Goal: Task Accomplishment & Management: Use online tool/utility

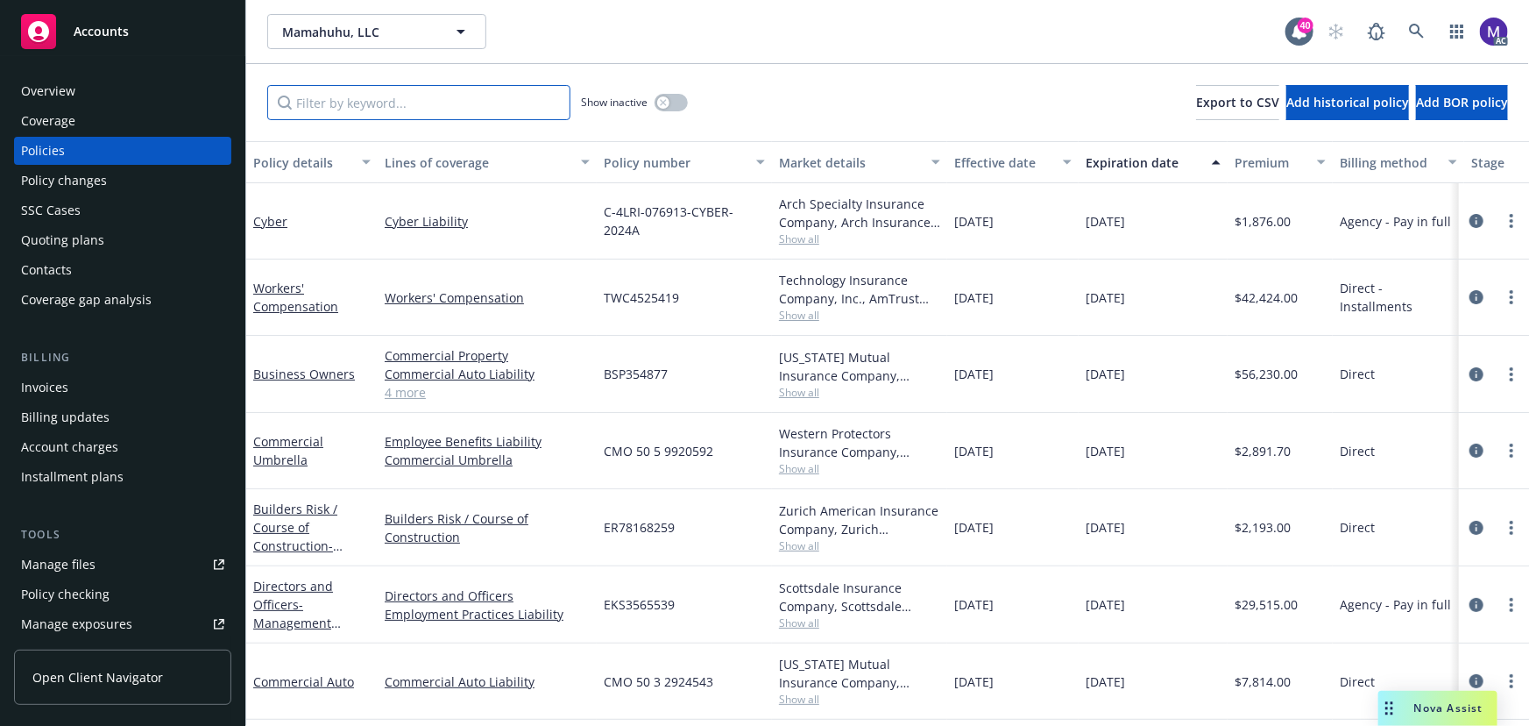
click at [397, 103] on input "Filter by keyword..." at bounding box center [418, 102] width 303 height 35
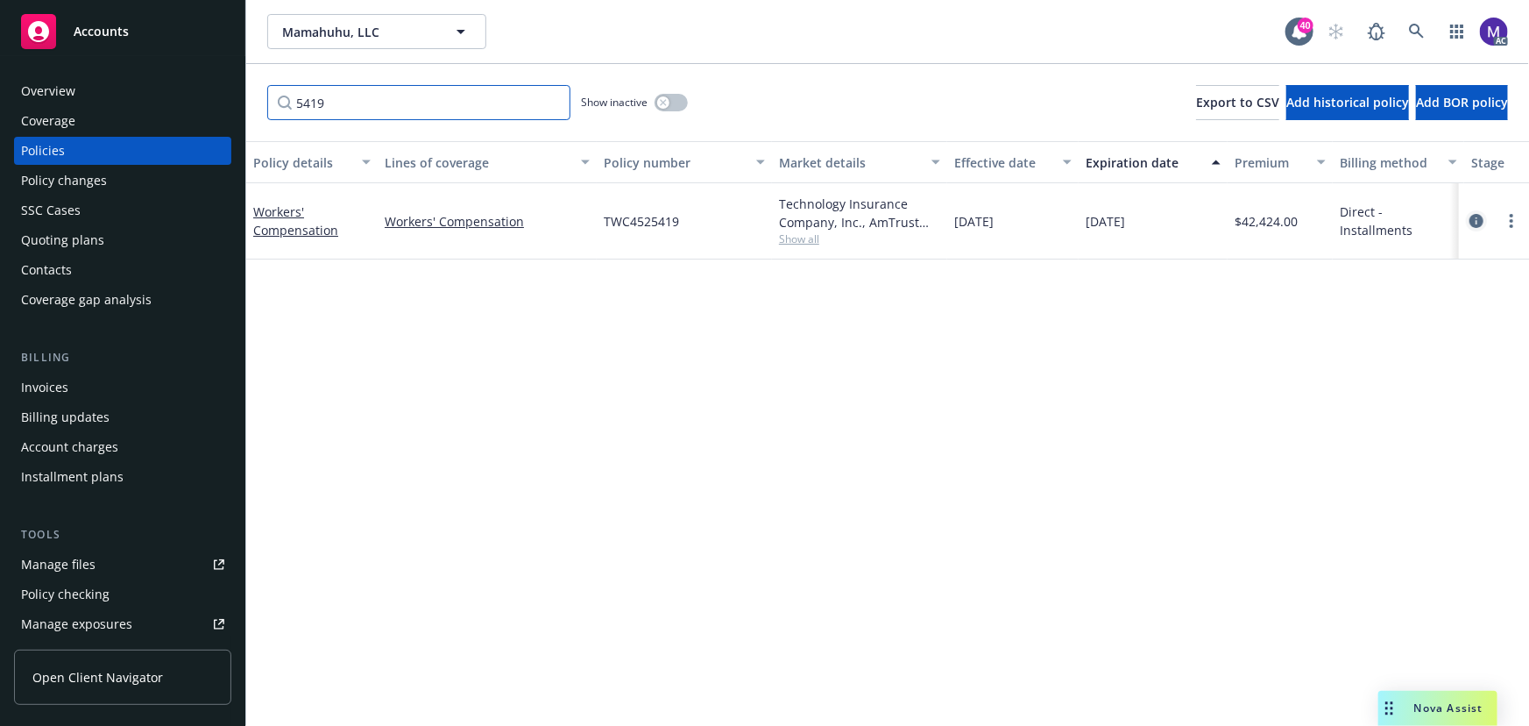
type input "5419"
click at [1482, 223] on icon "circleInformation" at bounding box center [1477, 221] width 14 height 14
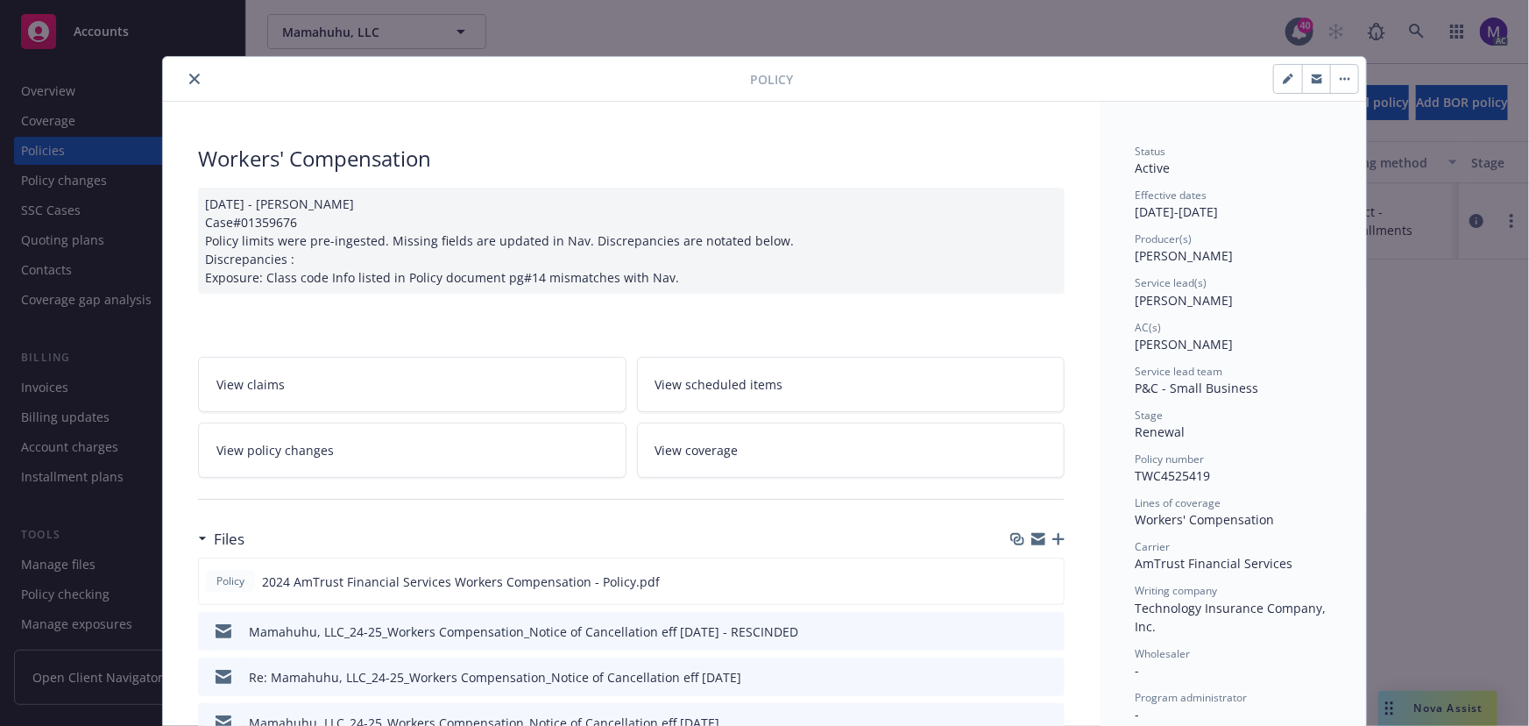
click at [364, 446] on link "View policy changes" at bounding box center [412, 449] width 429 height 55
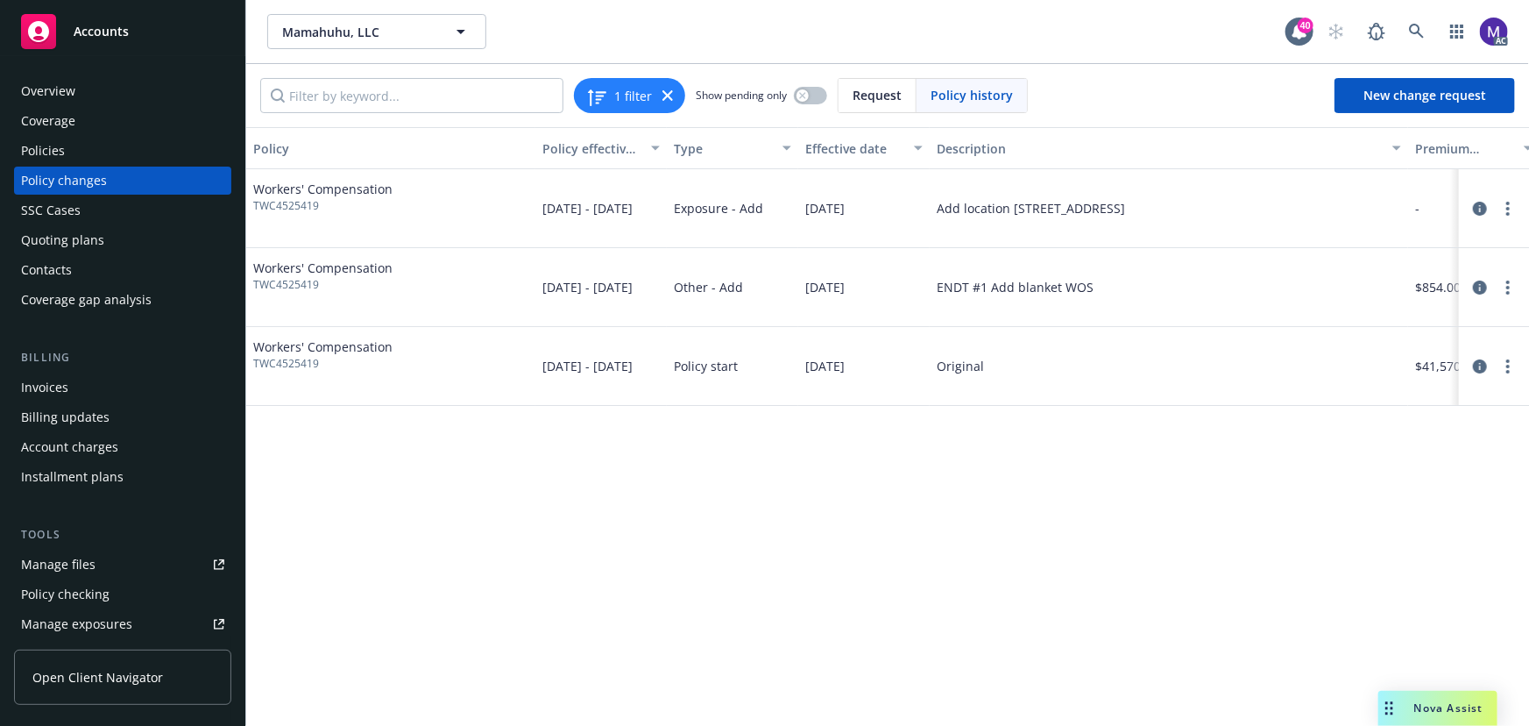
drag, startPoint x: 1049, startPoint y: 222, endPoint x: 1174, endPoint y: 218, distance: 125.4
click at [1174, 218] on div "Add location 855 El Camino Real, PALO ALTO, 94301" at bounding box center [1169, 208] width 478 height 79
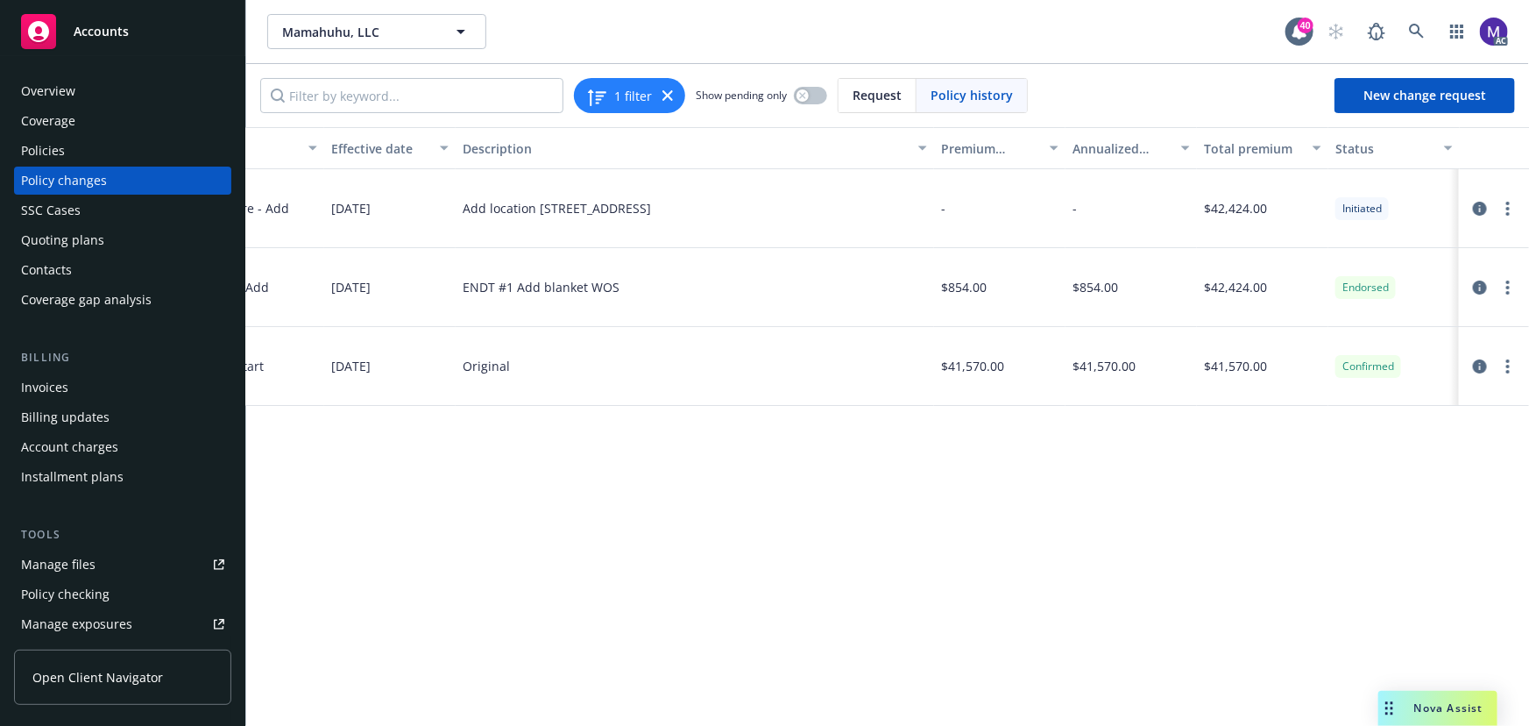
click at [127, 196] on div "SSC Cases" at bounding box center [122, 210] width 203 height 28
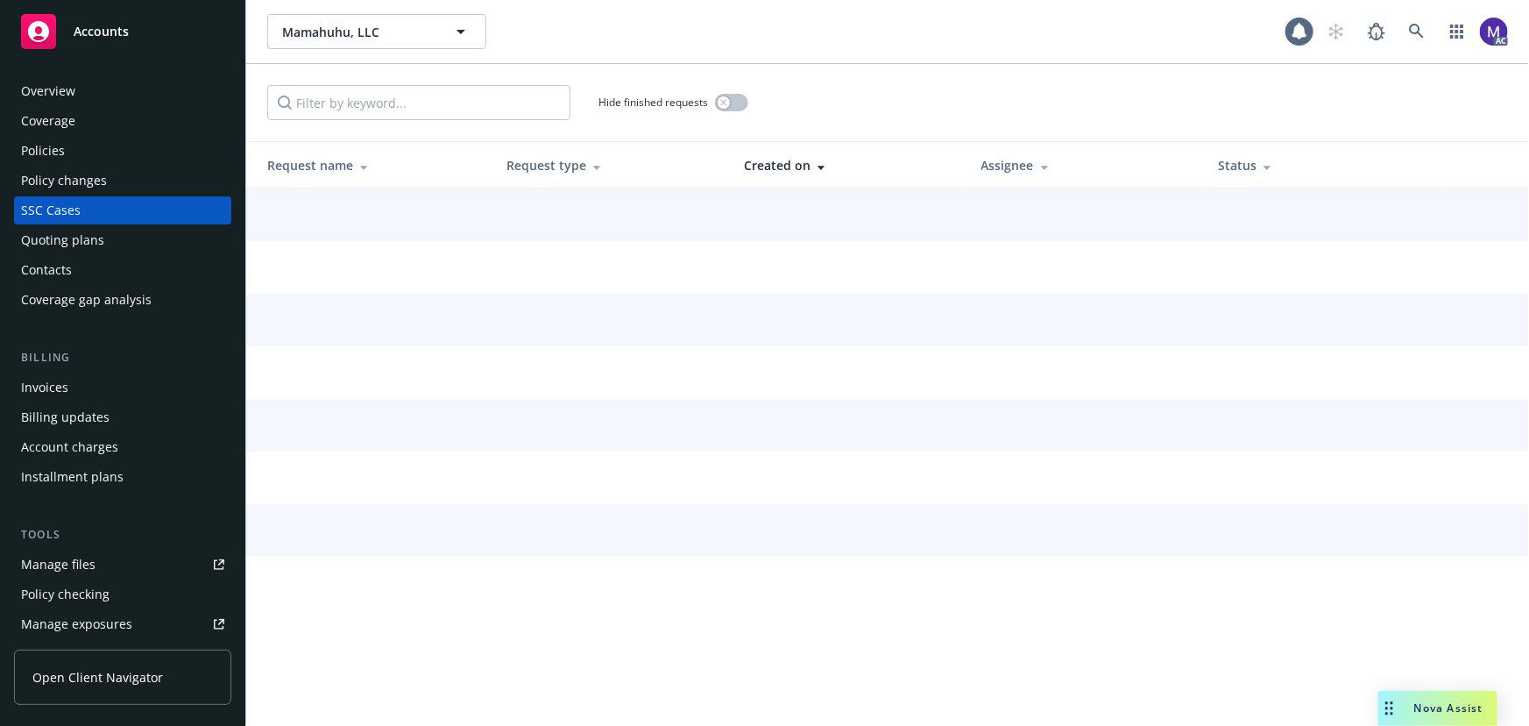
click at [131, 181] on div "Policy changes" at bounding box center [122, 181] width 203 height 28
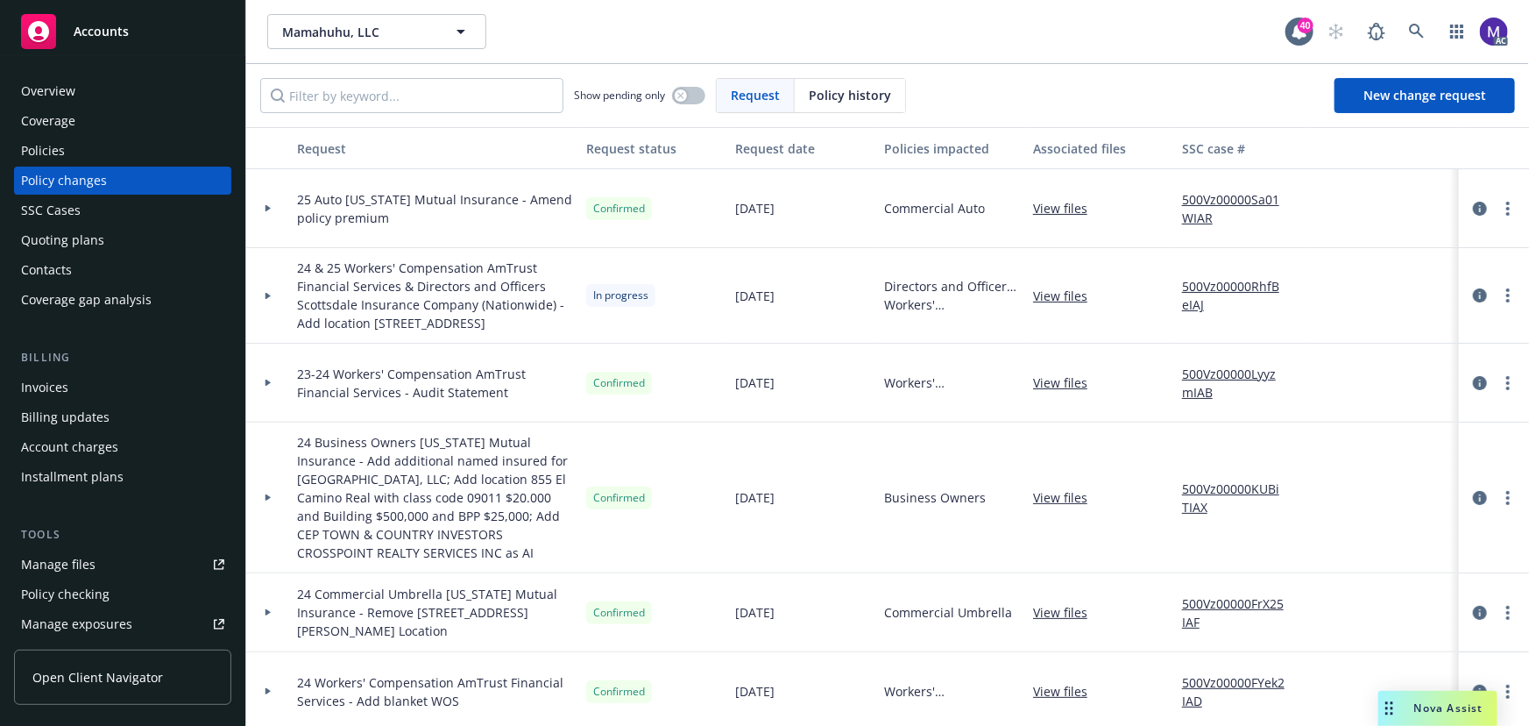
drag, startPoint x: 295, startPoint y: 260, endPoint x: 528, endPoint y: 337, distance: 245.3
click at [528, 337] on div "24 & 25 Workers' Compensation AmTrust Financial Services & Directors and Office…" at bounding box center [434, 296] width 289 height 96
click at [528, 332] on span "24 & 25 Workers' Compensation AmTrust Financial Services & Directors and Office…" at bounding box center [434, 296] width 275 height 74
click at [265, 329] on div at bounding box center [268, 296] width 44 height 96
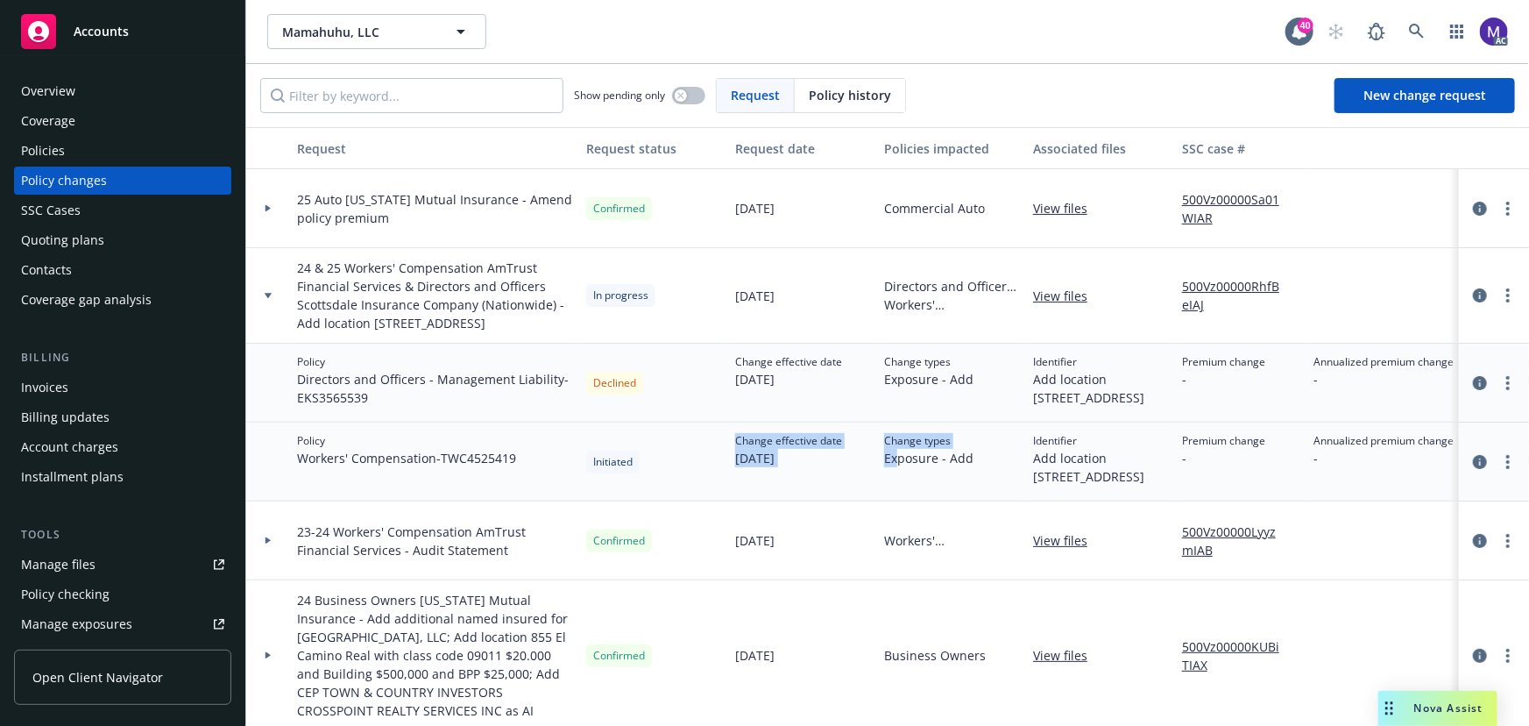
drag, startPoint x: 788, startPoint y: 485, endPoint x: 900, endPoint y: 507, distance: 114.1
click at [900, 501] on div "Policy Workers' Compensation - TWC4525419 Initiated Change effective date 09/04…" at bounding box center [1153, 461] width 1814 height 79
click at [900, 501] on div "Change types Exposure - Add" at bounding box center [951, 461] width 149 height 79
click at [1219, 287] on link "500Vz00000RhfBeIAJ" at bounding box center [1240, 295] width 117 height 37
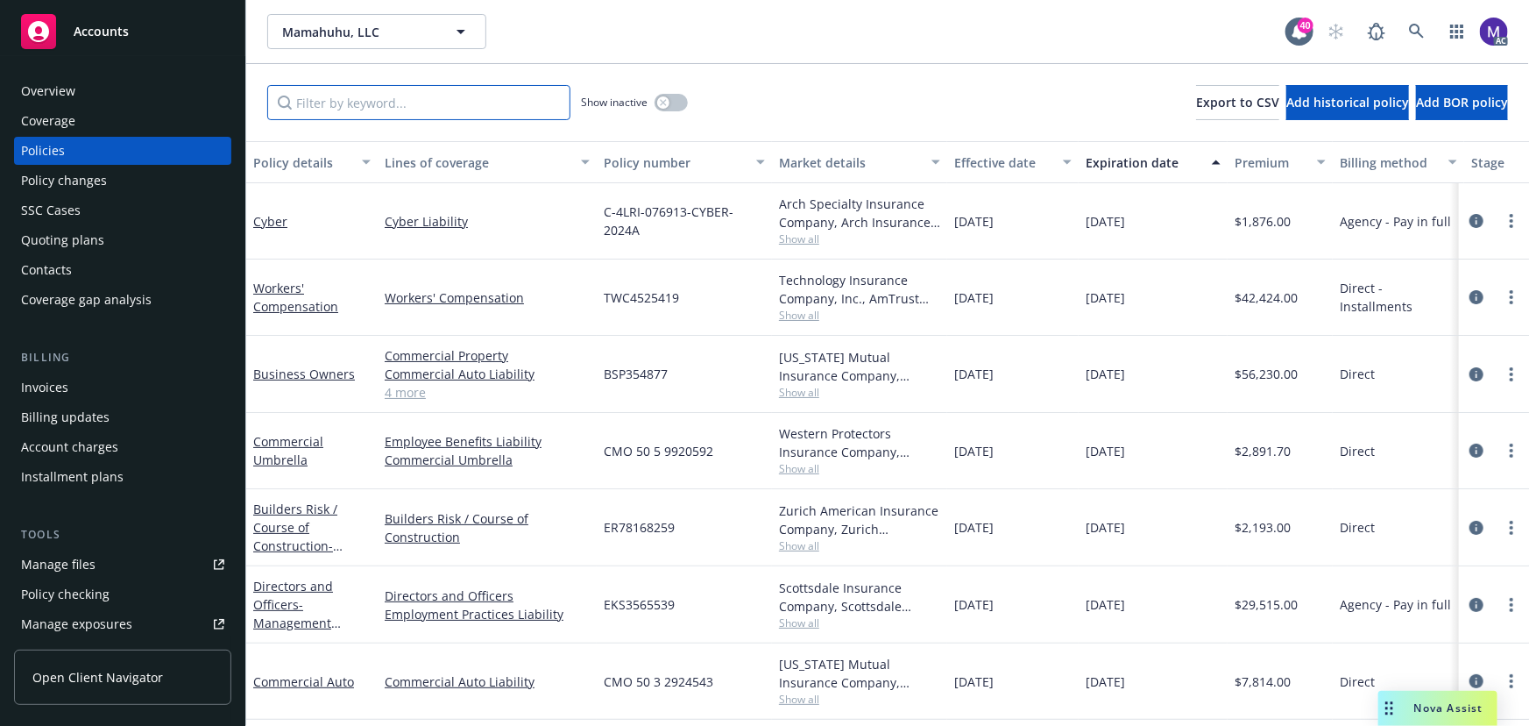
click at [385, 96] on input "Filter by keyword..." at bounding box center [418, 102] width 303 height 35
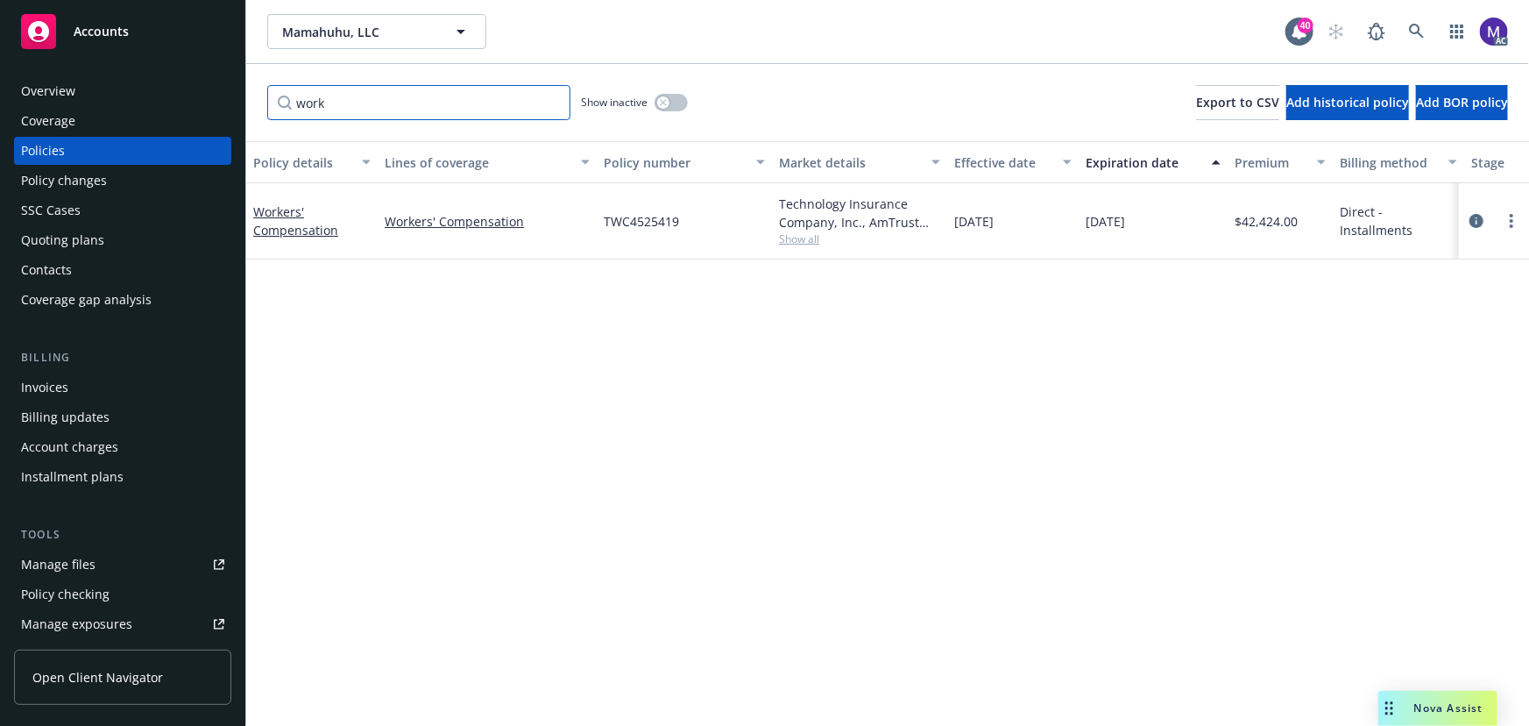
type input "work"
click at [804, 241] on span "Show all" at bounding box center [859, 238] width 161 height 15
click at [691, 336] on span "AmTrust Financial Services" at bounding box center [764, 339] width 322 height 18
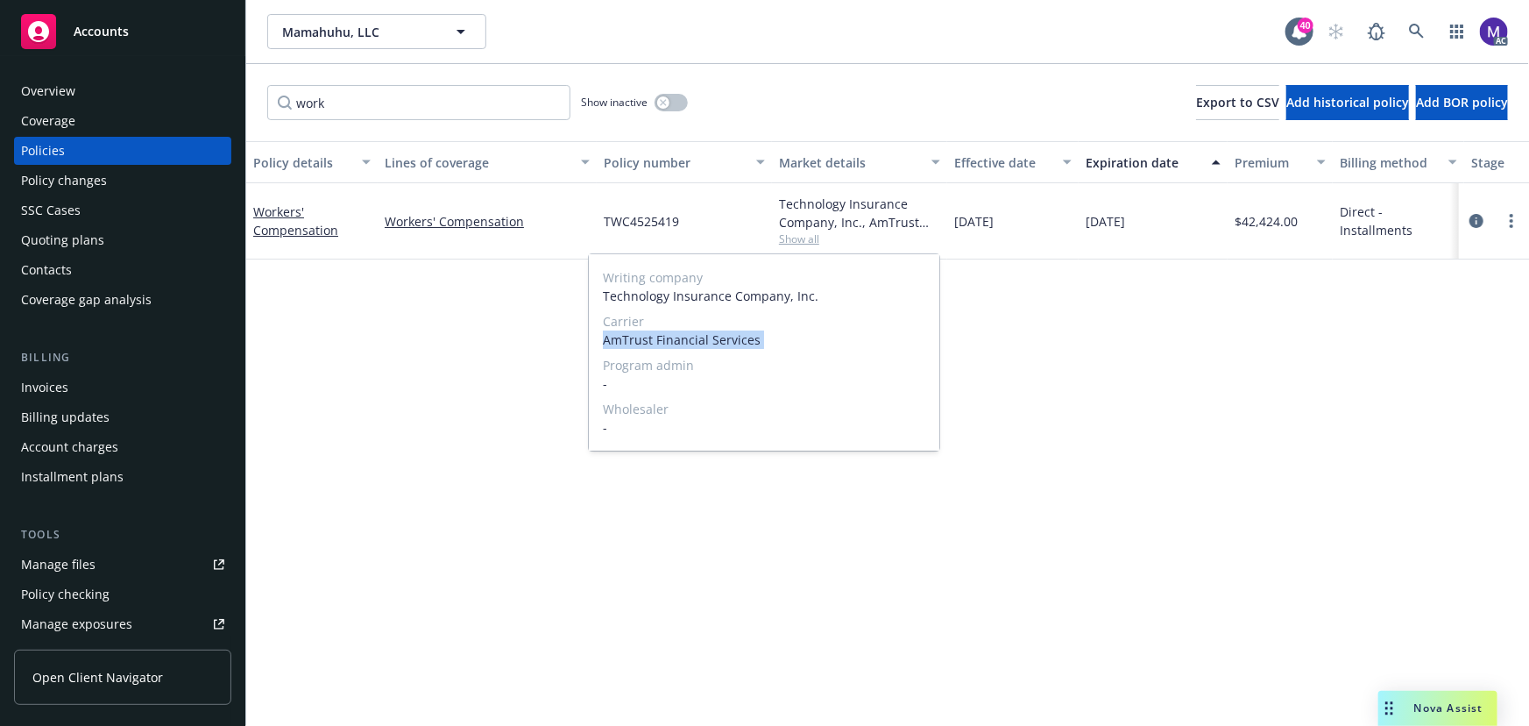
click at [691, 336] on span "AmTrust Financial Services" at bounding box center [764, 339] width 322 height 18
copy span "AmTrust Financial Services"
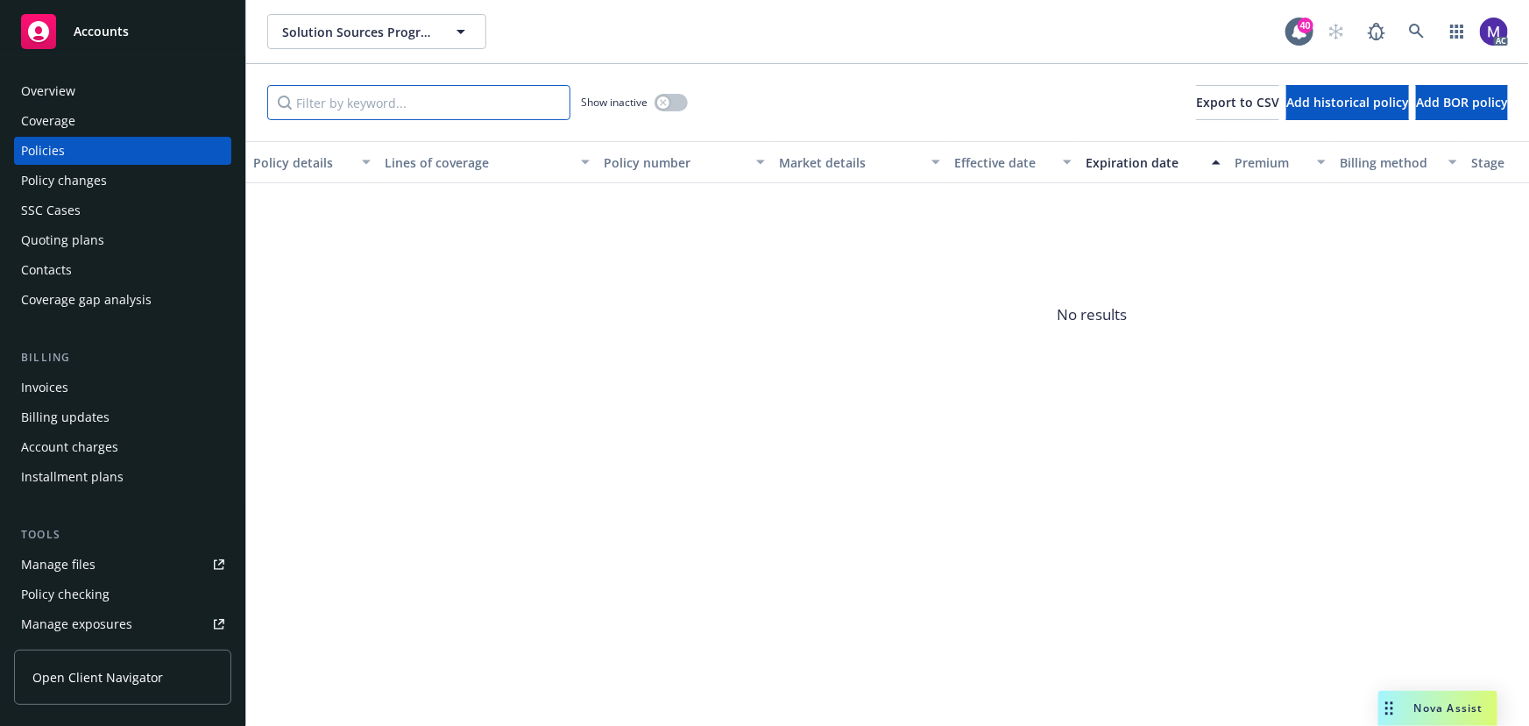
click at [368, 105] on input "Filter by keyword..." at bounding box center [418, 102] width 303 height 35
type input "1101"
click at [672, 102] on button "button" at bounding box center [671, 103] width 33 height 18
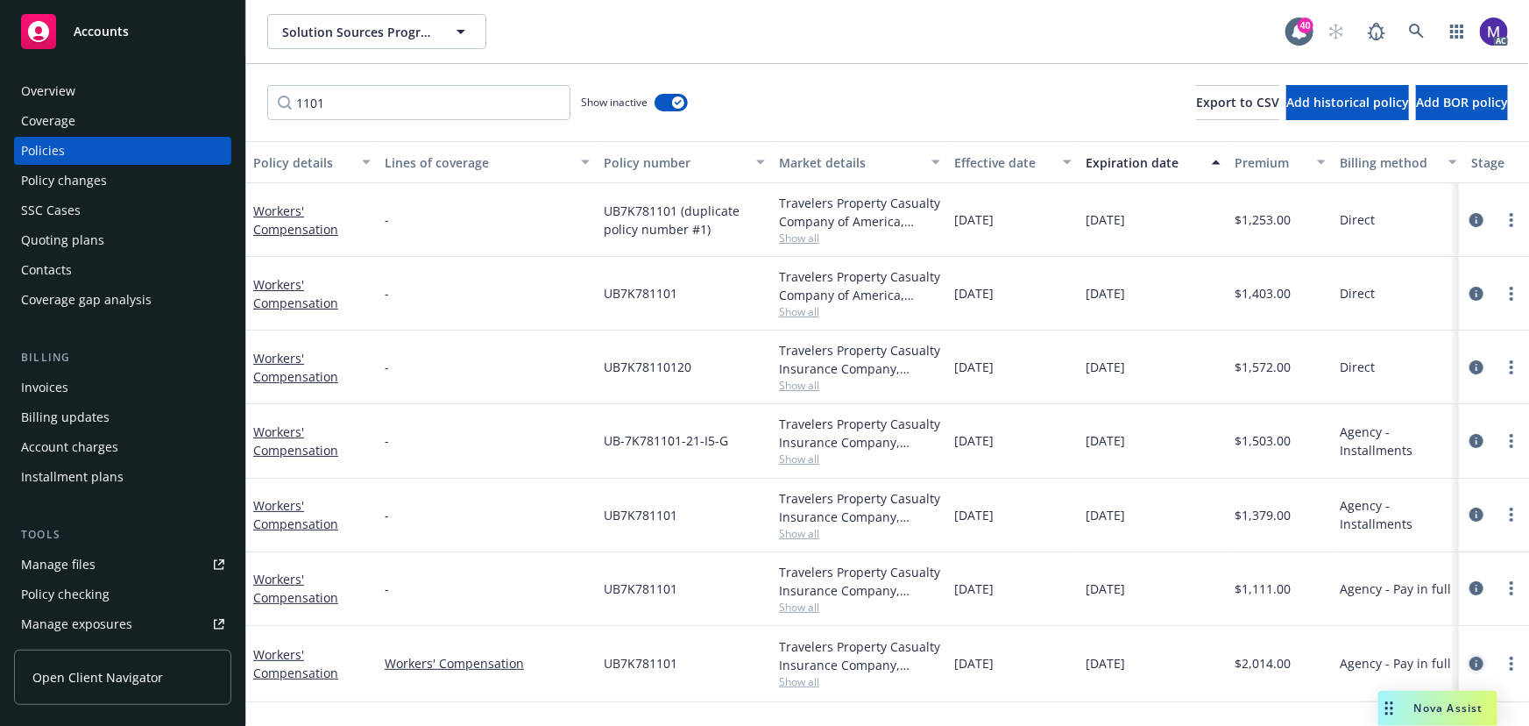
click at [1481, 663] on icon "circleInformation" at bounding box center [1477, 663] width 14 height 14
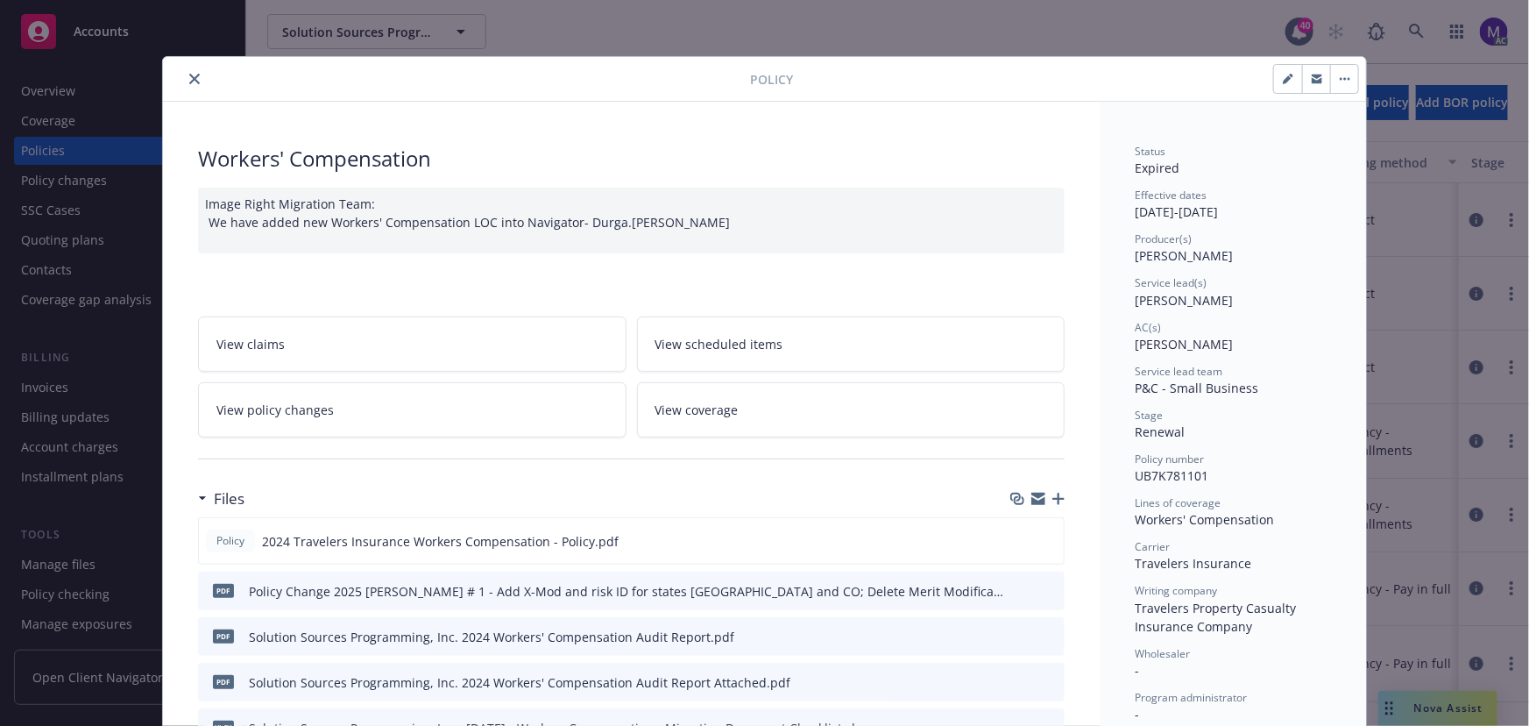
click at [353, 414] on link "View policy changes" at bounding box center [412, 409] width 429 height 55
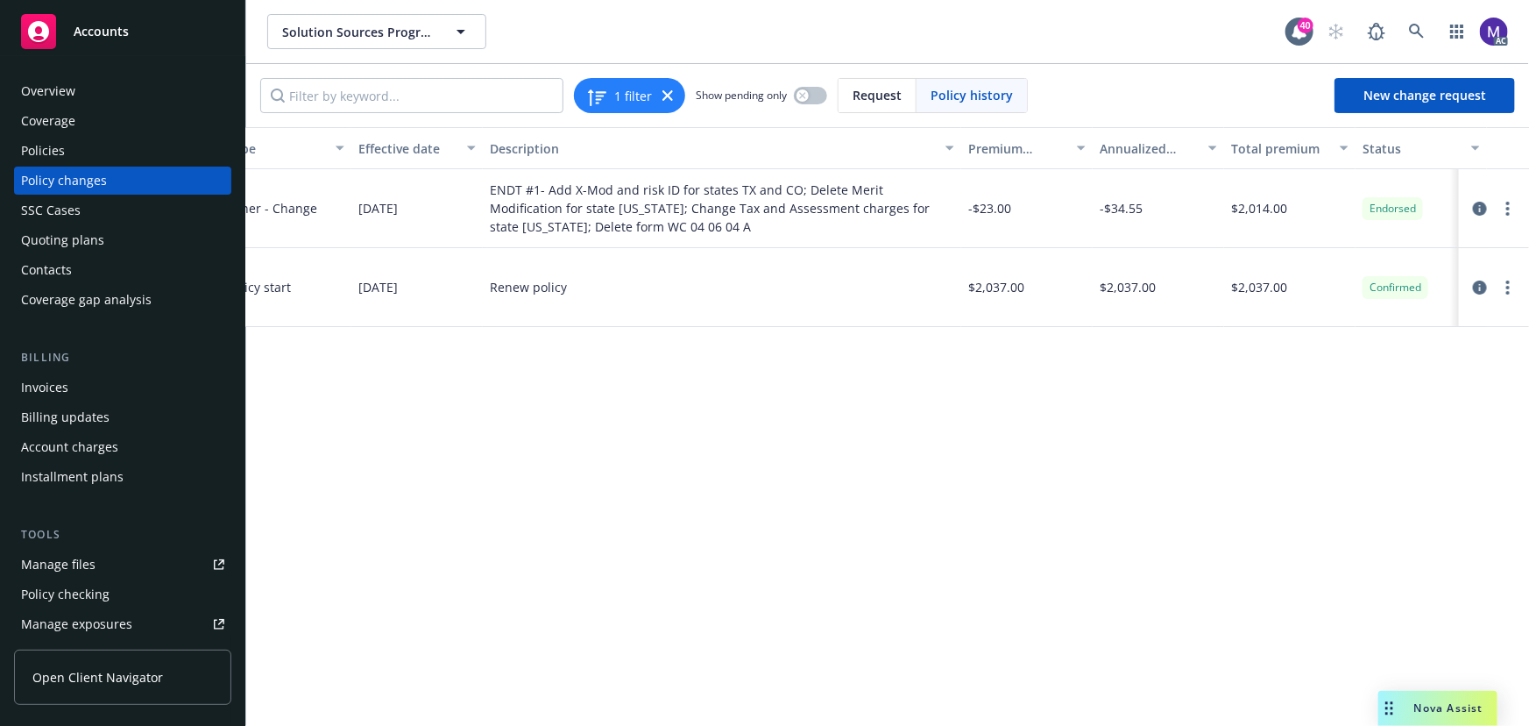
scroll to position [0, 474]
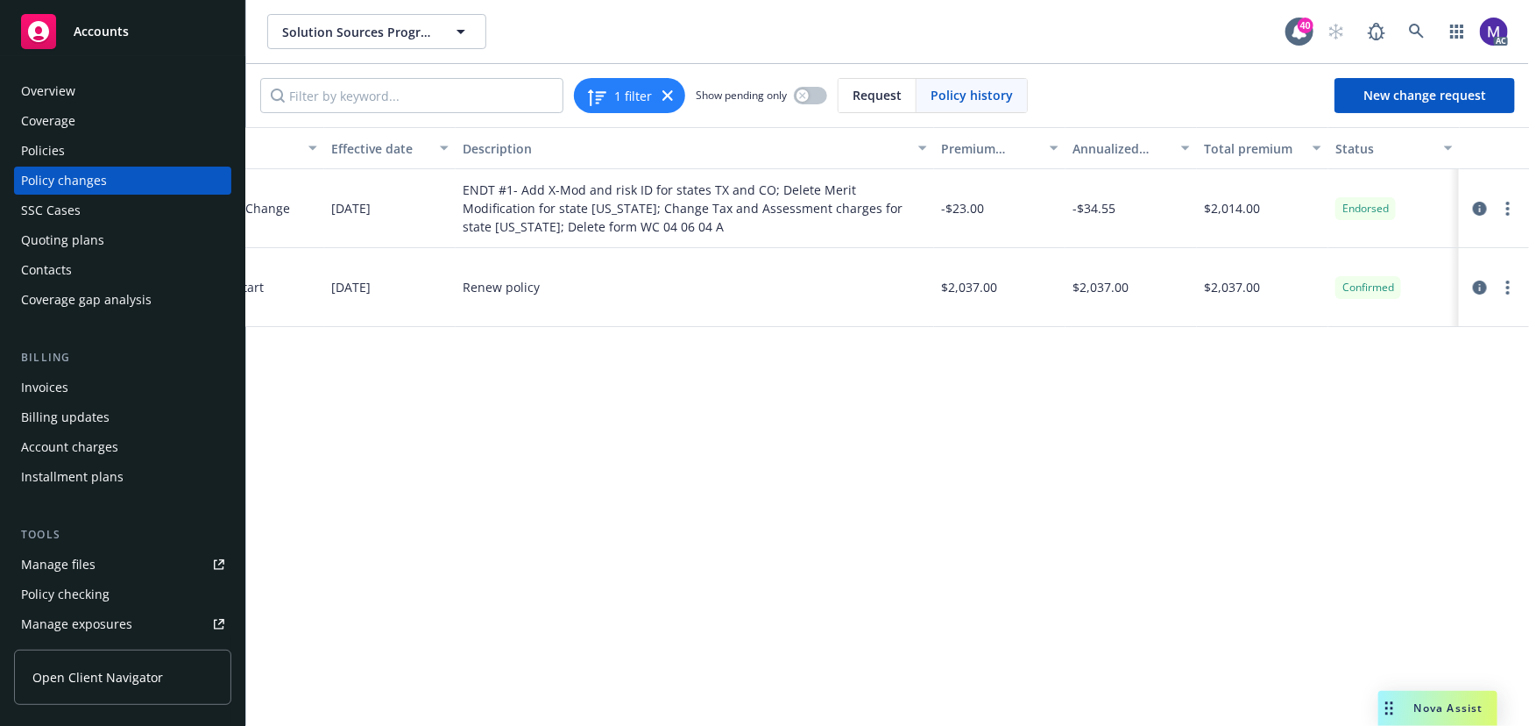
click at [143, 179] on div "Policy changes" at bounding box center [122, 181] width 203 height 28
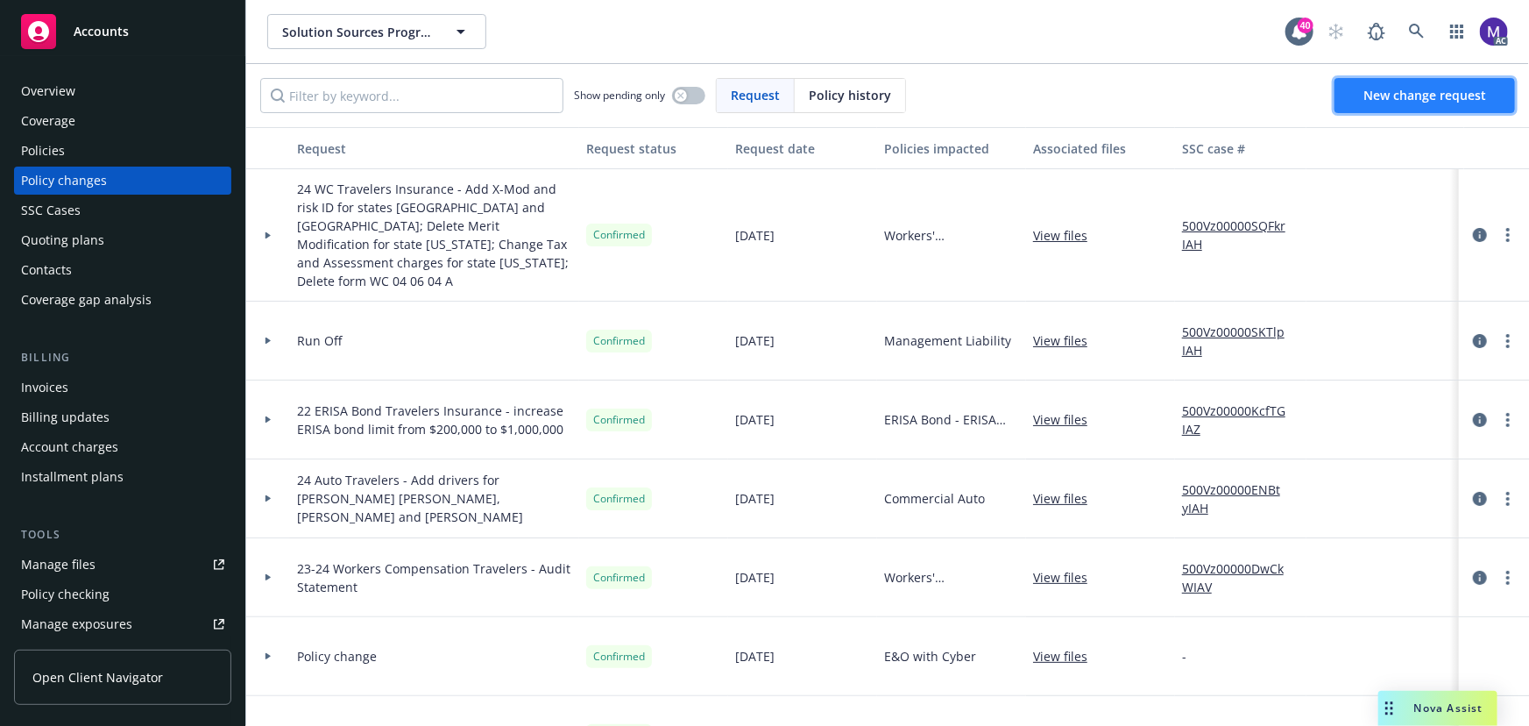
click at [1420, 104] on link "New change request" at bounding box center [1425, 95] width 181 height 35
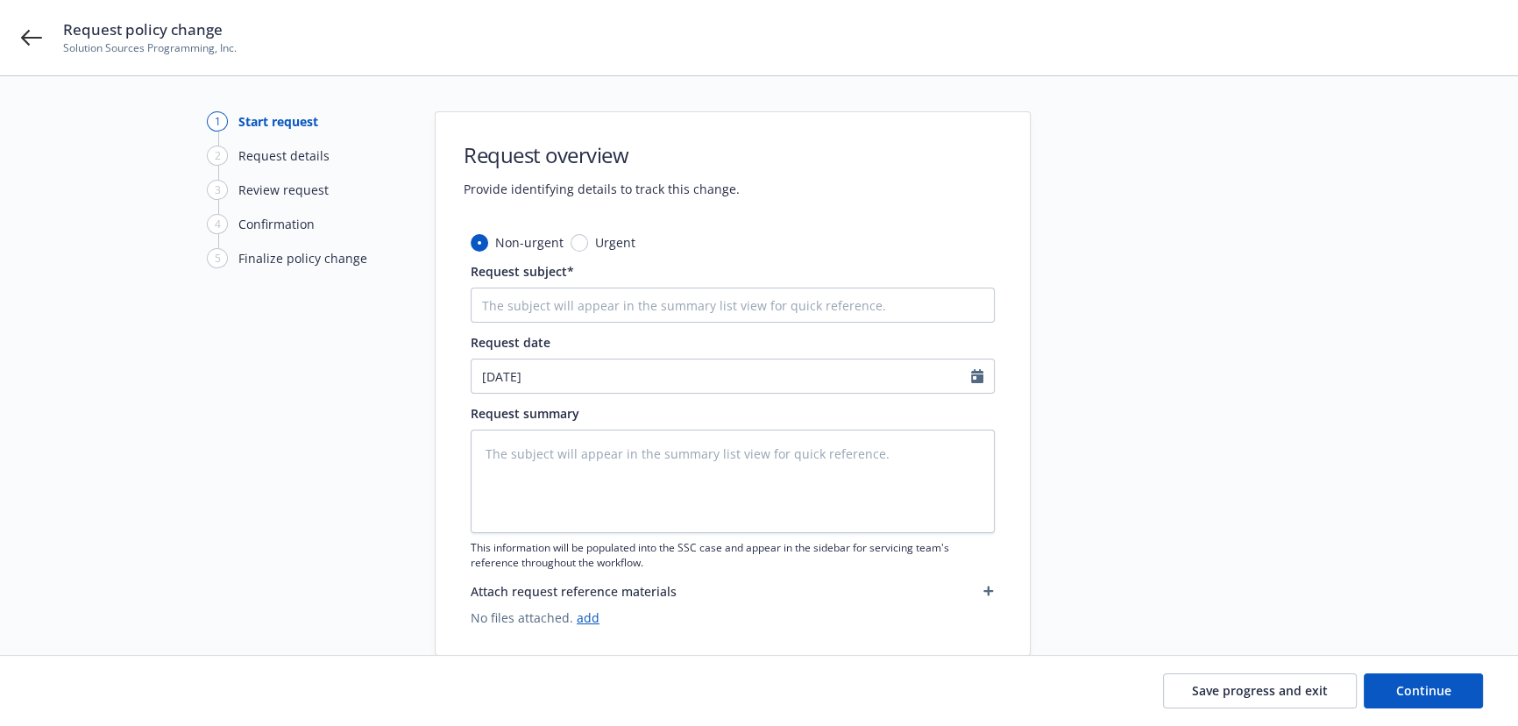
type textarea "x"
drag, startPoint x: 587, startPoint y: 309, endPoint x: 633, endPoint y: 235, distance: 87.3
click at [587, 309] on input "Request subject*" at bounding box center [733, 304] width 524 height 35
click at [539, 302] on input "Request subject*" at bounding box center [733, 304] width 524 height 35
paste input "24 WC Travelers Insurance - Add X-Mod and risk ID for states TX and CO; Delete …"
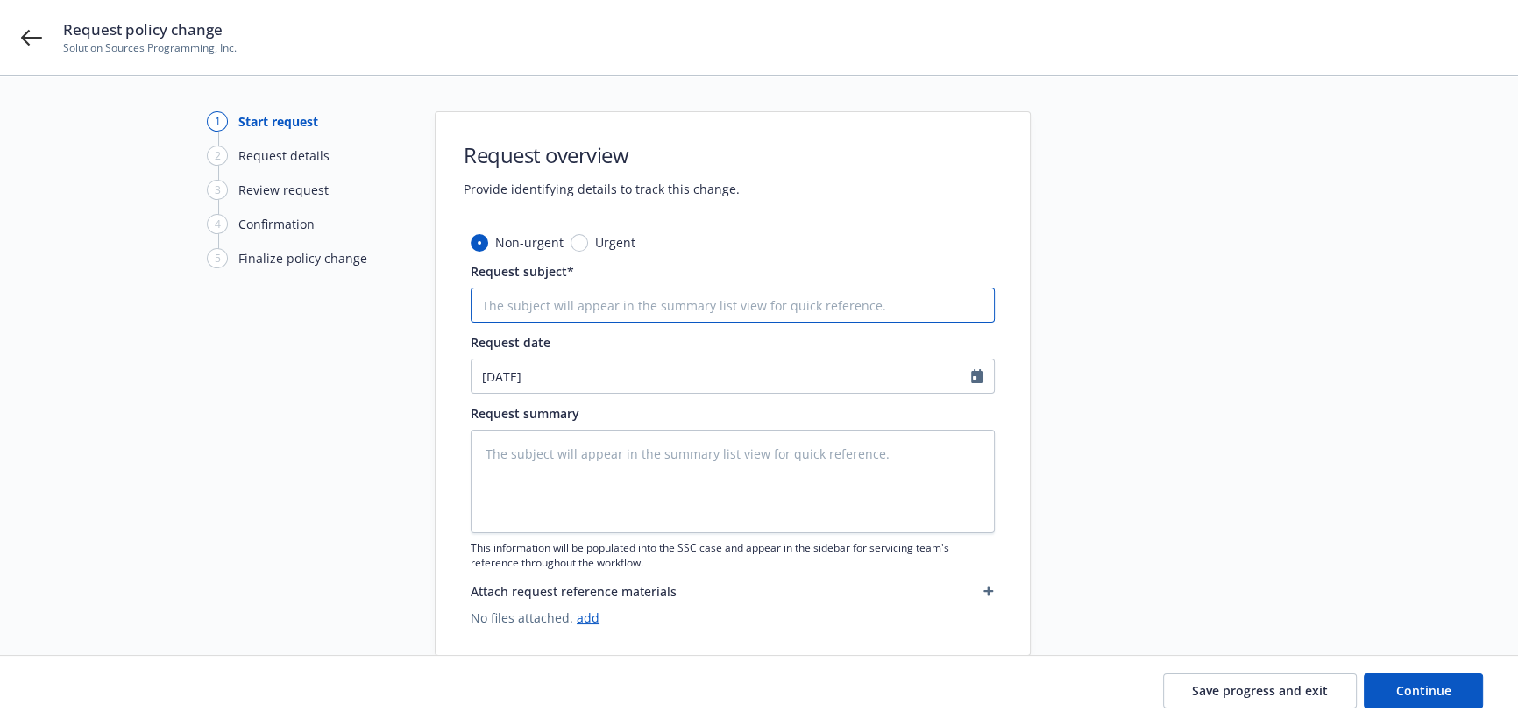
type input "24 WC Travelers Insurance - Add X-Mod and risk ID for states TX and CO; Delete …"
type textarea "x"
type input "24 WC Travelers Insurance - Add X-Mod and risk ID for states TX and CO; Delete …"
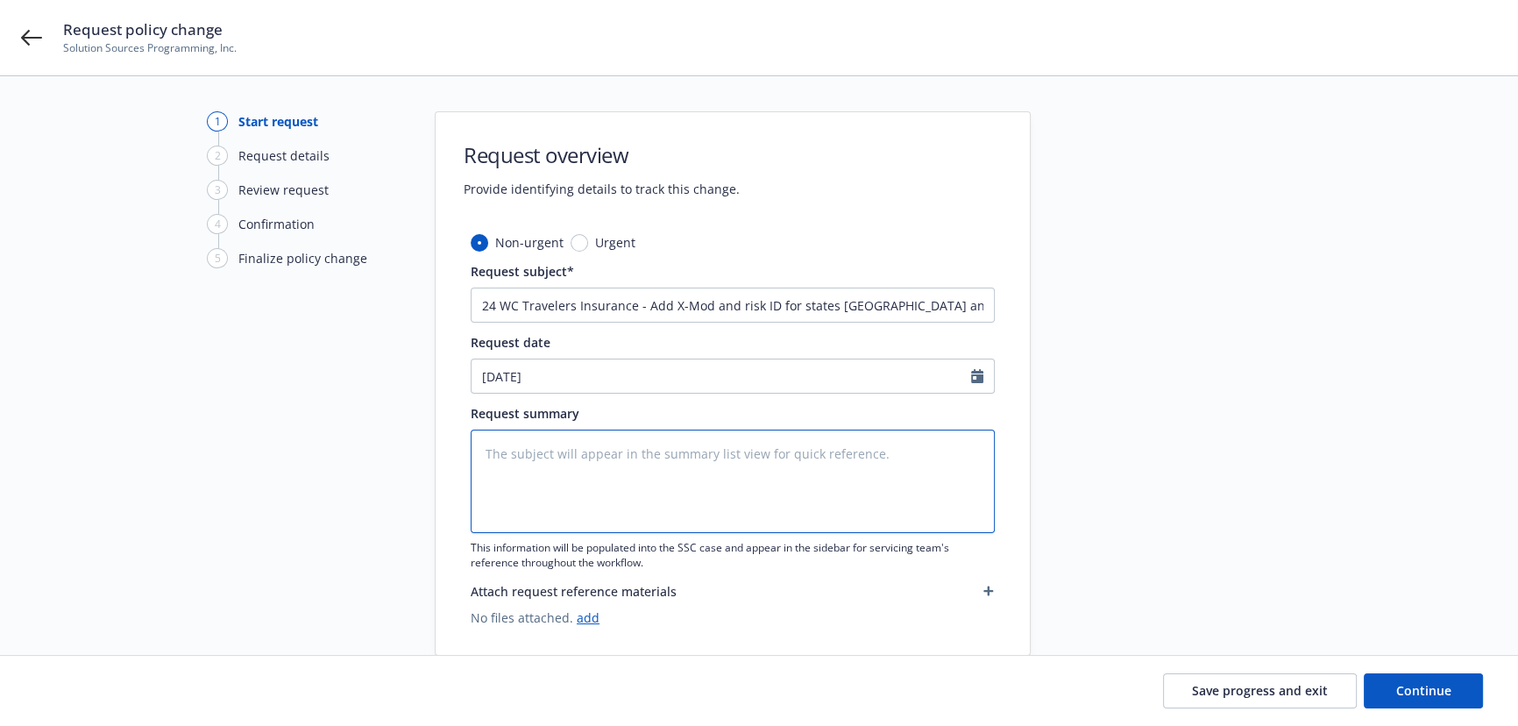
click at [524, 460] on textarea at bounding box center [733, 480] width 524 height 103
click at [708, 301] on input "24 WC Travelers Insurance - Add X-Mod and risk ID for states TX and CO; Delete …" at bounding box center [733, 304] width 524 height 35
type textarea "x"
type input "24 WC Travelers Insurance - Add X-Mod eand risk ID for states TX and CO; Delete…"
type textarea "x"
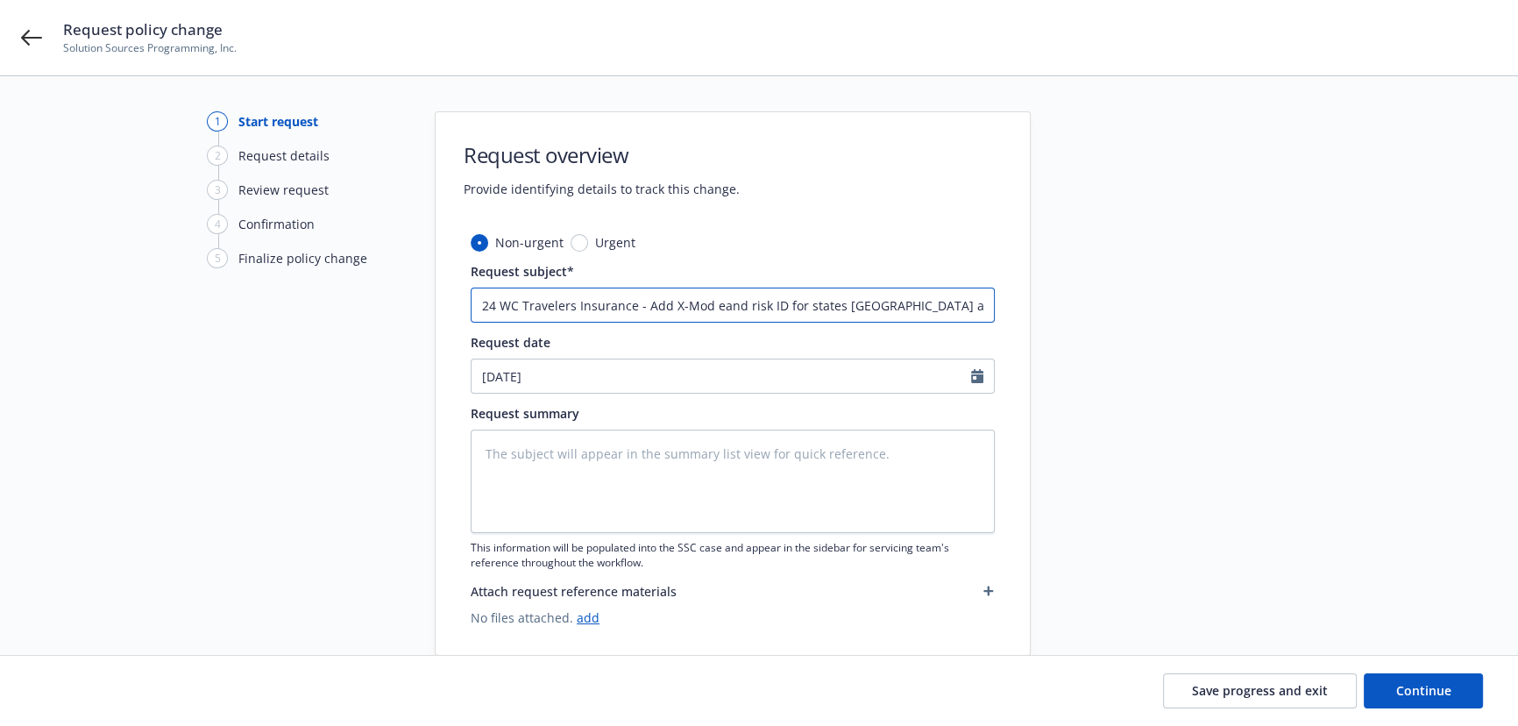
type input "24 WC Travelers Insurance - Add X-Mod efand risk ID for states TX and CO; Delet…"
type textarea "x"
type input "24 WC Travelers Insurance - Add X-Mod effand risk ID for states TX and CO; Dele…"
type textarea "x"
type input "24 WC Travelers Insurance - Add X-Mod effeand risk ID for states TX and CO; Del…"
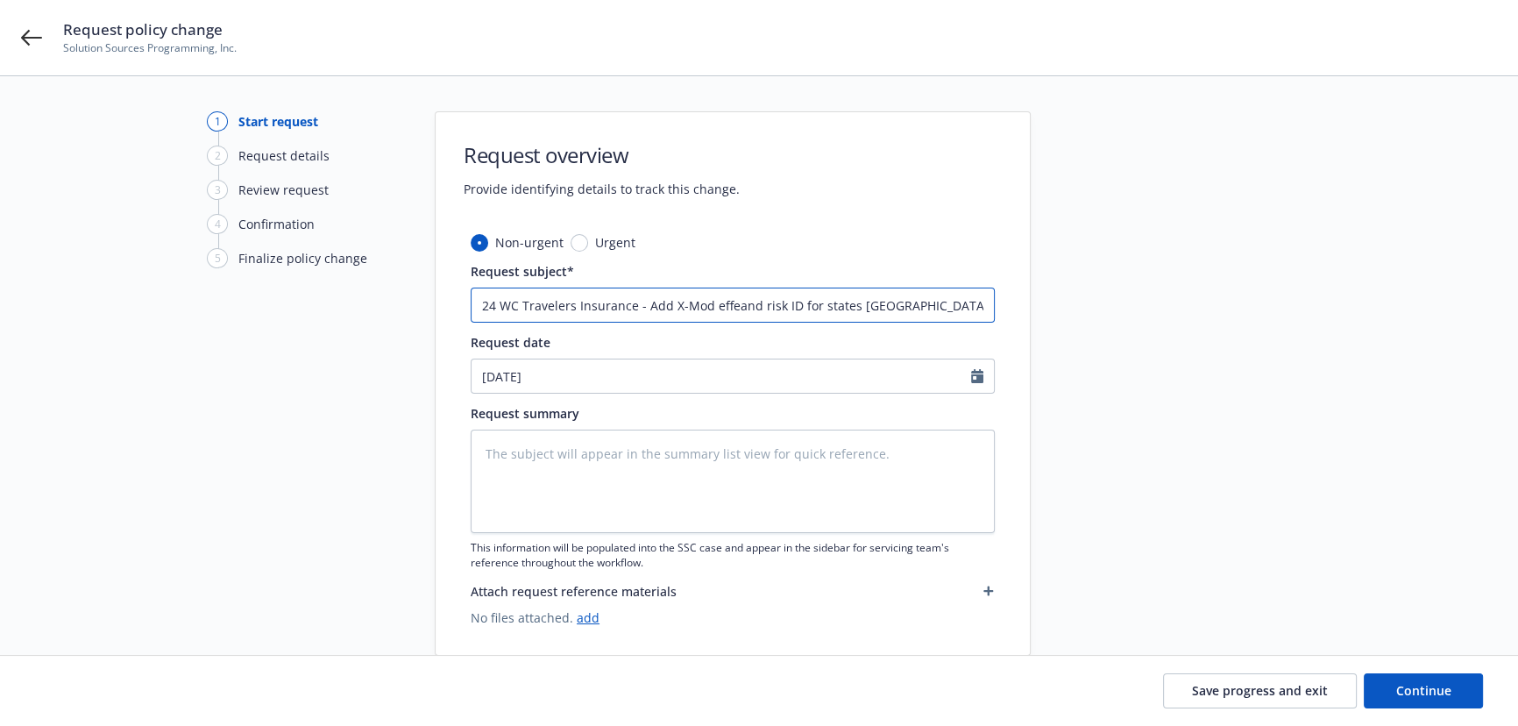
type textarea "x"
type input "24 WC Travelers Insurance - Add X-Mod effecand risk ID for states TX and CO; De…"
type textarea "x"
type input "24 WC Travelers Insurance - Add X-Mod effectand risk ID for states TX and CO; D…"
type textarea "x"
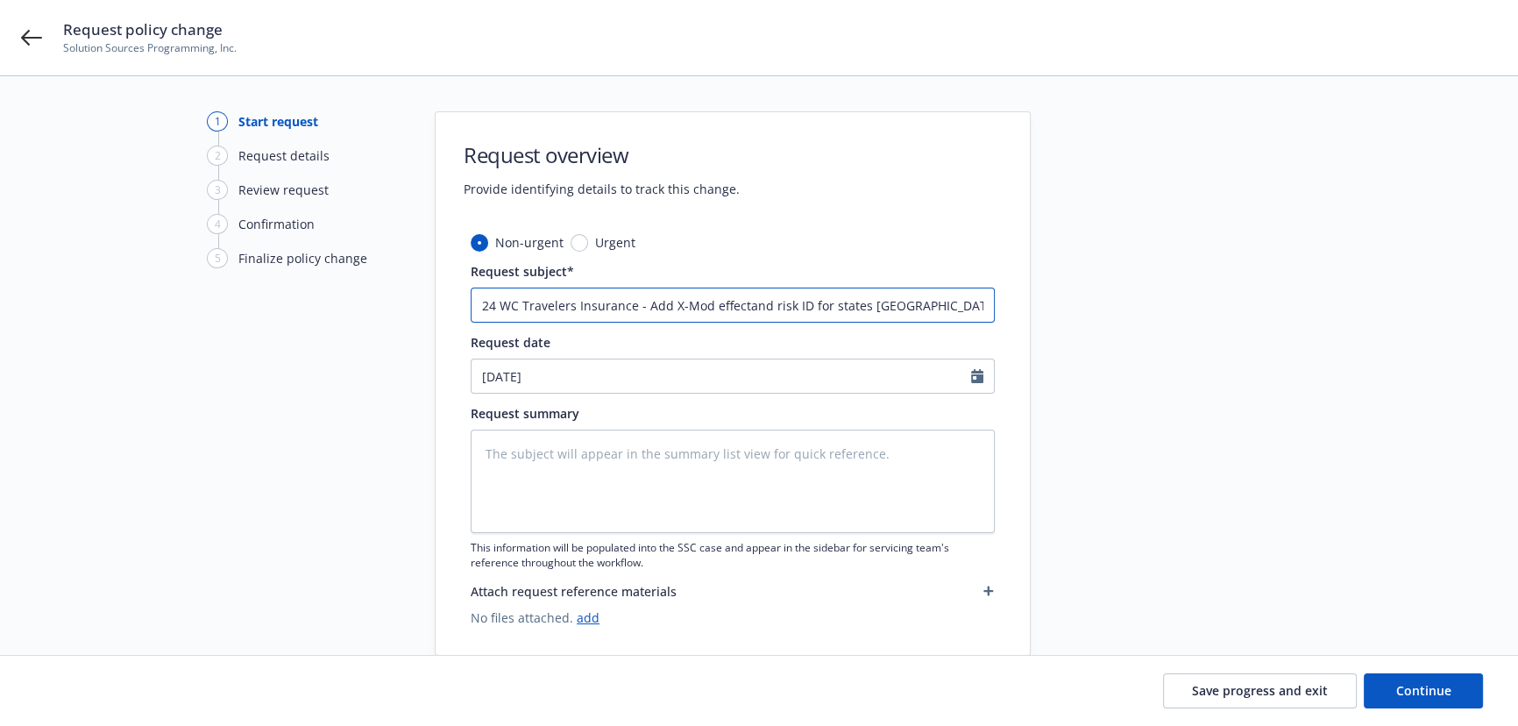
type input "24 WC Travelers Insurance - Add X-Mod effectiand risk ID for states TX and CO; …"
type textarea "x"
type input "24 WC Travelers Insurance - Add X-Mod effectivand risk ID for states TX and CO;…"
type textarea "x"
type input "24 WC Travelers Insurance - Add X-Mod effectiveand risk ID for states TX and CO…"
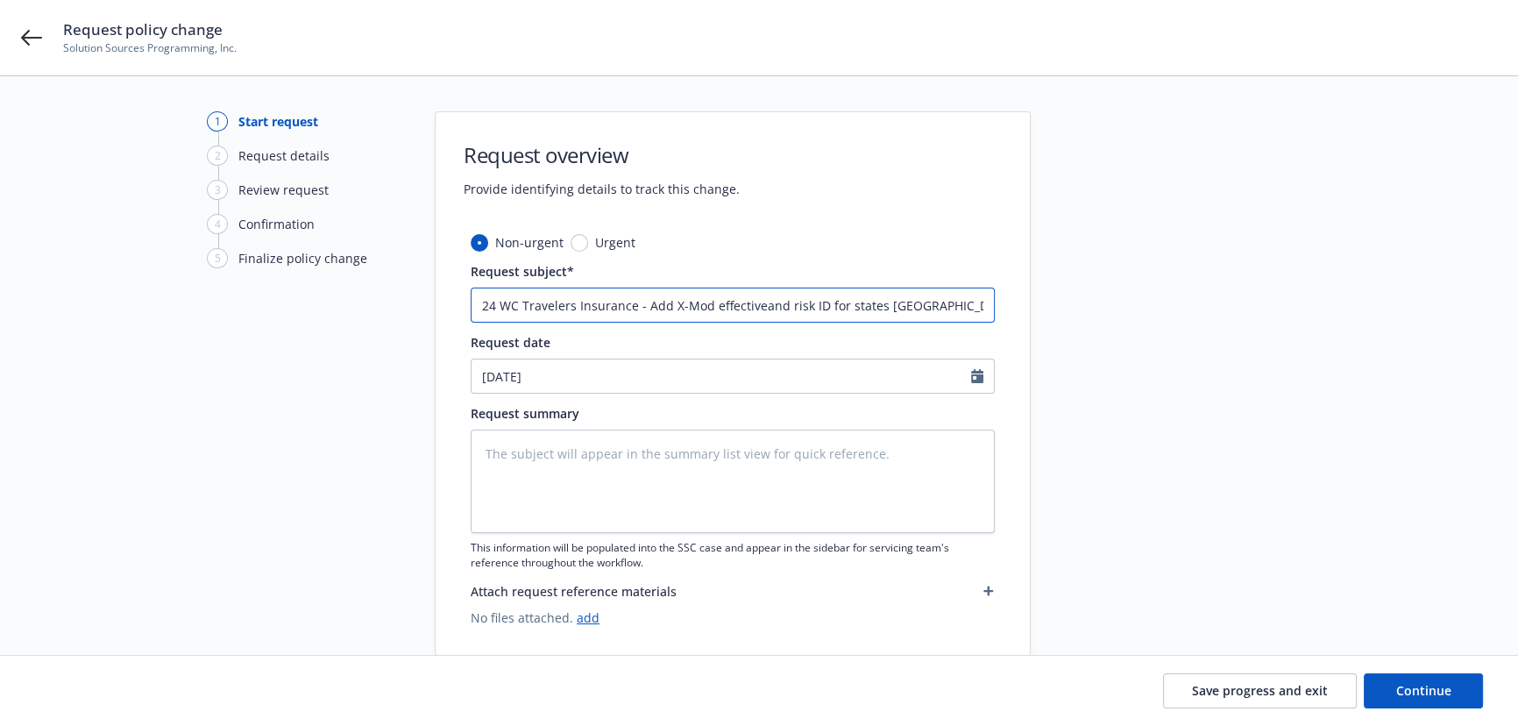
type textarea "x"
type input "24 WC Travelers Insurance - Add X-Mod effective and risk ID for states TX and C…"
type textarea "x"
type input "24 WC Travelers Insurance - Add X-Mod effective dand risk ID for states TX and …"
type textarea "x"
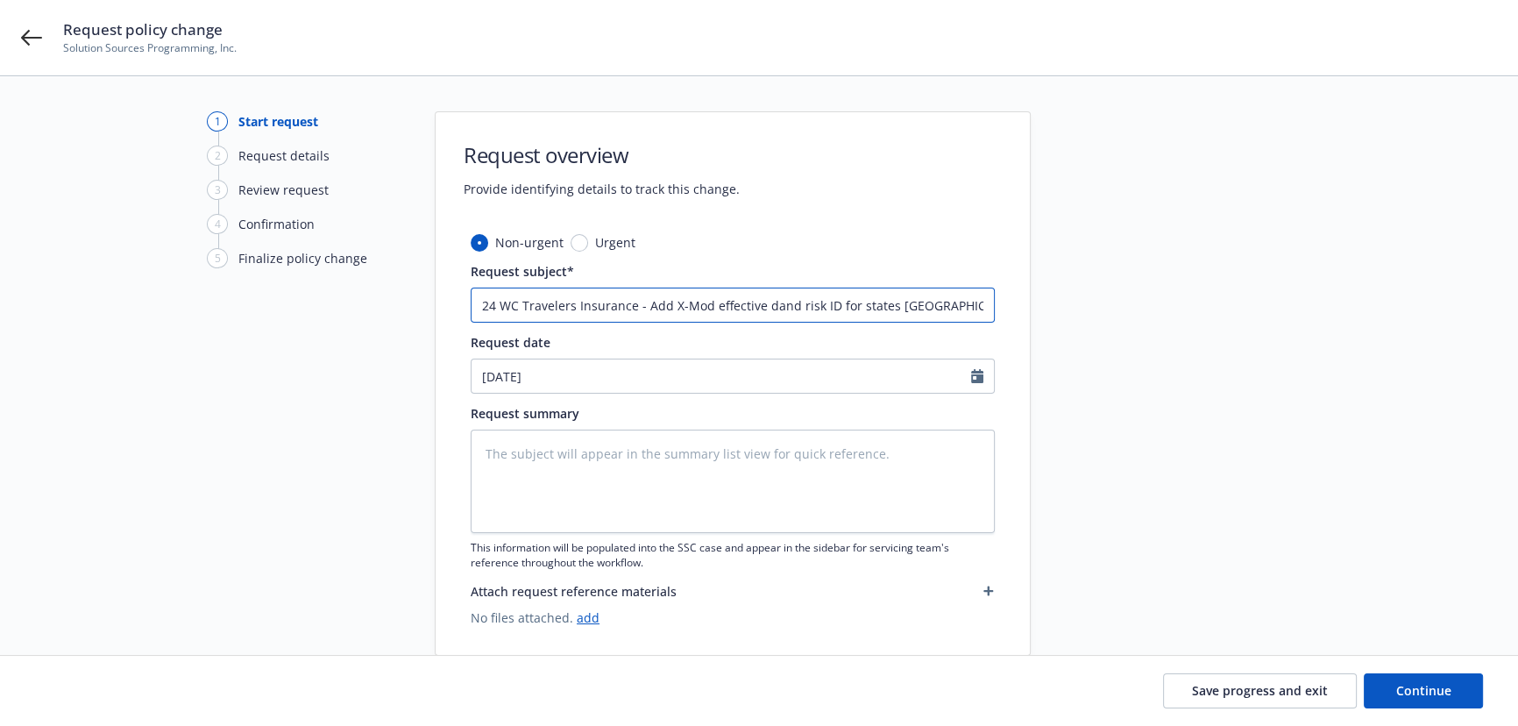
type input "24 WC Travelers Insurance - Add X-Mod effective daand risk ID for states TX and…"
type textarea "x"
type input "24 WC Travelers Insurance - Add X-Mod effective datand risk ID for states TX an…"
type textarea "x"
type input "24 WC Travelers Insurance - Add X-Mod effective dateand risk ID for states TX a…"
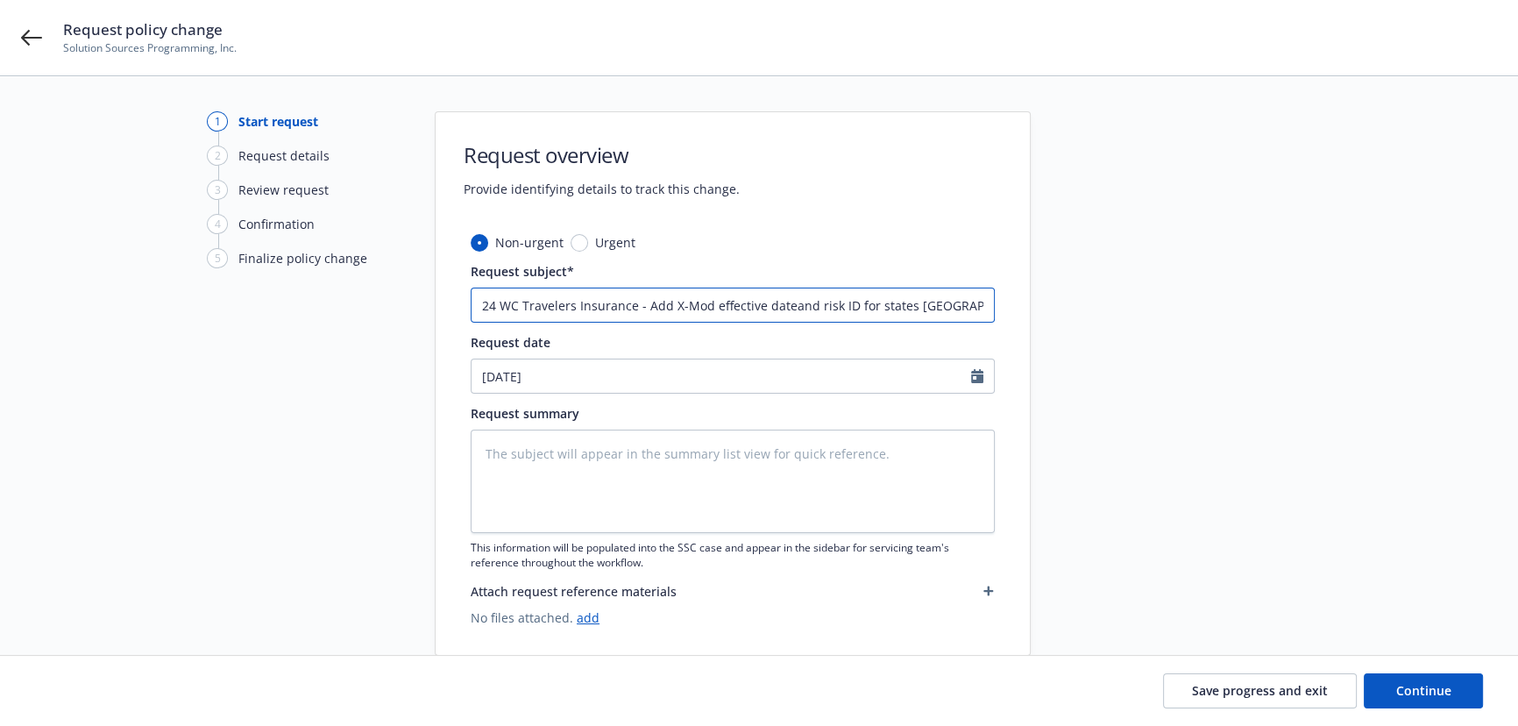
type textarea "x"
type input "24 WC Travelers Insurance - Add X-Mod effective date and risk ID for states TX …"
drag, startPoint x: 890, startPoint y: 308, endPoint x: 868, endPoint y: 313, distance: 23.4
click at [990, 312] on input "24 WC Travelers Insurance - Add X-Mod effective date and risk ID for states TX …" at bounding box center [733, 304] width 524 height 35
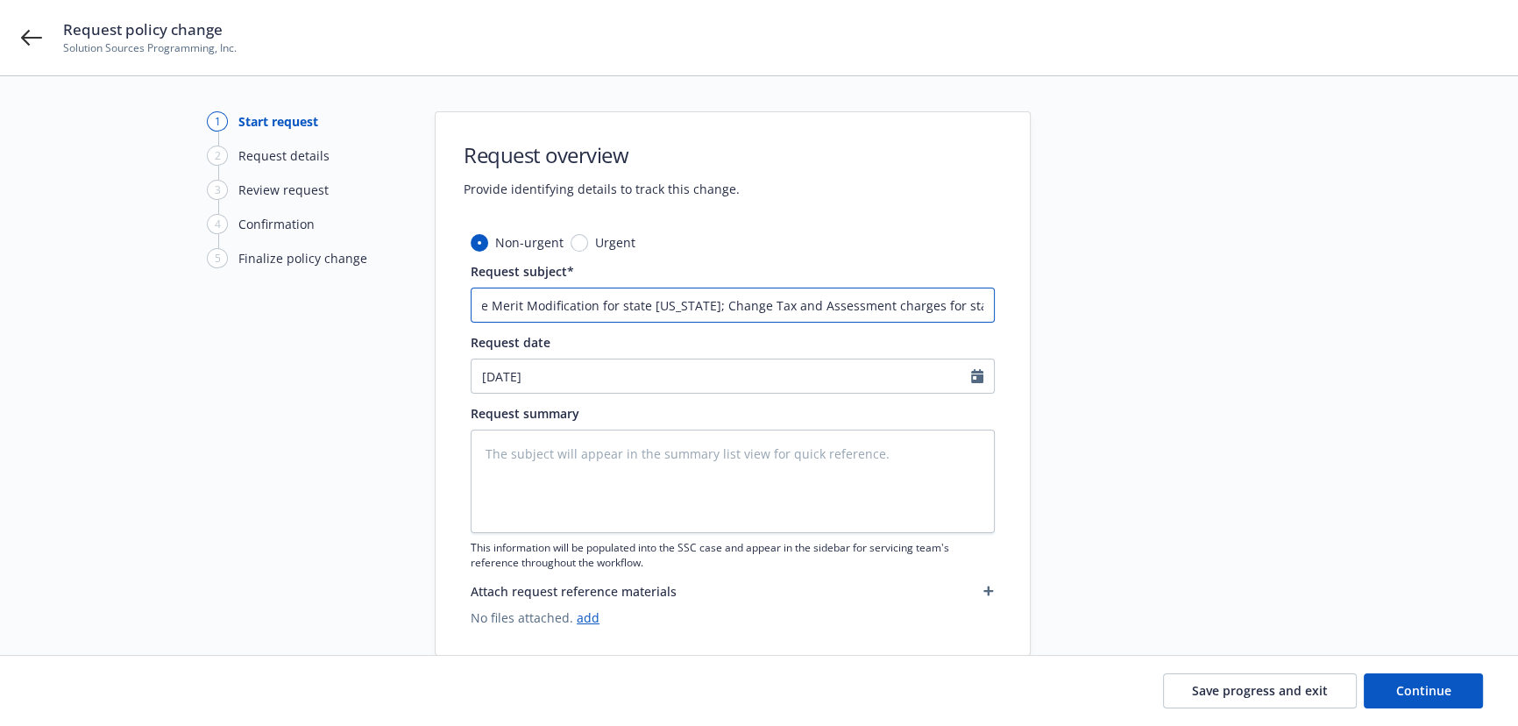
click at [558, 305] on input "24 WC Travelers Insurance - Add X-Mod effective date and risk ID for states TX …" at bounding box center [733, 304] width 524 height 35
click at [736, 308] on input "24 WC Travelers Insurance - Add X-Mod effective date and risk ID for states TX …" at bounding box center [733, 304] width 524 height 35
drag, startPoint x: 535, startPoint y: 305, endPoint x: 1455, endPoint y: 327, distance: 920.4
click at [1464, 319] on div "1 Start request 2 Request details 3 Review request 4 Confirmation 5 Finalize po…" at bounding box center [759, 383] width 1476 height 544
type textarea "x"
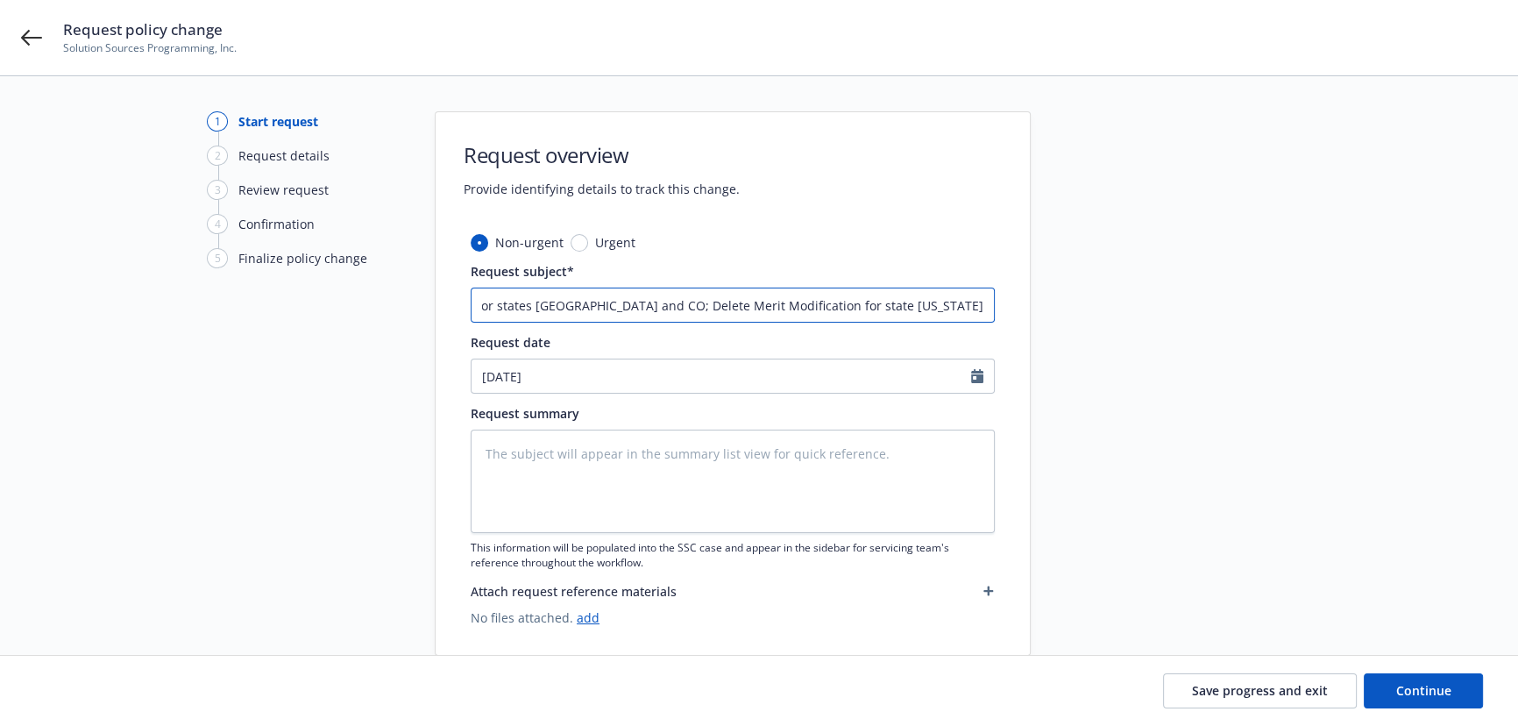
scroll to position [0, 206]
type input "24 WC Travelers Insurance - Add X-Mod effective date and risk ID for states TX …"
click at [750, 500] on textarea at bounding box center [733, 480] width 524 height 103
drag, startPoint x: 644, startPoint y: 304, endPoint x: 1241, endPoint y: 307, distance: 596.8
click at [1241, 307] on div "1 Start request 2 Request details 3 Review request 4 Confirmation 5 Finalize po…" at bounding box center [759, 383] width 1476 height 544
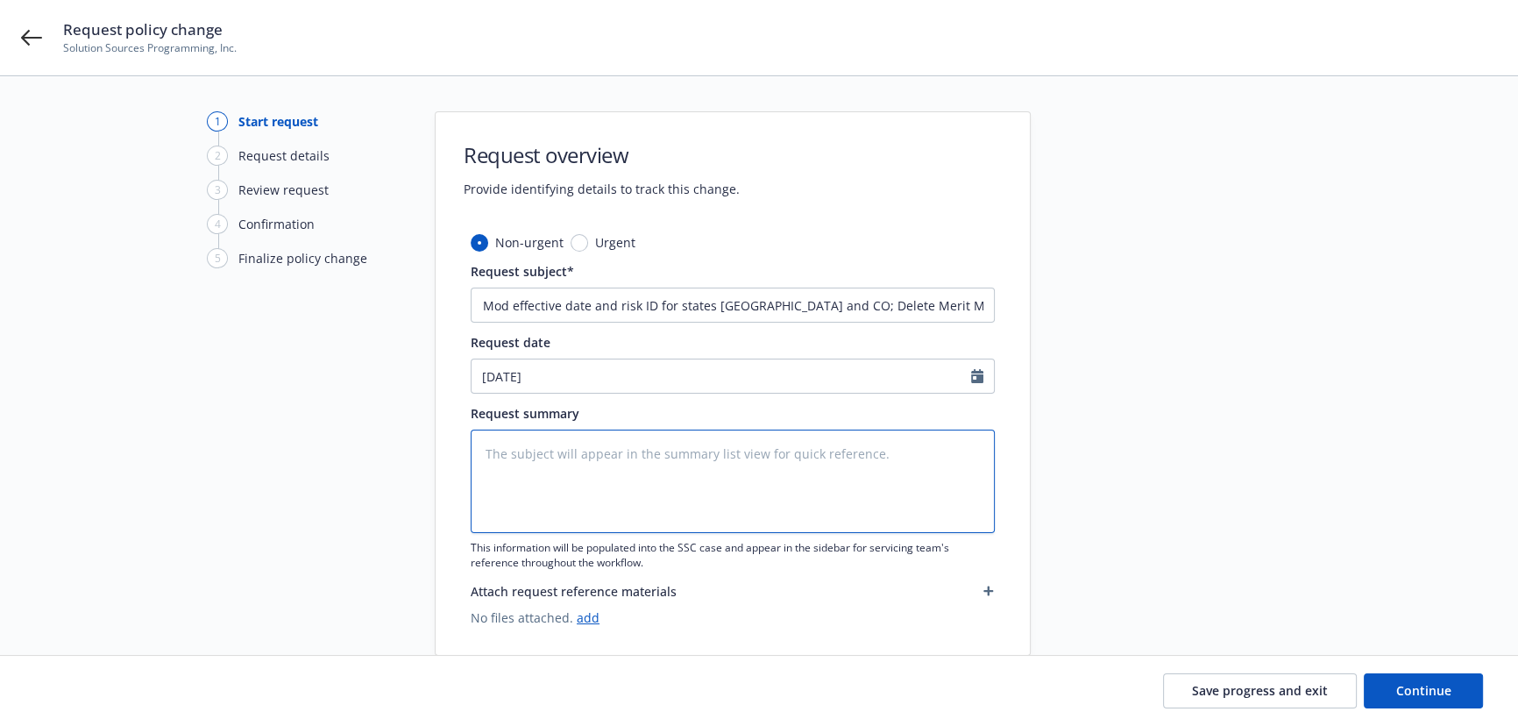
scroll to position [0, 0]
click at [545, 461] on textarea at bounding box center [733, 480] width 524 height 103
paste textarea "Add X-Mod effective date and risk ID for states TX and CO; Delete Merit Modific…"
type textarea "Add X-Mod effective date and risk ID for states TX and CO; Delete Merit Modific…"
type textarea "x"
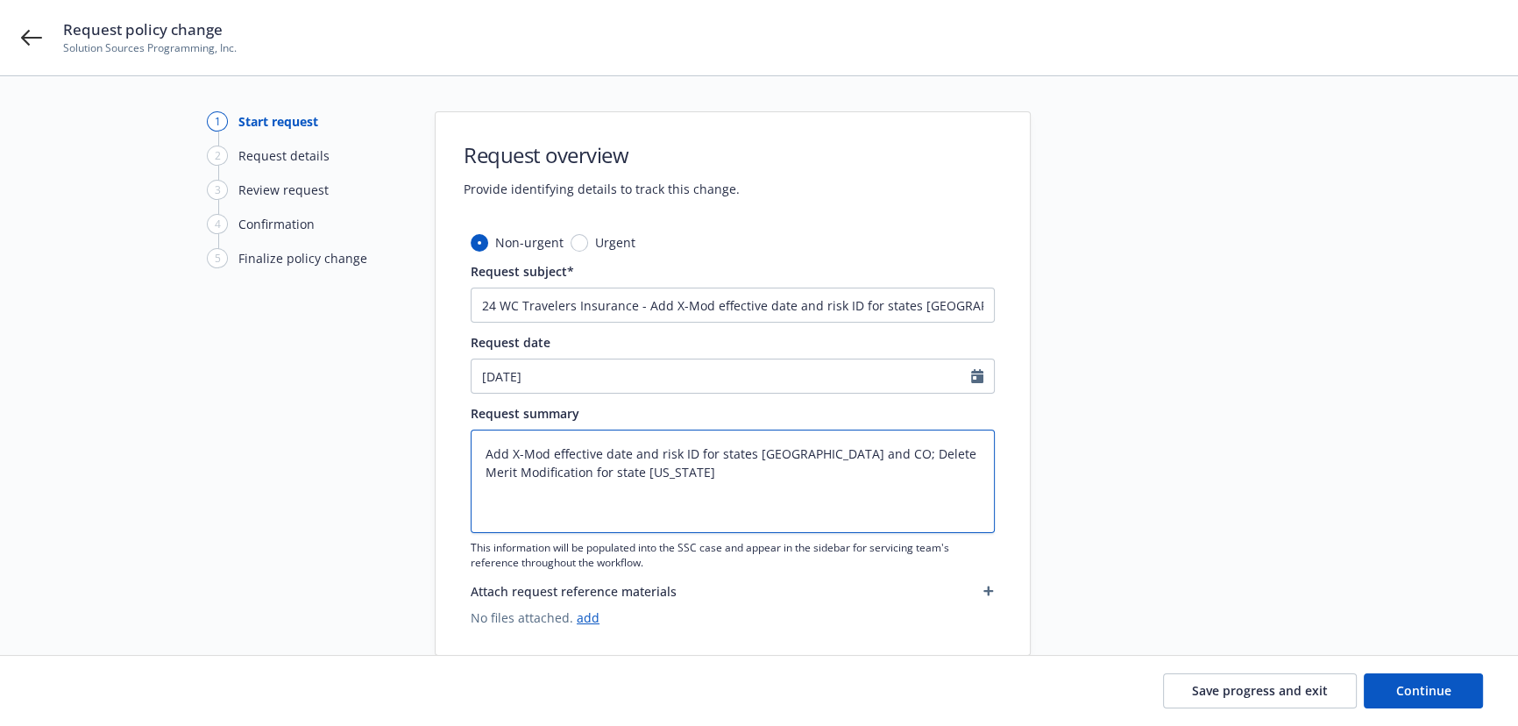
type textarea "Add X-Mod effective date and risk ID for states TX and CO; Delete Merit Modific…"
click at [790, 304] on input "24 WC Travelers Insurance - Add X-Mod effective date and risk ID for states TX …" at bounding box center [733, 304] width 524 height 35
drag, startPoint x: 786, startPoint y: 304, endPoint x: 710, endPoint y: 307, distance: 76.3
click at [710, 307] on input "24 WC Travelers Insurance - Add X-Mod effective date and risk ID for states TX …" at bounding box center [733, 304] width 524 height 35
type textarea "x"
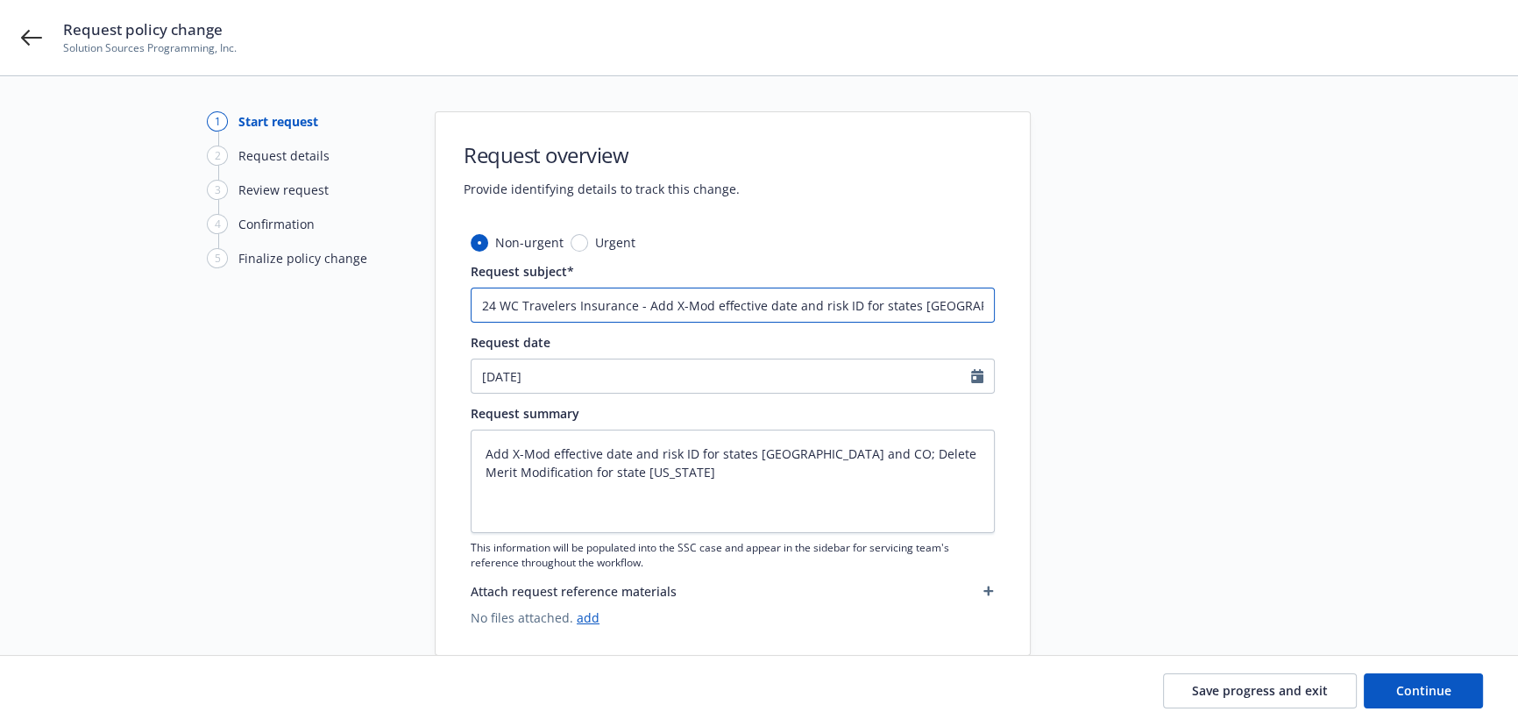
type input "24 WC Travelers Insurance - Add X-Mod and risk ID for states TX and CO; Delete …"
type textarea "x"
type input "24 WC Travelers Insurance - Add X-Mod and risk ID for states TX and CO; Delete …"
click at [549, 475] on textarea "Add X-Mod effective date and risk ID for states TX and CO; Delete Merit Modific…" at bounding box center [733, 480] width 524 height 103
type textarea "x"
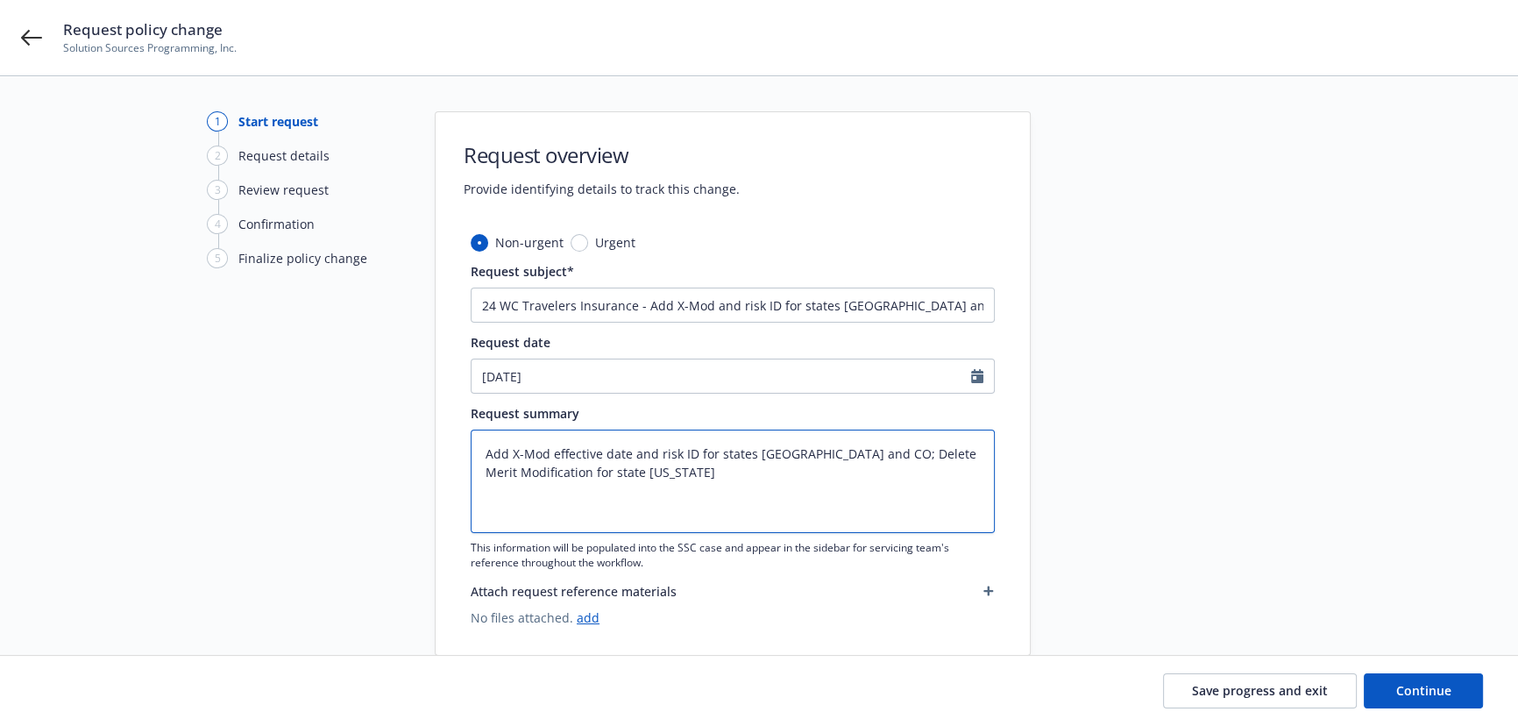
drag, startPoint x: 585, startPoint y: 478, endPoint x: 413, endPoint y: 358, distance: 209.1
click at [417, 361] on div "1 Start request 2 Request details 3 Review request 4 Confirmation 5 Finalize po…" at bounding box center [759, 383] width 1476 height 544
paste textarea "Experience Modification Effective Dates are added for the following: STATE EFFE…"
type textarea "Experience Modification Effective Dates are added for the following: STATE EFFE…"
type textarea "x"
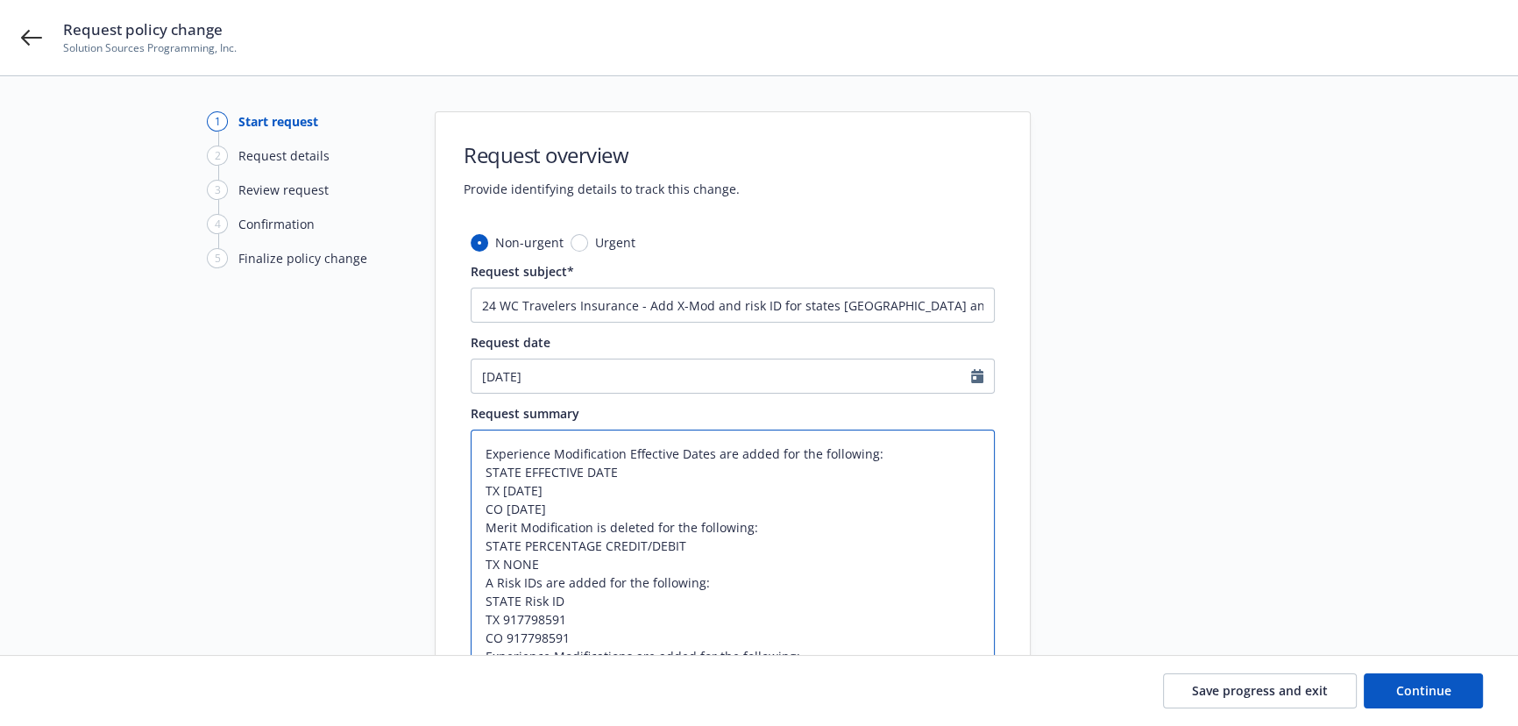
scroll to position [31, 0]
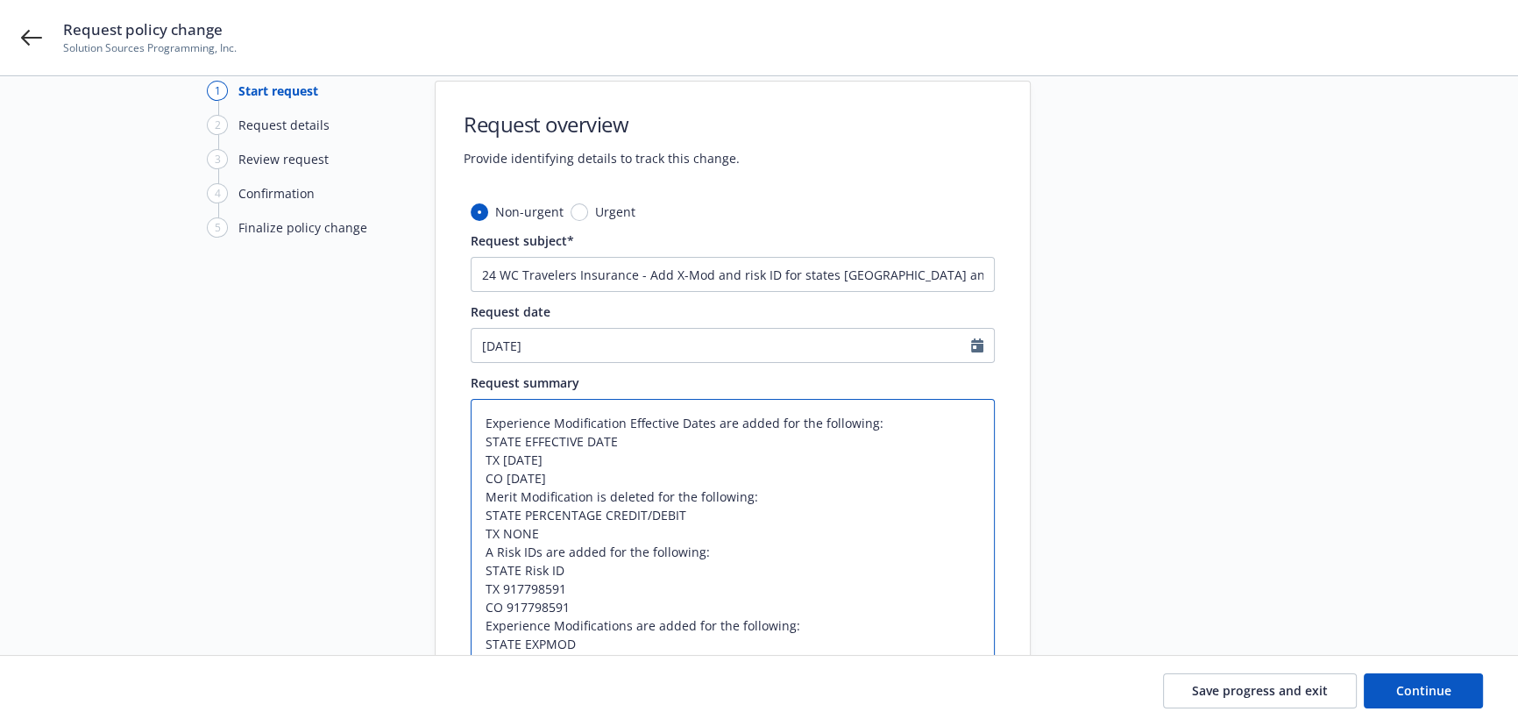
click at [587, 476] on textarea "Experience Modification Effective Dates are added for the following: STATE EFFE…" at bounding box center [733, 570] width 524 height 343
drag, startPoint x: 575, startPoint y: 480, endPoint x: 505, endPoint y: 456, distance: 74.3
click at [505, 456] on textarea "Experience Modification Effective Dates are added for the following: STATE EFFE…" at bounding box center [733, 570] width 524 height 343
paste textarea "09/30/2023 CO 09/30/2023"
type textarea "Experience Modification Effective Dates are added for the following: STATE EFFE…"
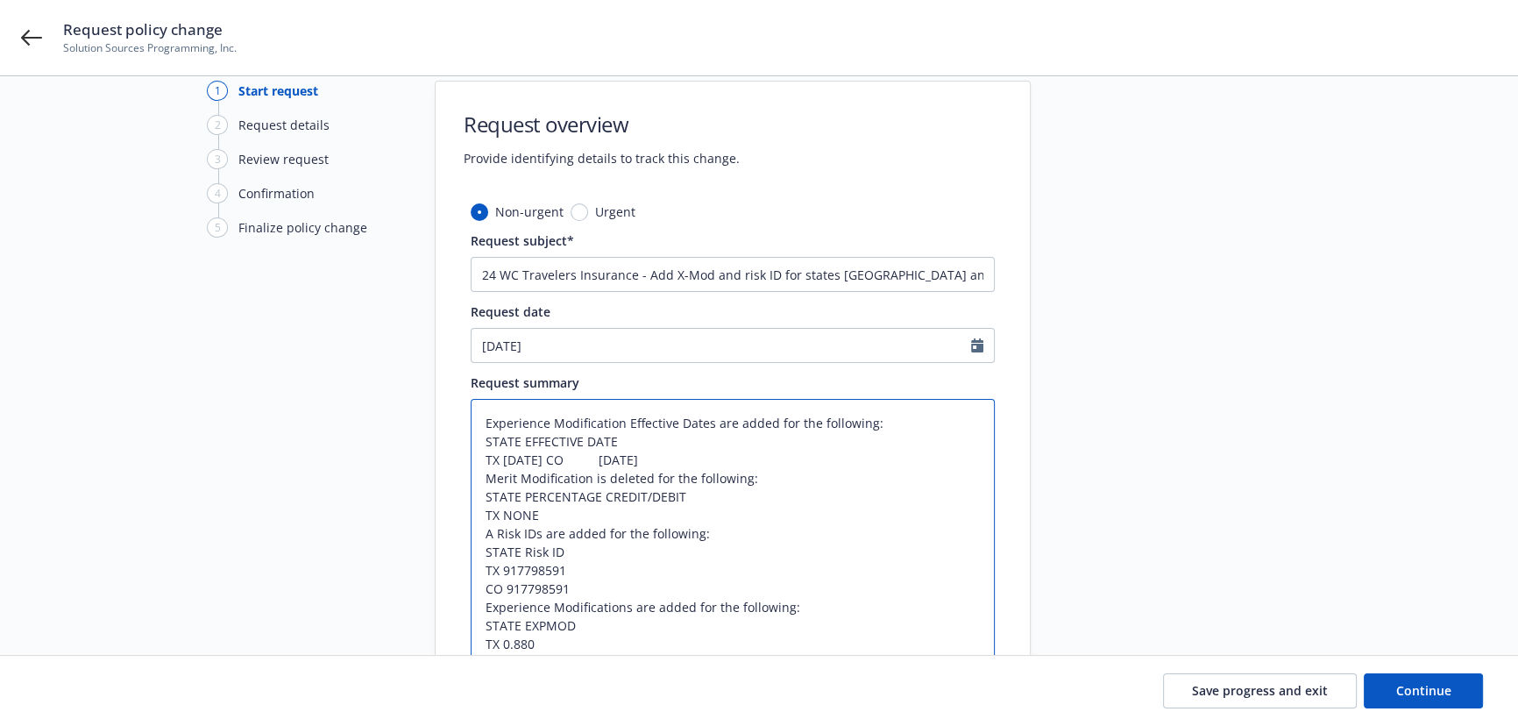
click at [572, 455] on textarea "Experience Modification Effective Dates are added for the following: STATE EFFE…" at bounding box center [733, 561] width 524 height 324
type textarea "x"
type textarea "Experience Modification Effective Dates are added for the following: STATE EFFE…"
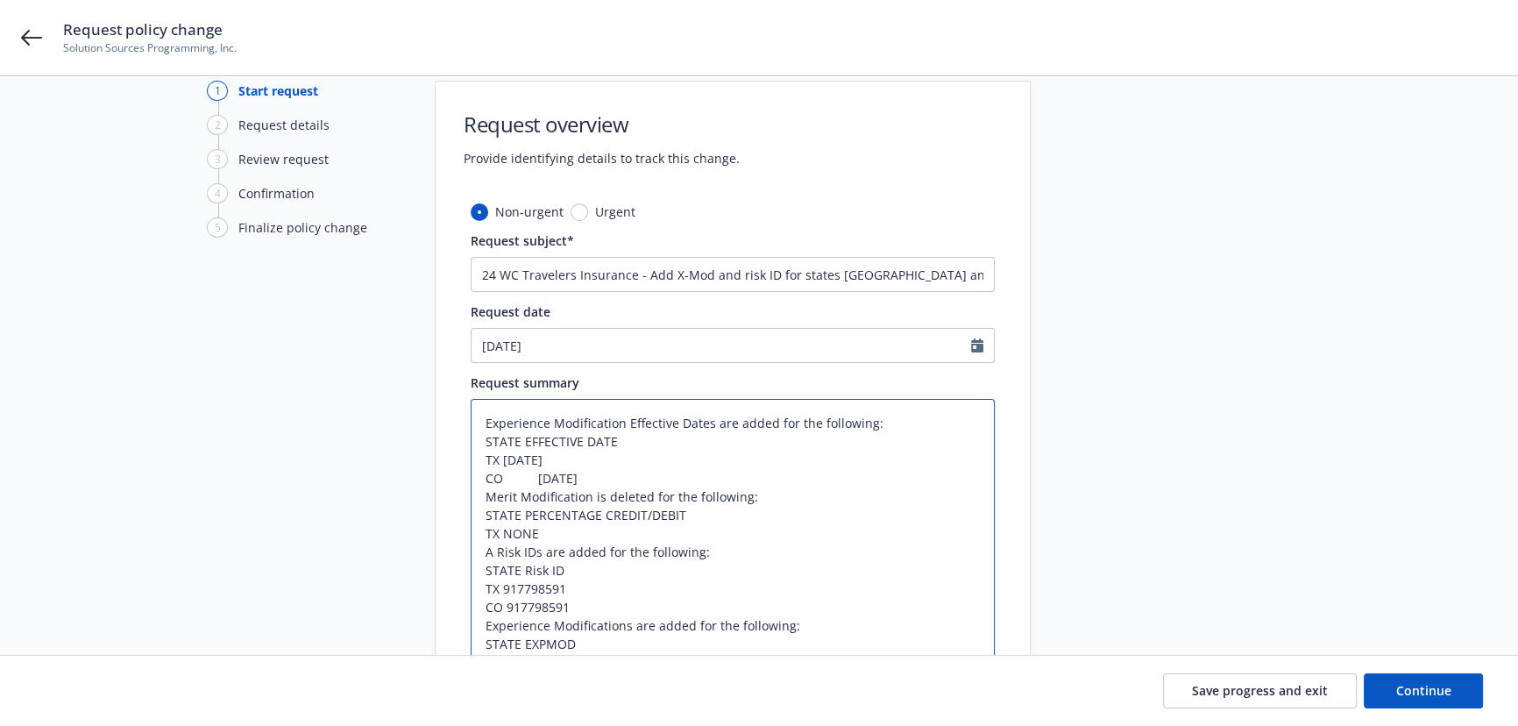
click at [535, 480] on textarea "Experience Modification Effective Dates are added for the following: STATE EFFE…" at bounding box center [733, 570] width 524 height 343
type textarea "x"
type textarea "Experience Modification Effective Dates are added for the following: STATE EFFE…"
type textarea "x"
type textarea "Experience Modification Effective Dates are added for the following: STATE EFFE…"
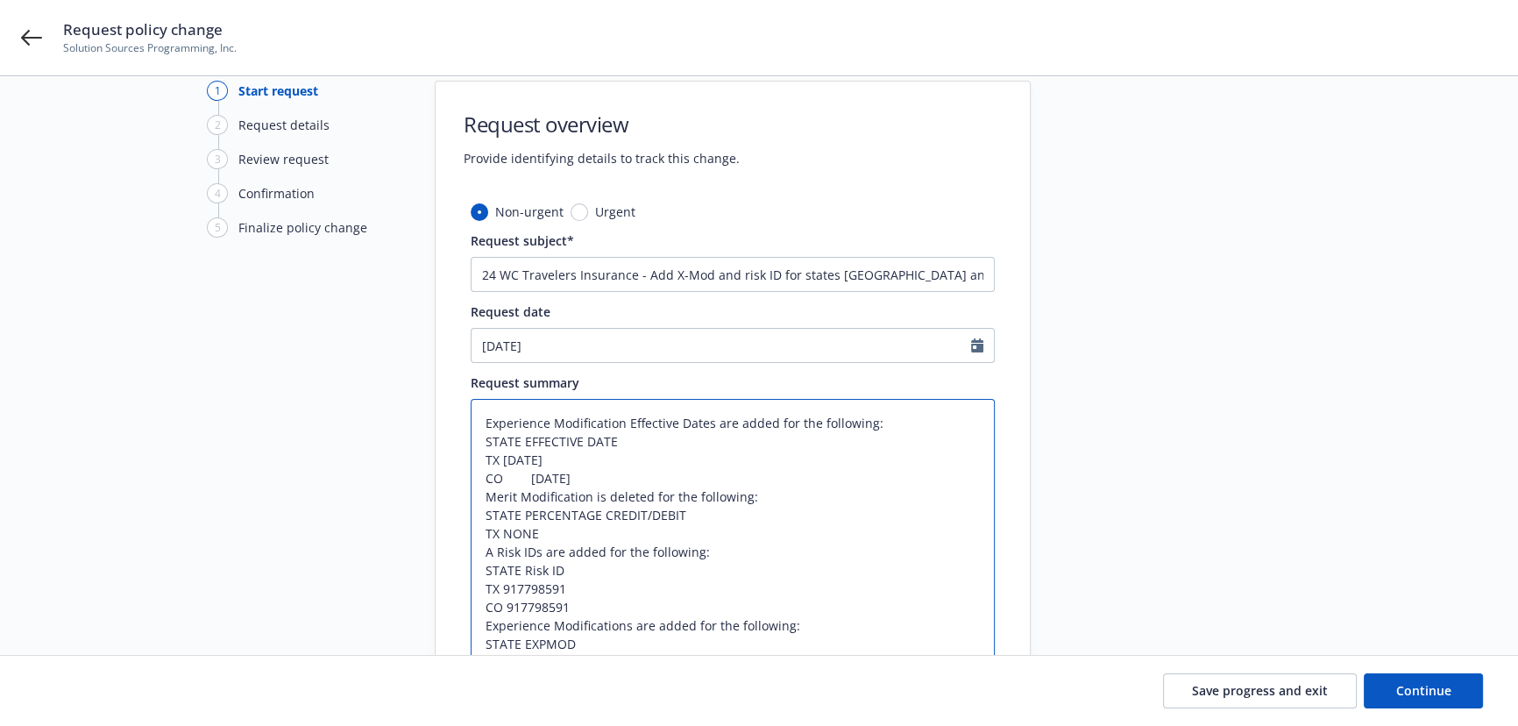
type textarea "x"
type textarea "Experience Modification Effective Dates are added for the following: STATE EFFE…"
type textarea "x"
type textarea "Experience Modification Effective Dates are added for the following: STATE EFFE…"
type textarea "x"
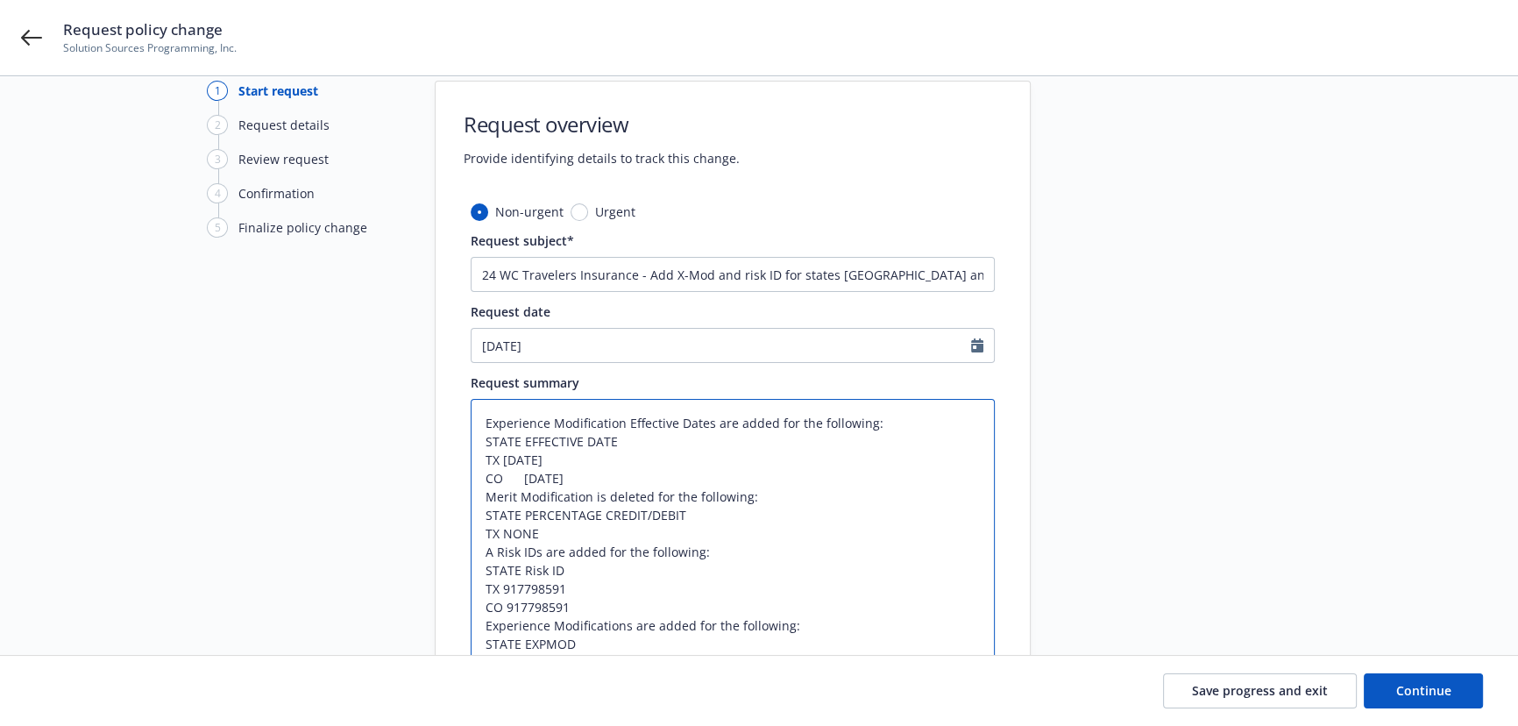
type textarea "Experience Modification Effective Dates are added for the following: STATE EFFE…"
type textarea "x"
type textarea "Experience Modification Effective Dates are added for the following: STATE EFFE…"
type textarea "x"
type textarea "Experience Modification Effective Dates are added for the following: STATE EFFE…"
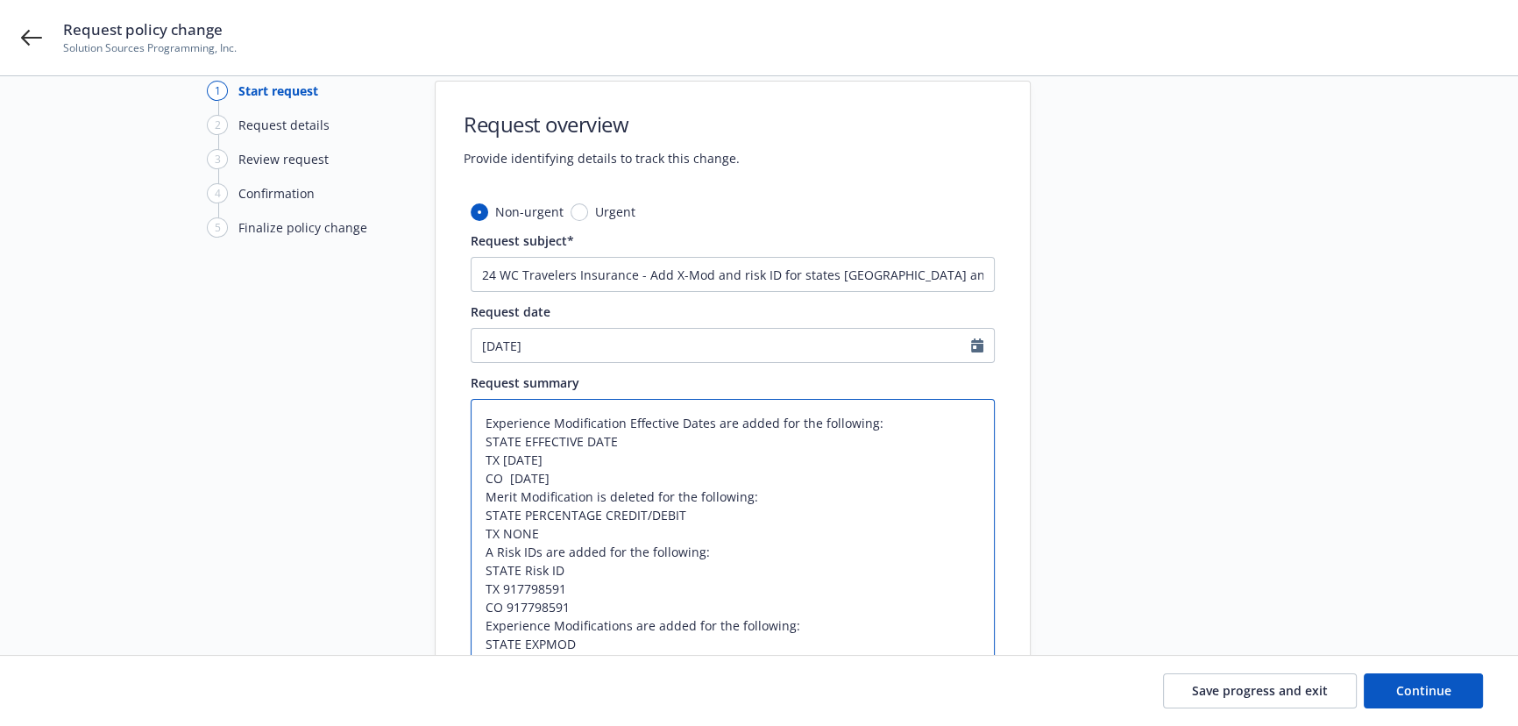
type textarea "x"
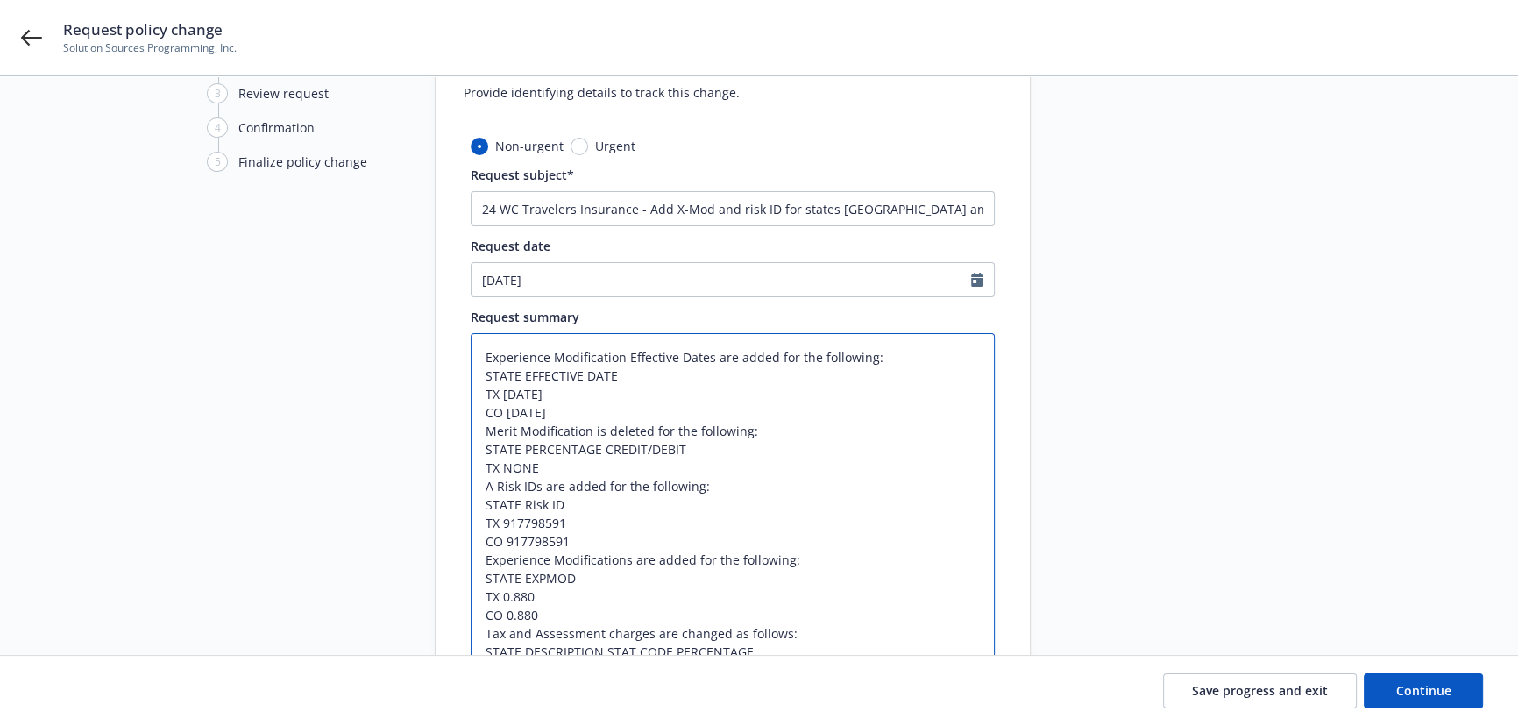
scroll to position [110, 0]
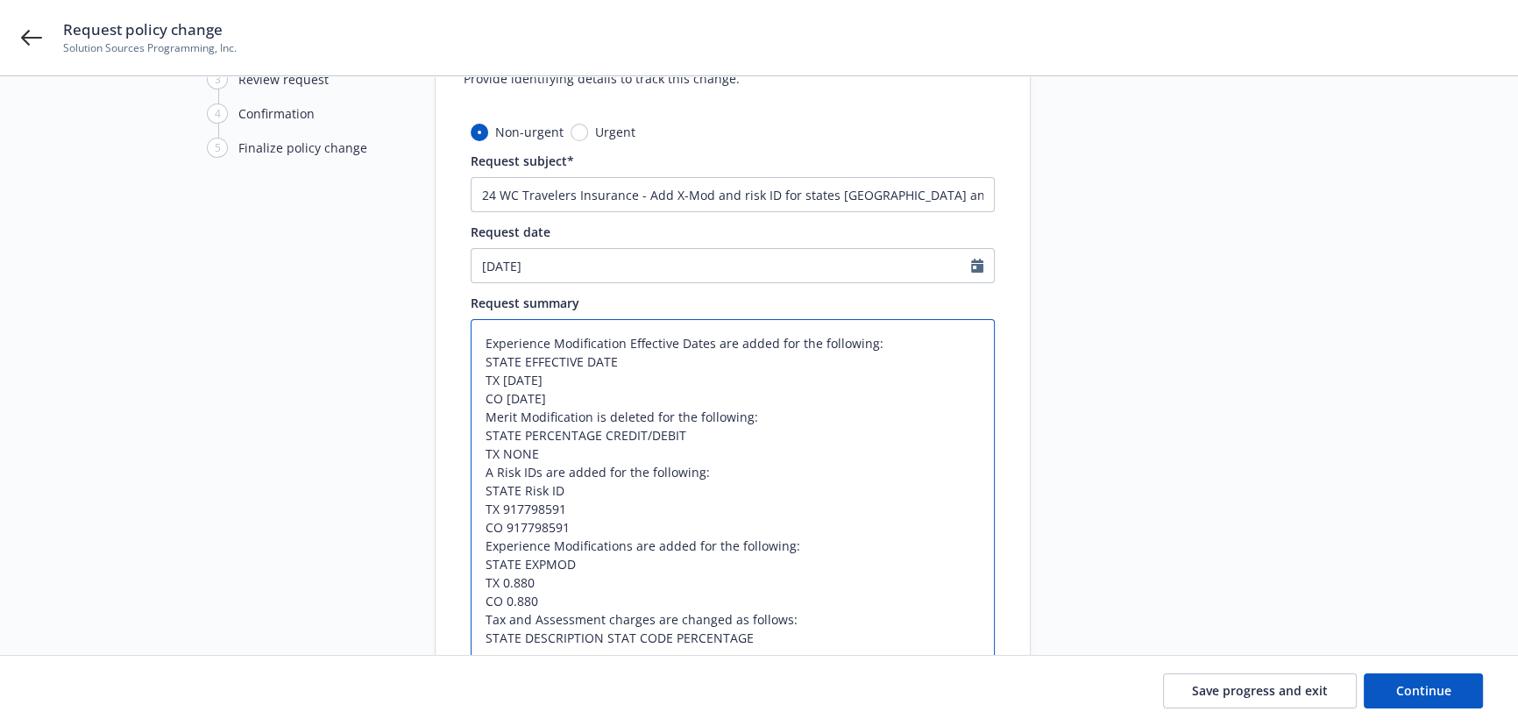
drag, startPoint x: 542, startPoint y: 581, endPoint x: 503, endPoint y: 586, distance: 38.9
click at [503, 586] on textarea "Experience Modification Effective Dates are added for the following: STATE EFFE…" at bounding box center [733, 490] width 524 height 343
type textarea "Experience Modification Effective Dates are added for the following: STATE EFFE…"
type textarea "x"
type textarea "Experience Modification Effective Dates are added for the following: STATE EFFE…"
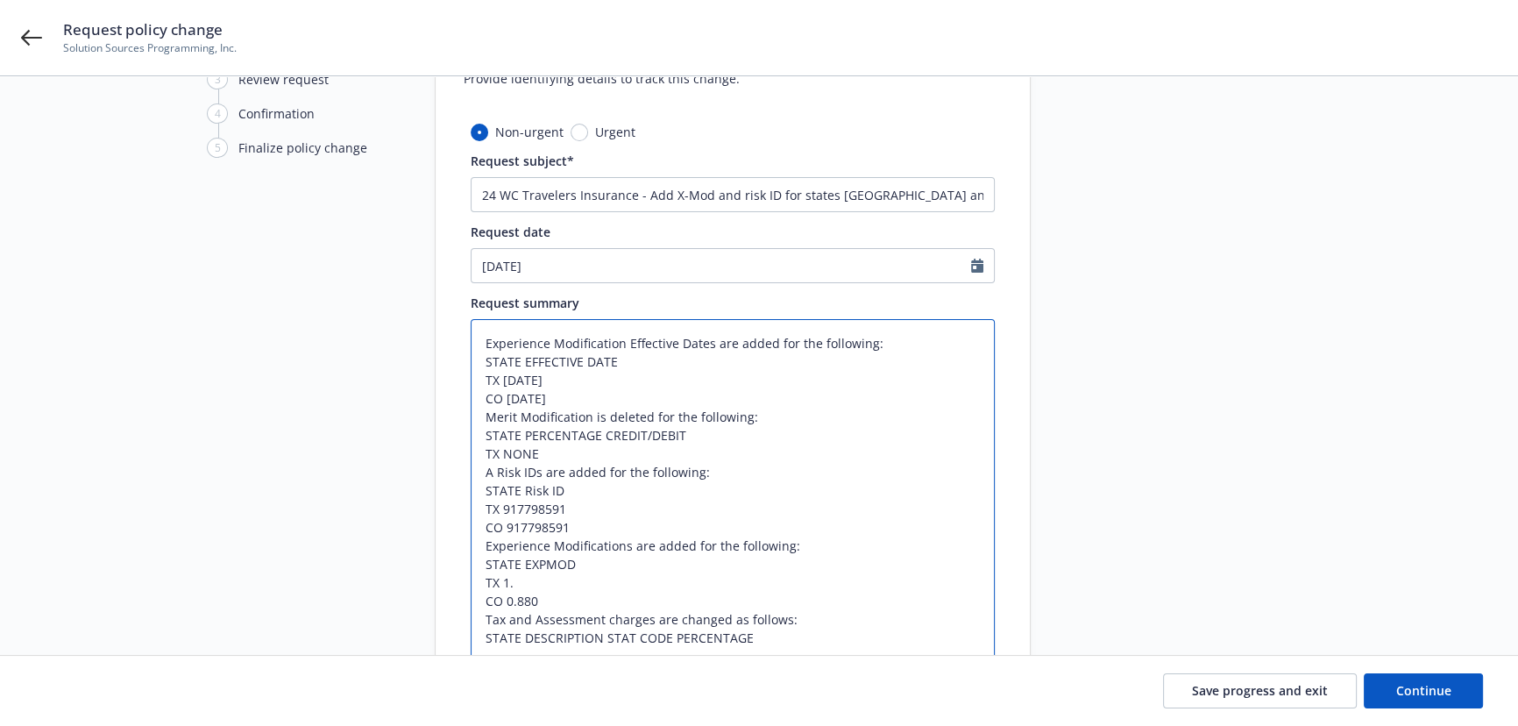
type textarea "x"
type textarea "Experience Modification Effective Dates are added for the following: STATE EFFE…"
type textarea "x"
type textarea "Experience Modification Effective Dates are added for the following: STATE EFFE…"
type textarea "x"
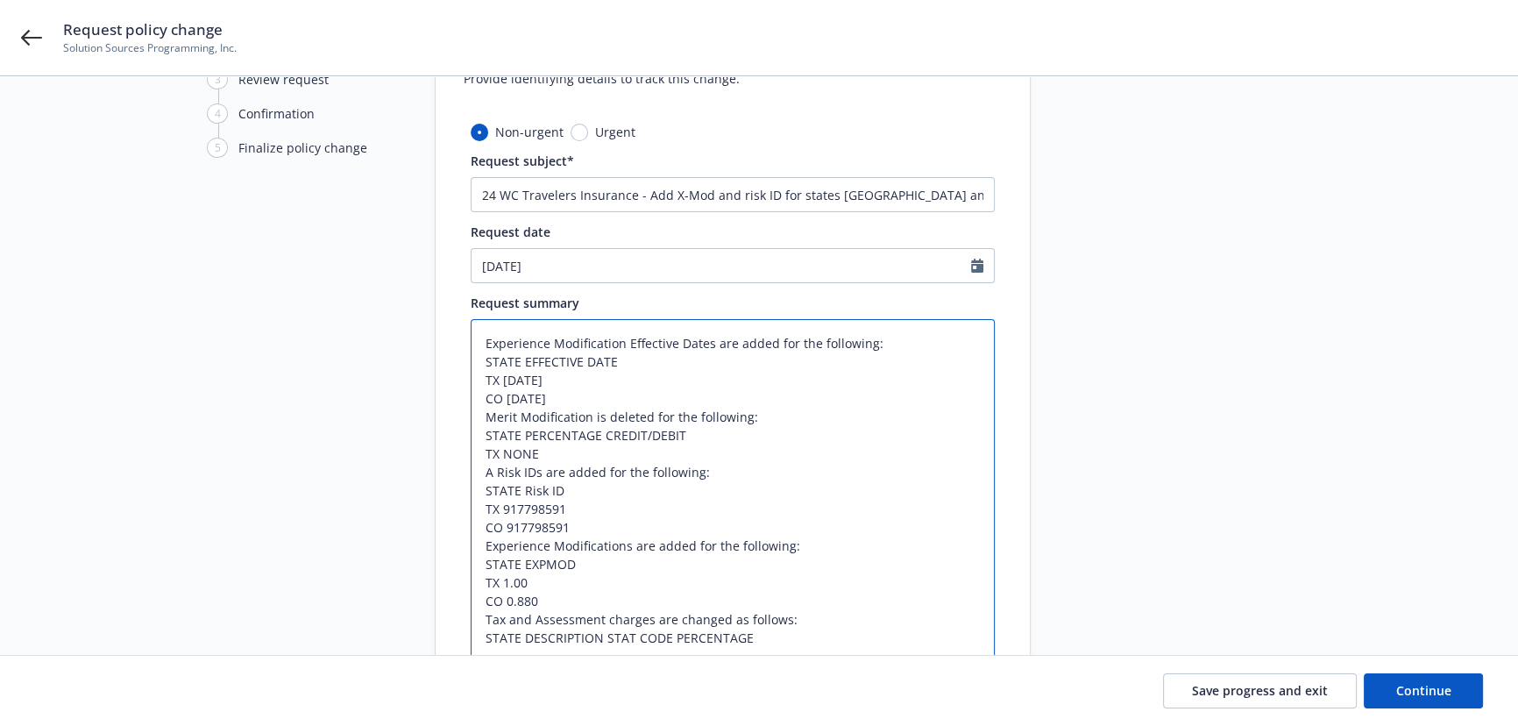
type textarea "Experience Modification Effective Dates are added for the following: STATE EFFE…"
click at [552, 606] on textarea "Experience Modification Effective Dates are added for the following: STATE EFFE…" at bounding box center [733, 490] width 524 height 343
type textarea "x"
type textarea "Experience Modification Effective Dates are added for the following: STATE EFFE…"
type textarea "x"
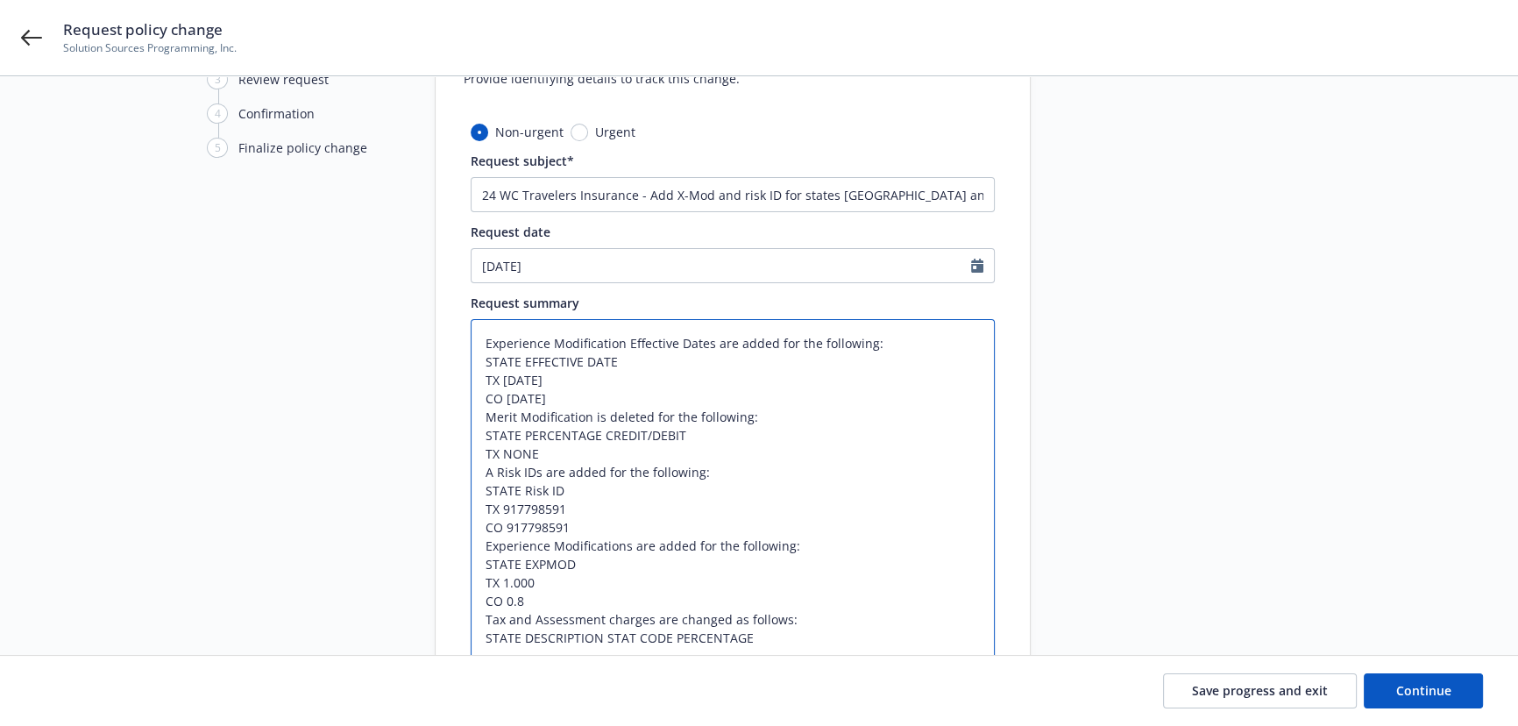
type textarea "Experience Modification Effective Dates are added for the following: STATE EFFE…"
type textarea "x"
type textarea "Experience Modification Effective Dates are added for the following: STATE EFFE…"
type textarea "x"
type textarea "Experience Modification Effective Dates are added for the following: STATE EFFE…"
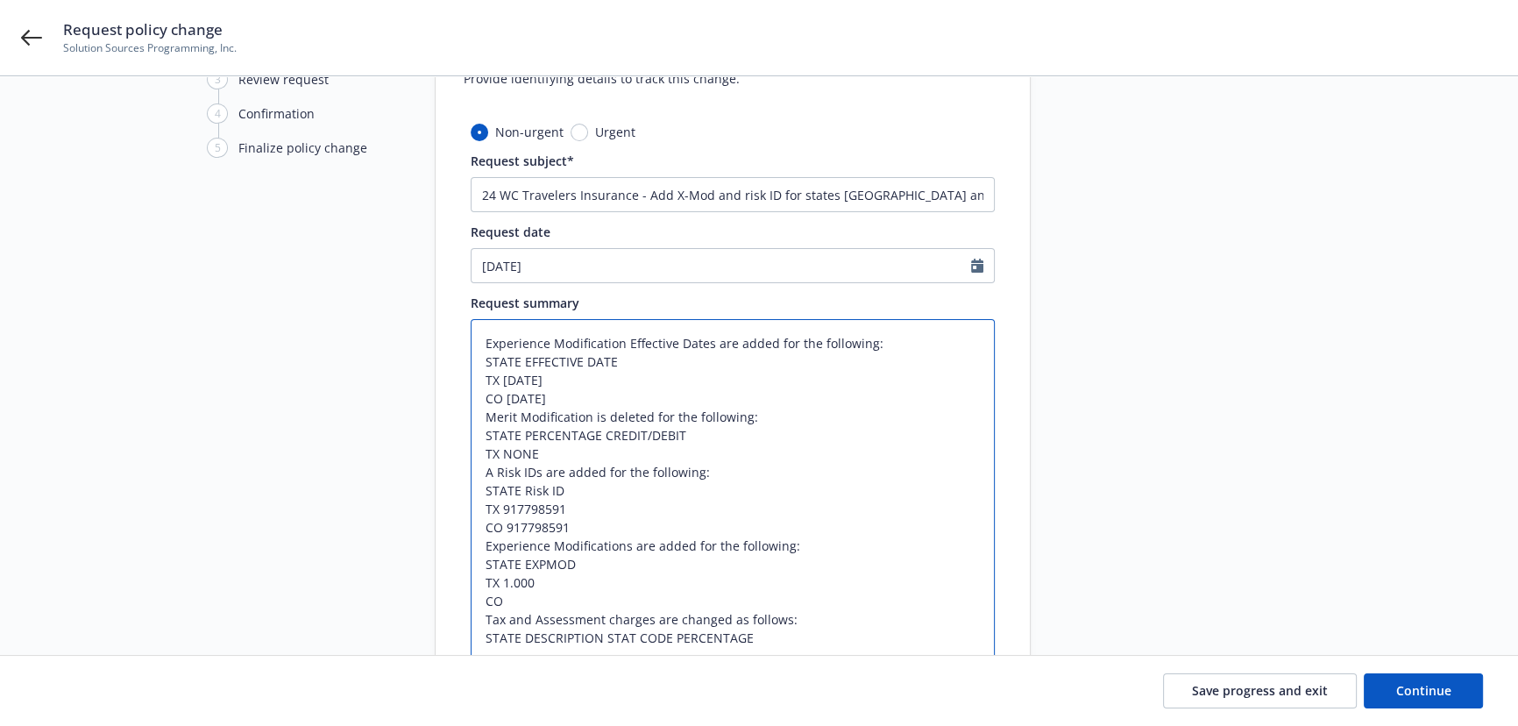
type textarea "x"
type textarea "Experience Modification Effective Dates are added for the following: STATE EFFE…"
type textarea "x"
type textarea "Experience Modification Effective Dates are added for the following: STATE EFFE…"
type textarea "x"
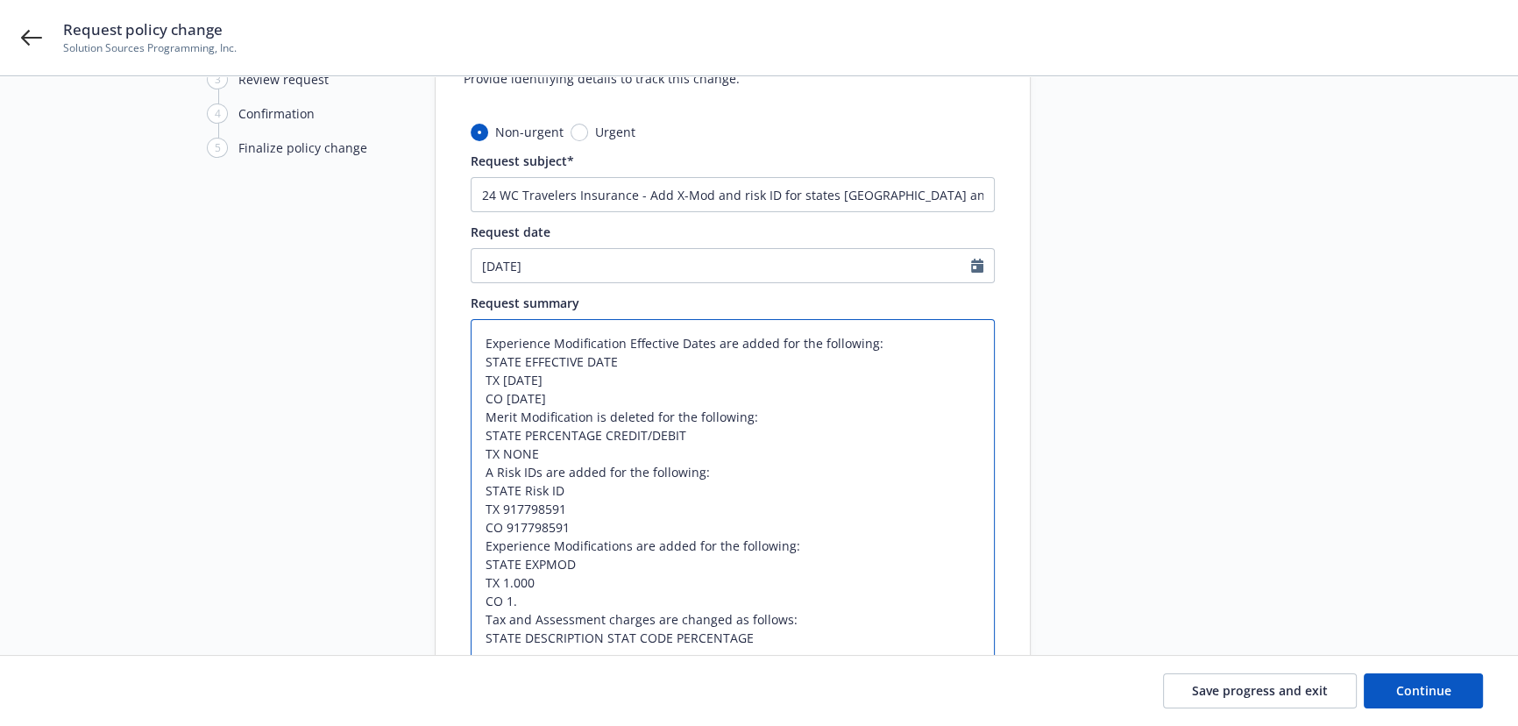
type textarea "Experience Modification Effective Dates are added for the following: STATE EFFE…"
type textarea "x"
type textarea "Experience Modification Effective Dates are added for the following: STATE EFFE…"
type textarea "x"
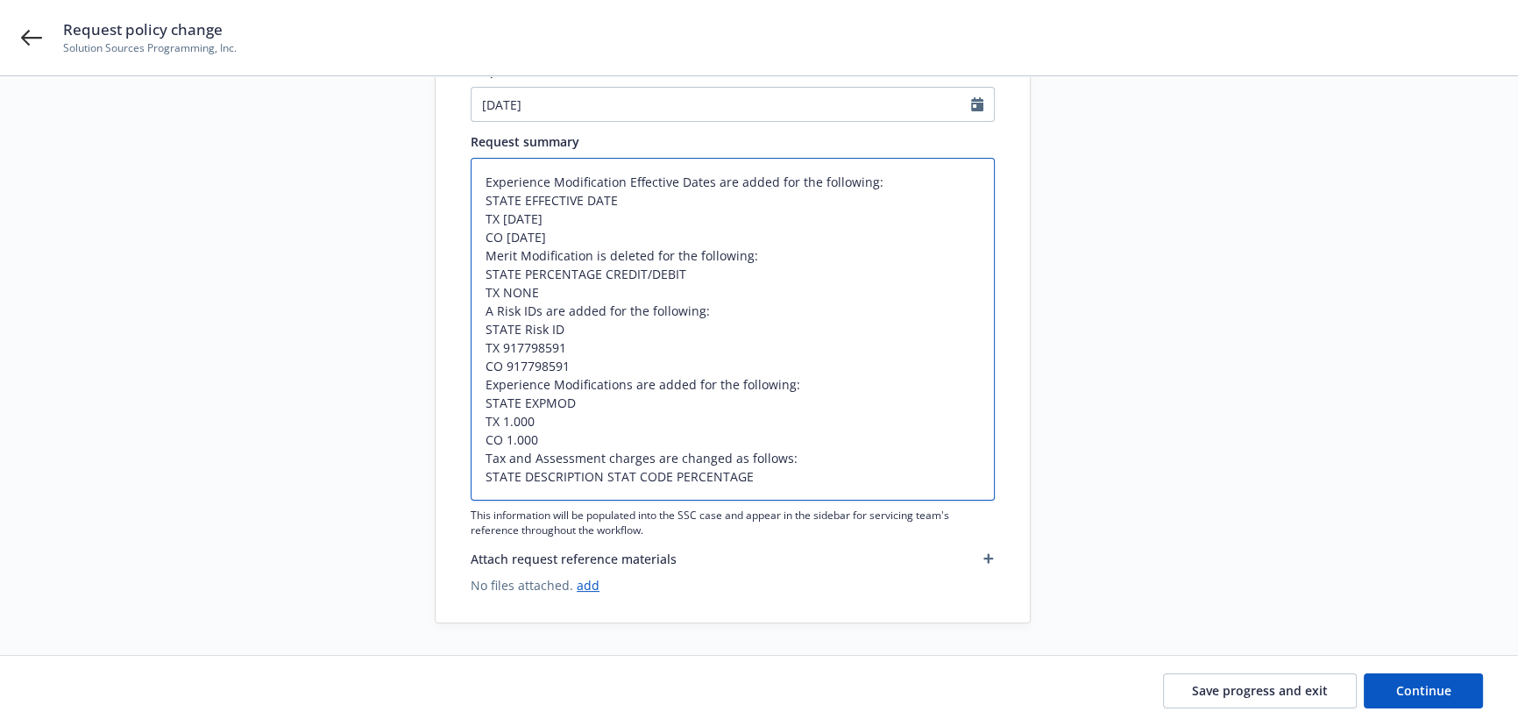
scroll to position [274, 0]
drag, startPoint x: 749, startPoint y: 481, endPoint x: 483, endPoint y: 451, distance: 268.1
click at [483, 451] on textarea "Experience Modification Effective Dates are added for the following: STATE EFFE…" at bounding box center [733, 326] width 524 height 343
type textarea "Experience Modification Effective Dates are added for the following: STATE EFFE…"
type textarea "x"
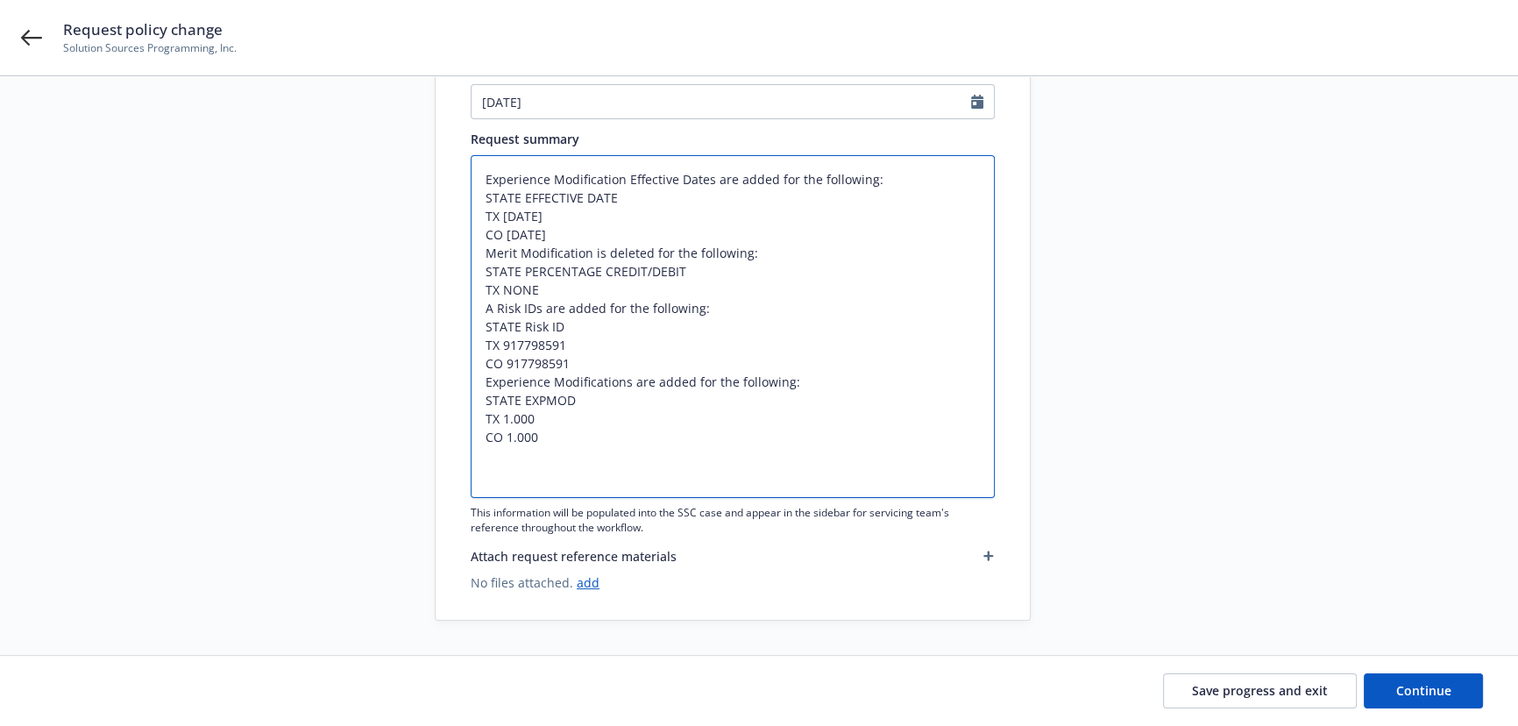
scroll to position [256, 0]
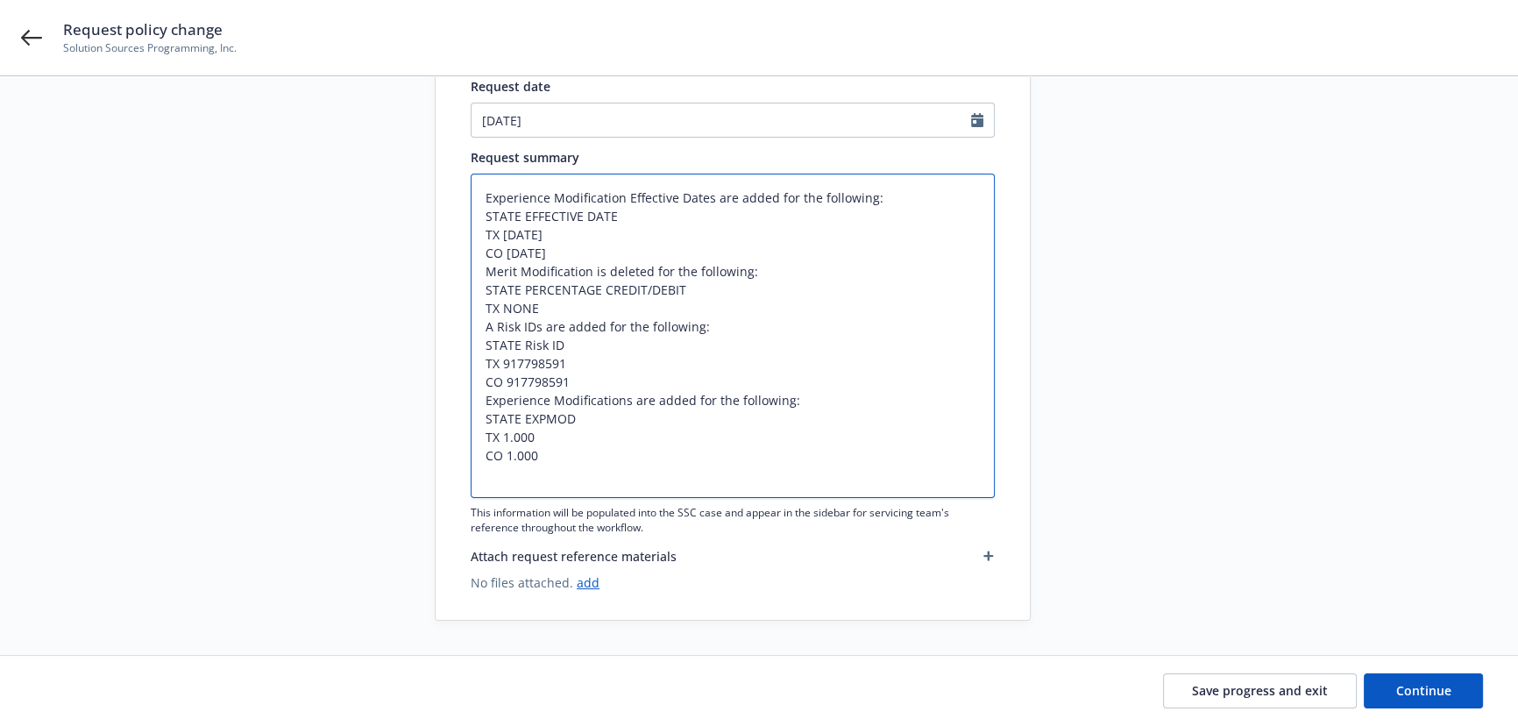
drag, startPoint x: 560, startPoint y: 454, endPoint x: 455, endPoint y: 398, distance: 119.2
click at [455, 398] on div "Non-urgent Urgent Request subject* 24 WC Travelers Insurance - Add X-Mod and ri…" at bounding box center [733, 298] width 594 height 642
drag, startPoint x: 517, startPoint y: 355, endPoint x: 484, endPoint y: 330, distance: 41.4
click at [484, 330] on textarea "Experience Modification Effective Dates are added for the following: STATE EFFE…" at bounding box center [733, 336] width 524 height 324
drag, startPoint x: 566, startPoint y: 304, endPoint x: 484, endPoint y: 279, distance: 86.2
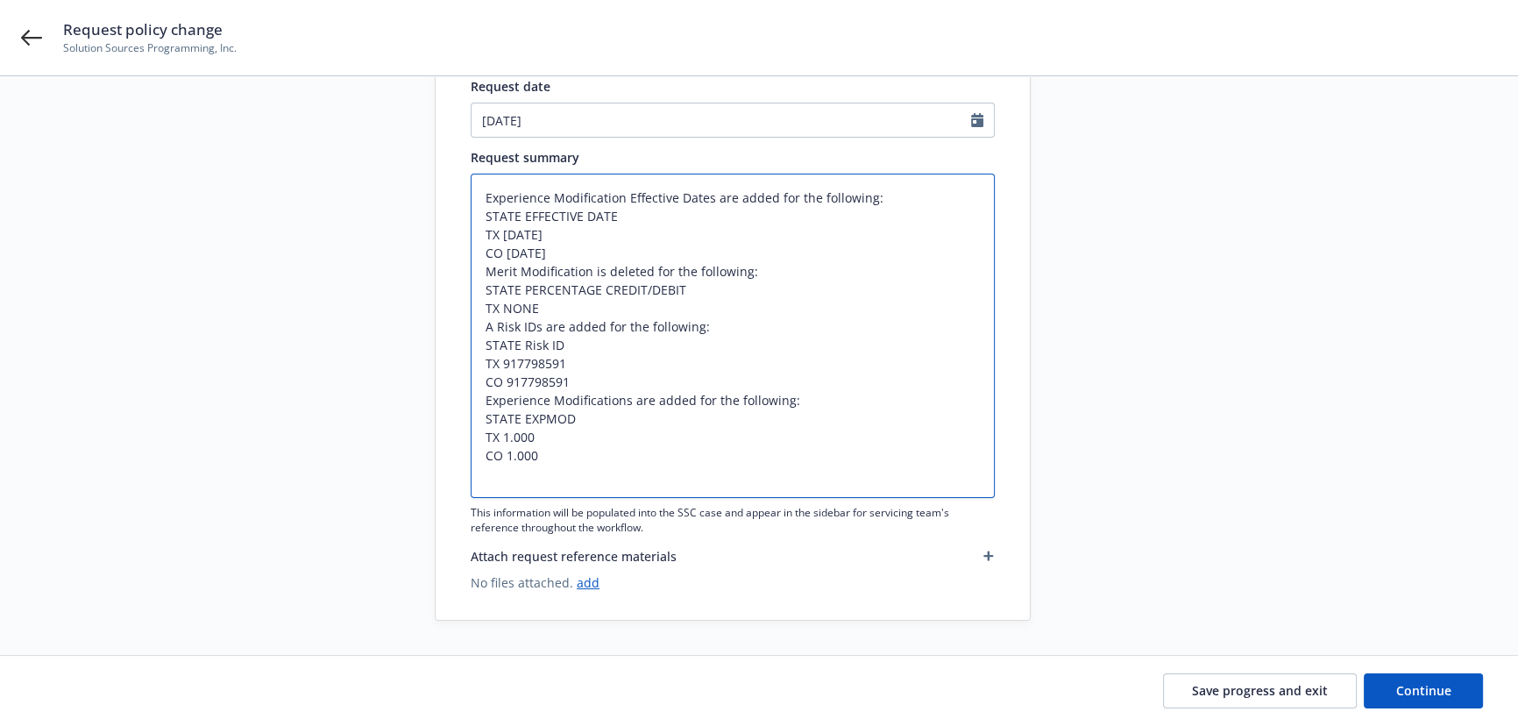
click at [484, 279] on textarea "Experience Modification Effective Dates are added for the following: STATE EFFE…" at bounding box center [733, 336] width 524 height 324
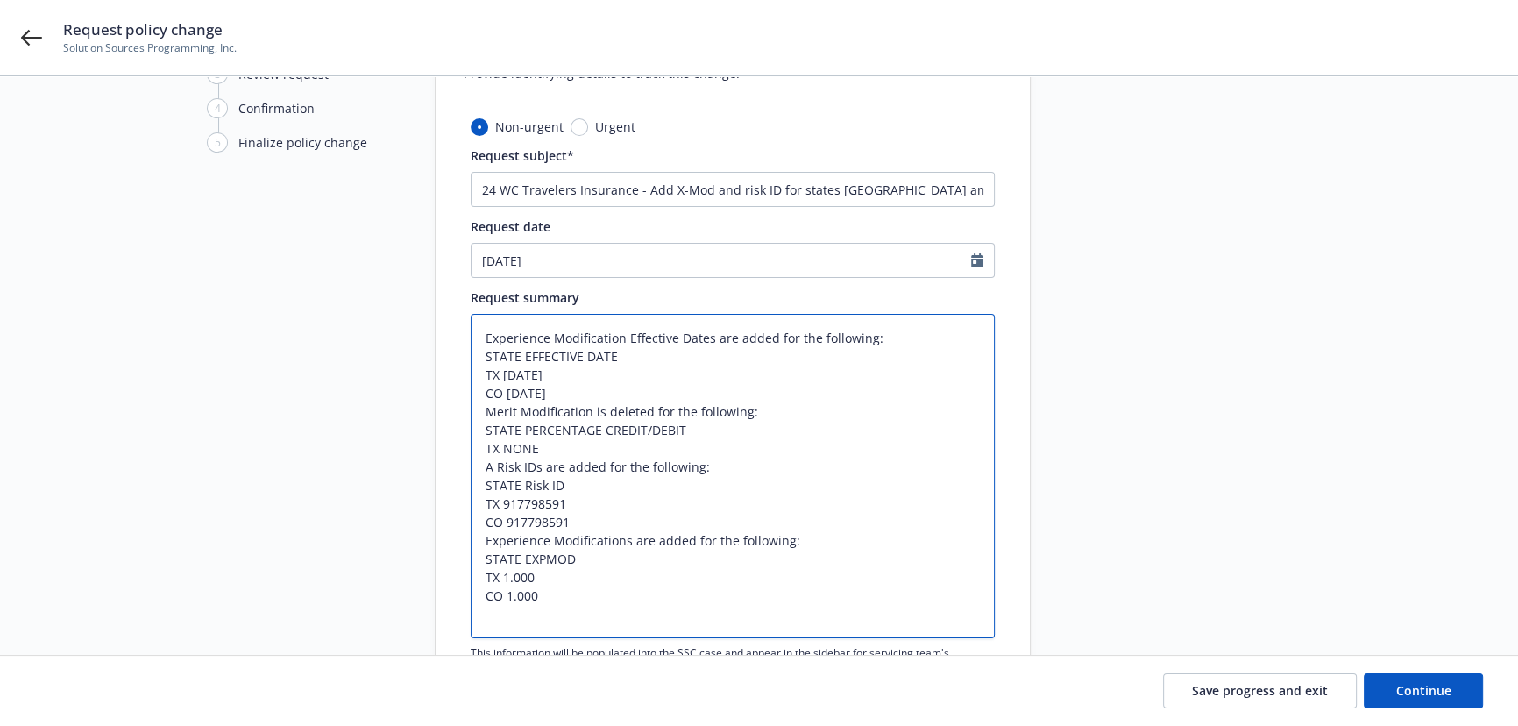
scroll to position [96, 0]
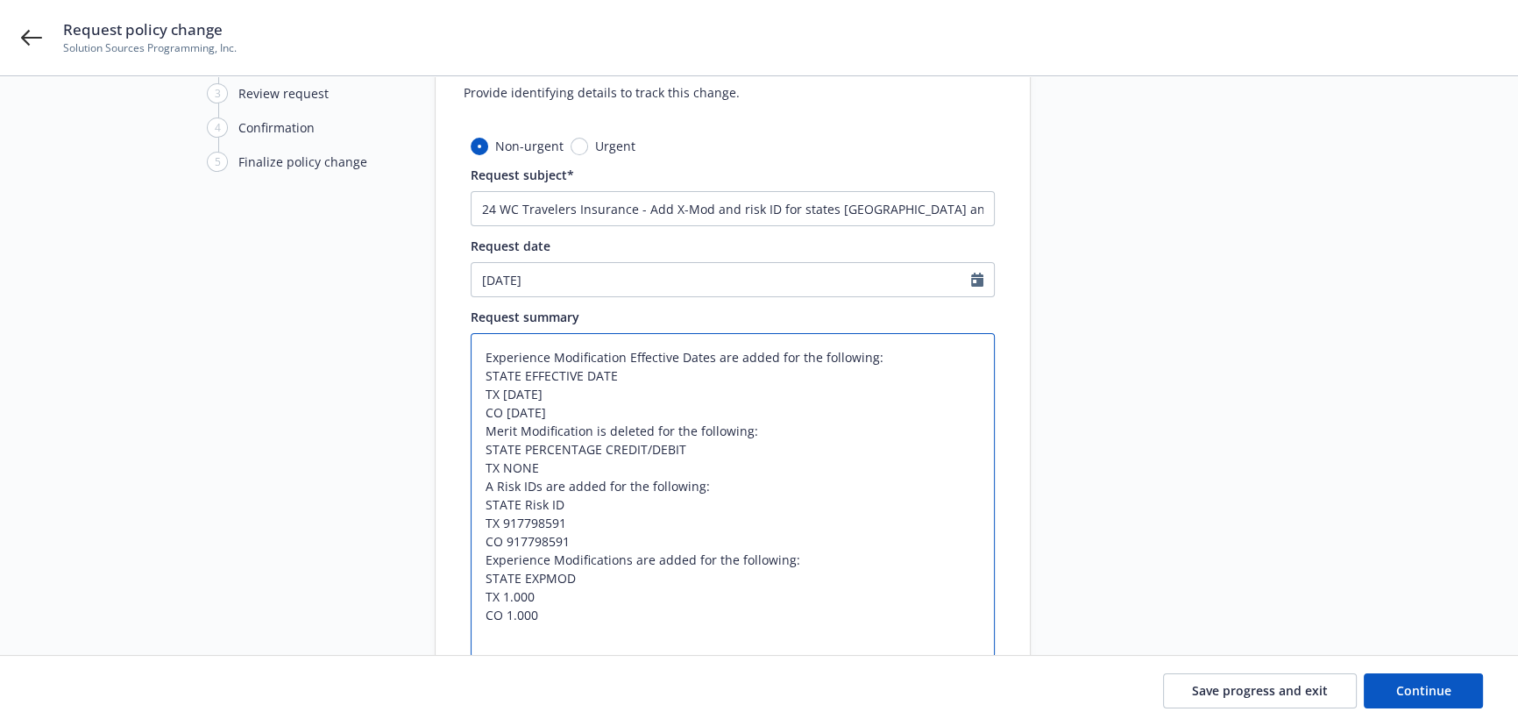
type textarea "Experience Modification Effective Dates are added for the following: STATE EFFE…"
drag, startPoint x: 648, startPoint y: 209, endPoint x: 1160, endPoint y: 218, distance: 511.9
click at [1160, 218] on div "1 Start request 2 Request details 3 Review request 4 Confirmation 5 Finalize po…" at bounding box center [759, 397] width 1476 height 765
drag, startPoint x: 933, startPoint y: 492, endPoint x: 998, endPoint y: 543, distance: 82.4
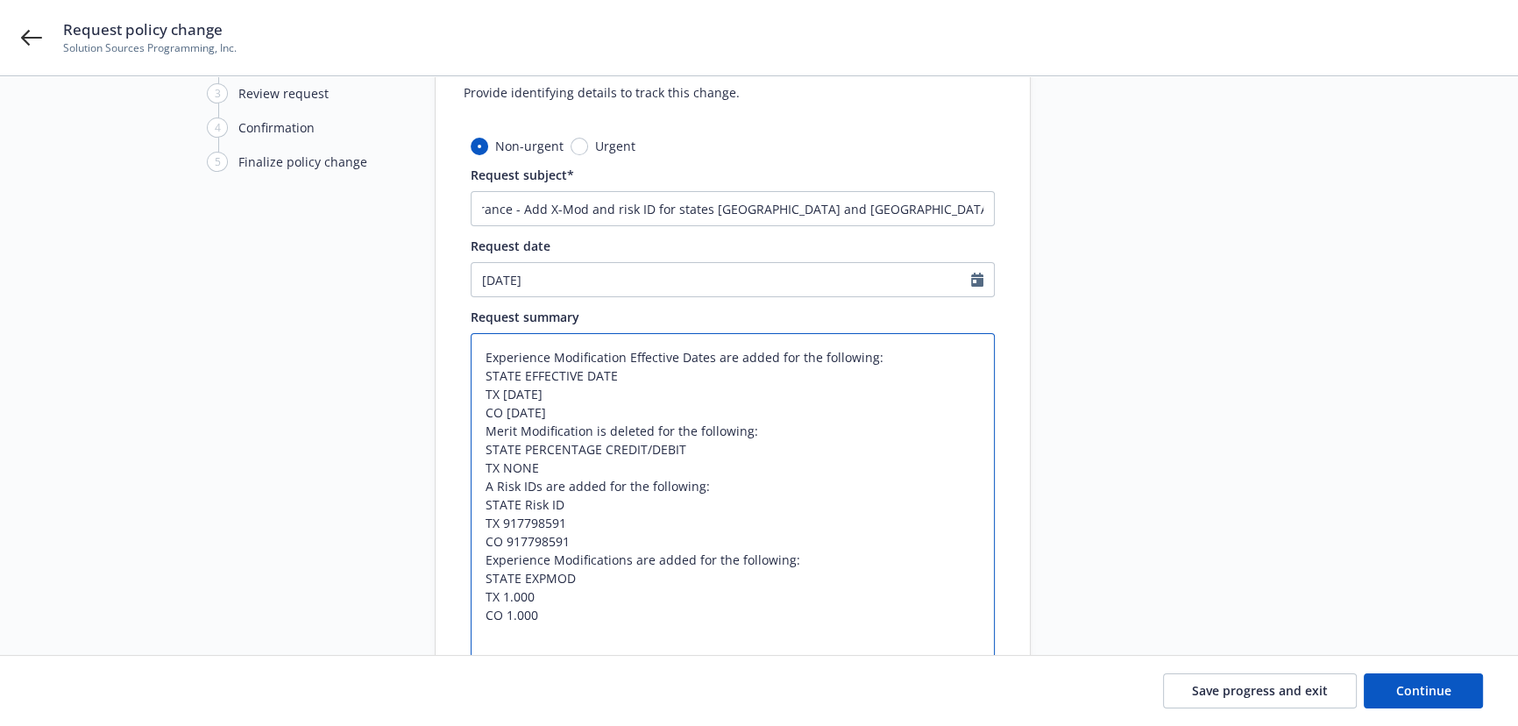
click at [933, 494] on textarea "Experience Modification Effective Dates are added for the following: STATE EFFE…" at bounding box center [733, 495] width 524 height 324
click at [1423, 684] on span "Continue" at bounding box center [1423, 690] width 55 height 17
type textarea "x"
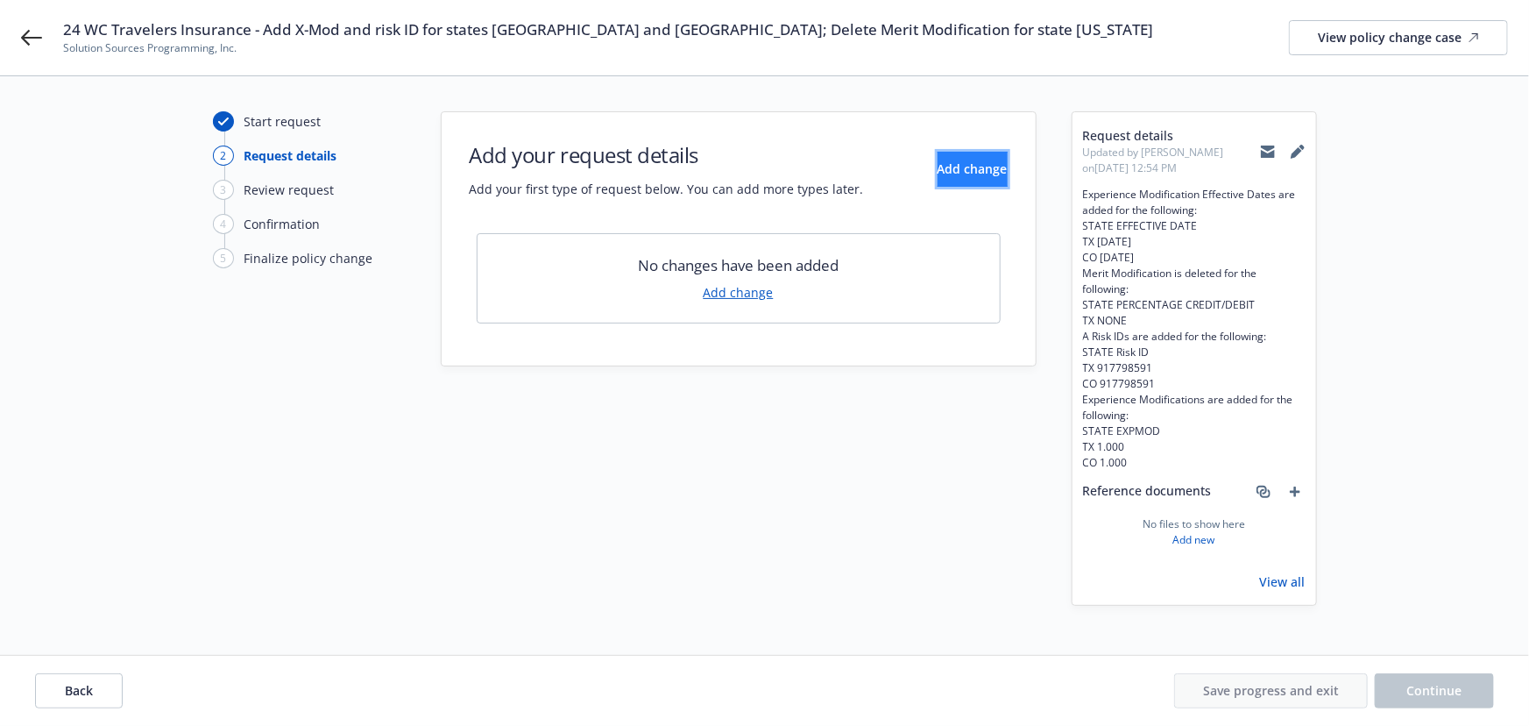
click at [938, 165] on span "Add change" at bounding box center [973, 168] width 70 height 17
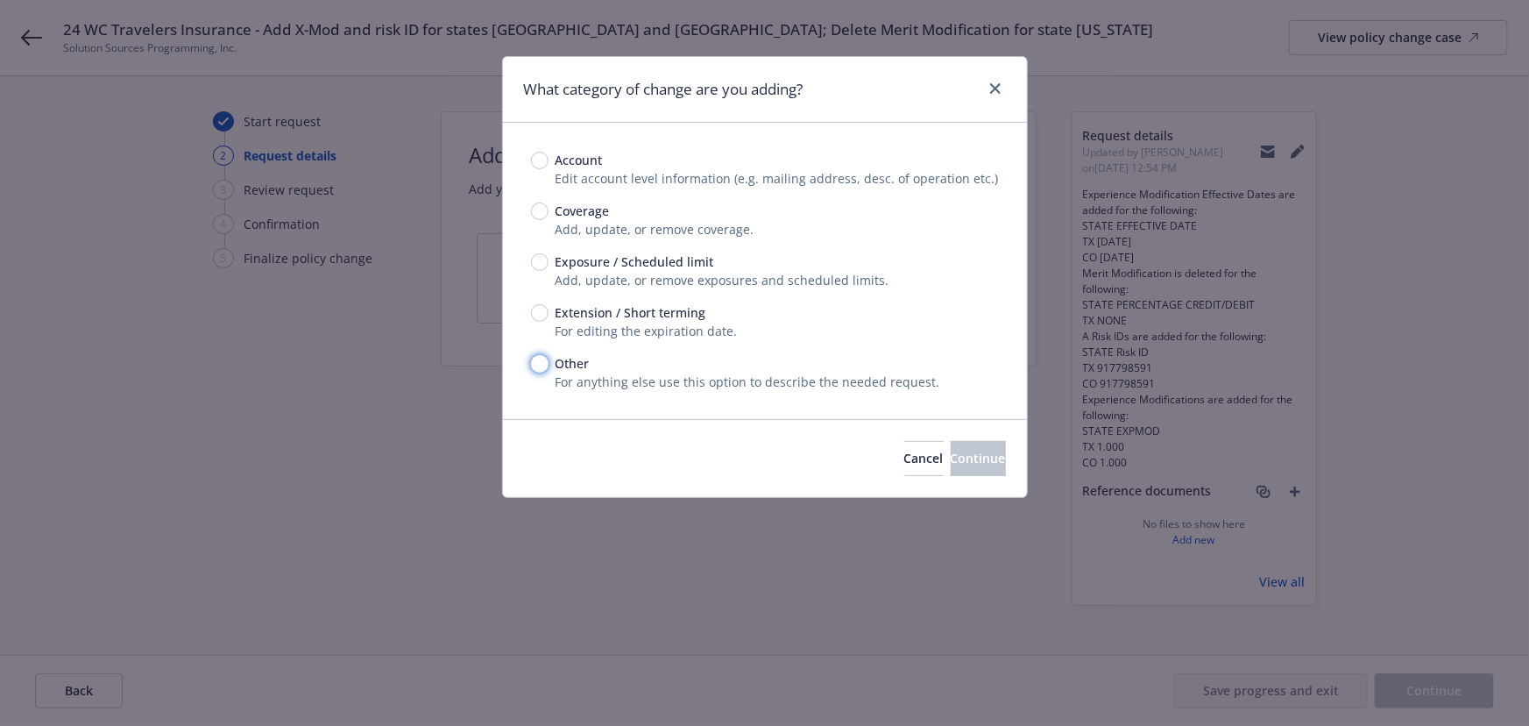
click at [542, 359] on input "Other" at bounding box center [540, 364] width 18 height 18
radio input "true"
click at [951, 458] on button "Continue" at bounding box center [978, 458] width 55 height 35
type textarea "x"
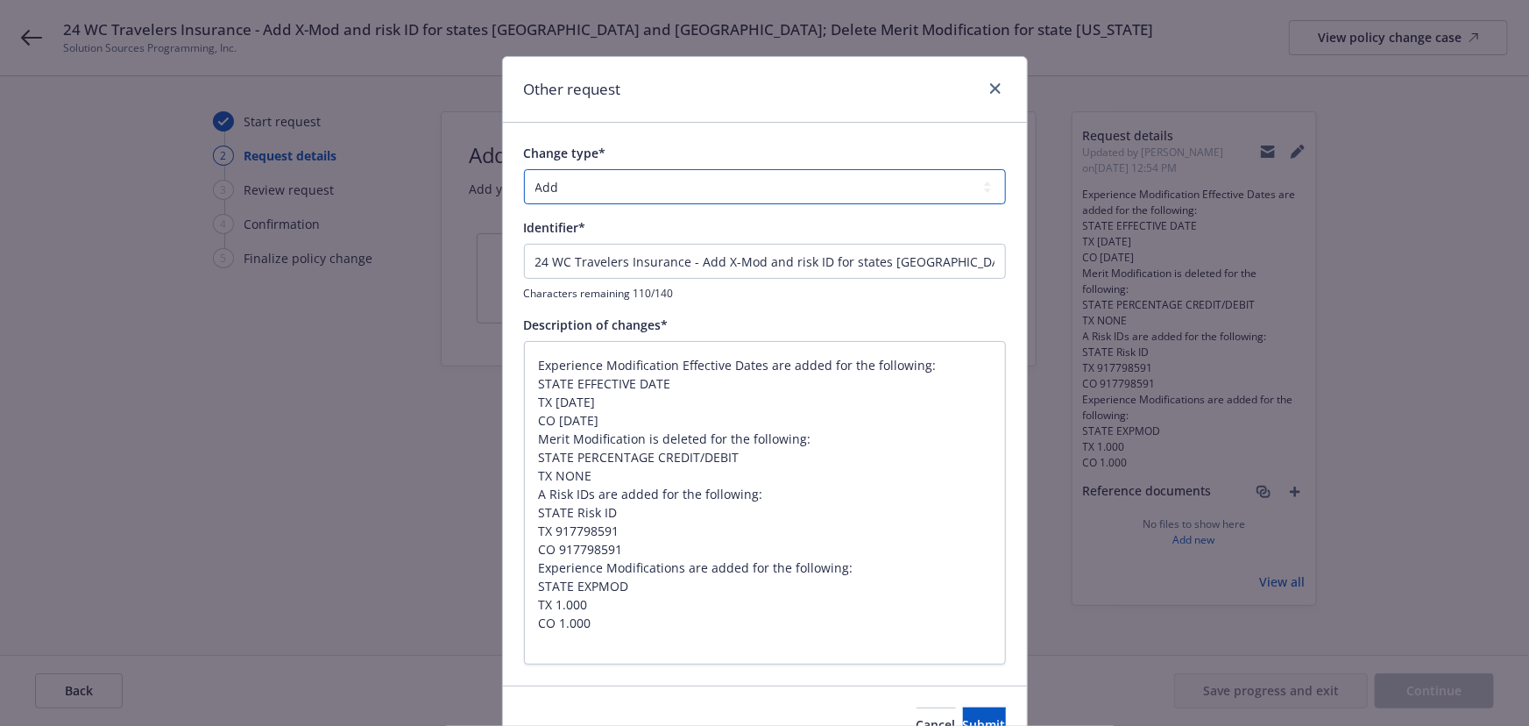
drag, startPoint x: 639, startPoint y: 193, endPoint x: 628, endPoint y: 202, distance: 14.3
click at [639, 193] on select "Add Audit Change Remove" at bounding box center [765, 186] width 482 height 35
select select "CHANGE"
click at [524, 169] on select "Add Audit Change Remove" at bounding box center [765, 186] width 482 height 35
drag, startPoint x: 678, startPoint y: 262, endPoint x: -152, endPoint y: 164, distance: 836.5
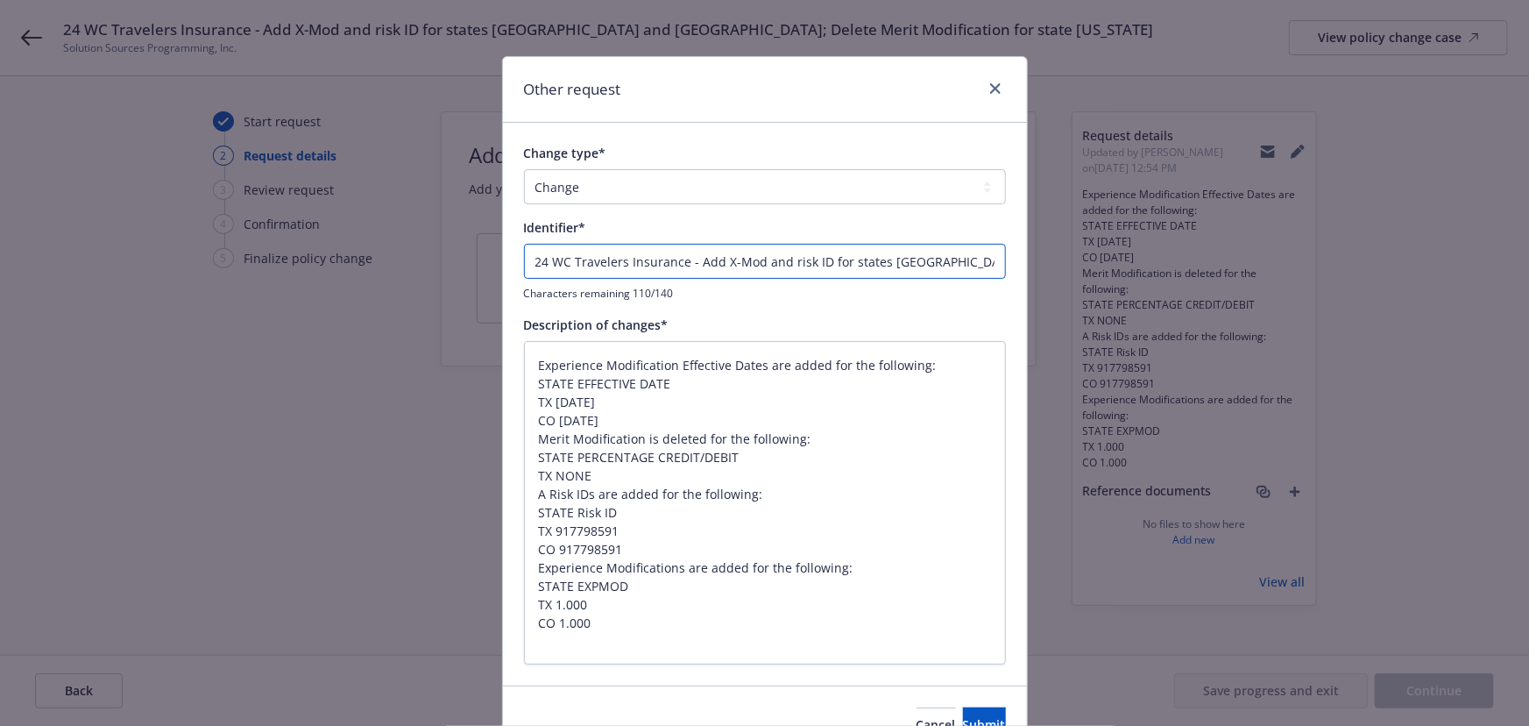
click at [0, 164] on html "24 WC Travelers Insurance - Add X-Mod and risk ID for states TX and CO; Delete …" at bounding box center [764, 363] width 1529 height 726
type textarea "x"
type input "E - Add X-Mod and risk ID for states TX and CO; Delete Merit Modification for s…"
type textarea "x"
type input "EN - Add X-Mod and risk ID for states TX and CO; Delete Merit Modification for …"
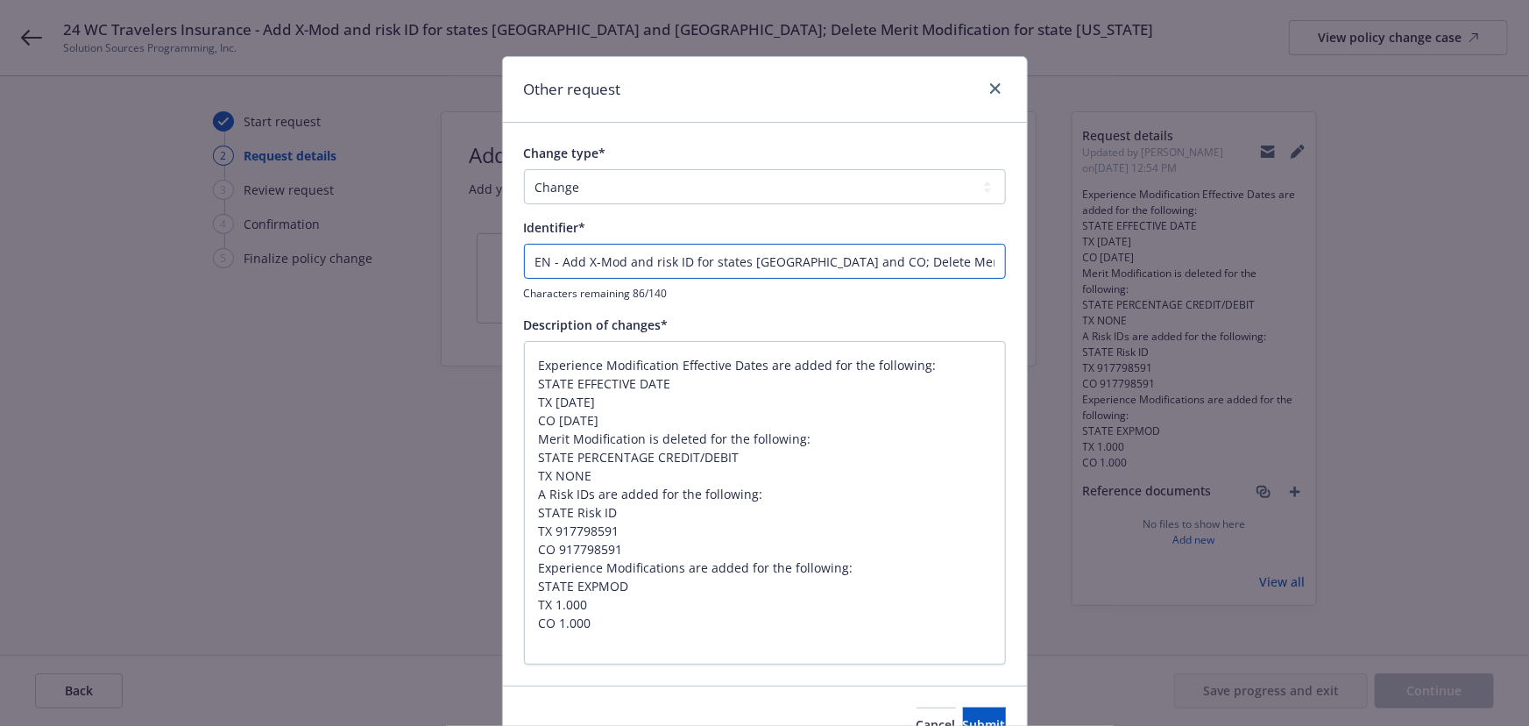
type textarea "x"
type input "END - Add X-Mod and risk ID for states TX and CO; Delete Merit Modification for…"
type textarea "x"
type input "ENDT - Add X-Mod and risk ID for states TX and CO; Delete Merit Modification fo…"
type textarea "x"
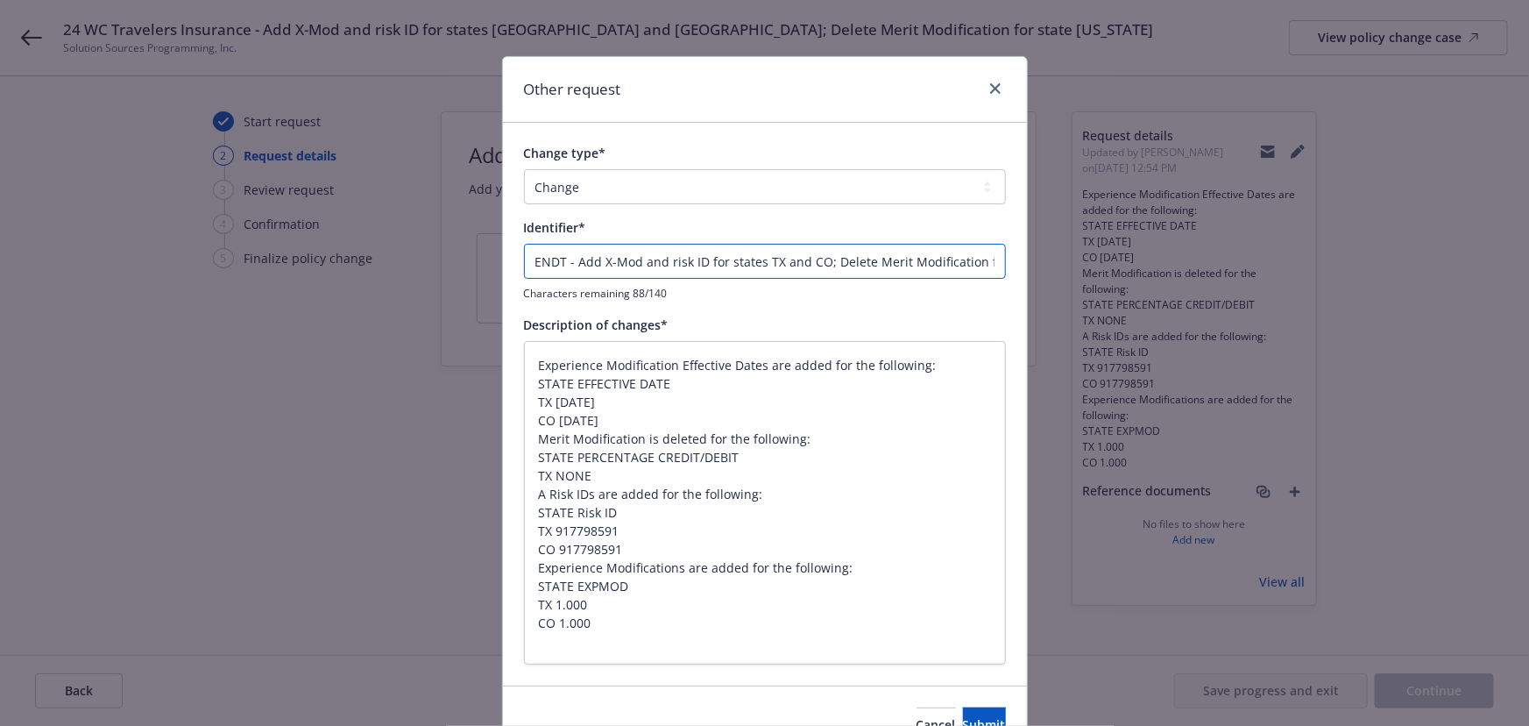
type input "ENDT - Add X-Mod and risk ID for states TX and CO; Delete Merit Modification fo…"
type textarea "x"
type input "ENDT # - Add X-Mod and risk ID for states TX and CO; Delete Merit Modification …"
type textarea "x"
type input "ENDT # - Add X-Mod and risk ID for states TX and CO; Delete Merit Modification …"
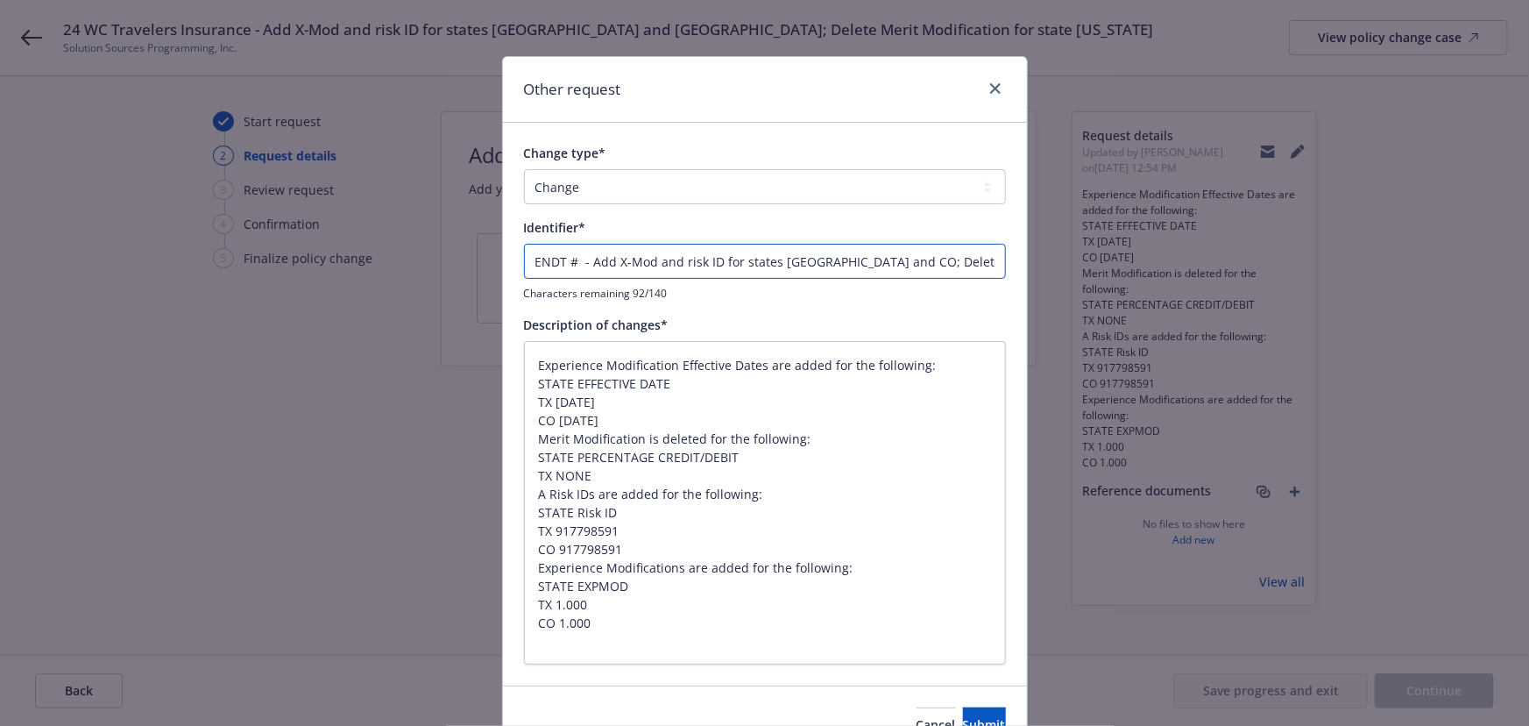
type textarea "x"
type input "ENDT # 2 - Add X-Mod and risk ID for states TX and CO; Delete Merit Modificatio…"
drag, startPoint x: 927, startPoint y: 712, endPoint x: 876, endPoint y: 672, distance: 64.3
click at [963, 712] on button "Submit" at bounding box center [984, 724] width 43 height 35
type textarea "x"
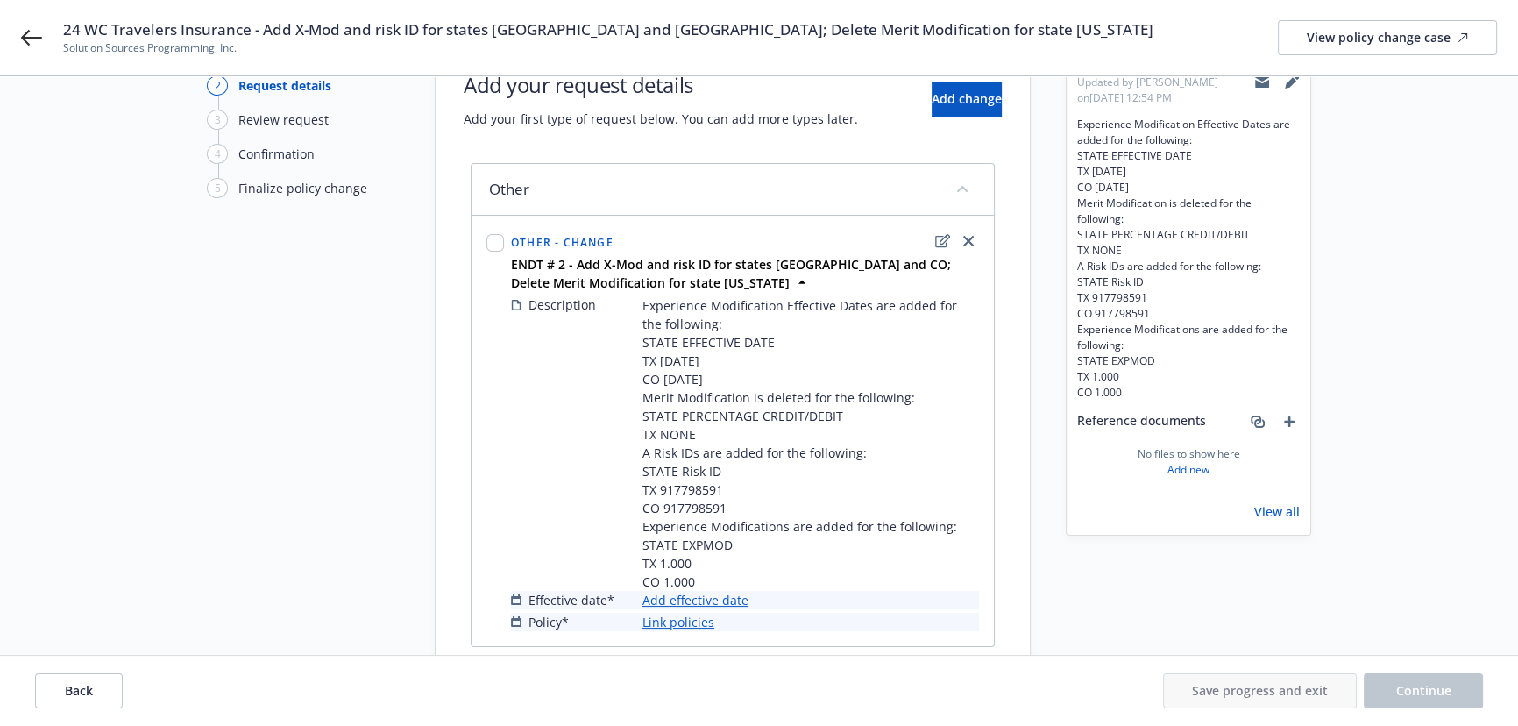
scroll to position [139, 0]
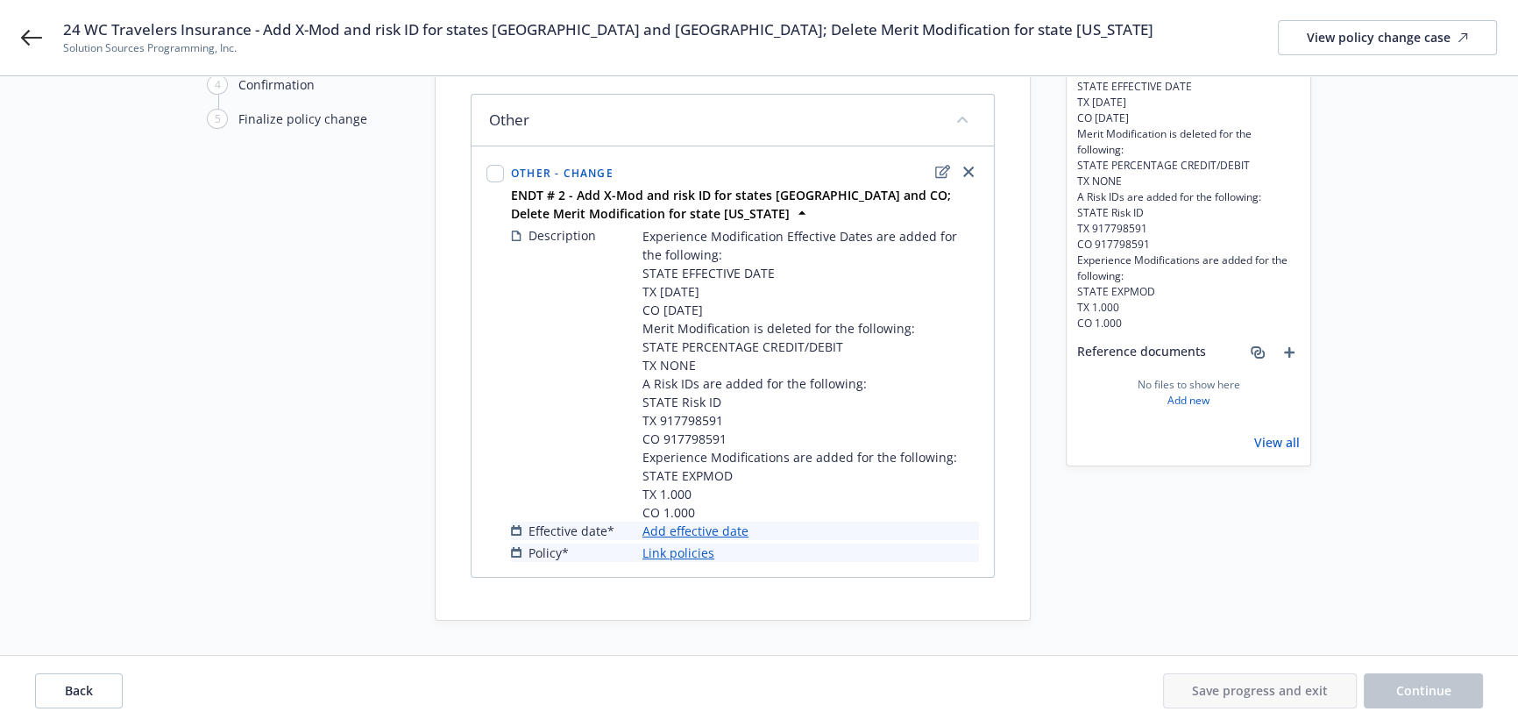
click at [690, 533] on link "Add effective date" at bounding box center [695, 530] width 106 height 18
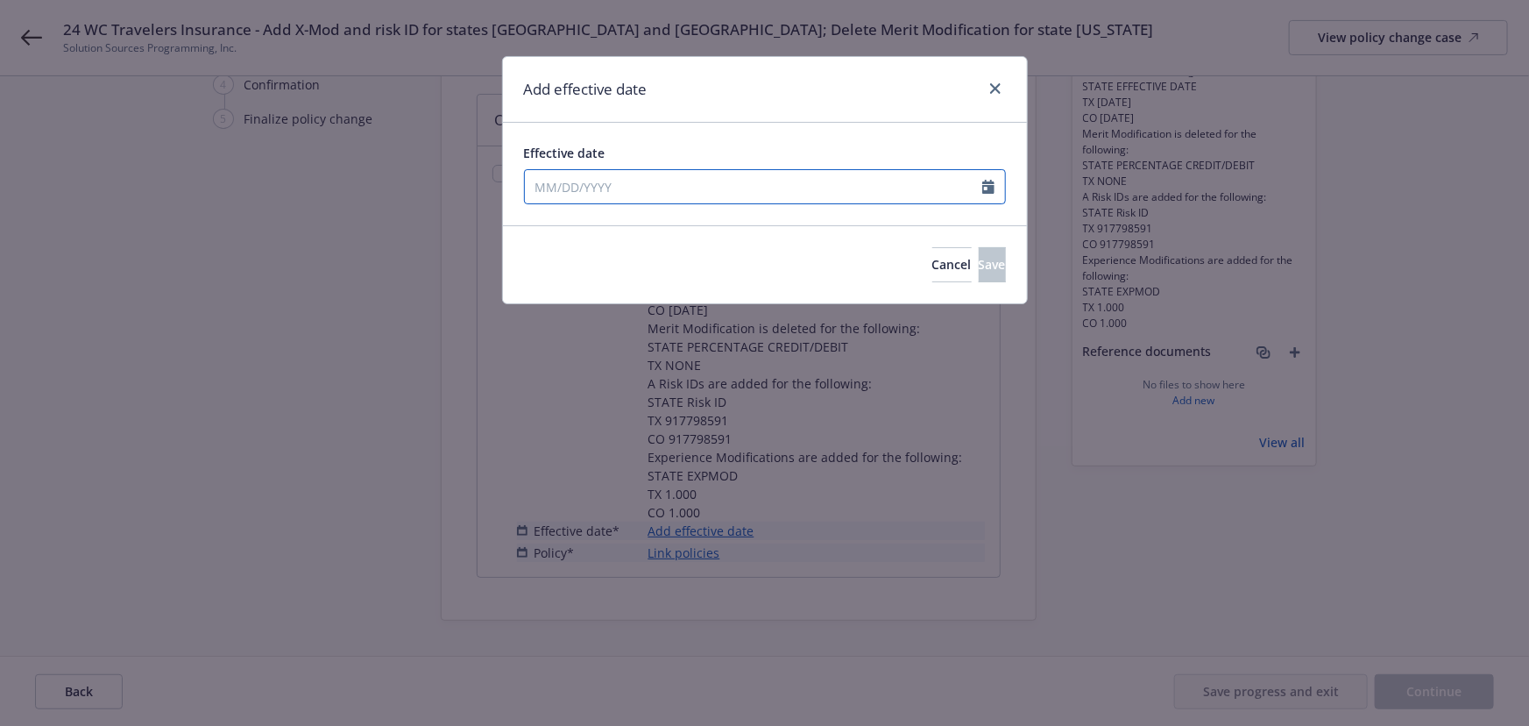
click at [596, 176] on input "Effective date" at bounding box center [753, 186] width 457 height 33
select select "9"
type input "07/31/2024"
click at [727, 156] on div "Effective date" at bounding box center [765, 153] width 482 height 18
click at [979, 264] on span "Save" at bounding box center [992, 264] width 27 height 17
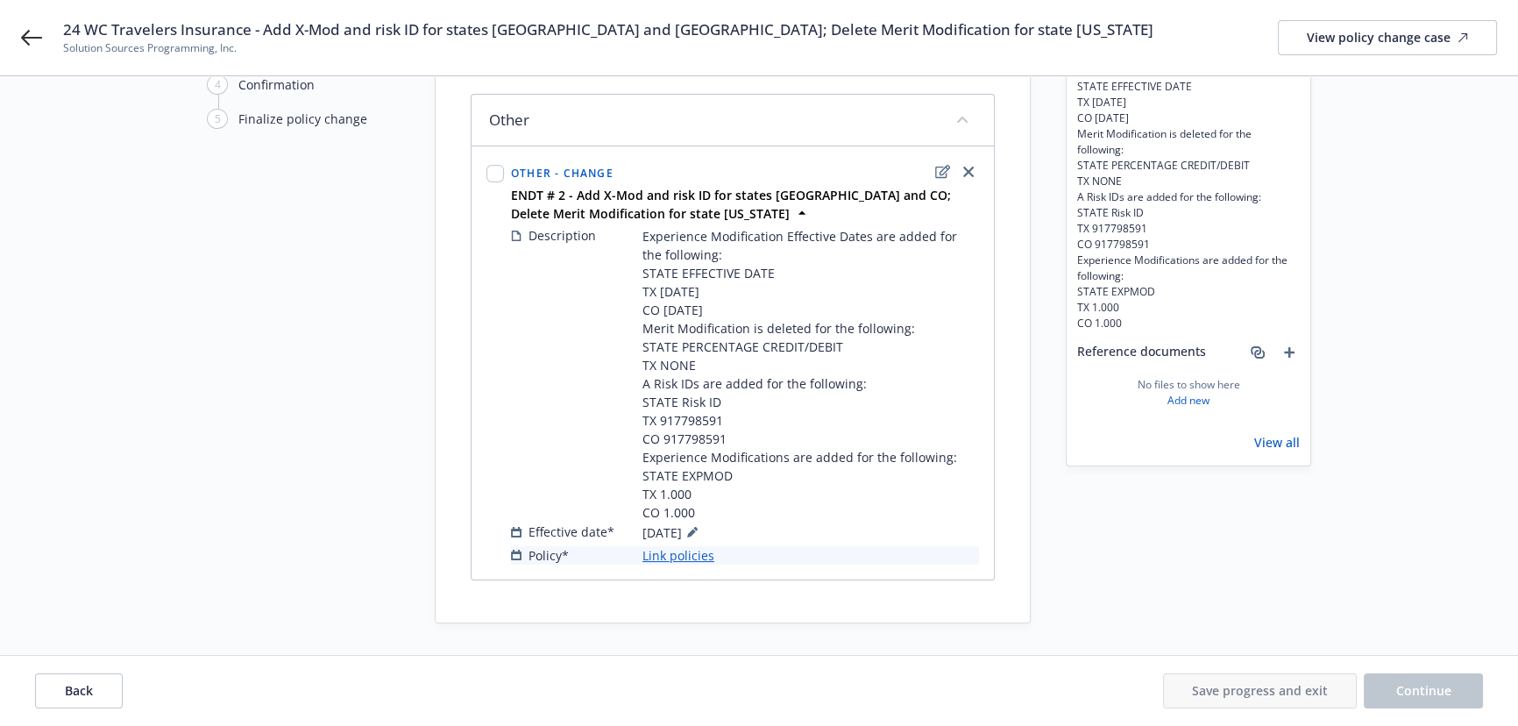
click at [681, 557] on link "Link policies" at bounding box center [678, 555] width 72 height 18
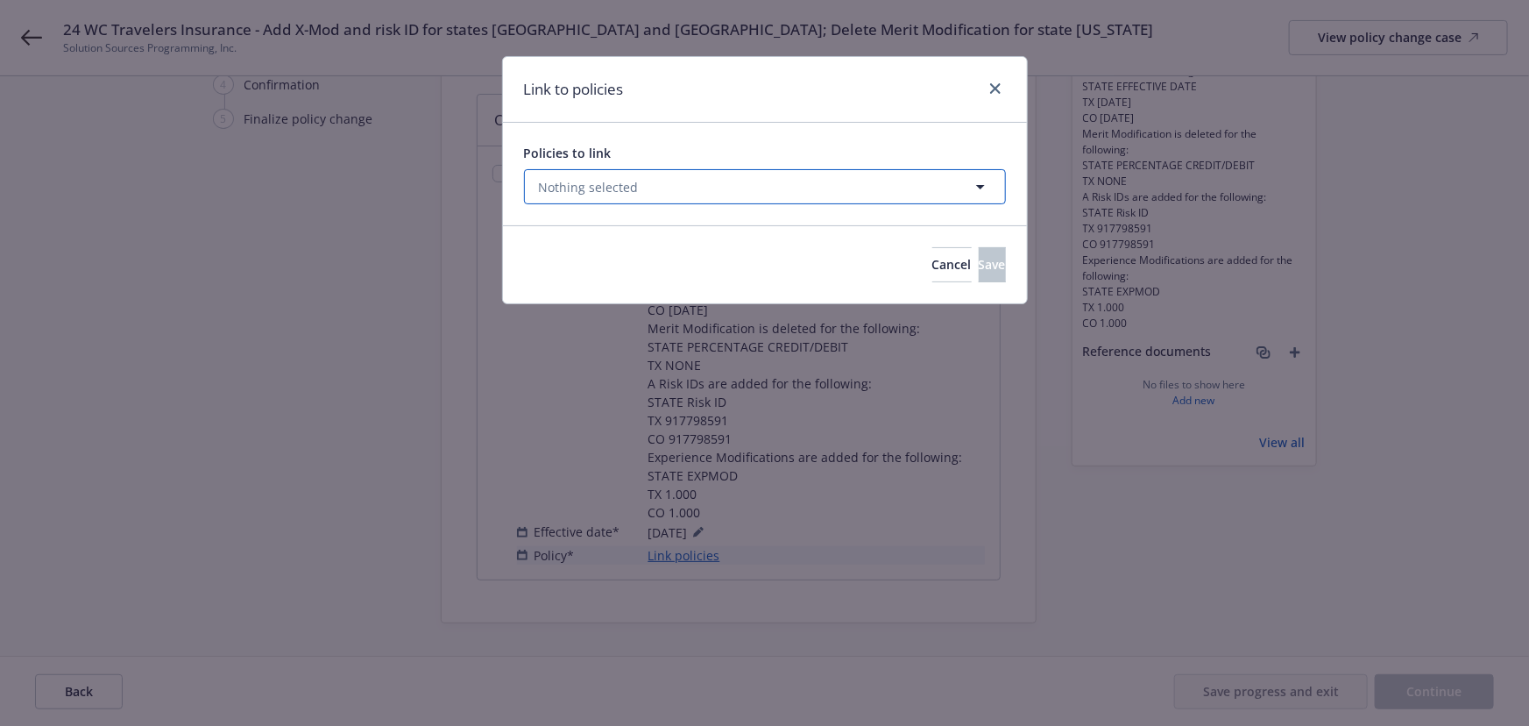
click at [675, 184] on button "Nothing selected" at bounding box center [765, 186] width 482 height 35
click at [893, 220] on select "All Active Upcoming Expired Cancelled" at bounding box center [919, 230] width 100 height 28
select select "EXPIRED"
click at [869, 216] on select "All Active Upcoming Expired Cancelled" at bounding box center [919, 230] width 100 height 28
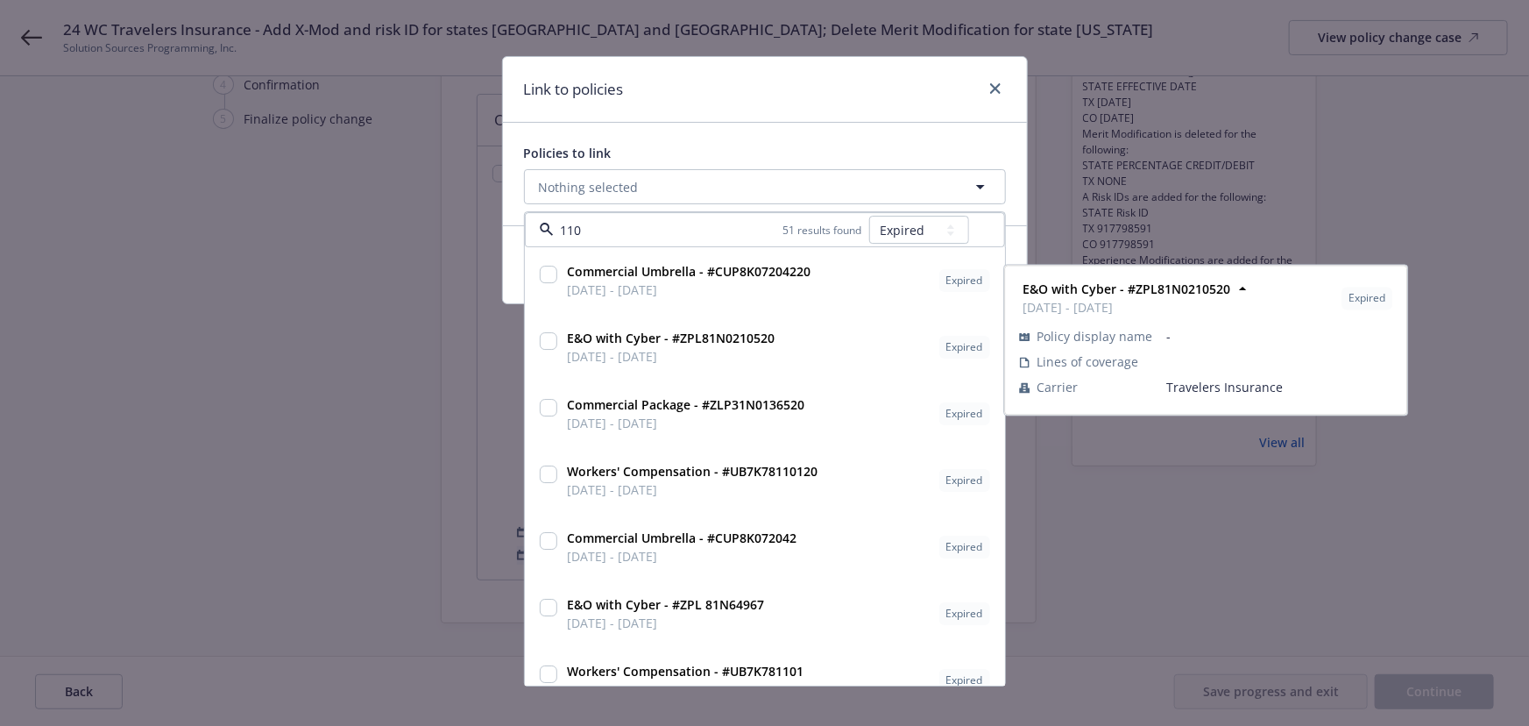
type input "1101"
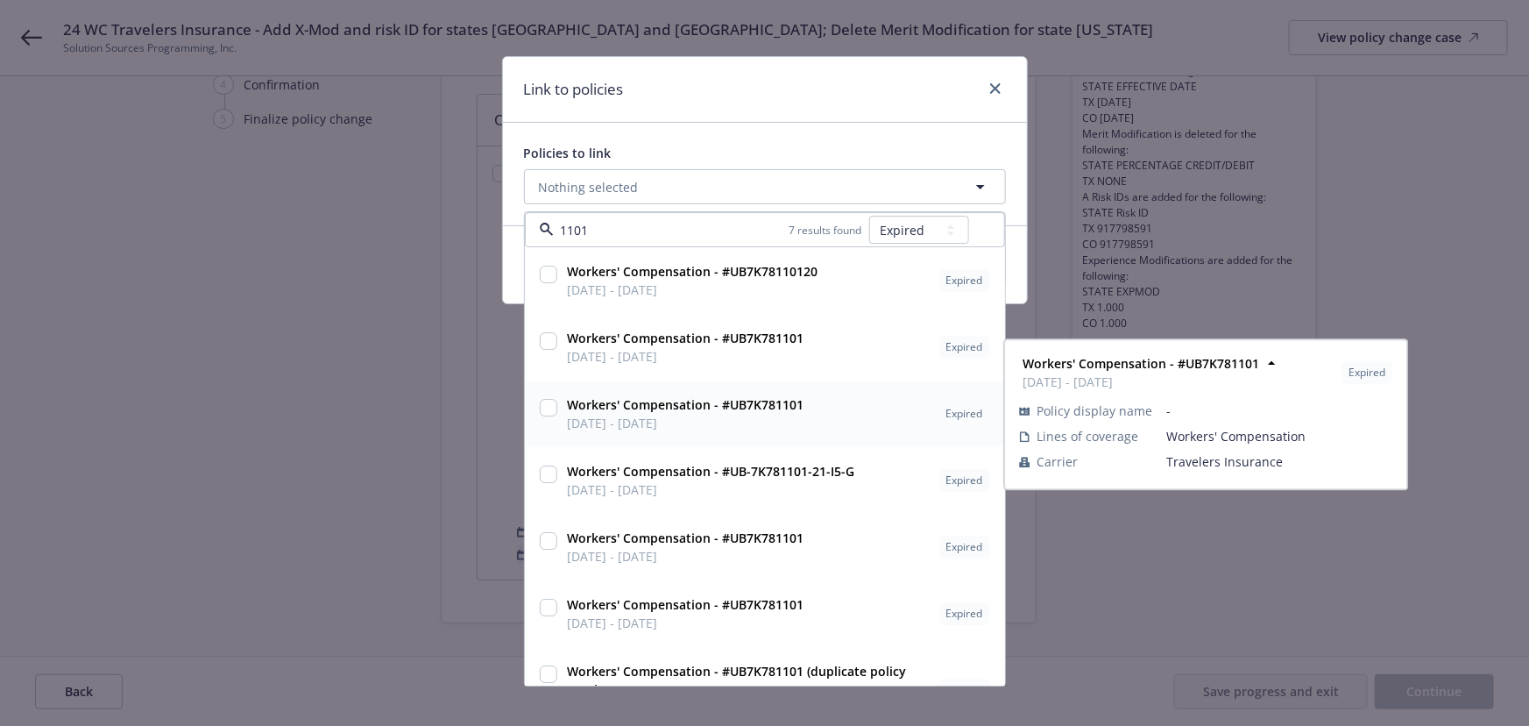
click at [652, 427] on span "07/31/2024 - 07/31/2025" at bounding box center [686, 423] width 237 height 18
checkbox input "true"
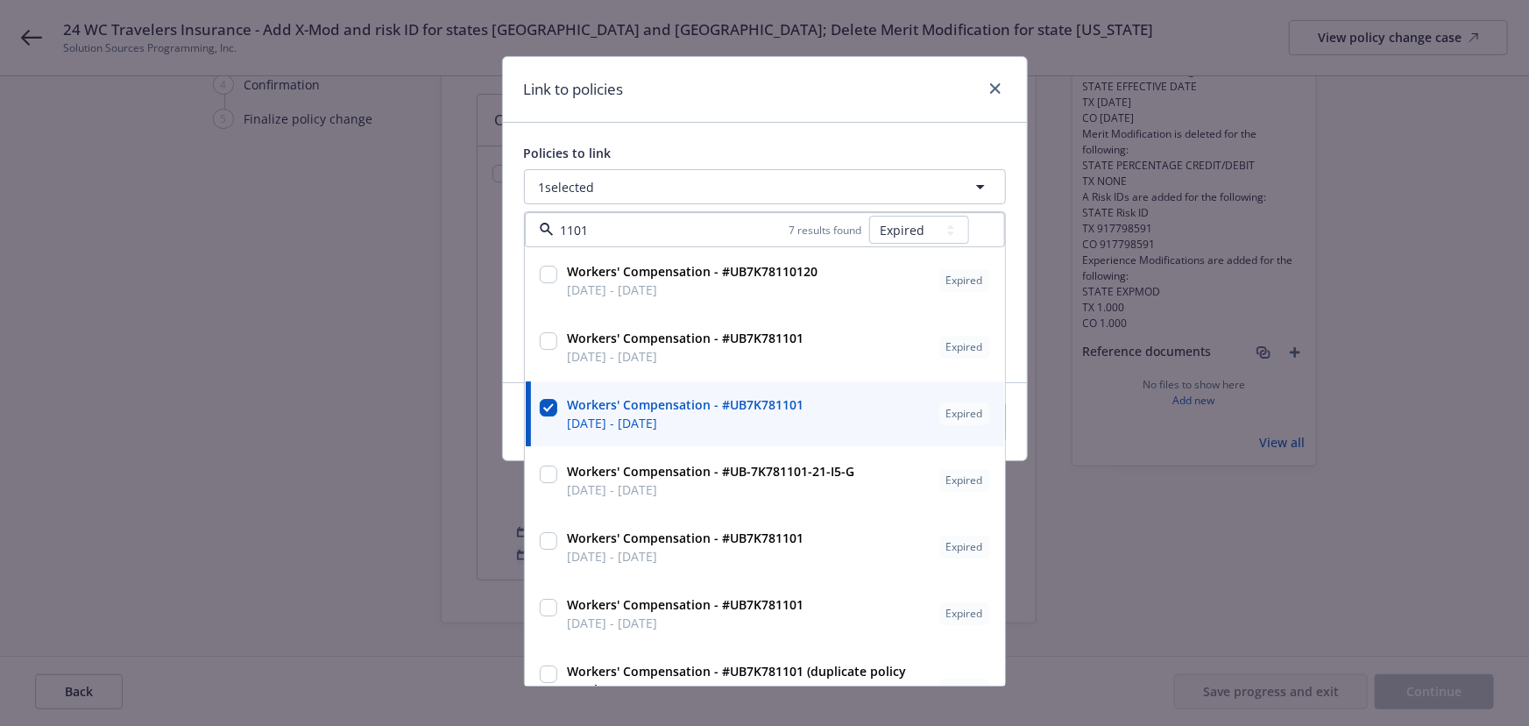
type input "1101"
click at [387, 512] on div "Link to policies Policies to link 1 selected 1101 7 results found All Active Up…" at bounding box center [764, 363] width 1529 height 726
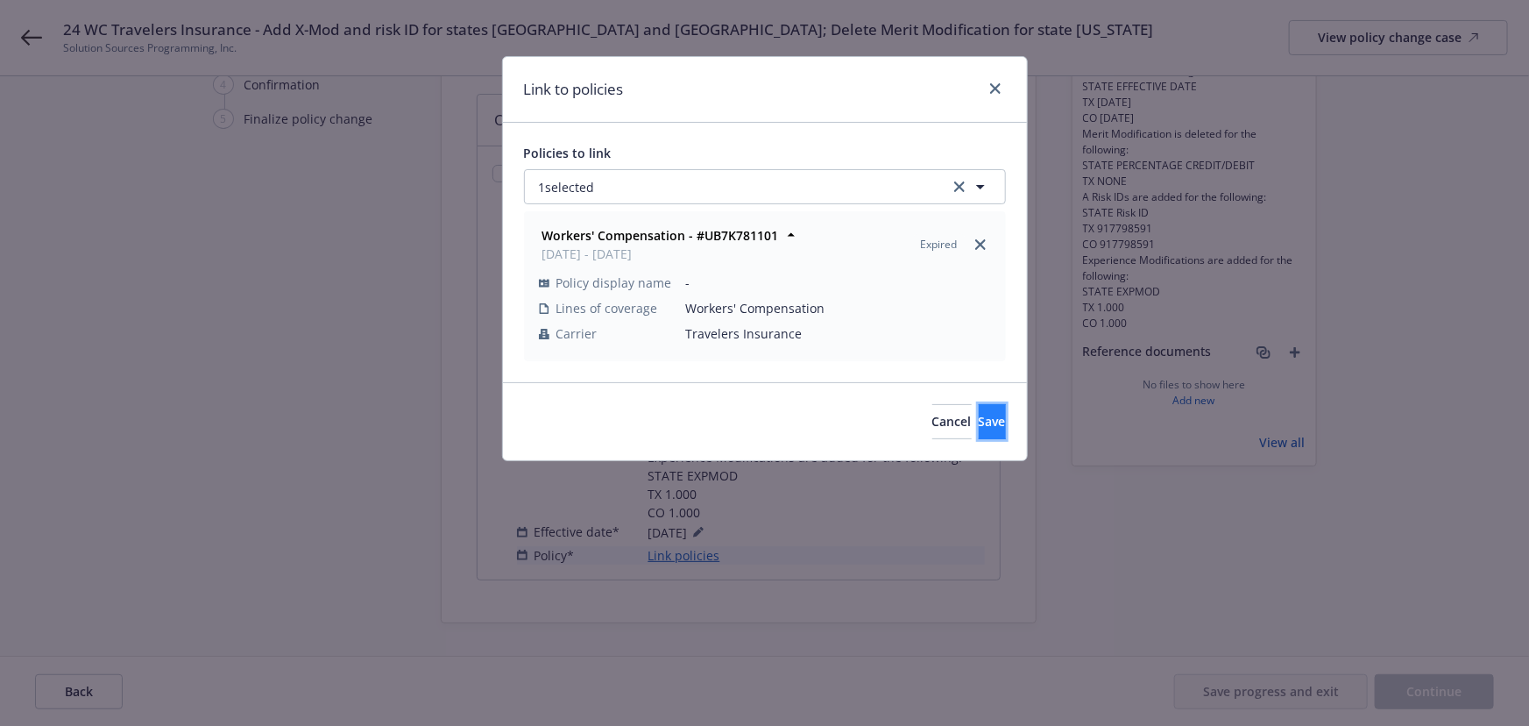
click at [981, 420] on button "Save" at bounding box center [992, 421] width 27 height 35
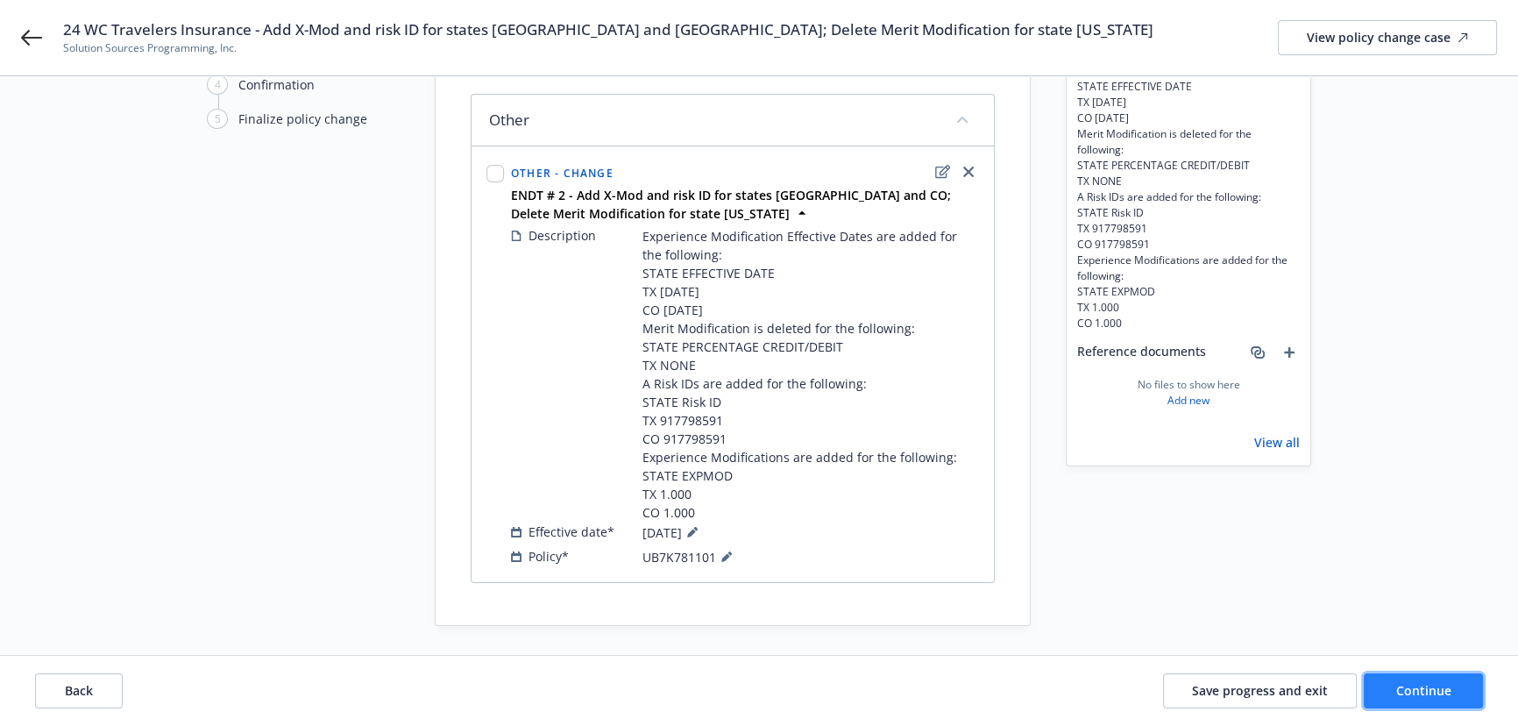
click at [1416, 702] on button "Continue" at bounding box center [1423, 690] width 119 height 35
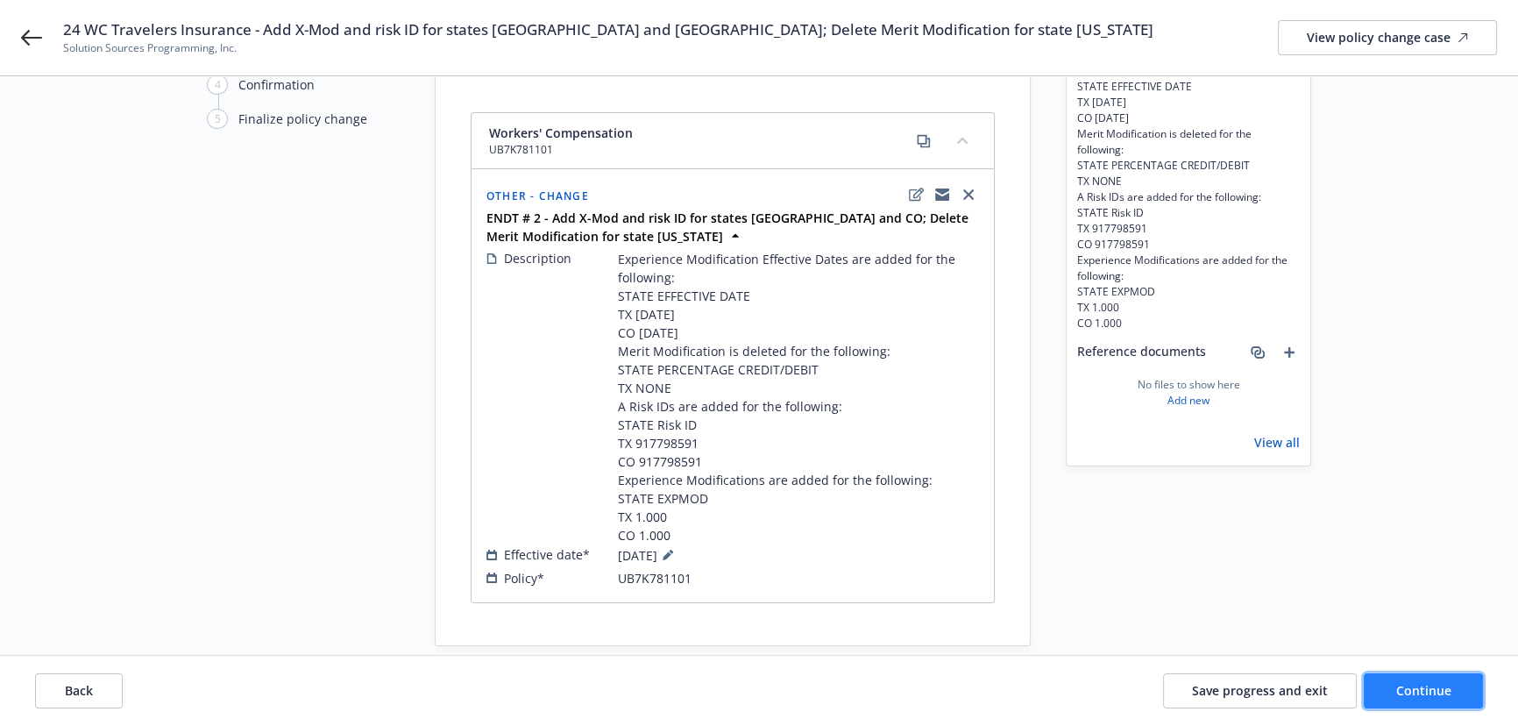
click at [1429, 697] on span "Continue" at bounding box center [1423, 690] width 55 height 17
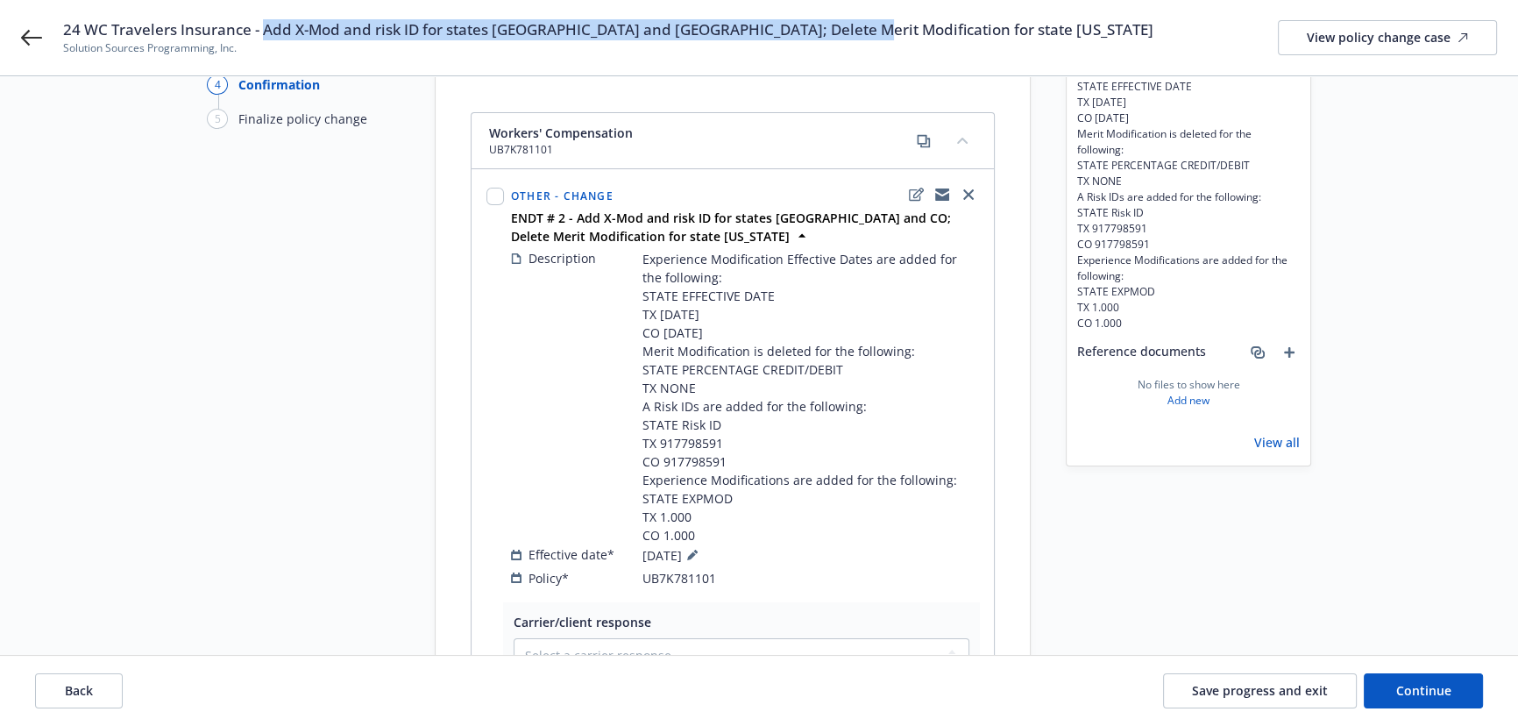
drag, startPoint x: 794, startPoint y: 33, endPoint x: 265, endPoint y: 31, distance: 529.3
click at [265, 31] on div "24 WC Travelers Insurance - Add X-Mod and risk ID for states TX and CO; Delete …" at bounding box center [780, 37] width 1434 height 37
copy span "Add X-Mod and risk ID for states TX and CO; Delete Merit Modification for state…"
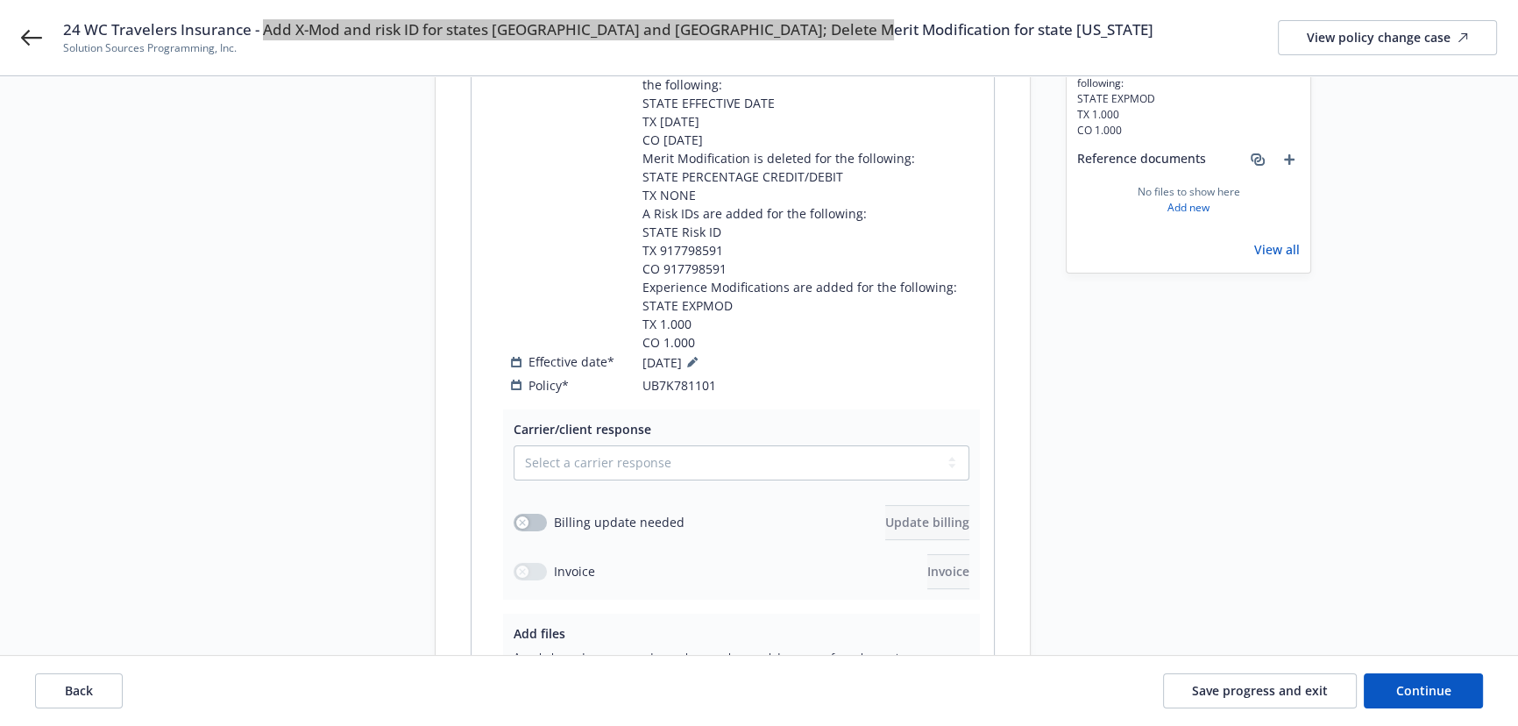
scroll to position [457, 0]
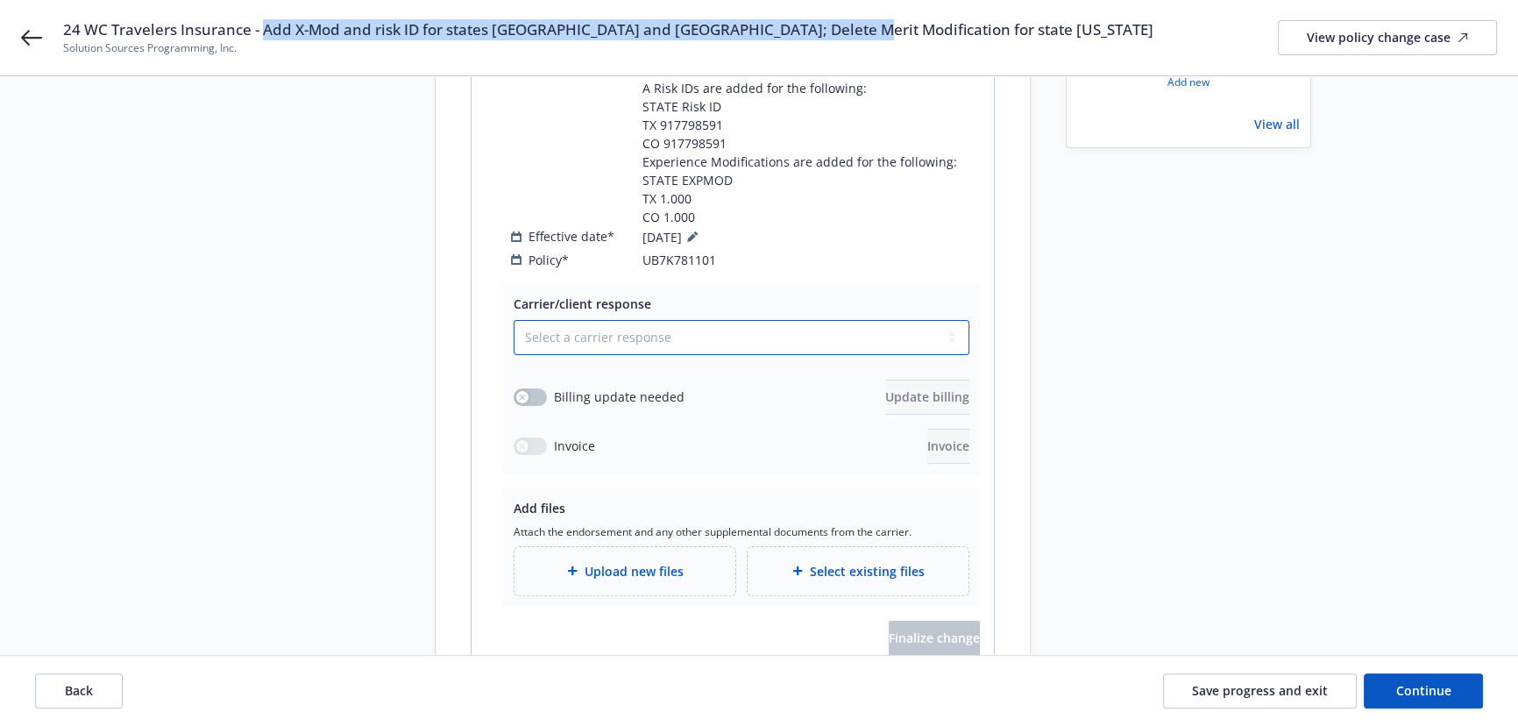
drag, startPoint x: 566, startPoint y: 319, endPoint x: 563, endPoint y: 332, distance: 13.4
click at [566, 320] on select "Select a carrier response Accepted Accepted with revision No endorsement needed…" at bounding box center [742, 337] width 456 height 35
select select "ACCEPTED"
click at [514, 320] on select "Select a carrier response Accepted Accepted with revision No endorsement needed…" at bounding box center [742, 337] width 456 height 35
click at [537, 388] on button "button" at bounding box center [530, 397] width 33 height 18
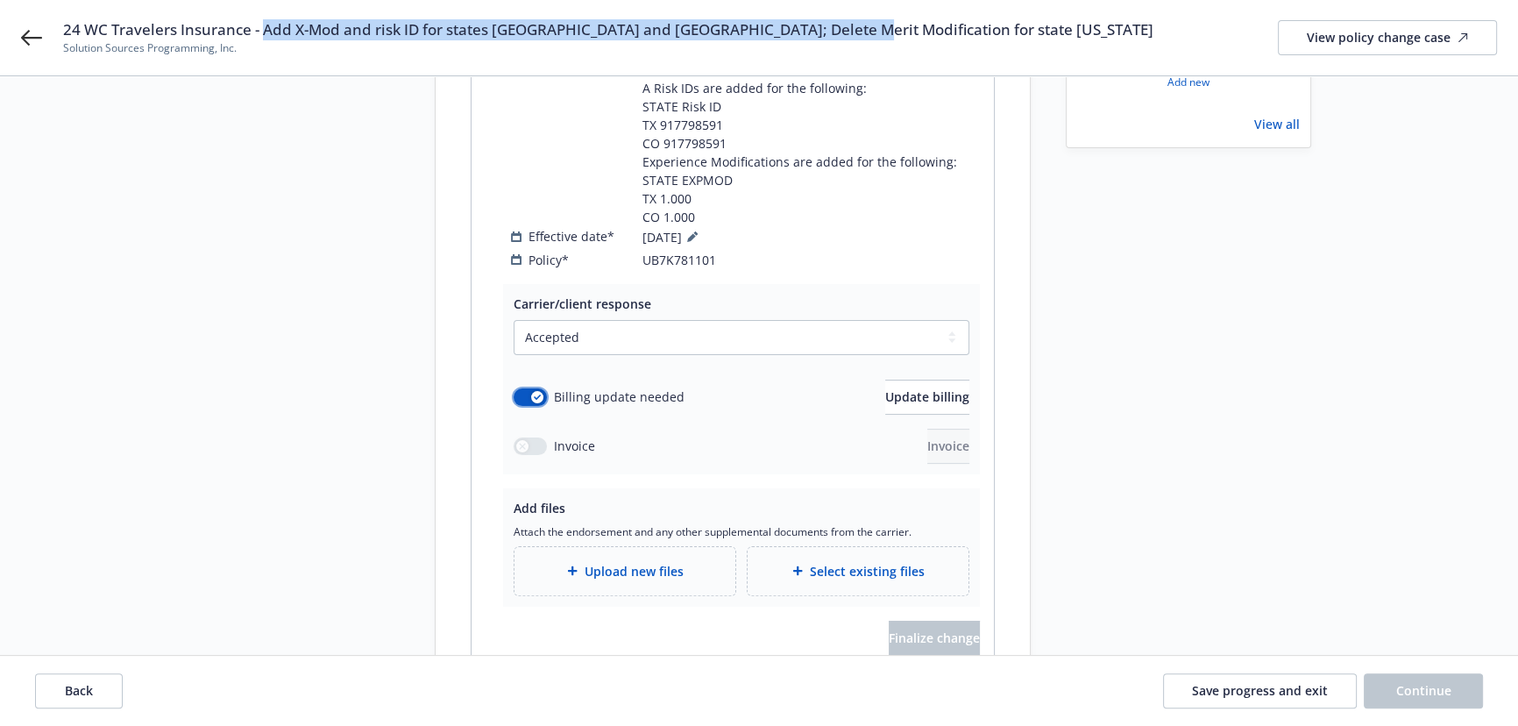
click at [537, 394] on icon "button" at bounding box center [537, 396] width 7 height 5
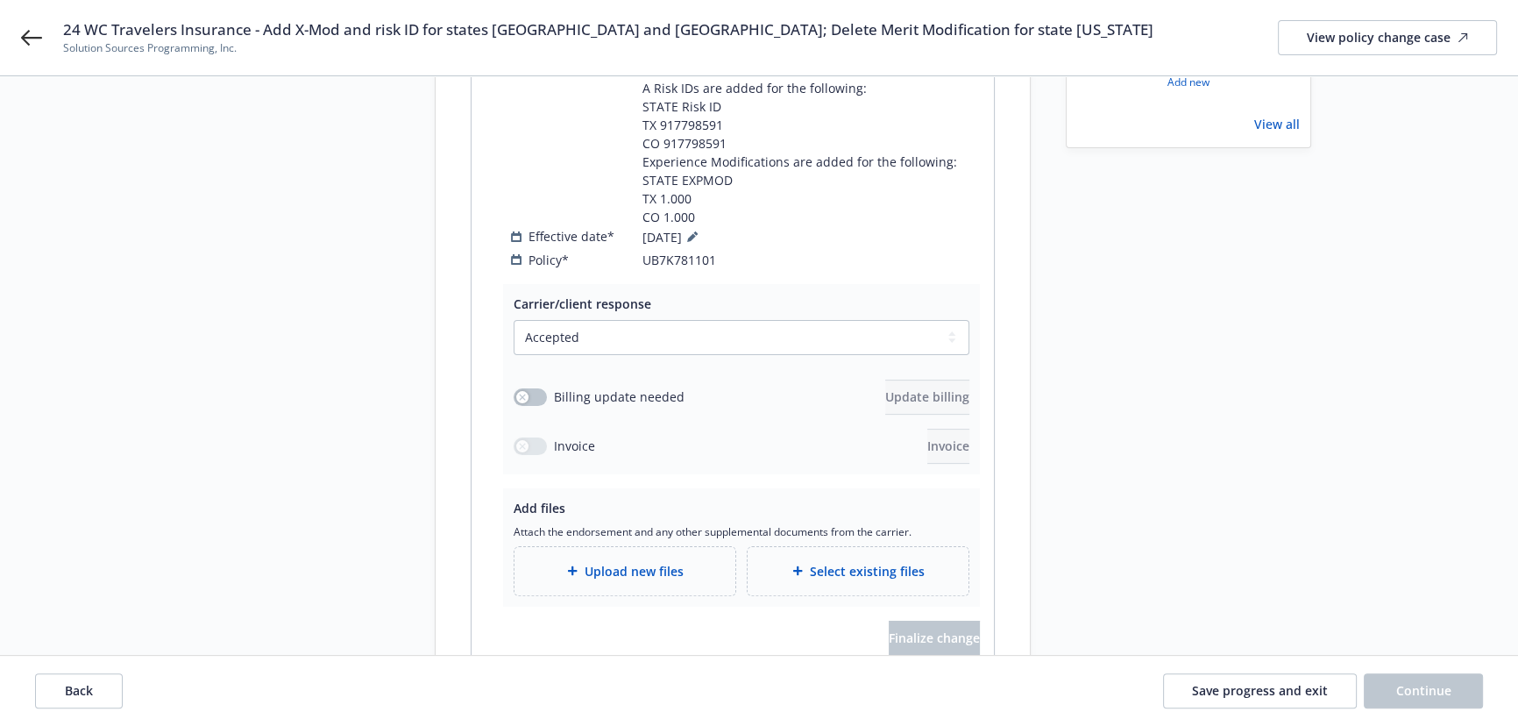
click at [577, 565] on icon at bounding box center [572, 570] width 11 height 11
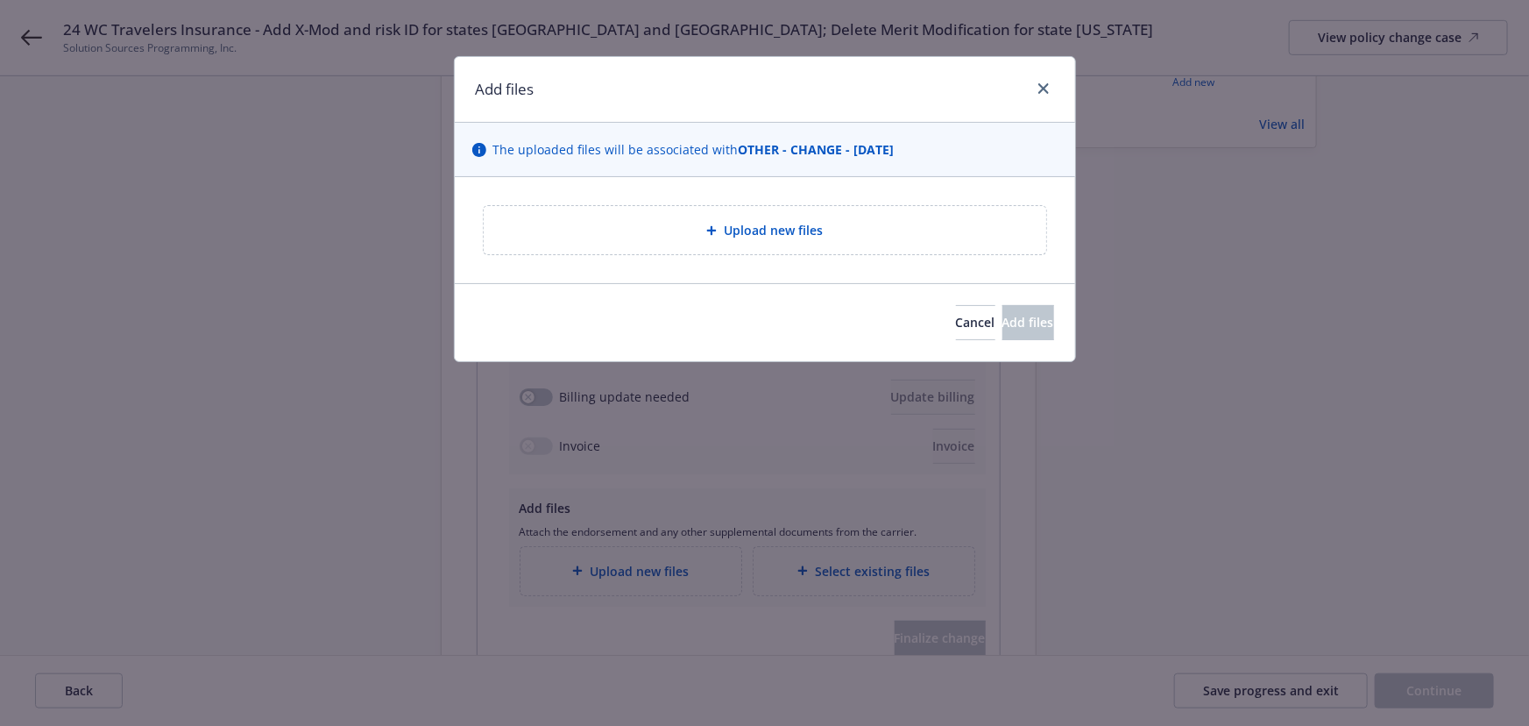
click at [749, 223] on span "Upload new files" at bounding box center [773, 230] width 99 height 18
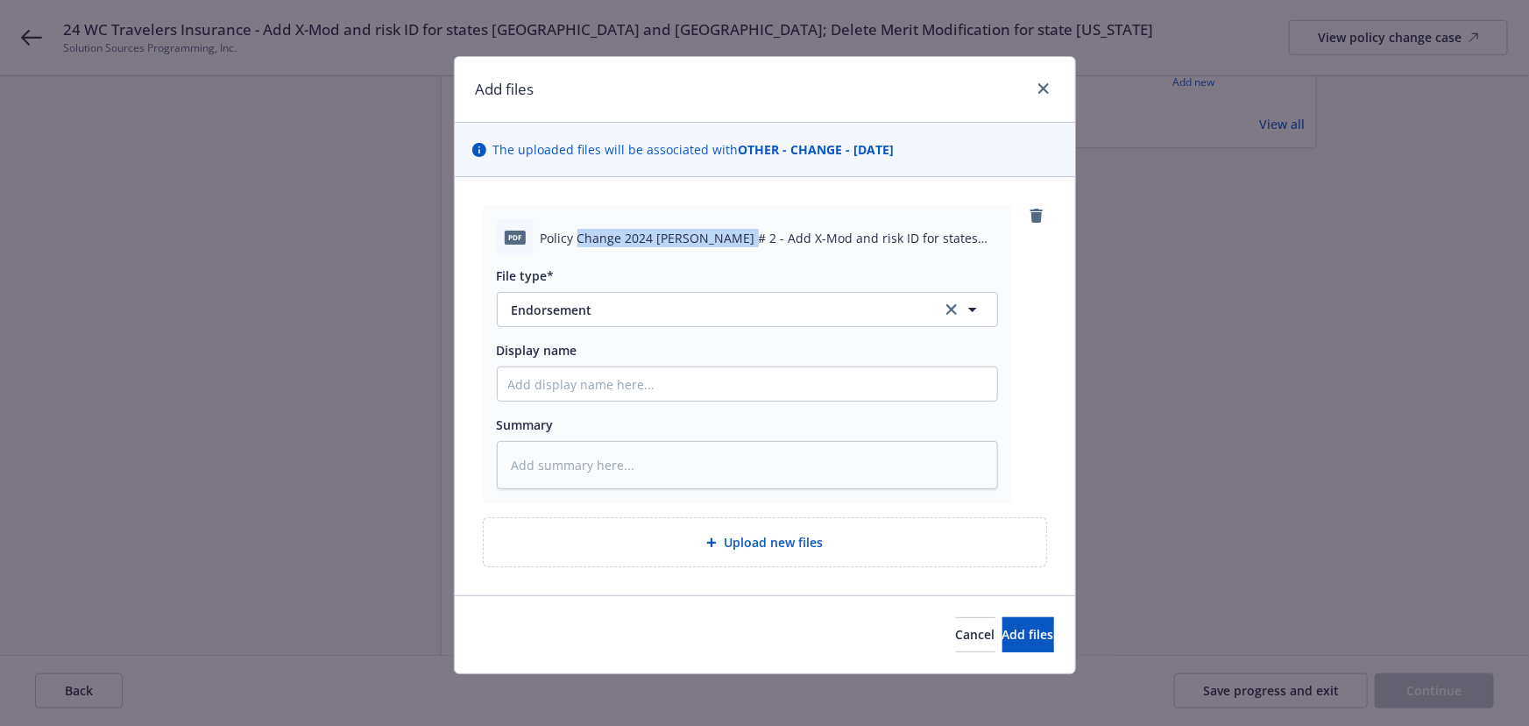
drag, startPoint x: 573, startPoint y: 239, endPoint x: 732, endPoint y: 234, distance: 158.7
click at [732, 234] on span "Policy Change 2024 WC ENDT # 2 - Add X-Mod and risk ID for states TX and CO; De…" at bounding box center [769, 238] width 457 height 18
drag, startPoint x: 732, startPoint y: 234, endPoint x: 953, endPoint y: 238, distance: 221.8
click at [953, 238] on span "Policy Change 2024 WC ENDT # 2 - Add X-Mod and risk ID for states TX and CO; De…" at bounding box center [769, 238] width 457 height 18
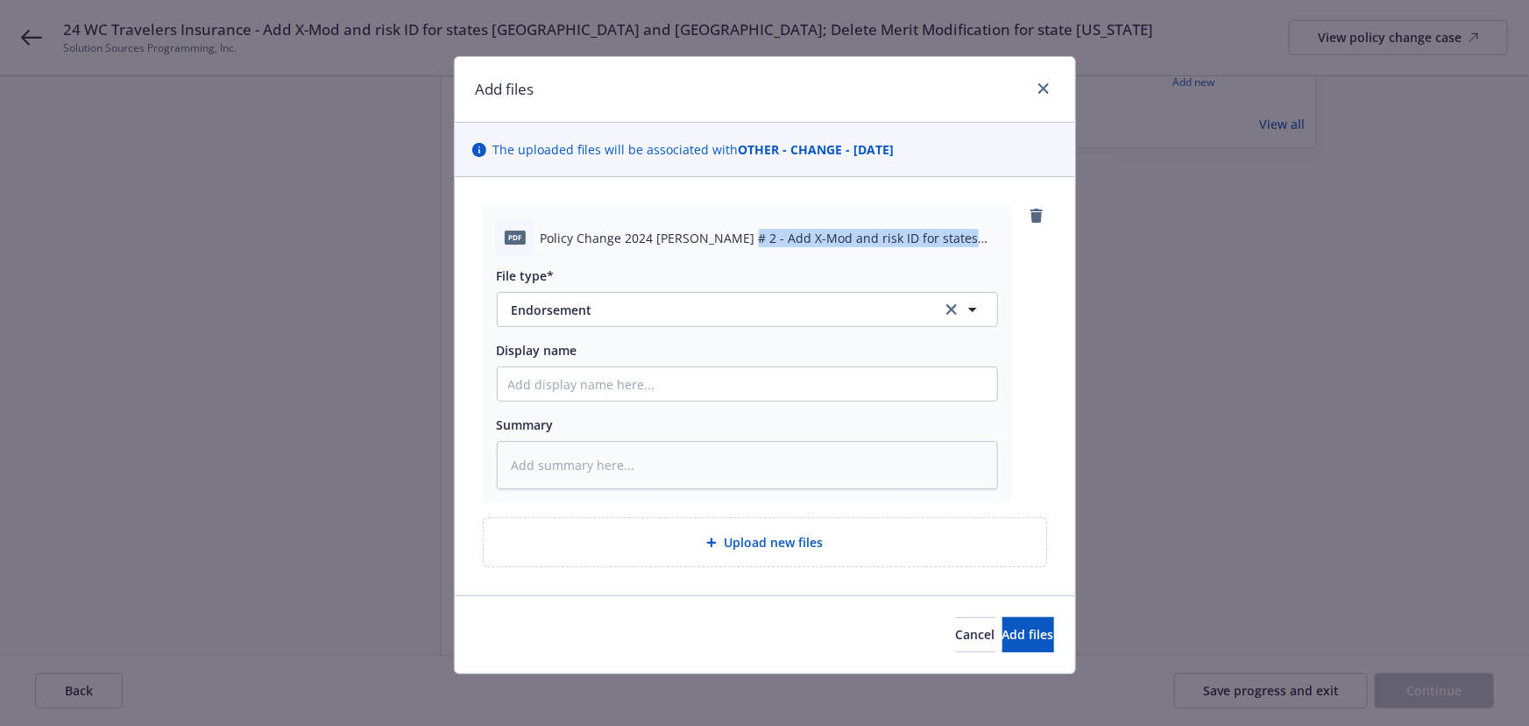
click at [941, 244] on span "Policy Change 2024 WC ENDT # 2 - Add X-Mod and risk ID for states TX and CO; De…" at bounding box center [769, 238] width 457 height 18
click at [1008, 631] on span "Add files" at bounding box center [1029, 634] width 52 height 17
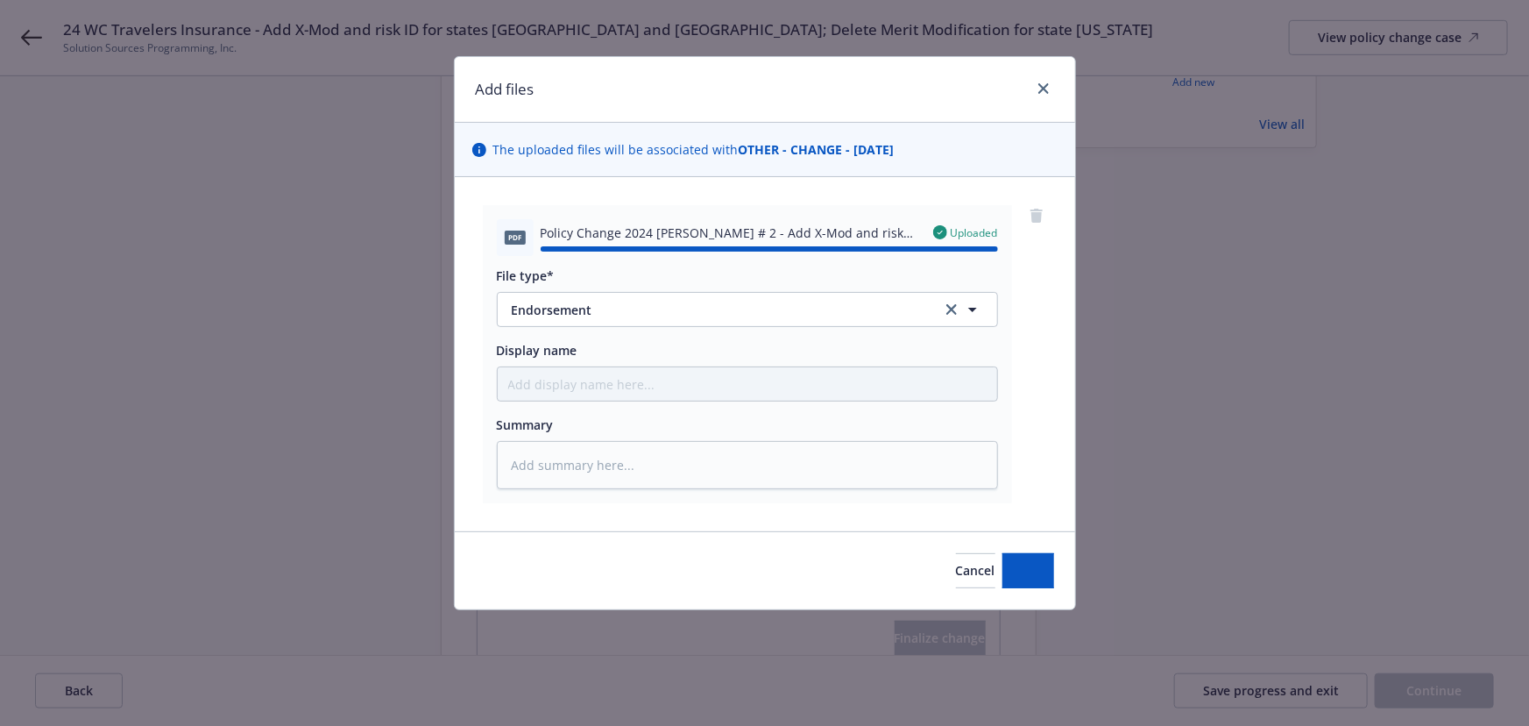
type textarea "x"
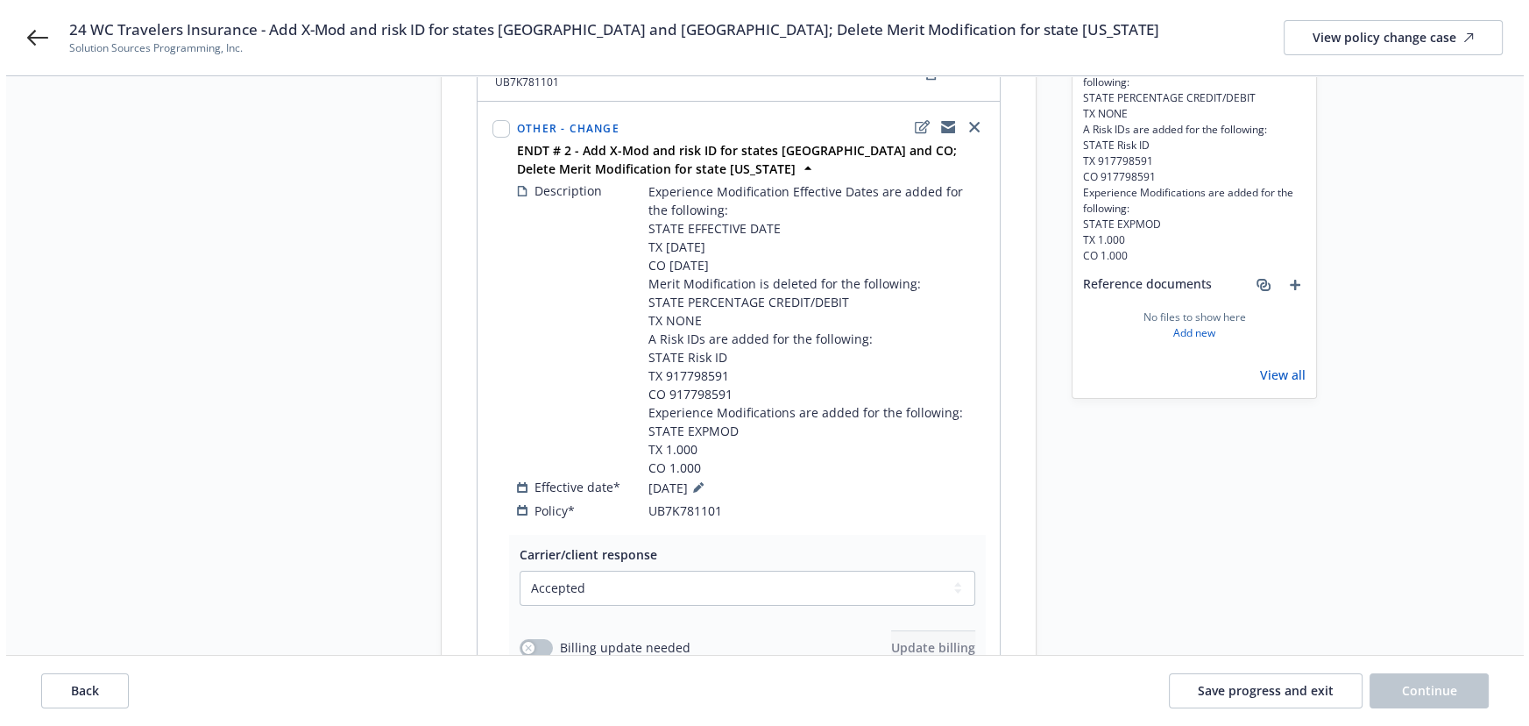
scroll to position [557, 0]
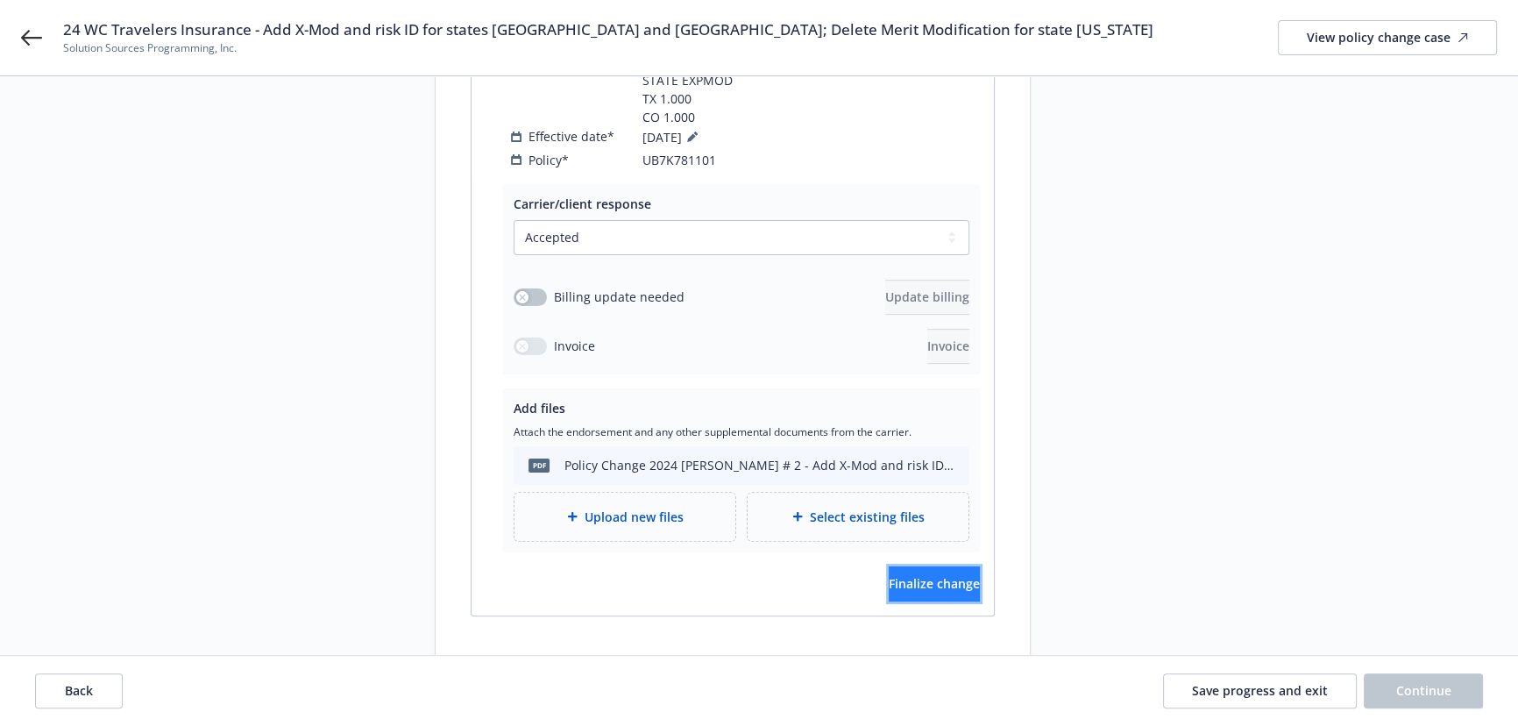
click at [892, 575] on span "Finalize change" at bounding box center [934, 583] width 91 height 17
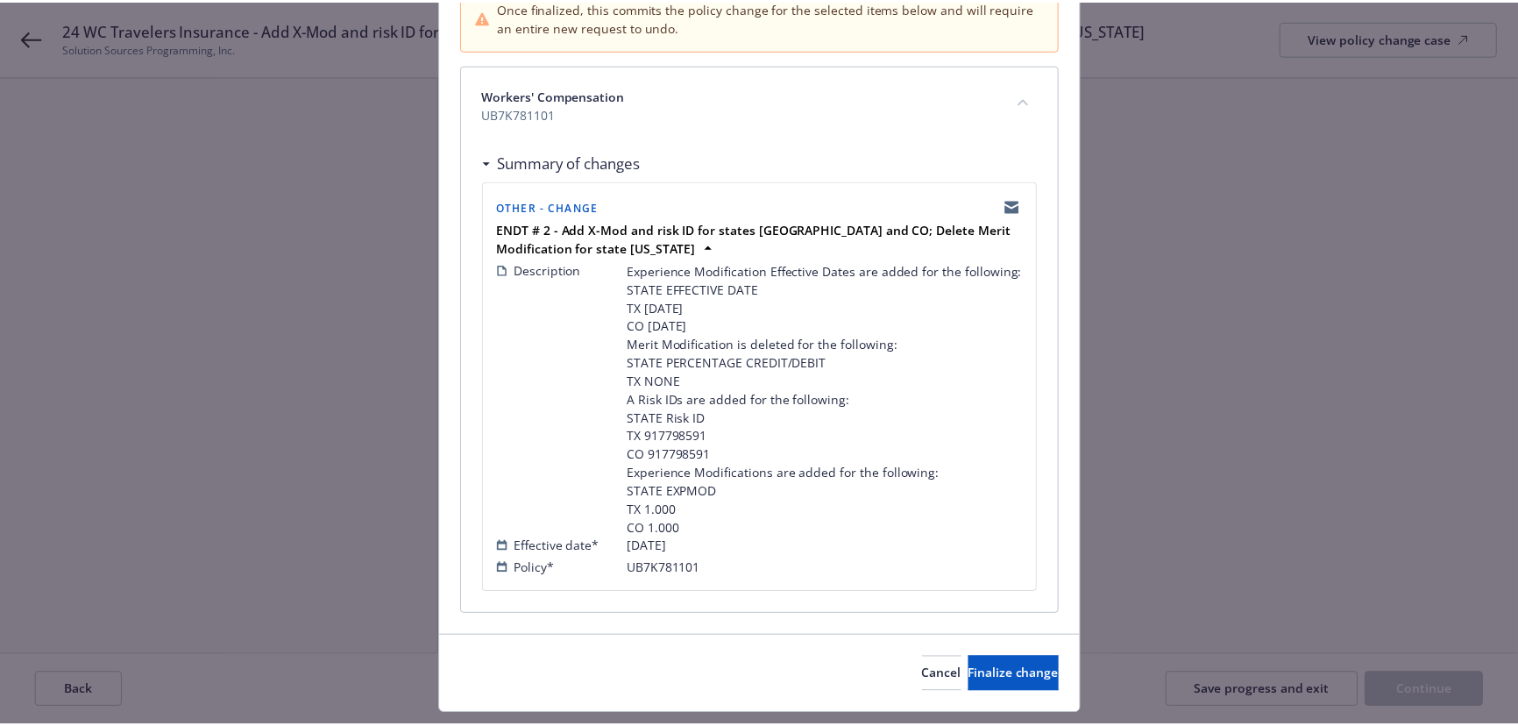
scroll to position [242, 0]
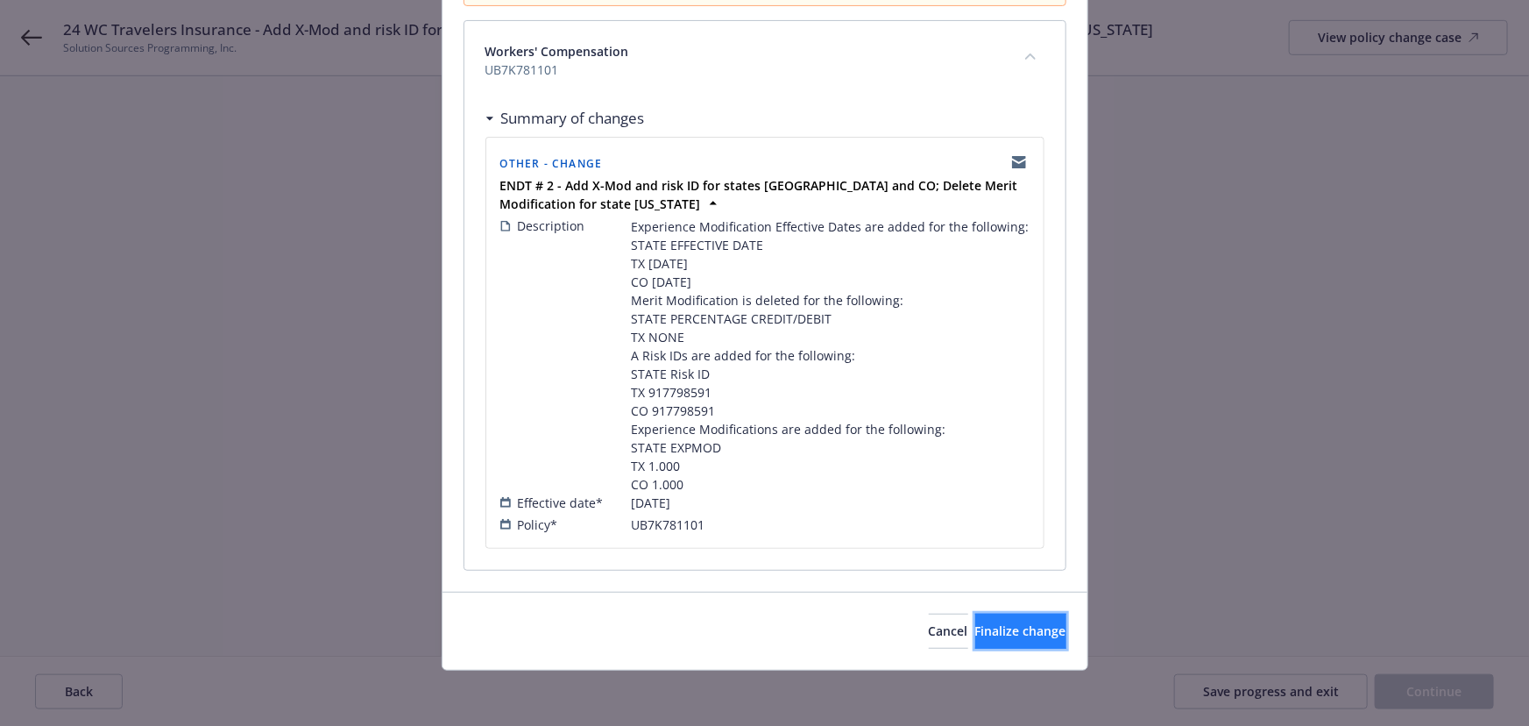
click at [999, 631] on span "Finalize change" at bounding box center [1020, 630] width 91 height 17
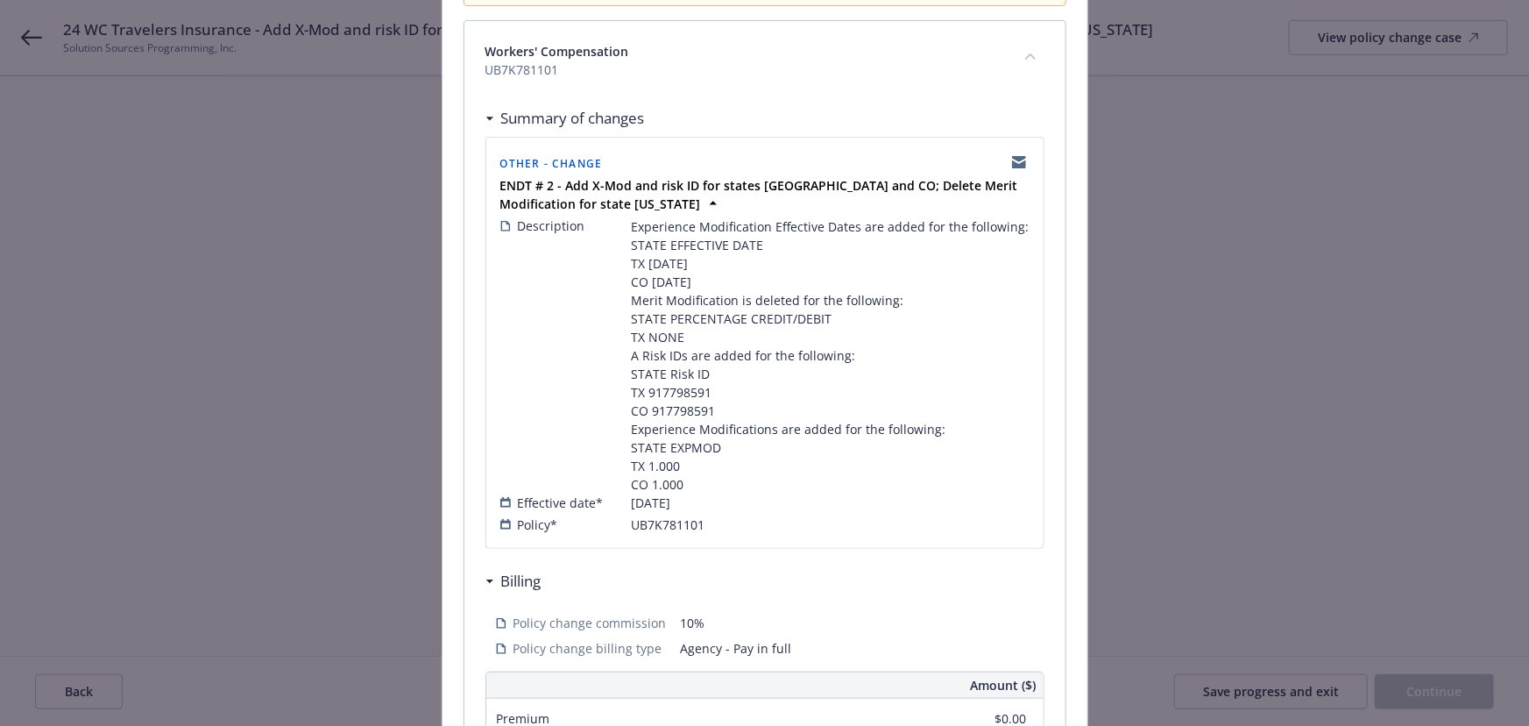
click at [1431, 699] on div "Review & Finalize change Are you sure you want to finalize these changes? Once …" at bounding box center [764, 363] width 1529 height 726
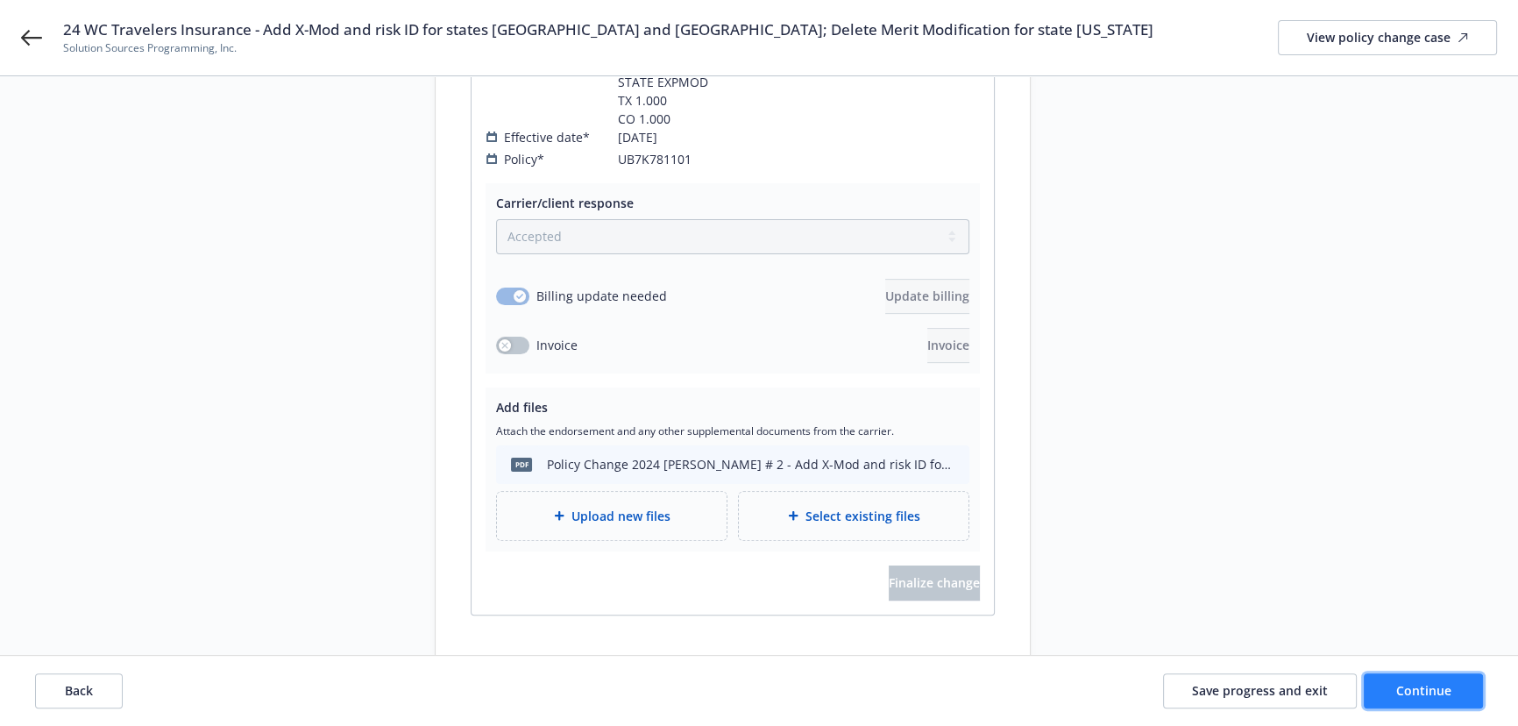
click at [1421, 696] on span "Continue" at bounding box center [1423, 690] width 55 height 17
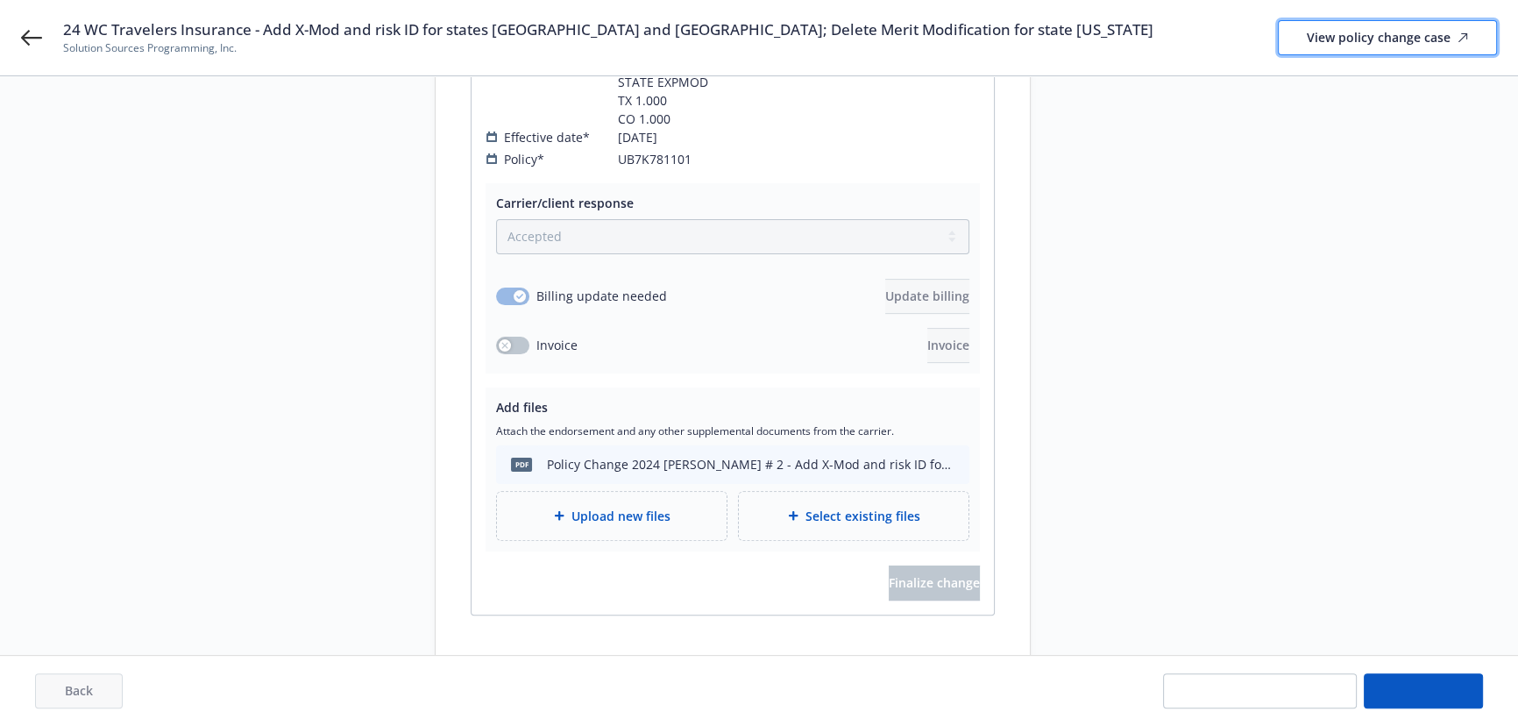
click at [1349, 34] on div "View policy change case" at bounding box center [1387, 37] width 161 height 33
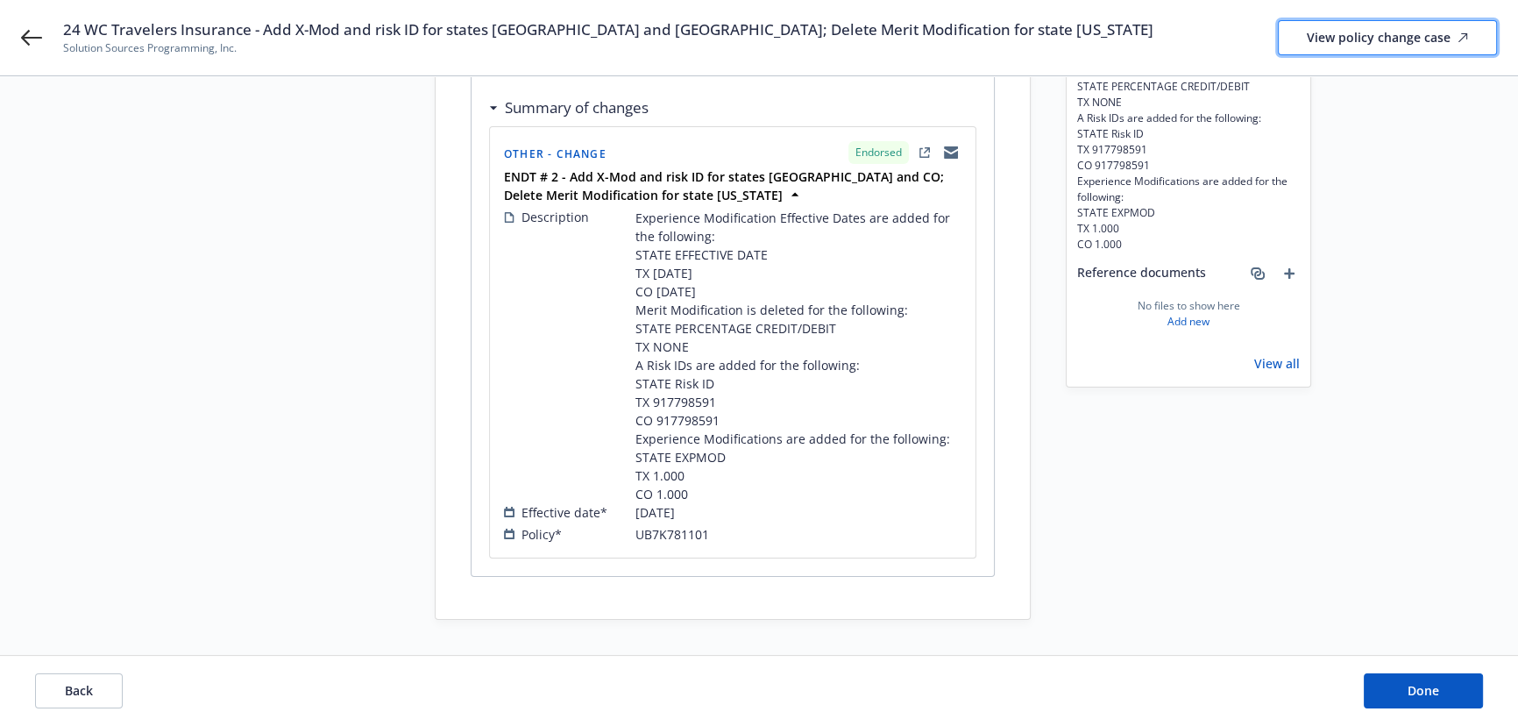
scroll to position [217, 0]
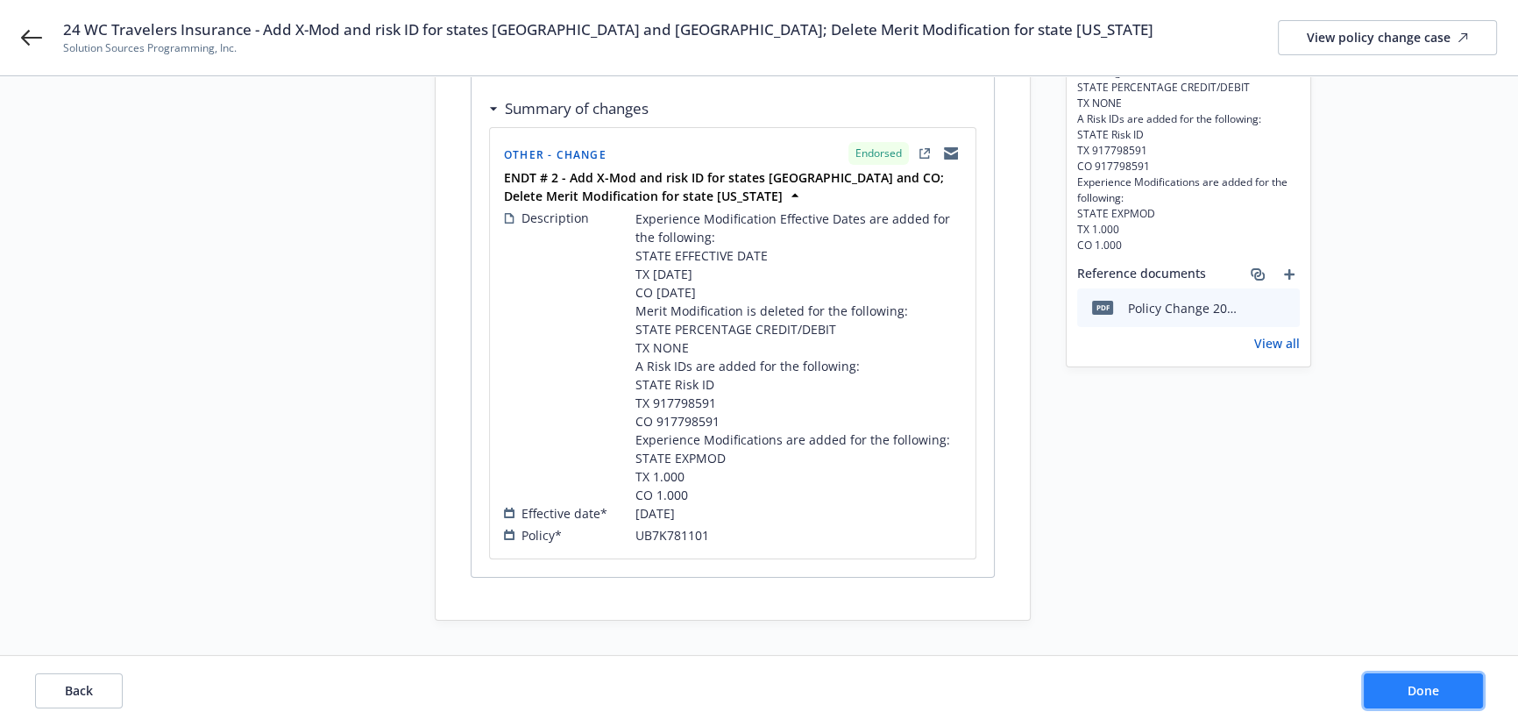
click at [1432, 679] on button "Done" at bounding box center [1423, 690] width 119 height 35
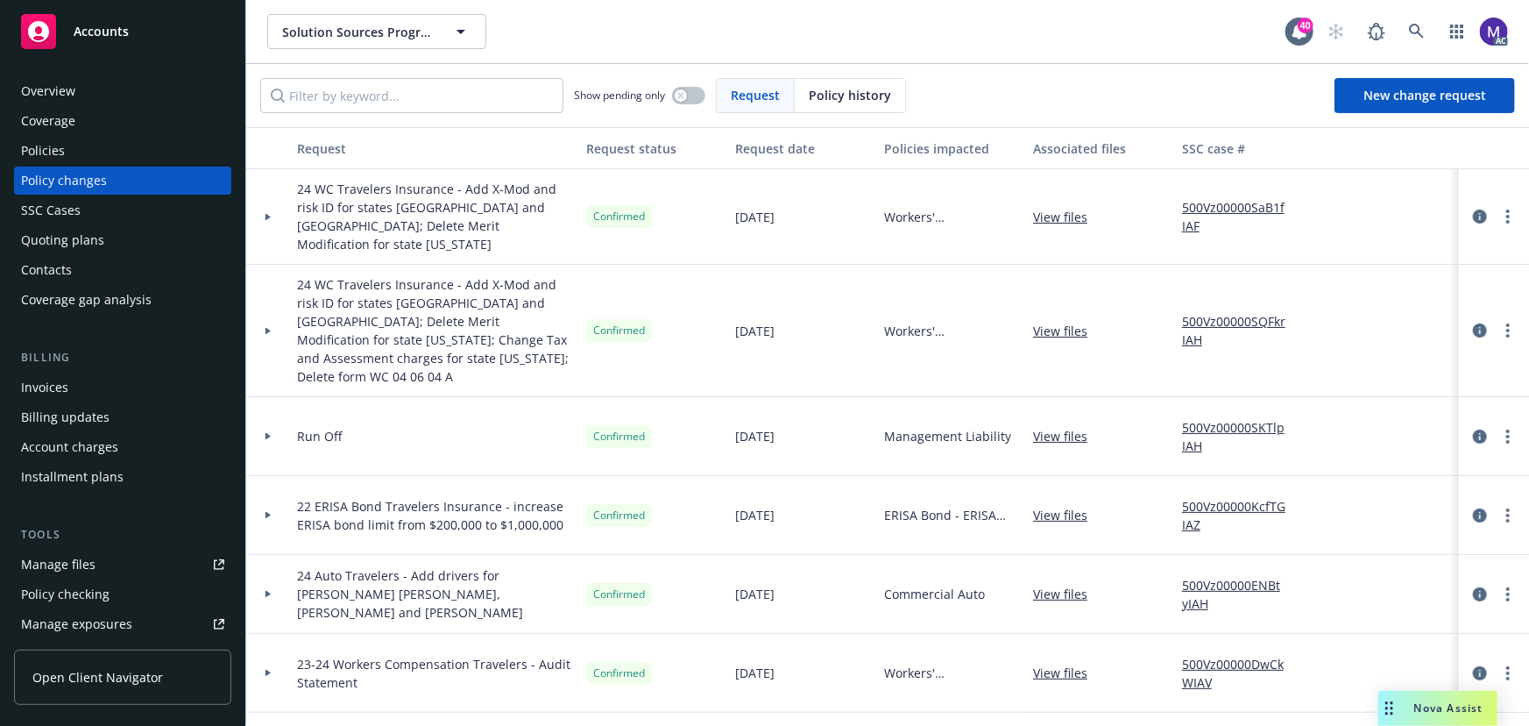
click at [284, 314] on div at bounding box center [268, 331] width 44 height 132
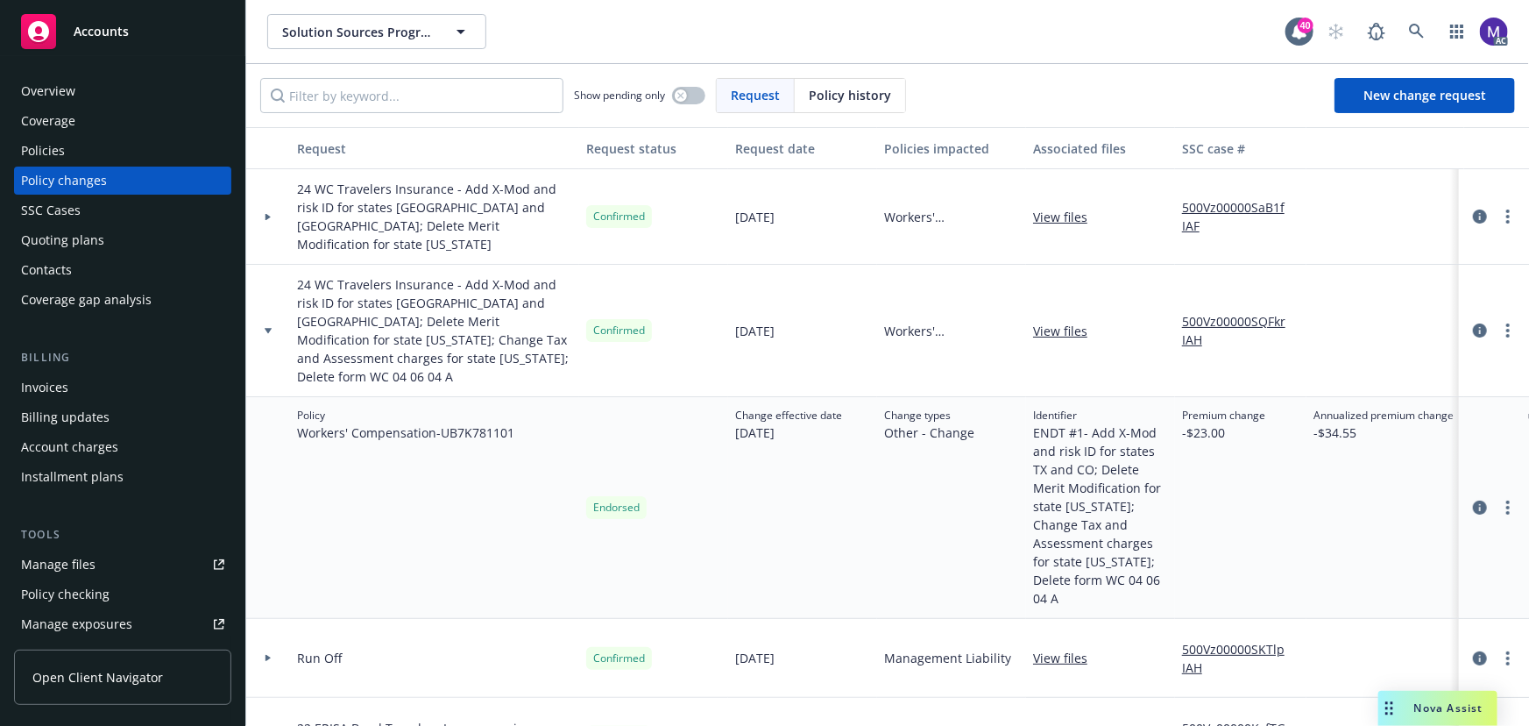
drag, startPoint x: 277, startPoint y: 220, endPoint x: 337, endPoint y: 232, distance: 61.7
click at [277, 220] on div at bounding box center [268, 217] width 44 height 96
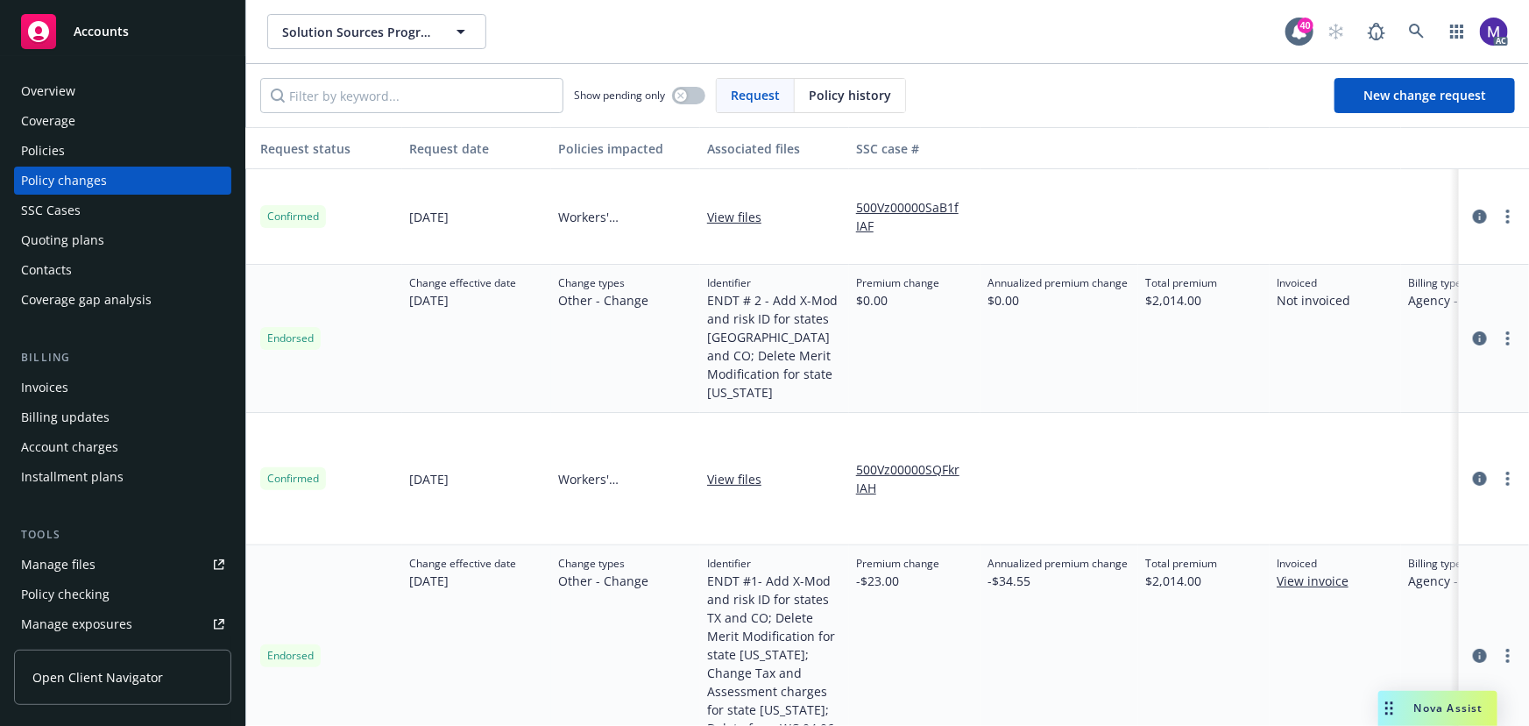
scroll to position [0, 12]
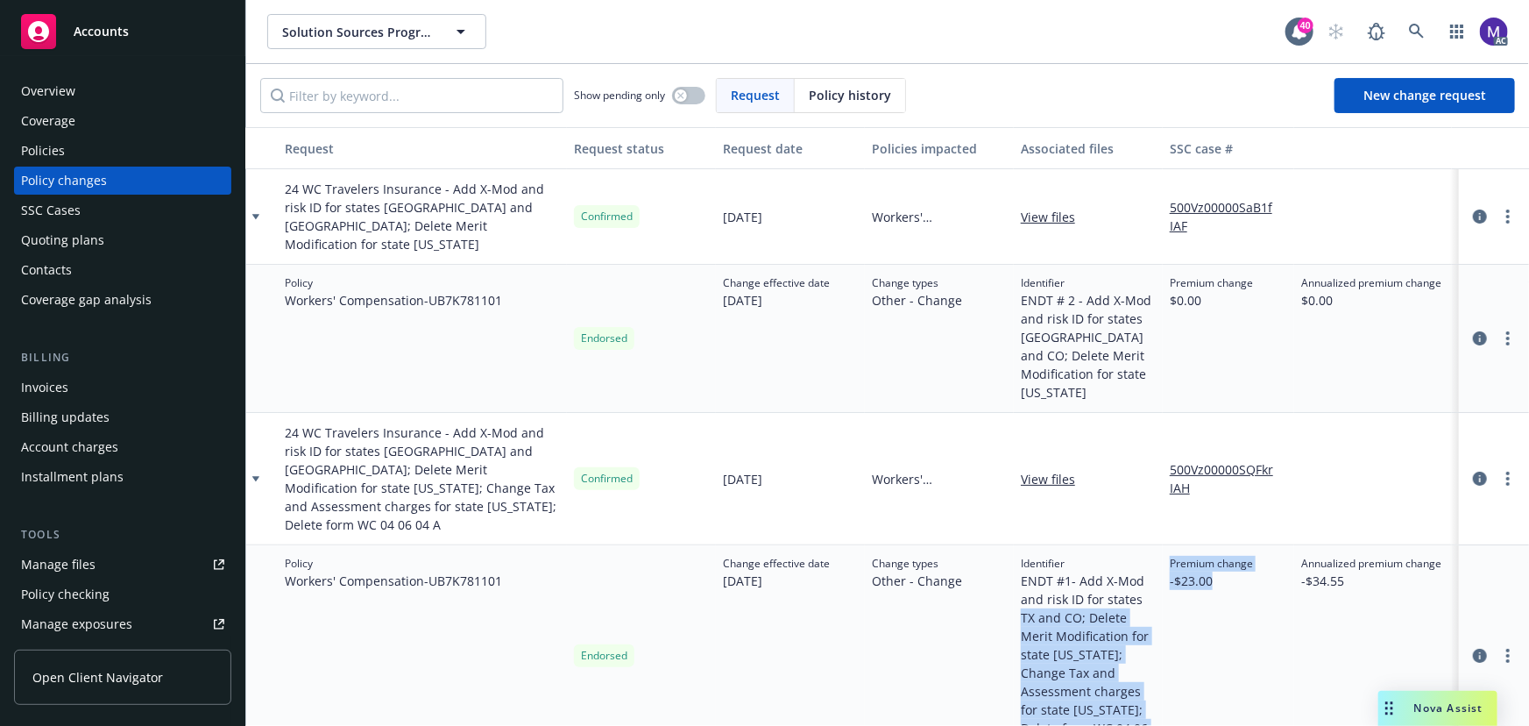
drag, startPoint x: 1215, startPoint y: 528, endPoint x: 1235, endPoint y: 526, distance: 19.5
click at [1235, 545] on div "Policy Workers' Compensation - UB7K781101 Endorsed Change effective date 11/30/…" at bounding box center [1141, 656] width 1814 height 222
click at [1235, 571] on span "-$23.00" at bounding box center [1211, 580] width 83 height 18
drag, startPoint x: 1235, startPoint y: 526, endPoint x: 1141, endPoint y: 532, distance: 94.0
click at [1141, 545] on div "Policy Workers' Compensation - UB7K781101 Endorsed Change effective date 11/30/…" at bounding box center [1141, 656] width 1814 height 222
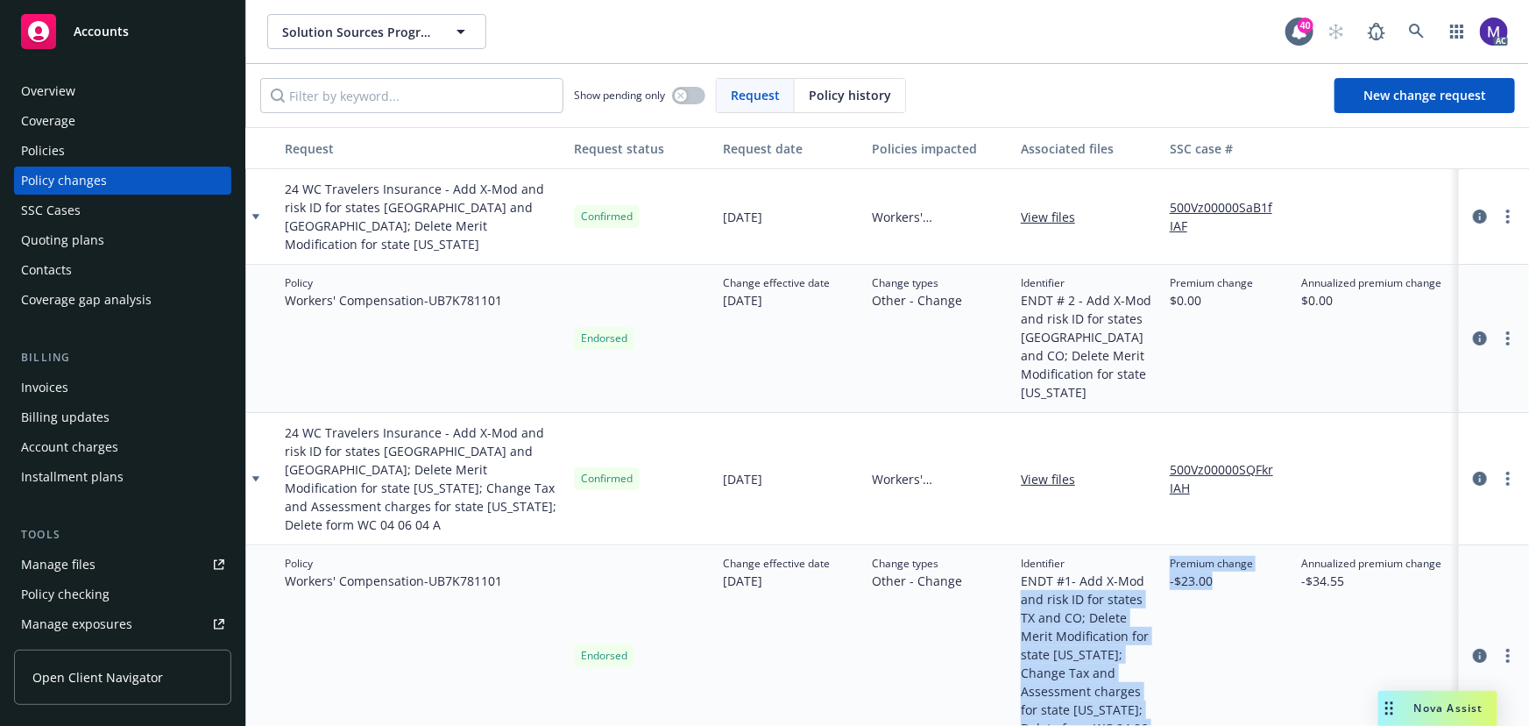
click at [1201, 571] on span "-$23.00" at bounding box center [1211, 580] width 83 height 18
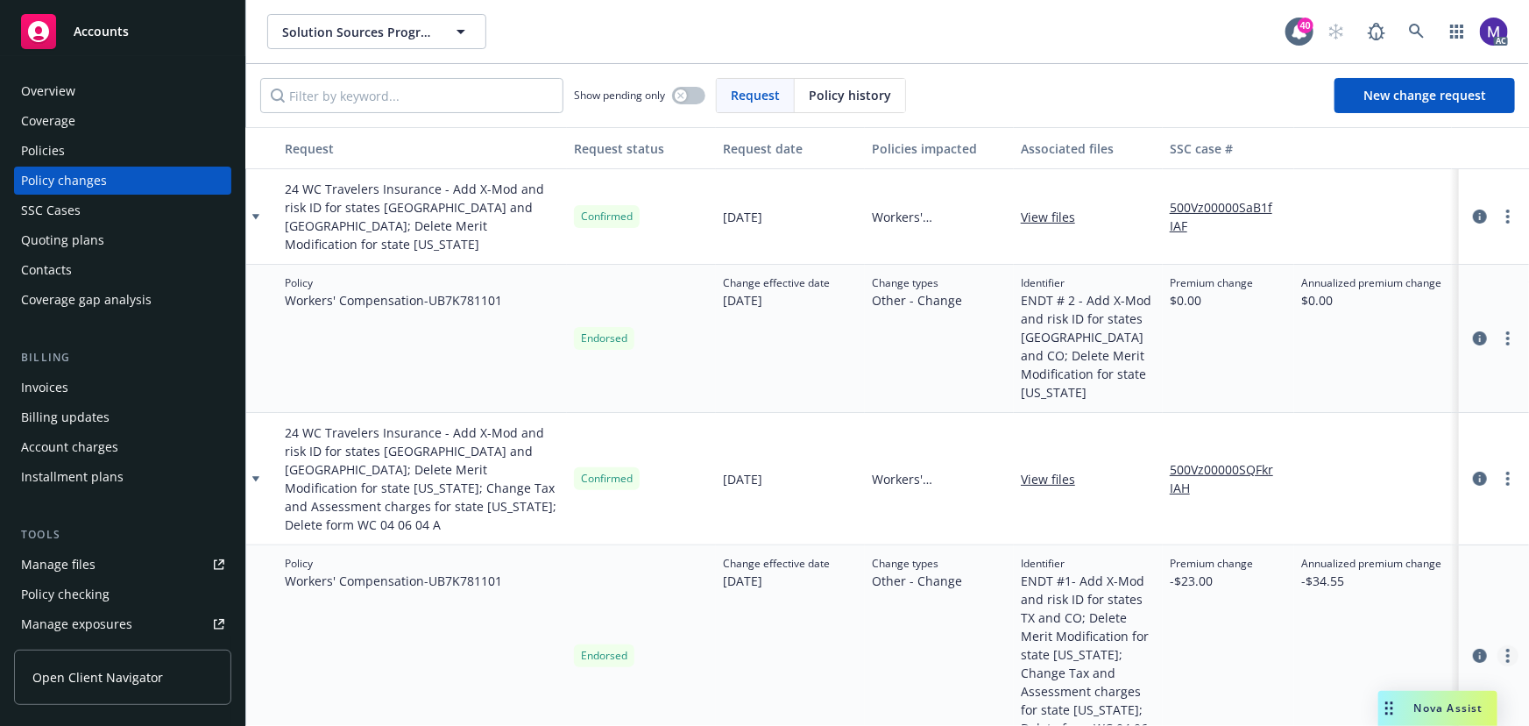
click at [1499, 645] on link "more" at bounding box center [1508, 655] width 21 height 21
click at [1313, 535] on link "Edit billing info" at bounding box center [1367, 532] width 301 height 35
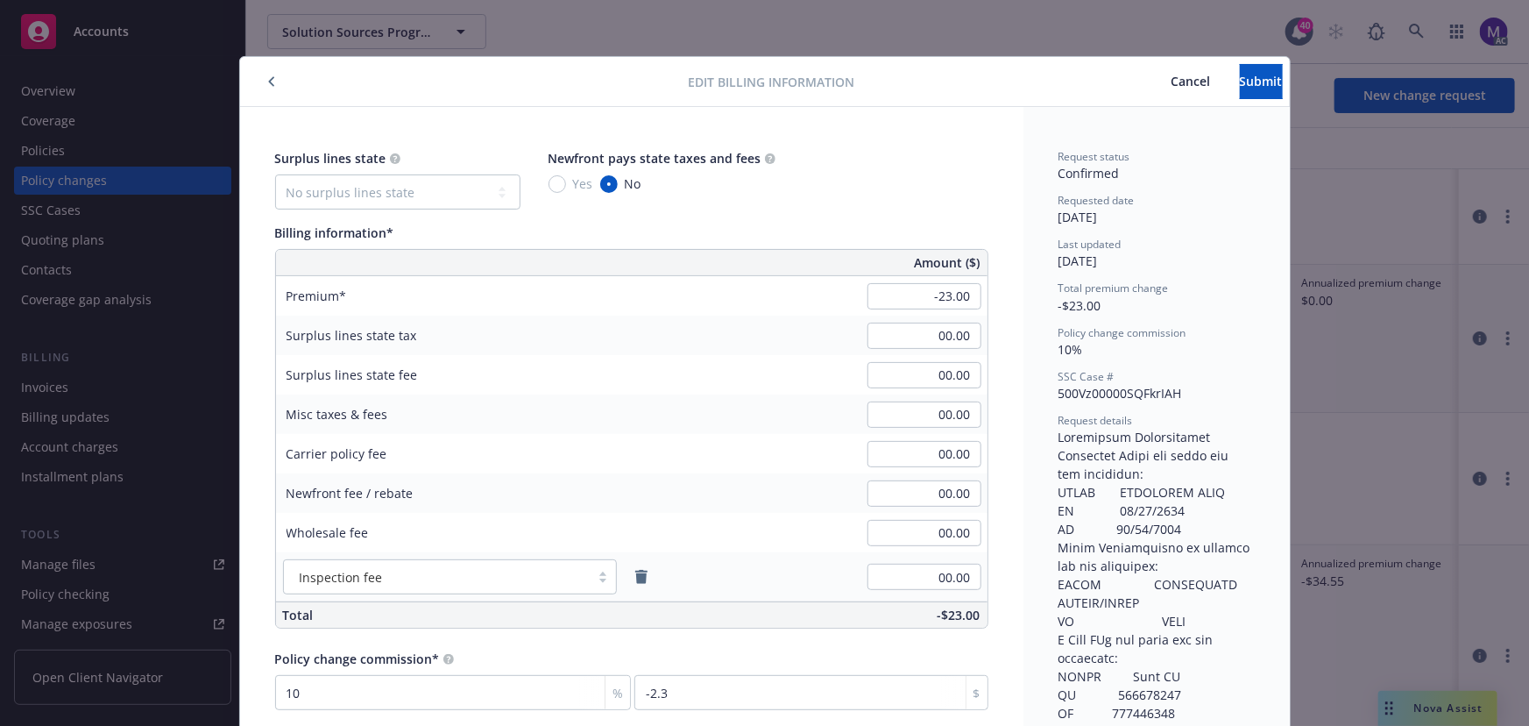
scroll to position [53, 0]
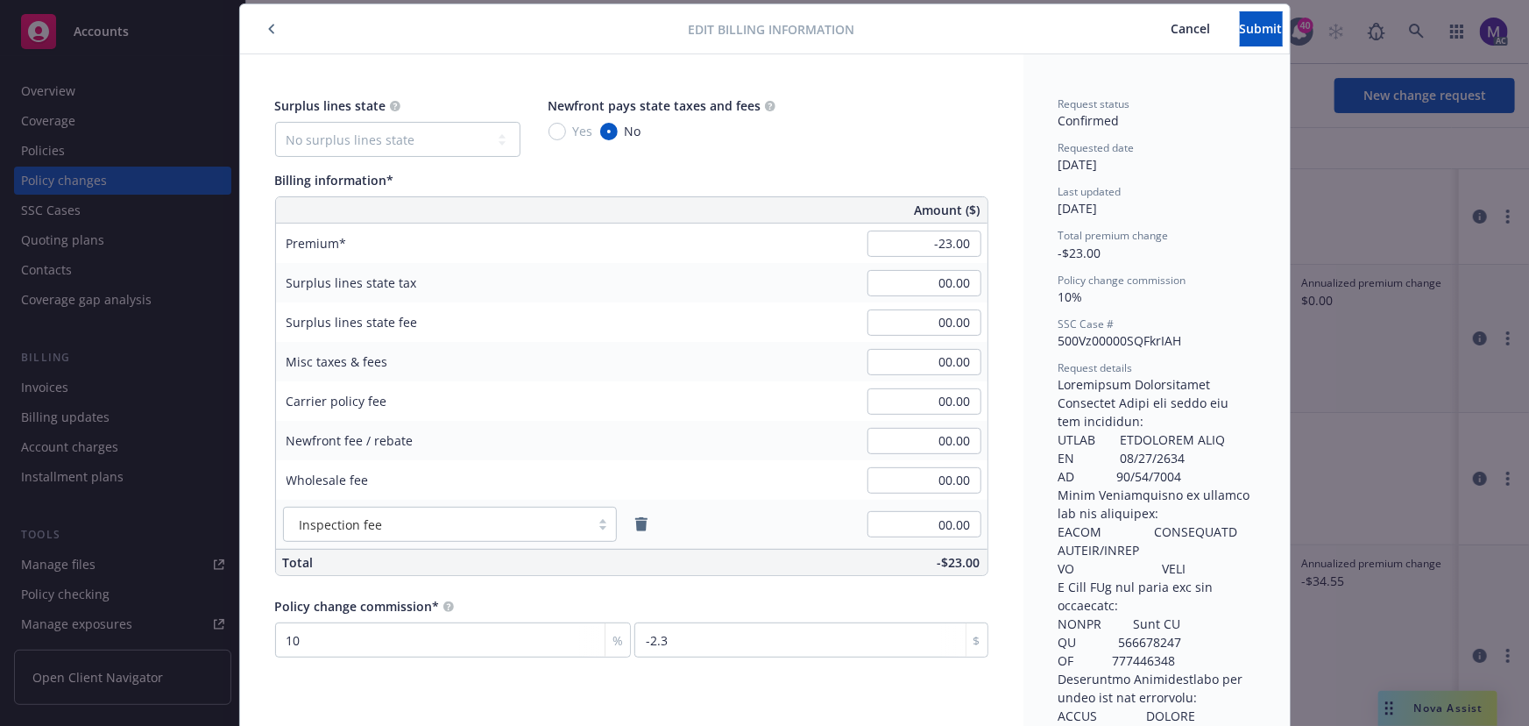
click at [924, 136] on div "Surplus lines state No surplus lines state Alaska Alabama Arkansas Arizona Cali…" at bounding box center [631, 126] width 713 height 60
click at [1172, 32] on span "Cancel" at bounding box center [1191, 28] width 39 height 17
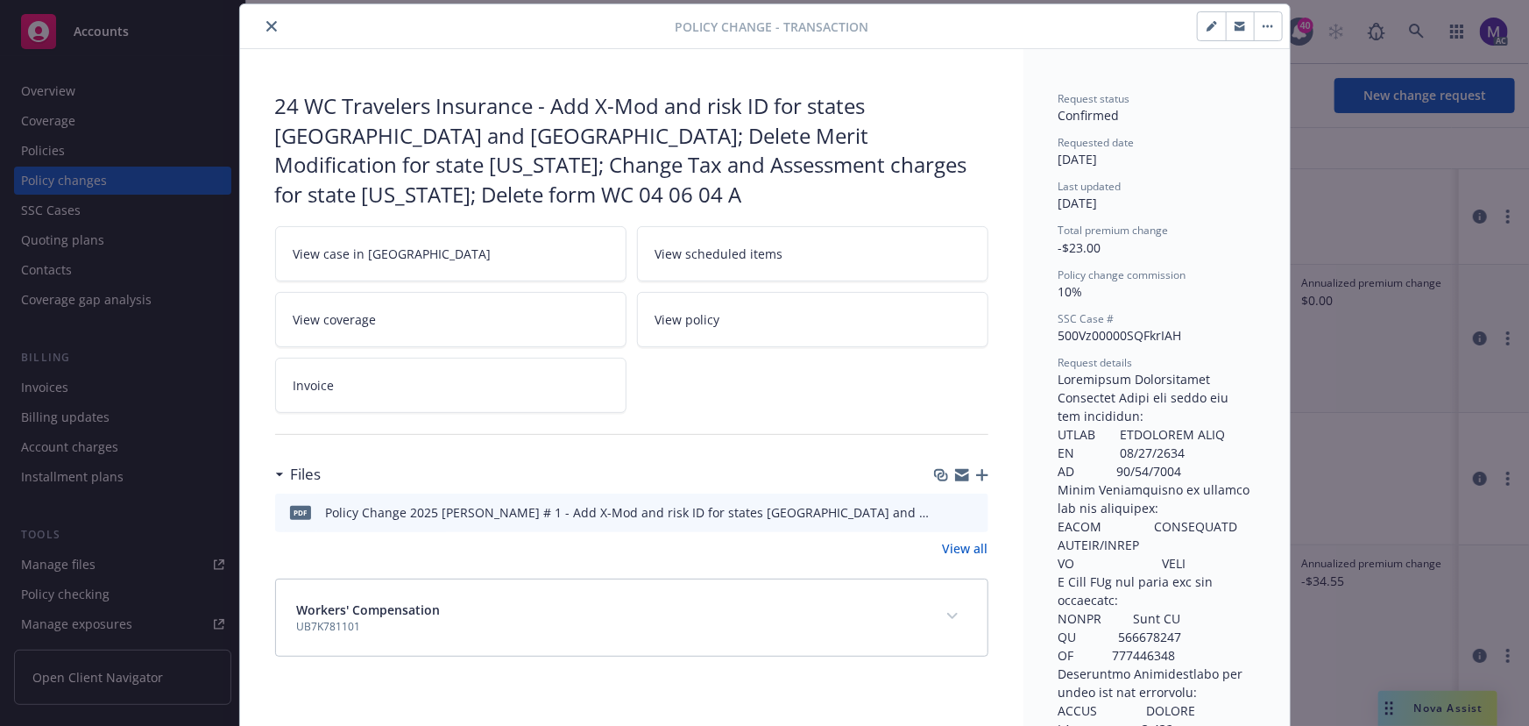
click at [266, 31] on icon "close" at bounding box center [271, 26] width 11 height 11
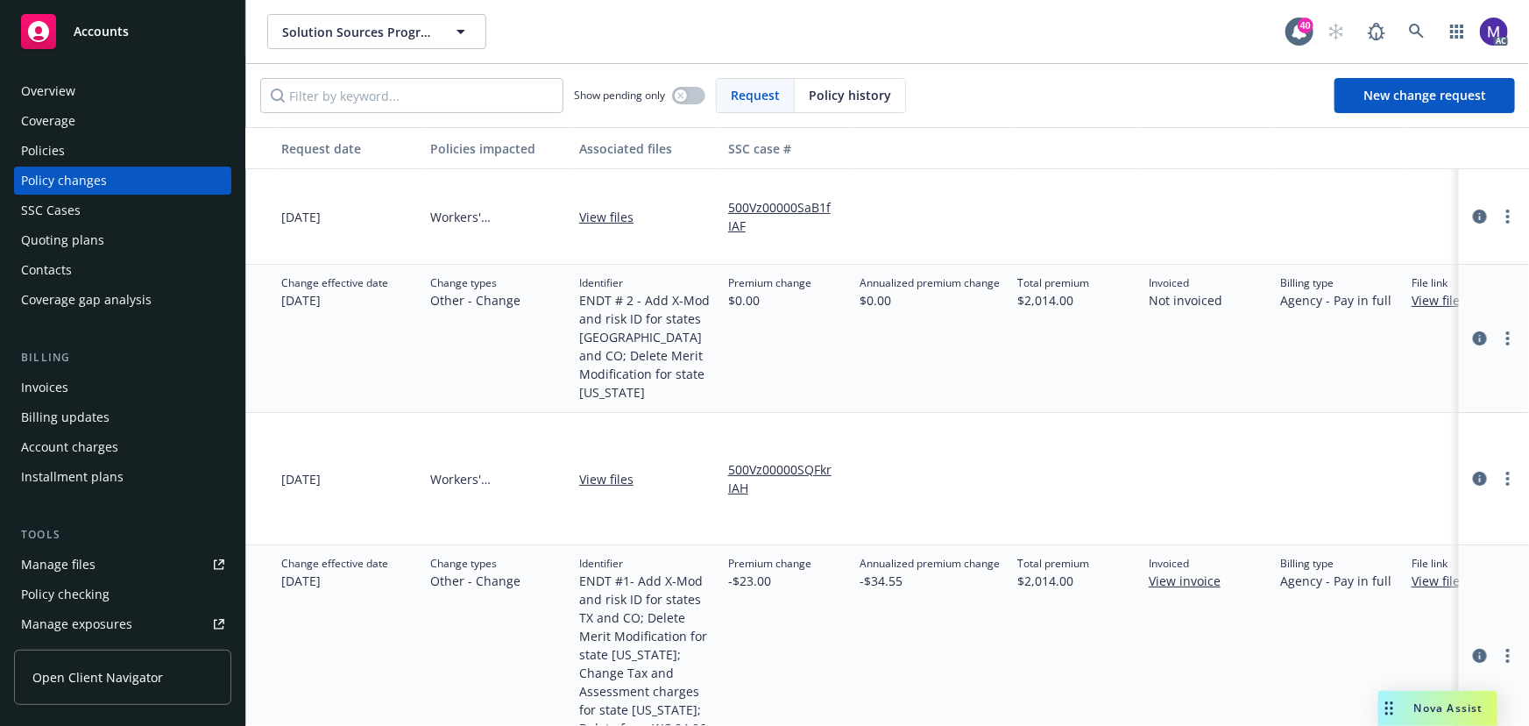
scroll to position [0, 542]
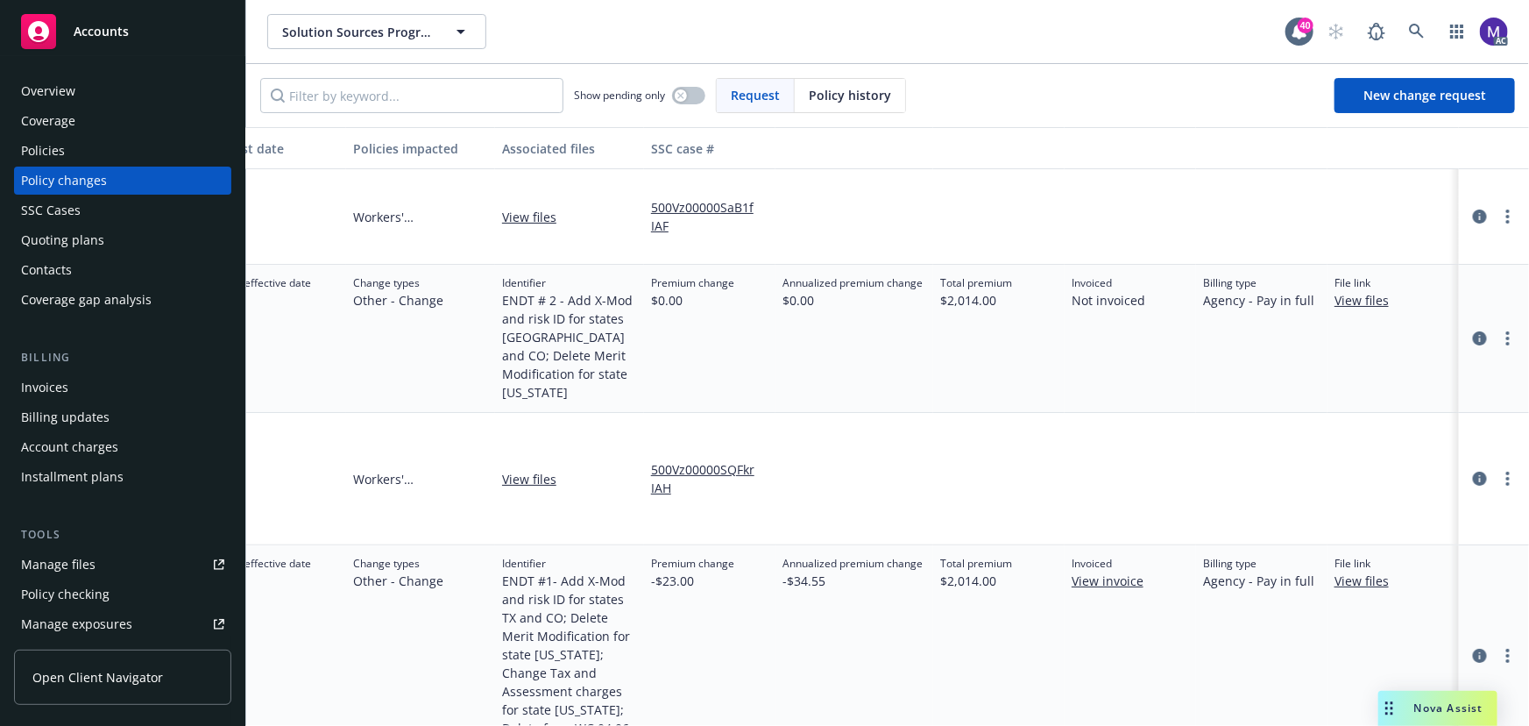
click at [65, 385] on div "Invoices" at bounding box center [44, 387] width 47 height 28
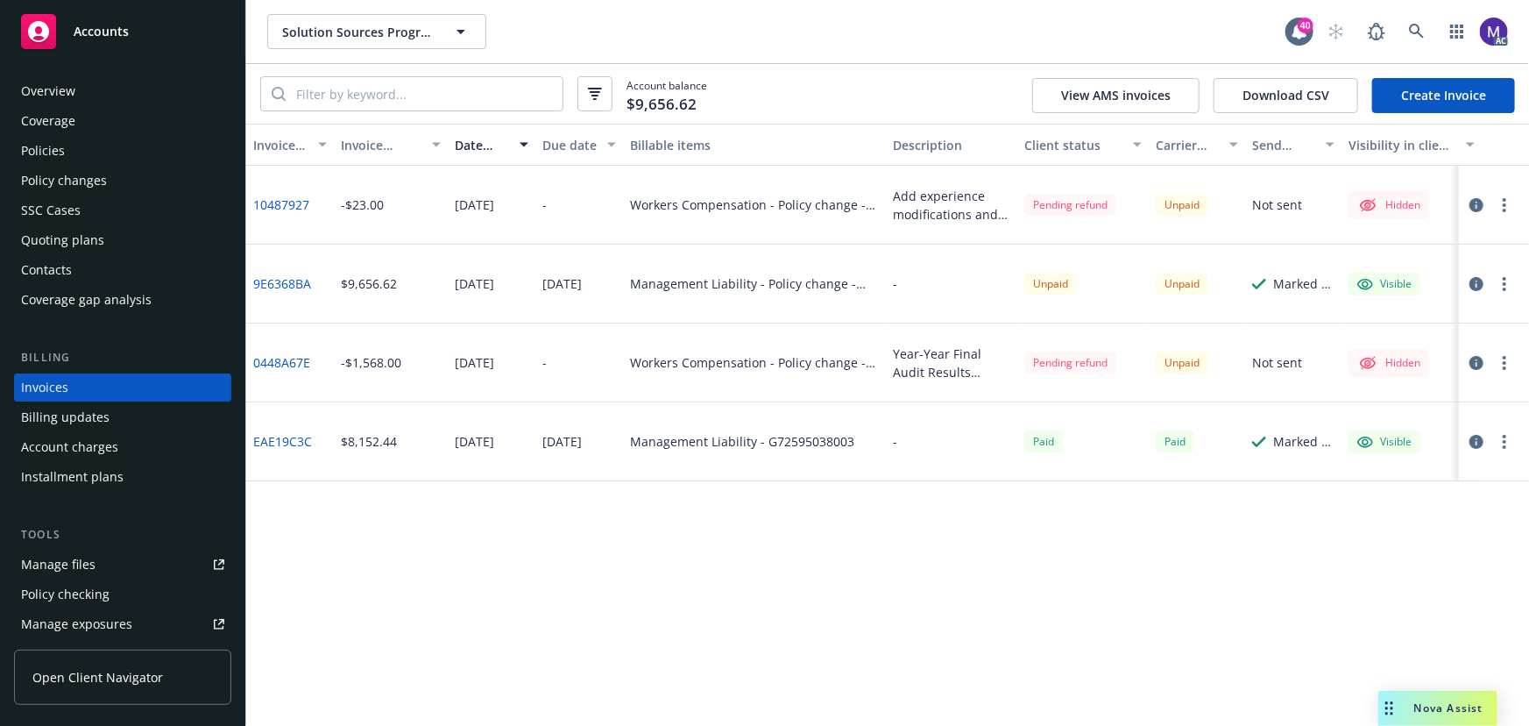
click at [1480, 209] on icon "button" at bounding box center [1477, 205] width 14 height 14
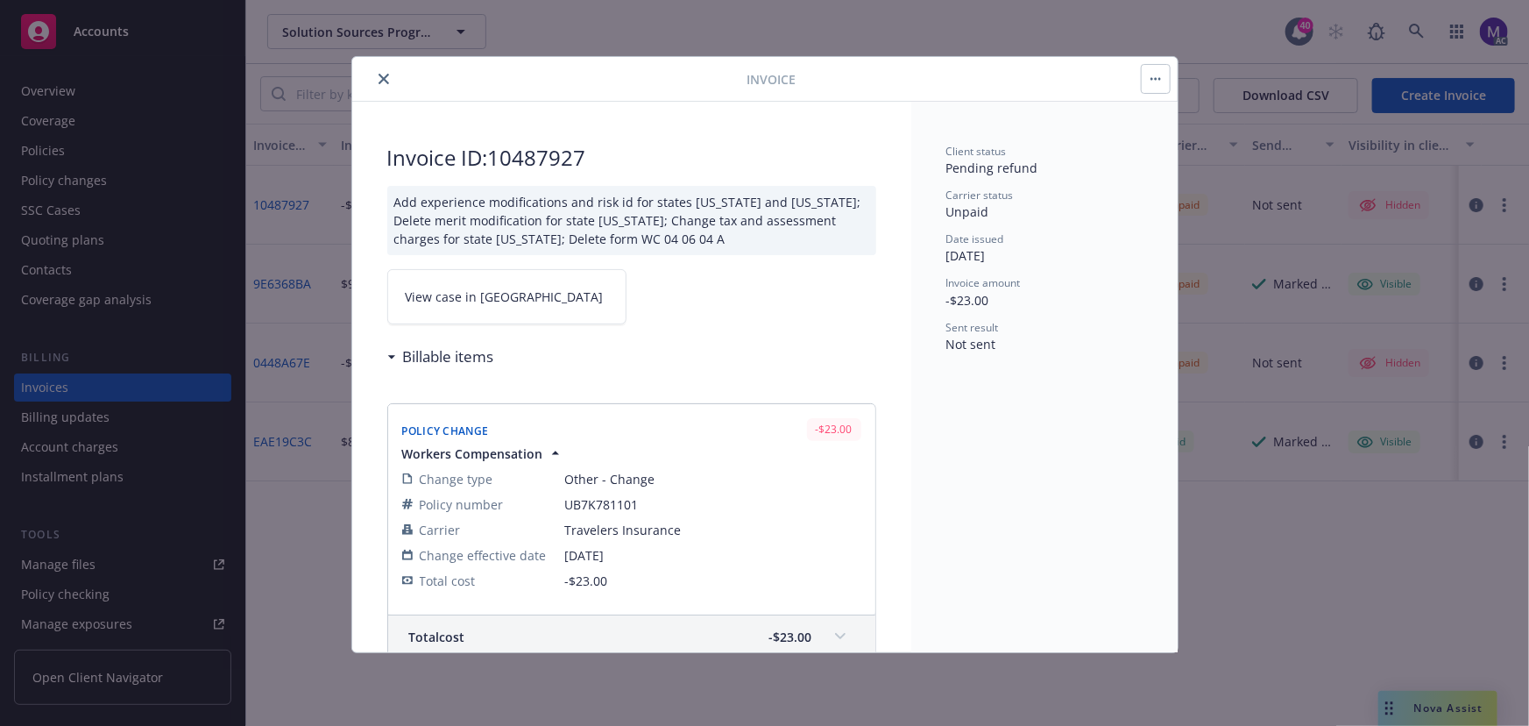
click at [464, 300] on span "View case in SSC" at bounding box center [505, 296] width 198 height 18
click at [386, 74] on icon "close" at bounding box center [384, 79] width 11 height 11
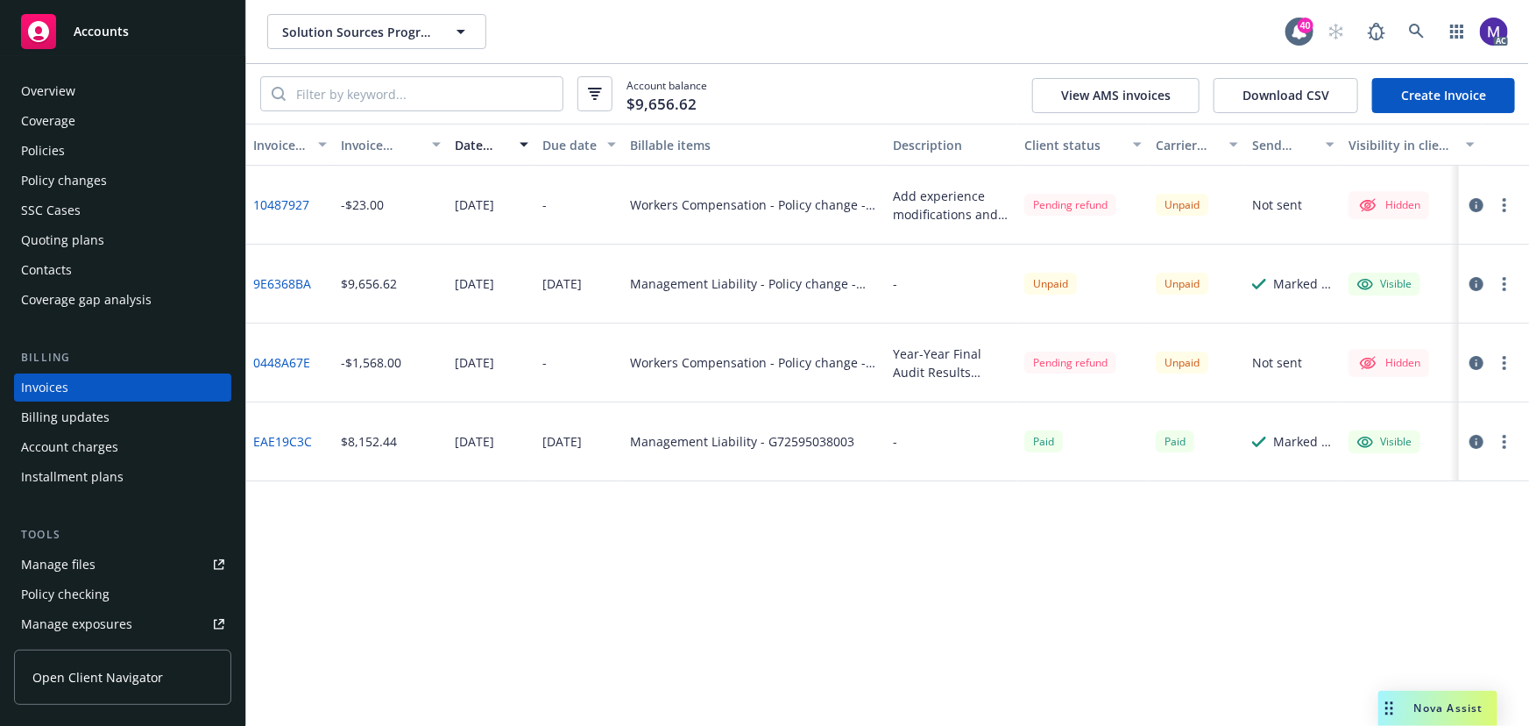
click at [62, 146] on div "Policies" at bounding box center [43, 151] width 44 height 28
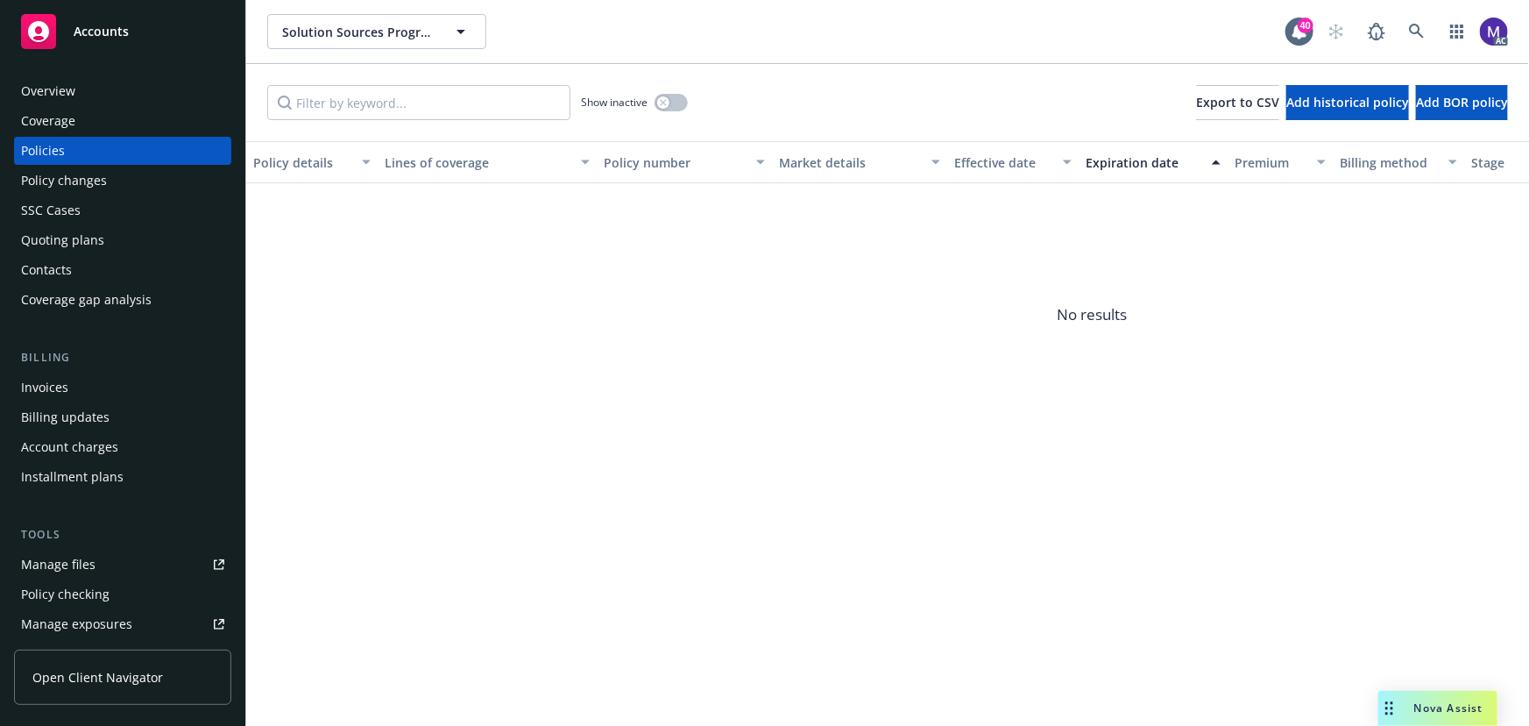
click at [114, 174] on div "Policy changes" at bounding box center [122, 181] width 203 height 28
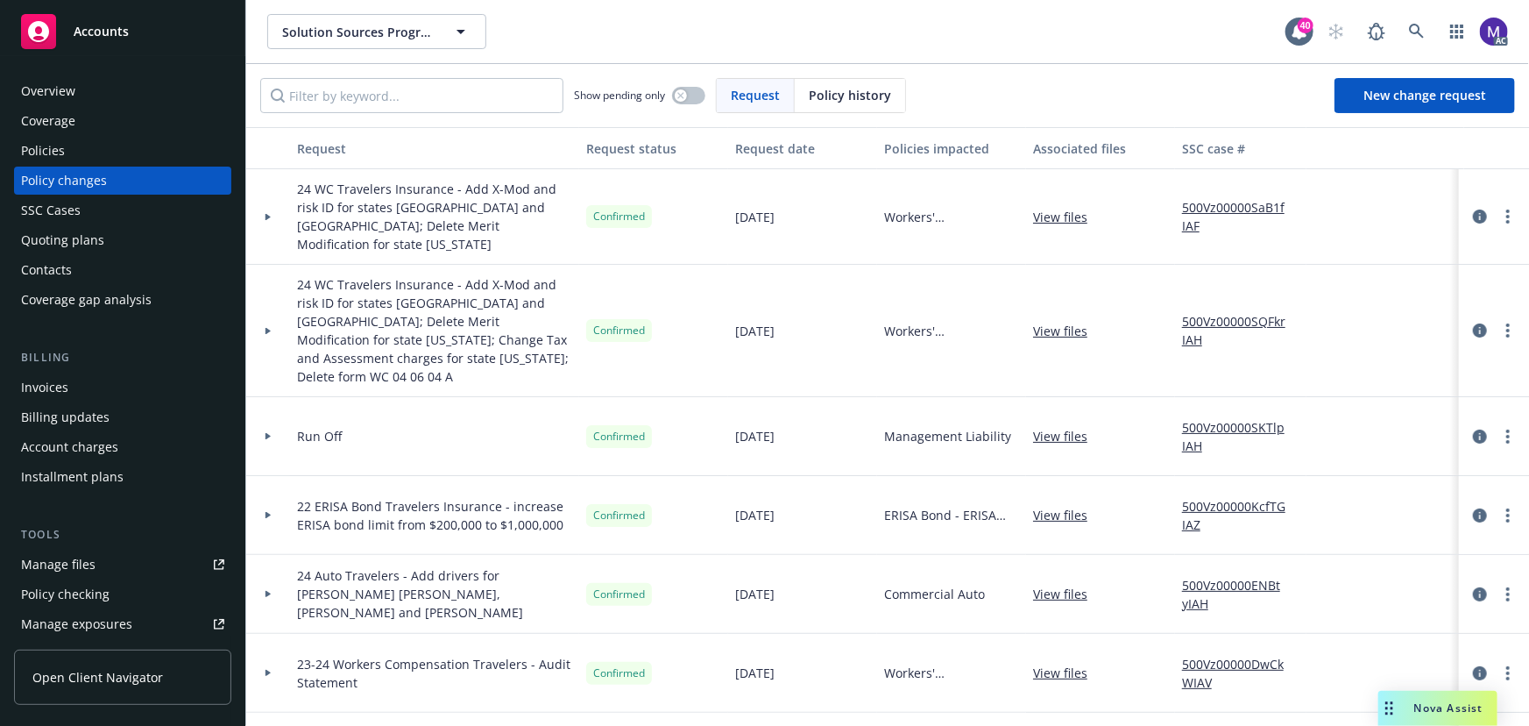
click at [1202, 312] on link "500Vz00000SQFkrIAH" at bounding box center [1240, 330] width 117 height 37
click at [1227, 312] on link "500Vz00000SQFkrIAH" at bounding box center [1240, 330] width 117 height 37
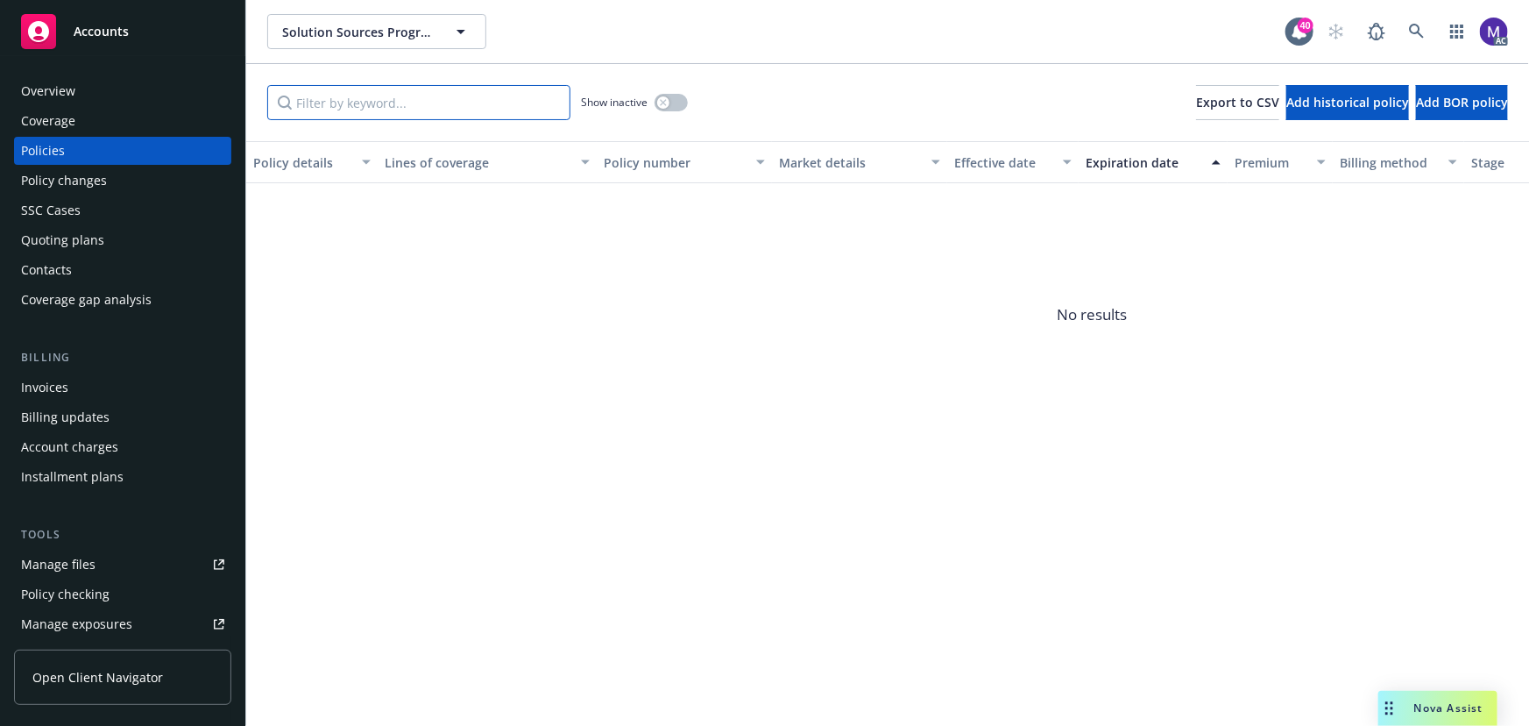
click at [351, 103] on input "Filter by keyword..." at bounding box center [418, 102] width 303 height 35
type input "1101"
click at [663, 103] on icon "button" at bounding box center [663, 102] width 6 height 6
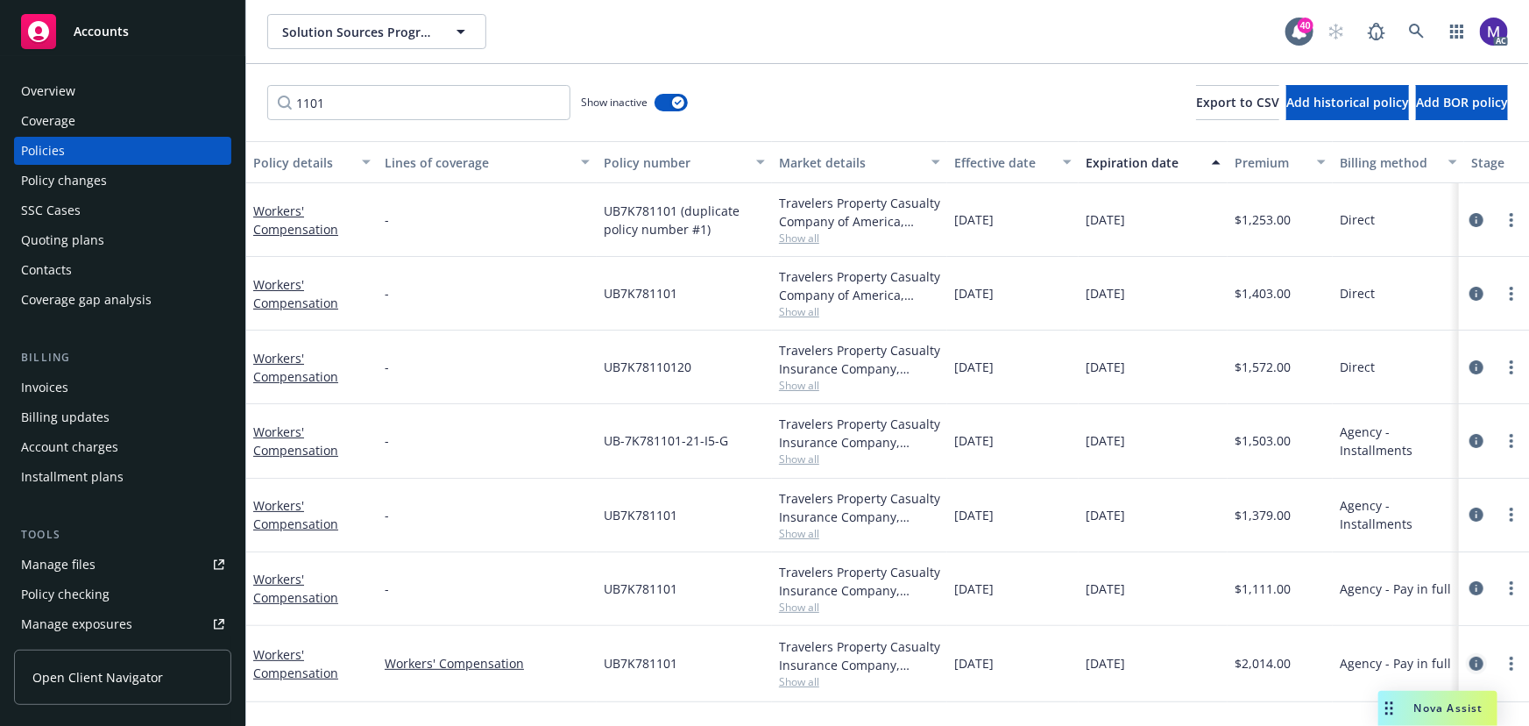
click at [1475, 662] on icon "circleInformation" at bounding box center [1477, 663] width 14 height 14
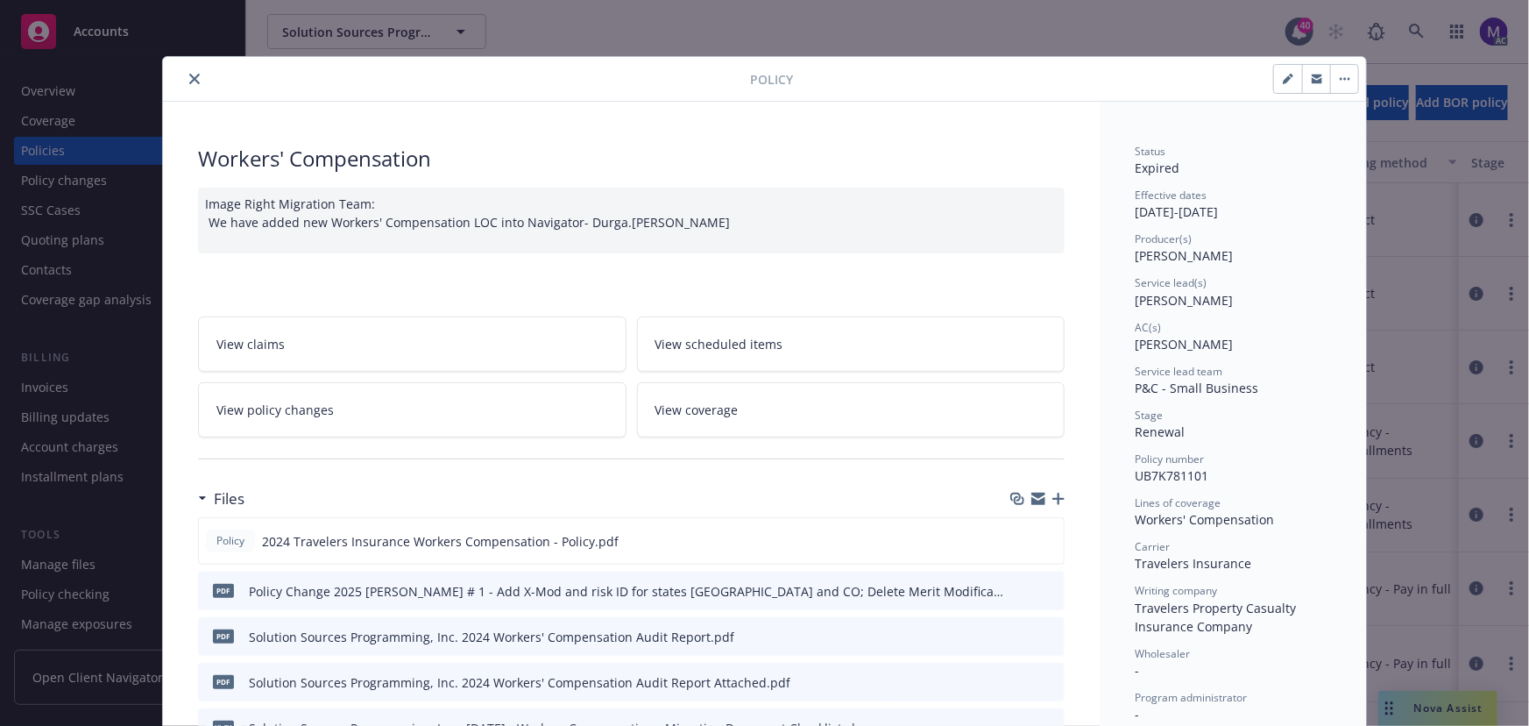
click at [1044, 590] on icon "preview file" at bounding box center [1048, 590] width 16 height 12
click at [189, 77] on icon "close" at bounding box center [194, 79] width 11 height 11
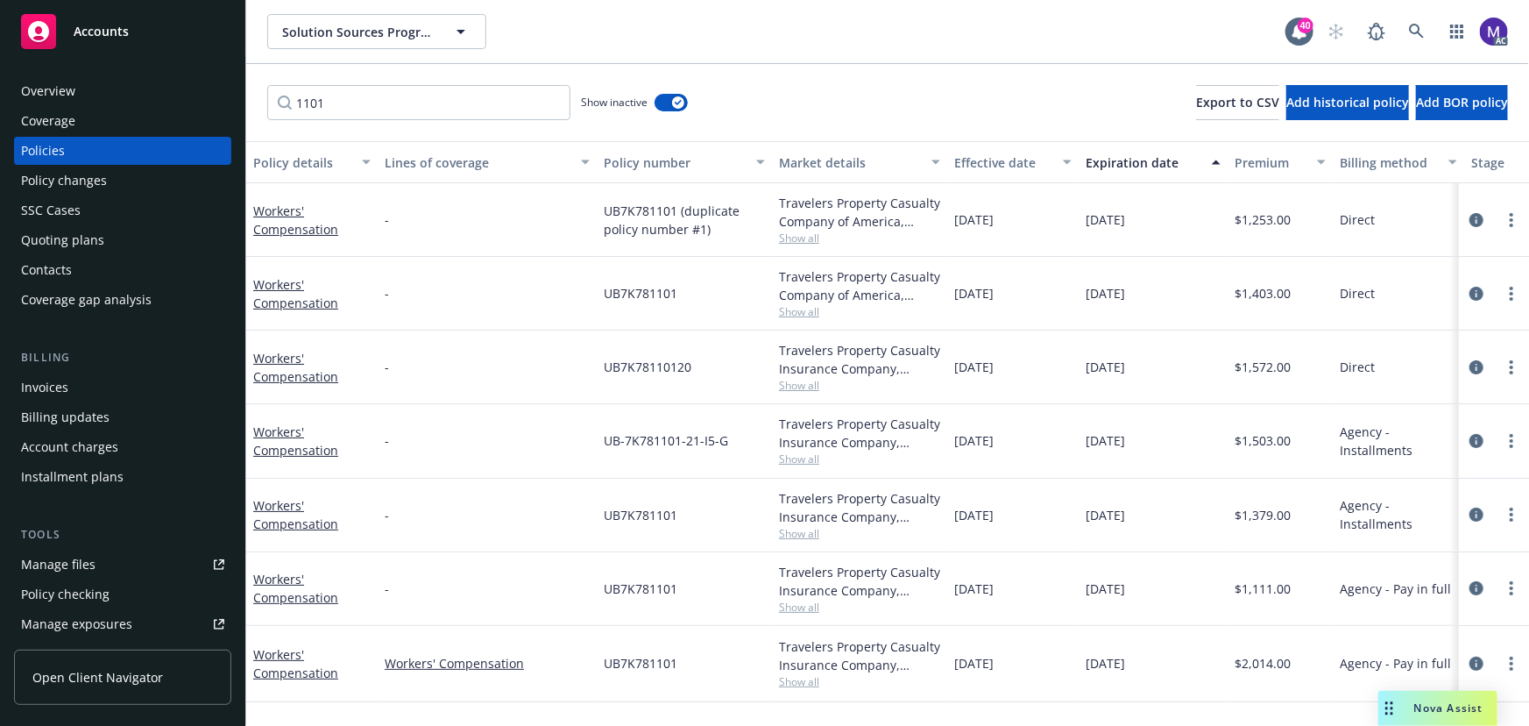
click at [79, 186] on div "Policy changes" at bounding box center [64, 181] width 86 height 28
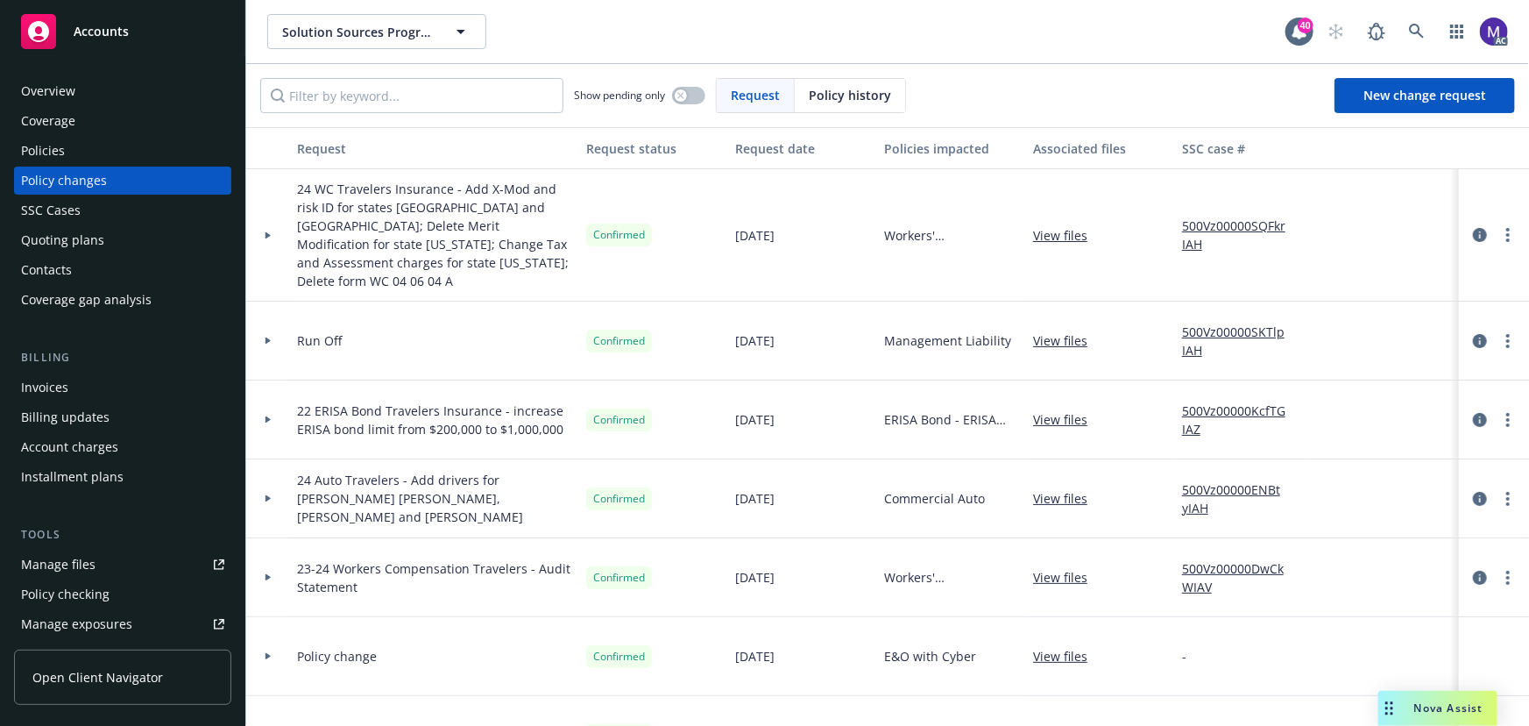
click at [1217, 216] on link "500Vz00000SQFkrIAH" at bounding box center [1240, 234] width 117 height 37
click at [64, 159] on div "Policies" at bounding box center [122, 151] width 203 height 28
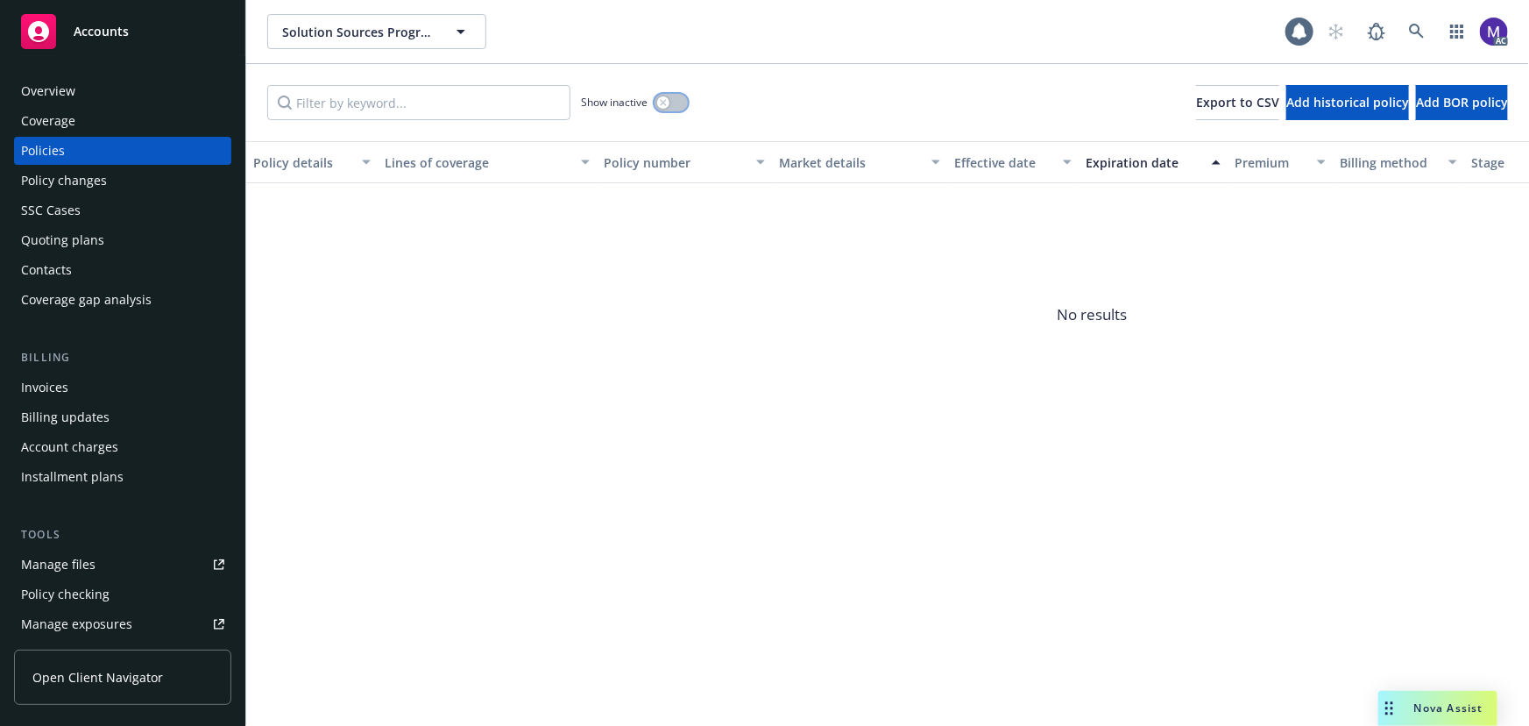
click at [680, 104] on button "button" at bounding box center [671, 103] width 33 height 18
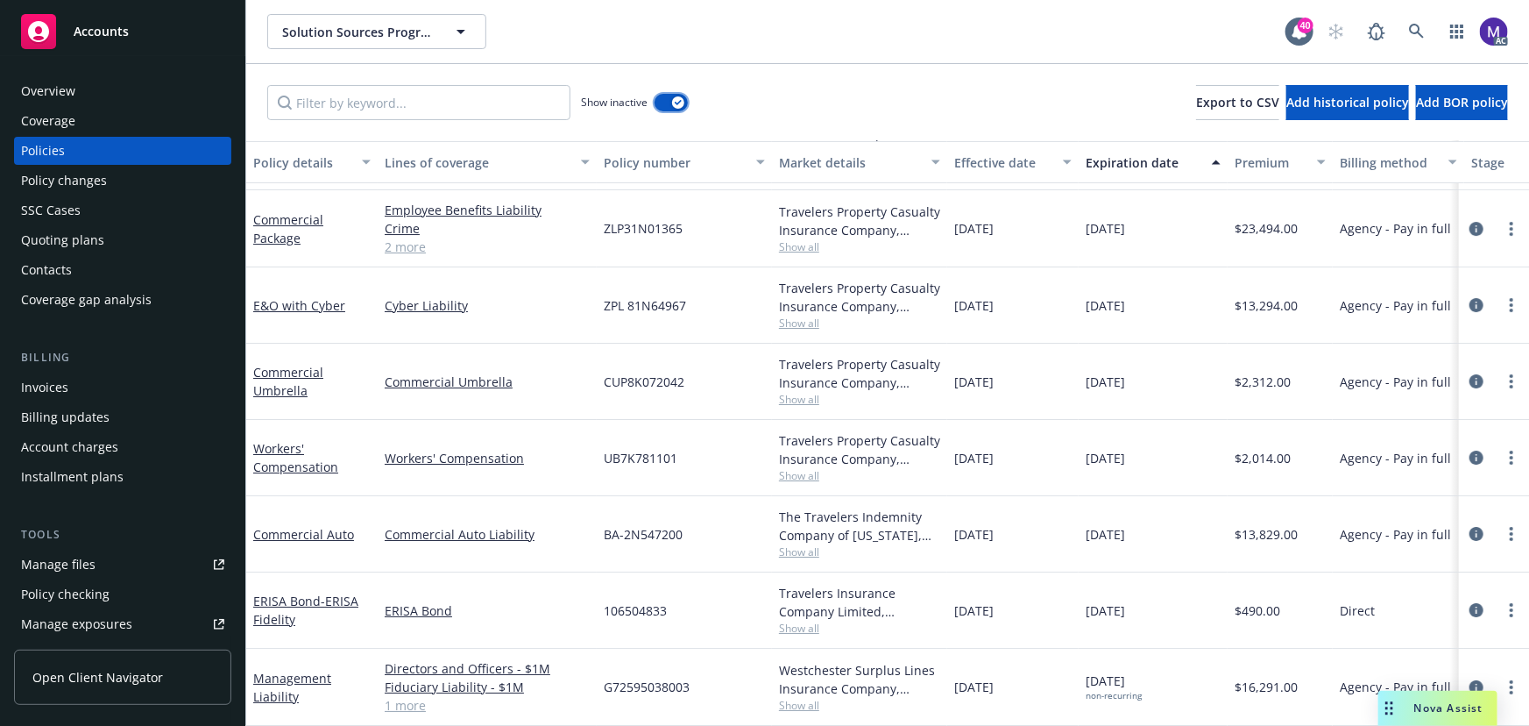
scroll to position [3095, 420]
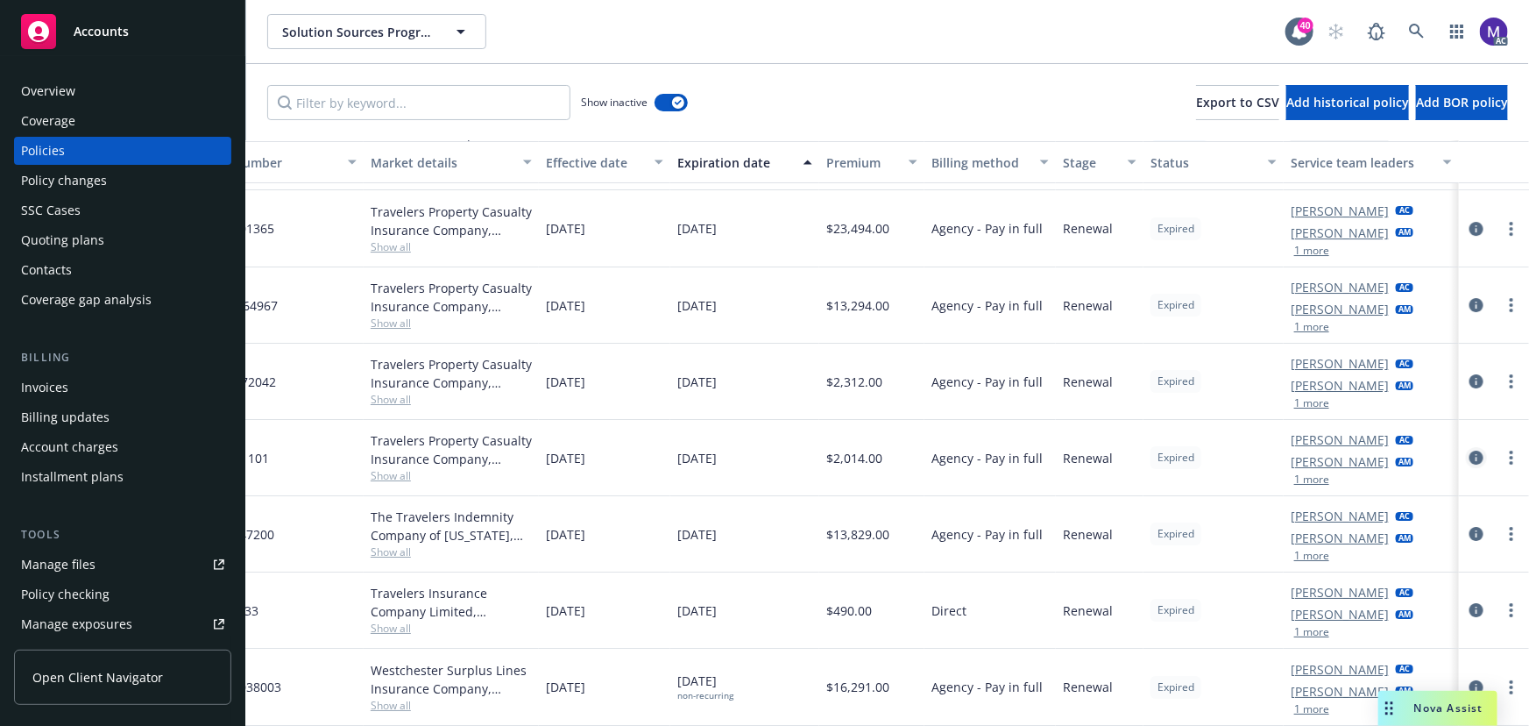
click at [1470, 450] on icon "circleInformation" at bounding box center [1477, 457] width 14 height 14
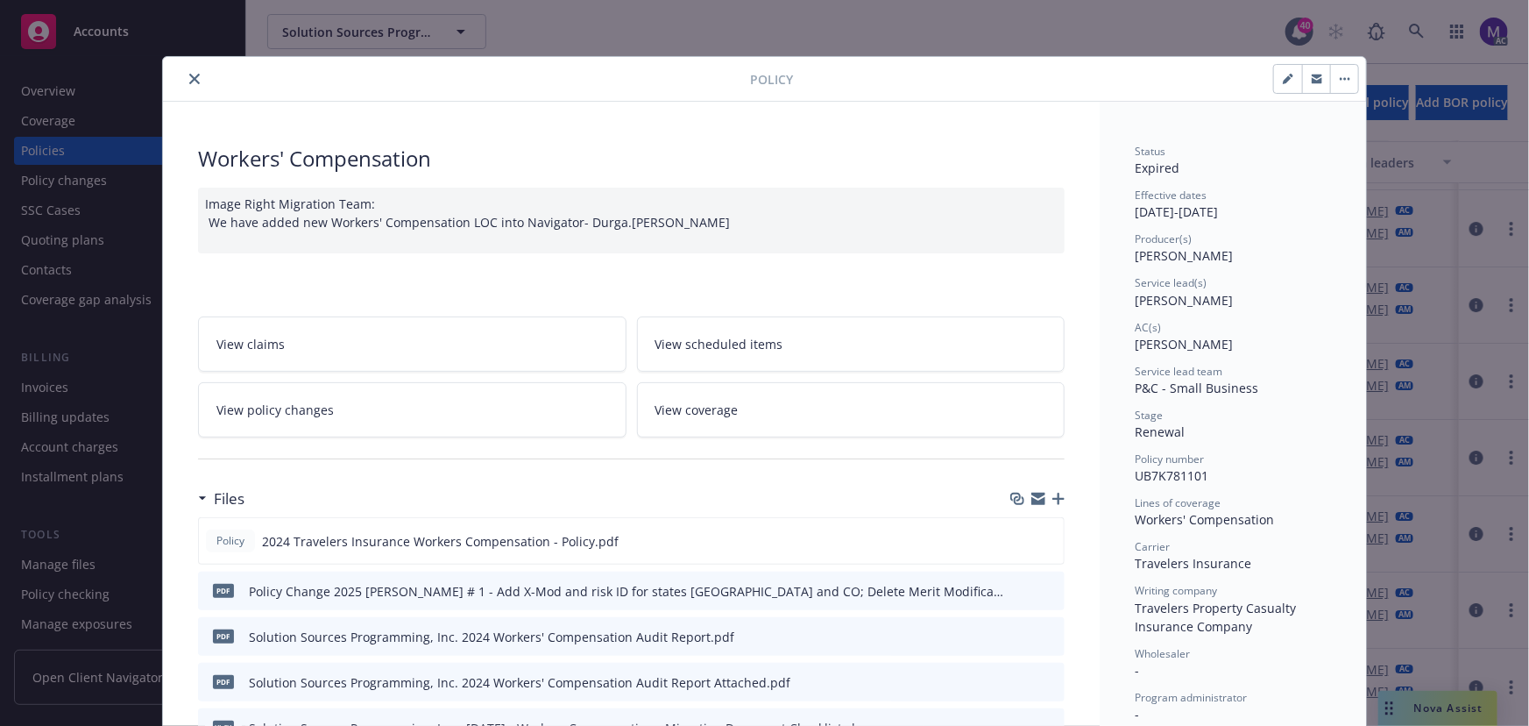
scroll to position [53, 0]
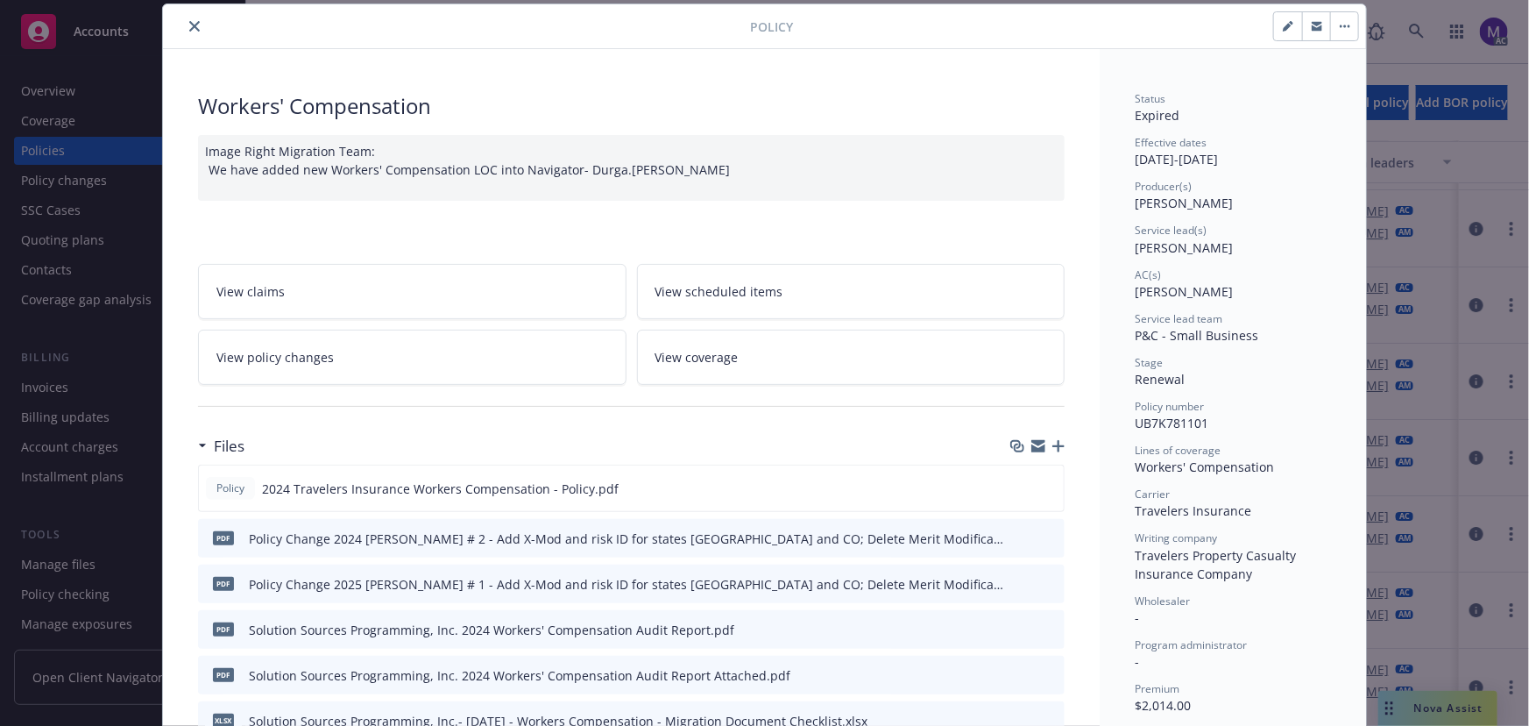
click at [189, 31] on icon "close" at bounding box center [194, 26] width 11 height 11
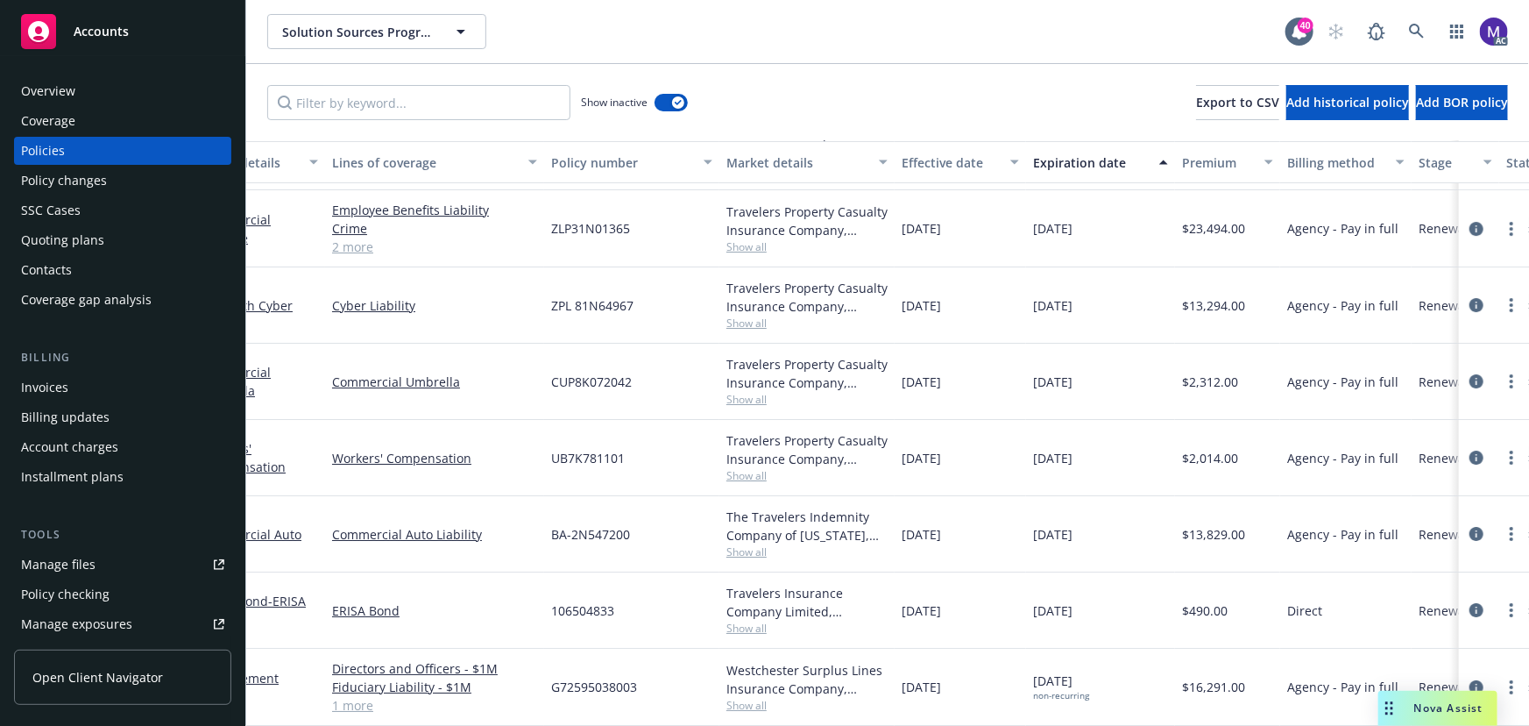
scroll to position [3095, 0]
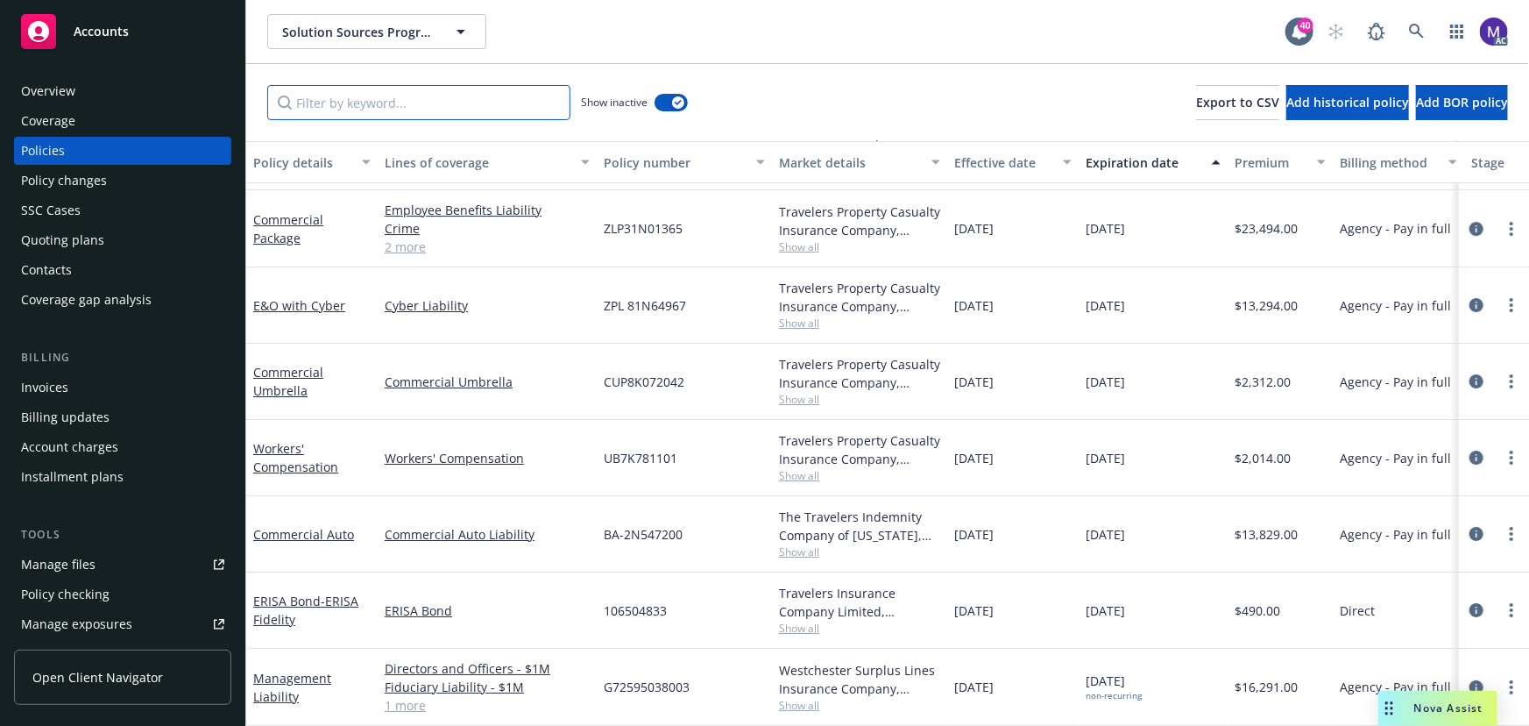
click at [324, 115] on input "Filter by keyword..." at bounding box center [418, 102] width 303 height 35
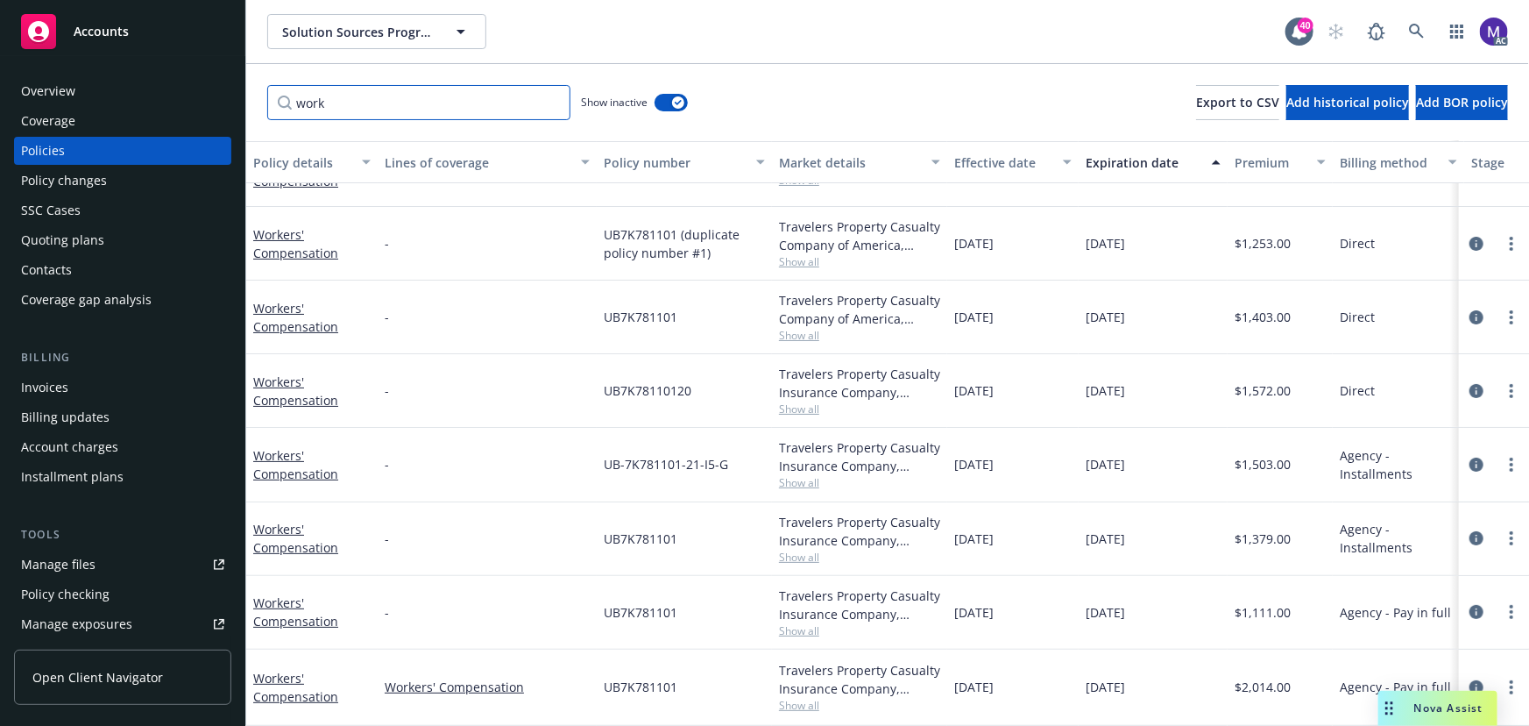
scroll to position [57, 420]
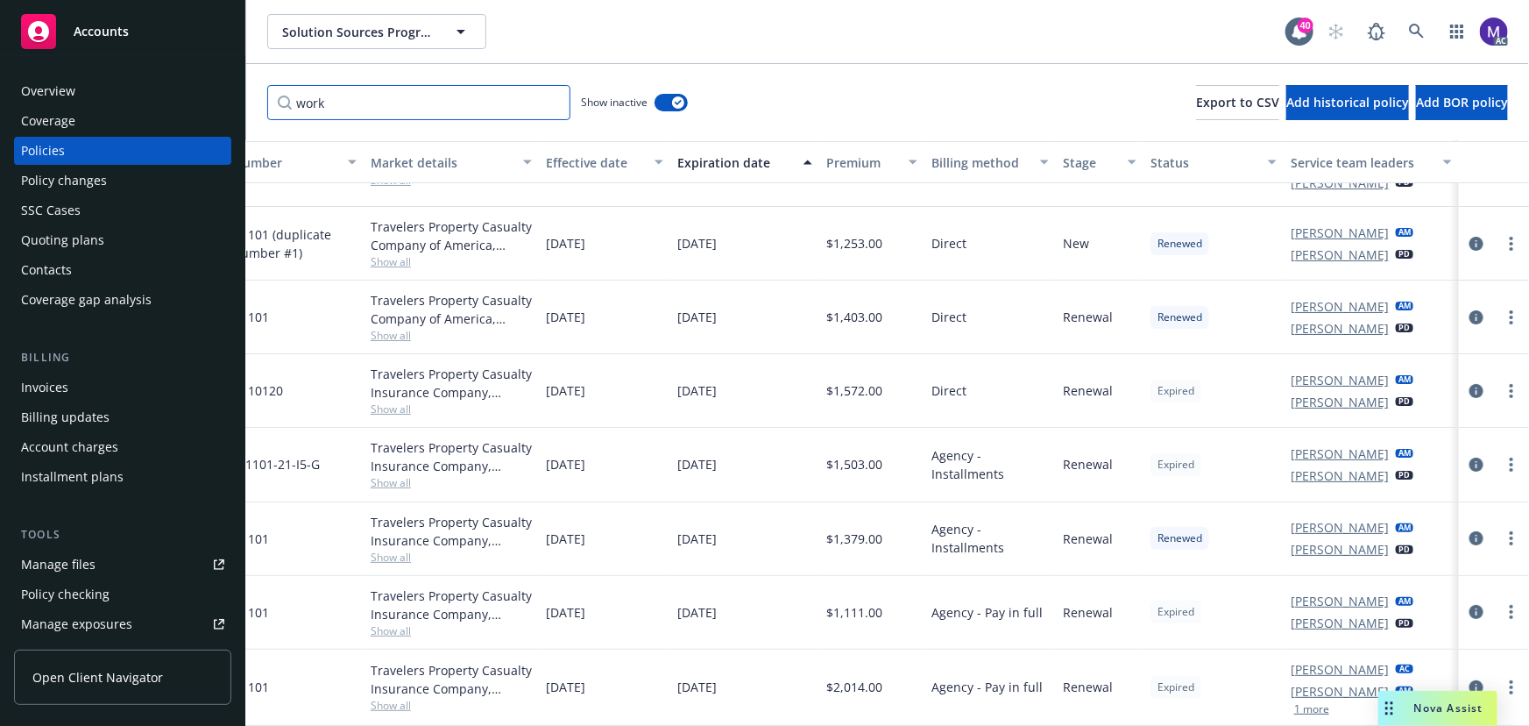
type input "work"
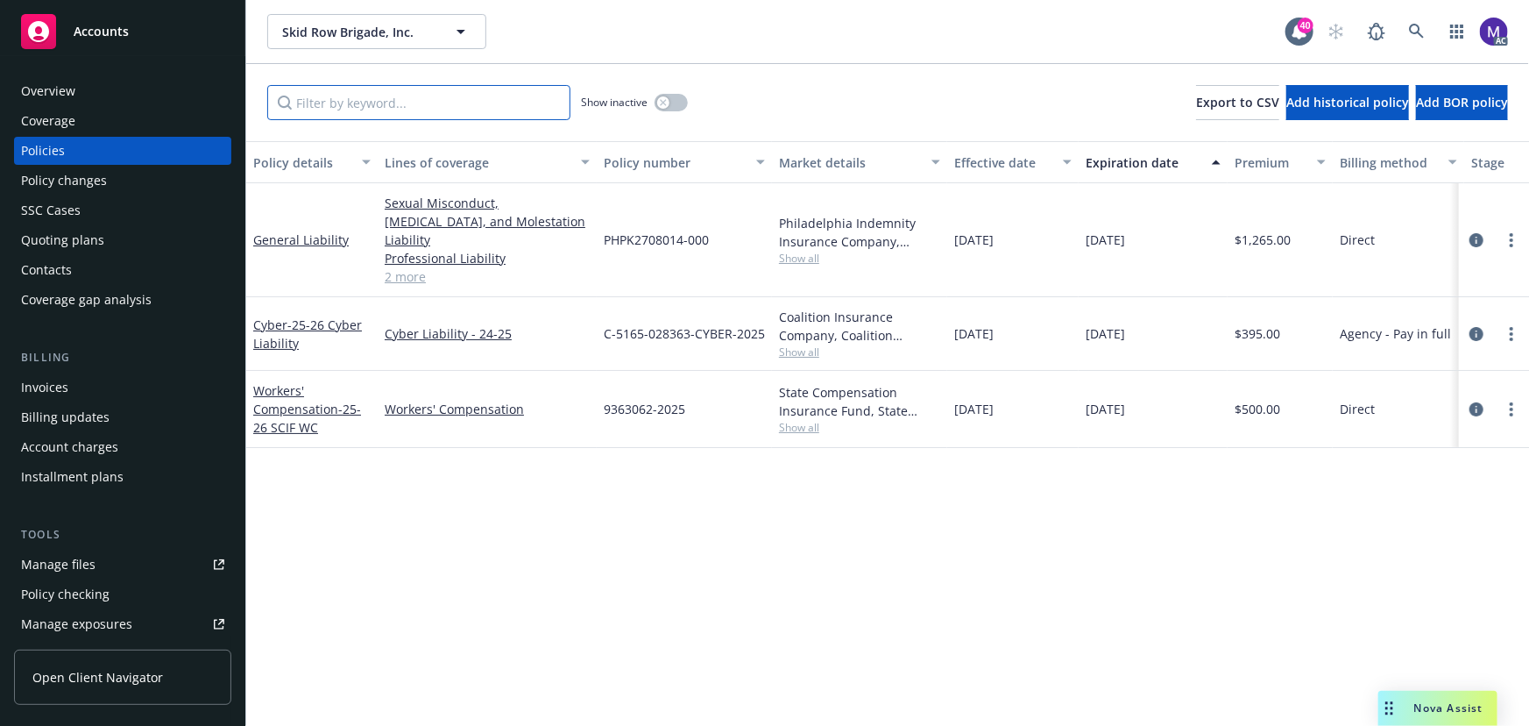
click at [351, 98] on input "Filter by keyword..." at bounding box center [418, 102] width 303 height 35
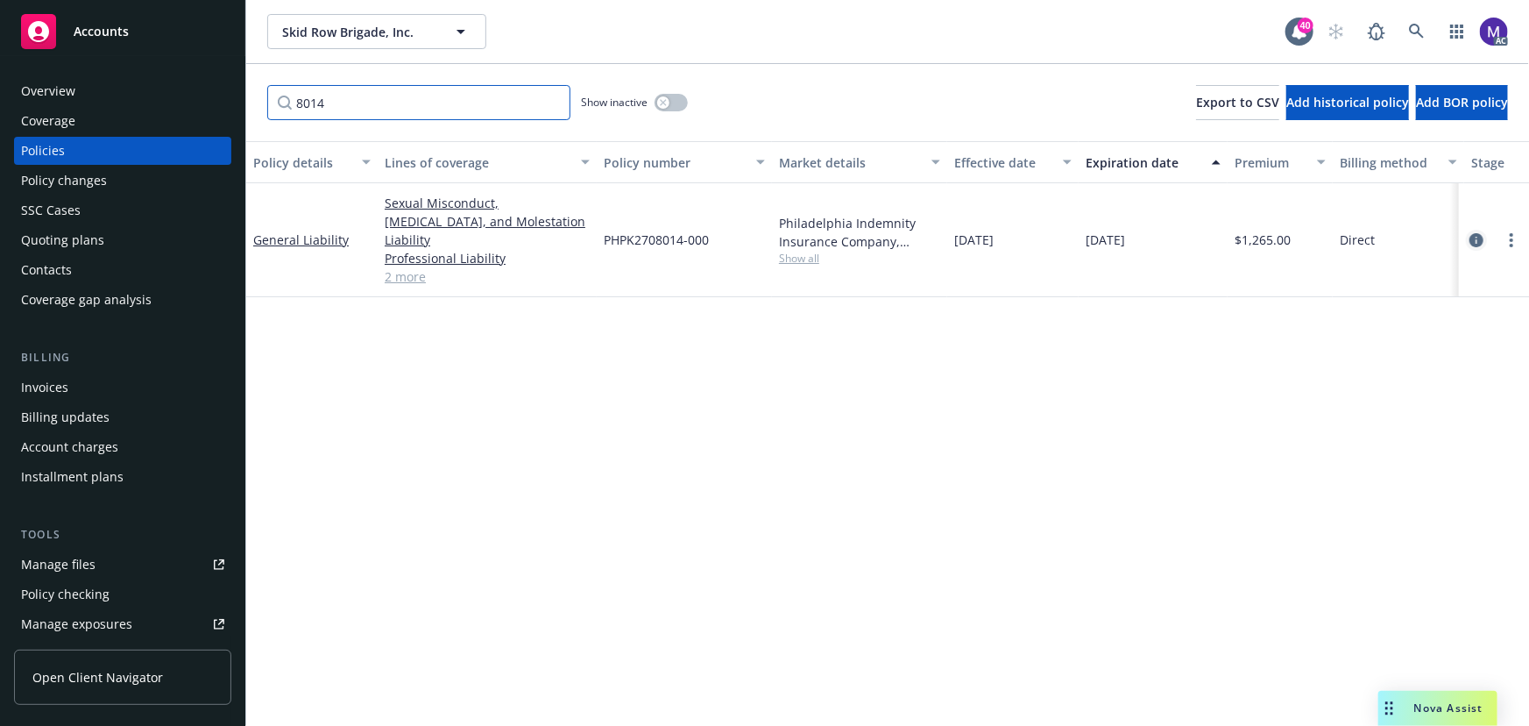
type input "8014"
click at [1480, 233] on icon "circleInformation" at bounding box center [1477, 240] width 14 height 14
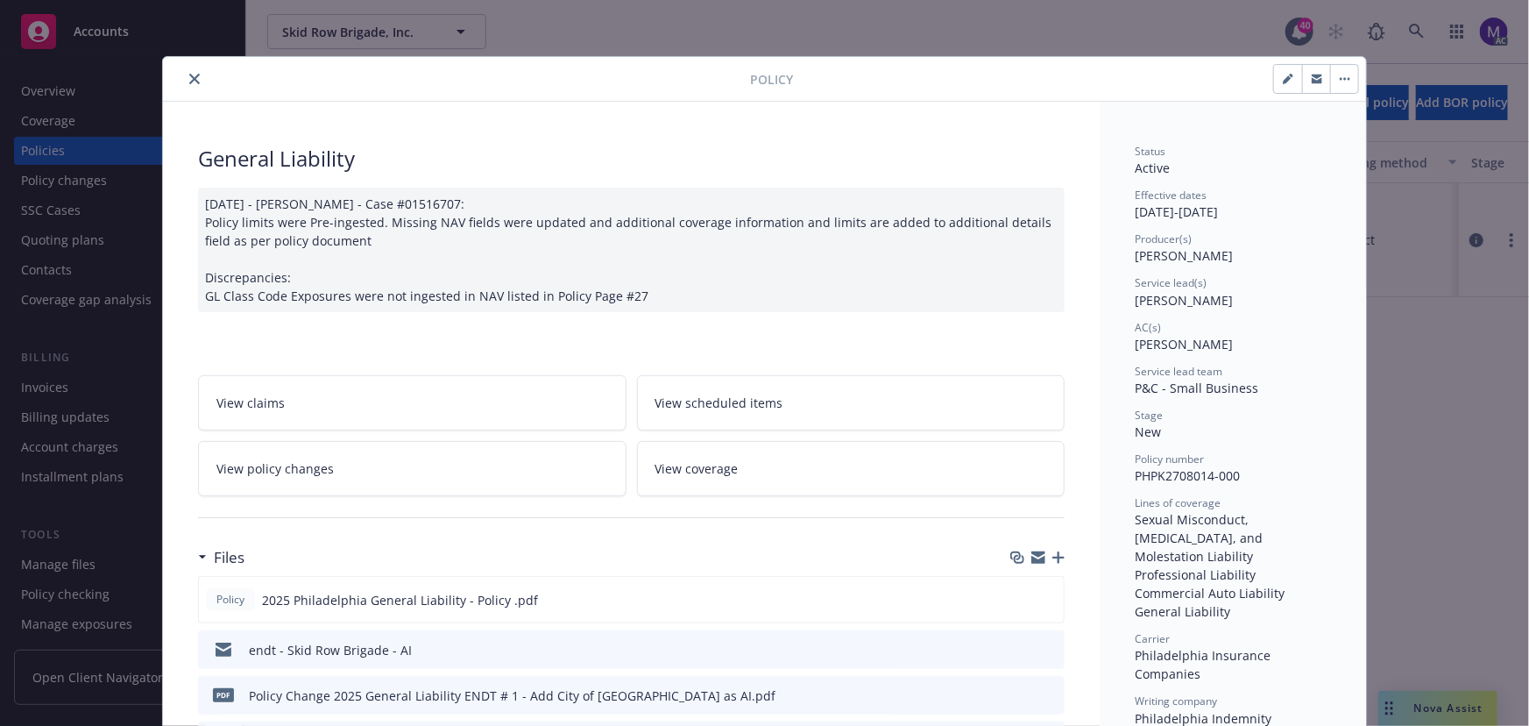
click at [334, 482] on link "View policy changes" at bounding box center [412, 468] width 429 height 55
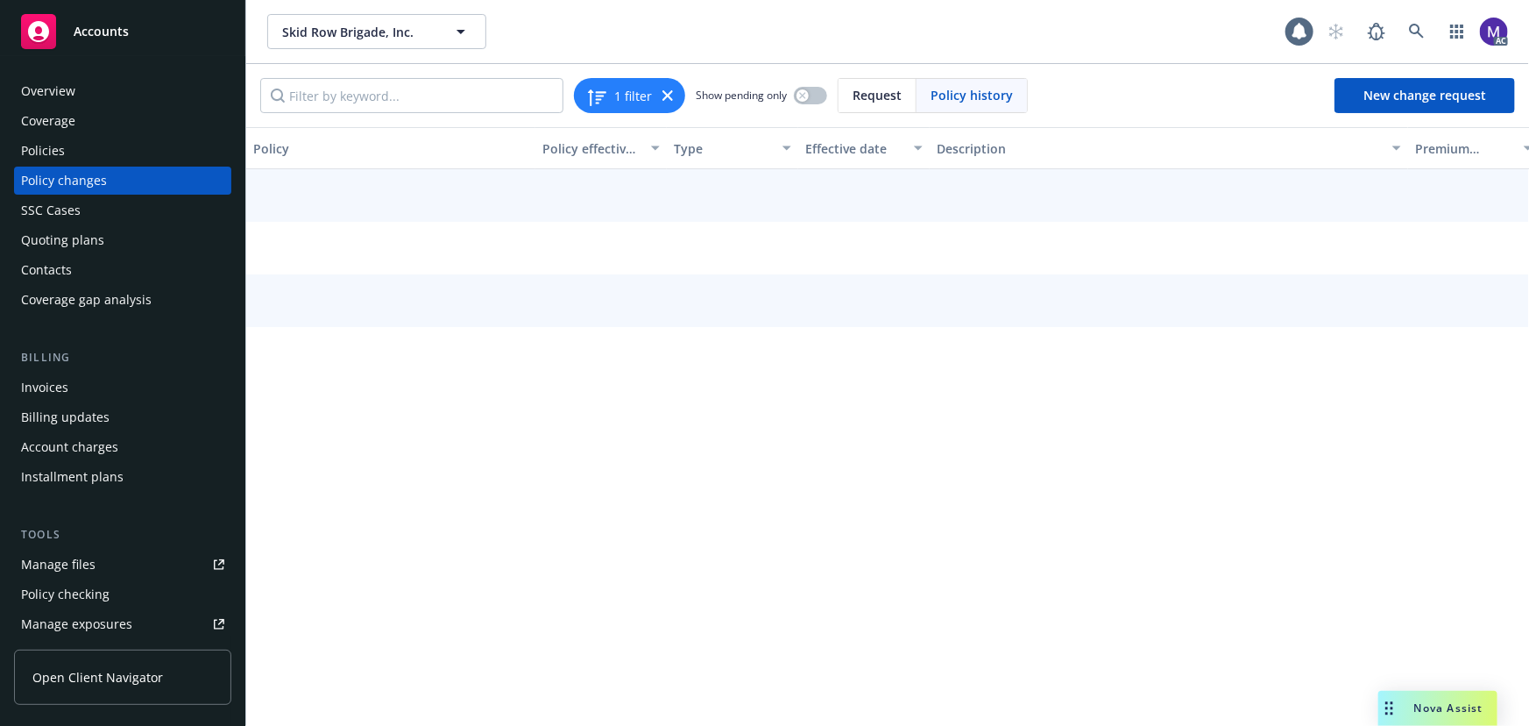
click at [334, 482] on div "Policy Policy effective dates Type Effective date Description Premium change An…" at bounding box center [887, 426] width 1283 height 599
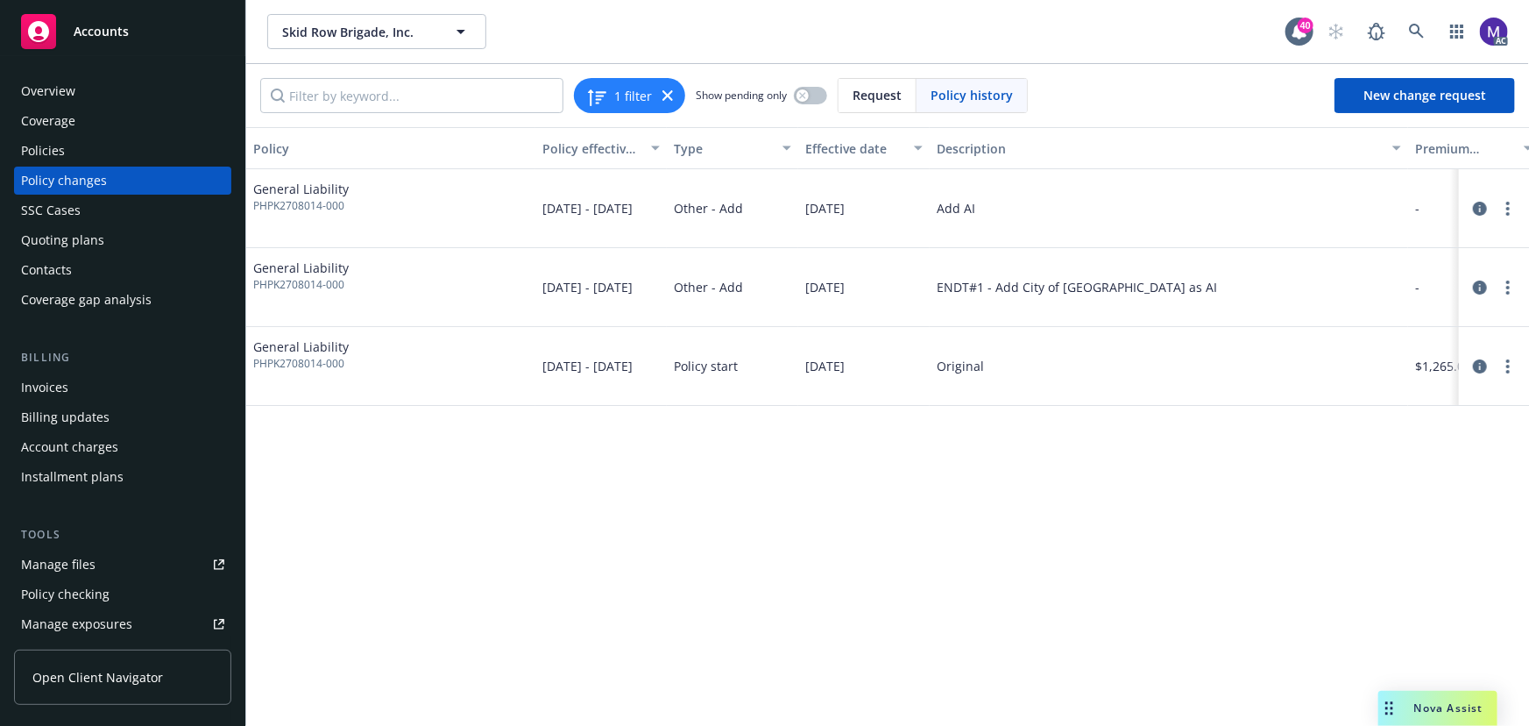
click at [105, 183] on div "Policy changes" at bounding box center [122, 181] width 203 height 28
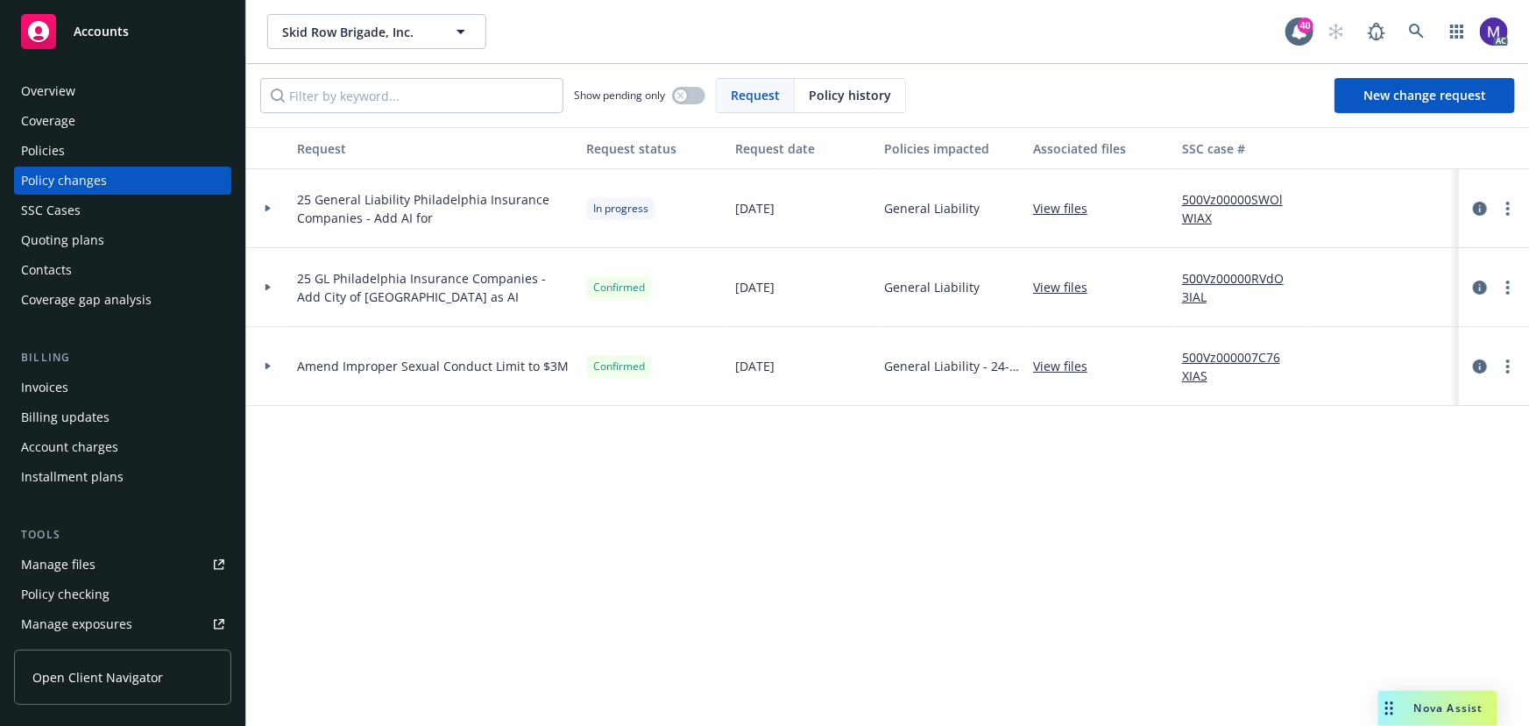
click at [272, 292] on div at bounding box center [268, 287] width 44 height 79
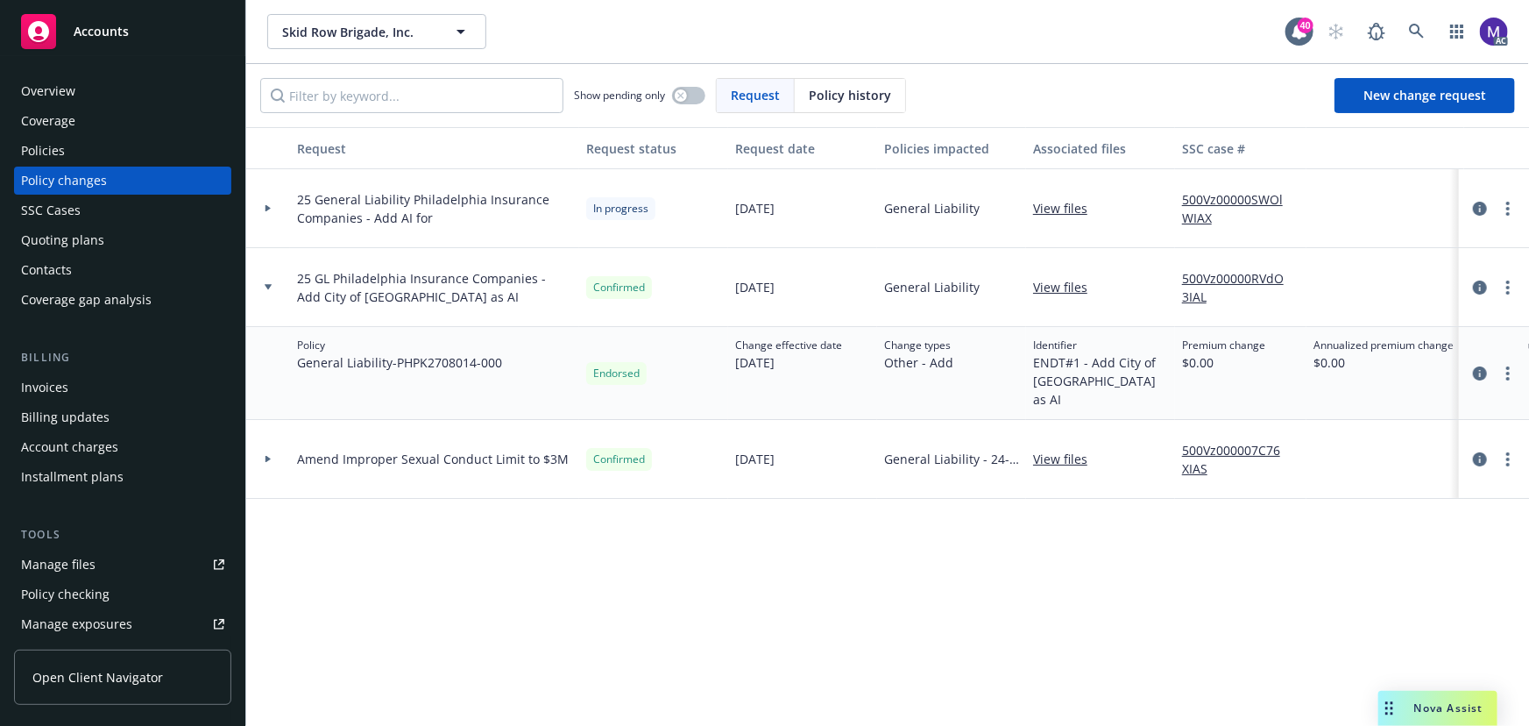
click at [1222, 264] on div "500Vz00000RVdO3IAL" at bounding box center [1240, 287] width 131 height 79
click at [1222, 275] on link "500Vz00000RVdO3IAL" at bounding box center [1240, 287] width 117 height 37
click at [278, 215] on div at bounding box center [268, 208] width 44 height 79
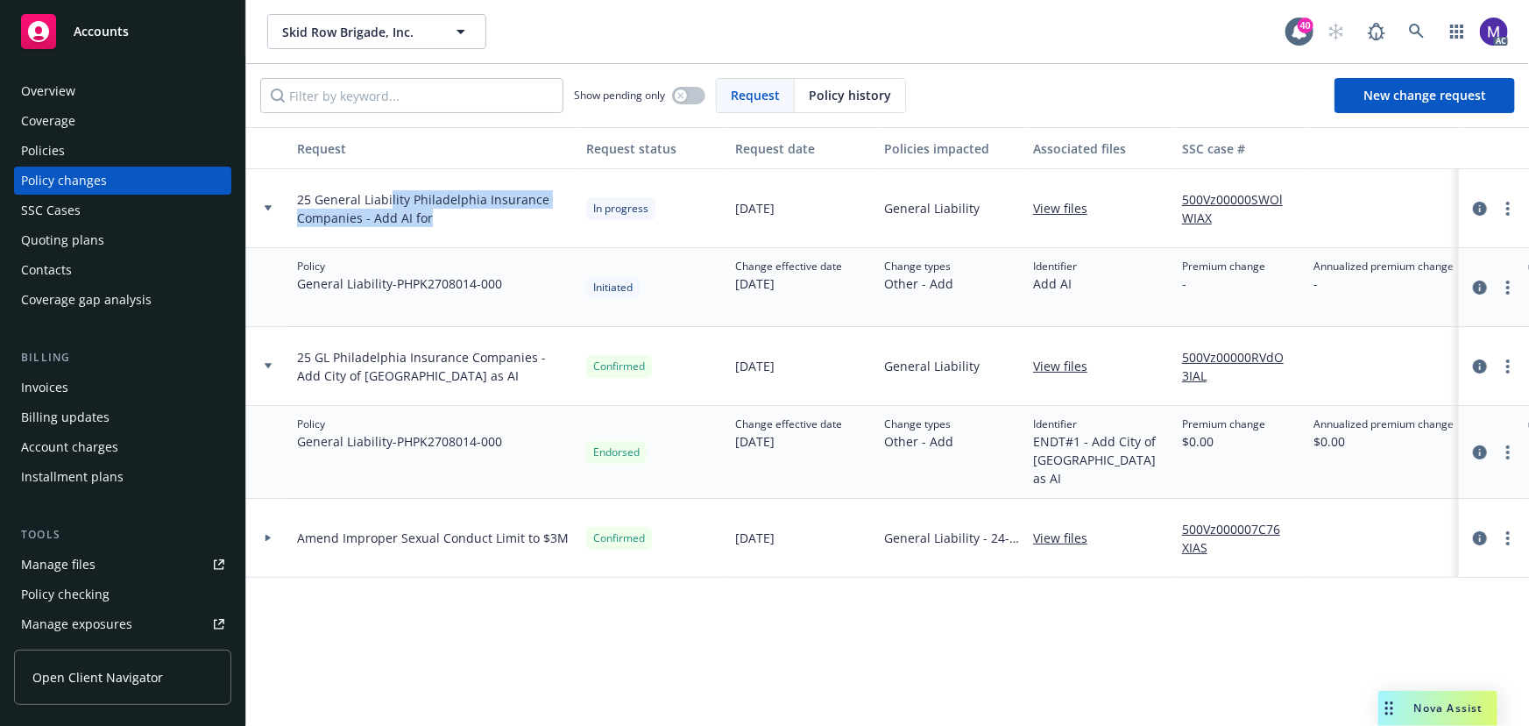
drag, startPoint x: 388, startPoint y: 199, endPoint x: 499, endPoint y: 221, distance: 112.6
click at [499, 221] on span "25 General Liability Philadelphia Insurance Companies - Add AI for" at bounding box center [434, 208] width 275 height 37
click at [1208, 201] on link "500Vz00000SWOlWIAX" at bounding box center [1240, 208] width 117 height 37
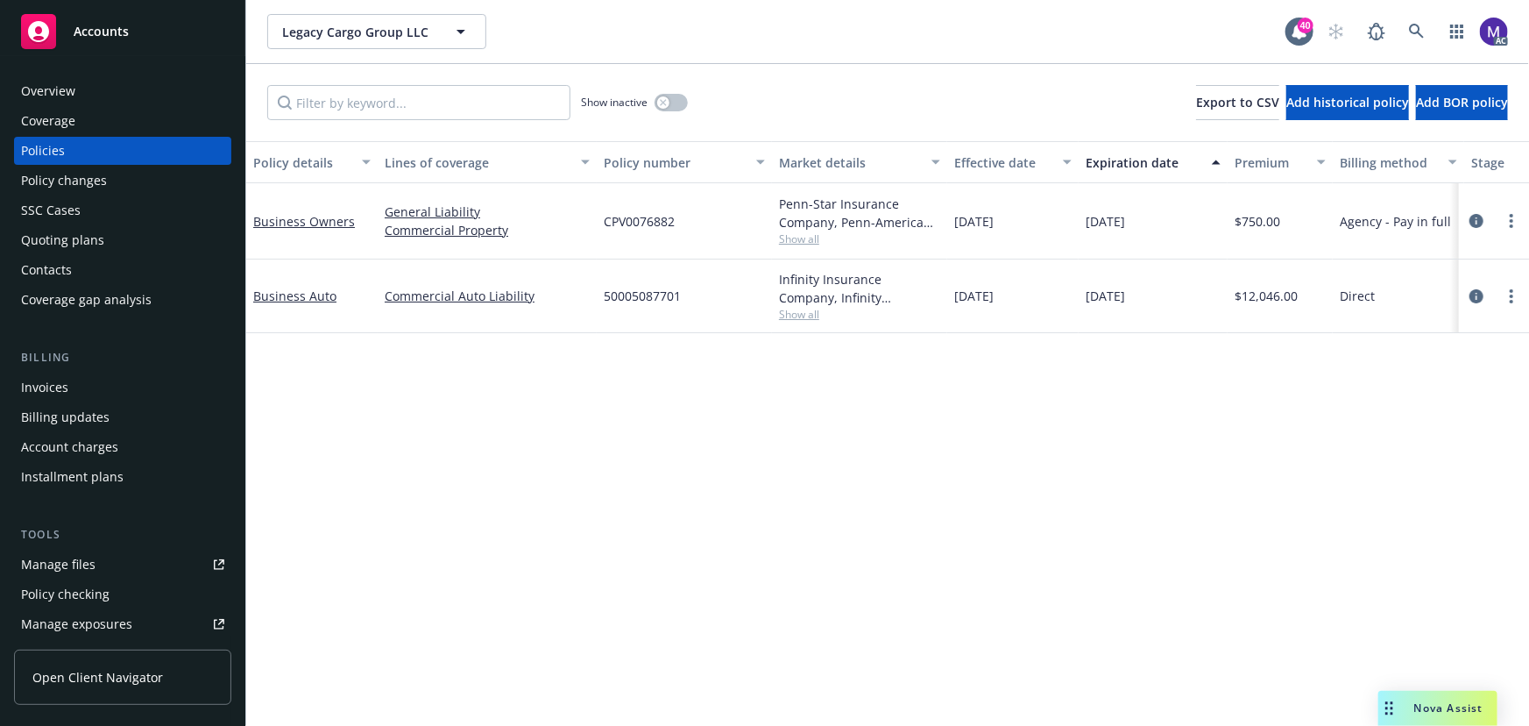
click at [70, 169] on div "Policy changes" at bounding box center [64, 181] width 86 height 28
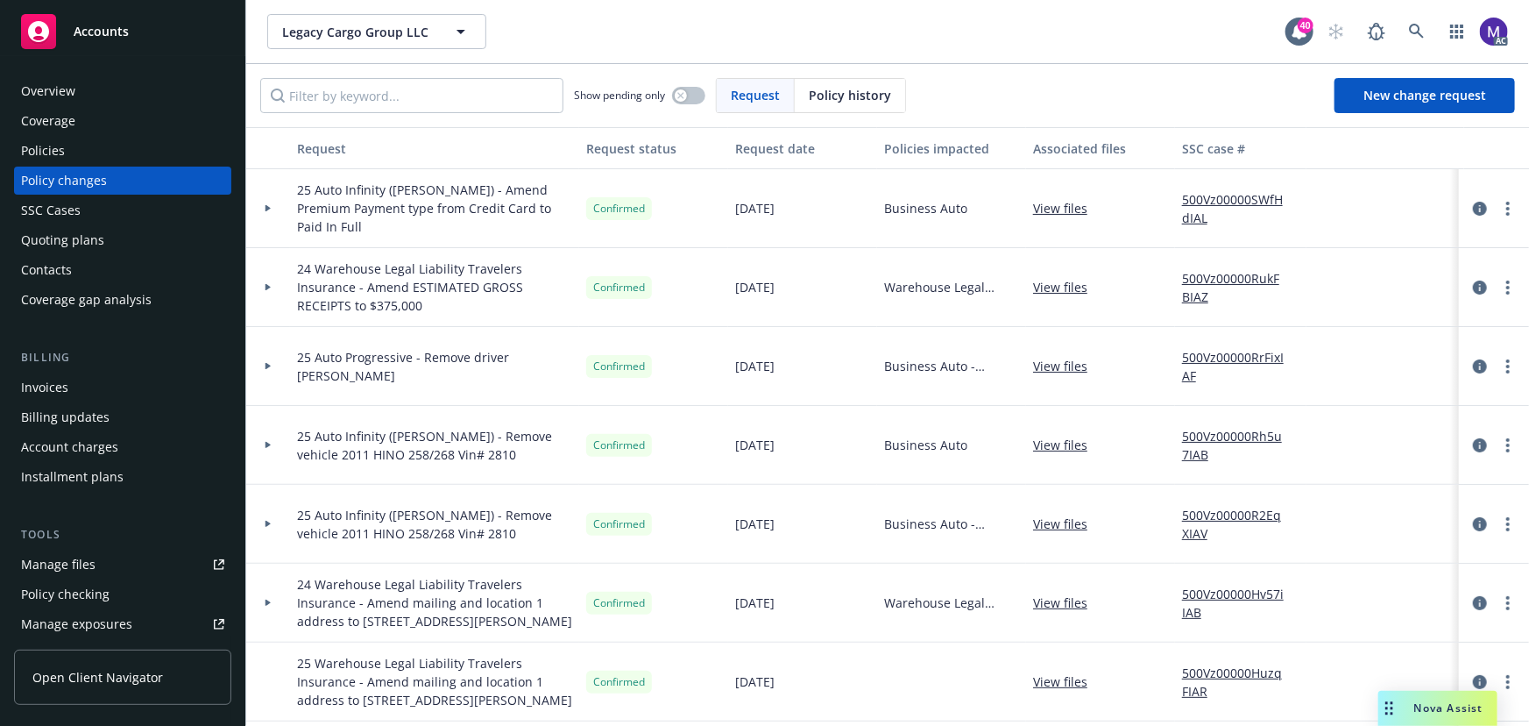
click at [287, 297] on div at bounding box center [268, 287] width 44 height 79
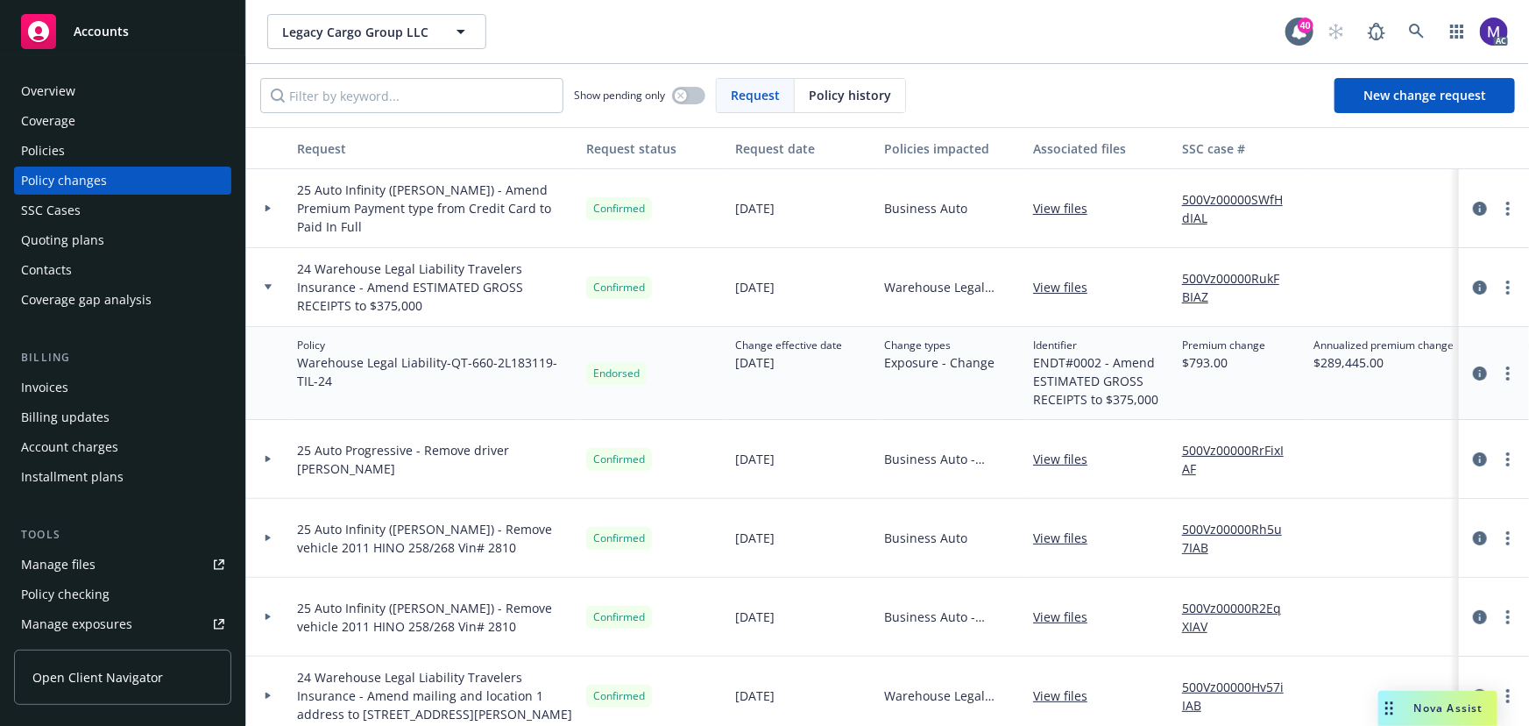
click at [270, 285] on icon at bounding box center [268, 286] width 7 height 5
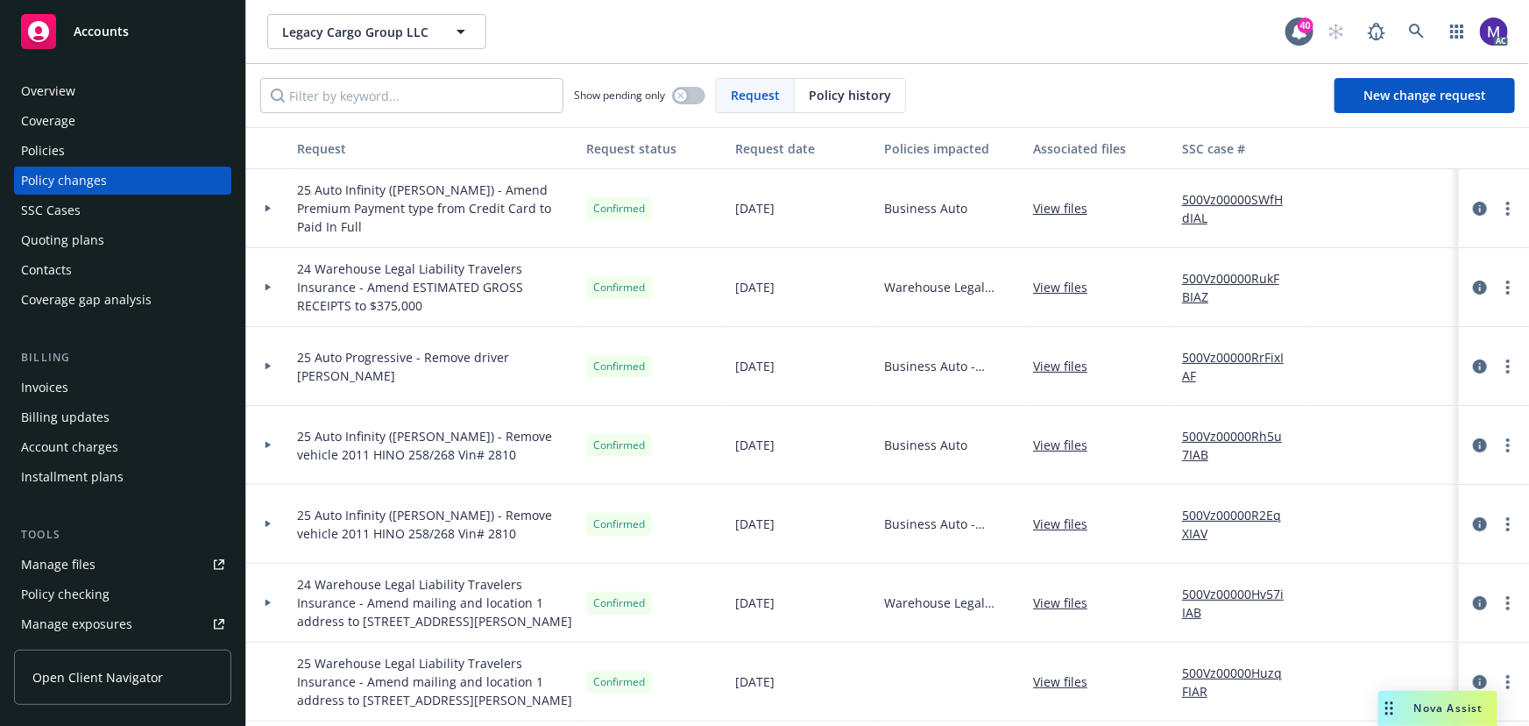
click at [280, 450] on div at bounding box center [268, 445] width 44 height 79
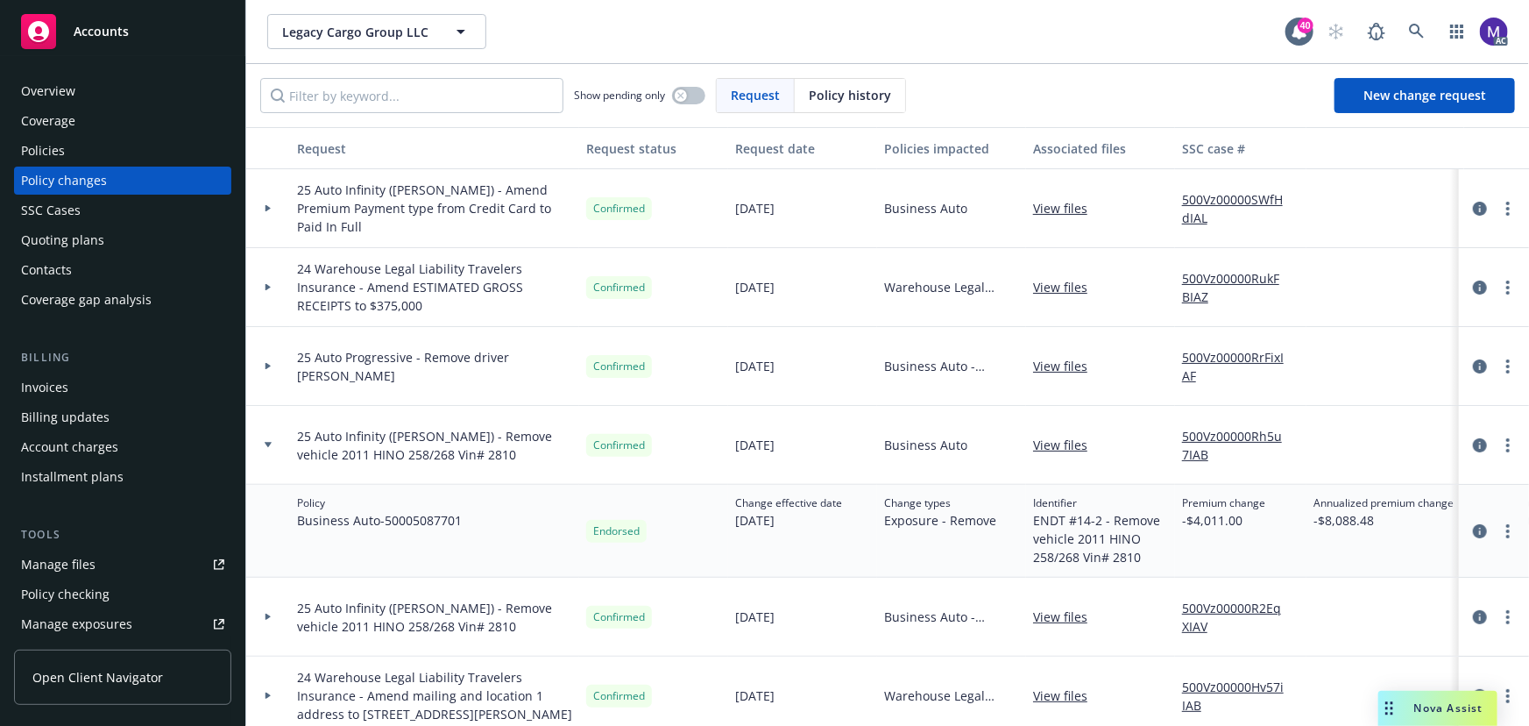
click at [280, 450] on div at bounding box center [268, 445] width 44 height 79
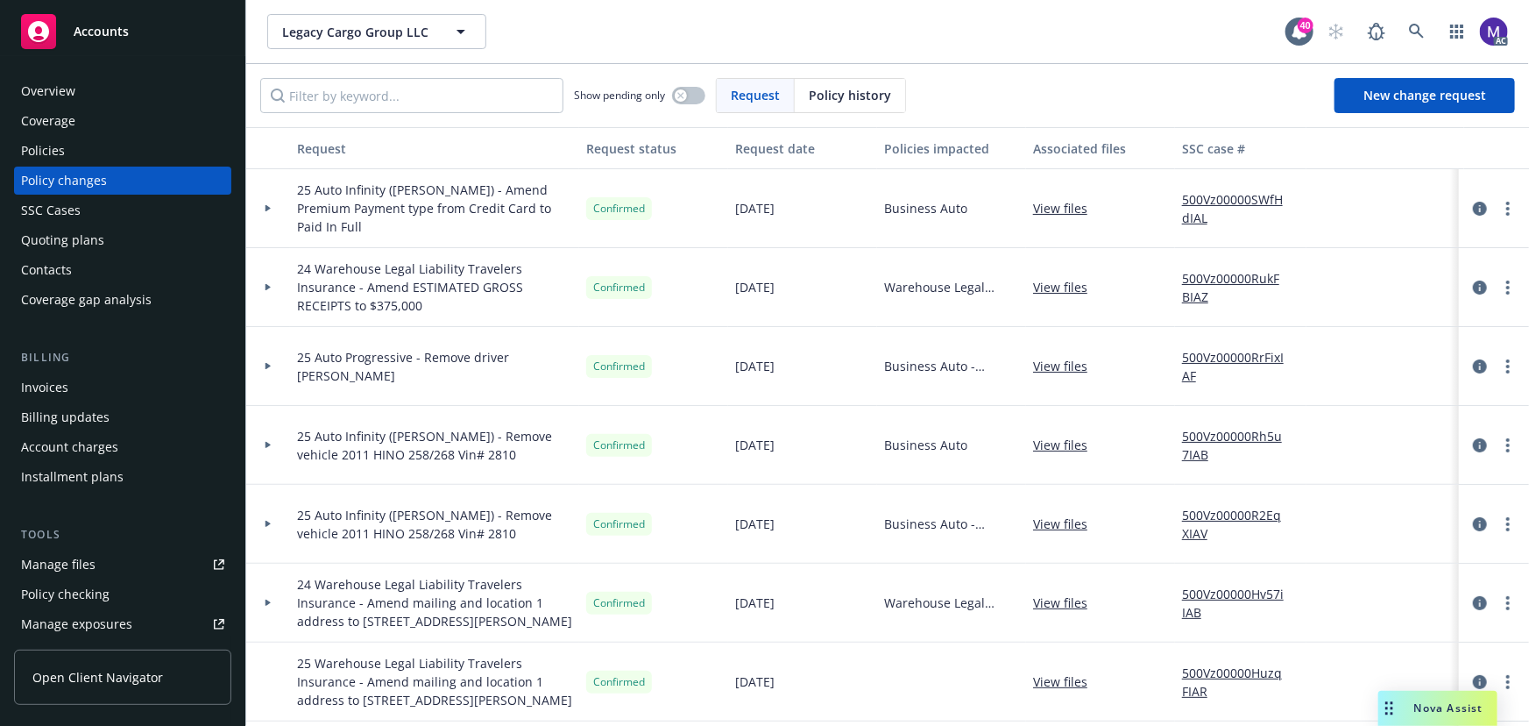
click at [71, 145] on div "Policies" at bounding box center [122, 151] width 203 height 28
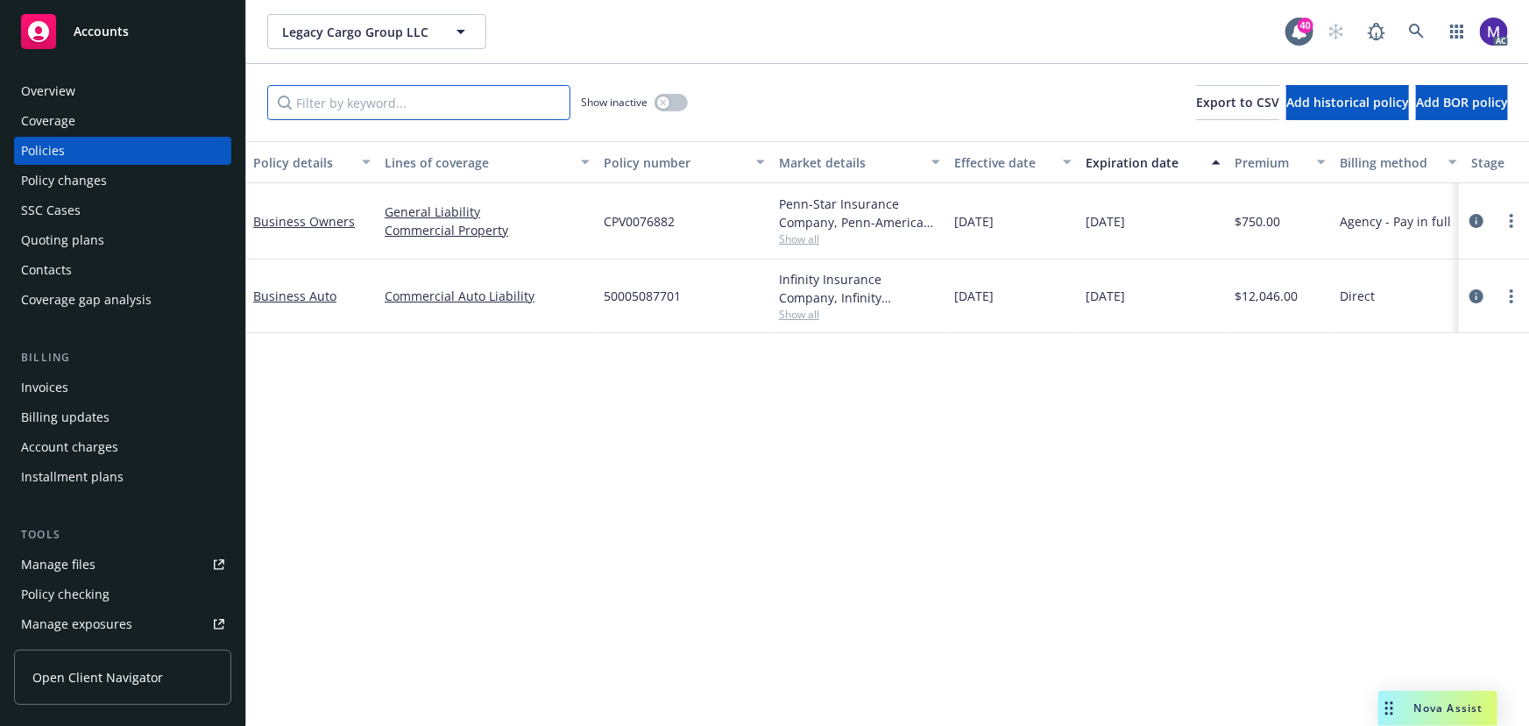
click at [394, 100] on input "Filter by keyword..." at bounding box center [418, 102] width 303 height 35
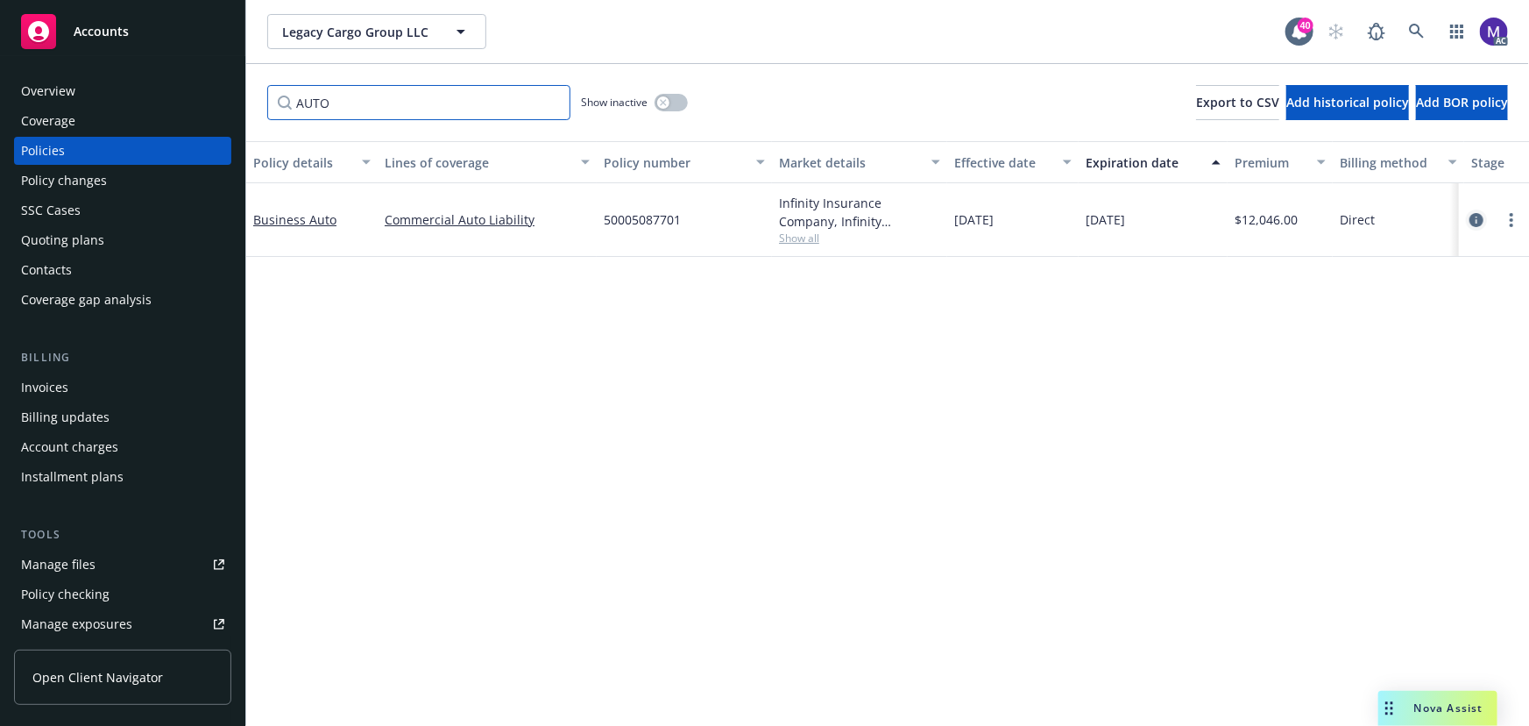
type input "AUTO"
click at [1475, 219] on icon "circleInformation" at bounding box center [1477, 220] width 14 height 14
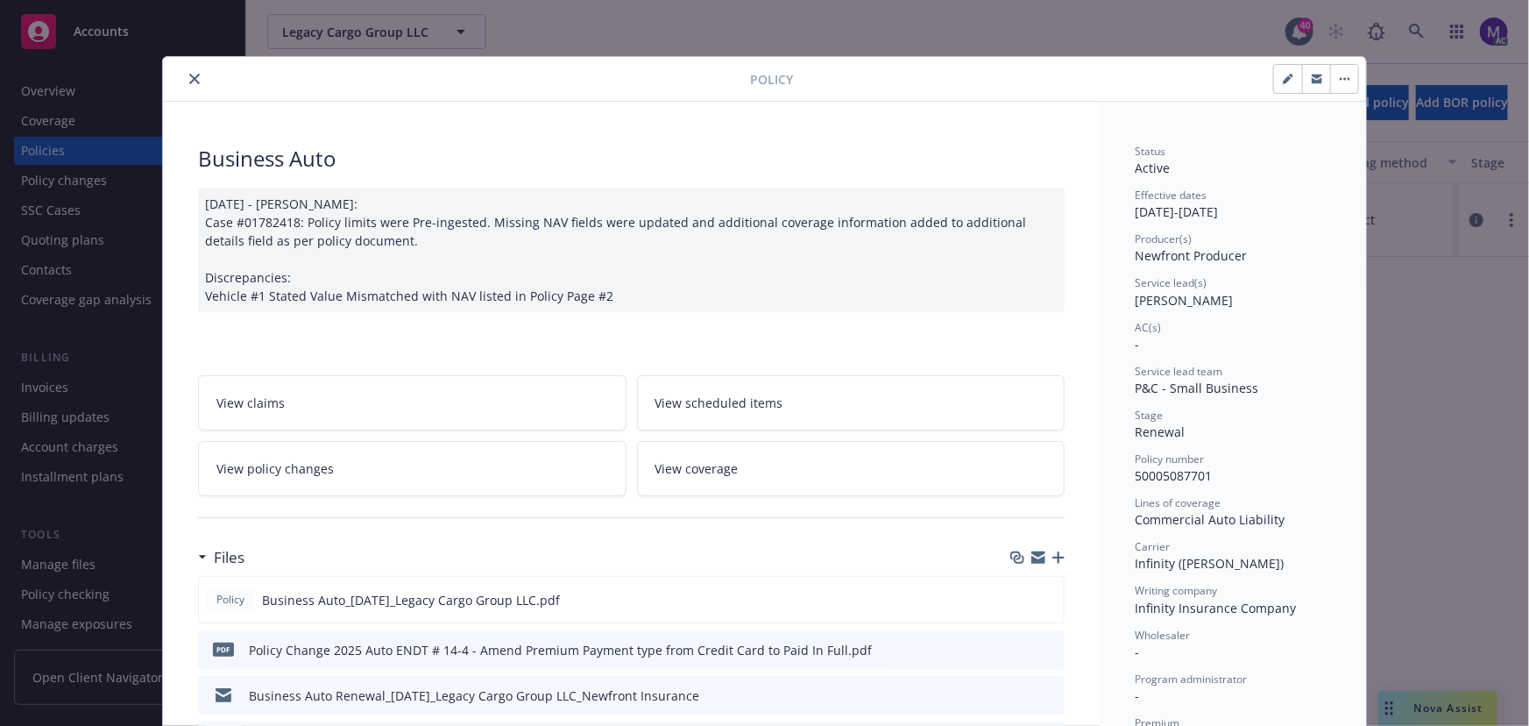
click at [330, 450] on link "View policy changes" at bounding box center [412, 468] width 429 height 55
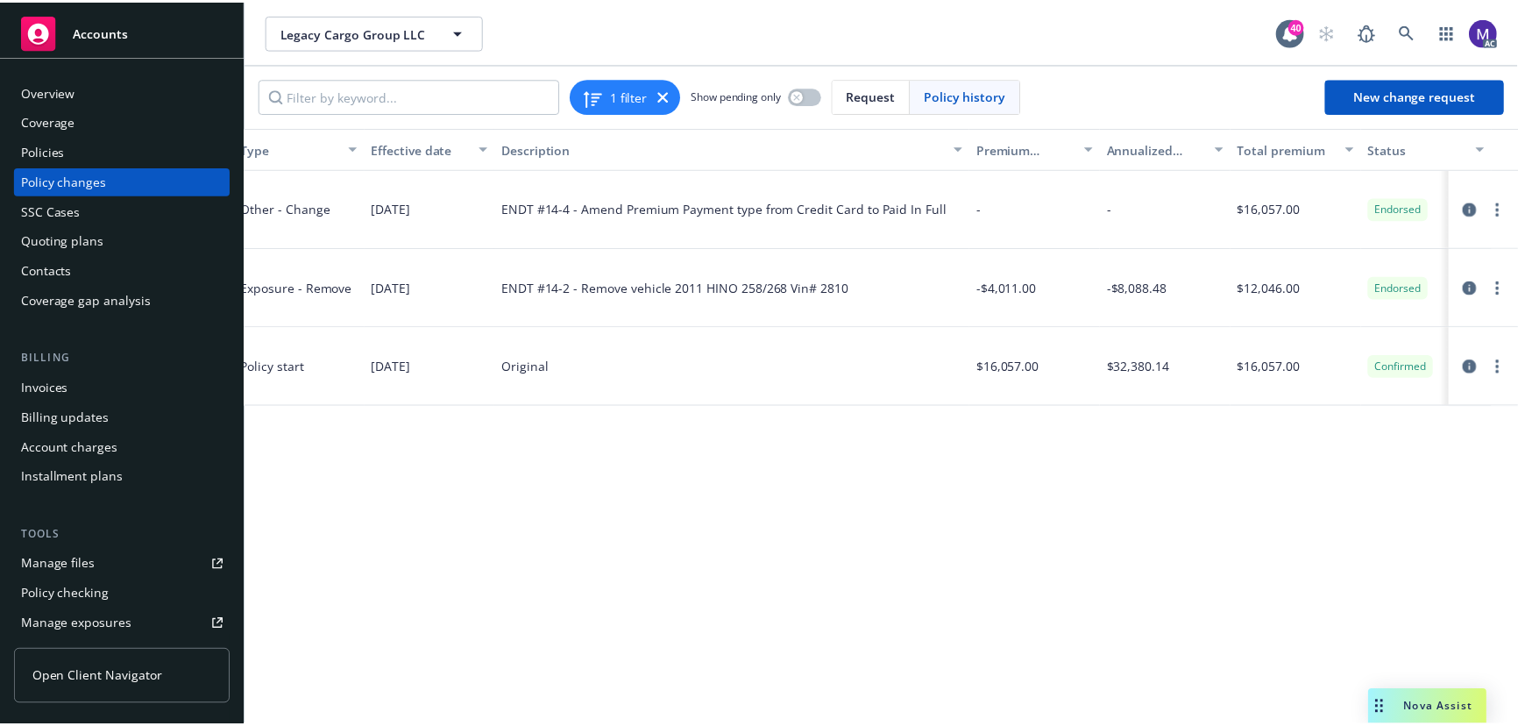
scroll to position [0, 440]
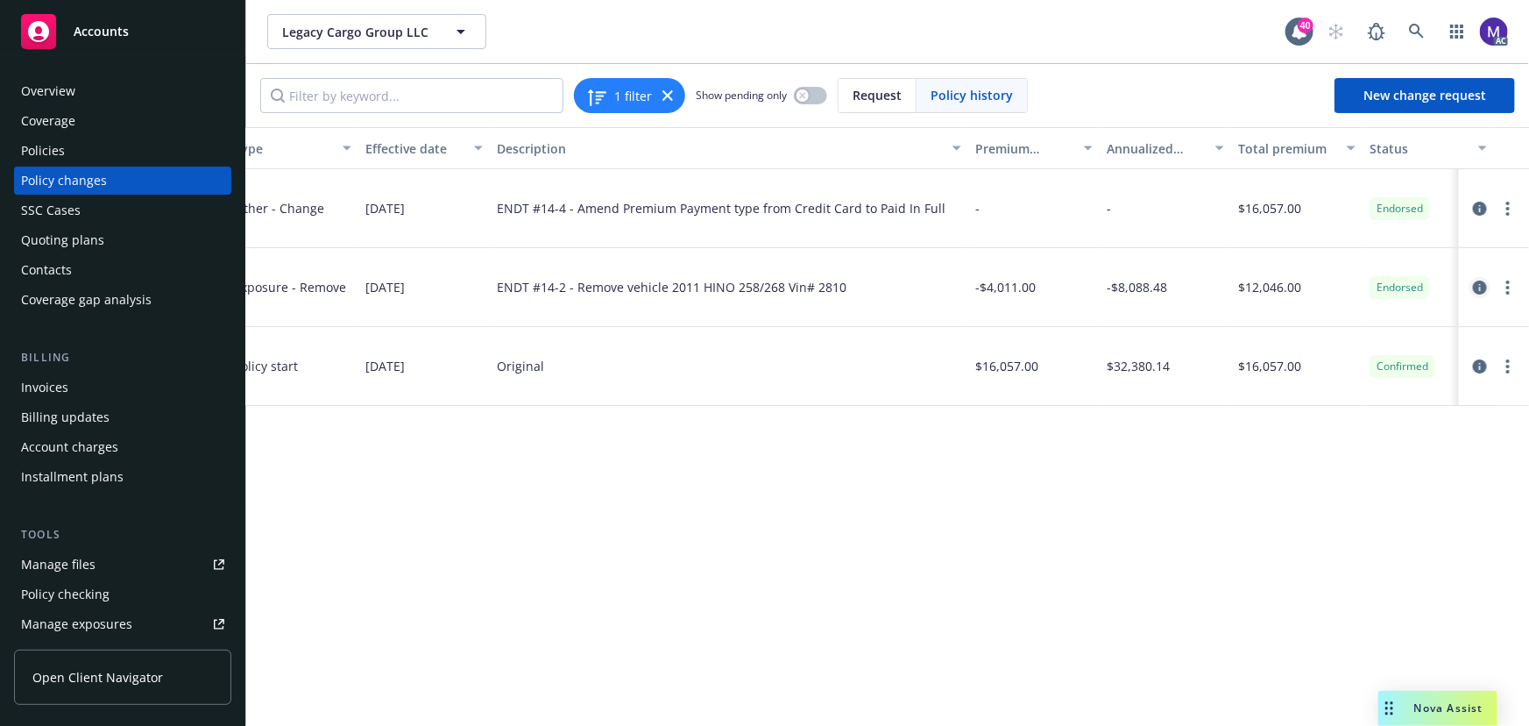
click at [1477, 285] on icon "circleInformation" at bounding box center [1480, 287] width 14 height 14
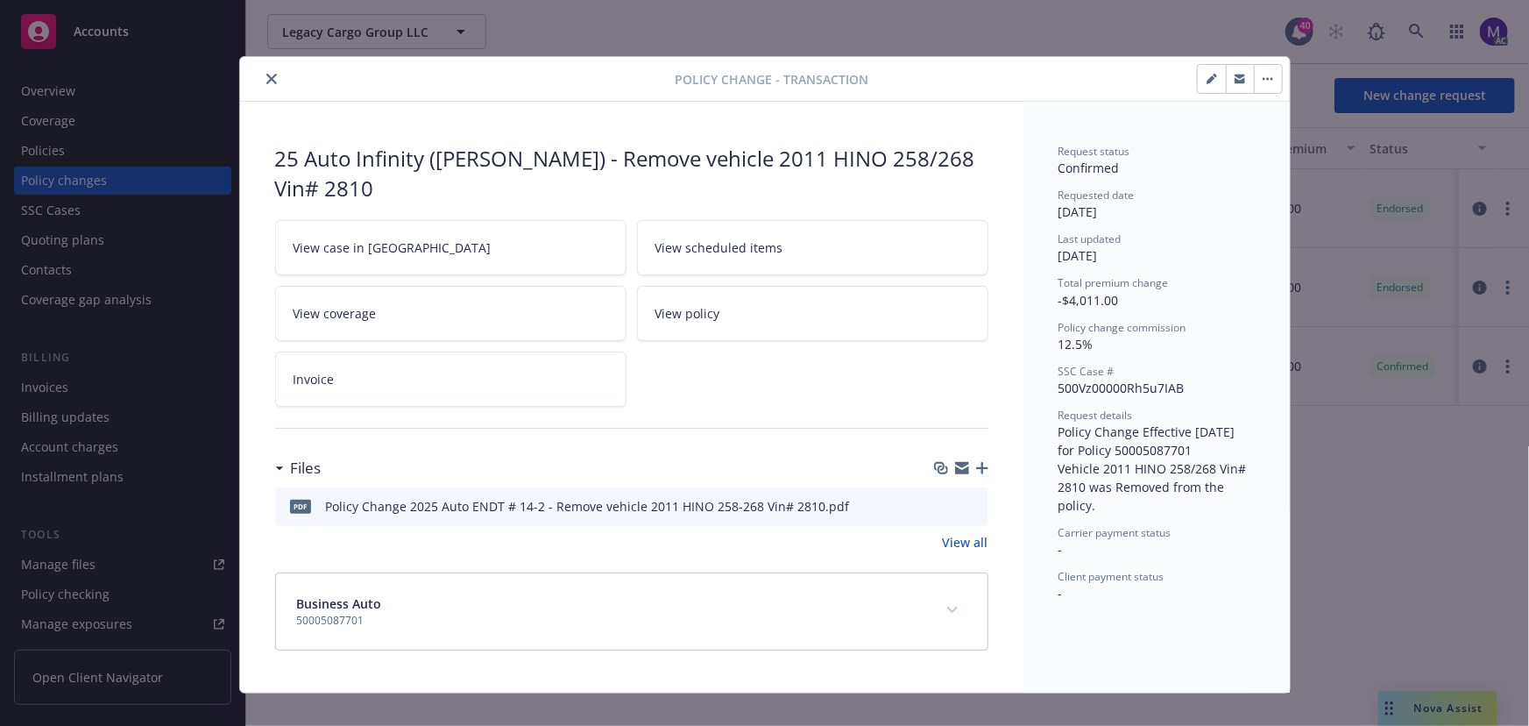
click at [964, 502] on icon "preview file" at bounding box center [972, 505] width 16 height 12
drag, startPoint x: 529, startPoint y: 154, endPoint x: 272, endPoint y: 149, distance: 257.7
click at [275, 149] on div "25 Auto Infinity ([PERSON_NAME]) - Remove vehicle 2011 HINO 258/268 Vin# 2810" at bounding box center [631, 173] width 713 height 59
copy div "25 Auto Infinity ([PERSON_NAME]) -"
click at [267, 80] on icon "close" at bounding box center [271, 79] width 11 height 11
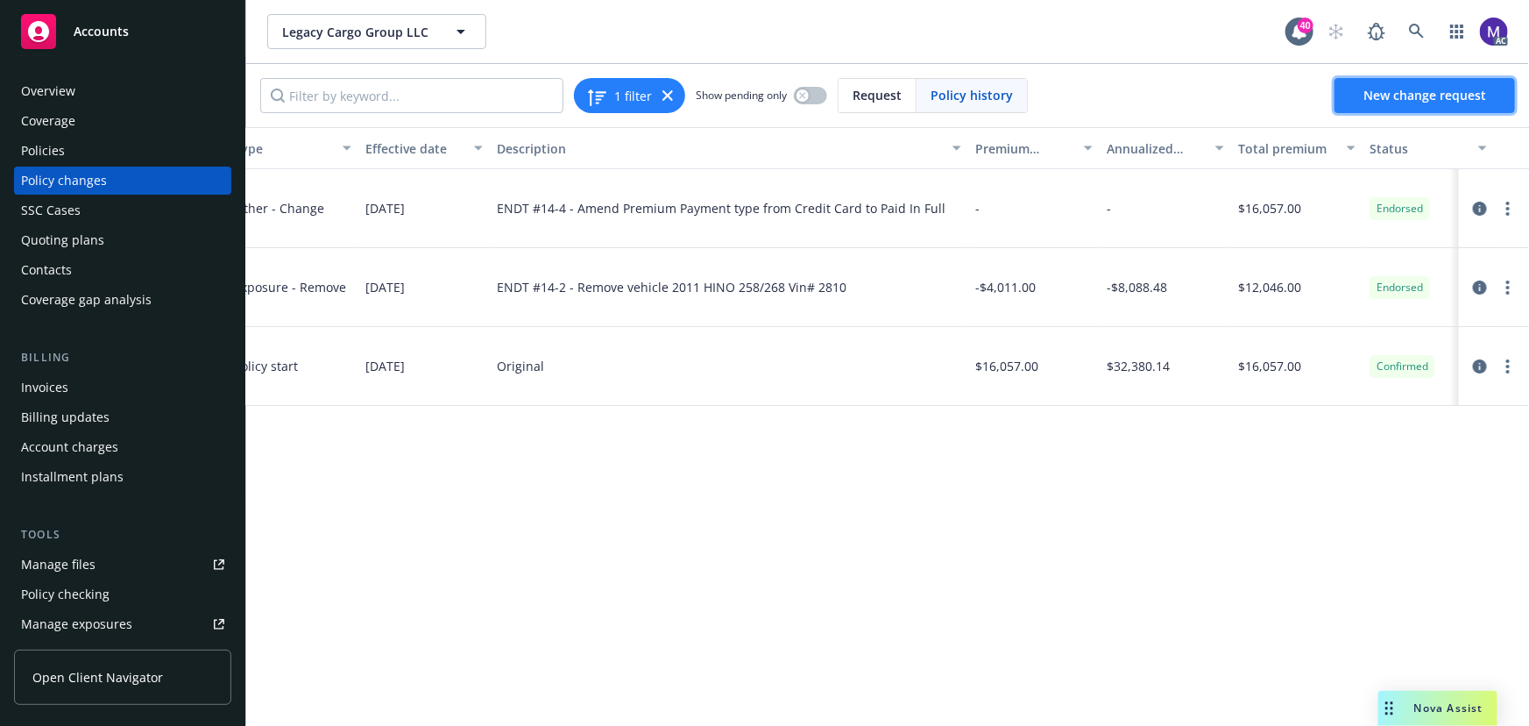
click at [1432, 99] on span "New change request" at bounding box center [1425, 95] width 123 height 17
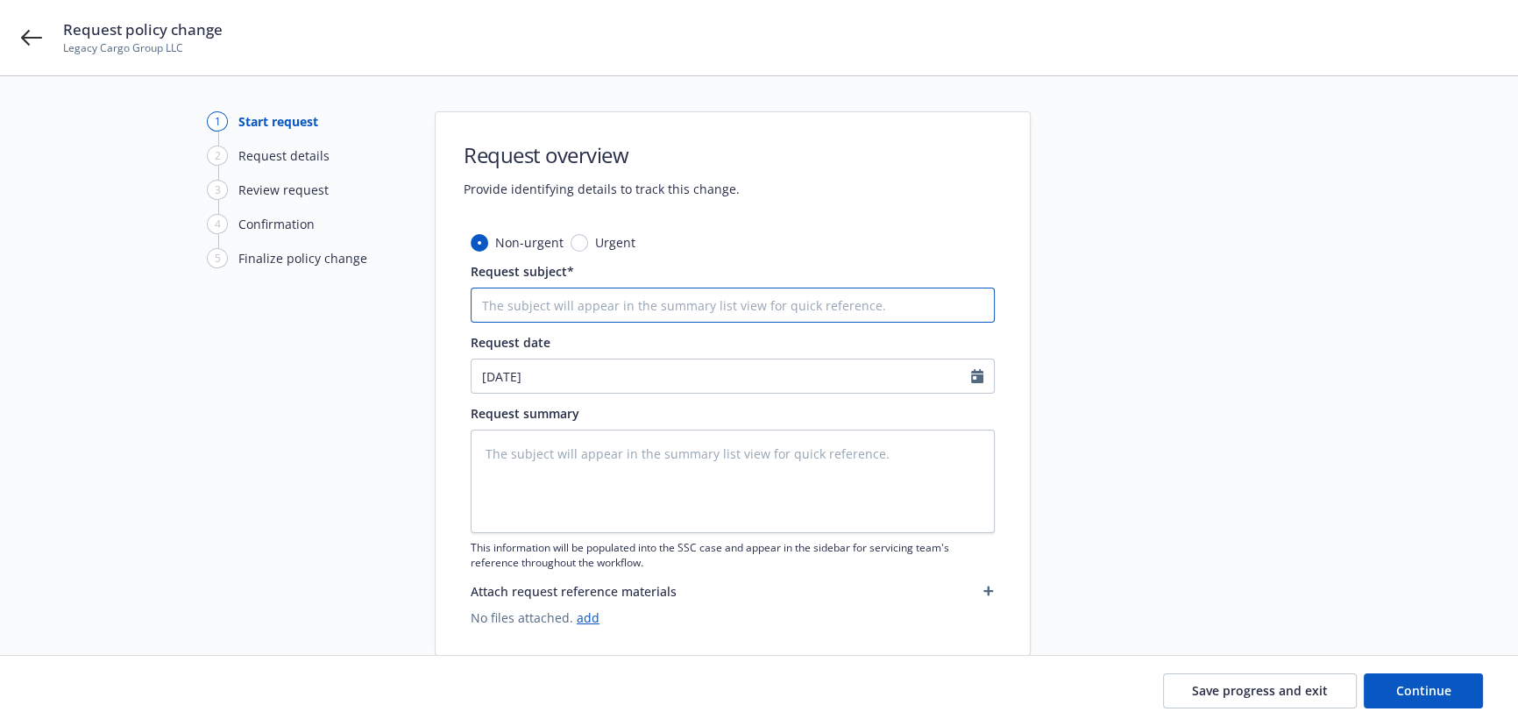
drag, startPoint x: 582, startPoint y: 304, endPoint x: 528, endPoint y: 298, distance: 53.8
click at [582, 304] on input "Request subject*" at bounding box center [733, 304] width 524 height 35
type textarea "x"
paste input "25 Auto Infinity ([PERSON_NAME]) -"
type input "25 Auto Infinity ([PERSON_NAME]) -"
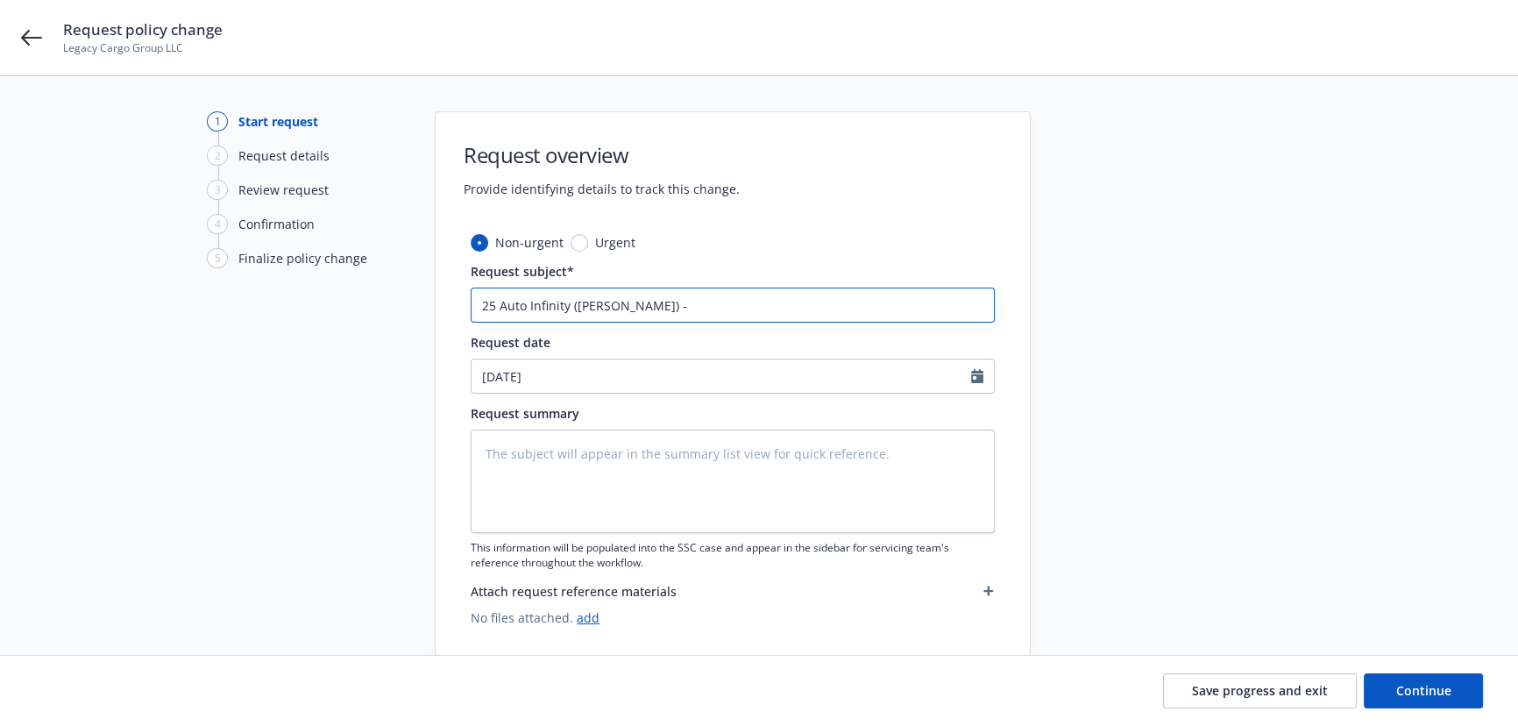
type textarea "x"
type input "25 Auto Infinity ([PERSON_NAME]) -"
click at [691, 308] on input "25 Auto Infinity ([PERSON_NAME]) -" at bounding box center [733, 304] width 524 height 35
click at [698, 308] on input "25 Auto Infinity ([PERSON_NAME]) -" at bounding box center [733, 304] width 524 height 35
type textarea "x"
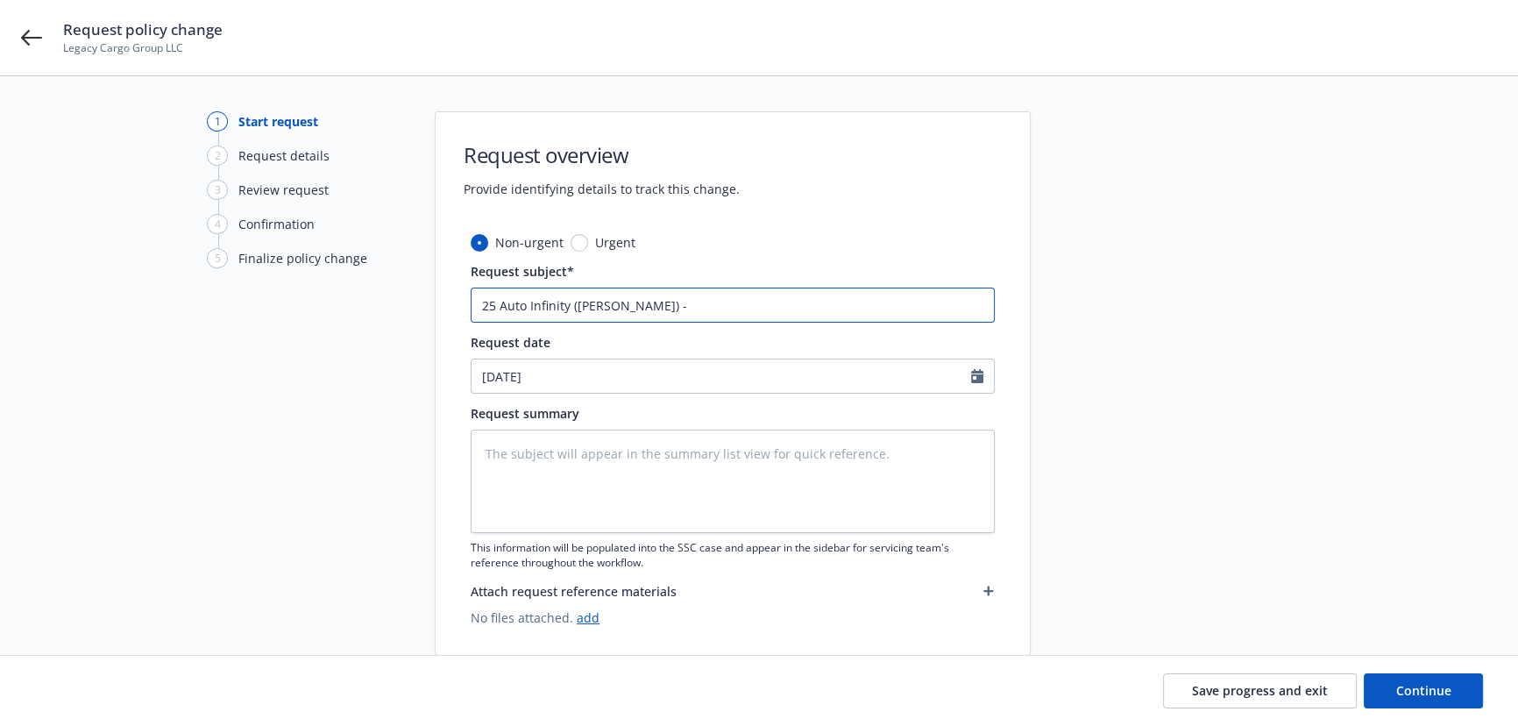
type input "25 Auto Infinity ([PERSON_NAME]) - a"
type textarea "x"
type input "25 Auto Infinity ([PERSON_NAME]) - aM"
type textarea "x"
type input "25 Auto Infinity ([PERSON_NAME]) - aME"
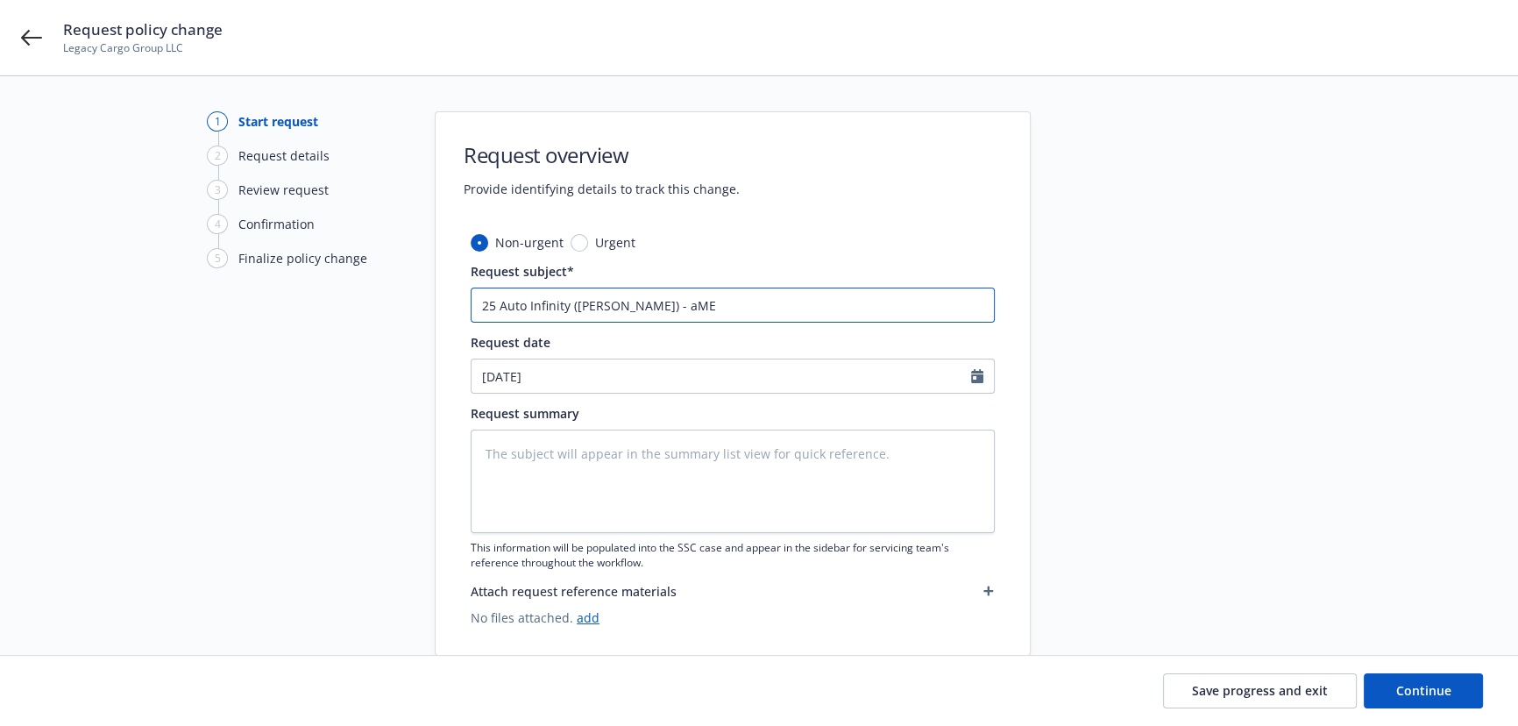
type textarea "x"
type input "25 Auto Infinity ([PERSON_NAME]) - [MEDICAL_DATA]"
type textarea "x"
type input "25 Auto Infinity ([PERSON_NAME]) - aMEND"
type textarea "x"
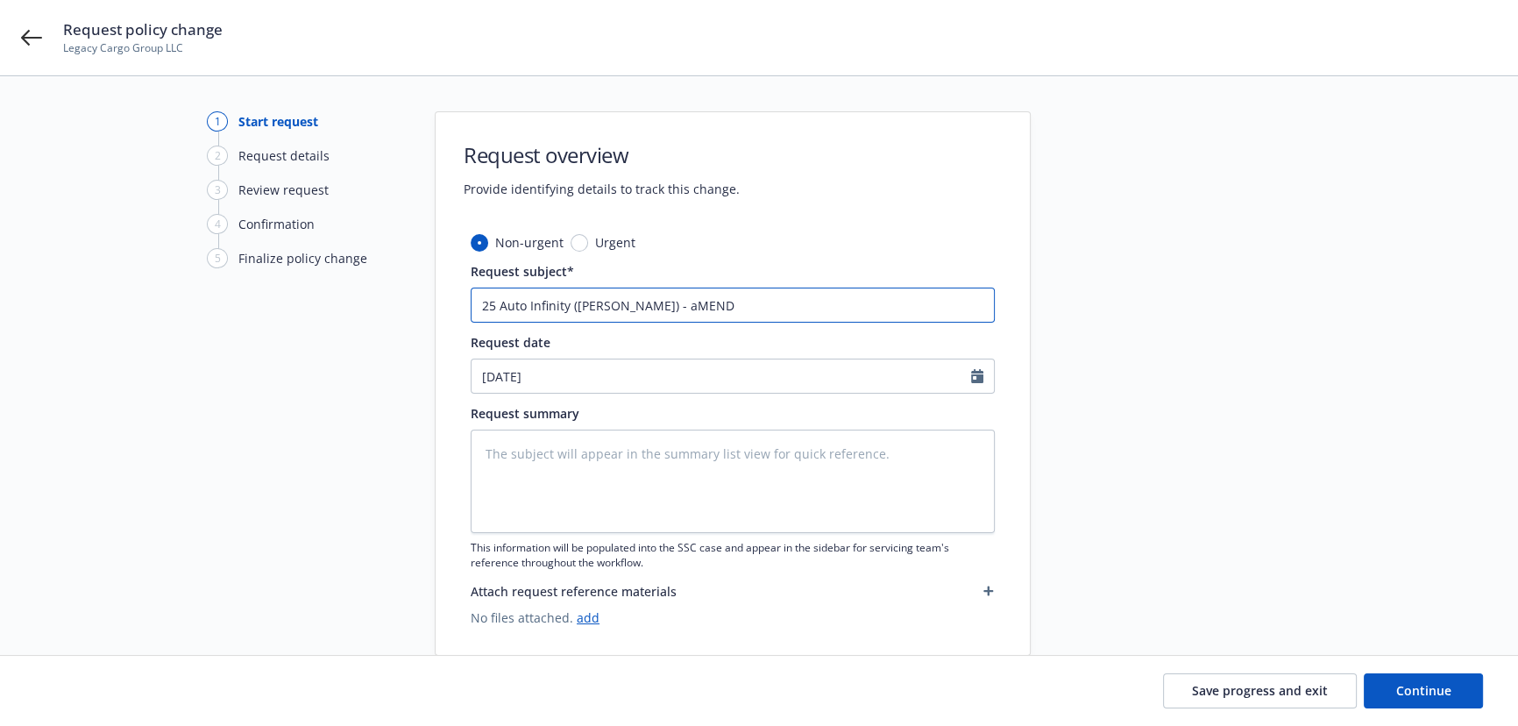
type input "25 Auto Infinity ([PERSON_NAME]) - [MEDICAL_DATA]"
type textarea "x"
type input "25 Auto Infinity ([PERSON_NAME]) - aME"
type textarea "x"
type input "25 Auto Infinity ([PERSON_NAME]) - aM"
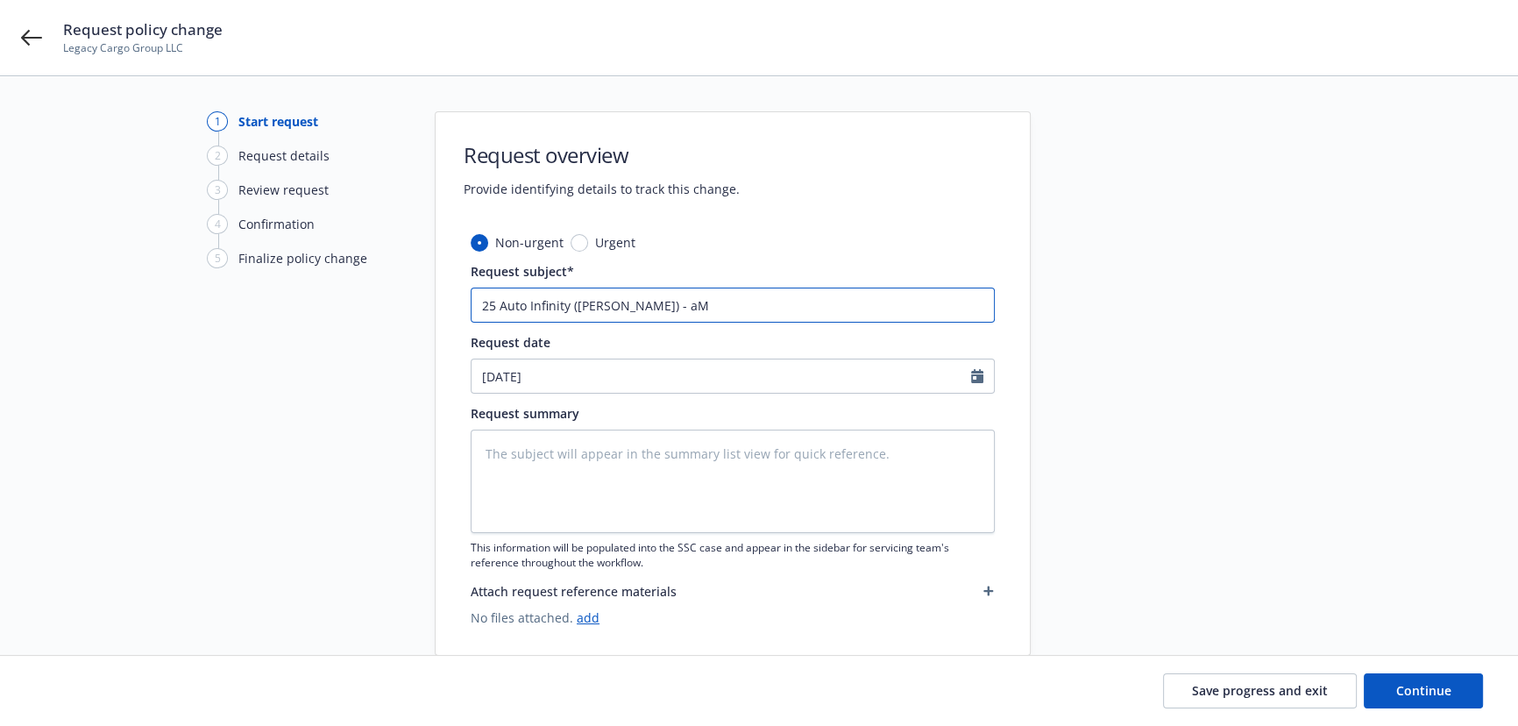
type textarea "x"
type input "25 Auto Infinity ([PERSON_NAME]) - a"
type textarea "x"
type input "25 Auto Infinity ([PERSON_NAME]) -"
type textarea "x"
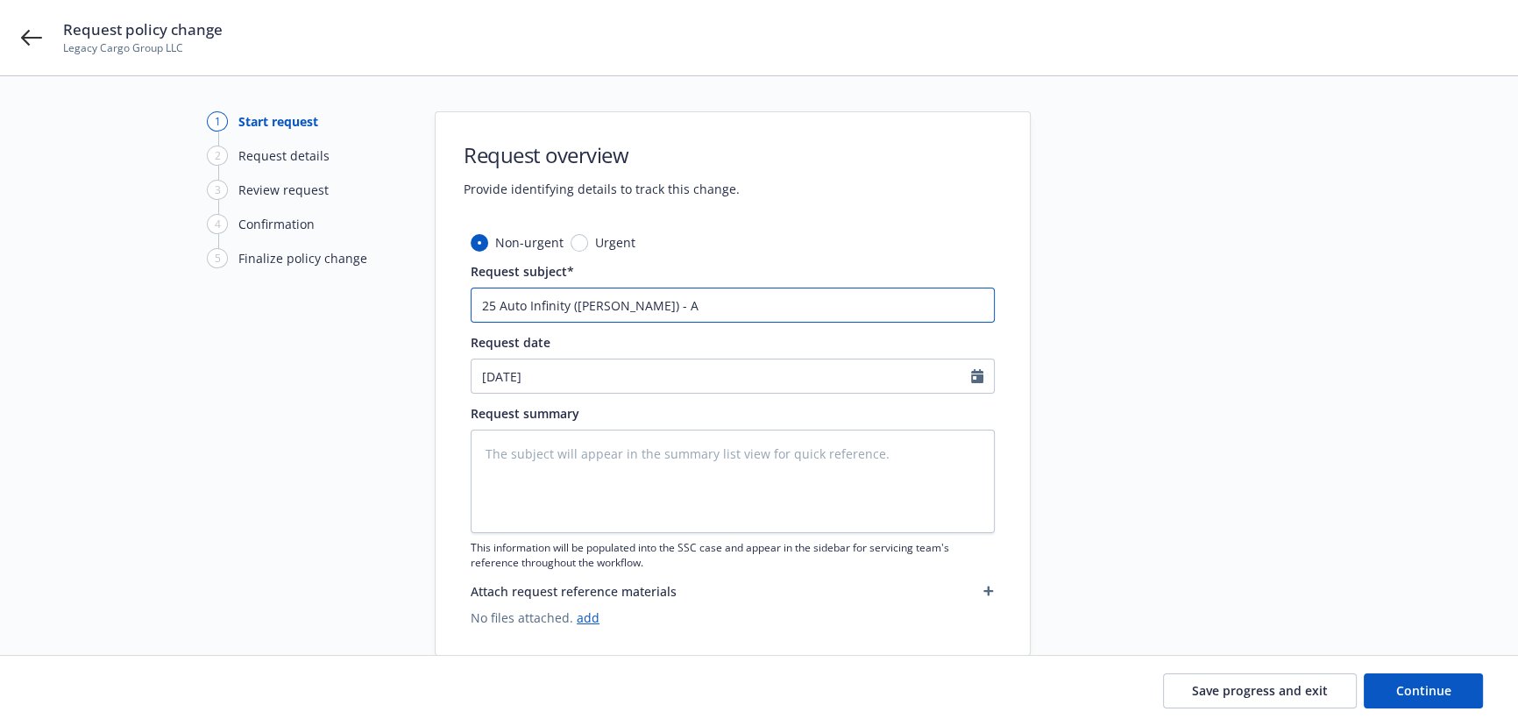
type input "25 Auto Infinity ([PERSON_NAME]) - Am"
type textarea "x"
type input "25 Auto Infinity ([PERSON_NAME]) - Ame"
type textarea "x"
type input "25 Auto Infinity ([PERSON_NAME]) - [MEDICAL_DATA]"
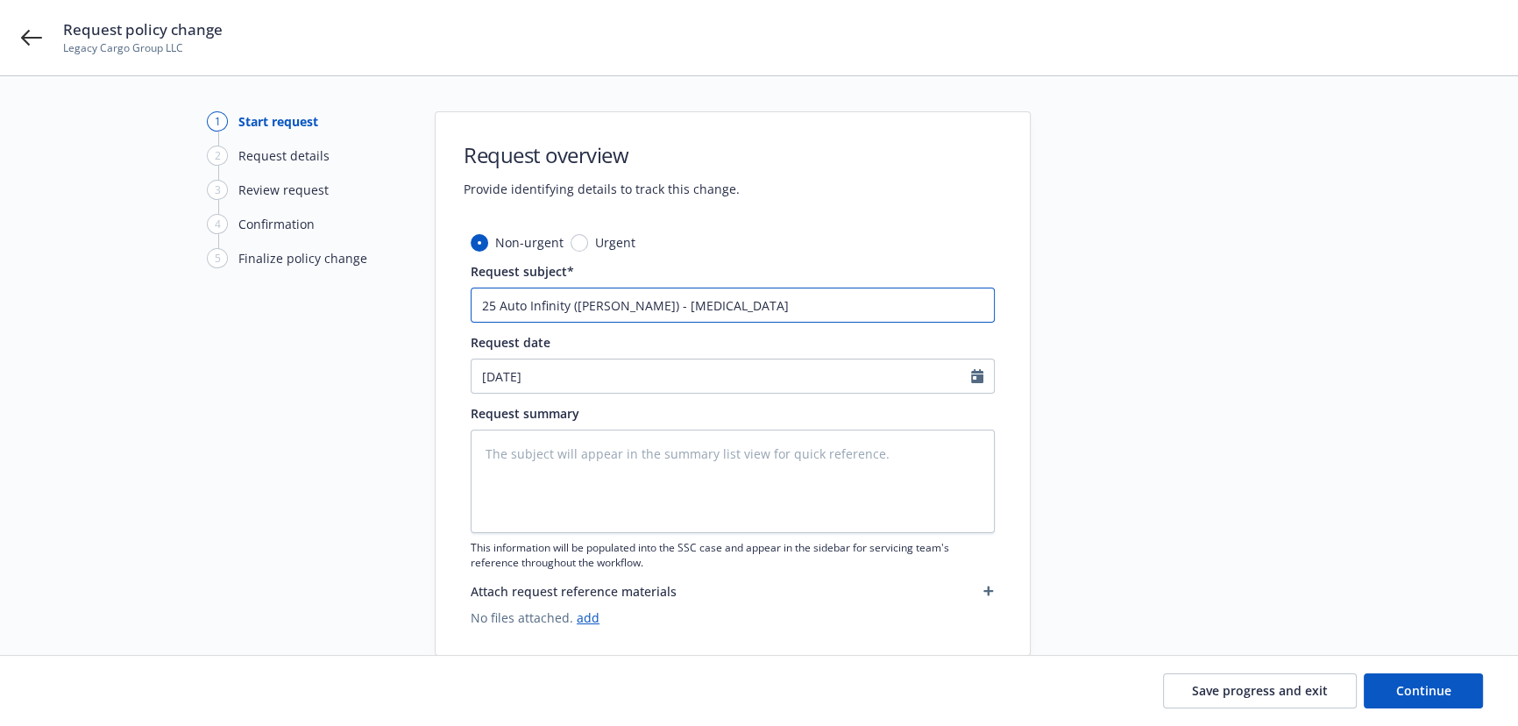
type textarea "x"
type input "25 Auto Infinity ([PERSON_NAME]) - Amend"
type textarea "x"
type input "25 Auto Infinity ([PERSON_NAME]) - Amend"
type textarea "x"
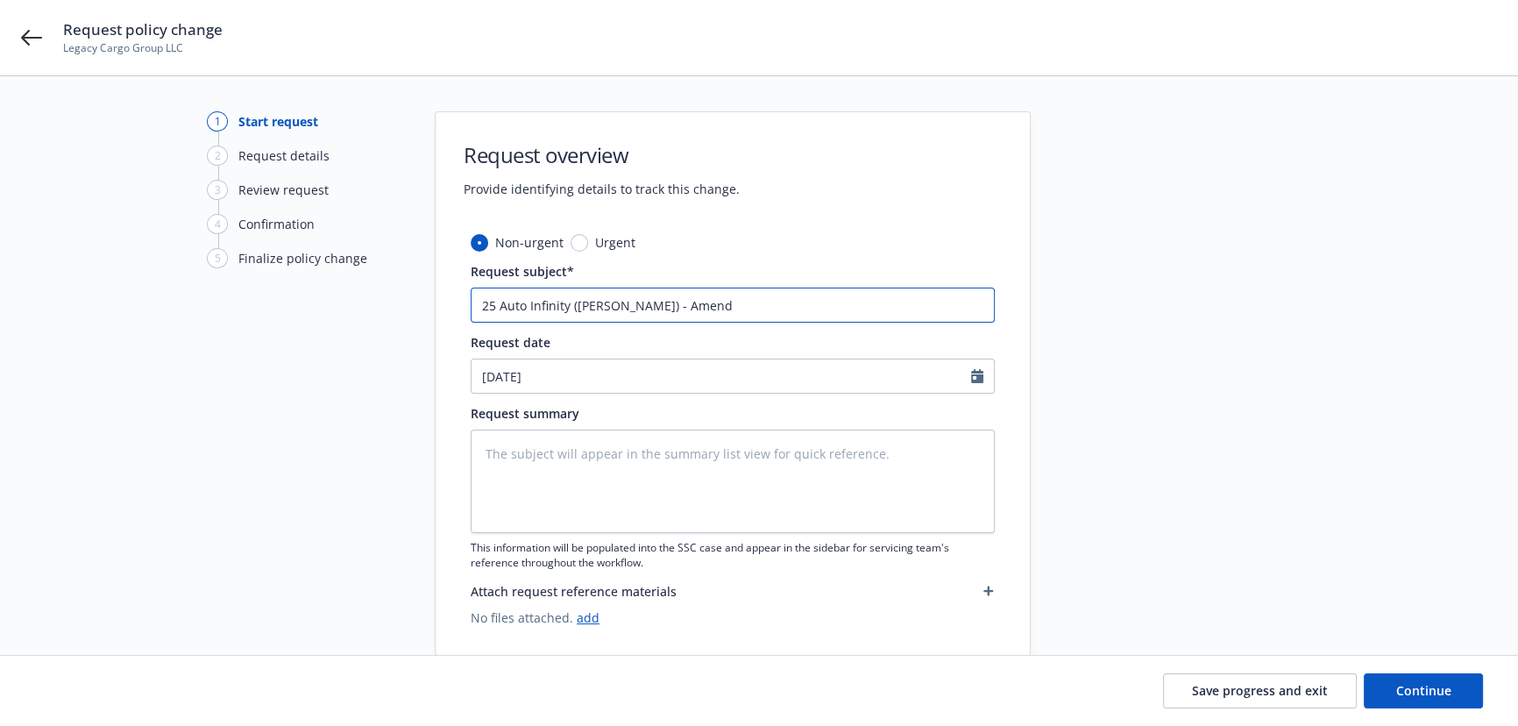
type input "25 Auto Infinity ([PERSON_NAME]) - Amend t"
type textarea "x"
type input "25 Auto Infinity ([PERSON_NAME]) - Amend to"
type textarea "x"
type input "25 Auto Infinity ([PERSON_NAME]) - Amend tot"
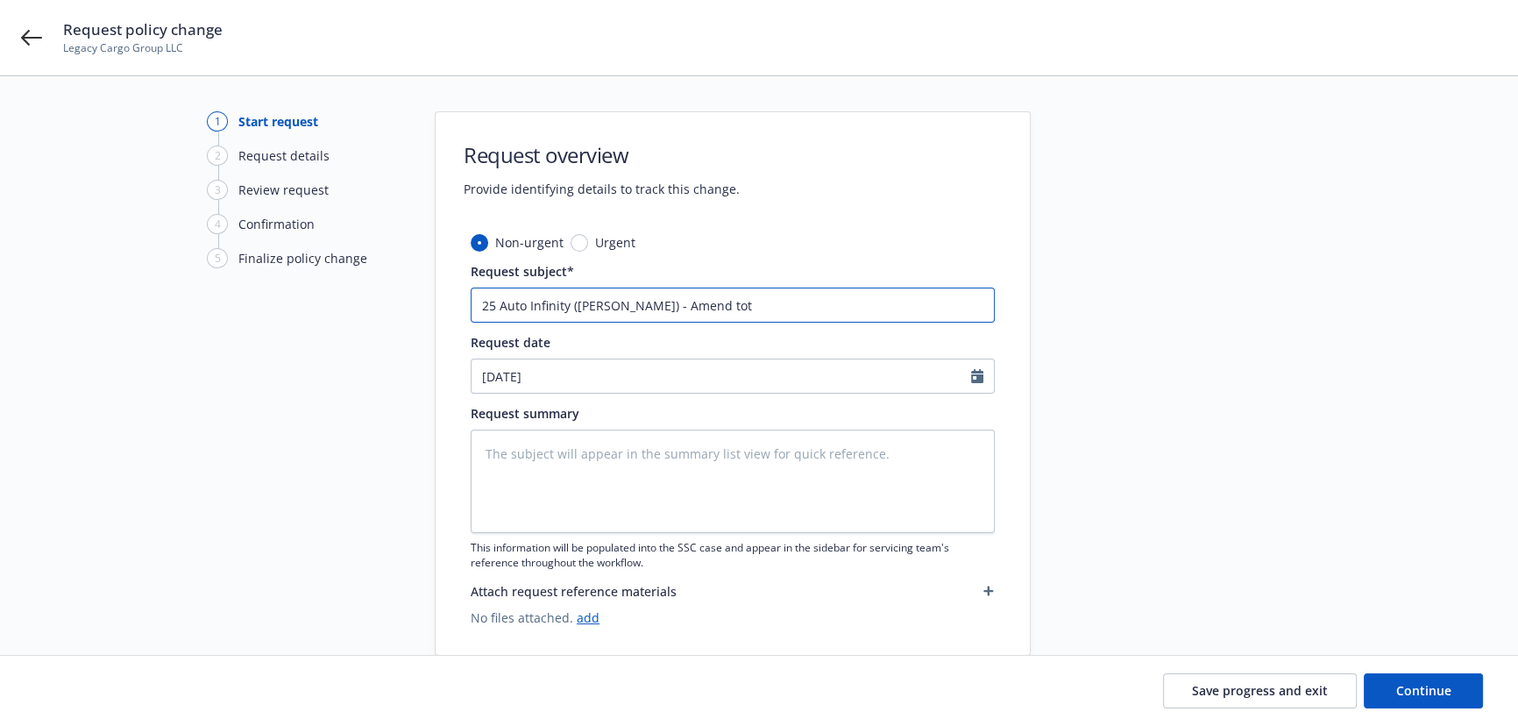
type textarea "x"
type input "25 Auto Infinity ([PERSON_NAME]) - Amend tota"
type textarea "x"
type input "25 Auto Infinity ([PERSON_NAME]) - Amend total"
type textarea "x"
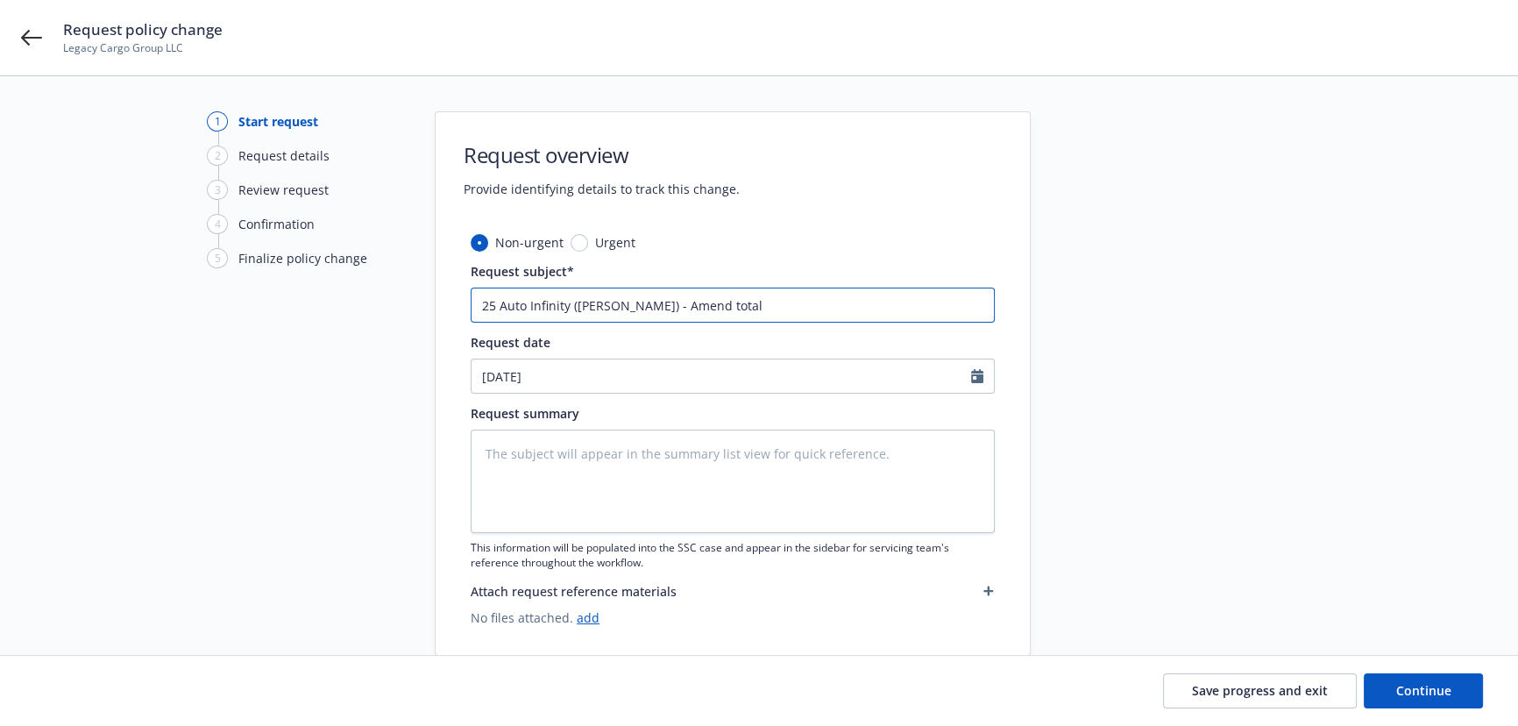
type input "25 Auto Infinity ([PERSON_NAME]) - Amend total"
type textarea "x"
type input "25 Auto Infinity ([PERSON_NAME]) - Amend total re"
type textarea "x"
type input "25 Auto Infinity ([PERSON_NAME]) - Amend total rem"
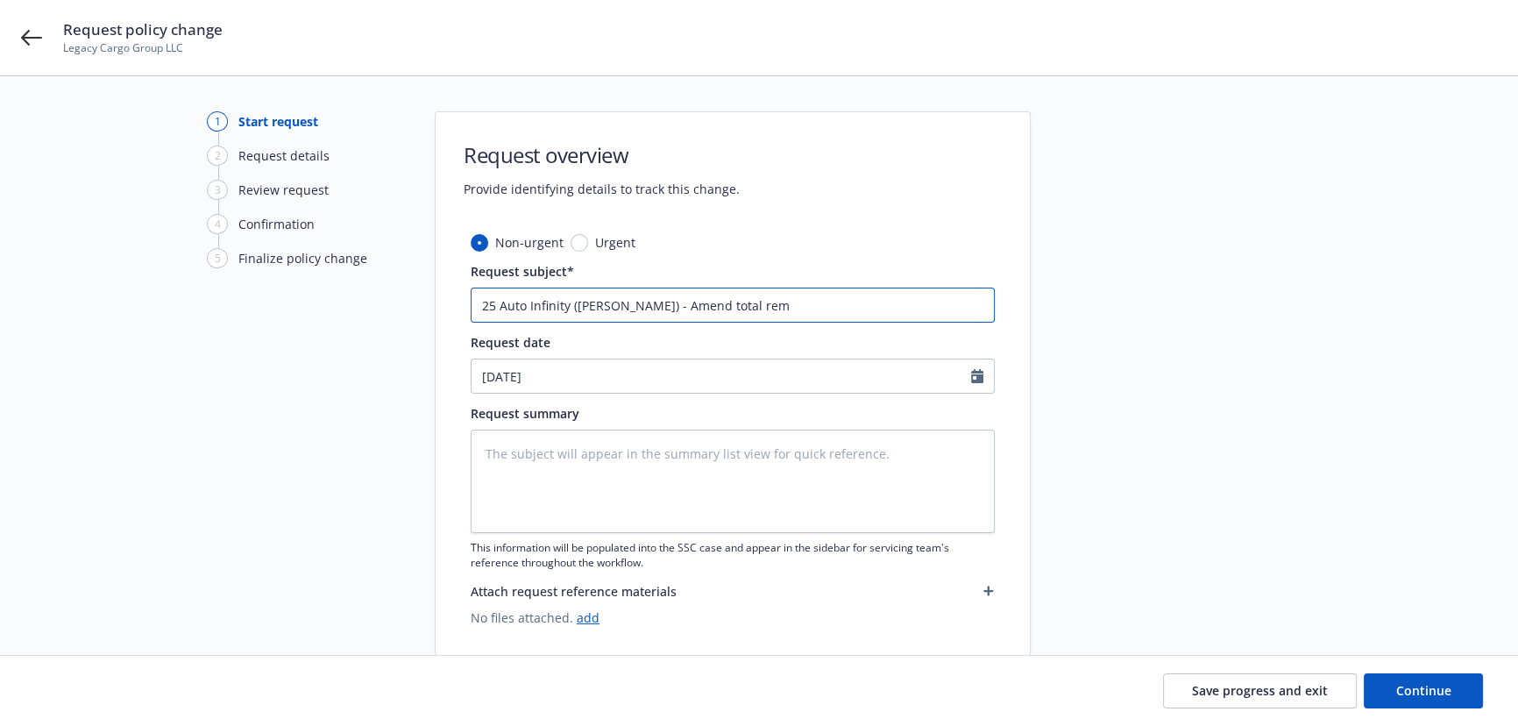
type textarea "x"
type input "25 Auto Infinity ([PERSON_NAME]) - Amend total remi"
type textarea "x"
type input "25 Auto Infinity ([PERSON_NAME]) - Amend total remiu"
type textarea "x"
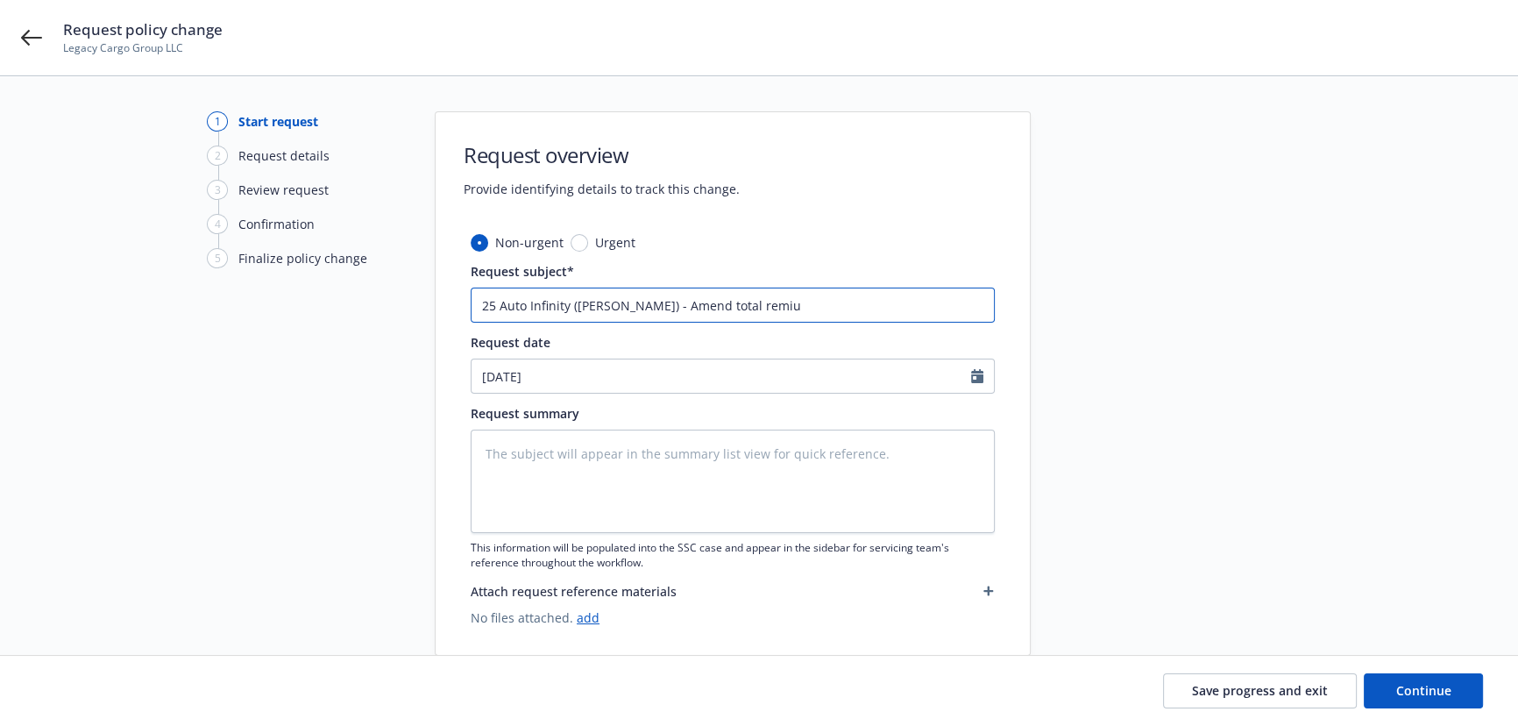
type input "25 Auto Infinity ([PERSON_NAME]) - Amend total remium"
type textarea "x"
type input "25 Auto Infinity ([PERSON_NAME]) - Amend total remium"
type textarea "x"
type input "25 Auto Infinity ([PERSON_NAME]) - Amend total remium"
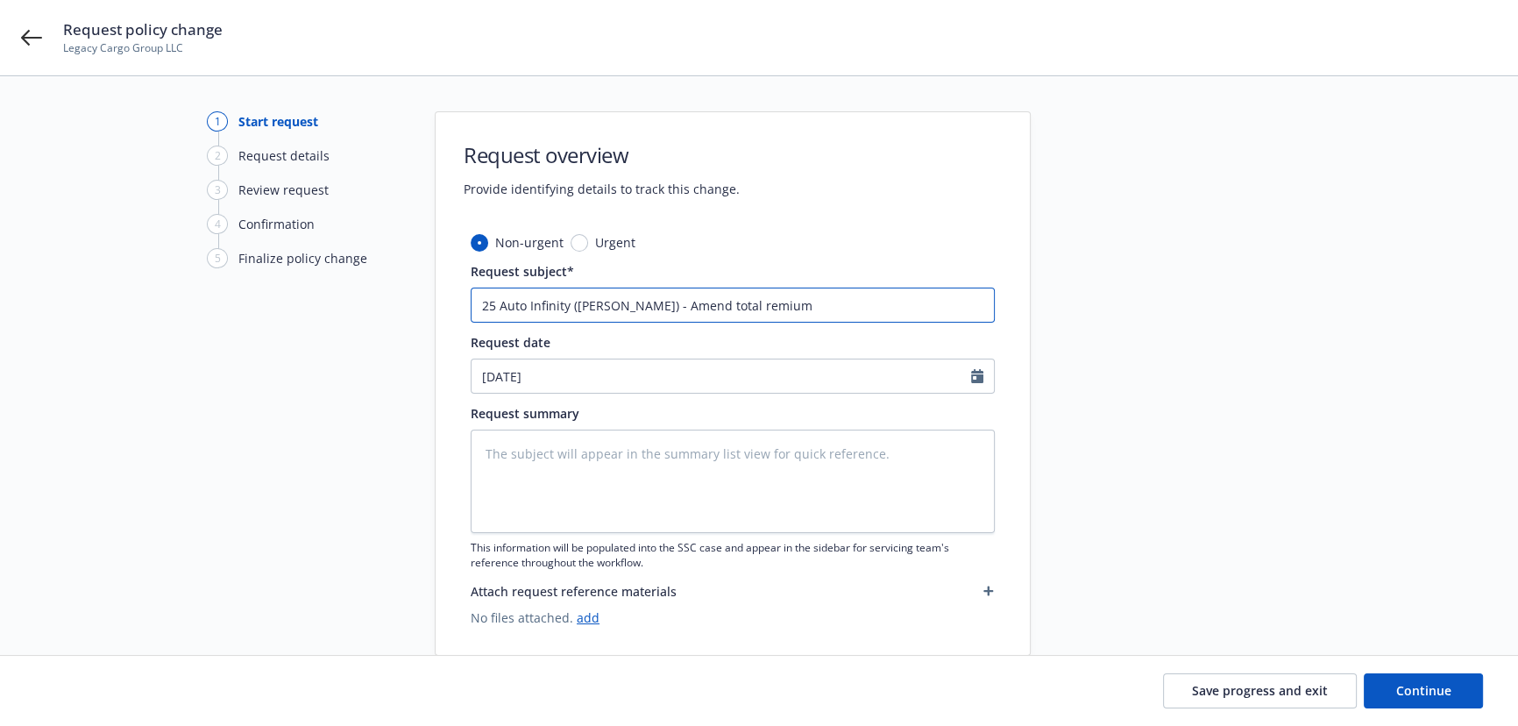
type textarea "x"
type input "25 Auto Infinity ([PERSON_NAME]) - Amend total remiu"
type textarea "x"
type input "25 Auto Infinity ([PERSON_NAME]) - Amend total remi"
type textarea "x"
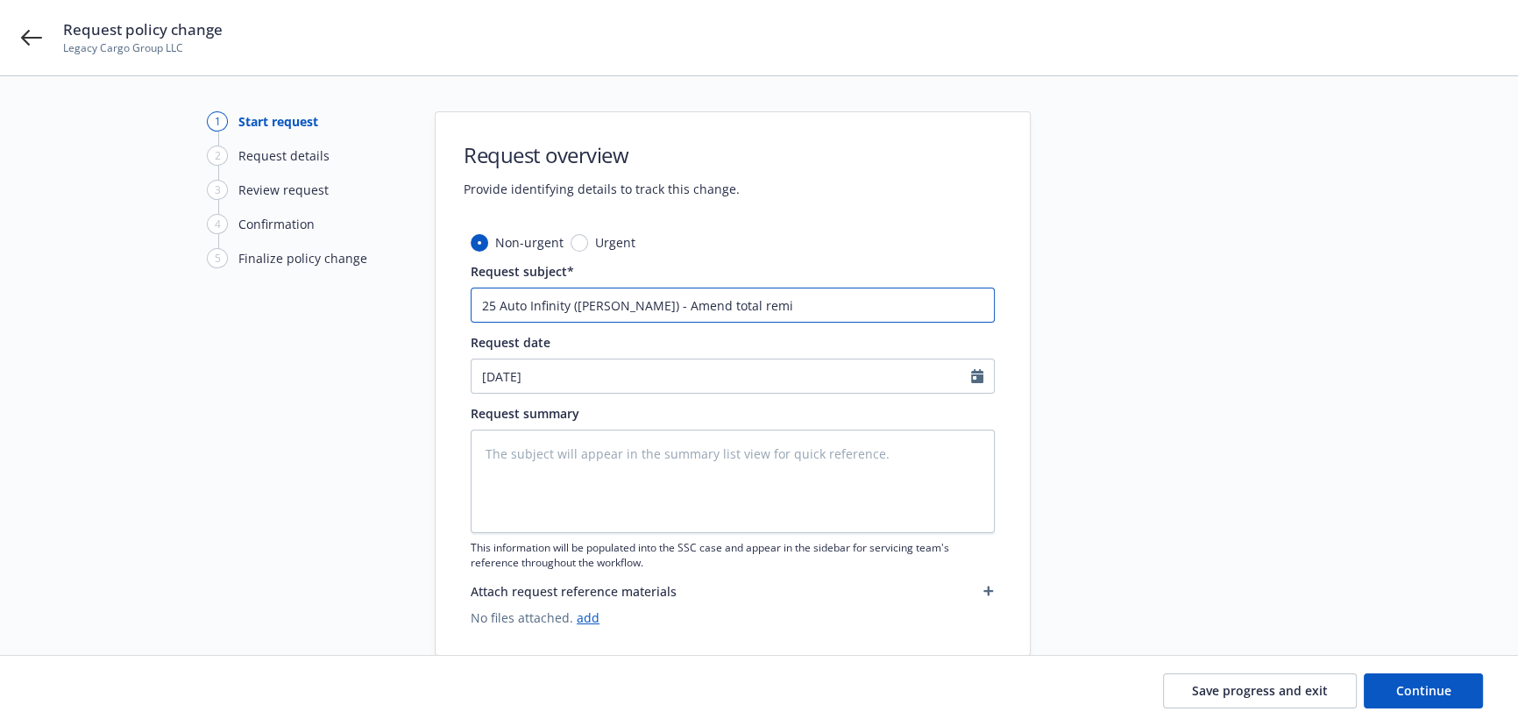
type input "25 Auto Infinity ([PERSON_NAME]) - Amend total rem"
type textarea "x"
type input "25 Auto Infinity ([PERSON_NAME]) - Amend total re"
type textarea "x"
type input "25 Auto Infinity ([PERSON_NAME]) - Amend total r"
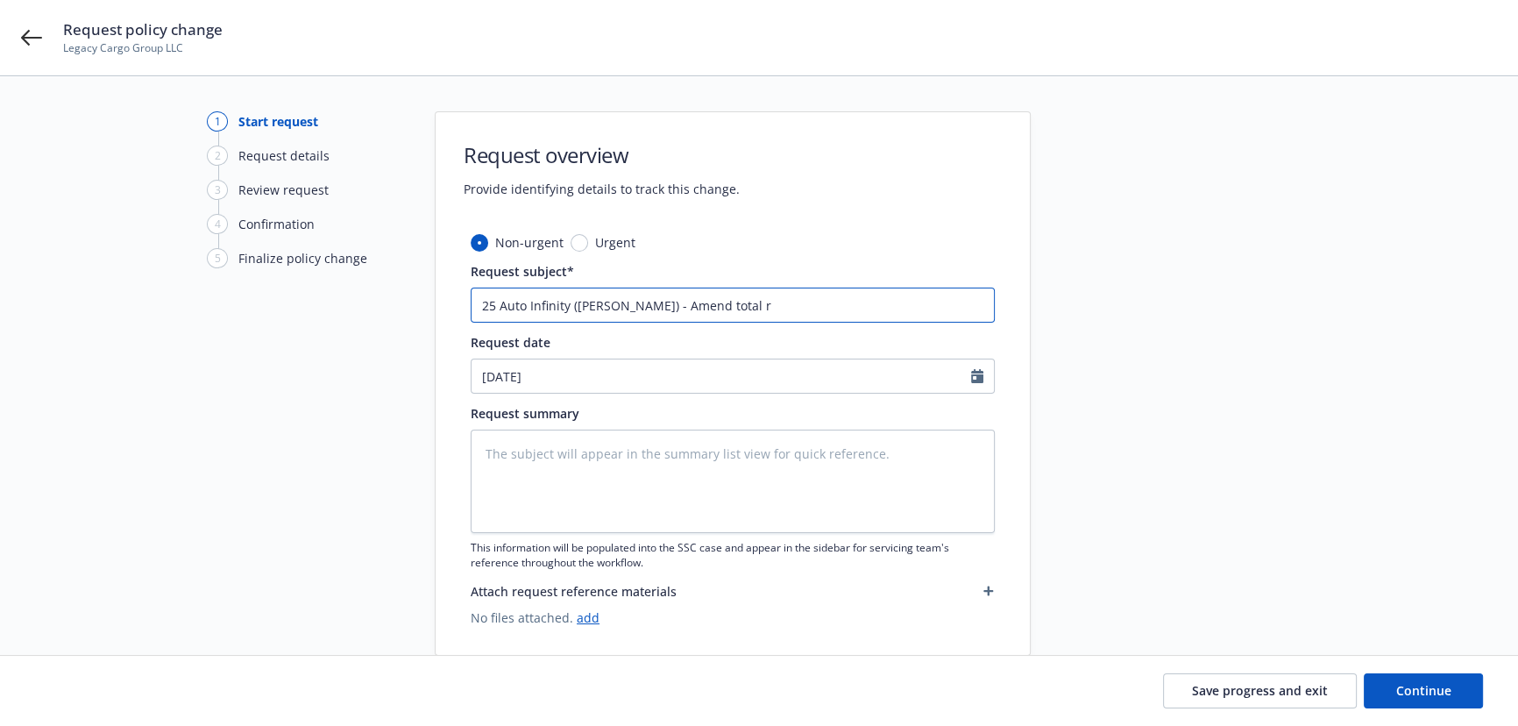
type textarea "x"
type input "25 Auto Infinity ([PERSON_NAME]) - Amend total"
type textarea "x"
type input "25 Auto Infinity ([PERSON_NAME]) - Amend total p"
type textarea "x"
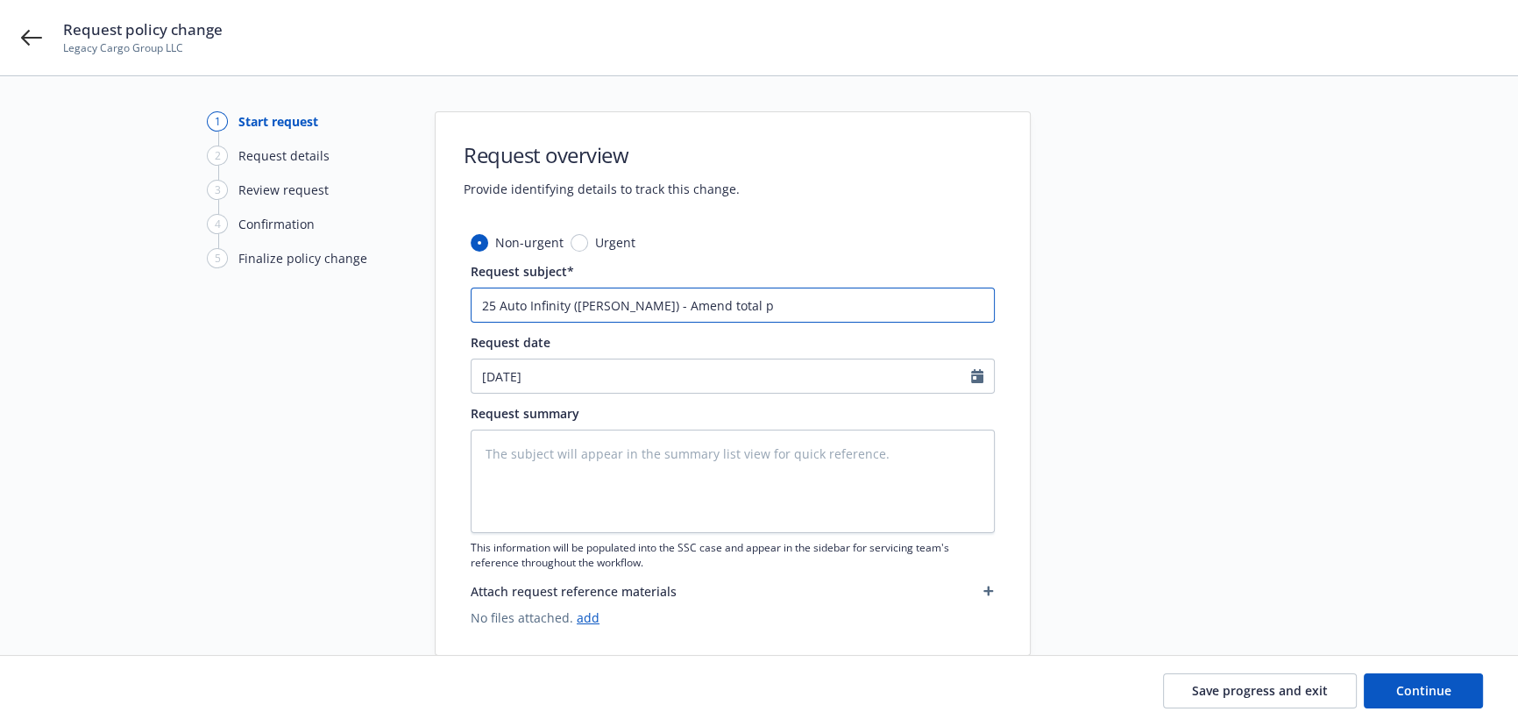
type input "25 Auto Infinity ([PERSON_NAME]) - Amend total pr"
type textarea "x"
type input "25 Auto Infinity ([PERSON_NAME]) - Amend total pre"
type textarea "x"
type input "25 Auto Infinity ([PERSON_NAME]) - Amend total prem"
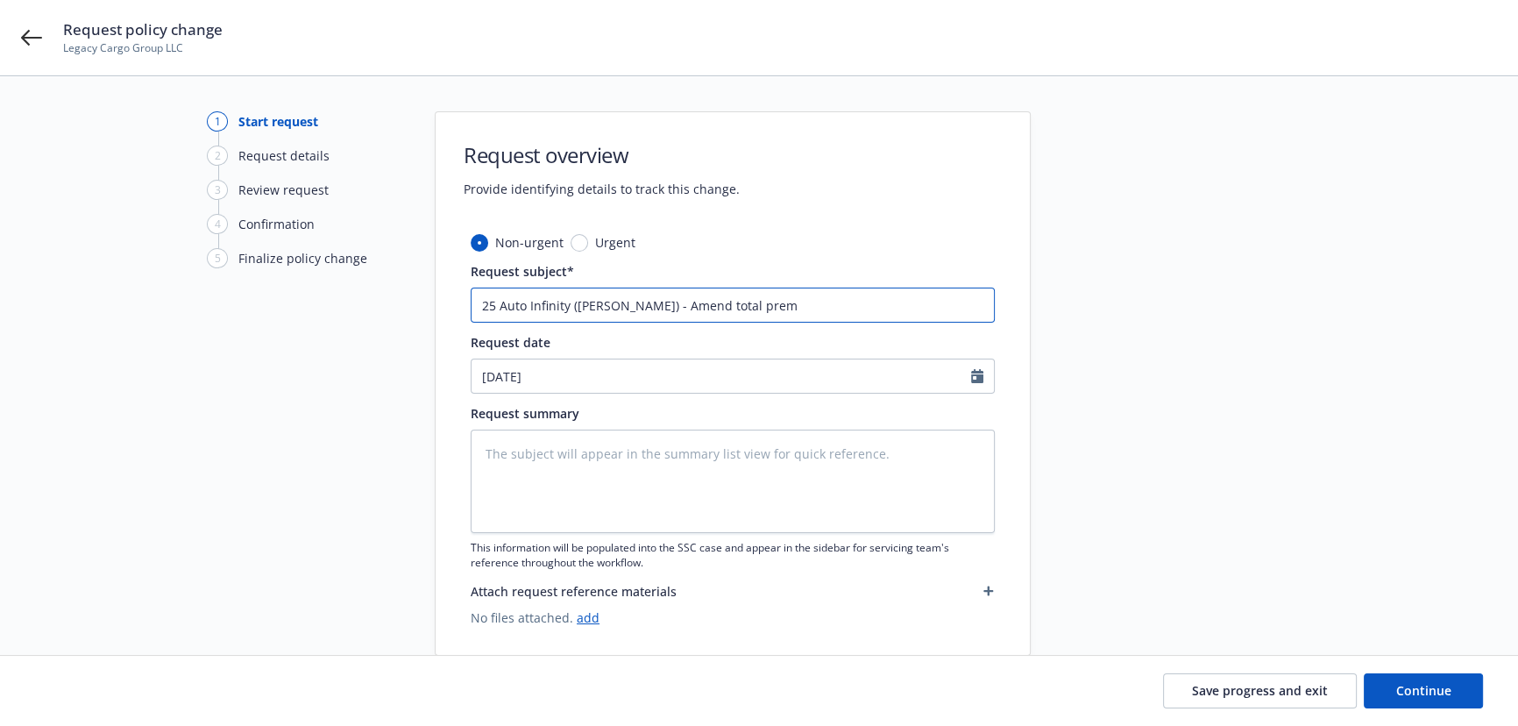
type textarea "x"
type input "25 Auto Infinity ([PERSON_NAME]) - Amend total premi"
type textarea "x"
type input "25 Auto Infinity ([PERSON_NAME]) - Amend total premiu"
type textarea "x"
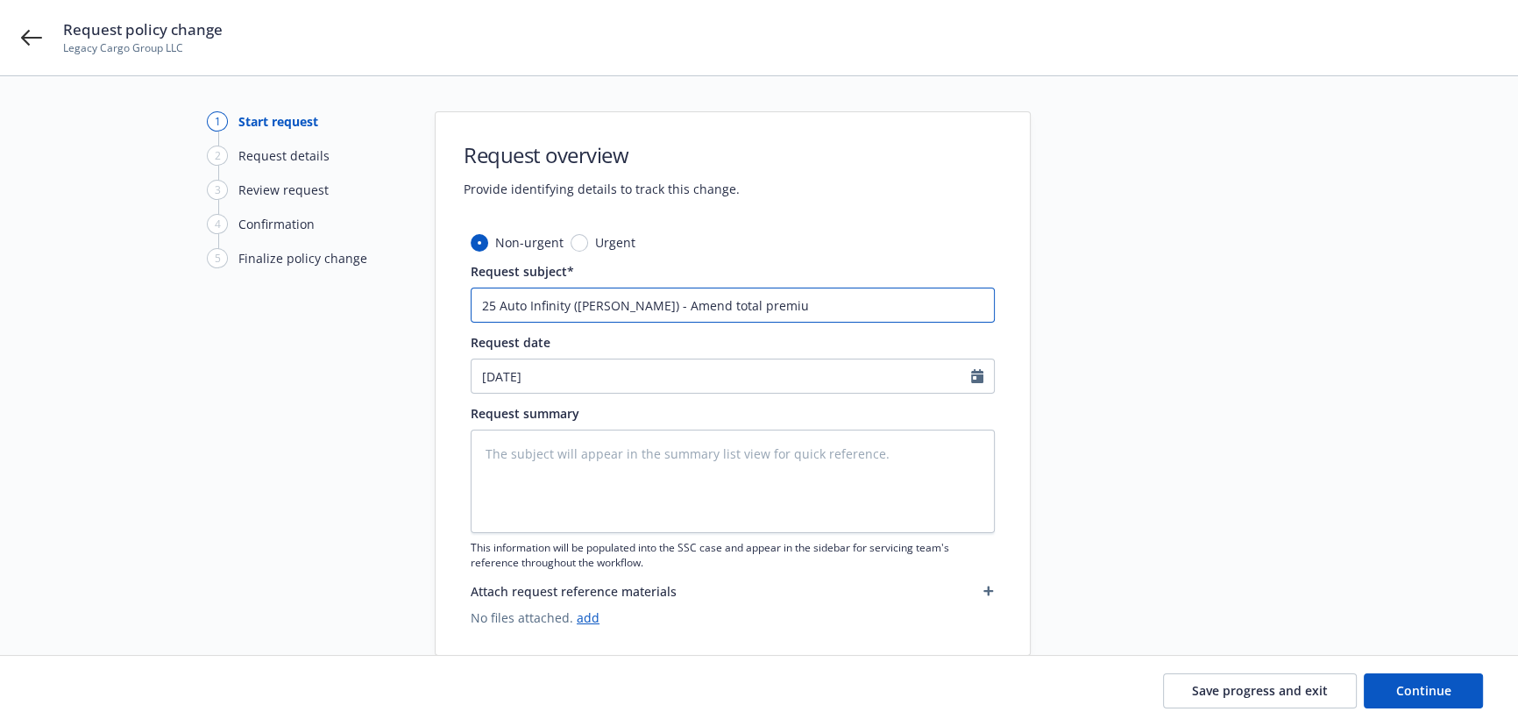
type input "25 Auto Infinity ([PERSON_NAME]) - Amend total premium"
type textarea "x"
drag, startPoint x: 634, startPoint y: 300, endPoint x: 855, endPoint y: 311, distance: 221.1
click at [867, 309] on input "25 Auto Infinity ([PERSON_NAME]) - Amend total premium" at bounding box center [733, 304] width 524 height 35
type input "25 Auto Infinity ([PERSON_NAME]) - Amend total premium"
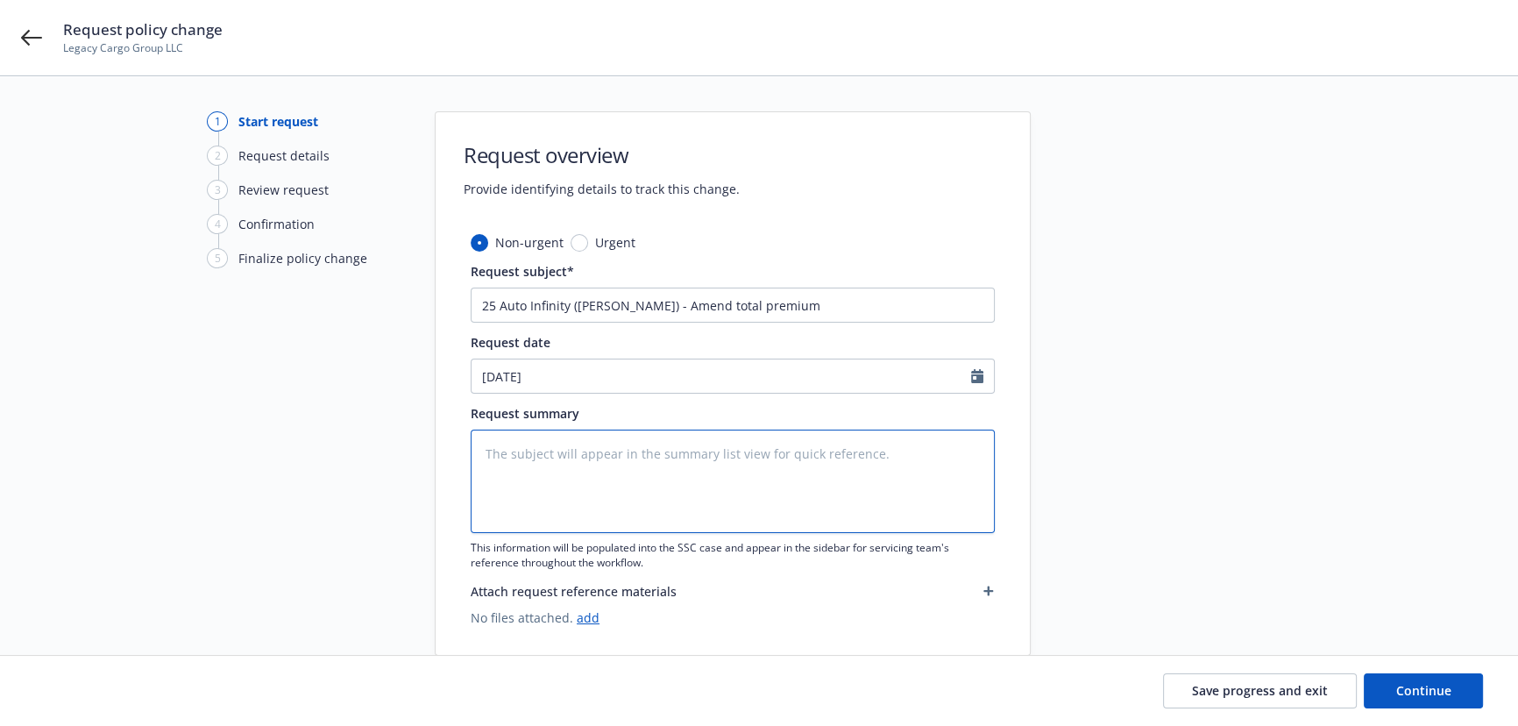
click at [531, 464] on textarea at bounding box center [733, 480] width 524 height 103
paste textarea "Amend total premium"
type textarea "Amend total premium"
type textarea "x"
type textarea "Amend total premium"
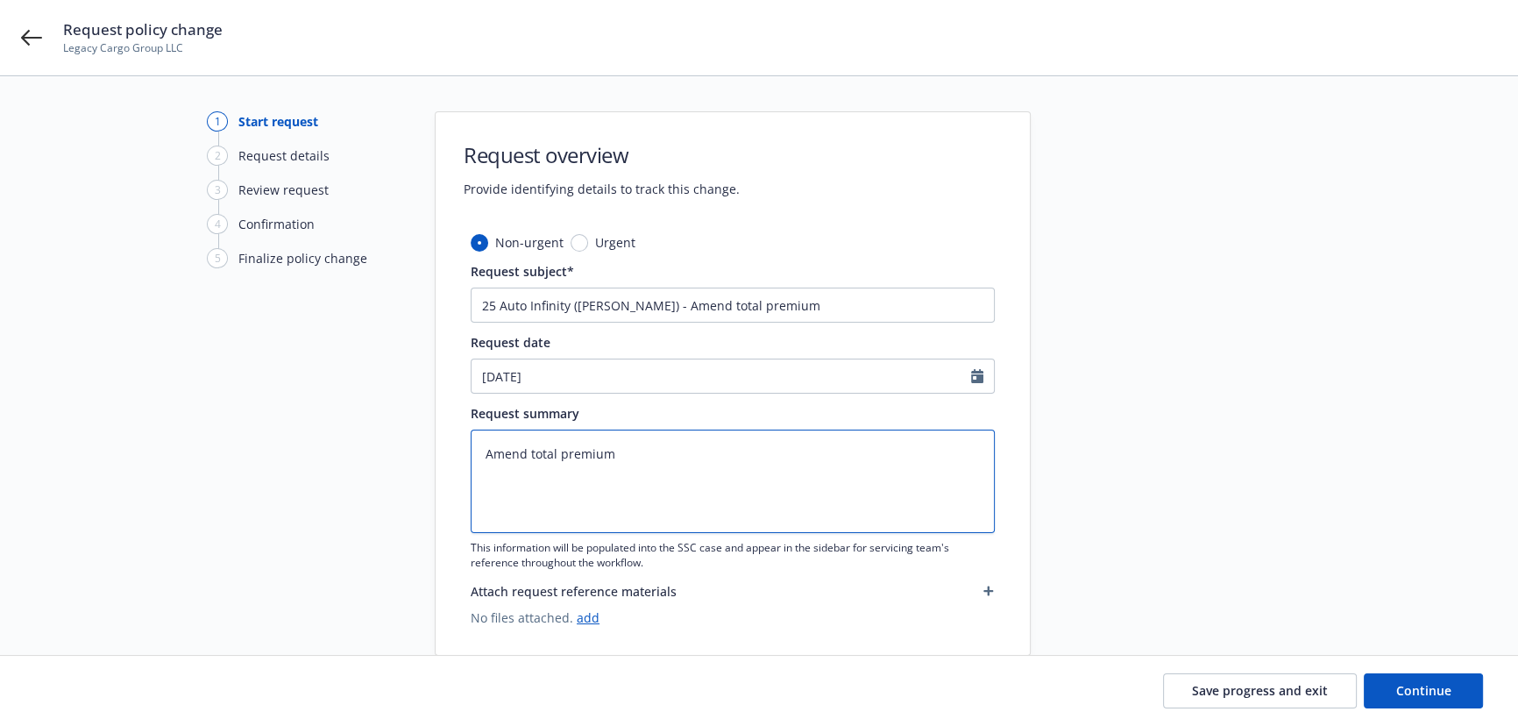
click at [636, 463] on textarea "Amend total premium" at bounding box center [733, 480] width 524 height 103
type textarea "x"
type textarea "Amend total premium to"
type textarea "x"
type textarea "Amend total premium to"
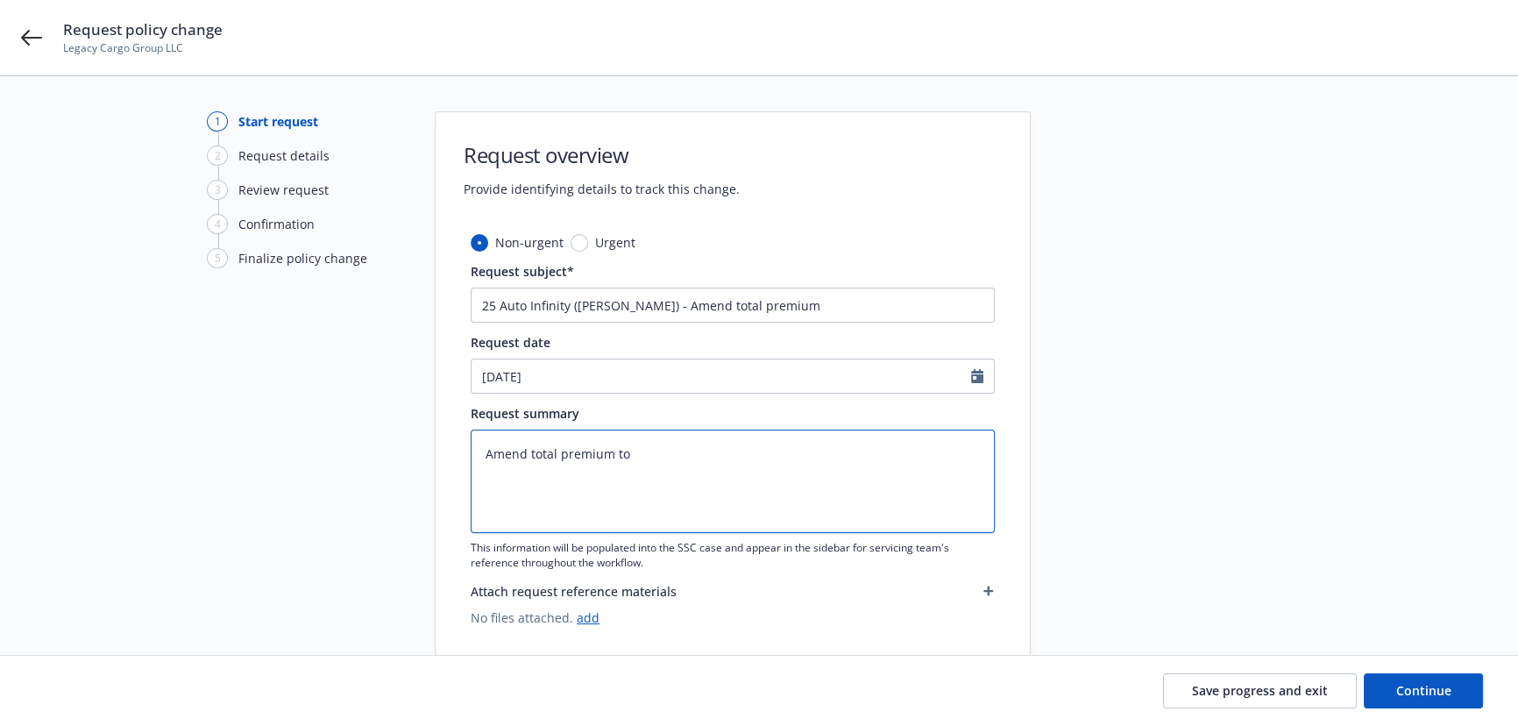
type textarea "x"
type textarea "Amend total premium to $"
paste textarea "$15,454."
type textarea "x"
type textarea "Amend total premium to $$15,454."
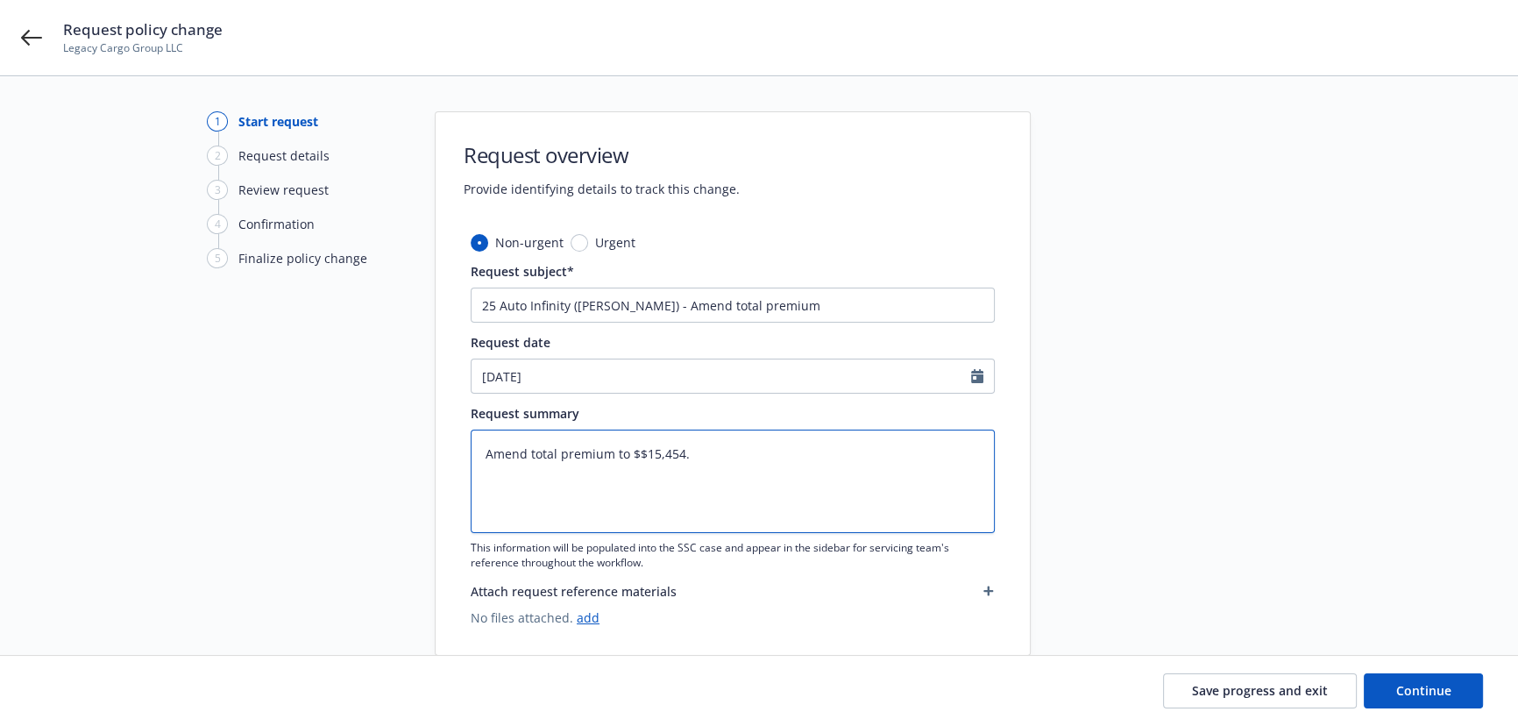
click at [639, 454] on textarea "Amend total premium to $$15,454." at bounding box center [733, 480] width 524 height 103
type textarea "x"
type textarea "Amend total premium to $15,454."
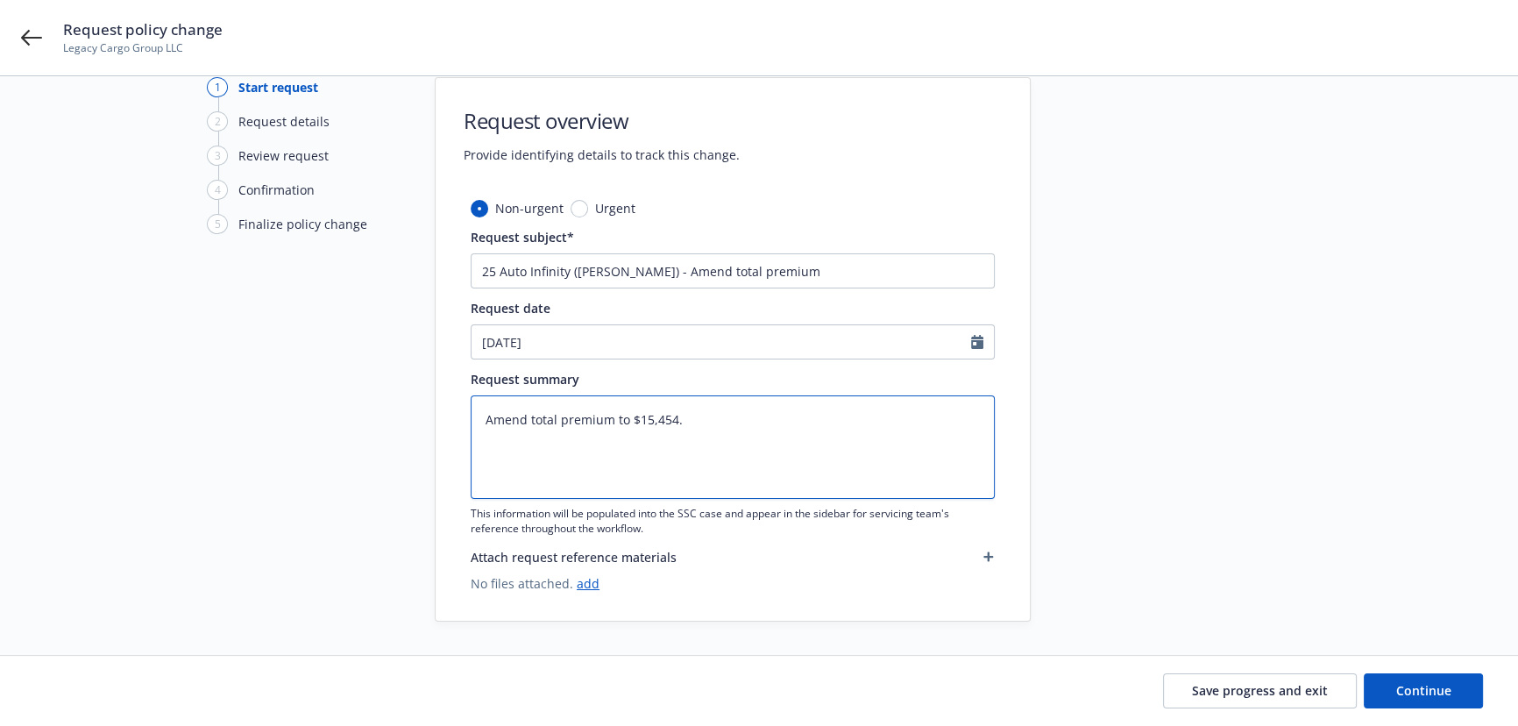
scroll to position [35, 0]
click at [705, 422] on textarea "Amend total premium to $15,454." at bounding box center [733, 445] width 524 height 103
type textarea "x"
drag, startPoint x: 670, startPoint y: 422, endPoint x: 607, endPoint y: 419, distance: 62.3
click at [607, 419] on textarea "Amend total premium to $15,454" at bounding box center [733, 445] width 524 height 103
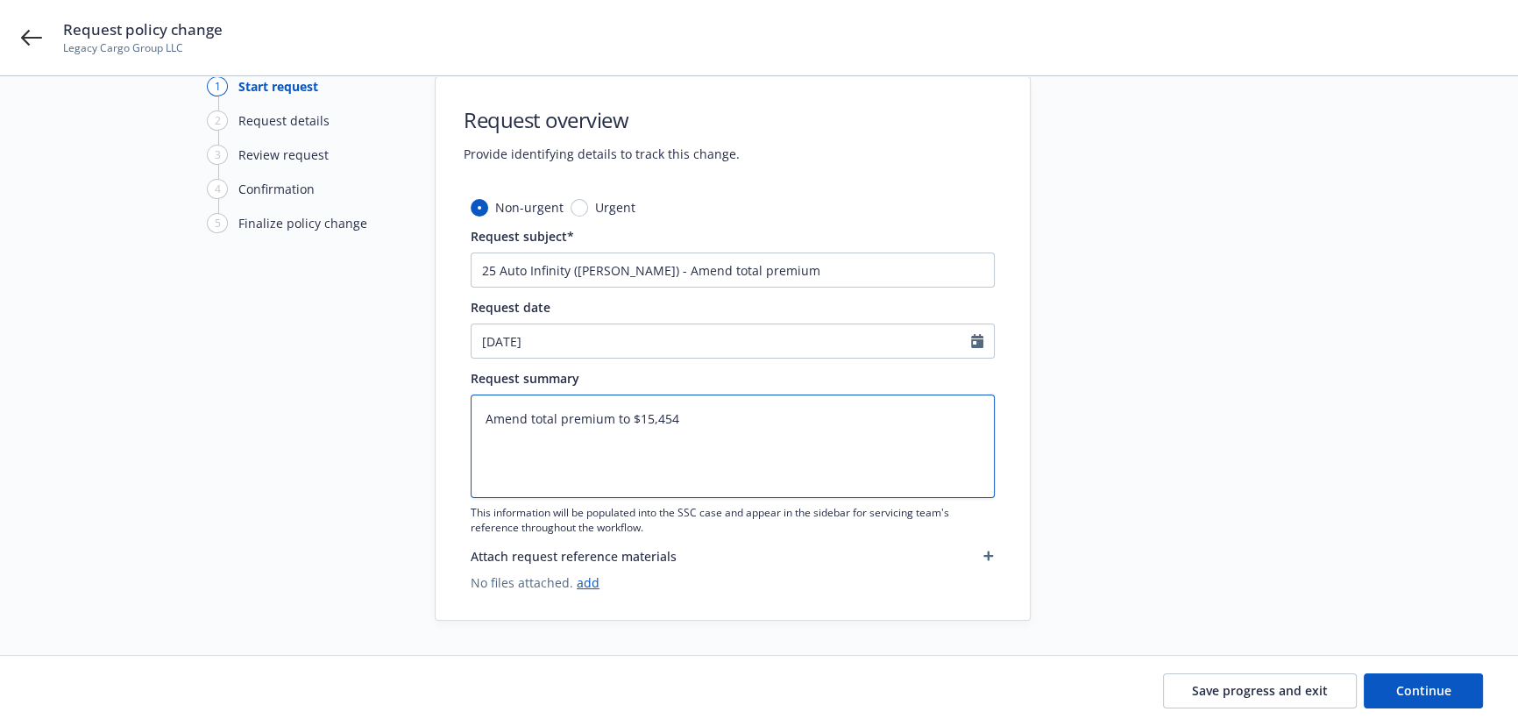
type textarea "Amend total premium to $15,454"
click at [790, 274] on input "25 Auto Infinity ([PERSON_NAME]) - Amend total premium" at bounding box center [733, 269] width 524 height 35
paste input "to $15,454"
type input "25 Auto Infinity ([PERSON_NAME]) - Amend total premium to $15,454"
click at [764, 271] on input "25 Auto Infinity ([PERSON_NAME]) - Amend total premium to $15,454" at bounding box center [733, 269] width 524 height 35
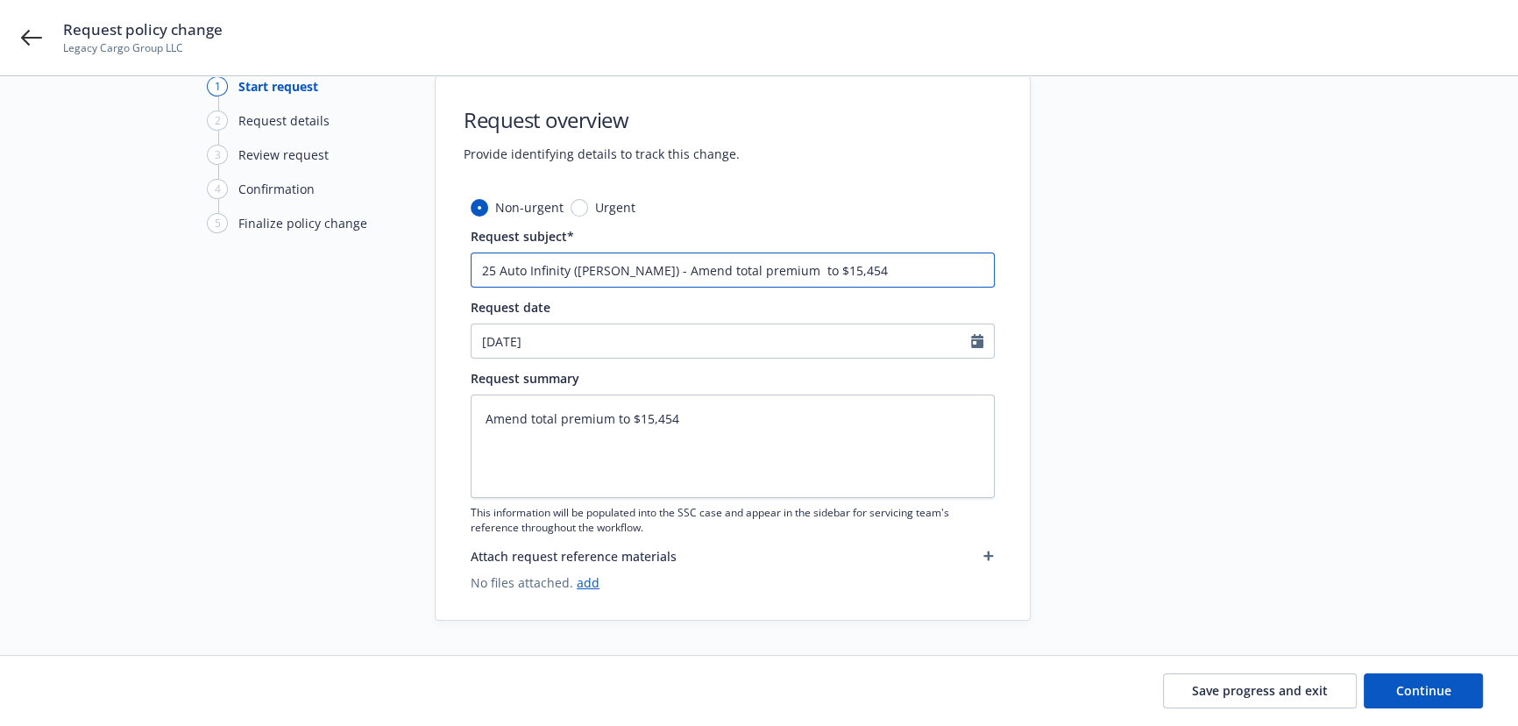
type textarea "x"
type input "25 Auto Infinity ([PERSON_NAME]) - Amend total premium to $15,454"
click at [1414, 691] on span "Continue" at bounding box center [1423, 690] width 55 height 17
type textarea "x"
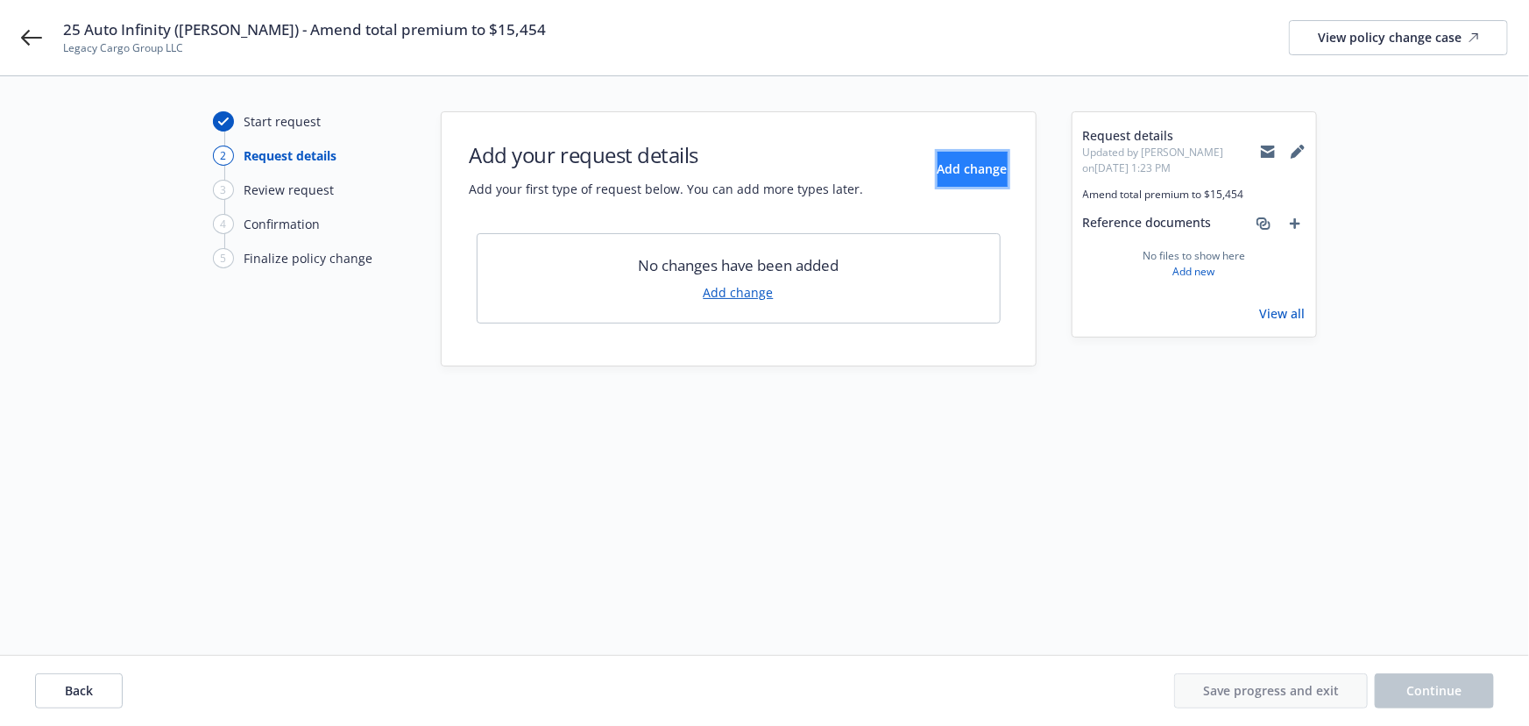
click at [958, 171] on span "Add change" at bounding box center [973, 168] width 70 height 17
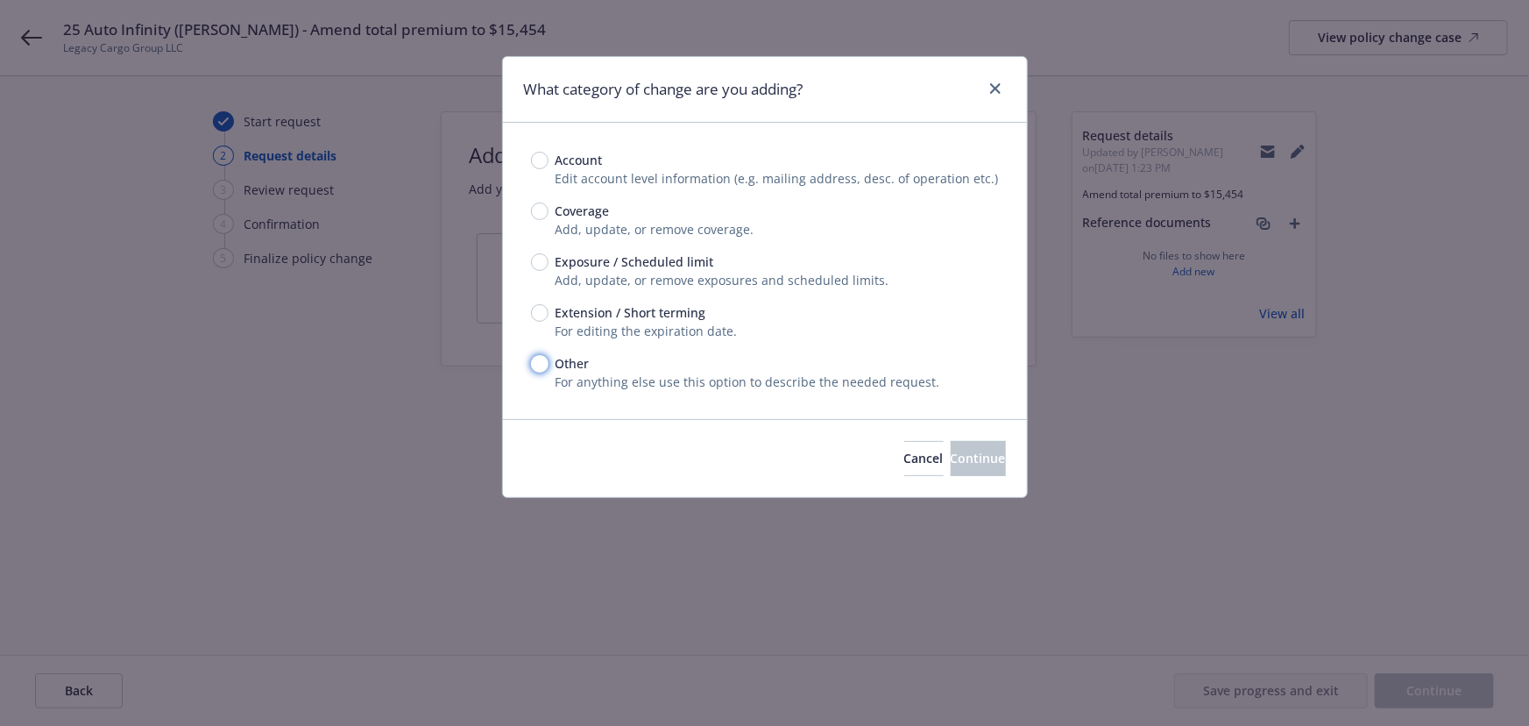
click at [540, 364] on input "Other" at bounding box center [540, 364] width 18 height 18
radio input "true"
click at [967, 438] on div "Cancel Continue" at bounding box center [765, 458] width 524 height 78
click at [955, 446] on button "Continue" at bounding box center [978, 458] width 55 height 35
type textarea "x"
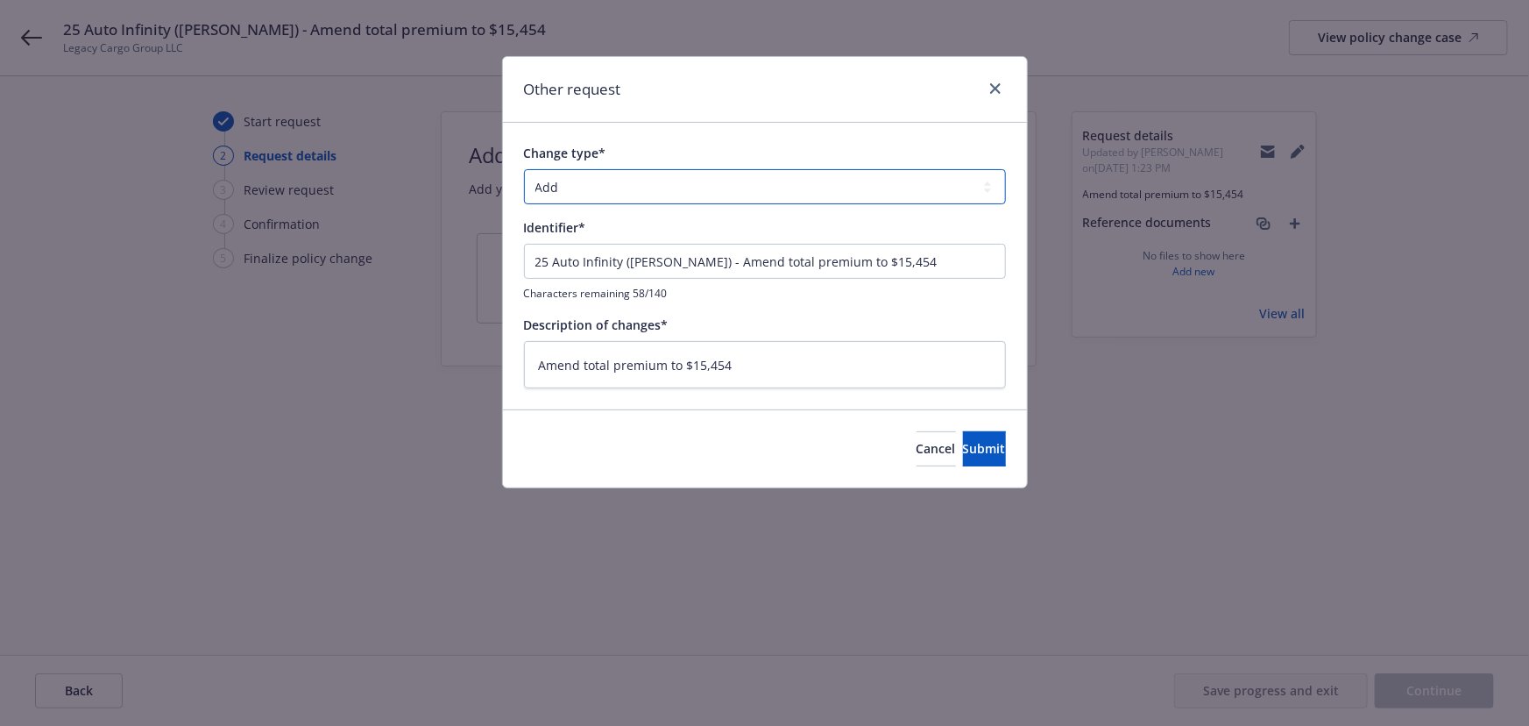
click at [648, 188] on select "Add Audit Change Remove" at bounding box center [765, 186] width 482 height 35
select select "CHANGE"
click at [524, 169] on select "Add Audit Change Remove" at bounding box center [765, 186] width 482 height 35
drag, startPoint x: 677, startPoint y: 260, endPoint x: 308, endPoint y: 240, distance: 370.4
click at [314, 252] on div "Other request Change type* Add Audit Change Remove Identifier* 25 Auto Infinity…" at bounding box center [764, 363] width 1529 height 726
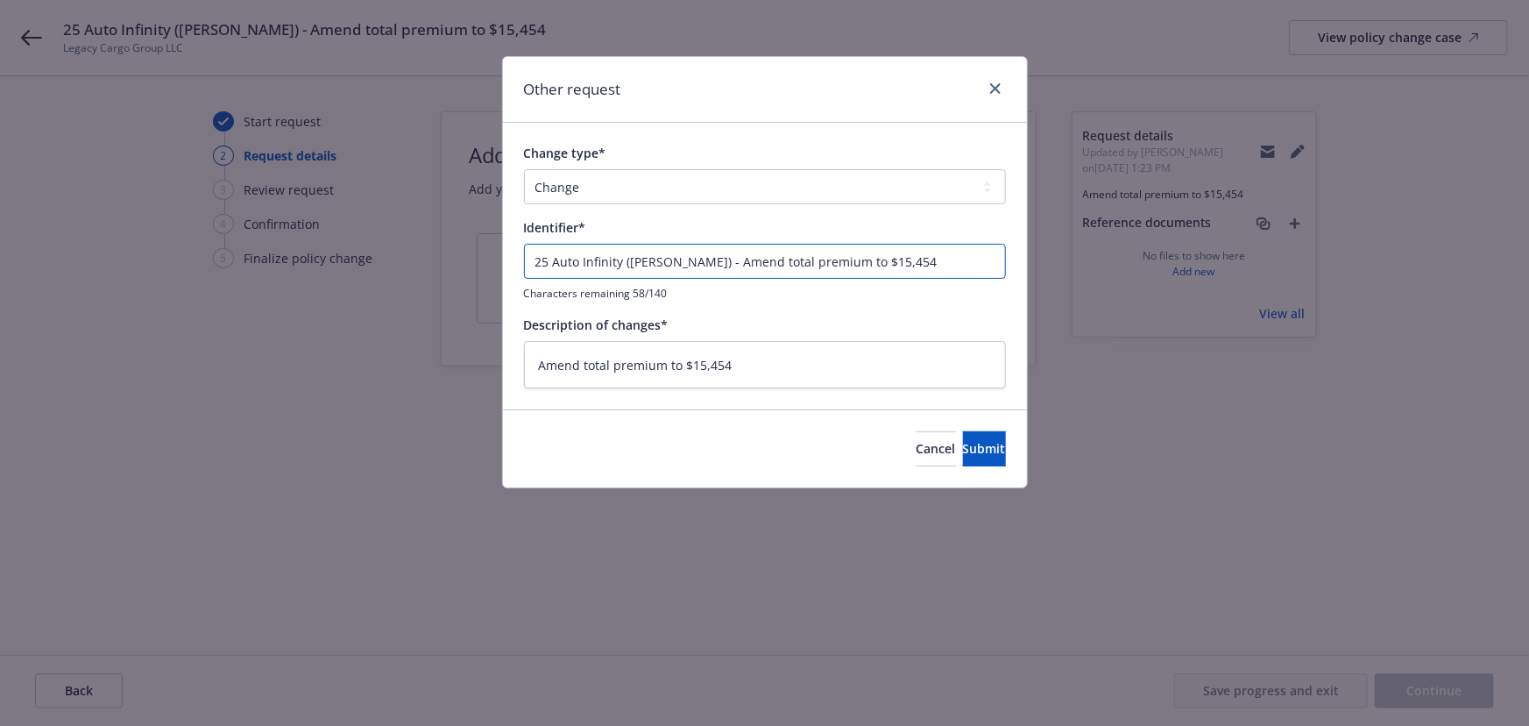
type textarea "x"
type input "E - Amend total premium to $15,454"
type textarea "x"
type input "EN - Amend total premium to $15,454"
type textarea "x"
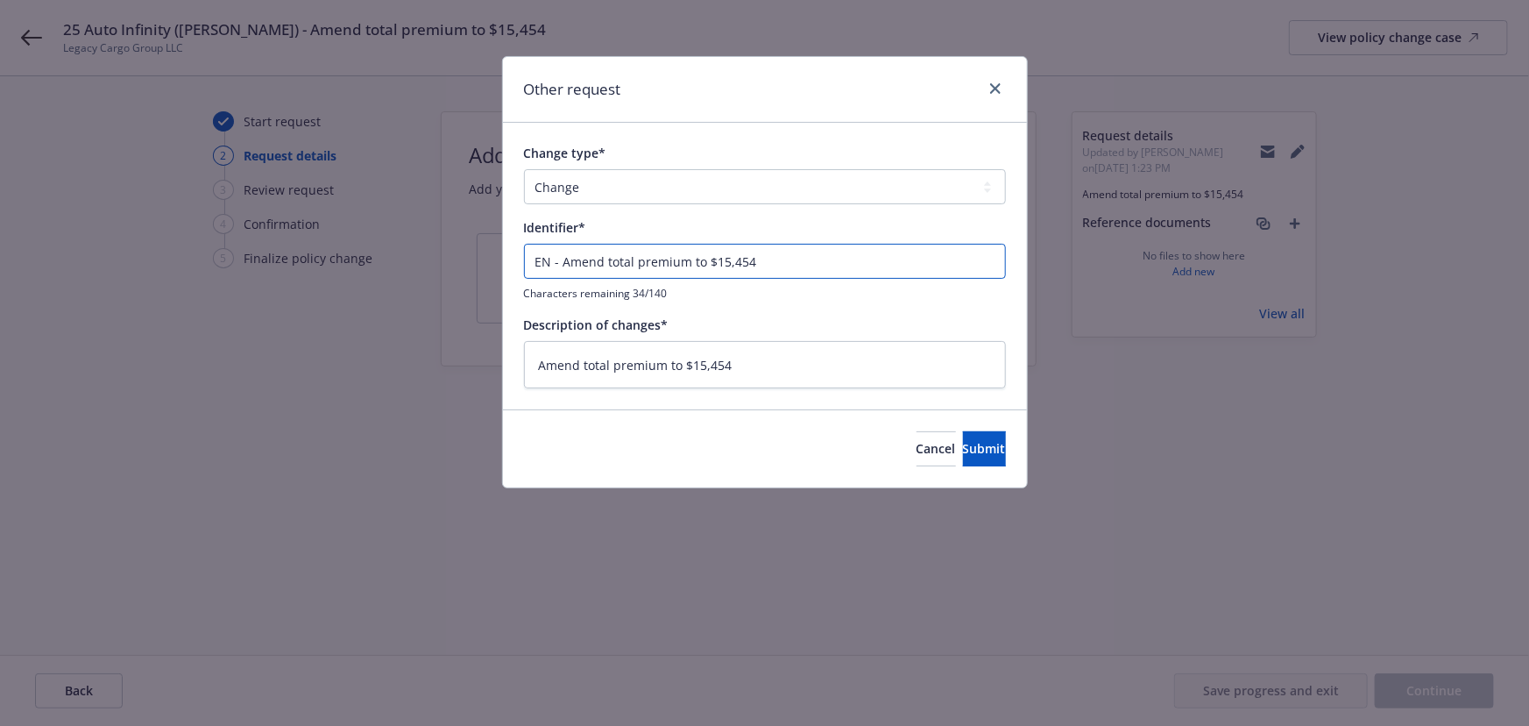
type input "END - Amend total premium to $15,454"
type textarea "x"
type input "ENDT - Amend total premium to $15,454"
type textarea "x"
type input "ENDT - Amend total premium to $15,454"
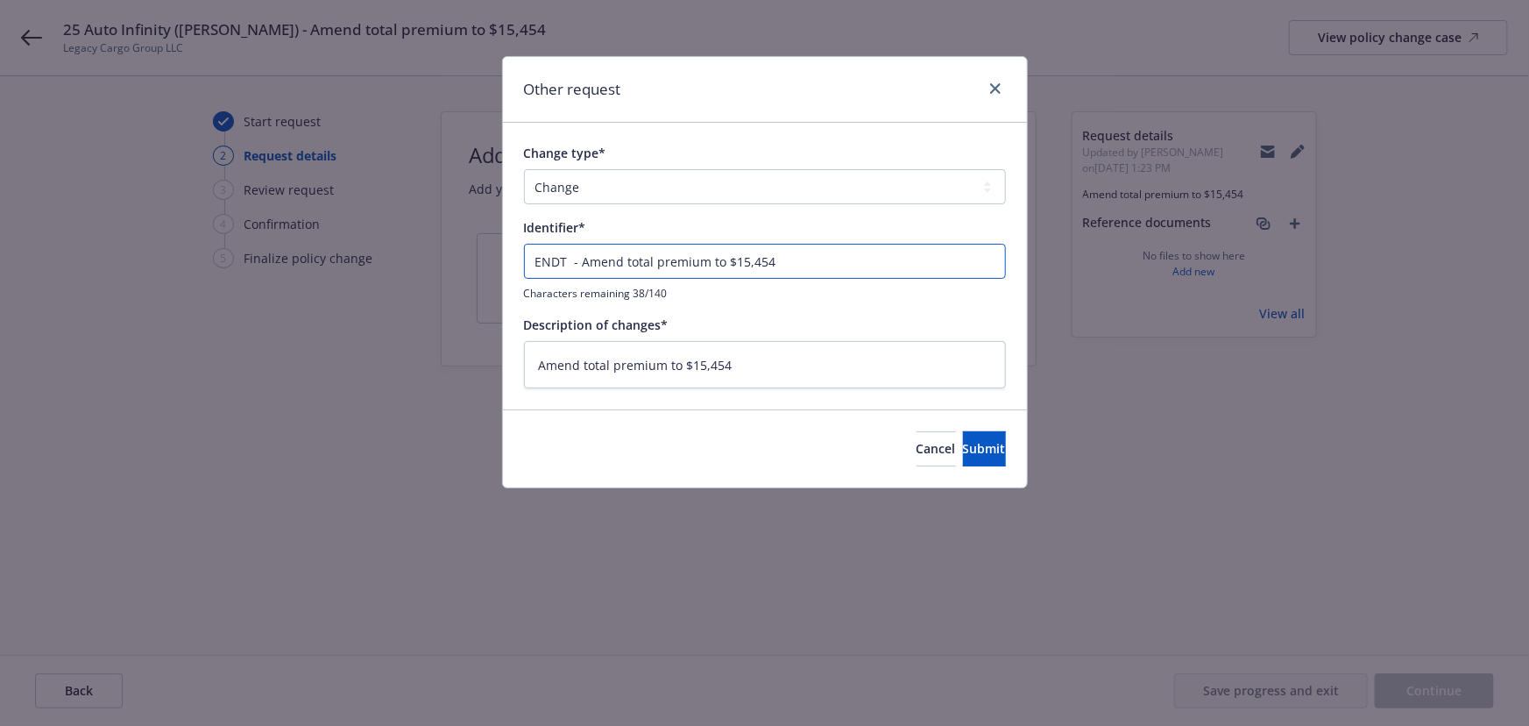
type textarea "x"
type input "ENDT # - Amend total premium to $15,454"
type textarea "x"
type input "ENDT # - Amend total premium to $15,454"
type textarea "x"
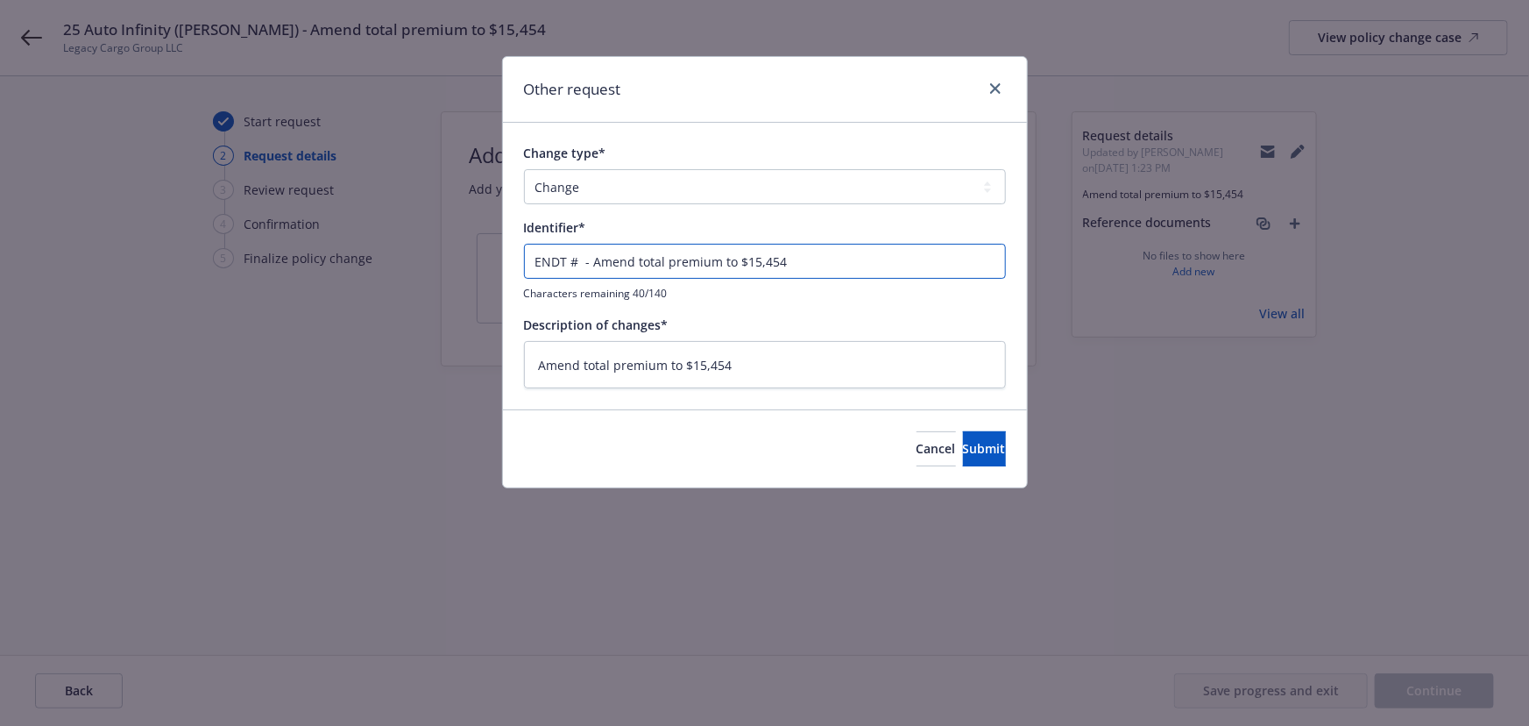
type input "ENDT # 1 - Amend total premium to $15,454"
type textarea "x"
type input "ENDT # 14 - Amend total premium to $15,454"
type textarea "x"
type input "ENDT # 14- - Amend total premium to $15,454"
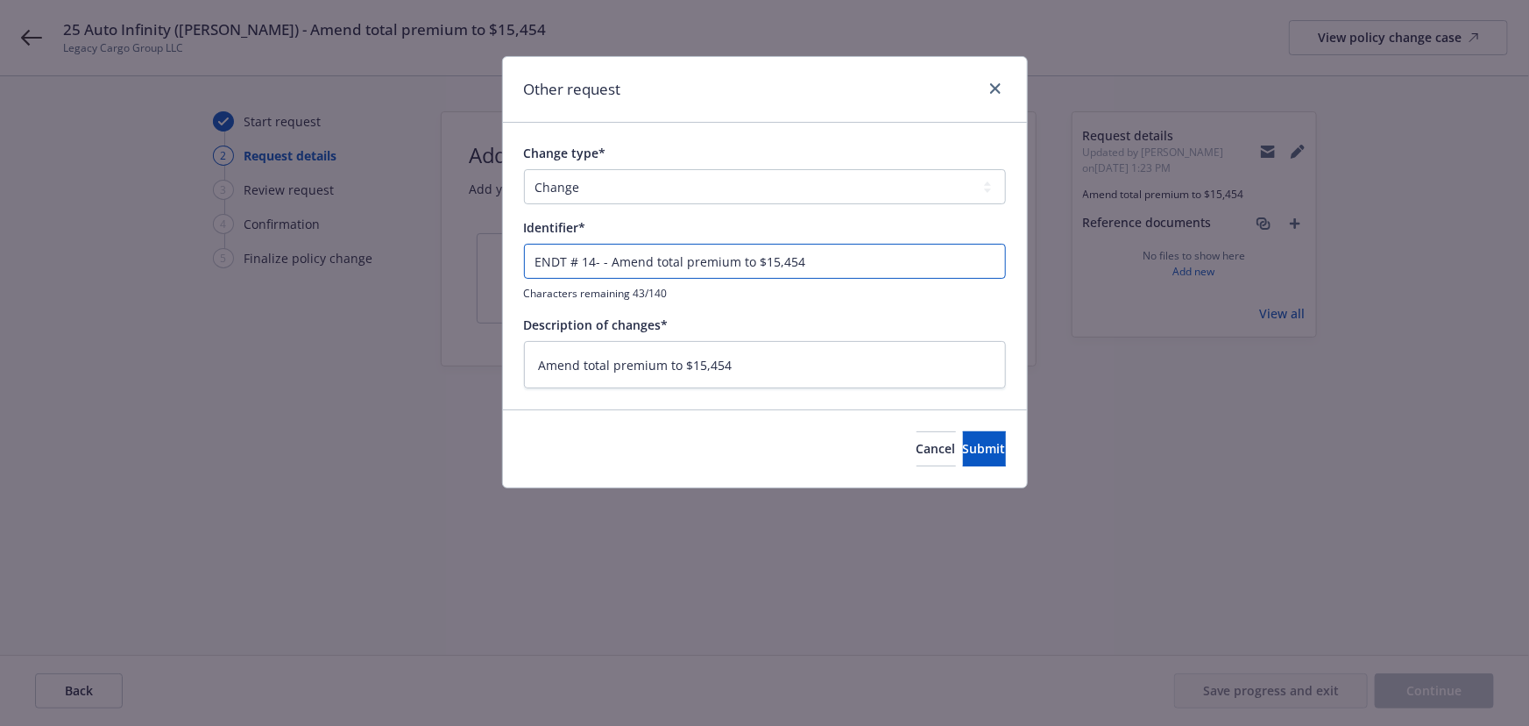
type textarea "x"
type input "ENDT # 14-3 - Amend total premium to $15,454"
type textarea "x"
type input "ENDT # 14-3 - Amend total premium to $15,454"
type textarea "x"
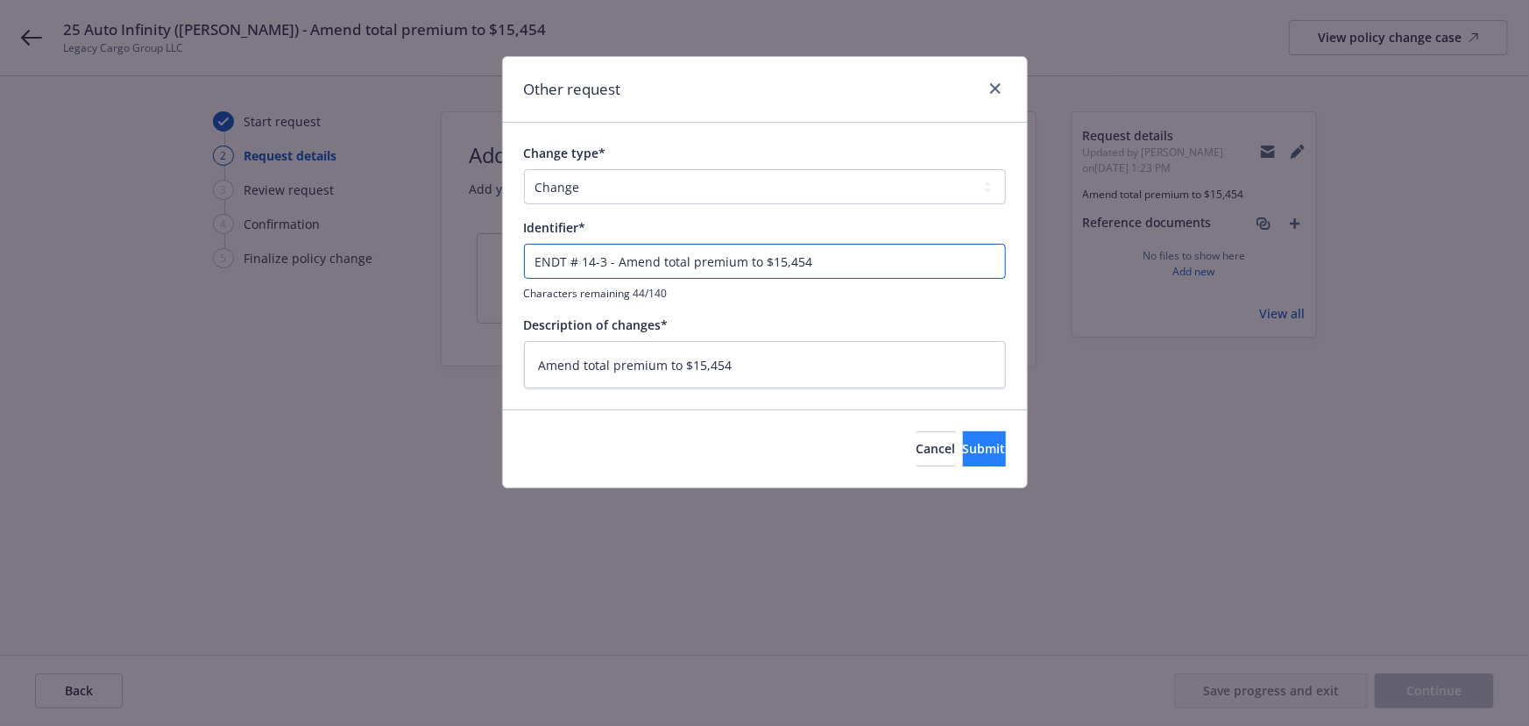
type input "ENDT # 14-3 - Amend total premium to $15,454"
click at [969, 443] on span "Submit" at bounding box center [984, 448] width 43 height 17
type textarea "x"
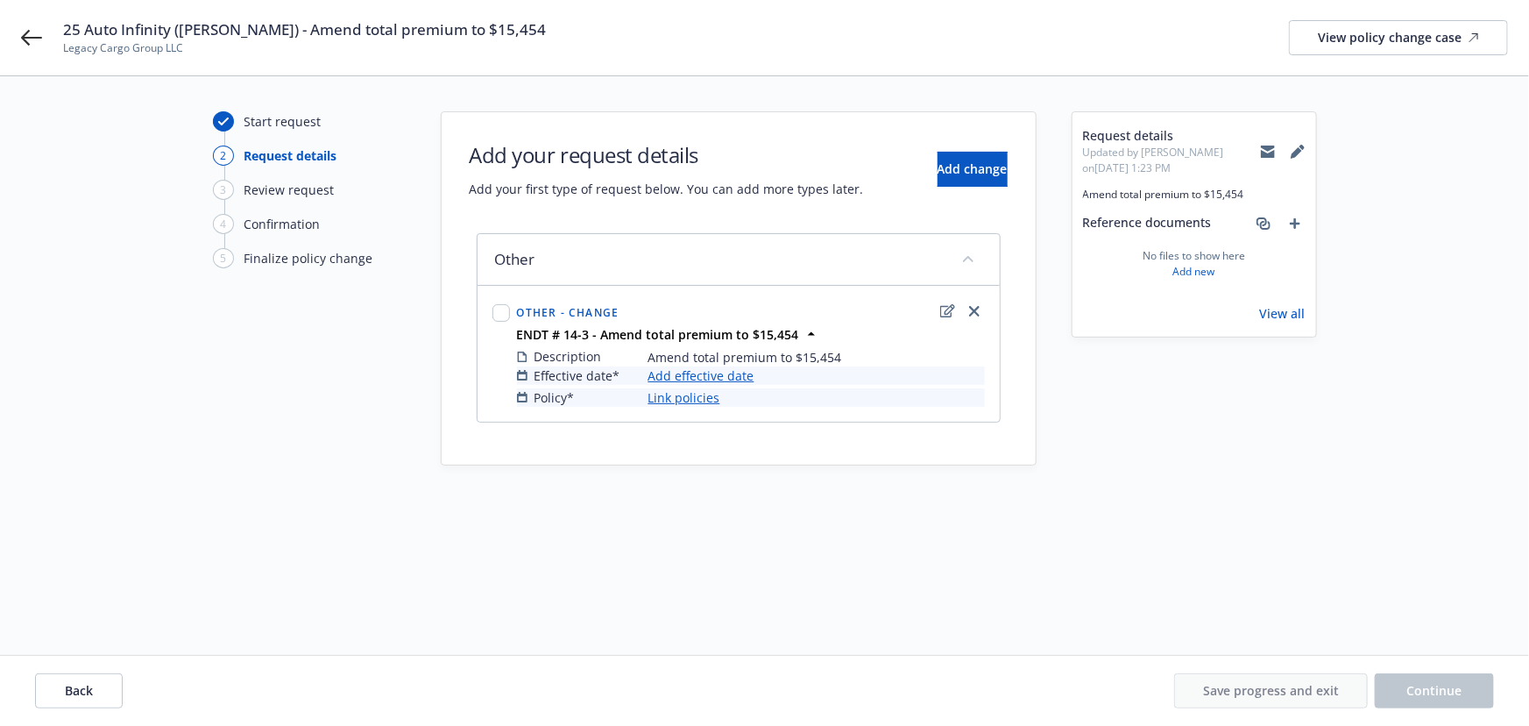
click at [701, 372] on link "Add effective date" at bounding box center [701, 375] width 106 height 18
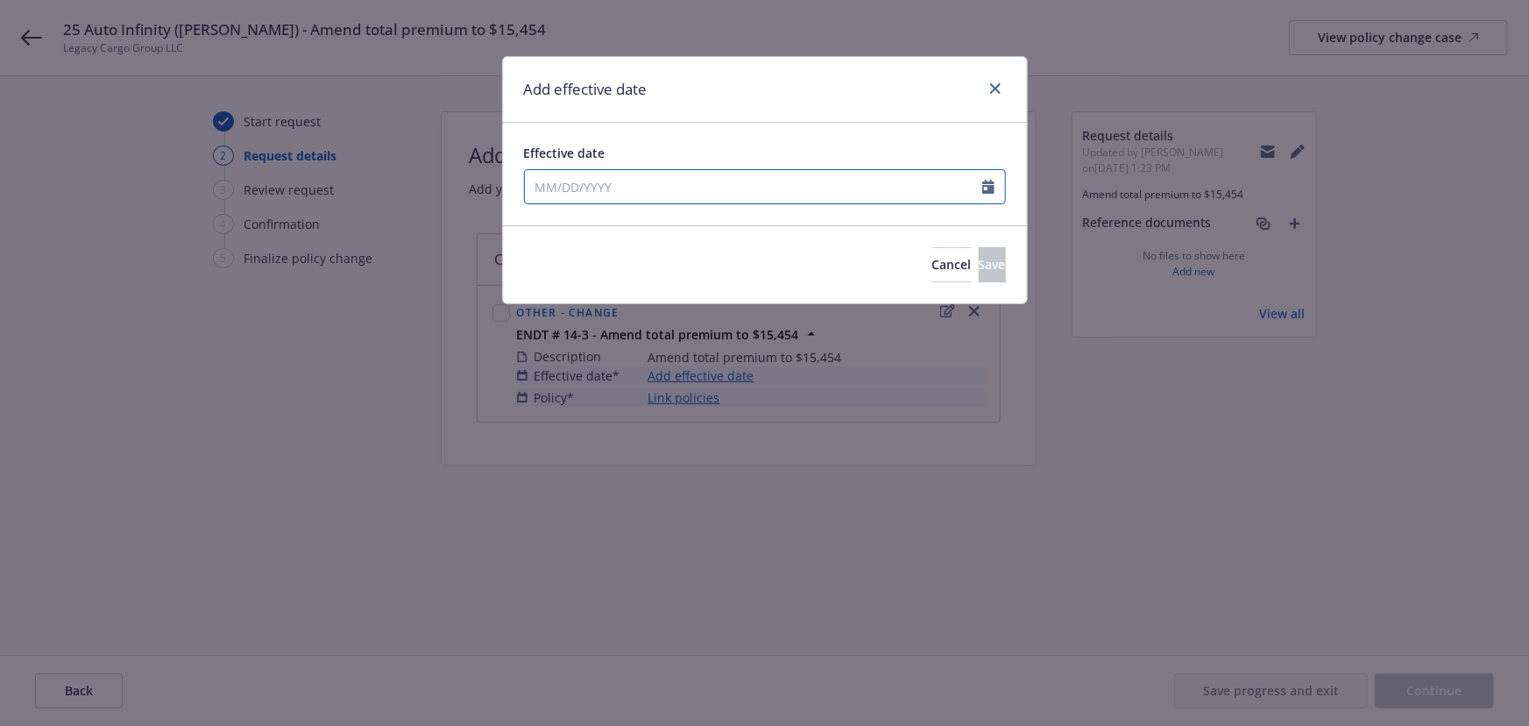
click at [587, 190] on input "Effective date" at bounding box center [753, 186] width 457 height 33
select select "9"
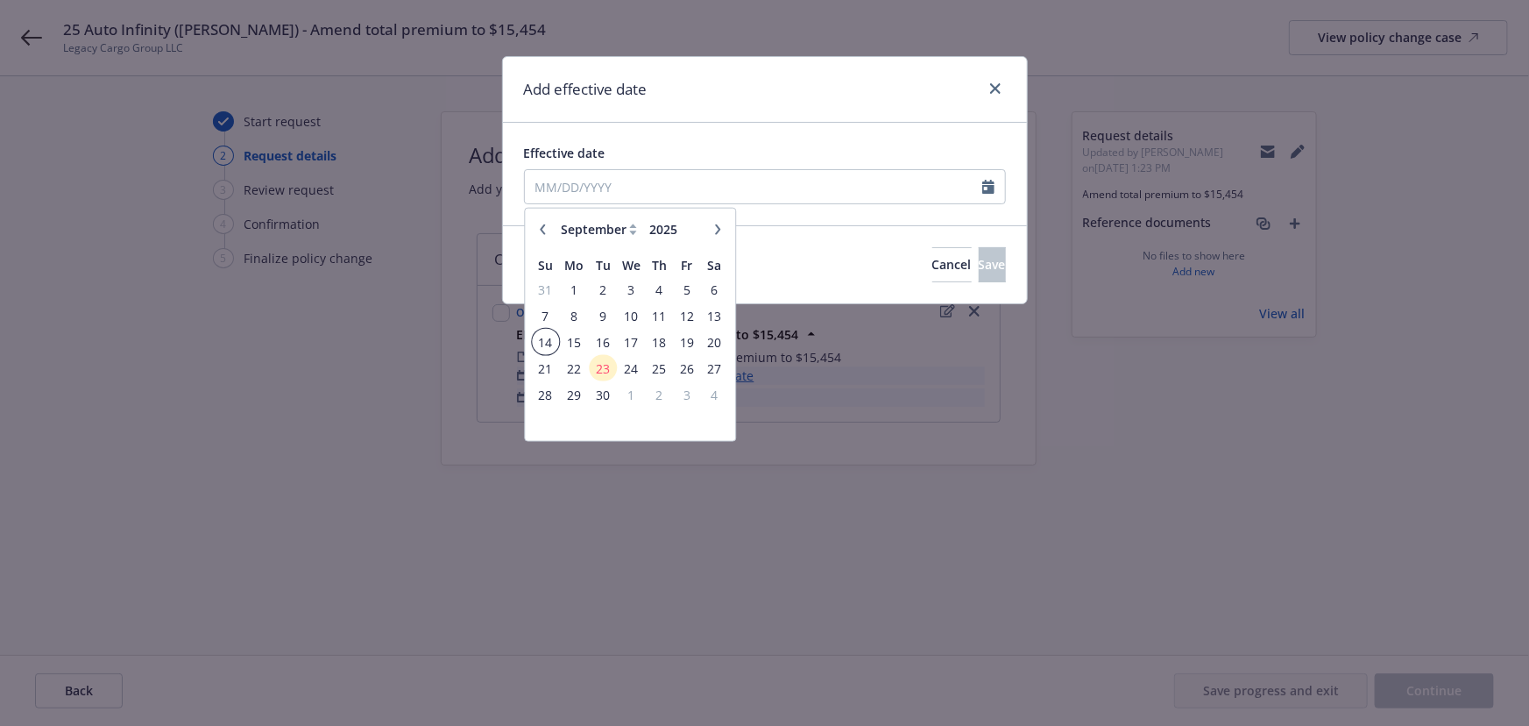
click at [538, 340] on span "14" at bounding box center [546, 341] width 24 height 22
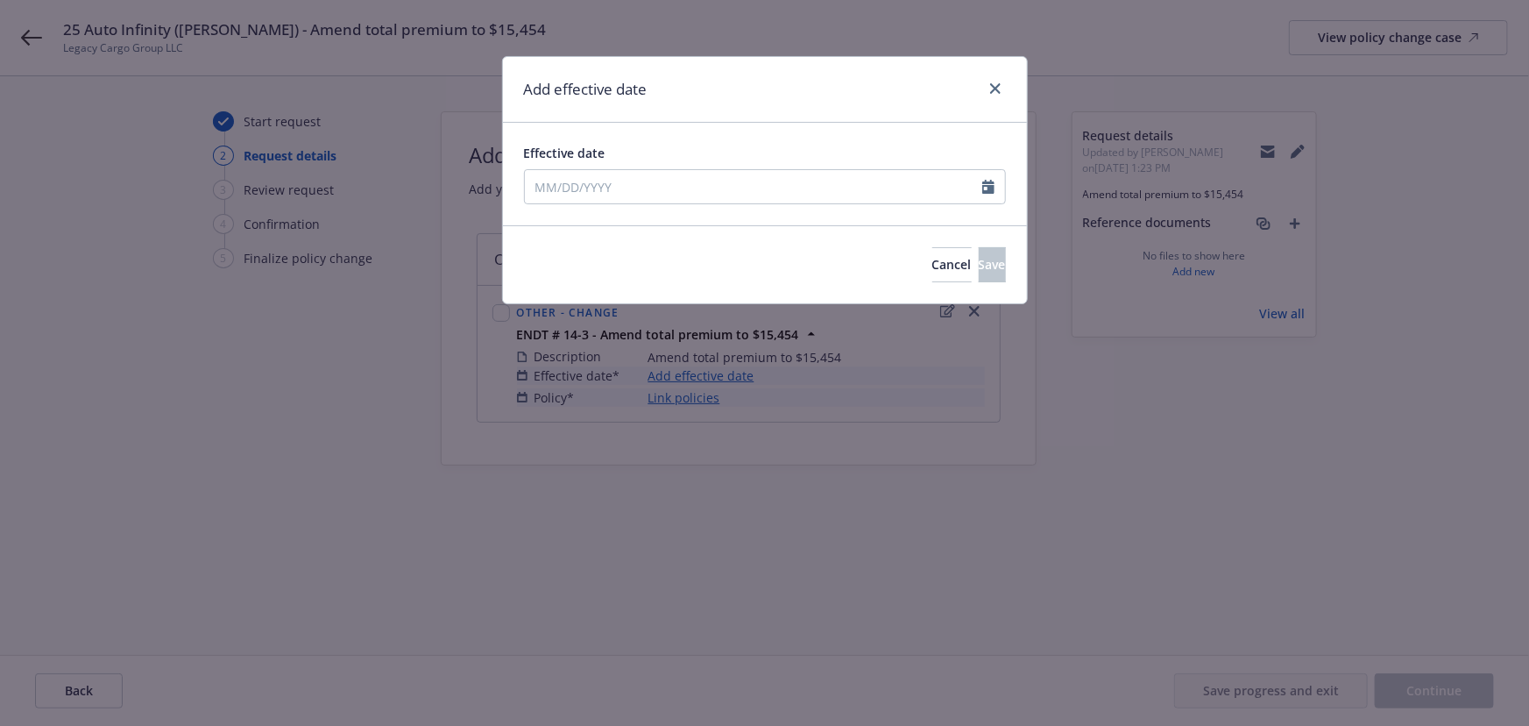
type input "[DATE]"
click at [979, 254] on button "Save" at bounding box center [992, 264] width 27 height 35
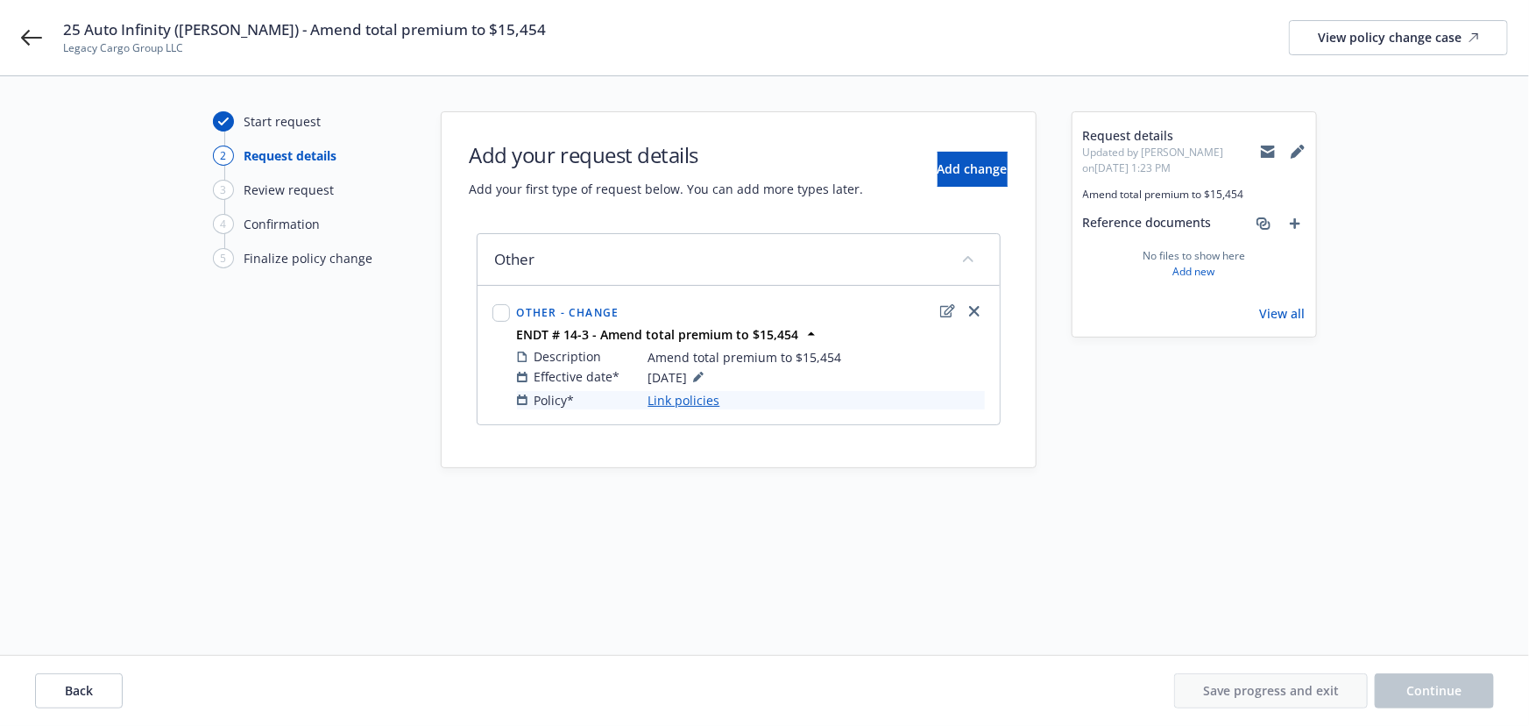
click at [709, 398] on link "Link policies" at bounding box center [684, 400] width 72 height 18
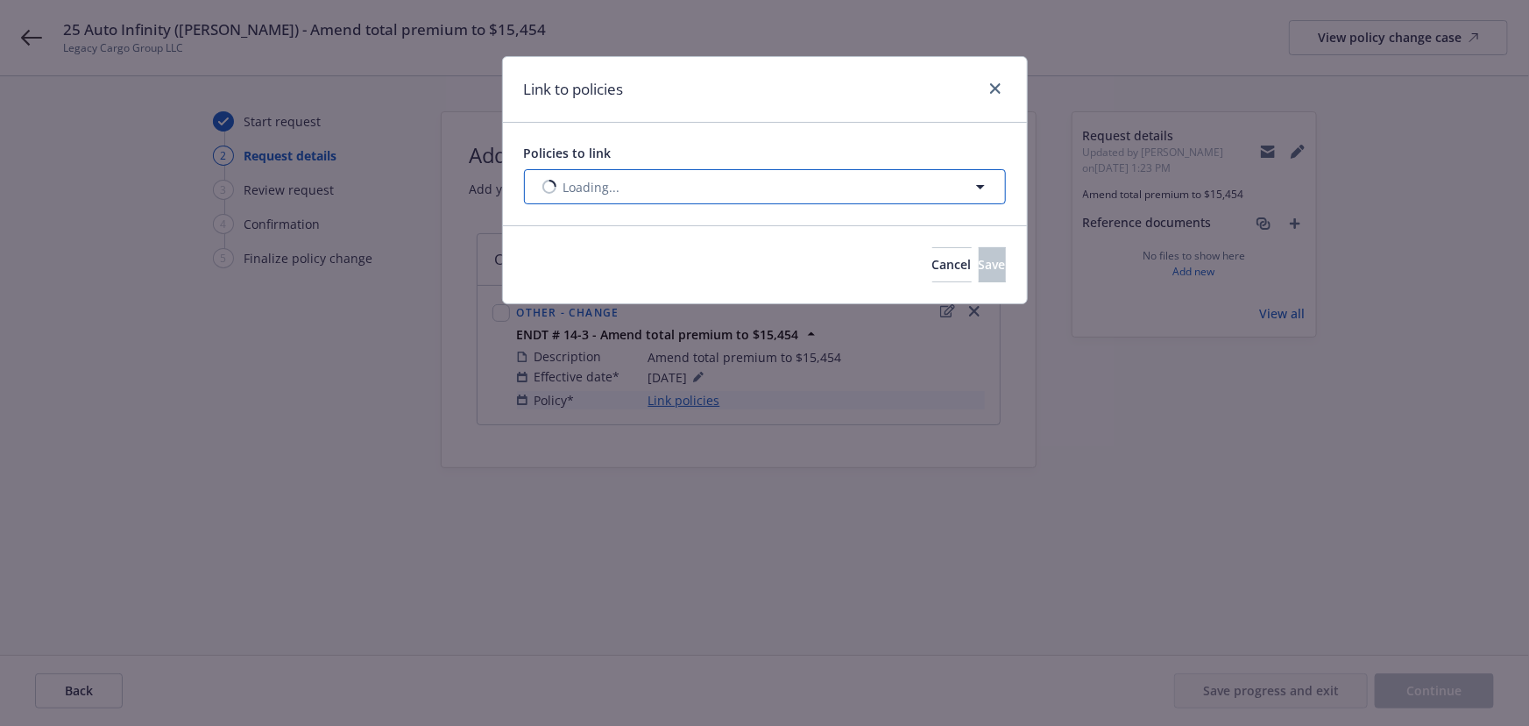
click at [620, 195] on span "Loading..." at bounding box center [591, 187] width 57 height 18
select select "ACTIVE"
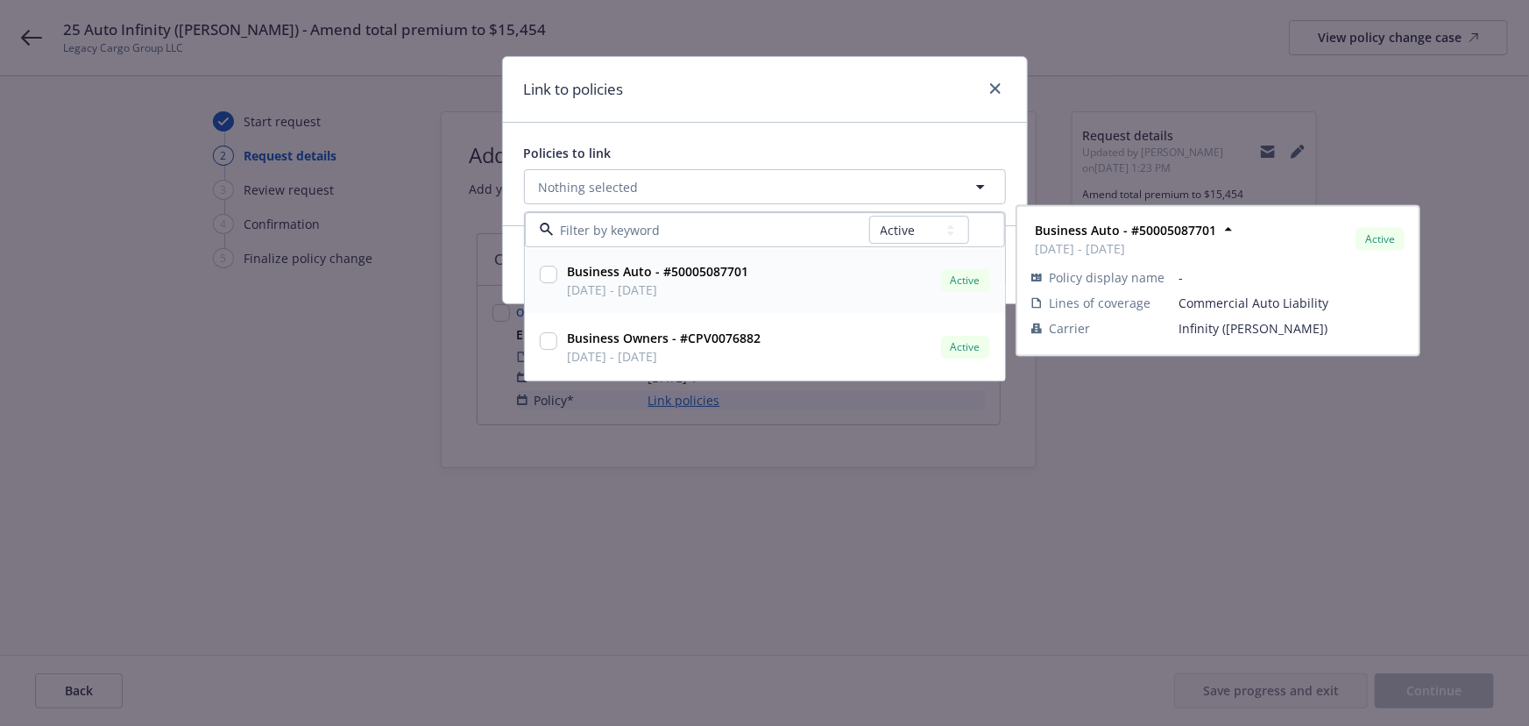
click at [631, 287] on span "[DATE] - [DATE]" at bounding box center [658, 290] width 181 height 18
checkbox input "true"
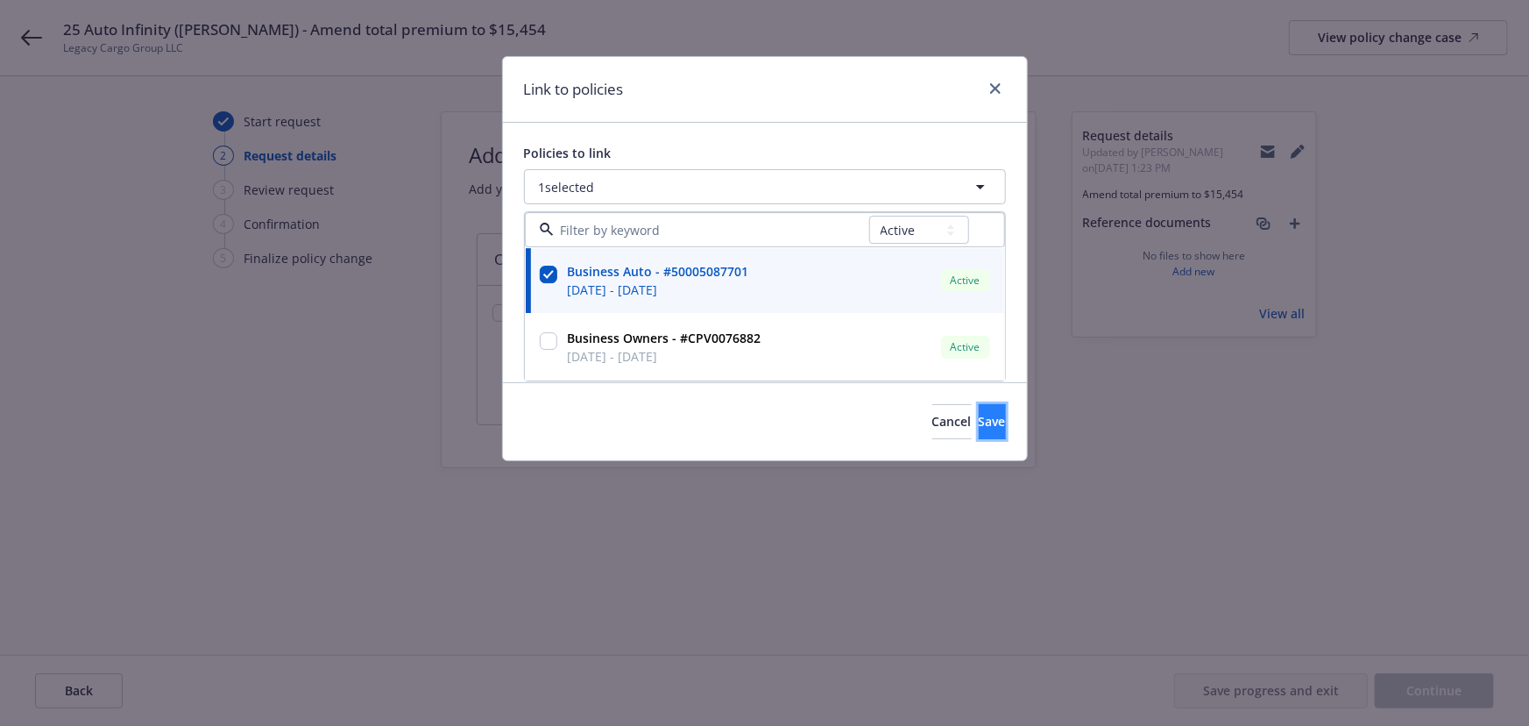
click at [979, 417] on span "Save" at bounding box center [992, 421] width 27 height 17
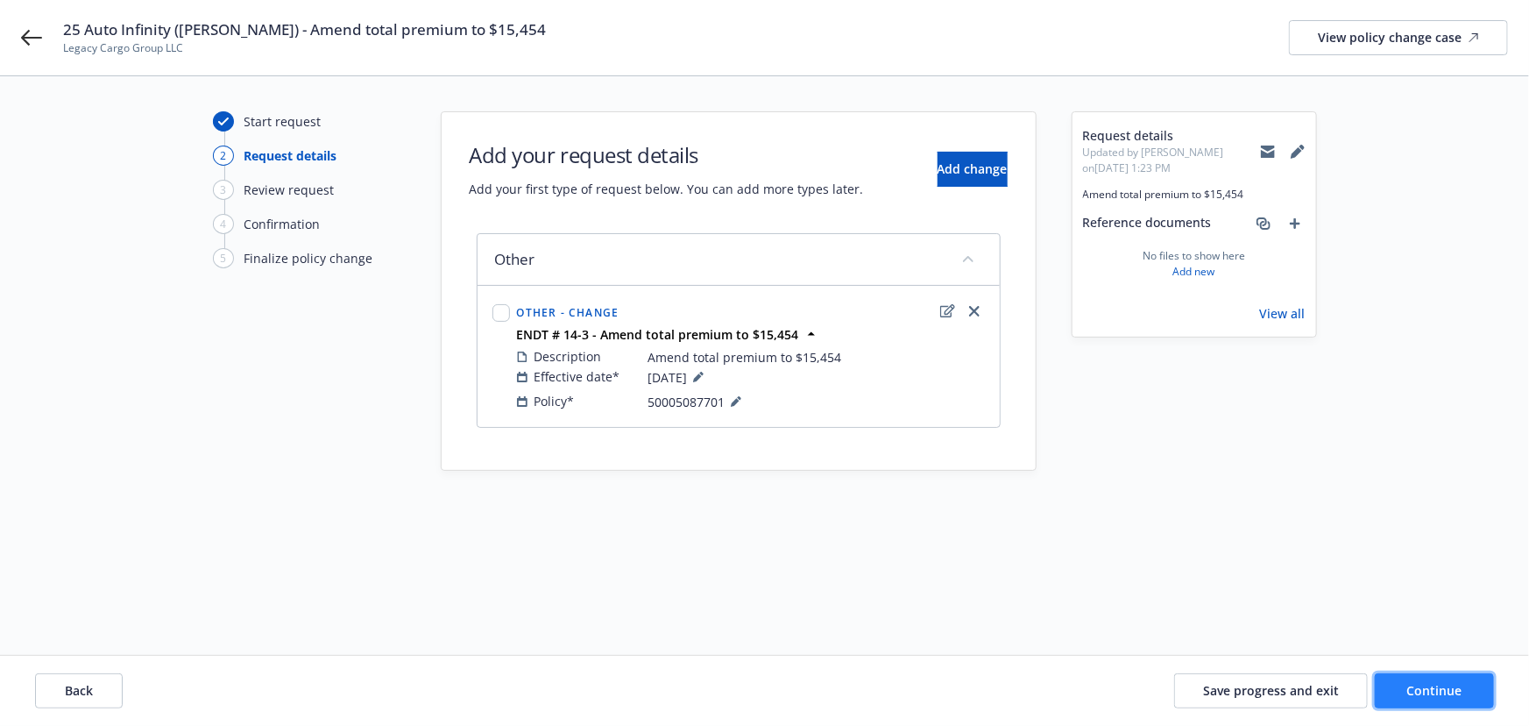
click at [1430, 678] on button "Continue" at bounding box center [1434, 690] width 119 height 35
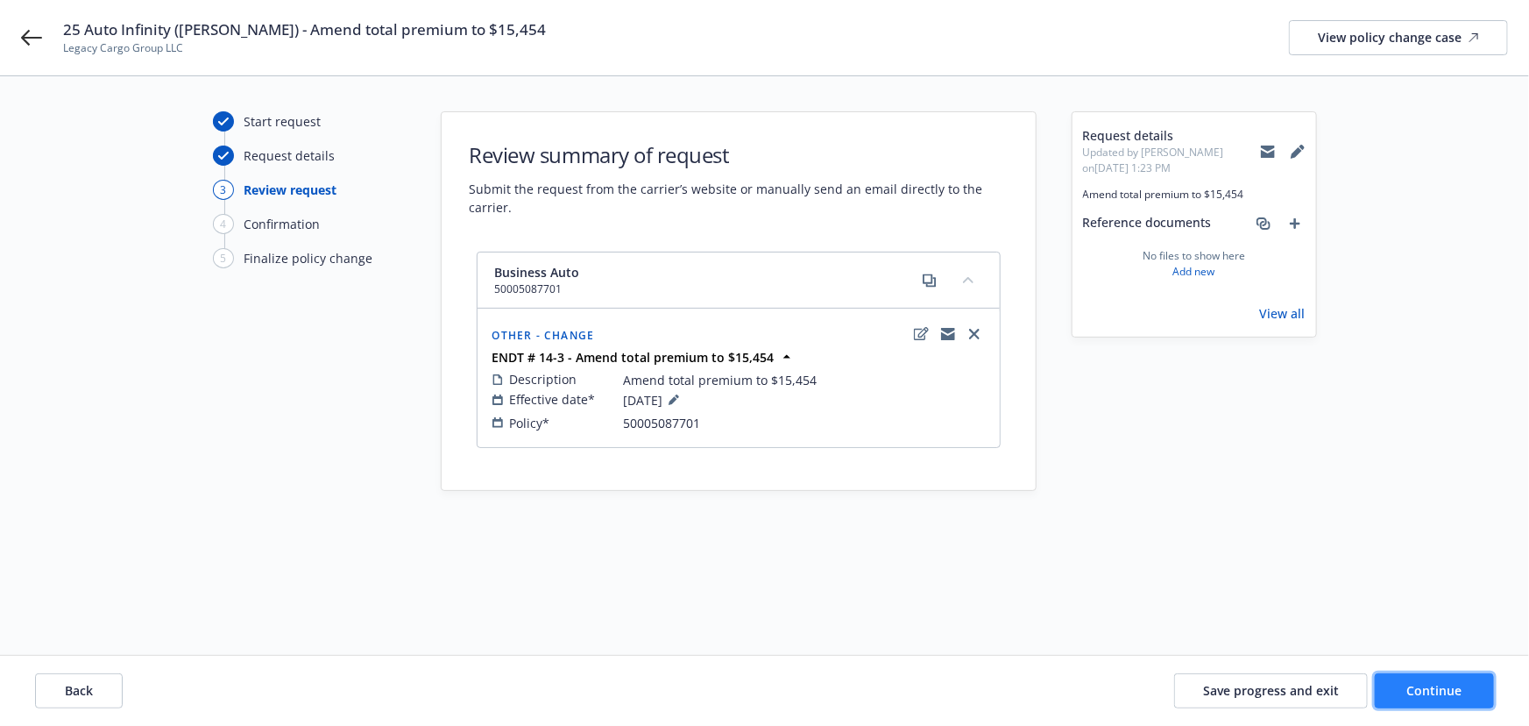
click at [1426, 684] on span "Continue" at bounding box center [1434, 690] width 55 height 17
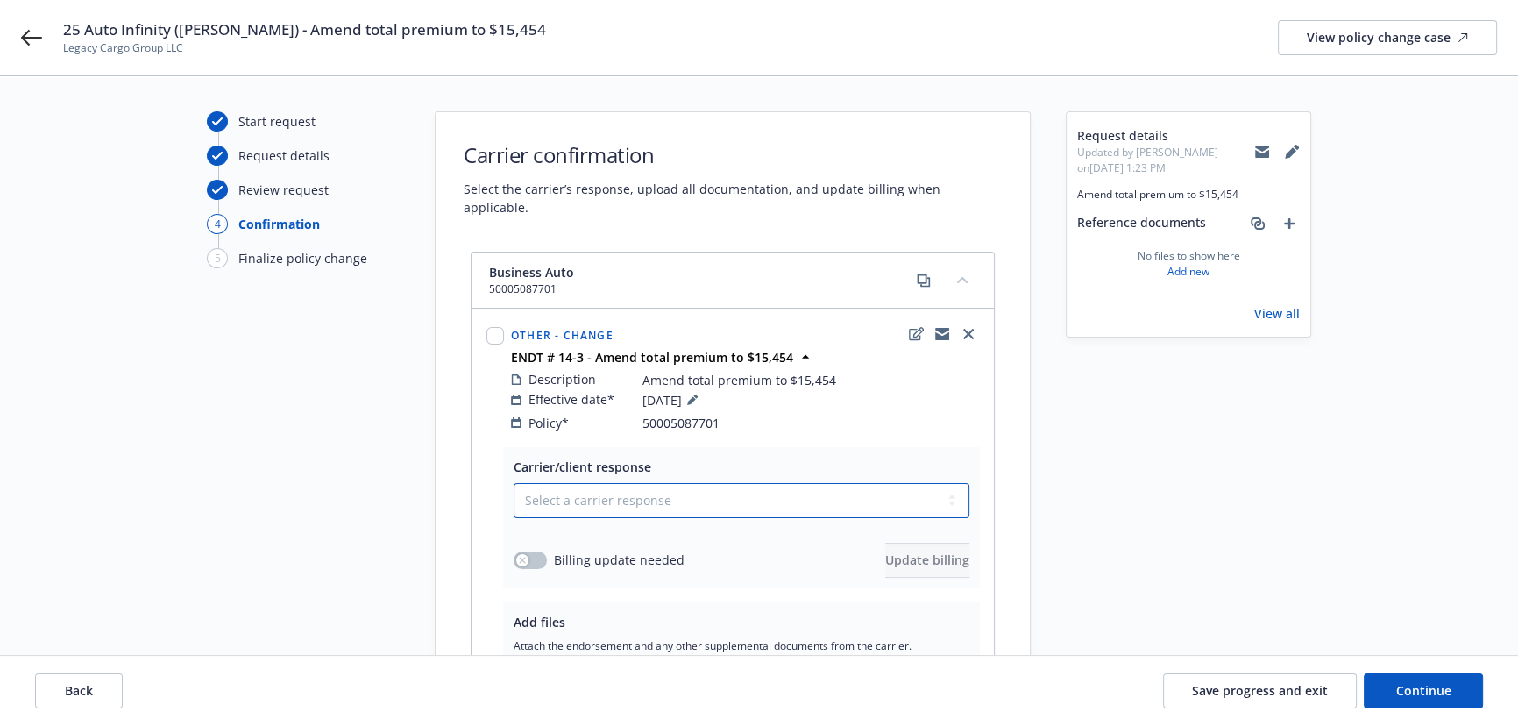
click at [588, 491] on select "Select a carrier response Accepted Accepted with revision No endorsement needed…" at bounding box center [742, 500] width 456 height 35
select select "ACCEPTED"
click at [514, 483] on select "Select a carrier response Accepted Accepted with revision No endorsement needed…" at bounding box center [742, 500] width 456 height 35
click at [528, 551] on button "button" at bounding box center [530, 560] width 33 height 18
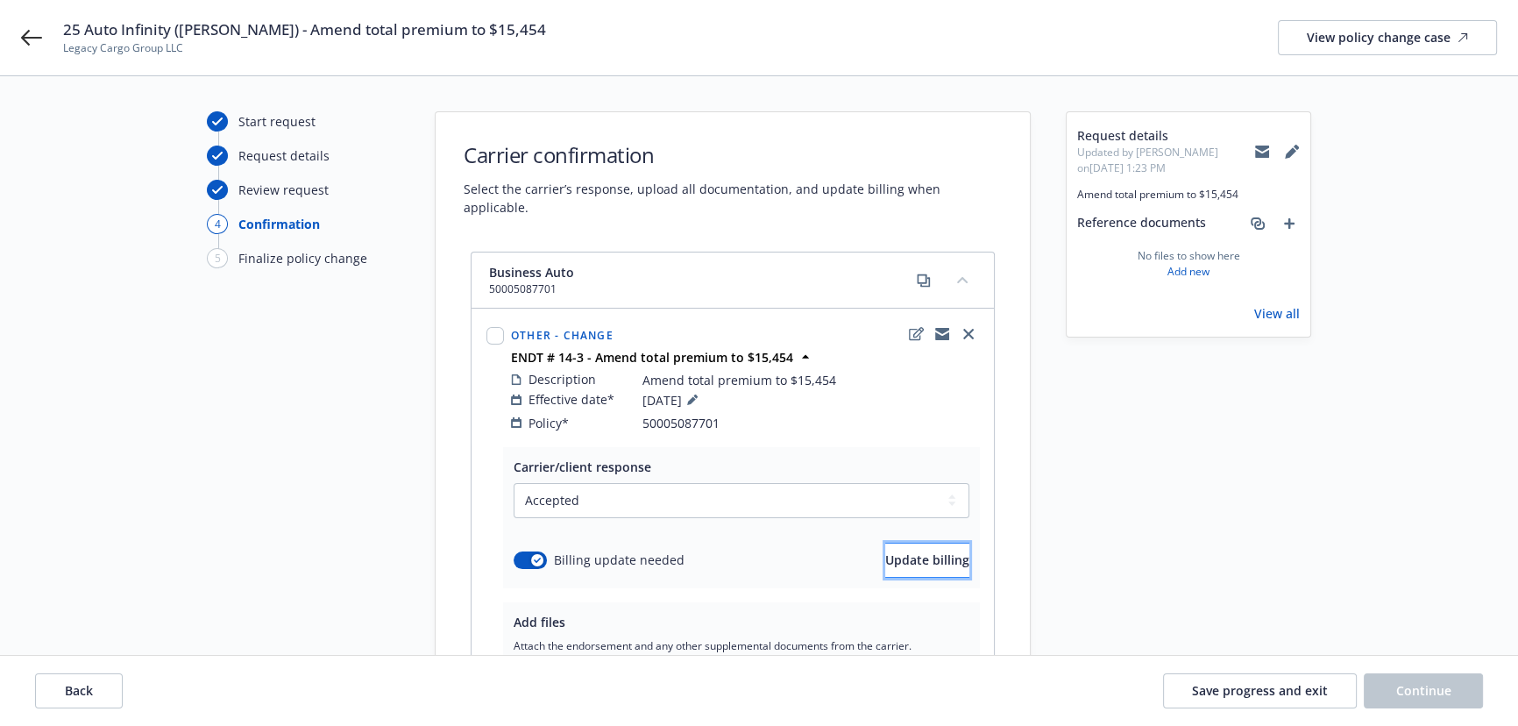
click at [908, 551] on span "Update billing" at bounding box center [927, 559] width 84 height 17
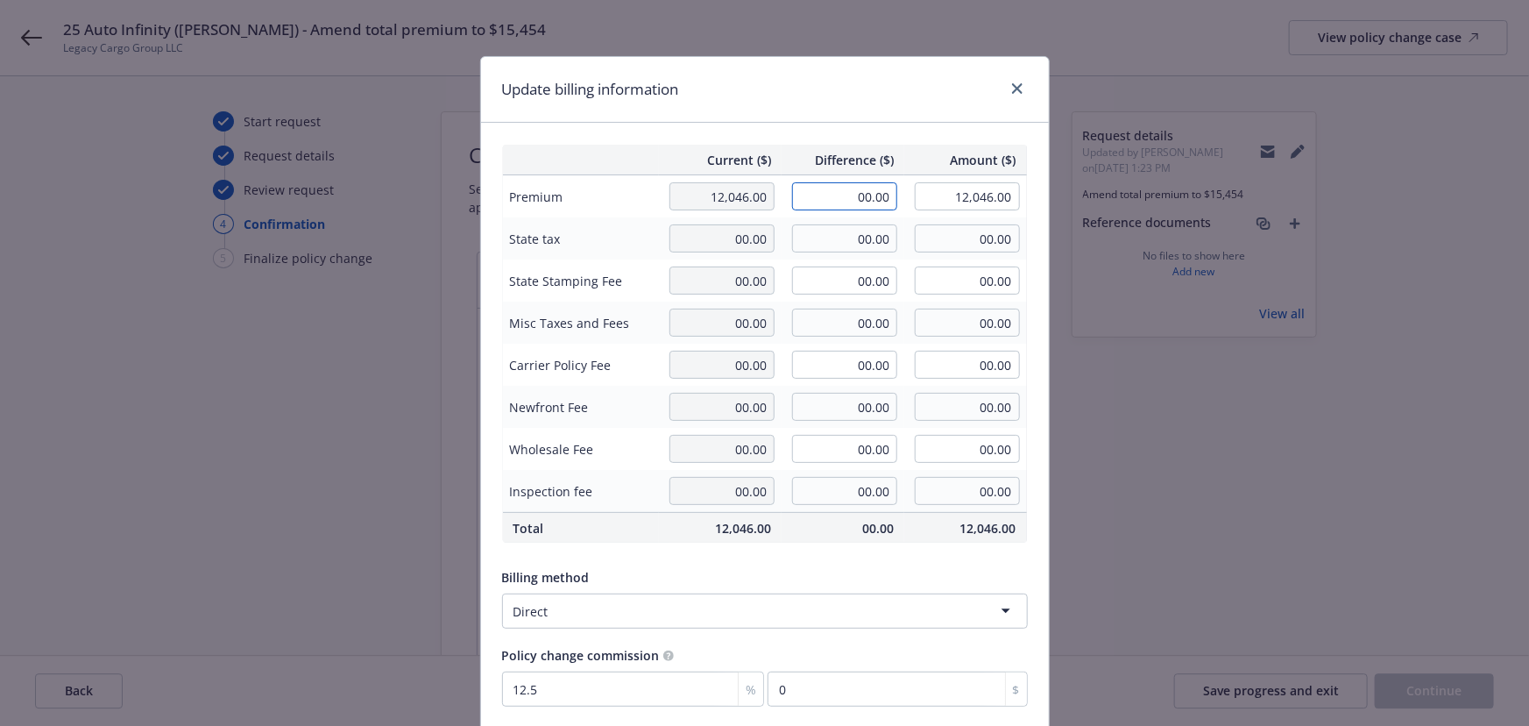
drag, startPoint x: 821, startPoint y: 188, endPoint x: 1025, endPoint y: 204, distance: 204.9
click at [1025, 204] on div "Current ($) Difference ($) Amount ($) Premium 12,046.00 00.00 12,046.00 State t…" at bounding box center [765, 425] width 568 height 605
type input "-"
type input "2"
type input "-215.00"
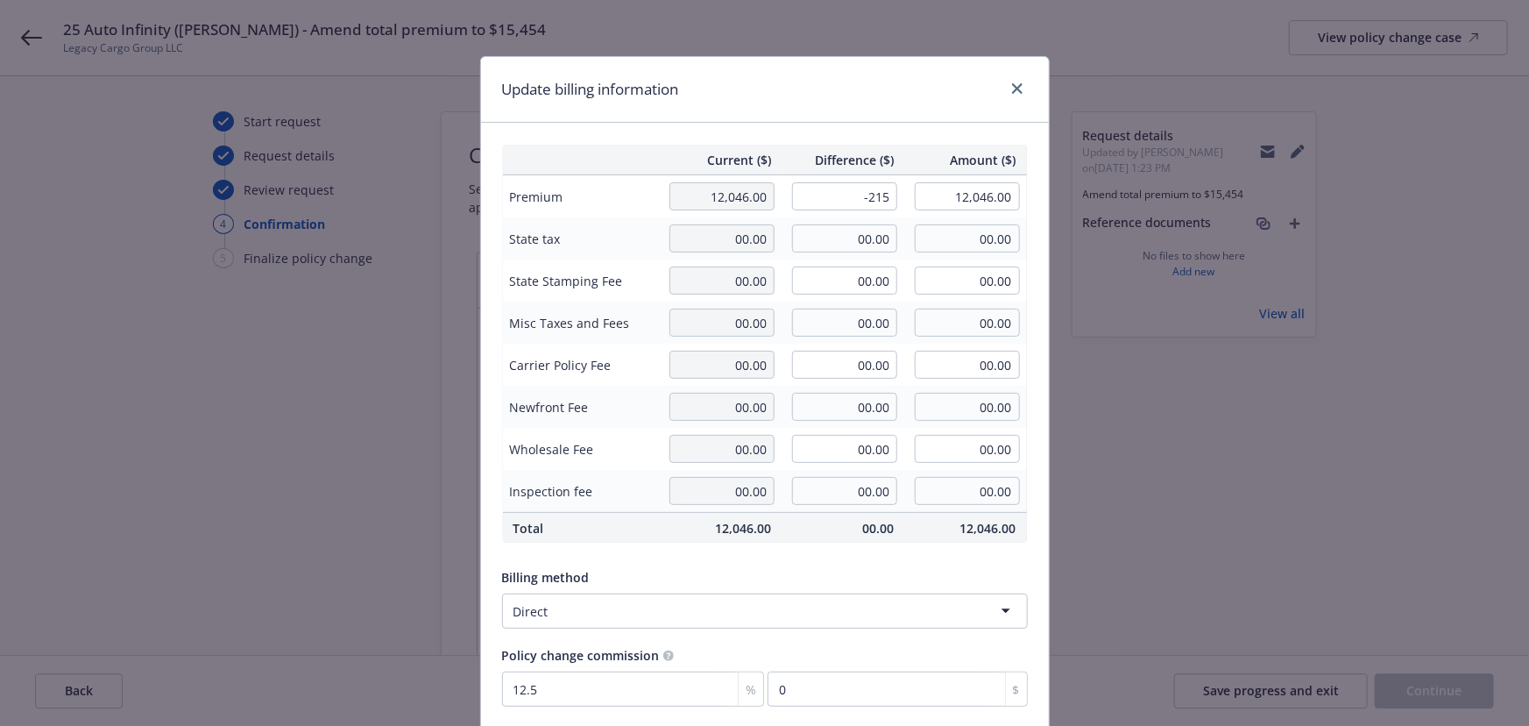
type input "11,831.00"
type input "-26.88"
click at [811, 103] on div "Update billing information" at bounding box center [765, 90] width 568 height 66
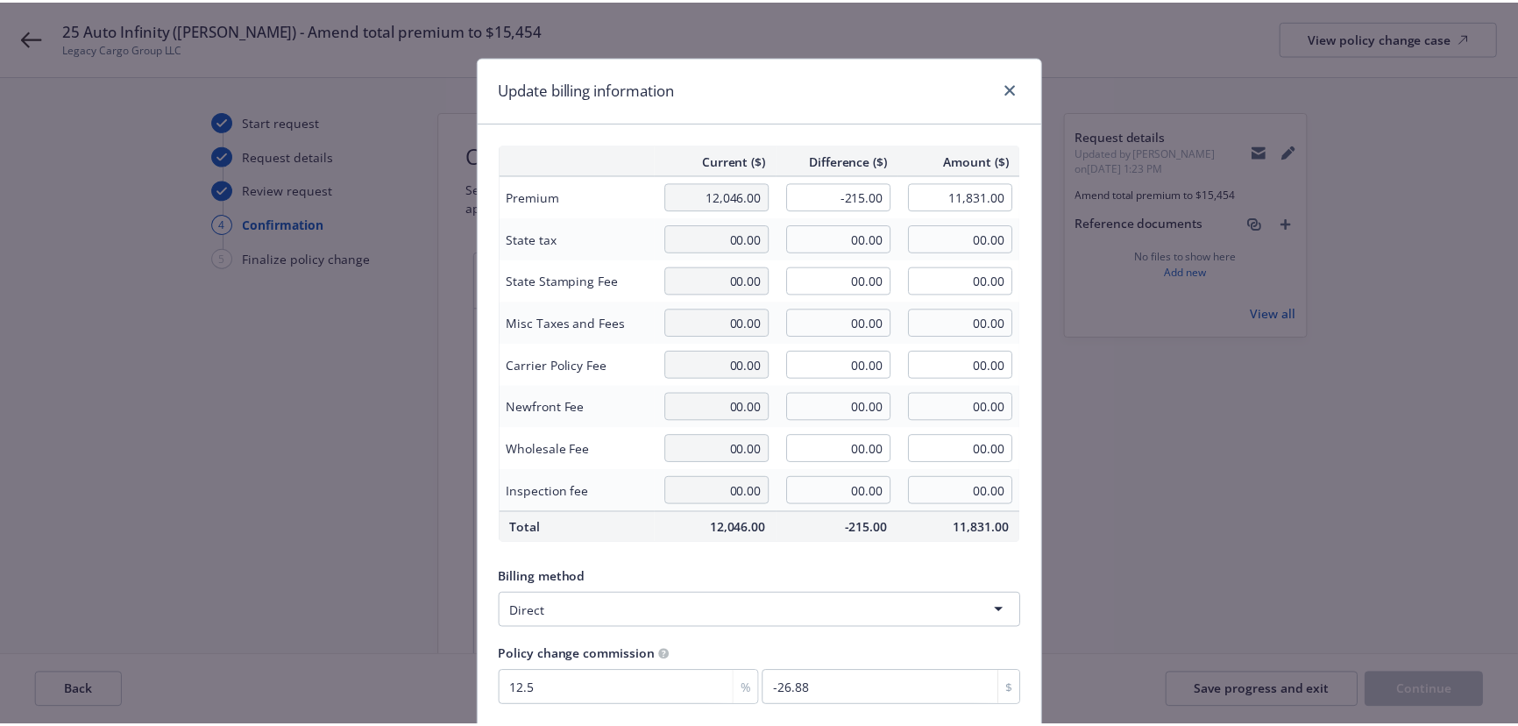
scroll to position [136, 0]
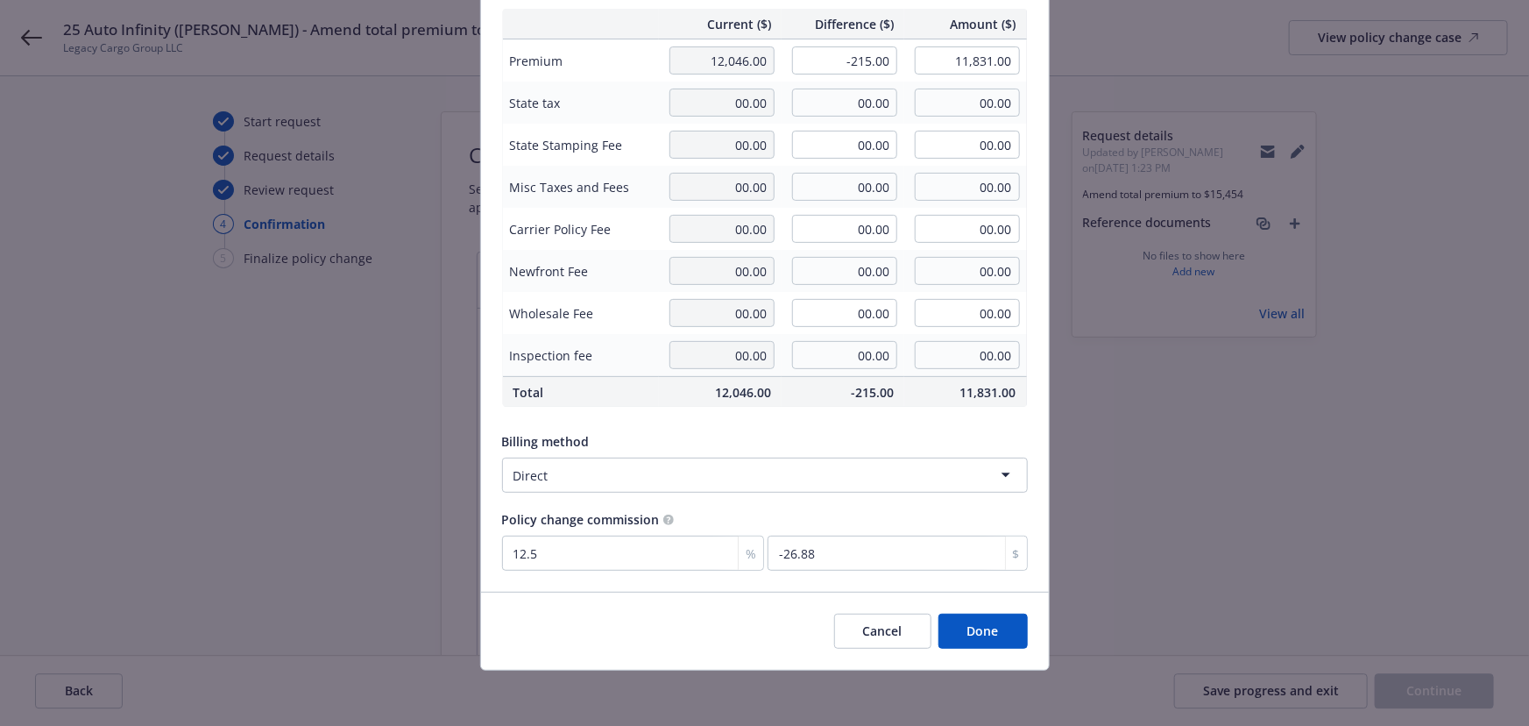
click at [903, 629] on button "Cancel" at bounding box center [882, 630] width 97 height 35
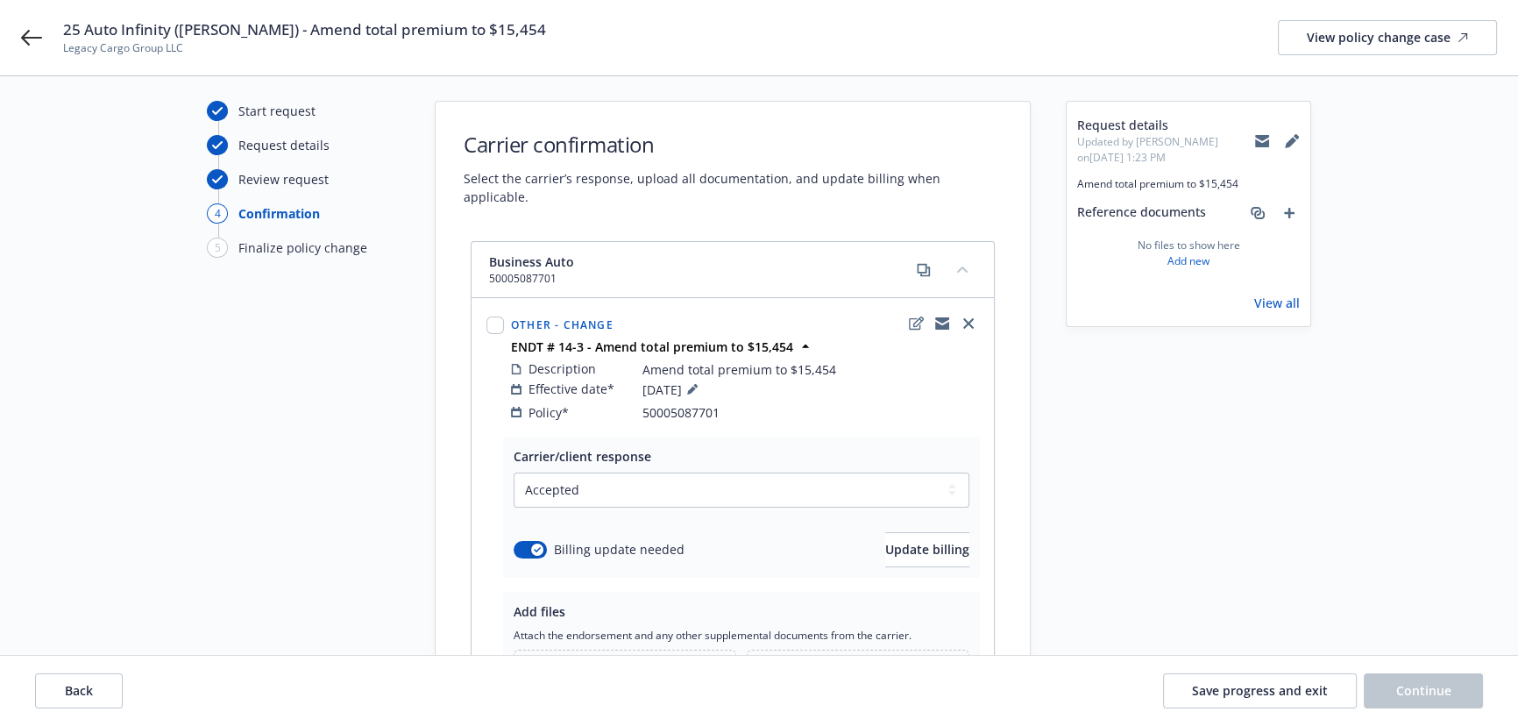
scroll to position [188, 0]
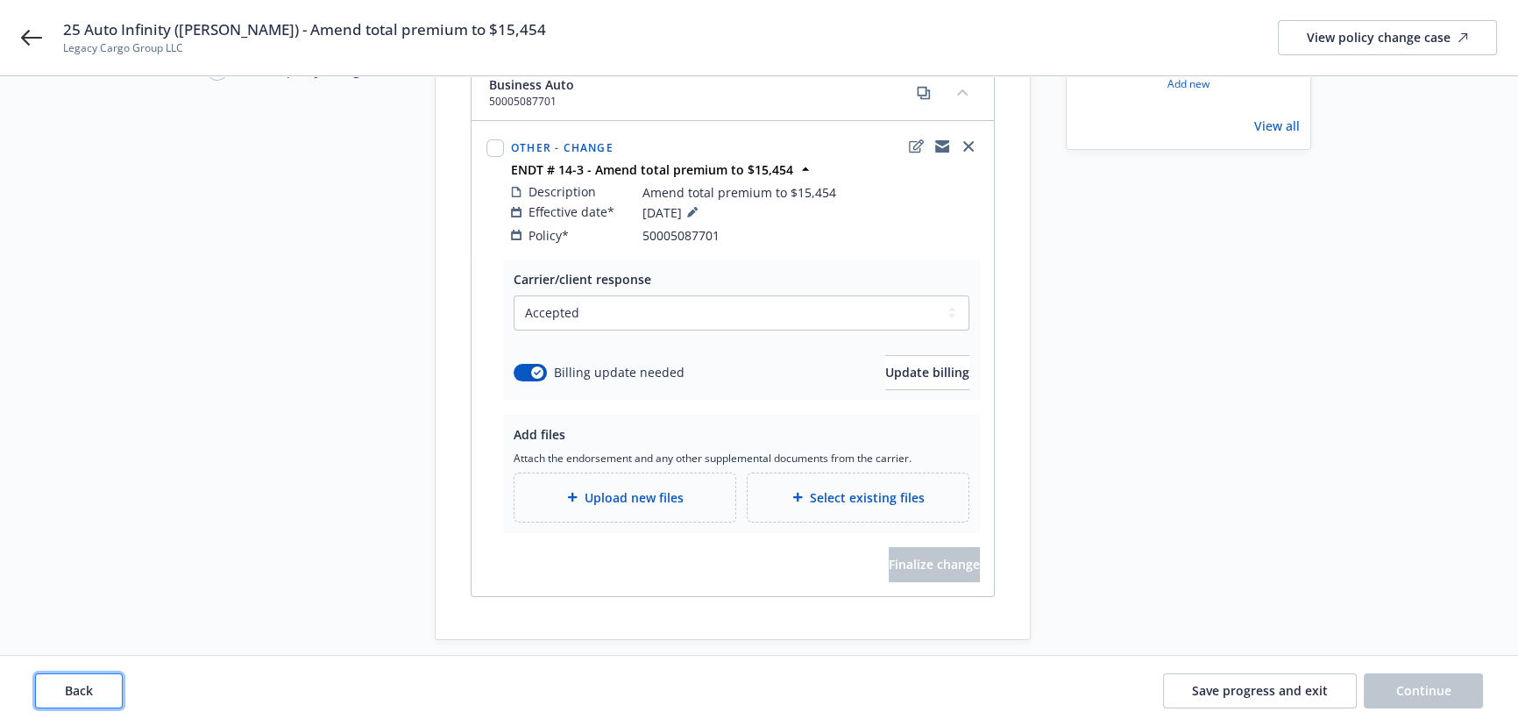
click at [76, 682] on span "Back" at bounding box center [79, 690] width 28 height 17
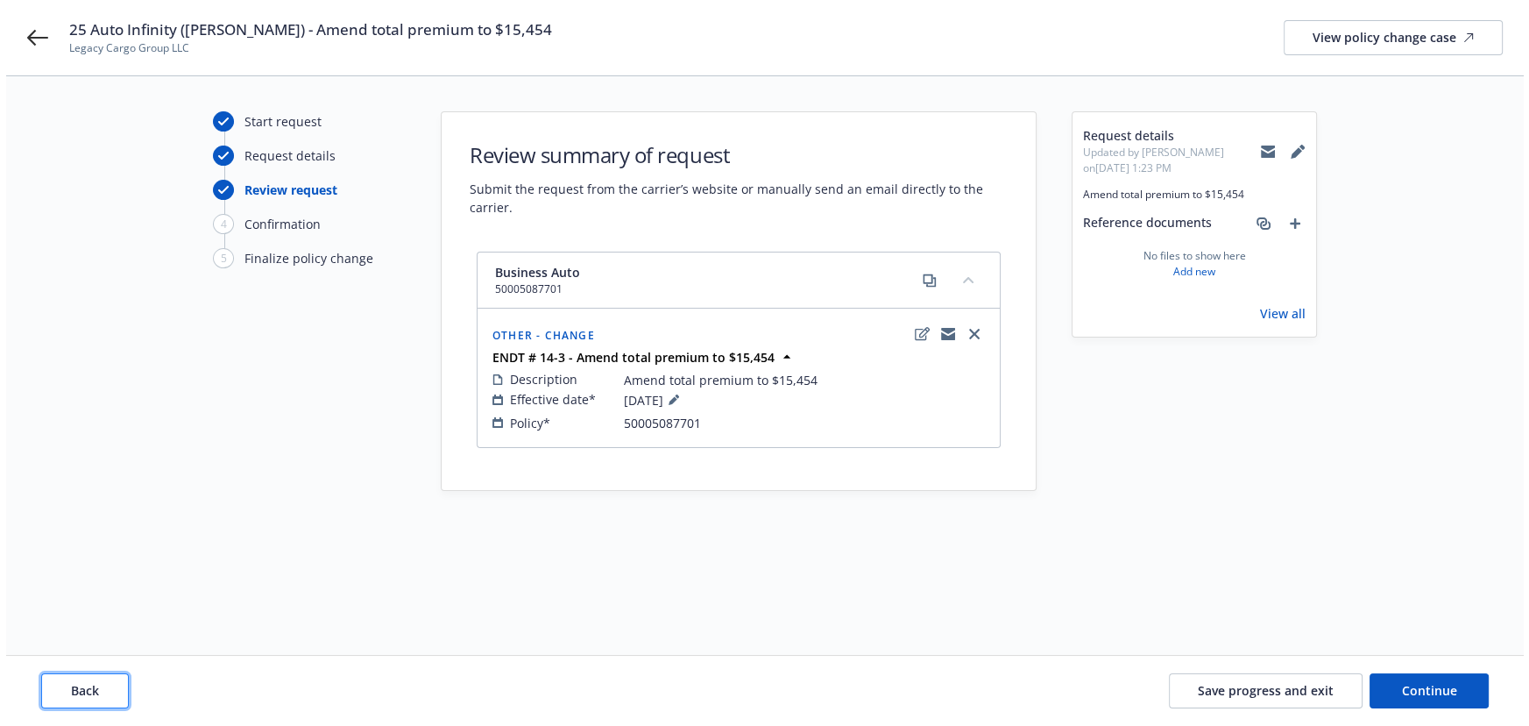
scroll to position [0, 0]
click at [76, 682] on span "Back" at bounding box center [79, 690] width 28 height 17
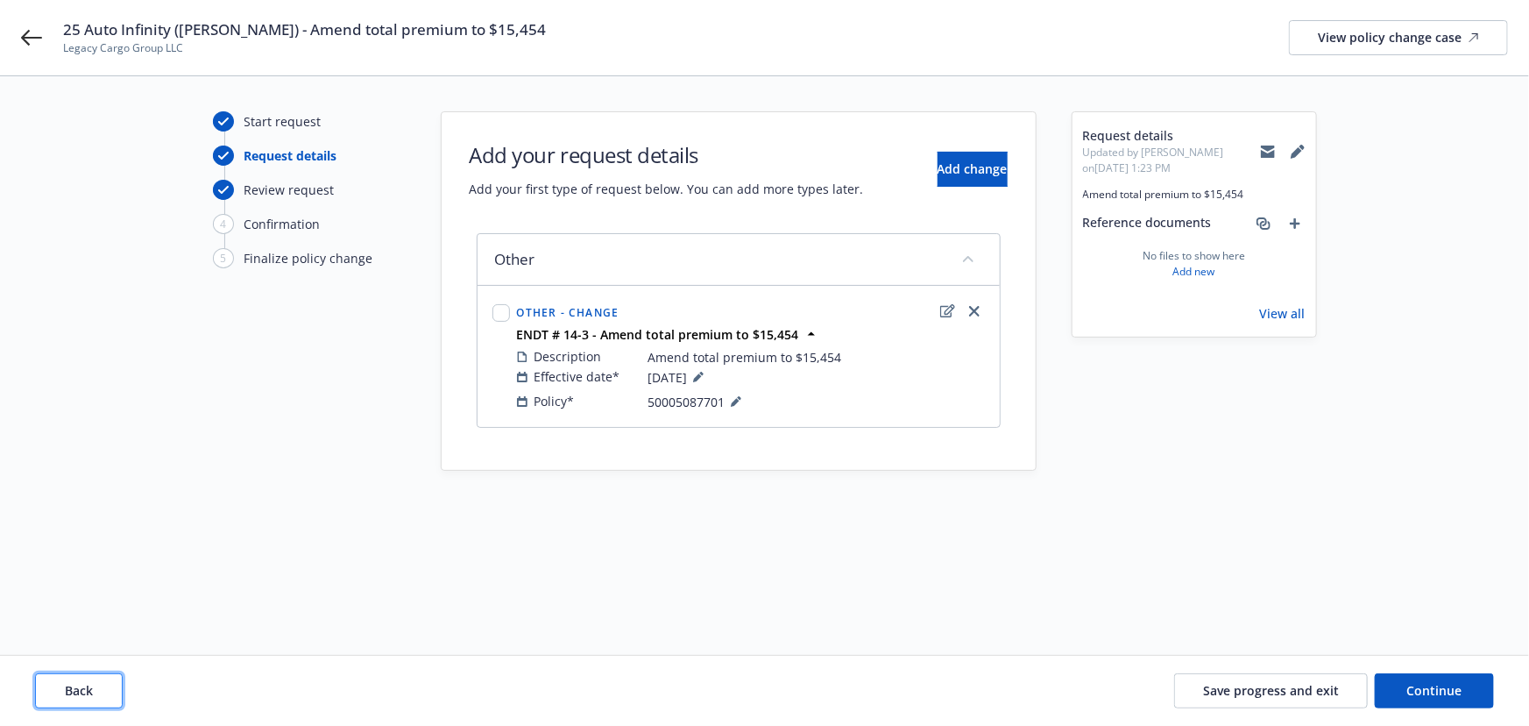
click at [76, 682] on span "Back" at bounding box center [79, 690] width 28 height 17
click at [76, 682] on div "Back Save progress and exit Continue" at bounding box center [764, 690] width 1459 height 35
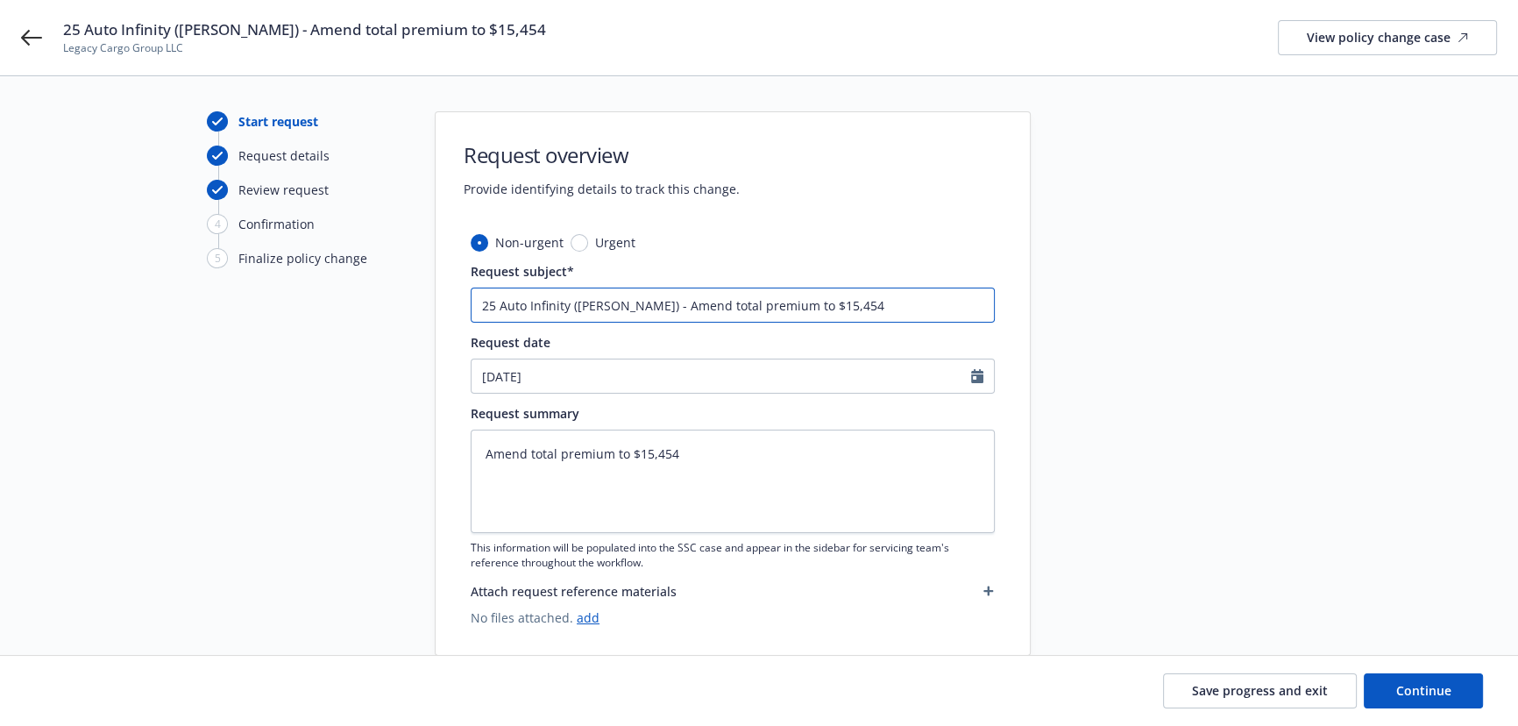
click at [724, 295] on input "25 Auto Infinity ([PERSON_NAME]) - Amend total premium to $15,454" at bounding box center [733, 304] width 524 height 35
drag, startPoint x: 707, startPoint y: 302, endPoint x: 638, endPoint y: 307, distance: 69.4
click at [638, 307] on input "25 Auto Infinity ([PERSON_NAME]) - Amend total premium to $15,454" at bounding box center [733, 304] width 524 height 35
type textarea "x"
type input "25 Auto Infinity ([PERSON_NAME]) - rpremium to $15,454"
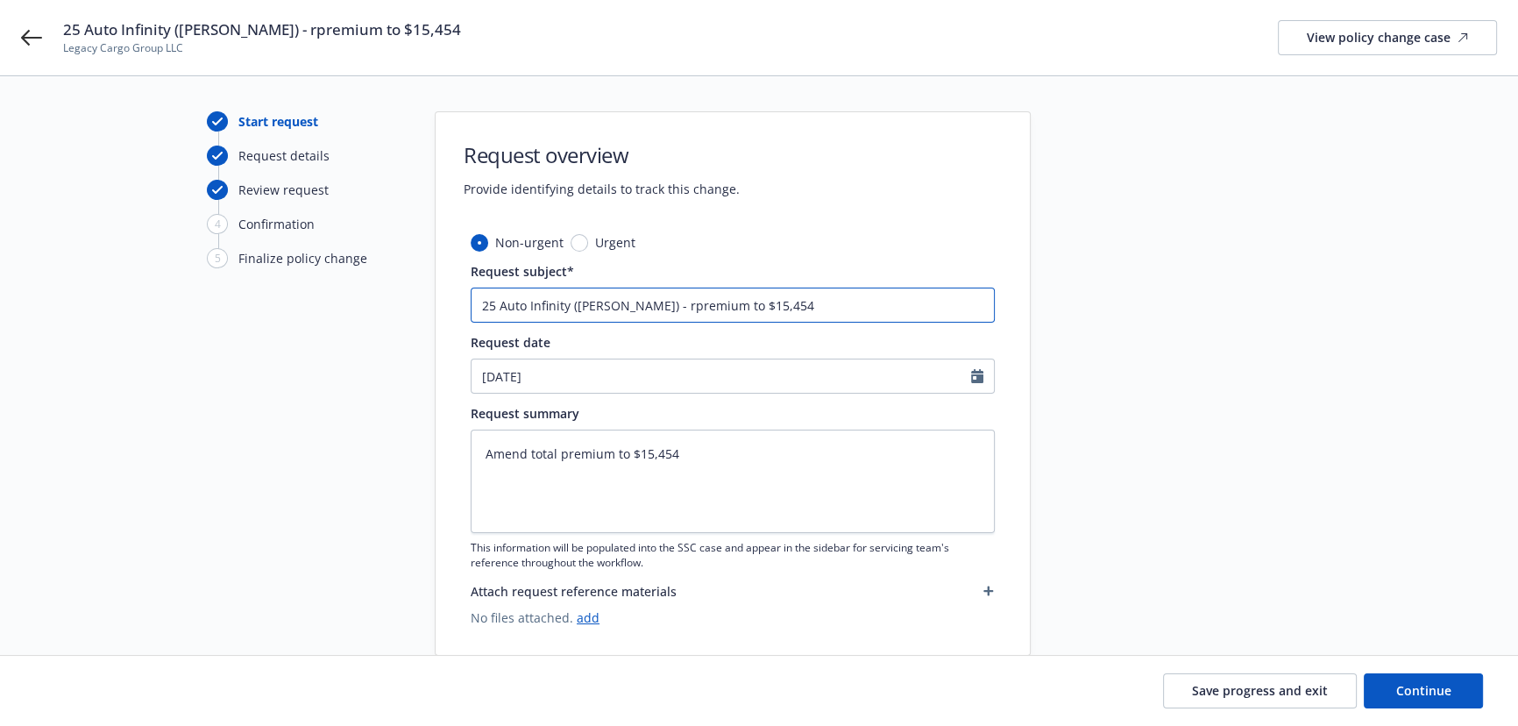
type textarea "x"
type input "25 Auto Infinity ([PERSON_NAME]) - repremium to $15,454"
type textarea "x"
type input "25 Auto Infinity ([PERSON_NAME]) - retpremium to $15,454"
type textarea "x"
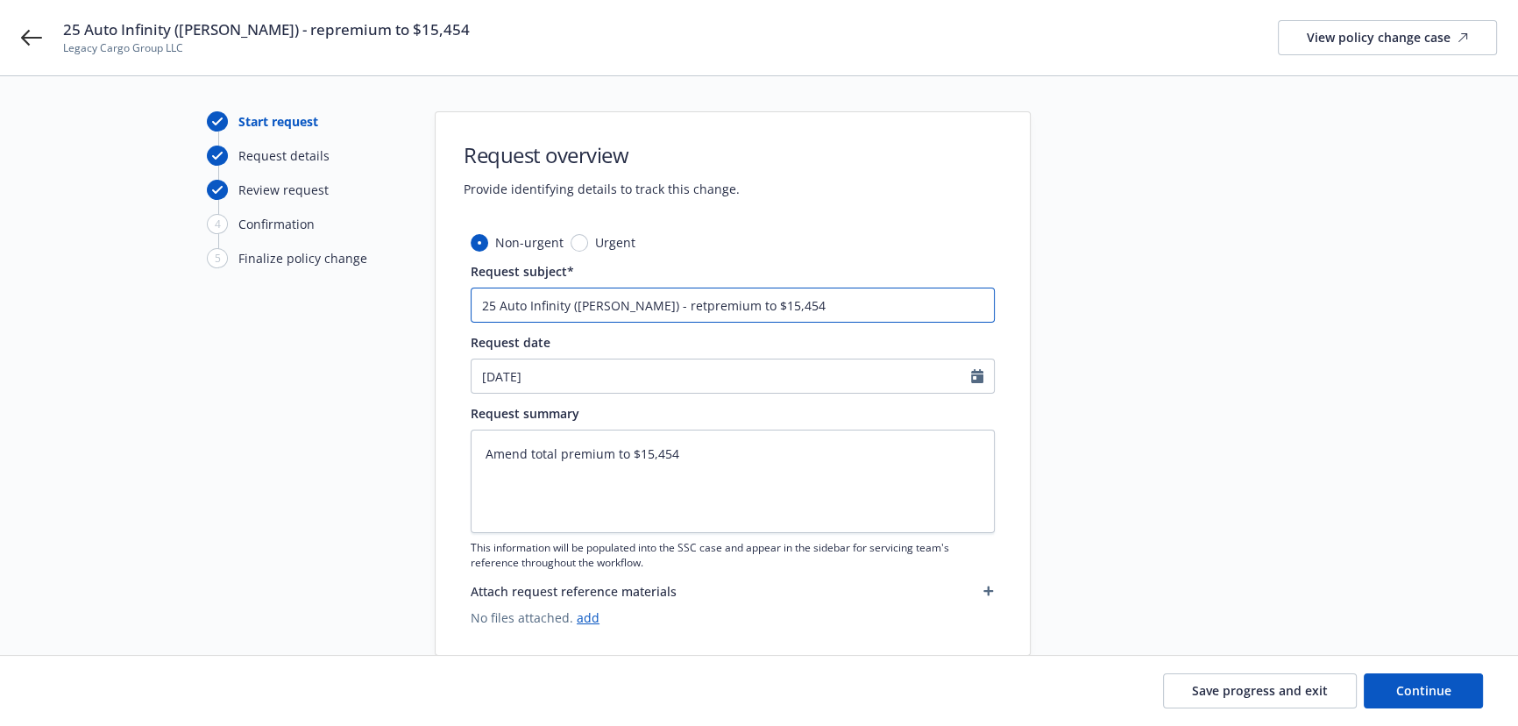
type input "25 Auto Infinity ([PERSON_NAME]) - retupremium to $15,454"
type textarea "x"
type input "25 Auto Infinity ([PERSON_NAME]) - returpremium to $15,454"
type textarea "x"
type input "25 Auto Infinity ([PERSON_NAME]) - returnpremium to $15,454"
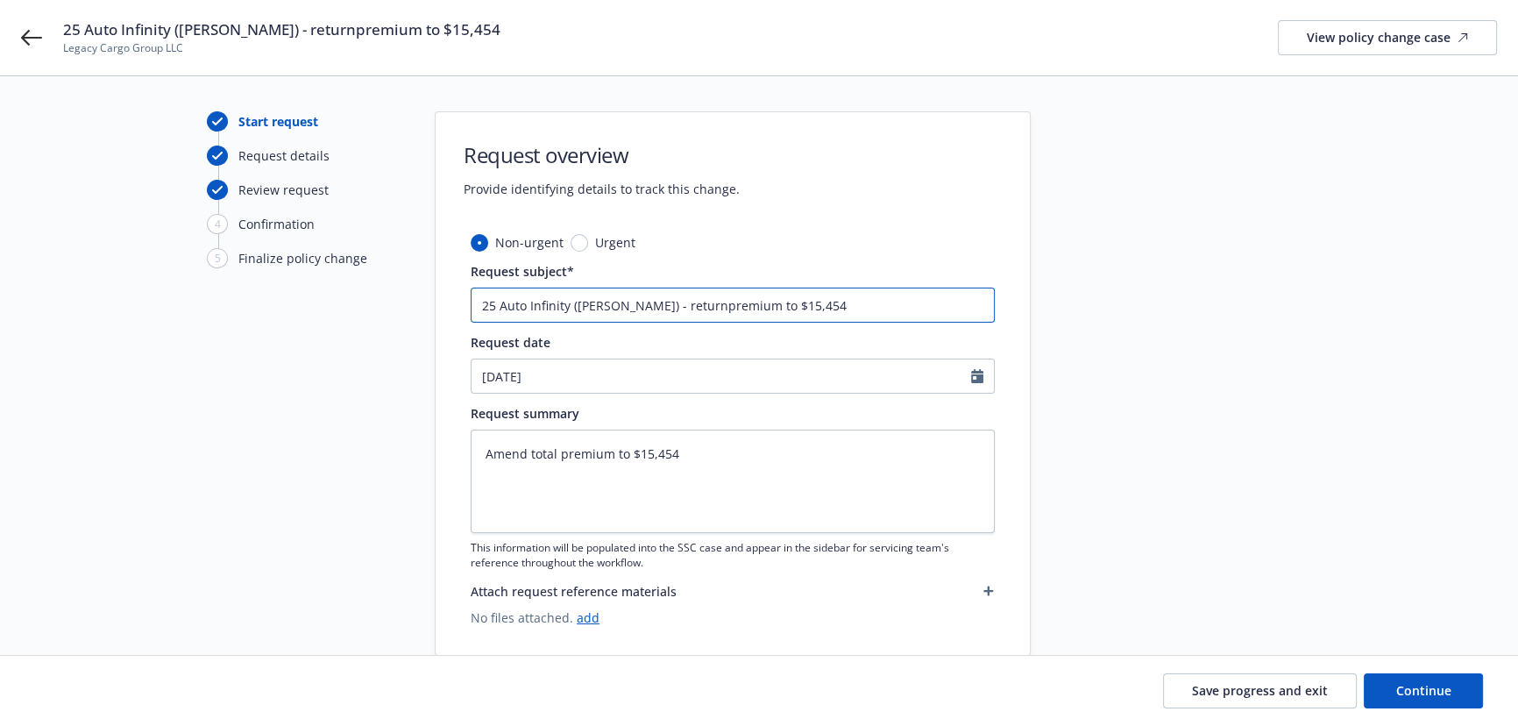
type textarea "x"
type input "25 Auto Infinity ([PERSON_NAME]) - return premium to $15,454"
drag, startPoint x: 755, startPoint y: 304, endPoint x: 884, endPoint y: 305, distance: 129.7
click at [884, 305] on input "25 Auto Infinity ([PERSON_NAME]) - return premium to $15,454" at bounding box center [733, 304] width 524 height 35
type textarea "x"
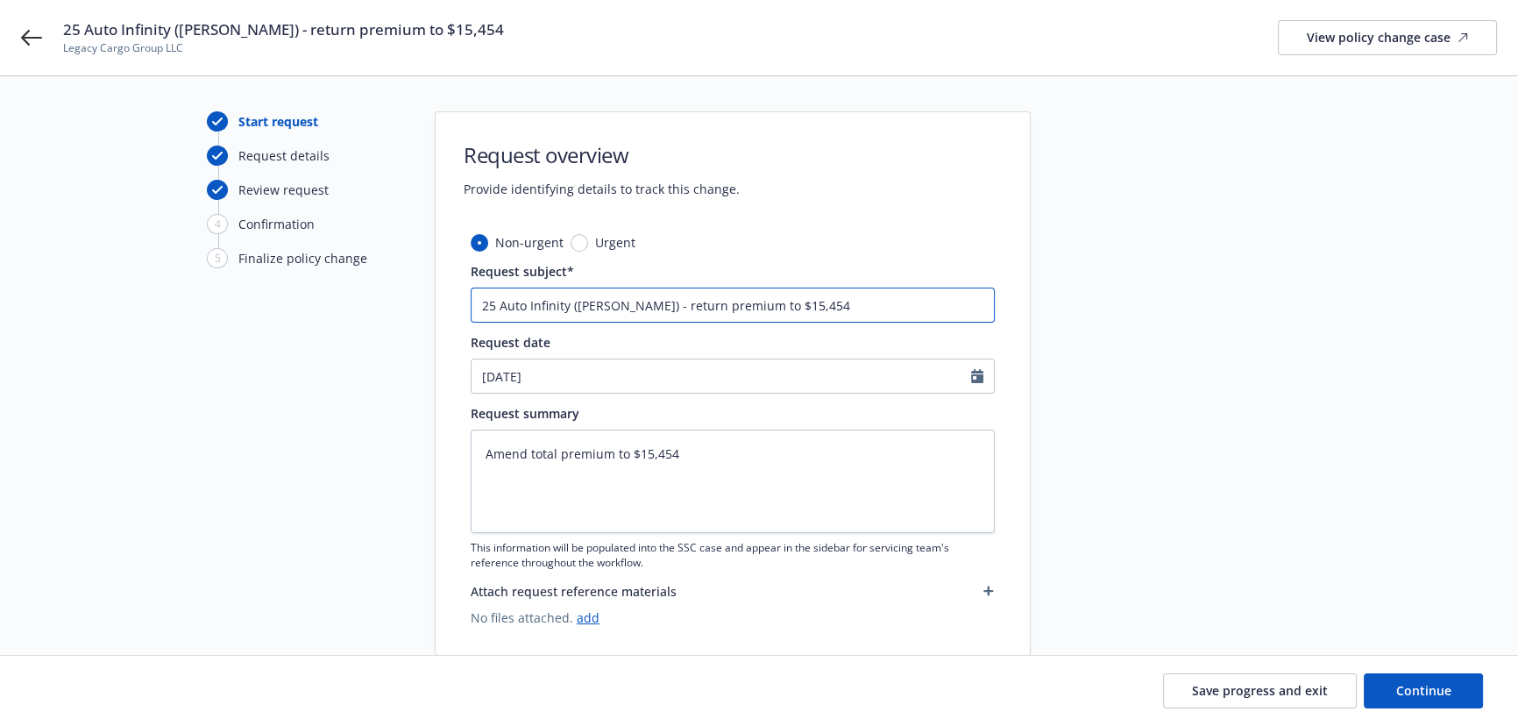
type input "25 Auto Infinity ([PERSON_NAME]) - return premium to $"
type textarea "x"
type input "25 Auto Infinity ([PERSON_NAME]) - return premium to $21"
type textarea "x"
type input "25 Auto Infinity ([PERSON_NAME]) - return premium to $215"
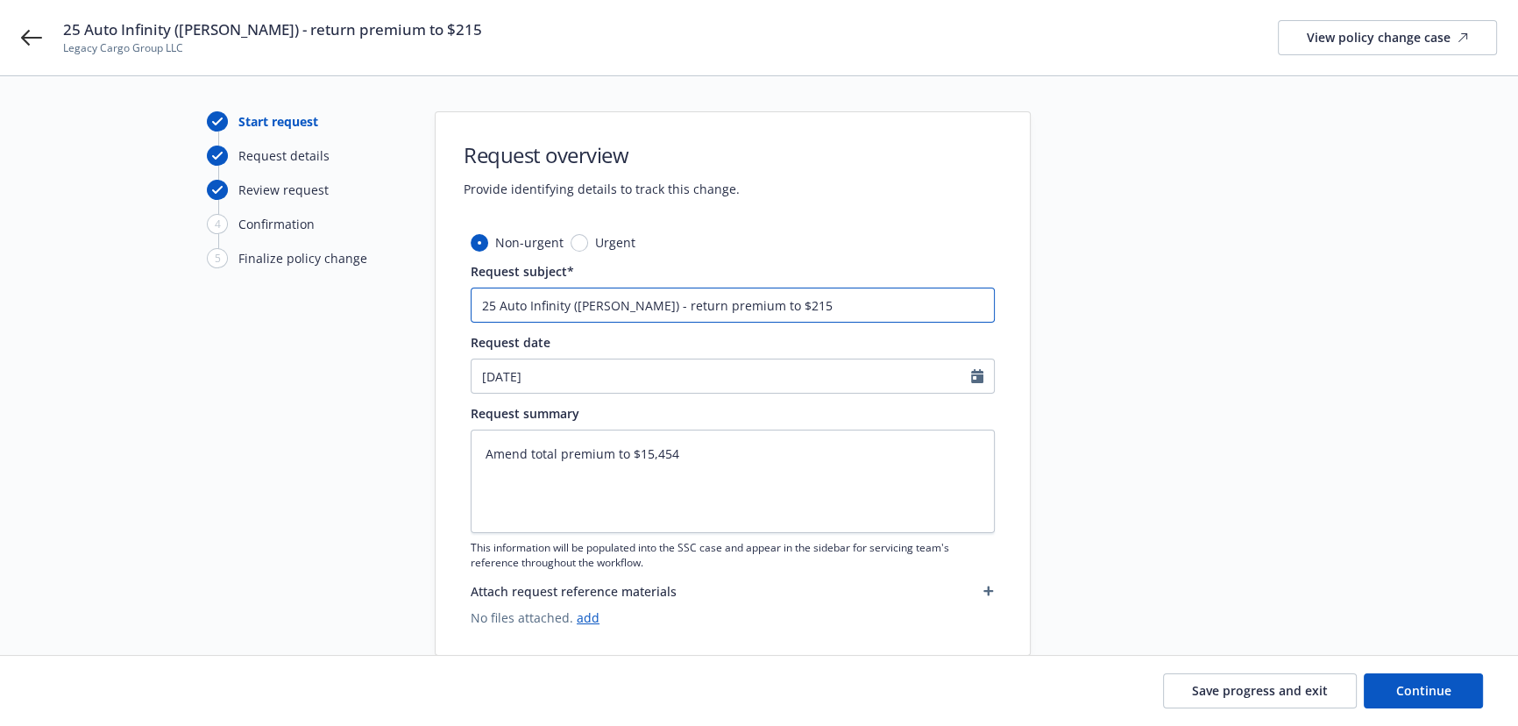
drag, startPoint x: 814, startPoint y: 296, endPoint x: 637, endPoint y: 307, distance: 177.3
click at [637, 307] on input "25 Auto Infinity ([PERSON_NAME]) - return premium to $215" at bounding box center [733, 304] width 524 height 35
click at [637, 306] on input "25 Auto Infinity ([PERSON_NAME]) - return premium to $215" at bounding box center [733, 304] width 524 height 35
type textarea "x"
type input "25 Auto Infinity ([PERSON_NAME]) - eturn premium to $215"
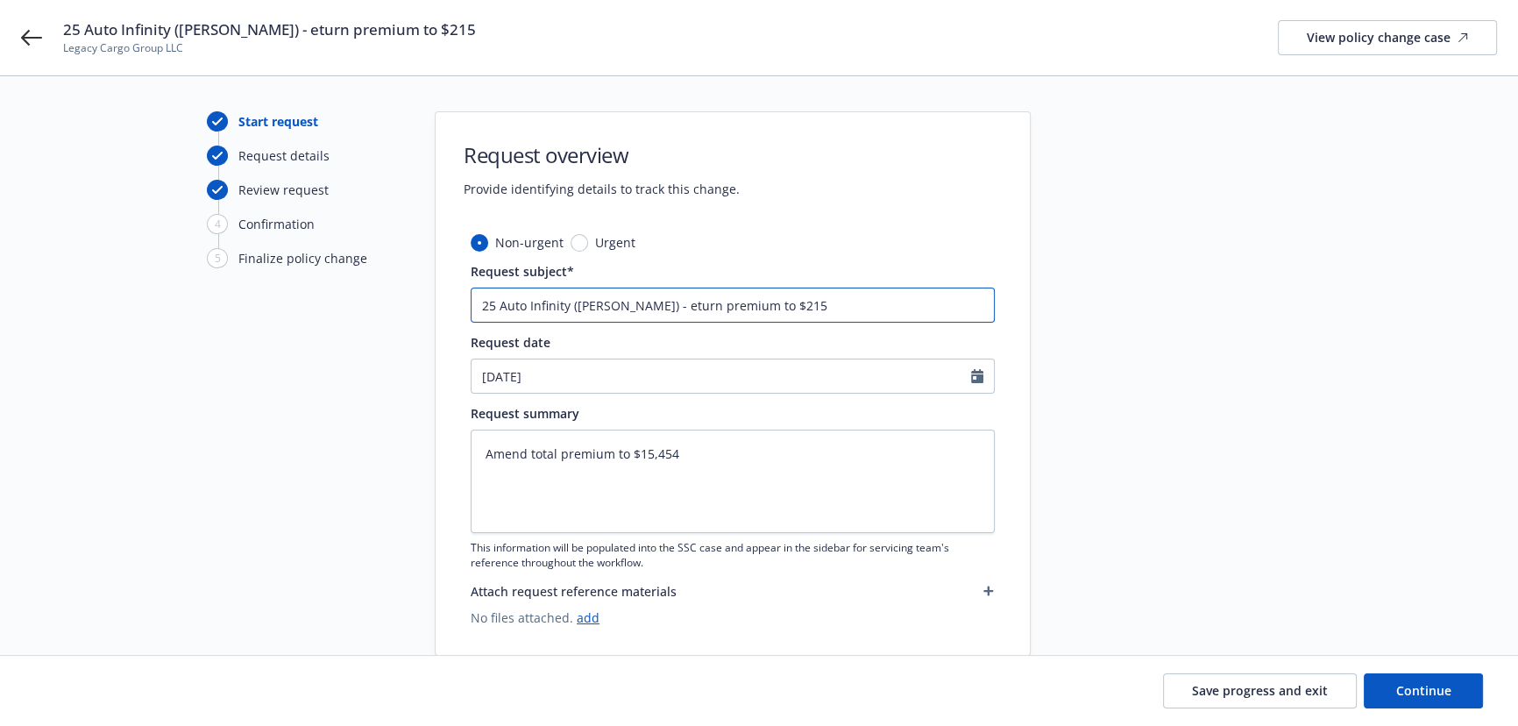
type textarea "x"
drag, startPoint x: 635, startPoint y: 307, endPoint x: 948, endPoint y: 321, distance: 313.2
click at [948, 321] on input "25 Auto Infinity ([PERSON_NAME]) - Return premium to $215" at bounding box center [733, 304] width 524 height 35
type input "25 Auto Infinity ([PERSON_NAME]) - Return premium to $215"
drag, startPoint x: 450, startPoint y: 440, endPoint x: 407, endPoint y: 438, distance: 43.0
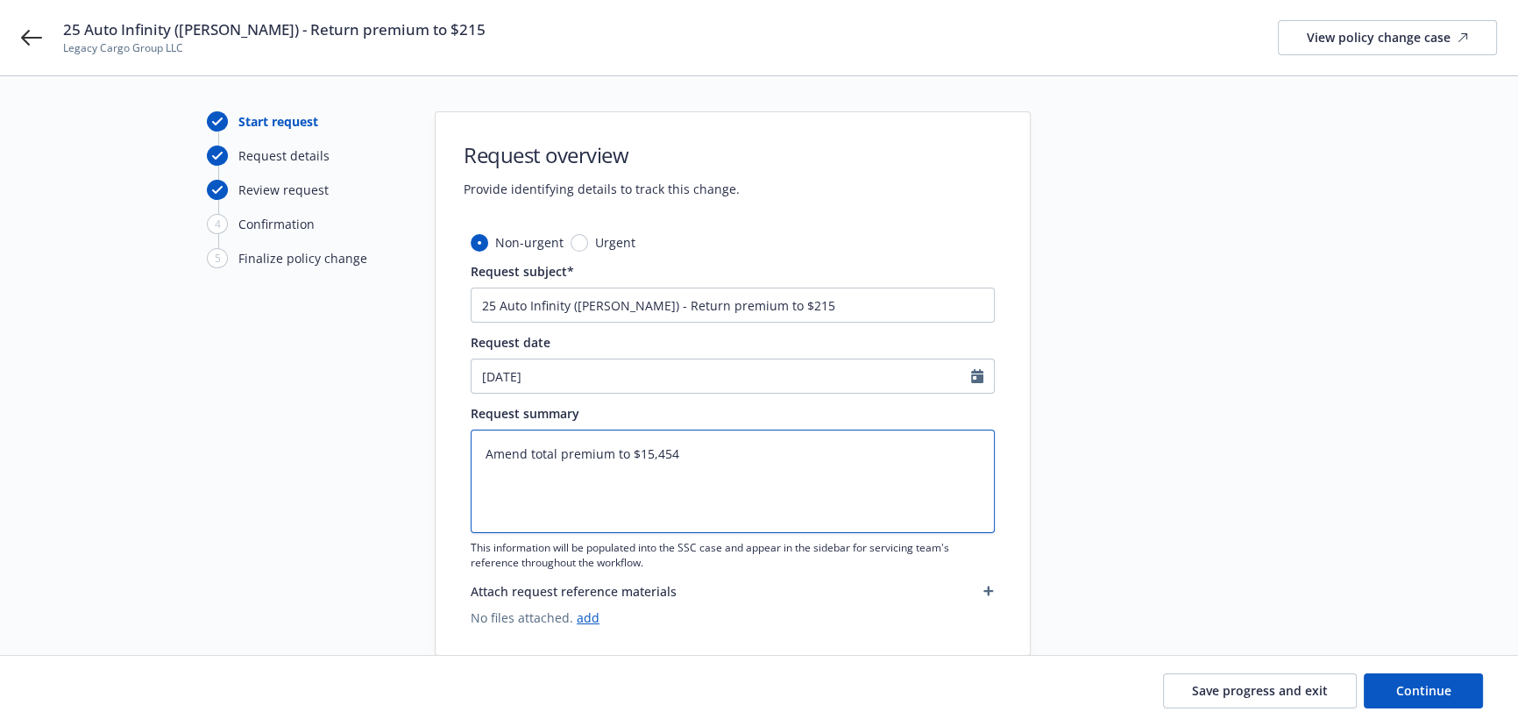
click at [385, 440] on div "Start request Request details Review request 4 Confirmation 5 Finalize policy c…" at bounding box center [759, 383] width 1476 height 544
paste textarea "Return premium to $215"
type textarea "Return premium to $215"
type textarea "x"
type textarea "Return premium to $215"
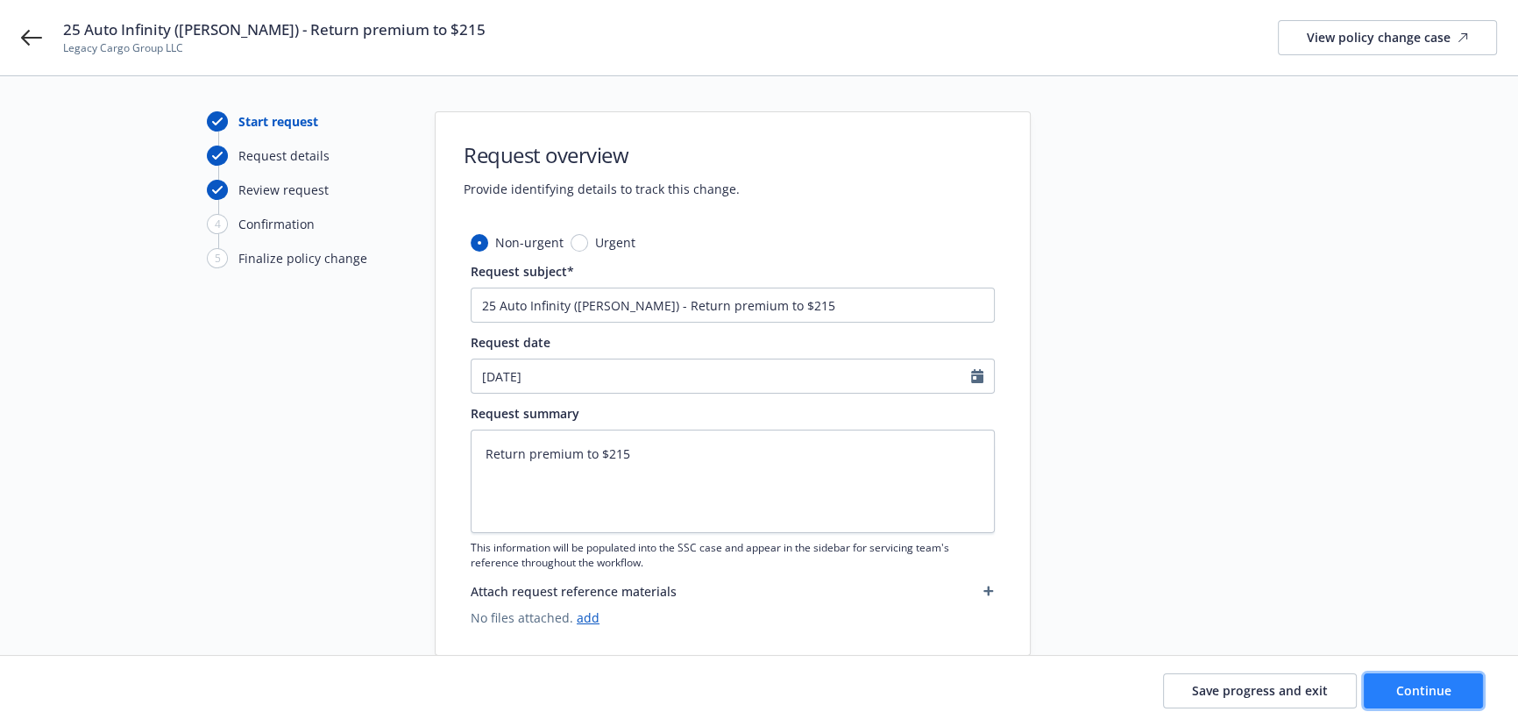
click at [1418, 684] on span "Continue" at bounding box center [1423, 690] width 55 height 17
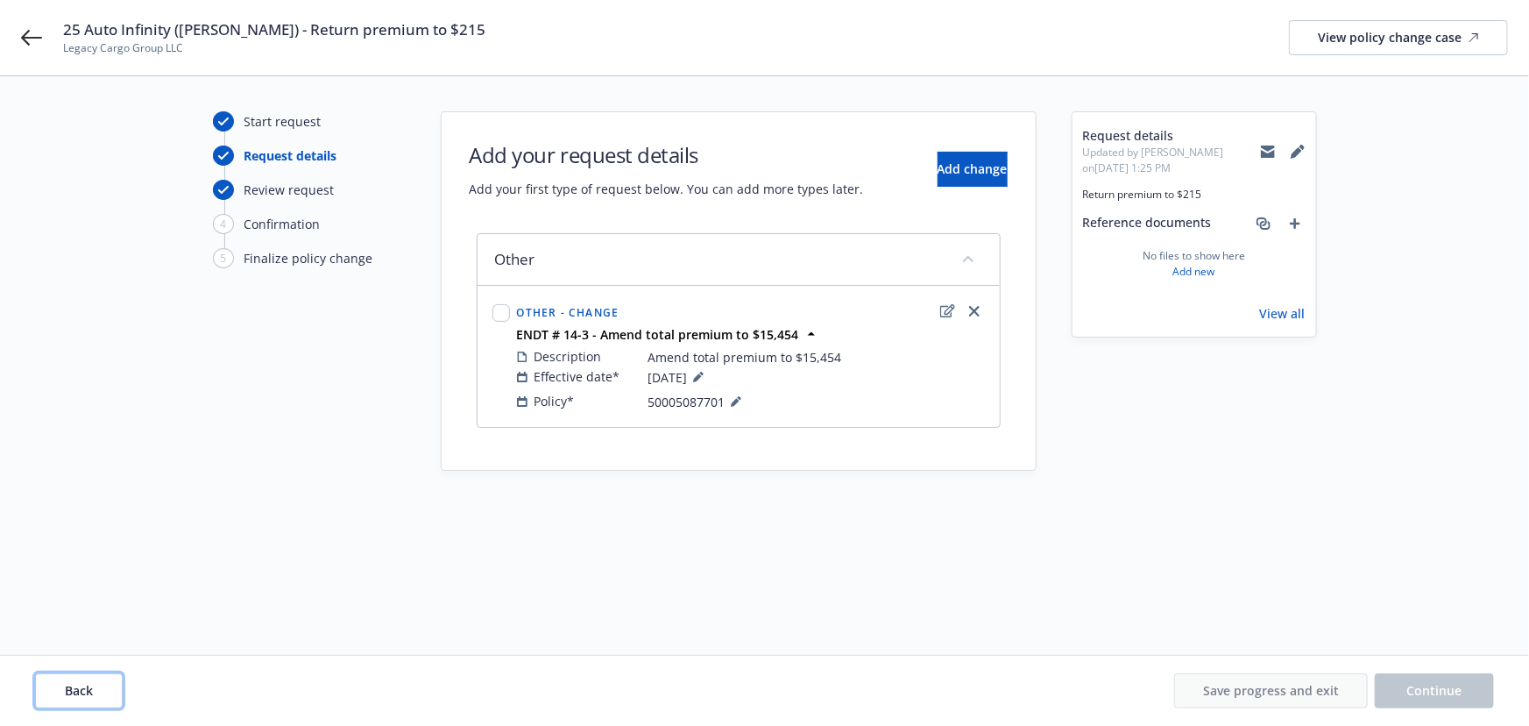
click at [72, 686] on span "Back" at bounding box center [79, 690] width 28 height 17
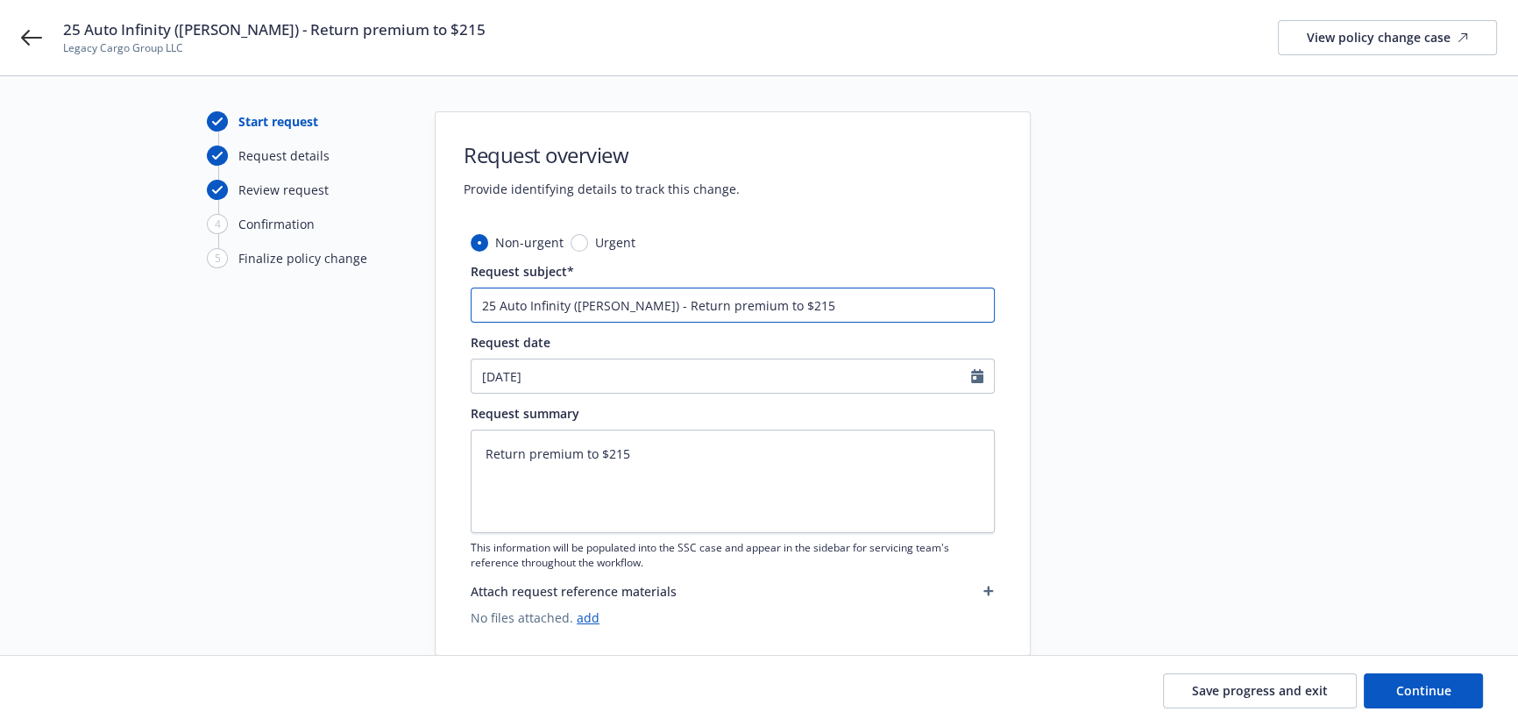
click at [745, 305] on input "25 Auto Infinity ([PERSON_NAME]) - Return premium to $215" at bounding box center [733, 304] width 524 height 35
type textarea "x"
type input "25 Auto Infinity ([PERSON_NAME]) - Return premium t $215"
type textarea "x"
type input "25 Auto Infinity ([PERSON_NAME]) - Return premium $215"
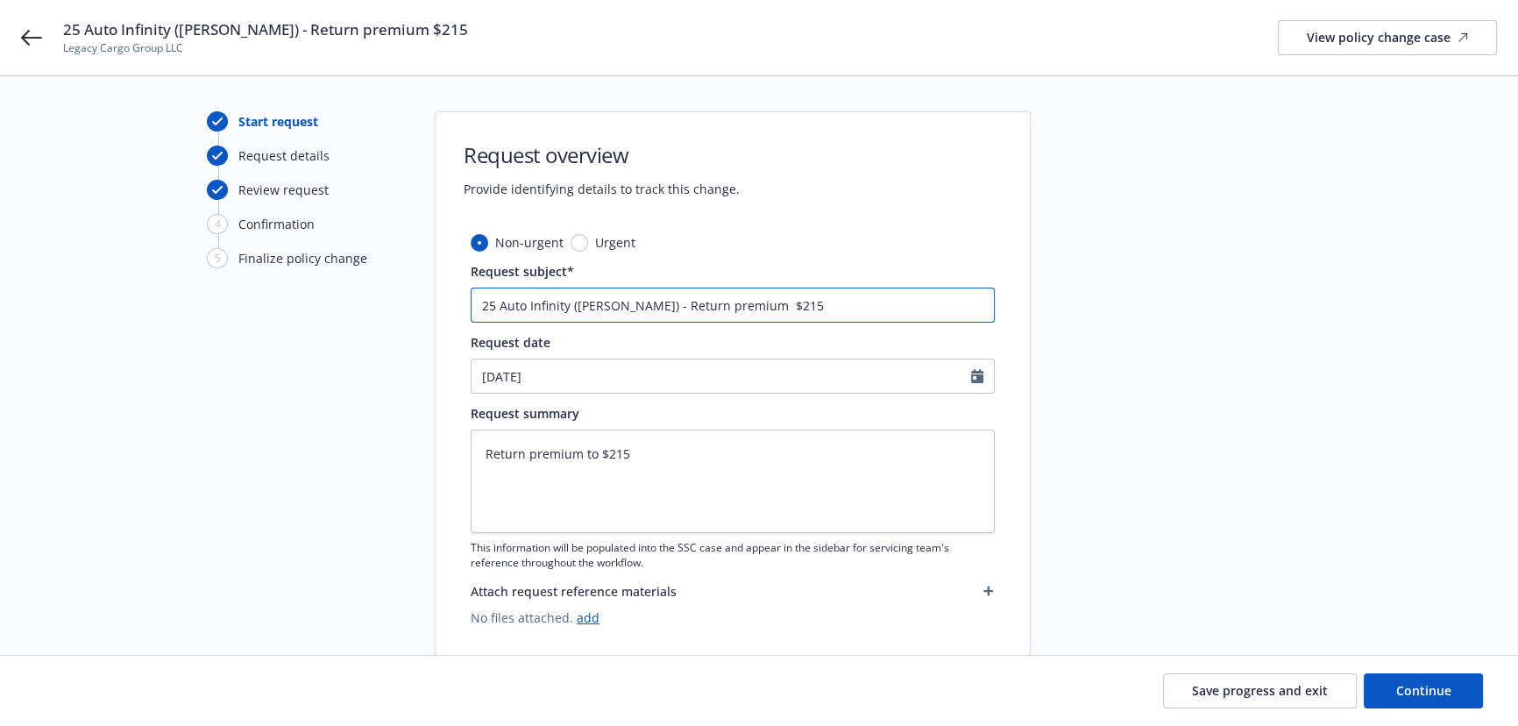
type textarea "x"
type input "25 Auto Infinity ([PERSON_NAME]) - Return premium $215"
click at [594, 457] on textarea "Return premium to $215" at bounding box center [733, 480] width 524 height 103
type textarea "x"
type textarea "Return premium t $215"
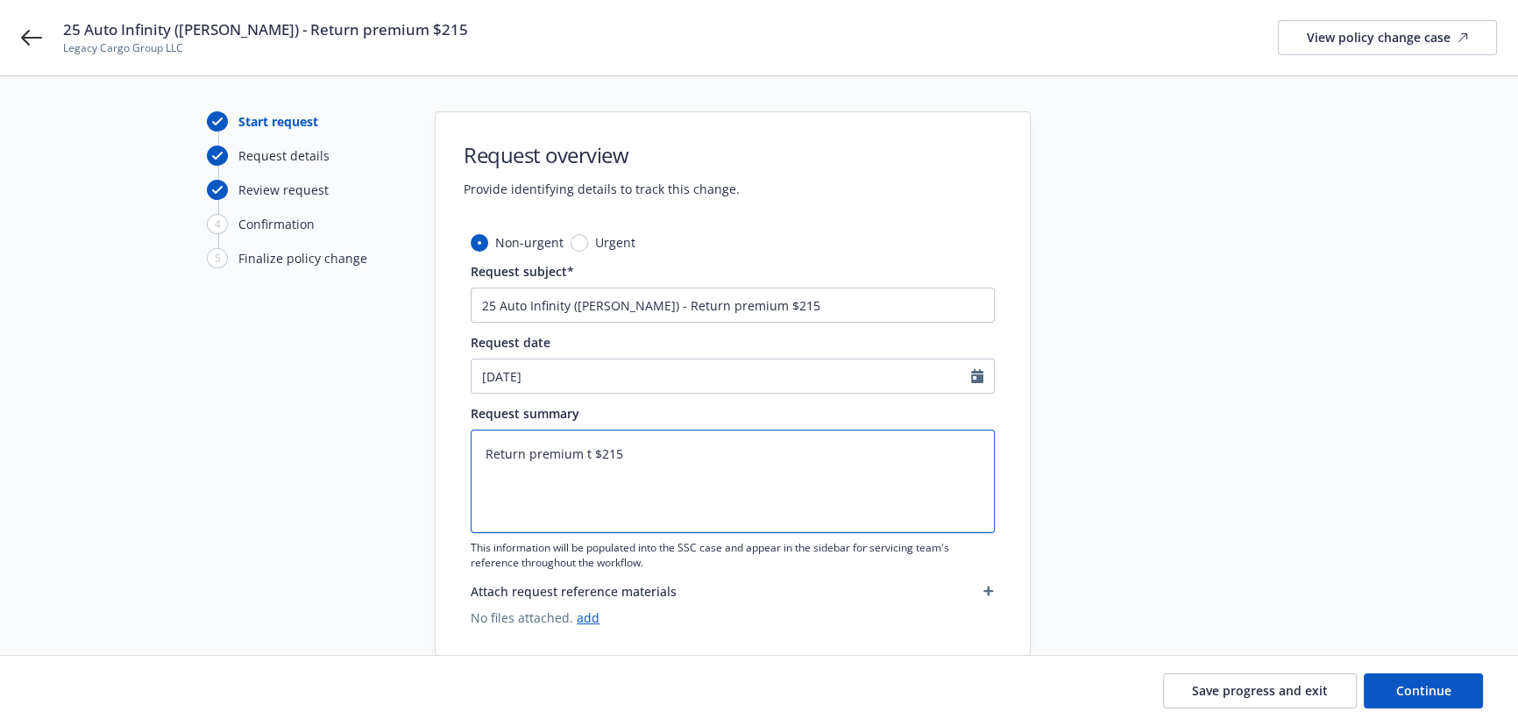
type textarea "x"
type textarea "Return premium $215"
type textarea "x"
type textarea "Return premium $215"
click at [1405, 689] on span "Continue" at bounding box center [1423, 690] width 55 height 17
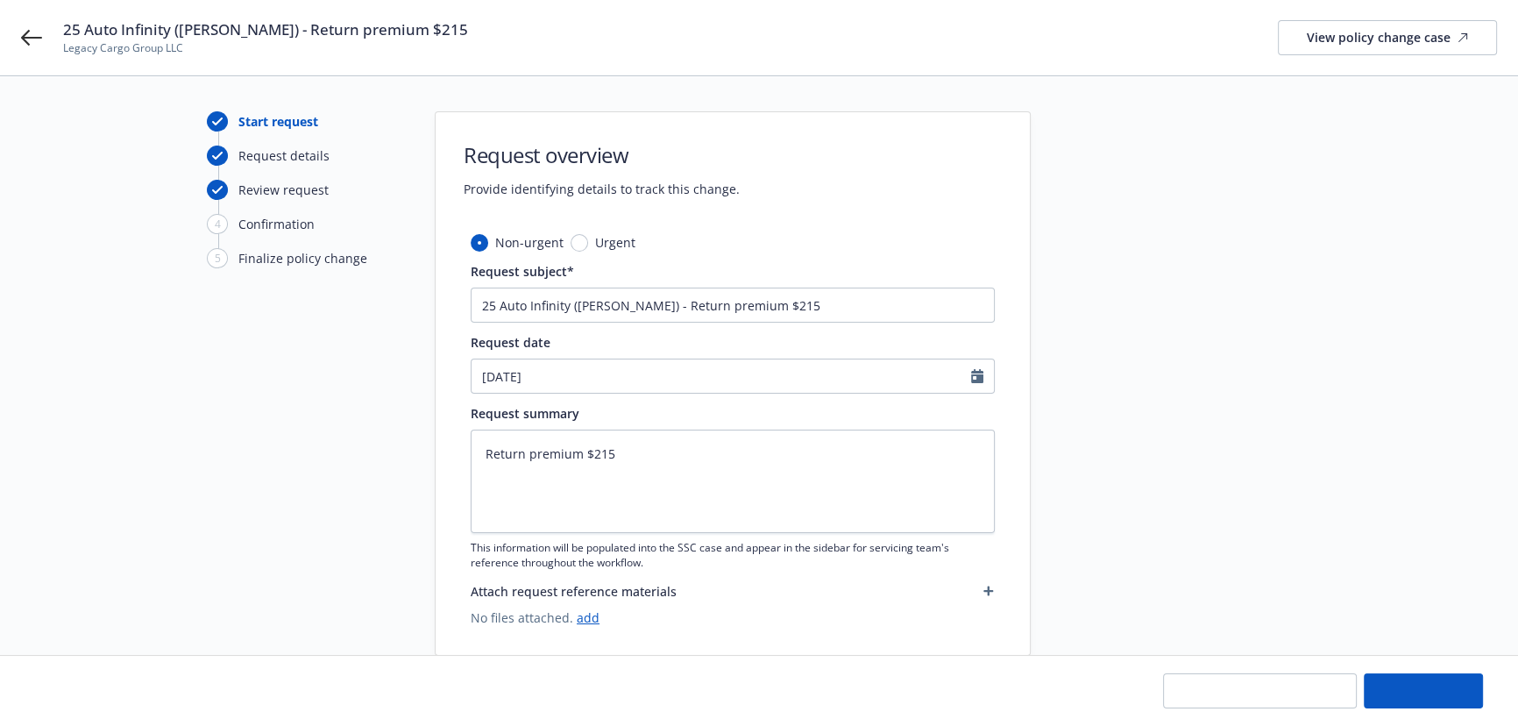
type textarea "x"
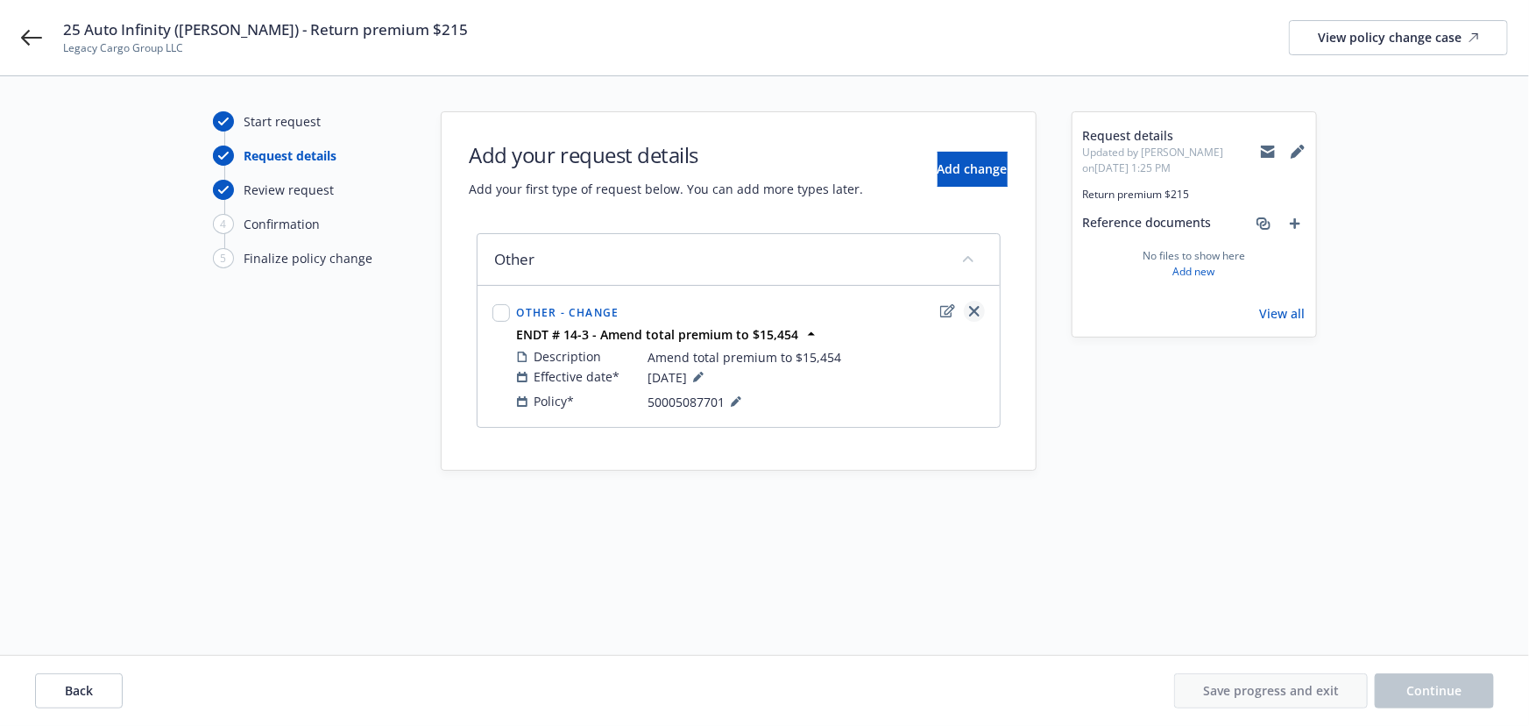
click at [974, 307] on icon "close" at bounding box center [974, 311] width 11 height 11
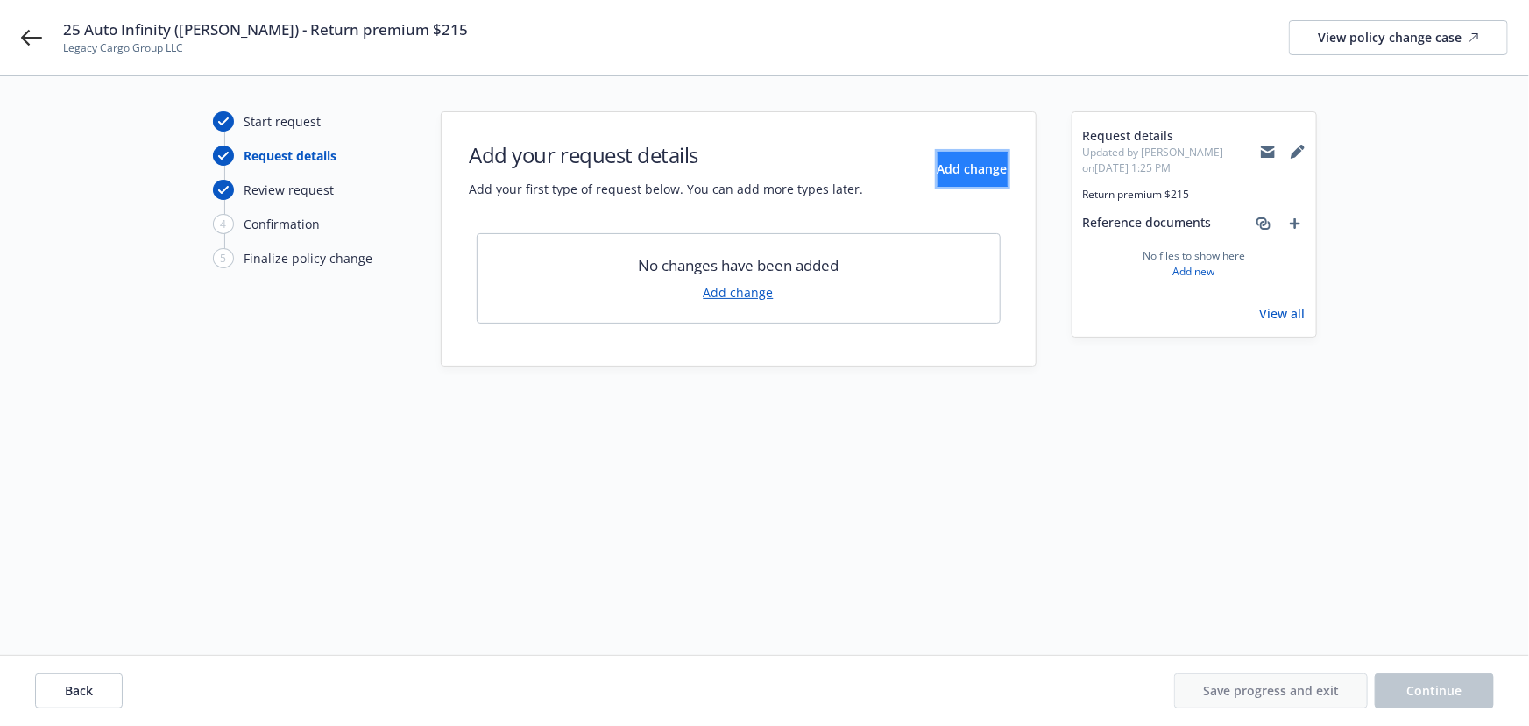
click at [955, 165] on span "Add change" at bounding box center [973, 168] width 70 height 17
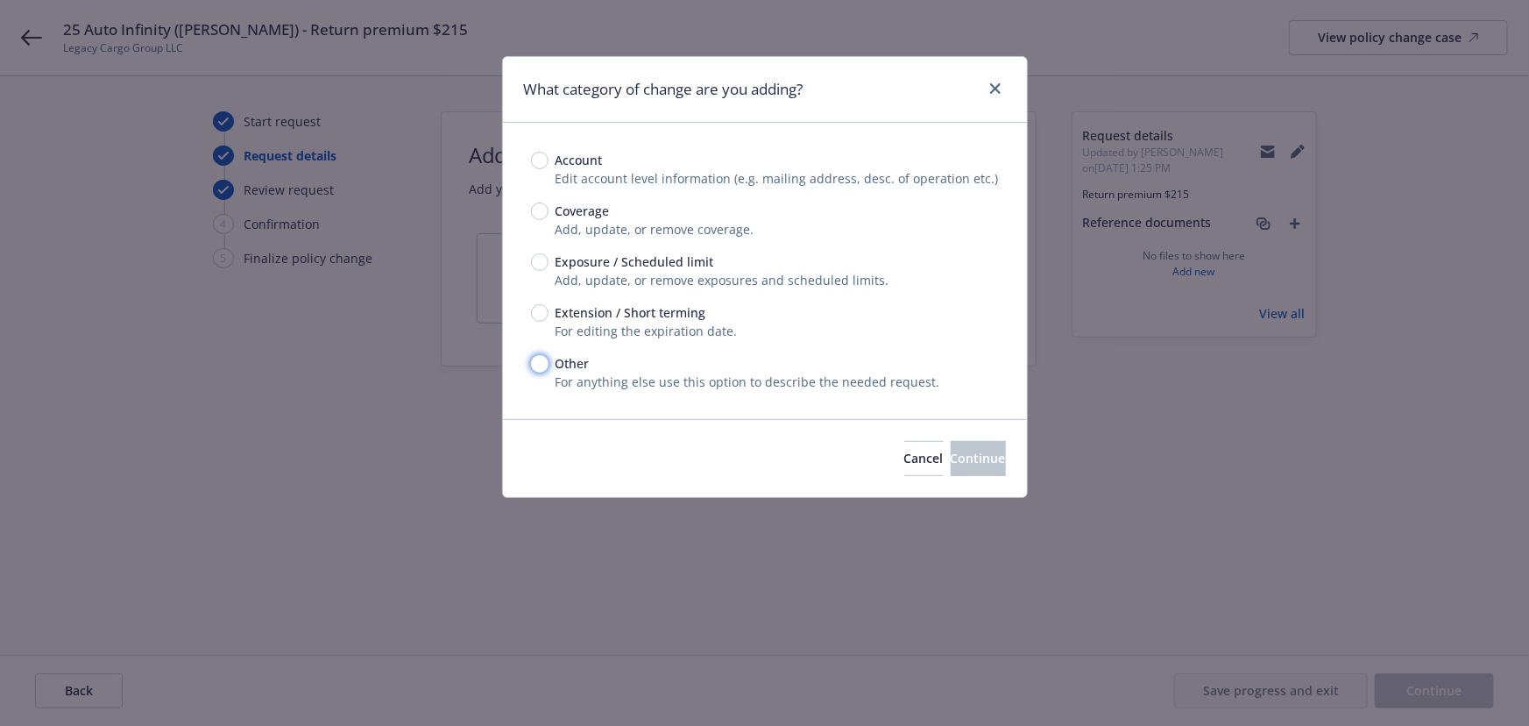
click at [543, 361] on input "Other" at bounding box center [540, 364] width 18 height 18
radio input "true"
click at [958, 462] on span "Continue" at bounding box center [978, 458] width 55 height 17
type textarea "x"
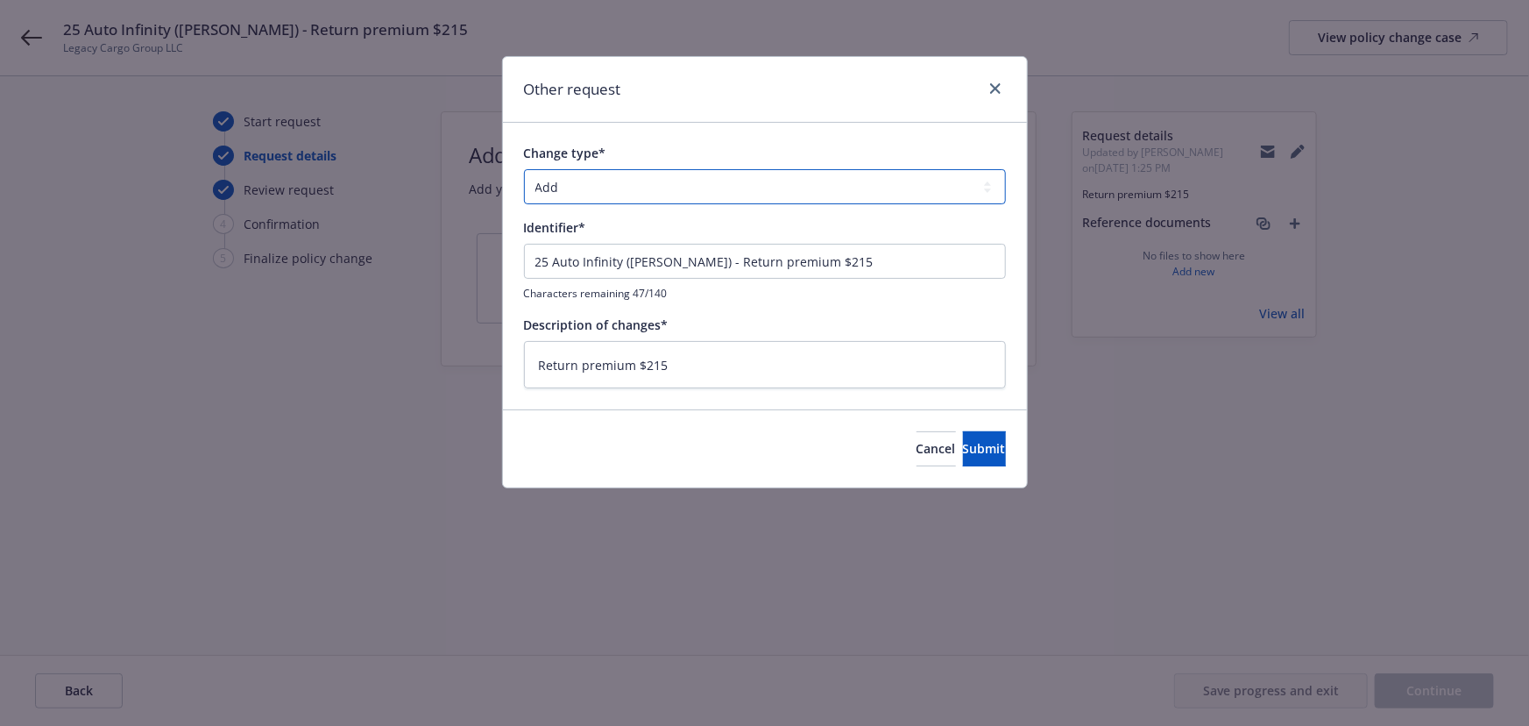
click at [662, 188] on select "Add Audit Change Remove" at bounding box center [765, 186] width 482 height 35
select select "CHANGE"
click at [524, 169] on select "Add Audit Change Remove" at bounding box center [765, 186] width 482 height 35
drag, startPoint x: 677, startPoint y: 260, endPoint x: 46, endPoint y: 199, distance: 633.9
click at [46, 199] on div "Other request Change type* Add Audit Change Remove Identifier* 25 Auto Infinity…" at bounding box center [764, 363] width 1529 height 726
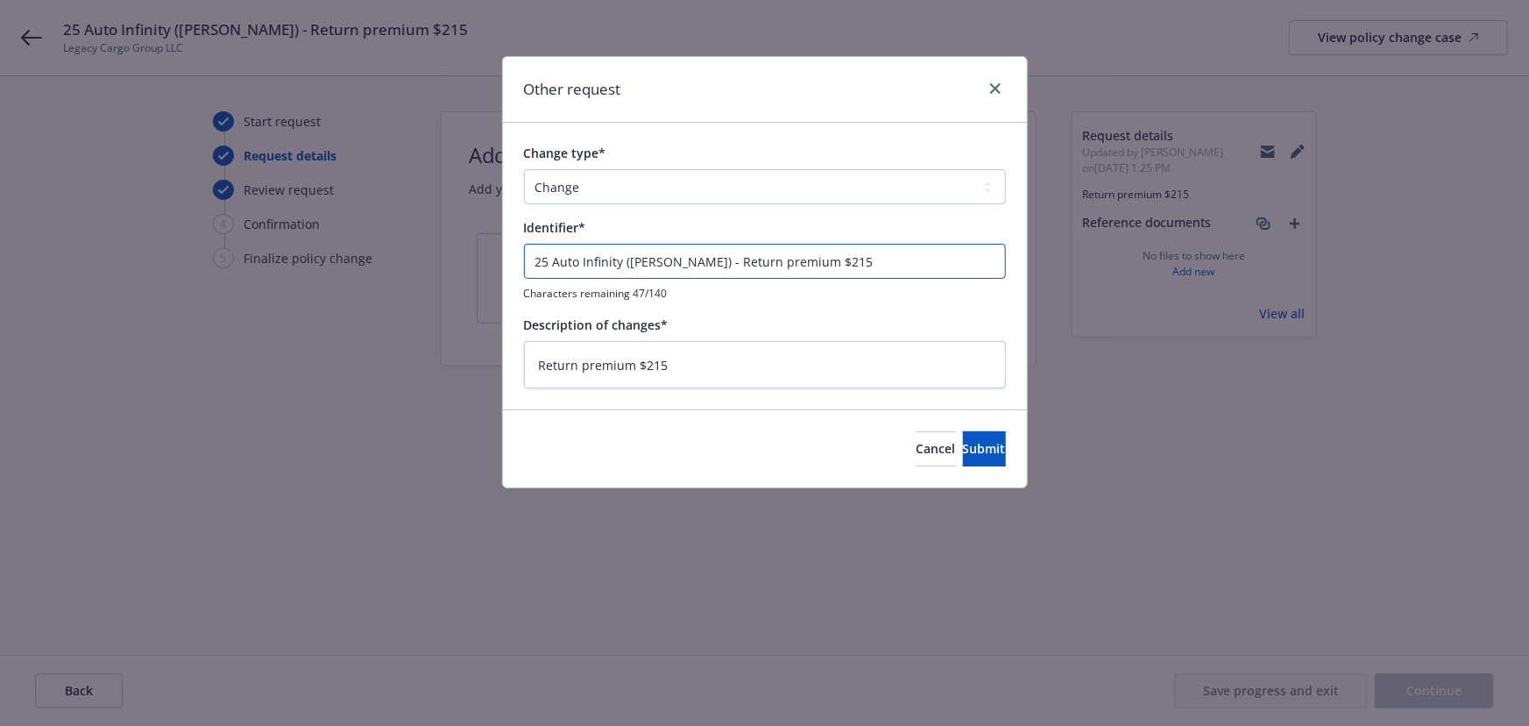
type textarea "x"
type input "E - Return premium $215"
type textarea "x"
type input "EN - Return premium $215"
type textarea "x"
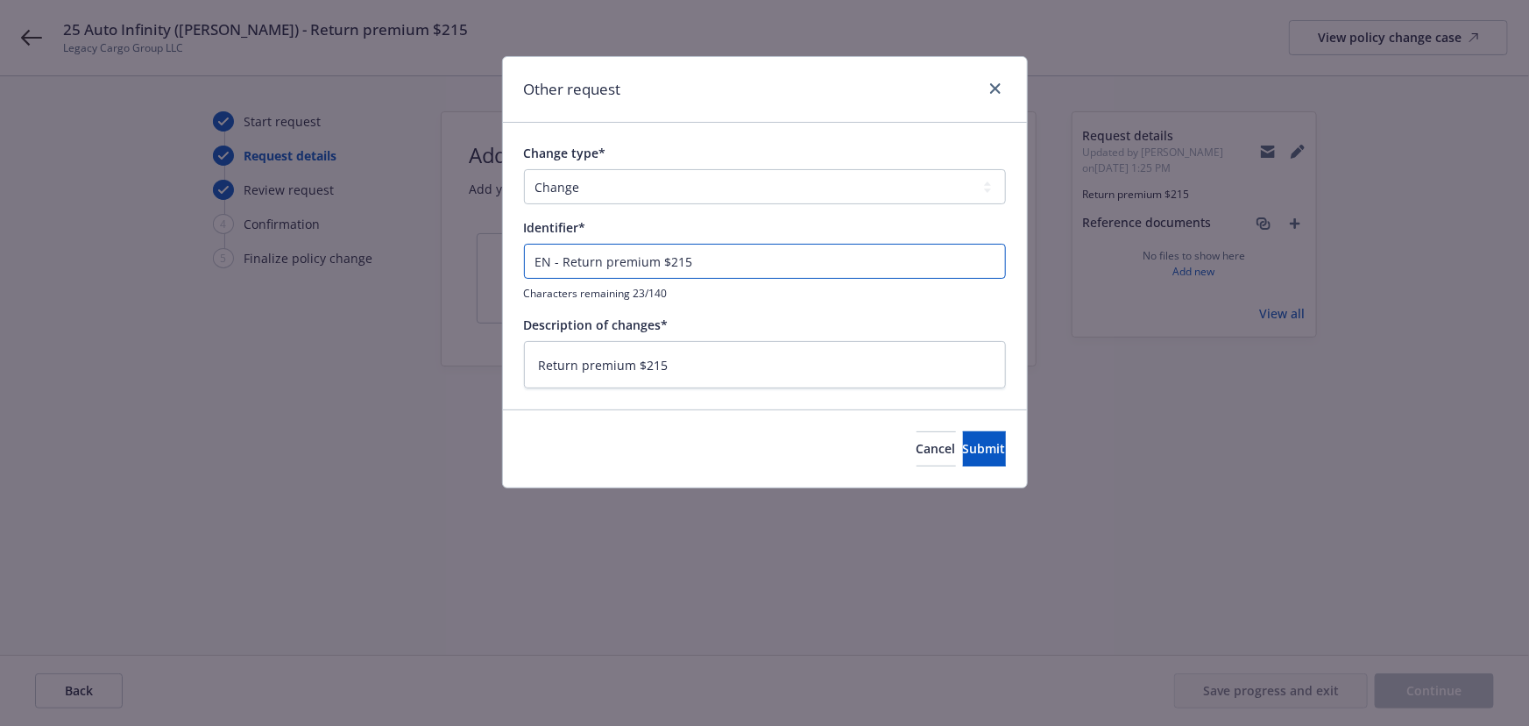
type input "END - Return premium $215"
type textarea "x"
type input "ENDT - Return premium $215"
type textarea "x"
click at [963, 459] on button "Submit" at bounding box center [984, 448] width 43 height 35
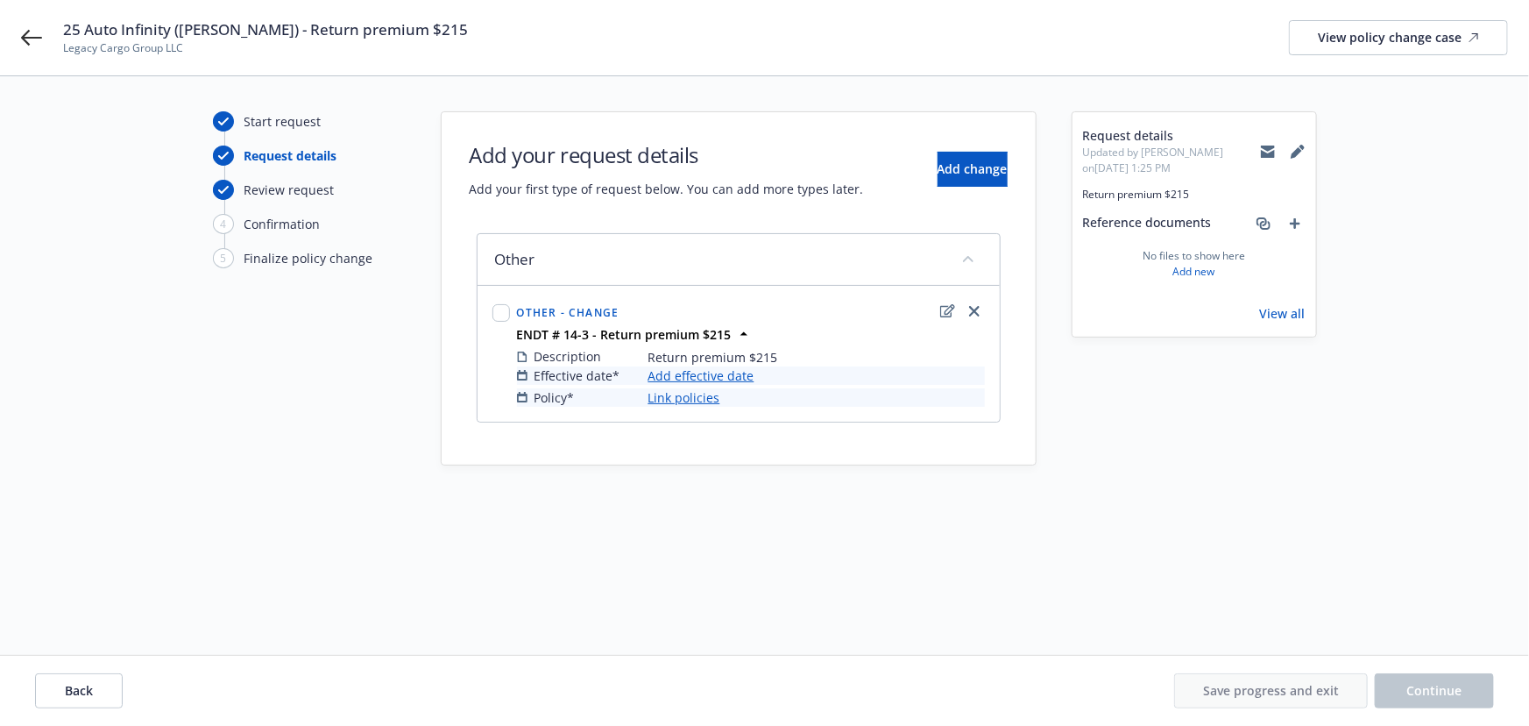
click at [696, 371] on link "Add effective date" at bounding box center [701, 375] width 106 height 18
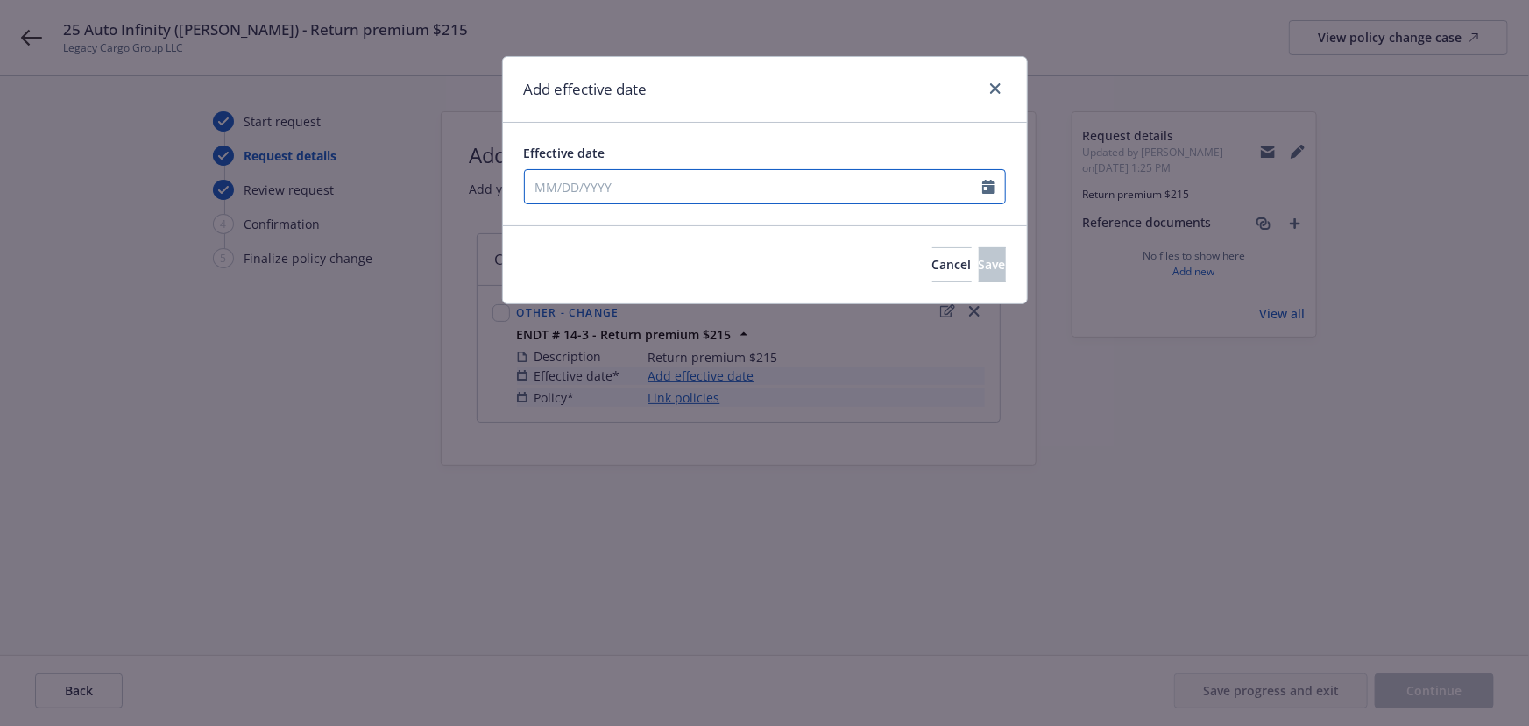
click at [620, 190] on input "Effective date" at bounding box center [753, 186] width 457 height 33
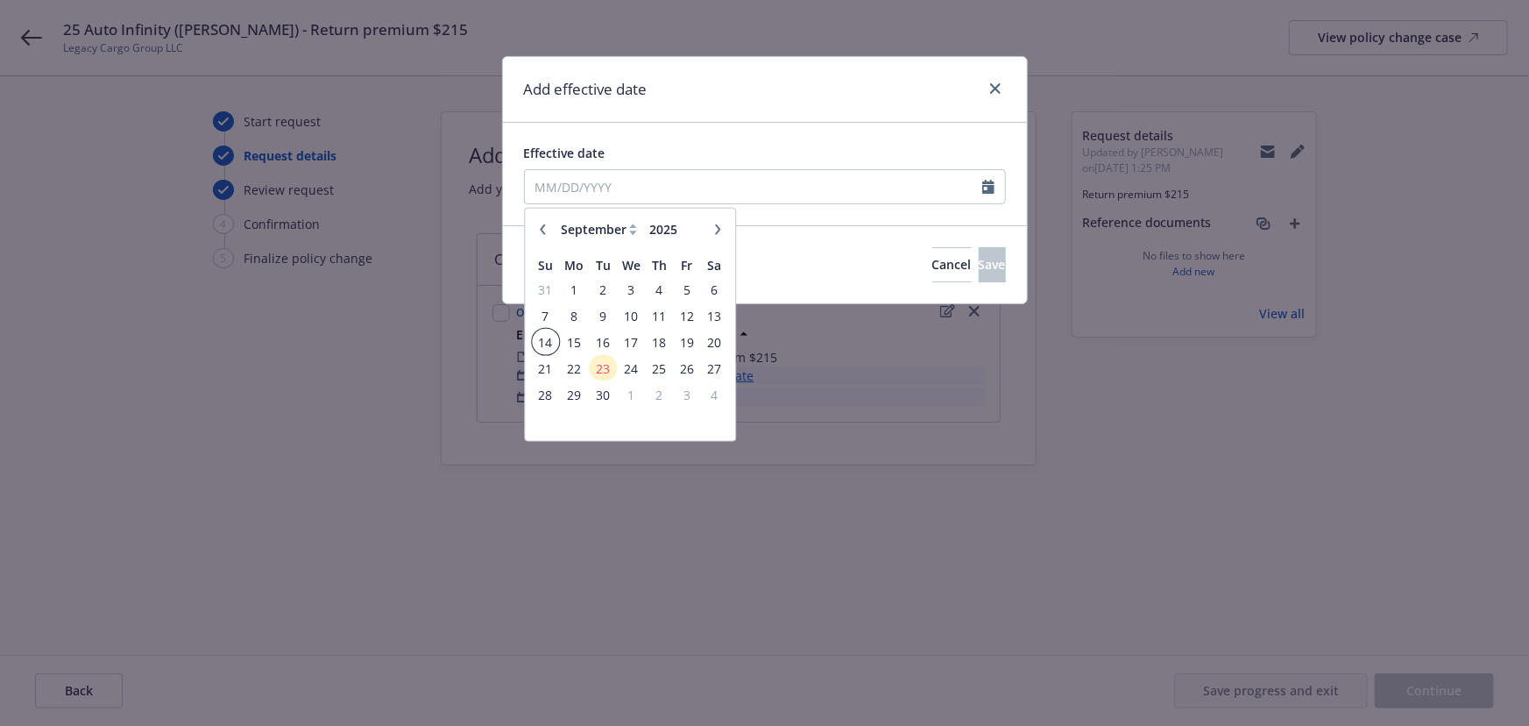
click at [549, 340] on span "14" at bounding box center [546, 341] width 24 height 22
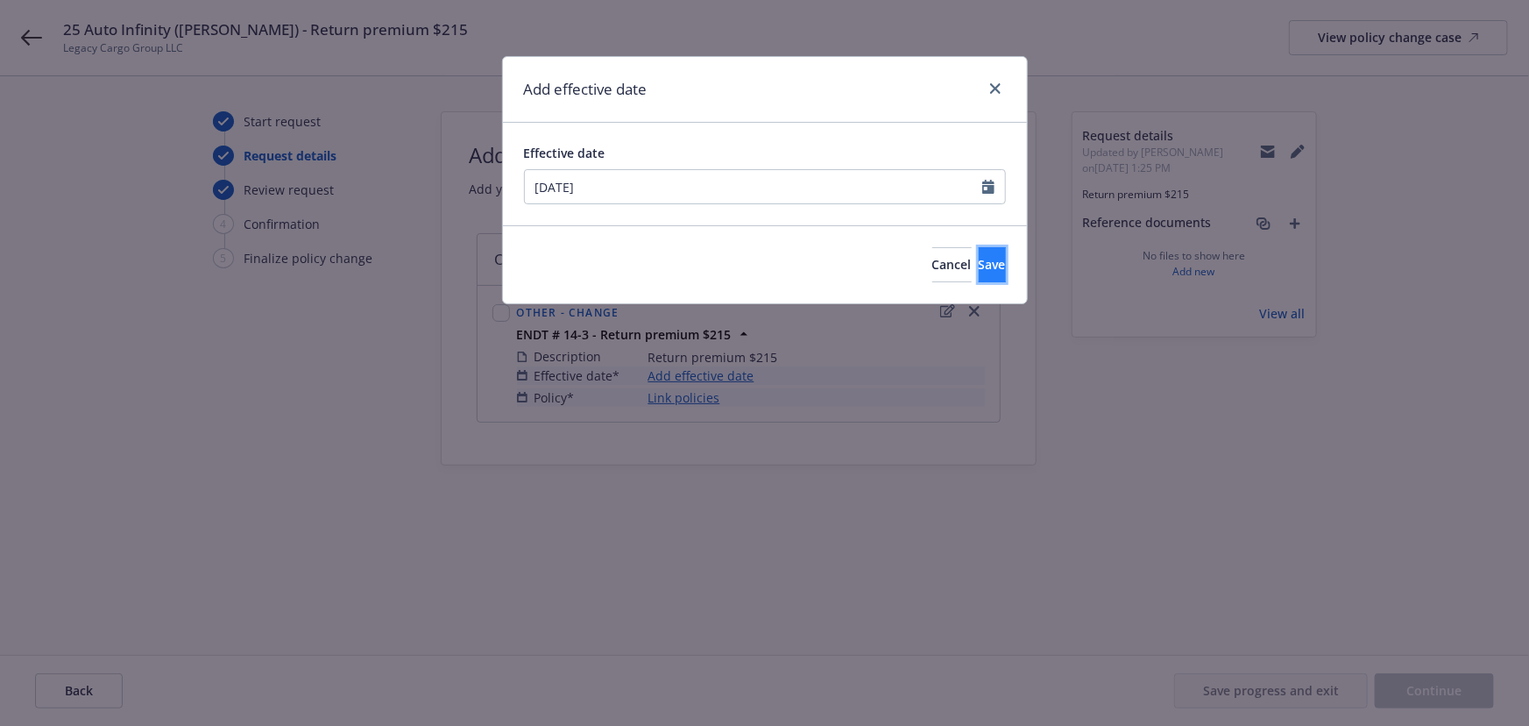
click at [979, 259] on span "Save" at bounding box center [992, 264] width 27 height 17
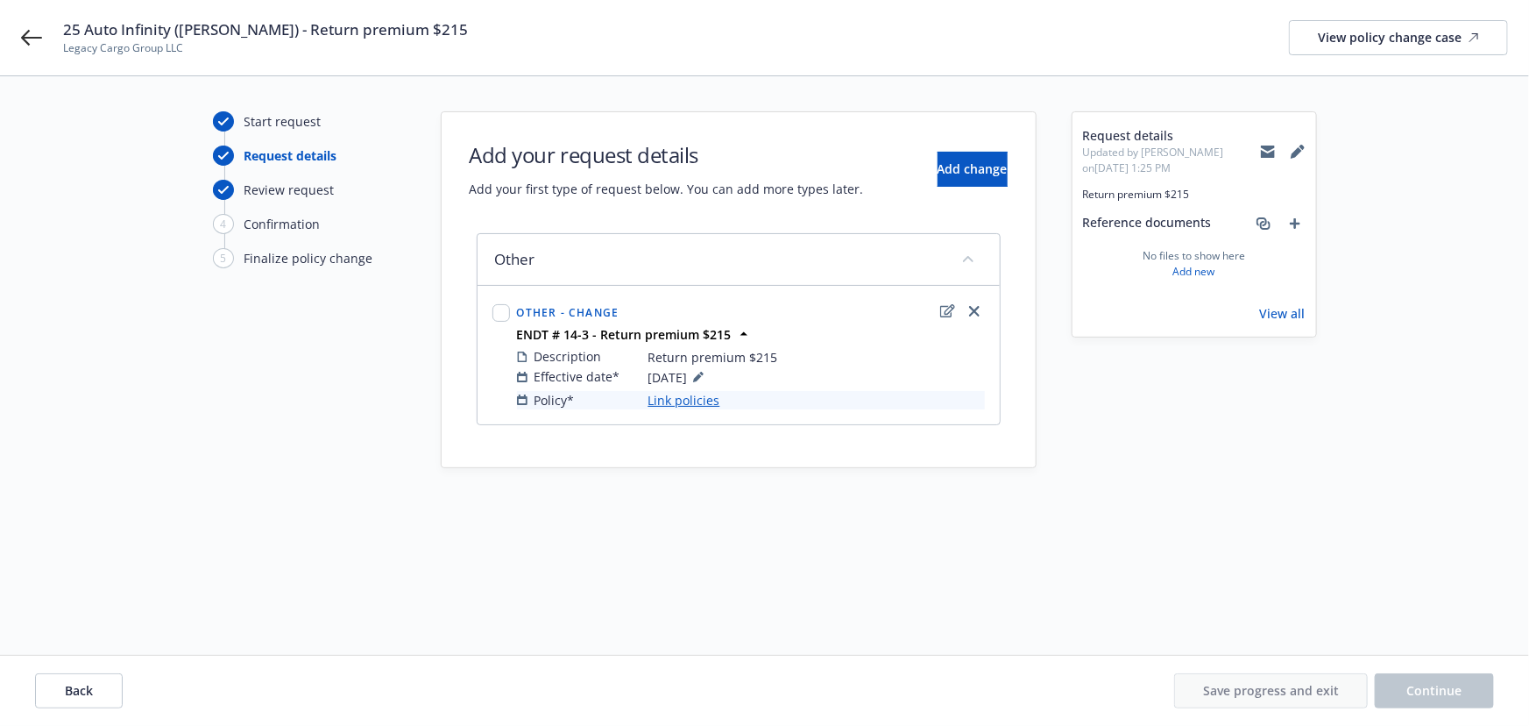
click at [688, 402] on link "Link policies" at bounding box center [684, 400] width 72 height 18
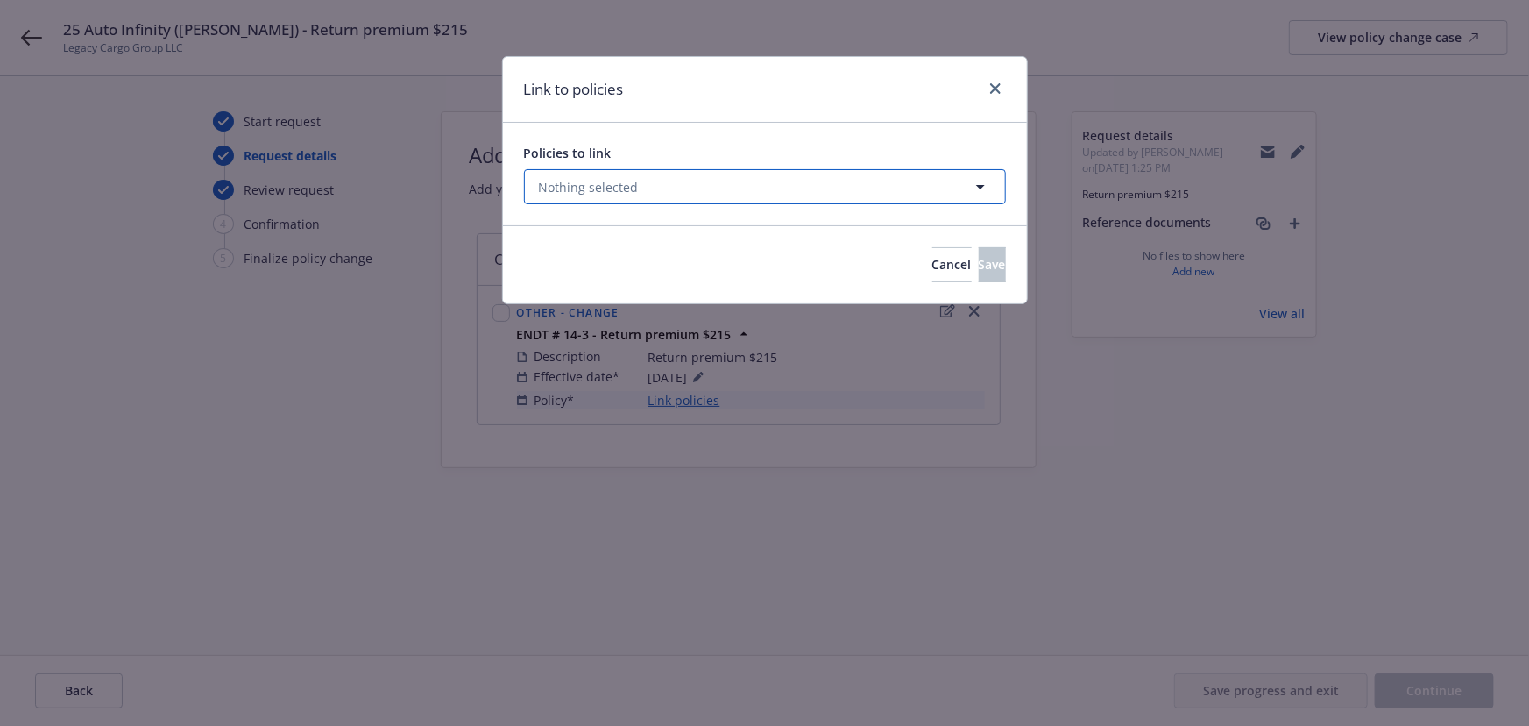
click at [615, 202] on button "Nothing selected" at bounding box center [765, 186] width 482 height 35
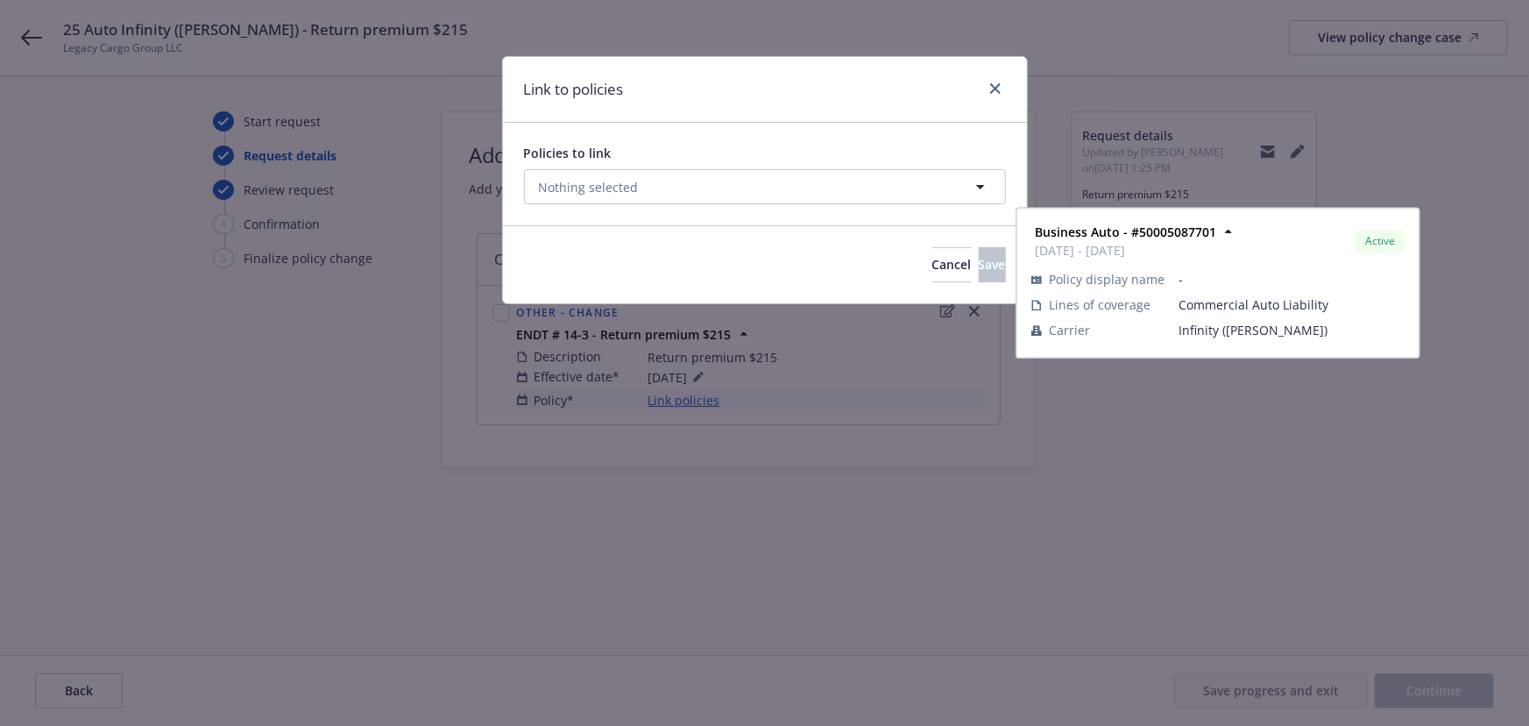
click at [621, 289] on span "09/14/2025 - 03/14/2026" at bounding box center [658, 290] width 181 height 18
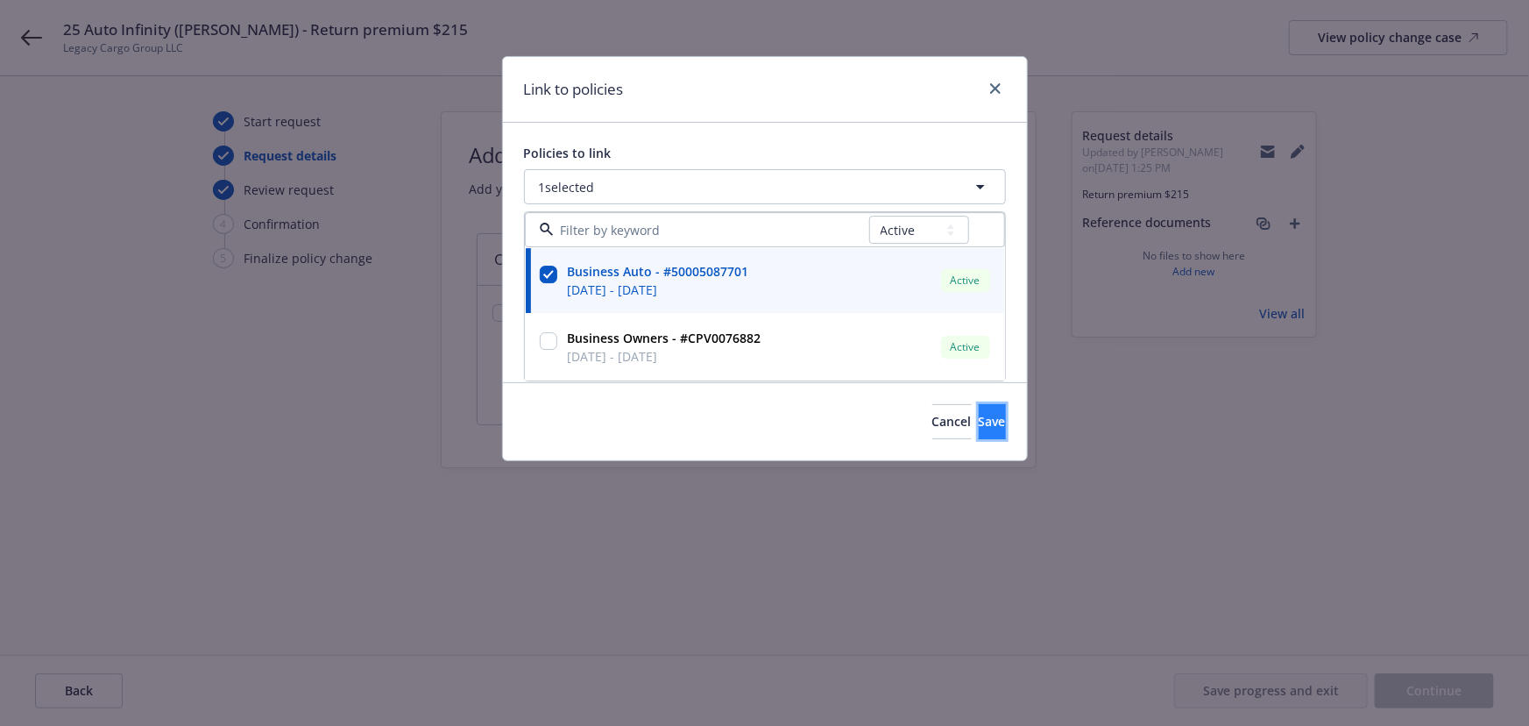
click at [979, 404] on button "Save" at bounding box center [992, 421] width 27 height 35
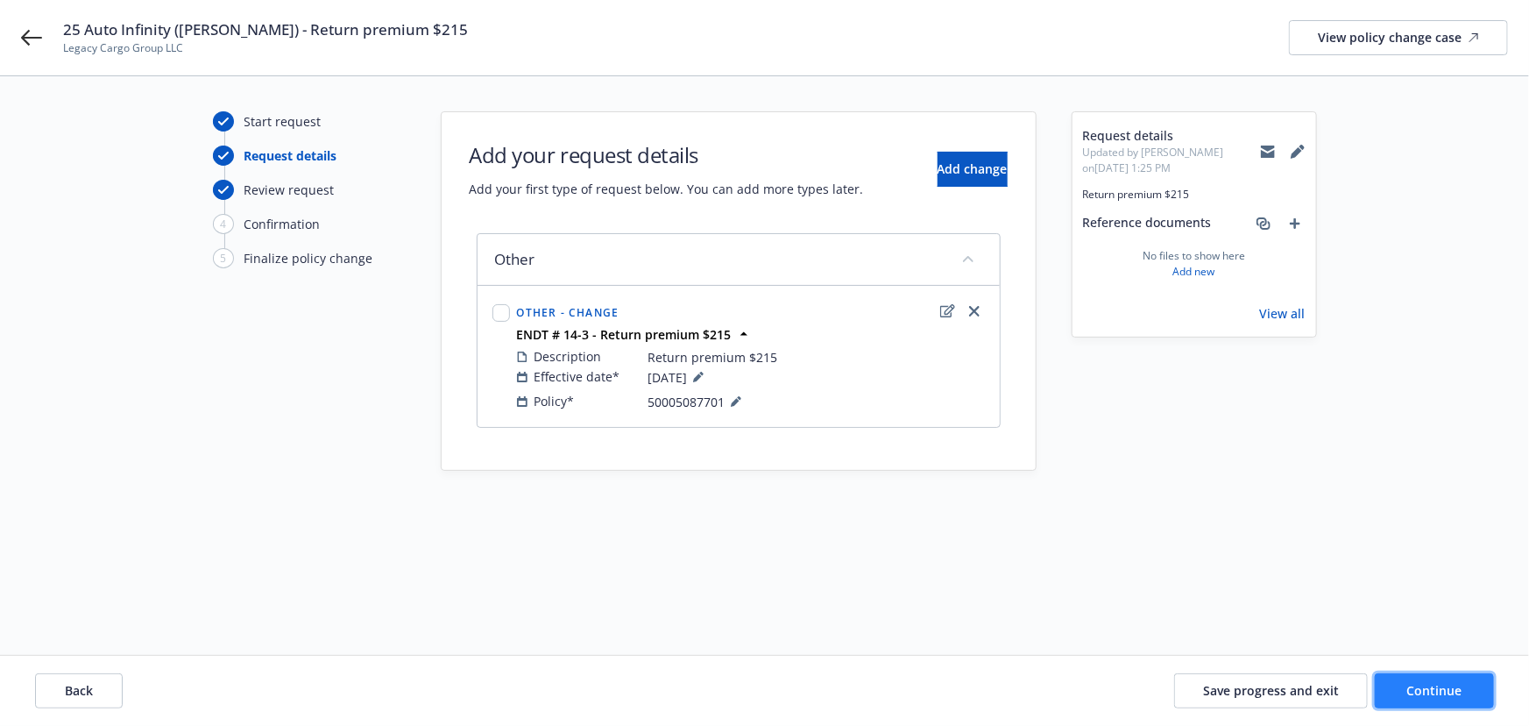
click at [1431, 694] on span "Continue" at bounding box center [1434, 690] width 55 height 17
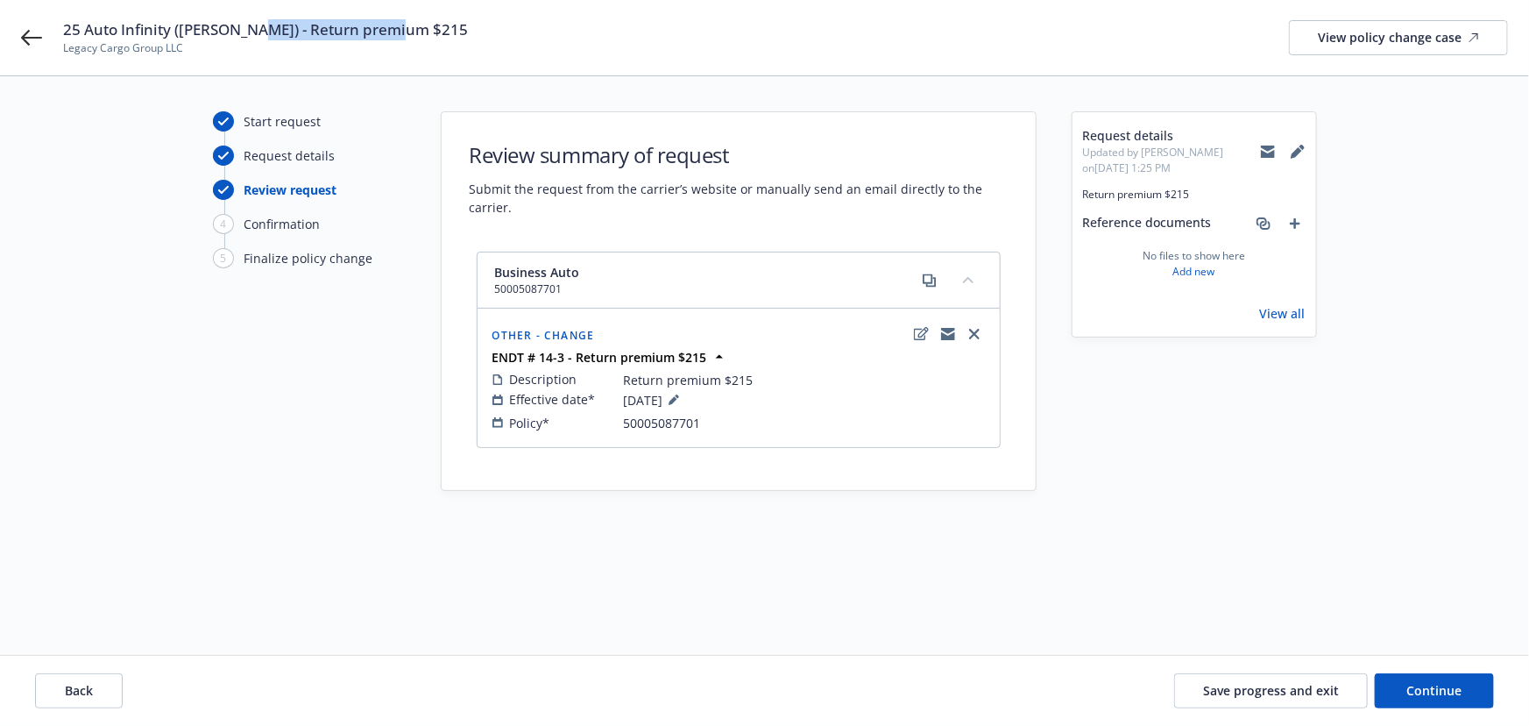
drag, startPoint x: 433, startPoint y: 26, endPoint x: 254, endPoint y: 37, distance: 179.1
click at [254, 37] on div "25 Auto Infinity (Kemper) - Return premium $215 Legacy Cargo Group LLC View pol…" at bounding box center [785, 37] width 1445 height 37
copy span "Return premium $215"
click at [1468, 698] on button "Continue" at bounding box center [1434, 690] width 119 height 35
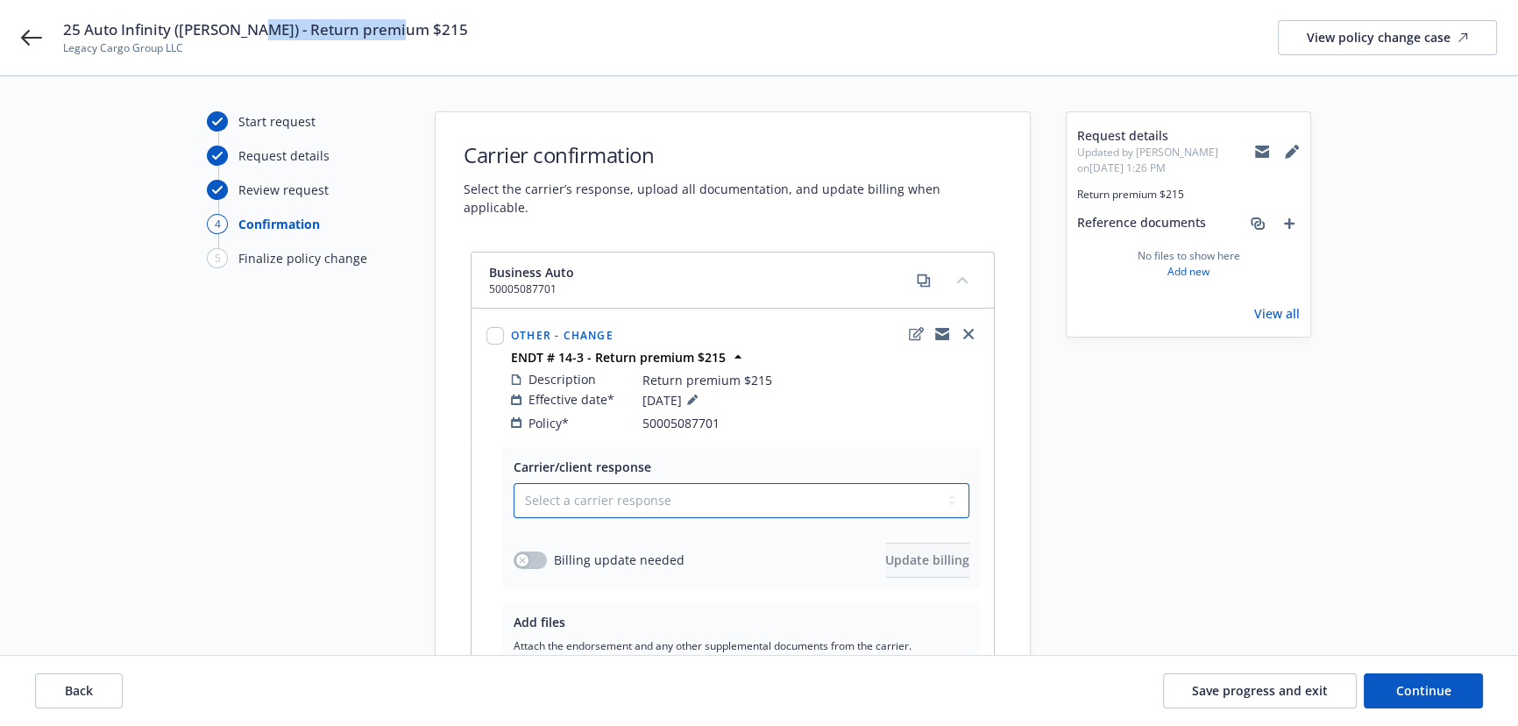
drag, startPoint x: 596, startPoint y: 477, endPoint x: 584, endPoint y: 498, distance: 24.3
click at [596, 483] on select "Select a carrier response Accepted Accepted with revision No endorsement needed…" at bounding box center [742, 500] width 456 height 35
click at [514, 483] on select "Select a carrier response Accepted Accepted with revision No endorsement needed…" at bounding box center [742, 500] width 456 height 35
click at [534, 551] on button "button" at bounding box center [530, 560] width 33 height 18
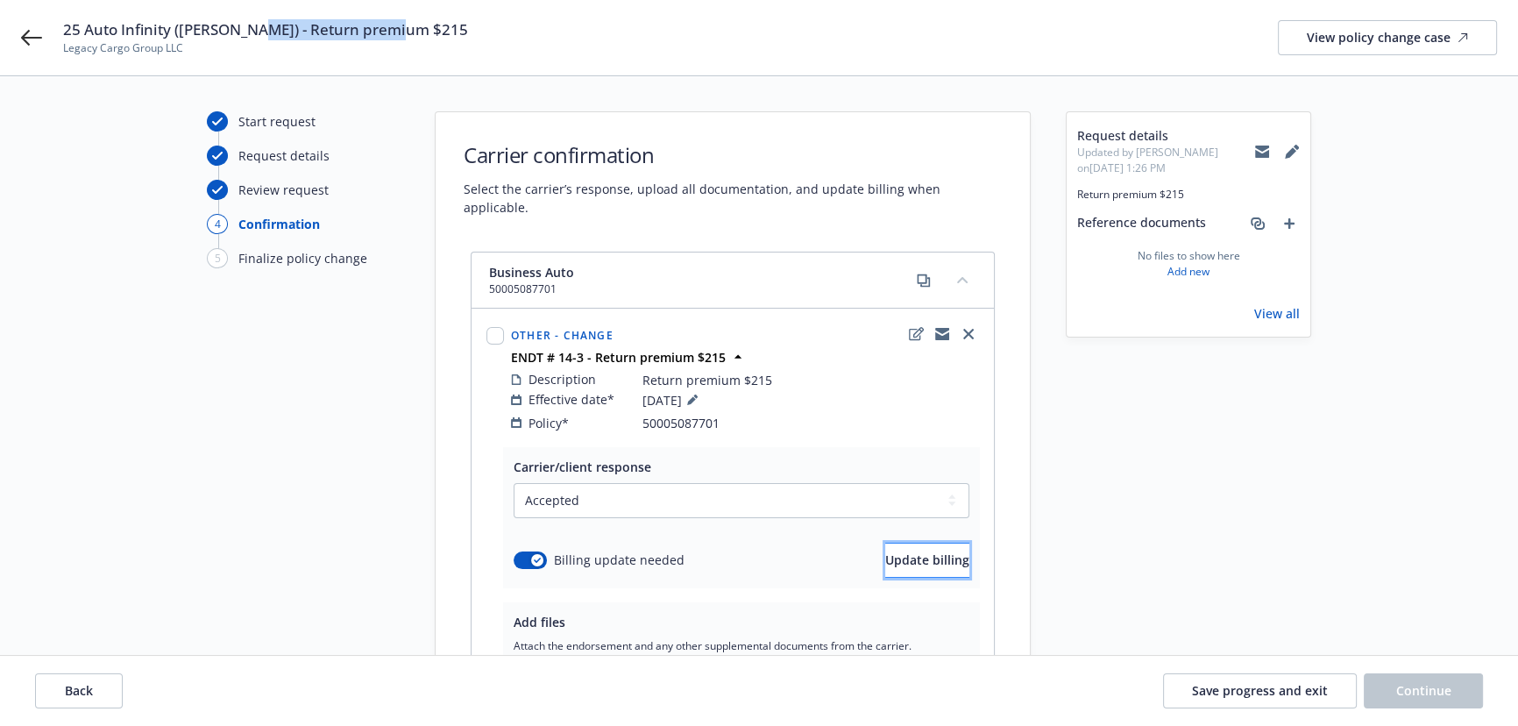
click at [885, 551] on span "Update billing" at bounding box center [927, 559] width 84 height 17
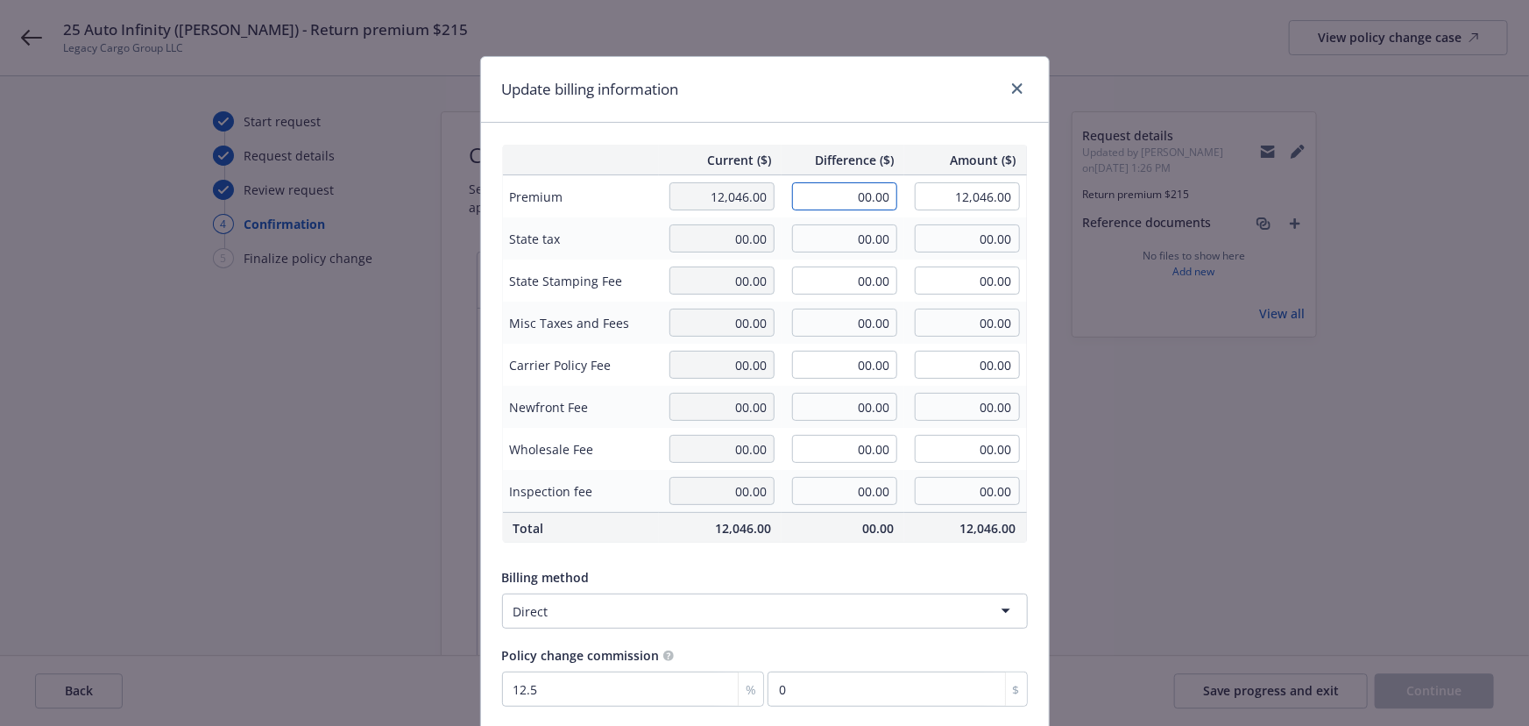
drag, startPoint x: 920, startPoint y: 201, endPoint x: 931, endPoint y: 201, distance: 10.5
click at [931, 201] on tr "Premium 12,046.00 00.00 12,046.00" at bounding box center [764, 196] width 525 height 43
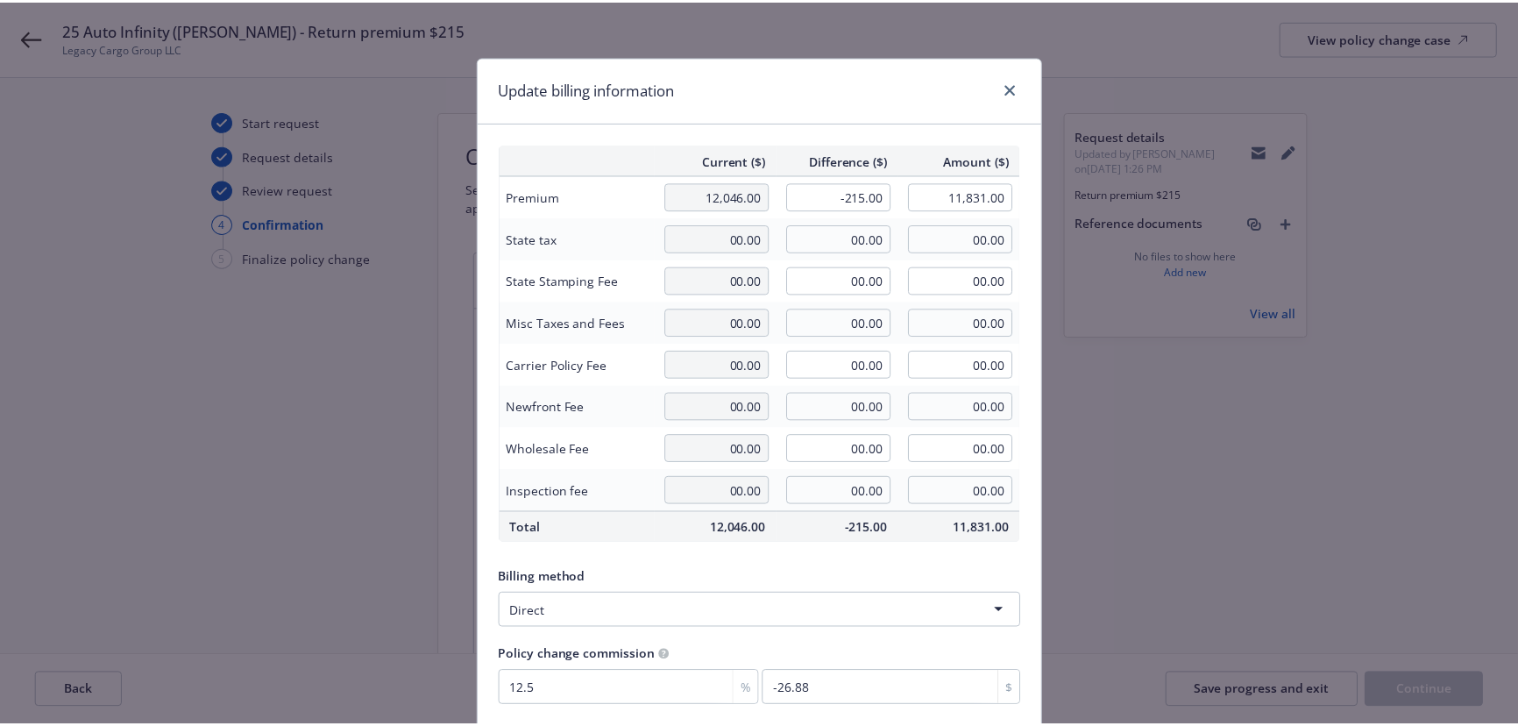
scroll to position [136, 0]
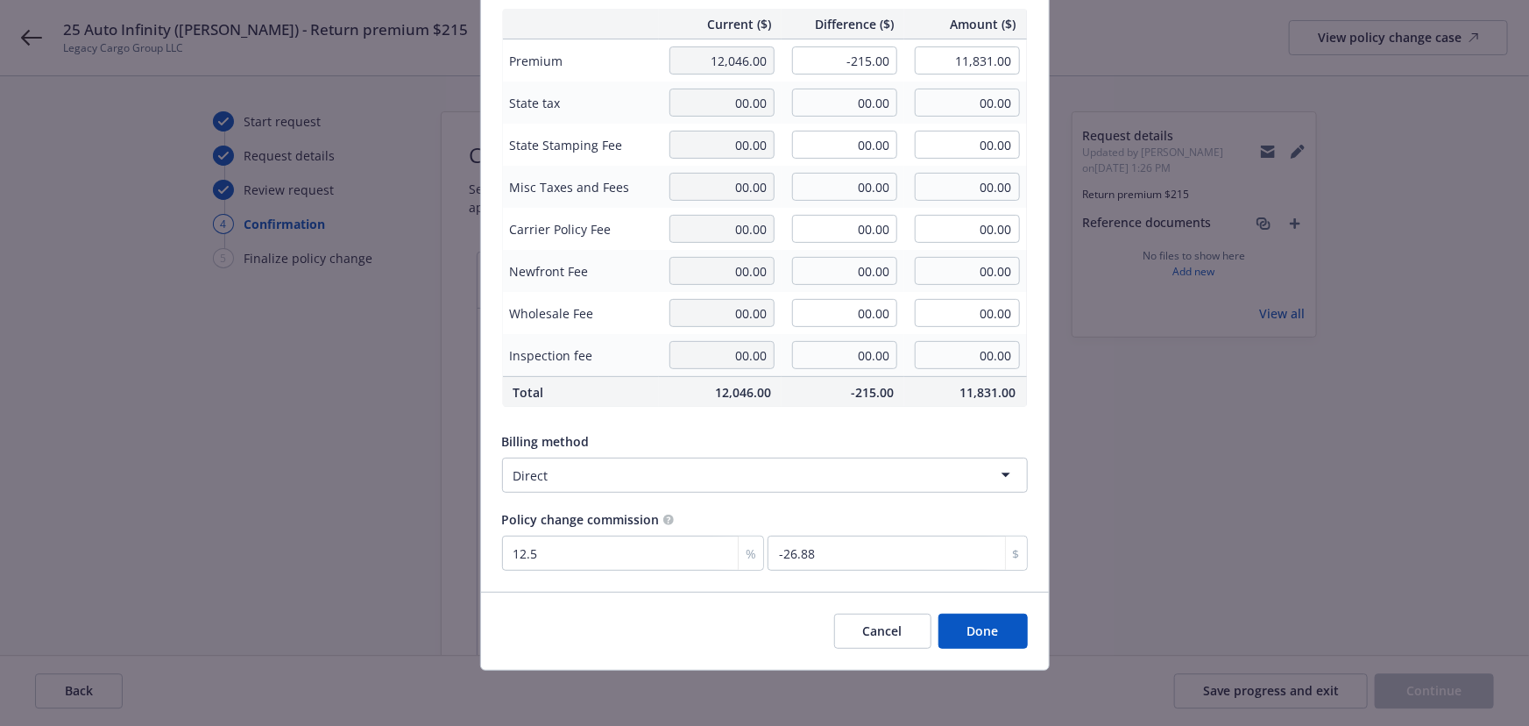
click at [1003, 618] on button "Done" at bounding box center [983, 630] width 89 height 35
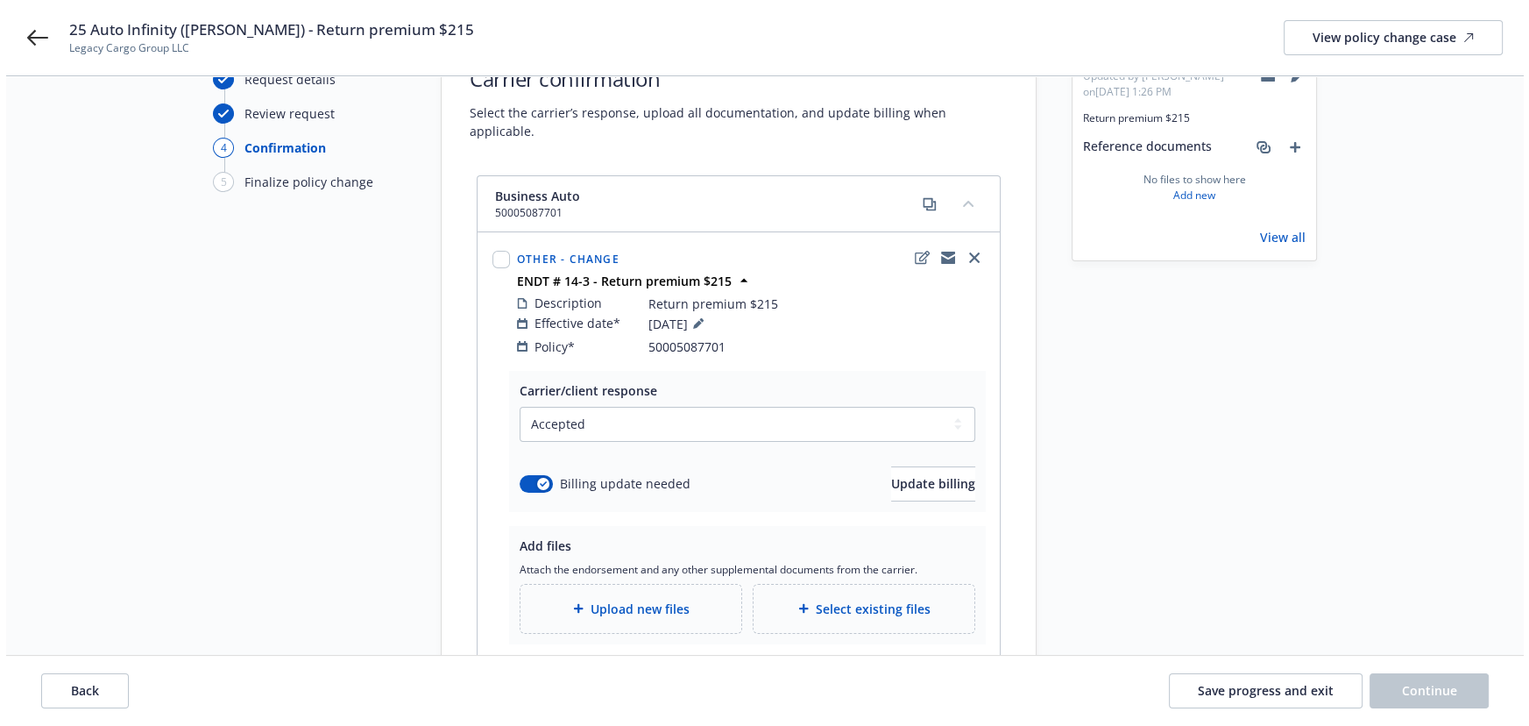
scroll to position [188, 0]
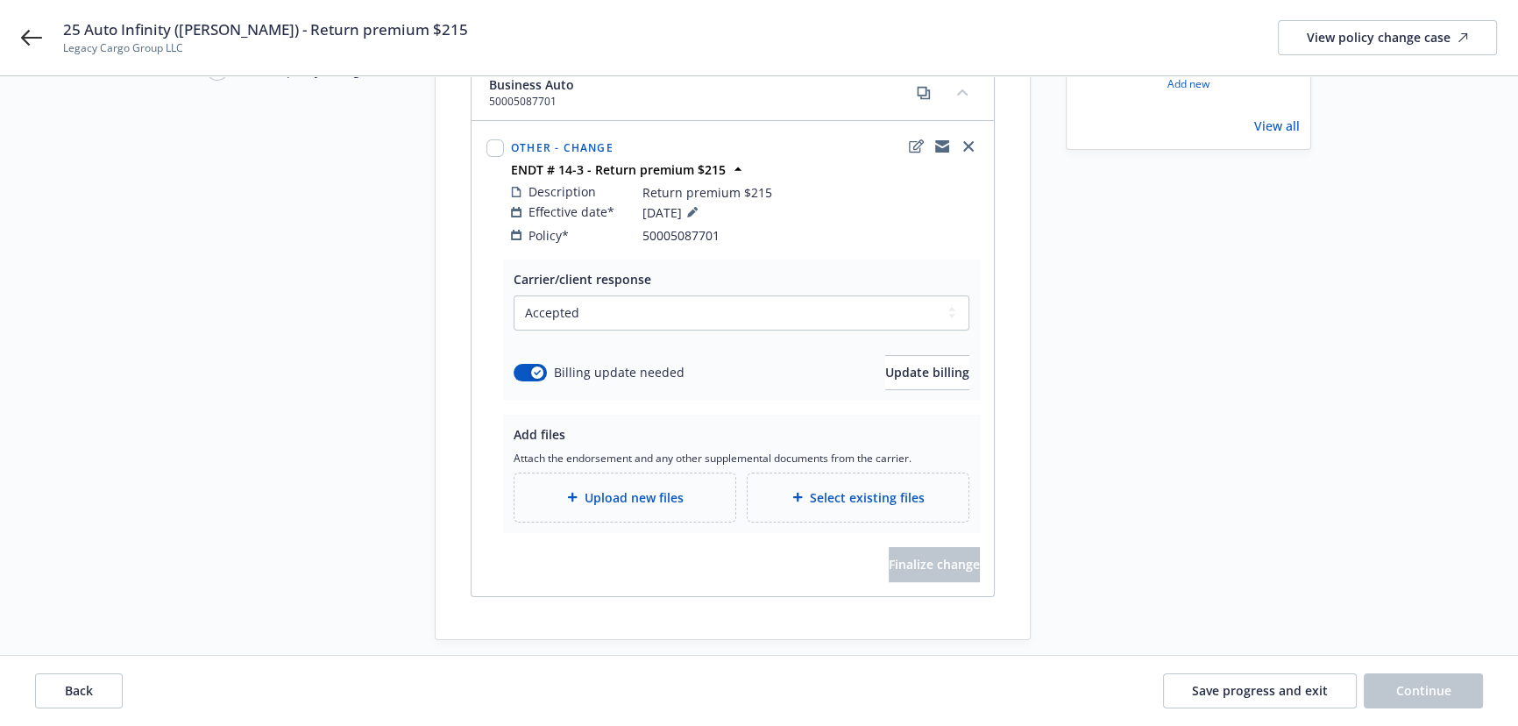
click at [602, 488] on span "Upload new files" at bounding box center [634, 497] width 99 height 18
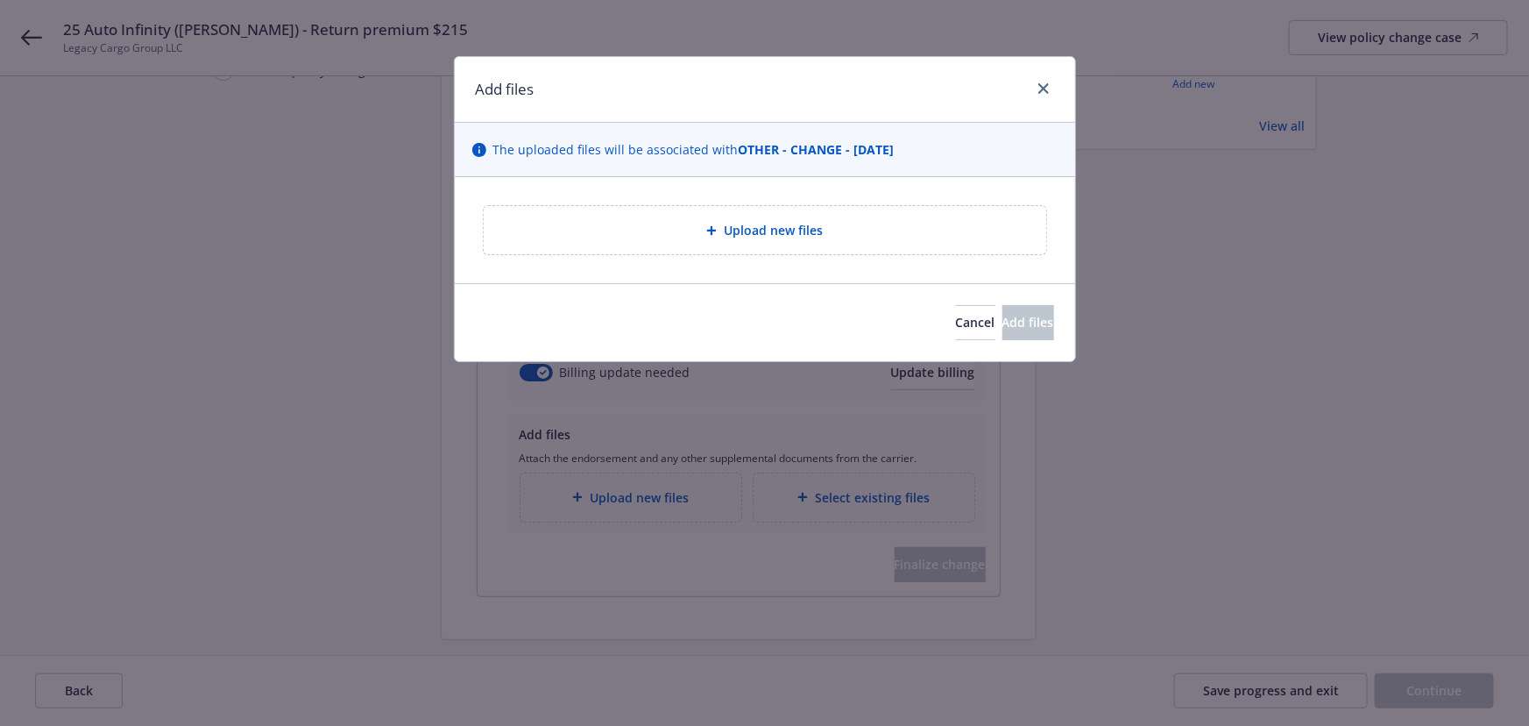
drag, startPoint x: 631, startPoint y: 246, endPoint x: 303, endPoint y: 167, distance: 337.3
click at [631, 246] on div "Upload new files" at bounding box center [765, 230] width 563 height 48
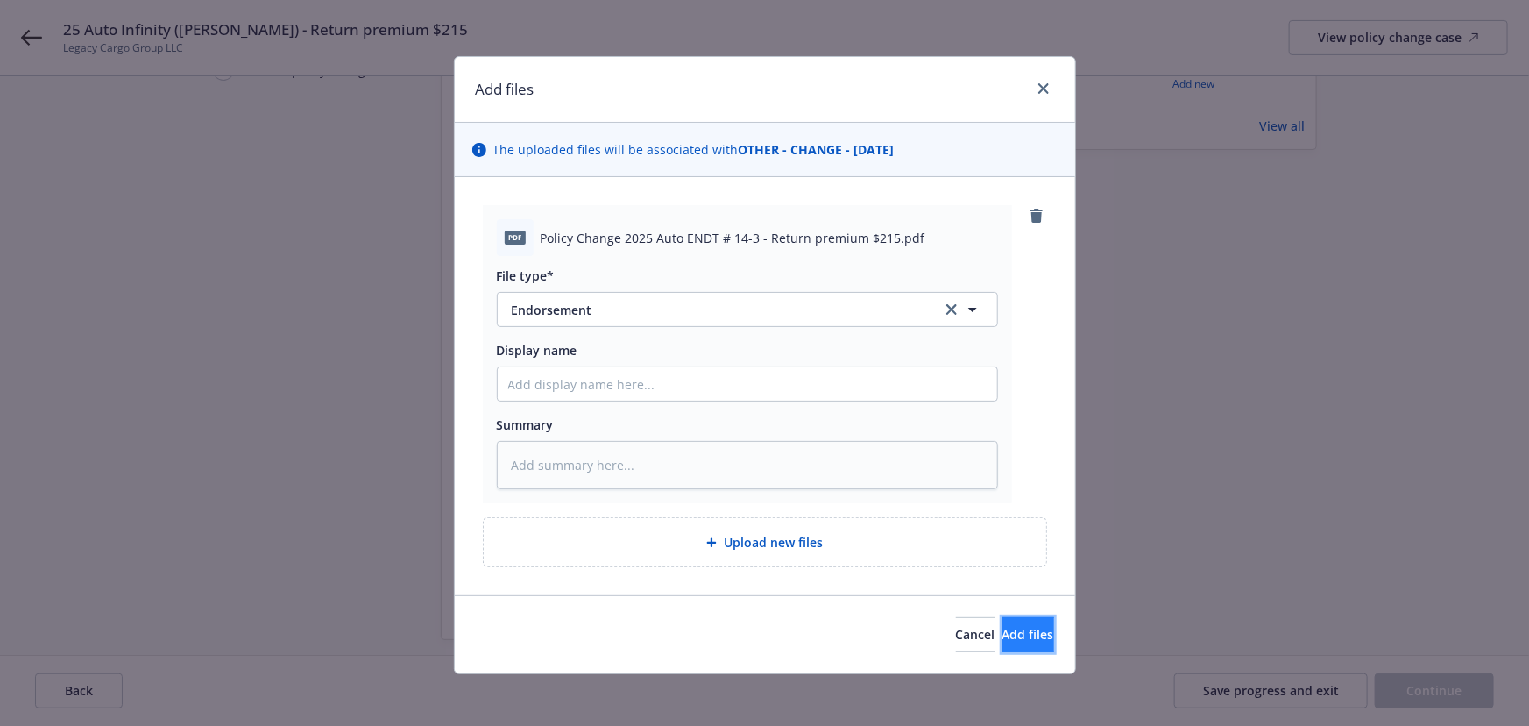
click at [1003, 627] on span "Add files" at bounding box center [1029, 634] width 52 height 17
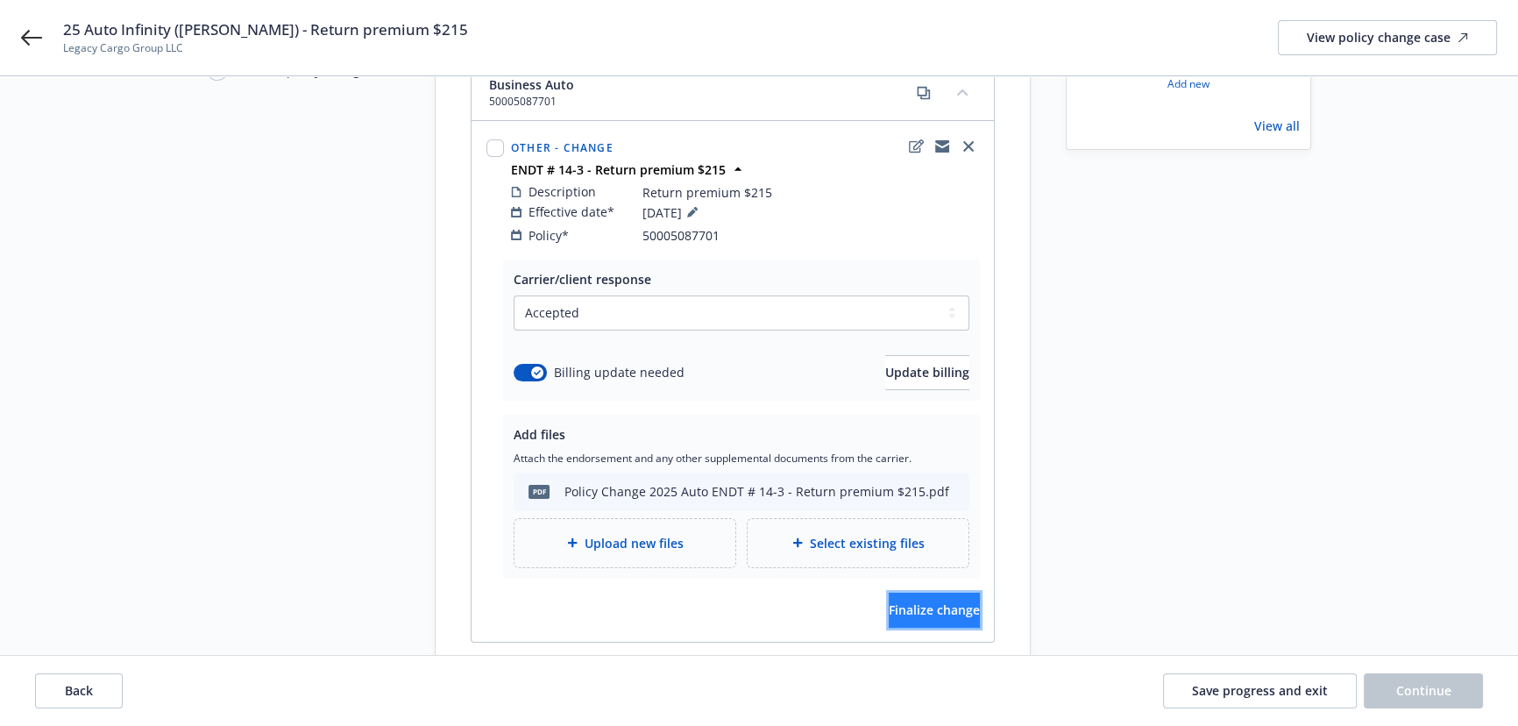
click at [889, 601] on span "Finalize change" at bounding box center [934, 609] width 91 height 17
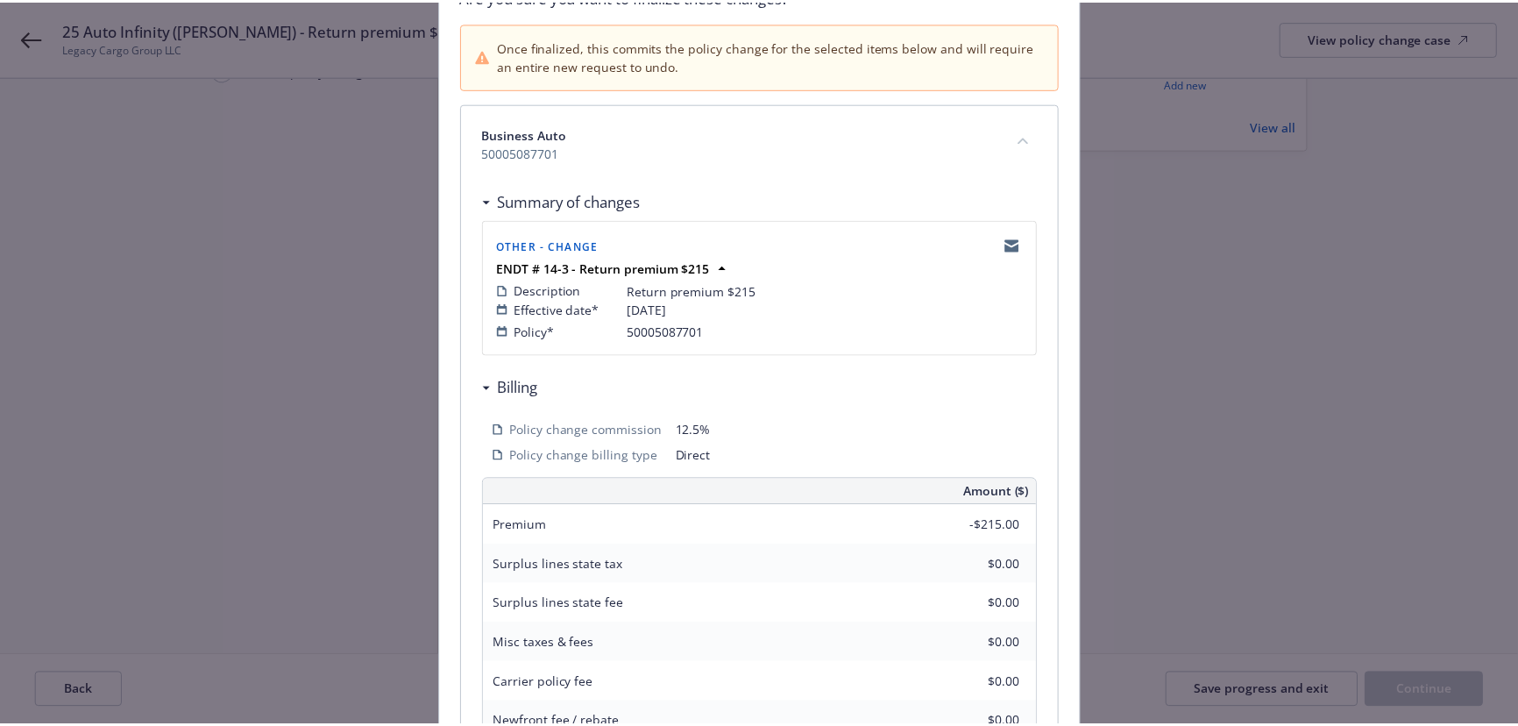
scroll to position [457, 0]
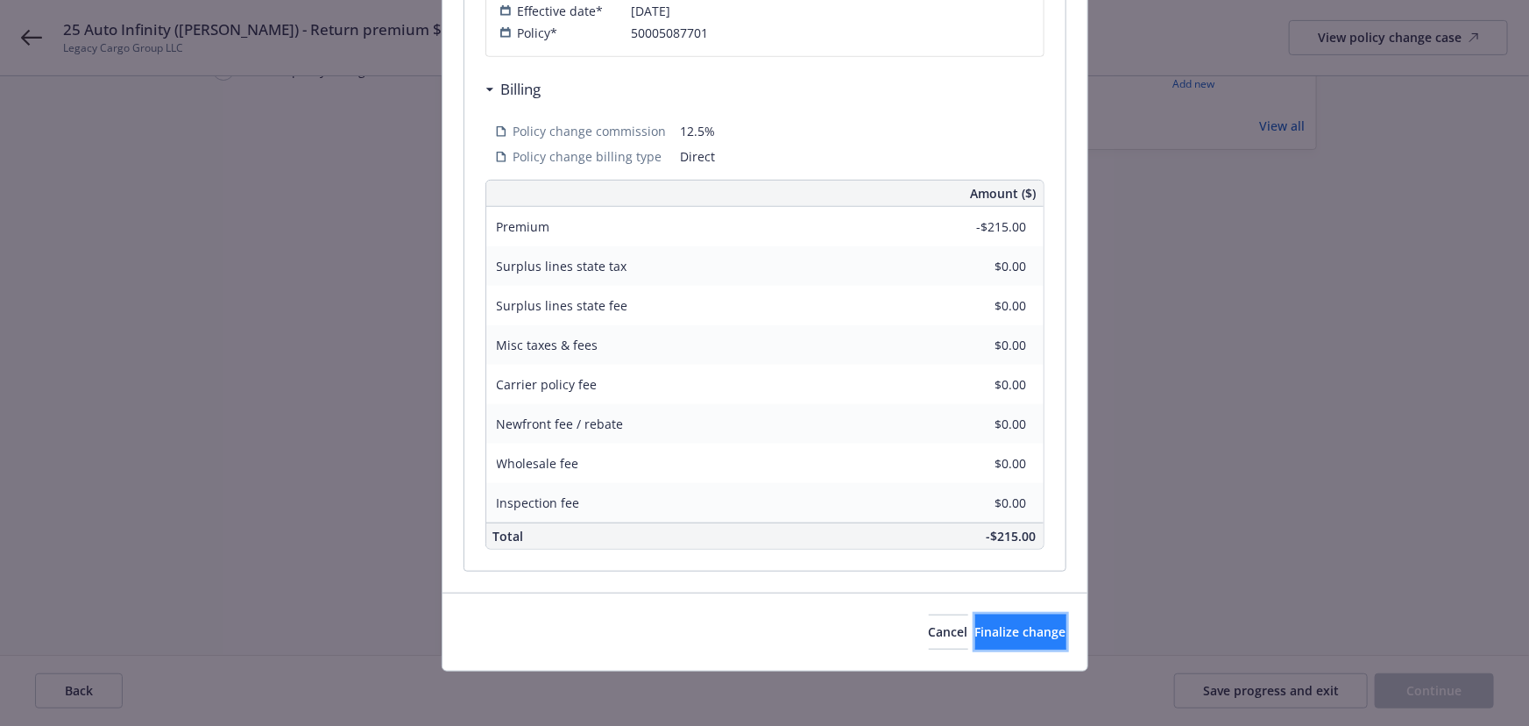
click at [984, 632] on span "Finalize change" at bounding box center [1020, 631] width 91 height 17
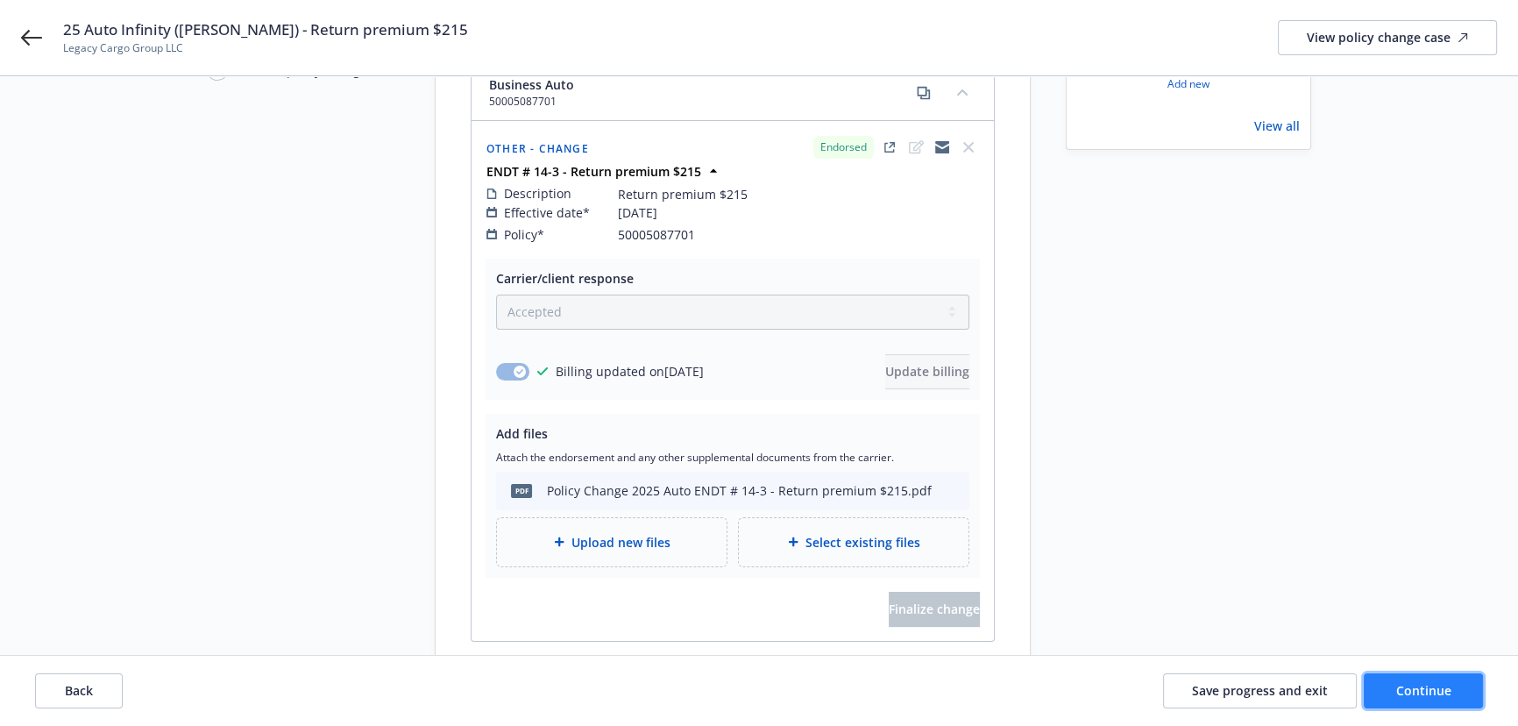
click at [1428, 689] on span "Continue" at bounding box center [1423, 690] width 55 height 17
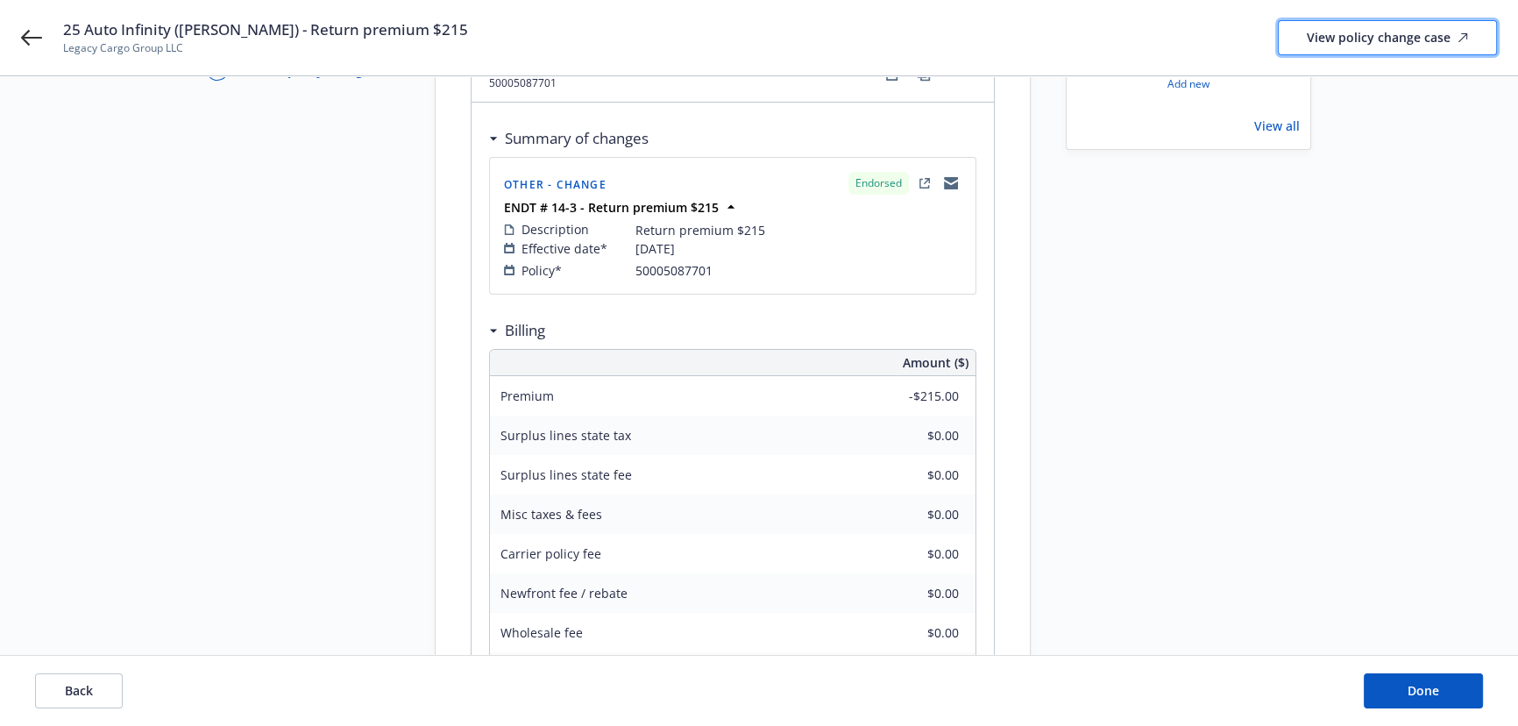
click at [1408, 40] on div "View policy change case" at bounding box center [1387, 37] width 161 height 33
click at [1419, 692] on span "Done" at bounding box center [1423, 690] width 32 height 17
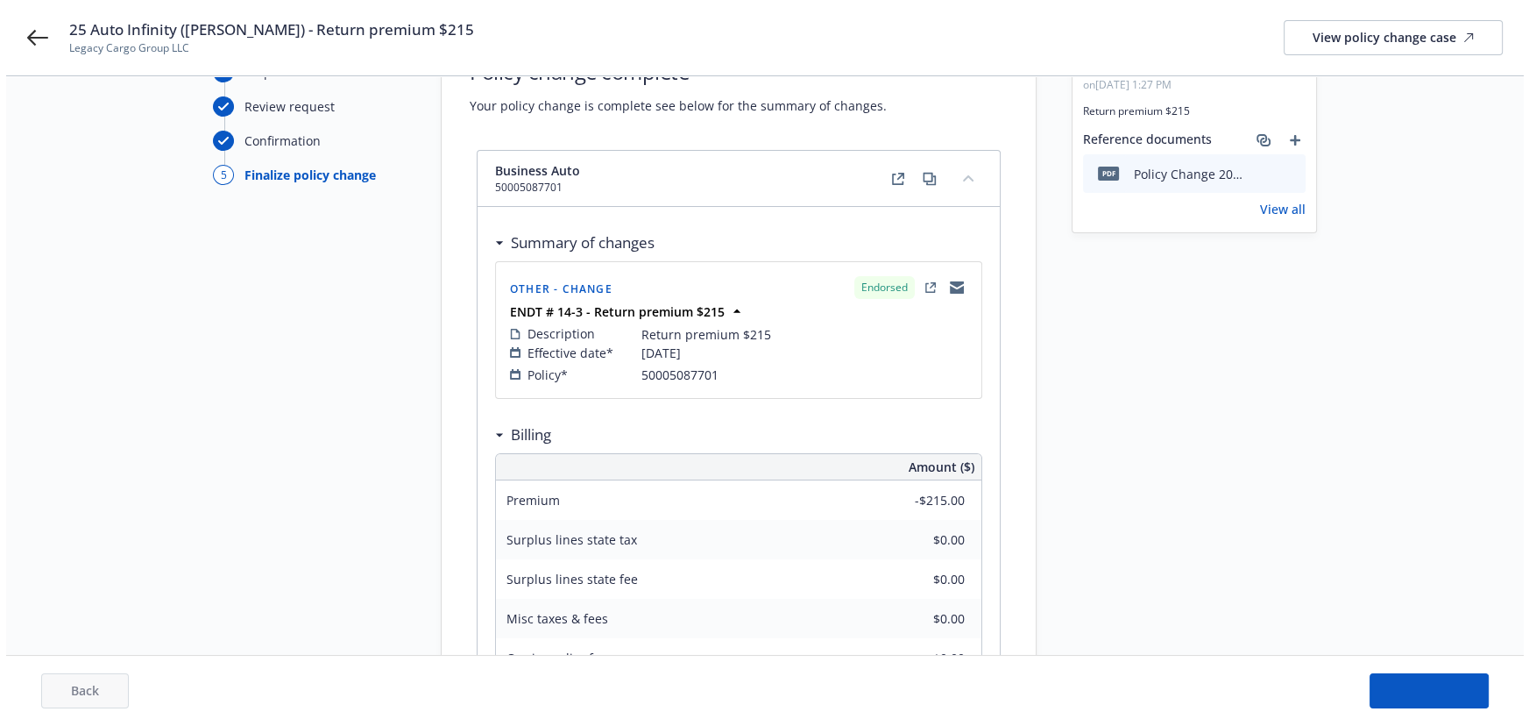
scroll to position [0, 0]
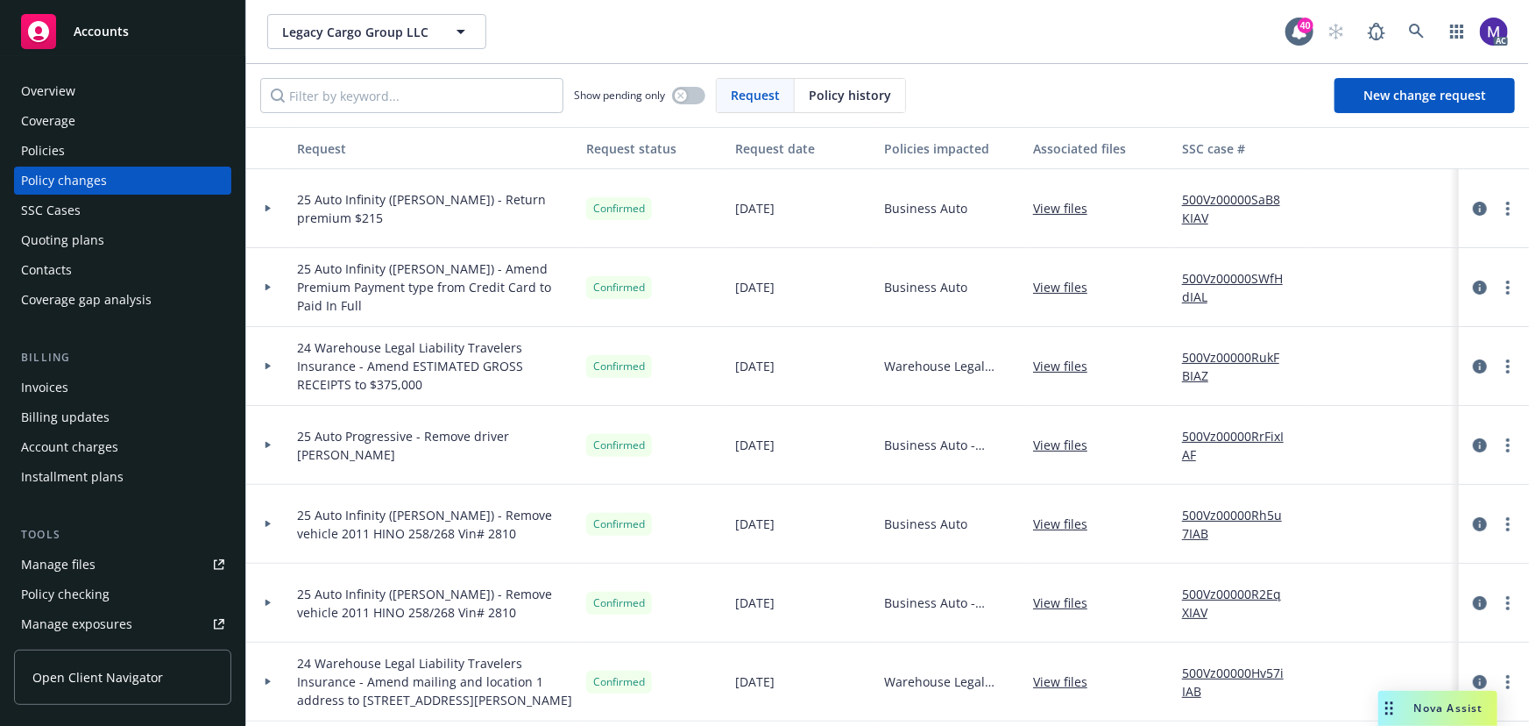
click at [269, 225] on div at bounding box center [268, 208] width 44 height 79
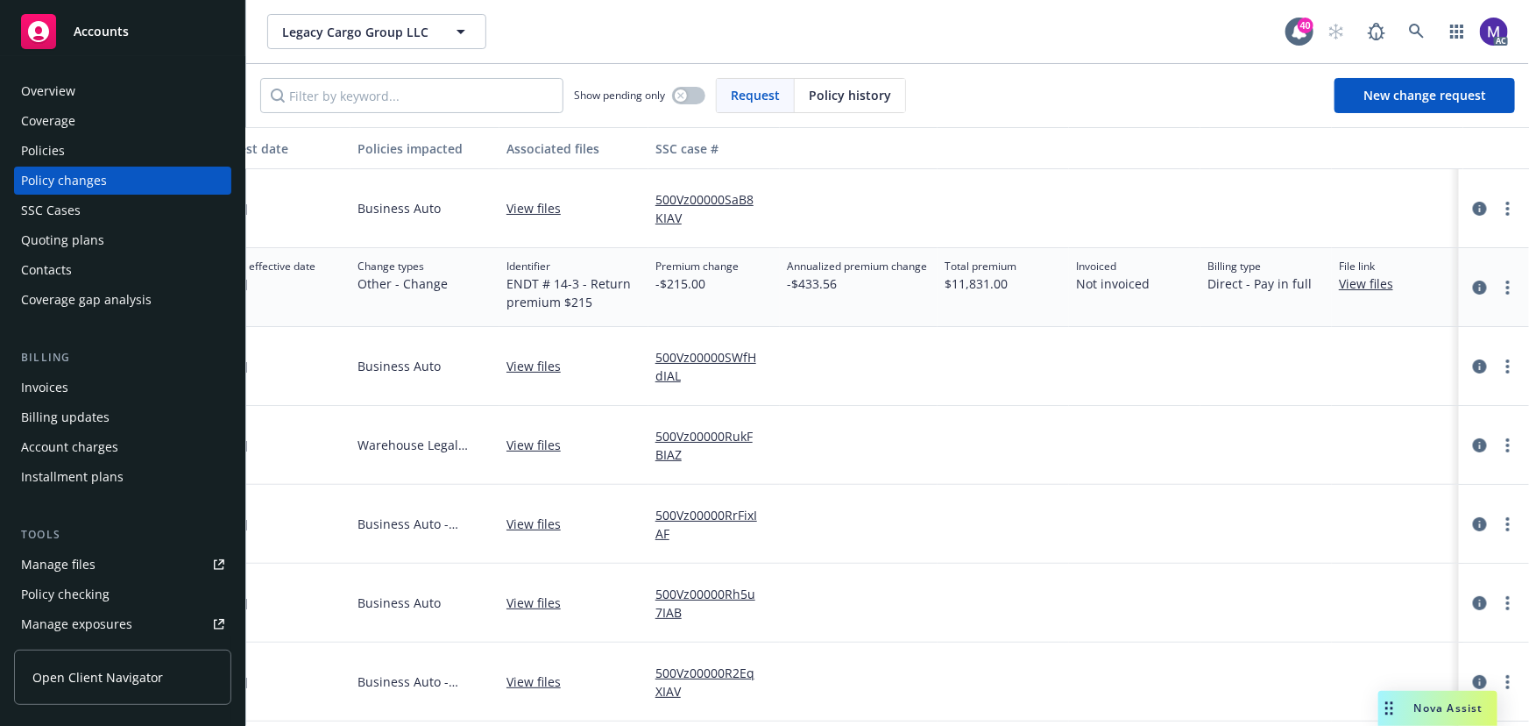
scroll to position [0, 542]
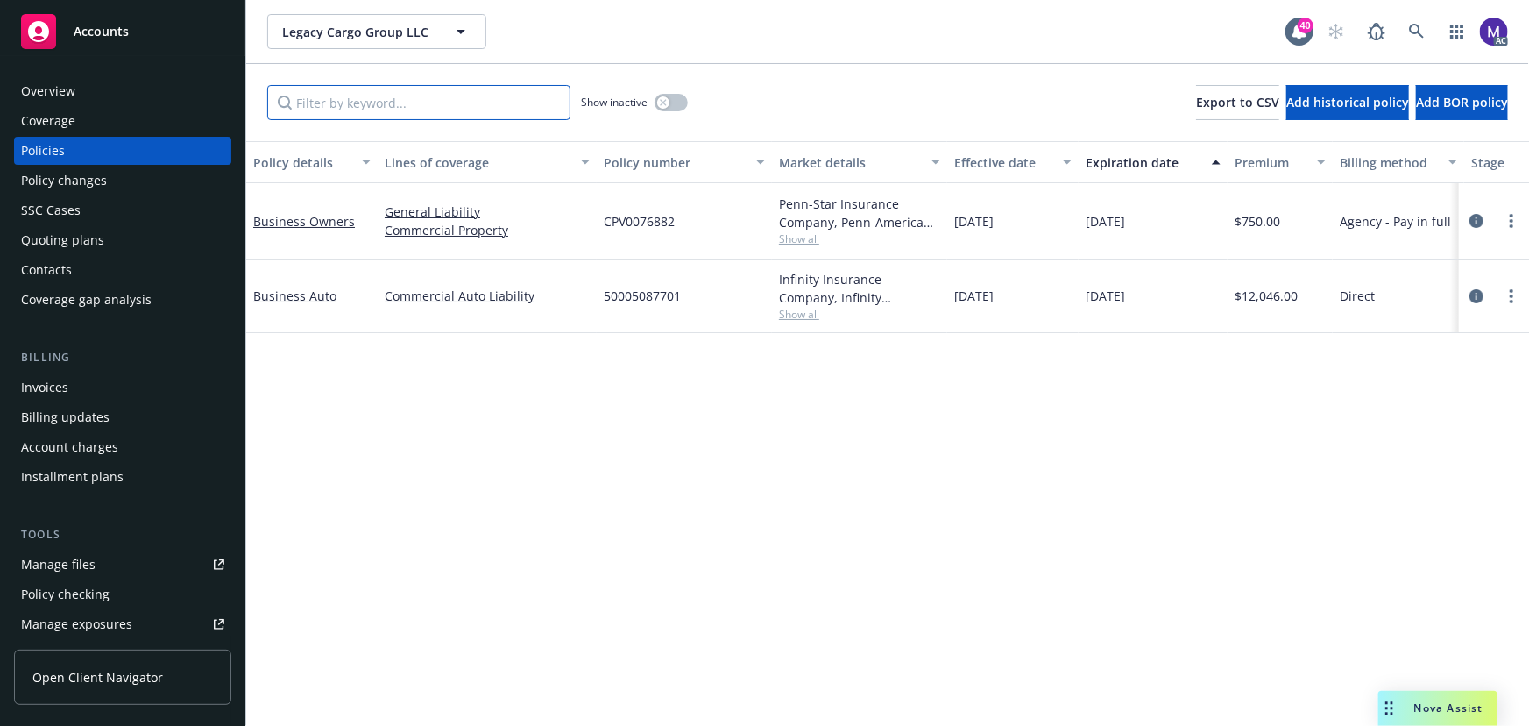
click at [365, 97] on input "Filter by keyword..." at bounding box center [418, 102] width 303 height 35
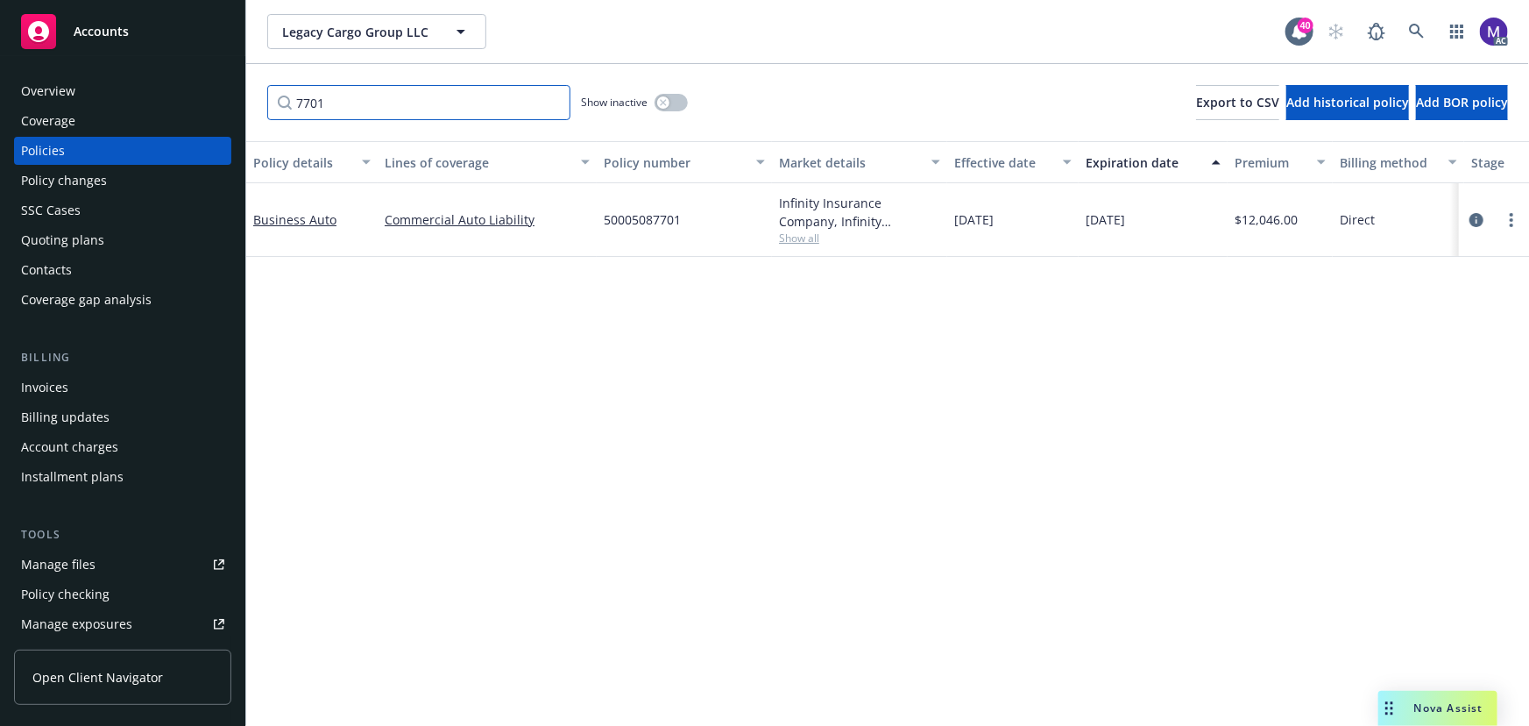
type input "7701"
click at [675, 102] on button "button" at bounding box center [671, 103] width 33 height 18
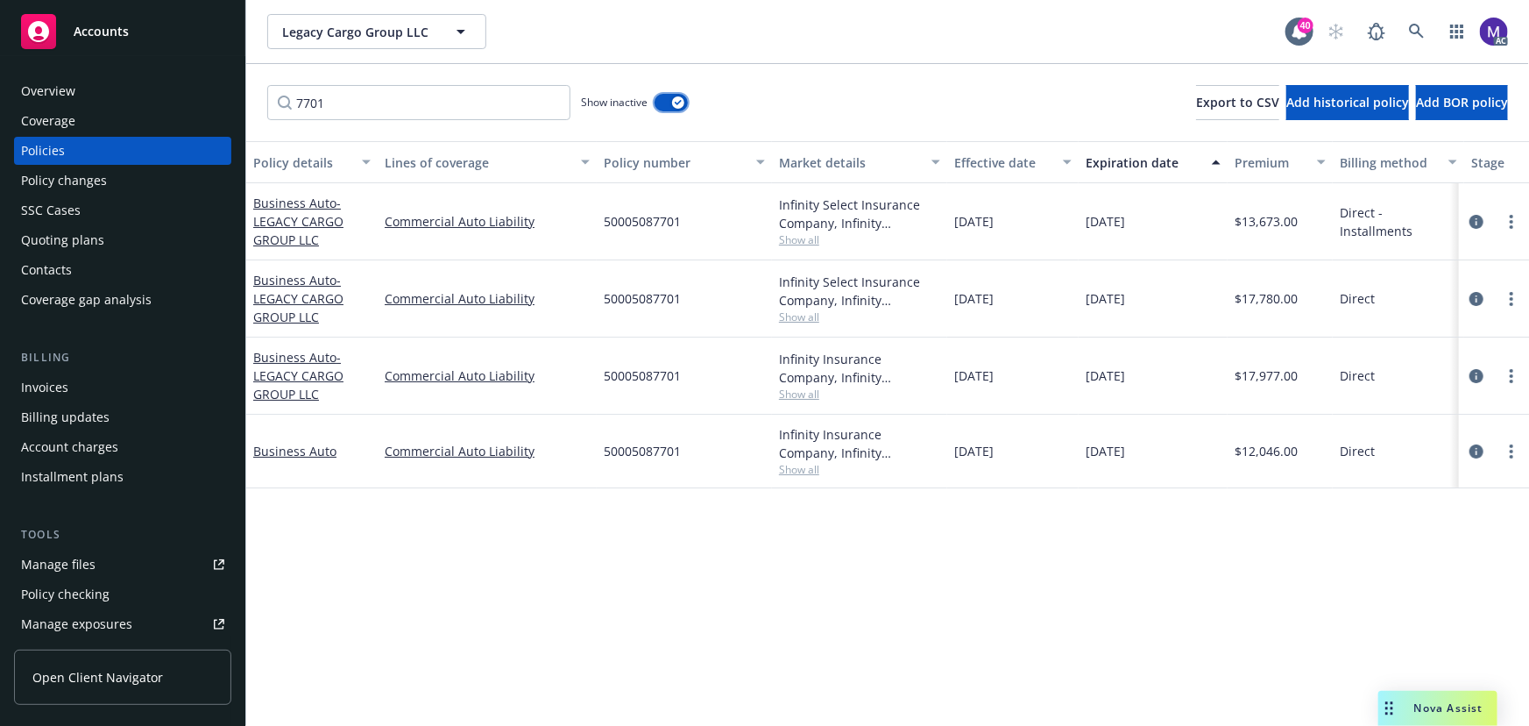
click at [675, 102] on icon "button" at bounding box center [678, 102] width 7 height 5
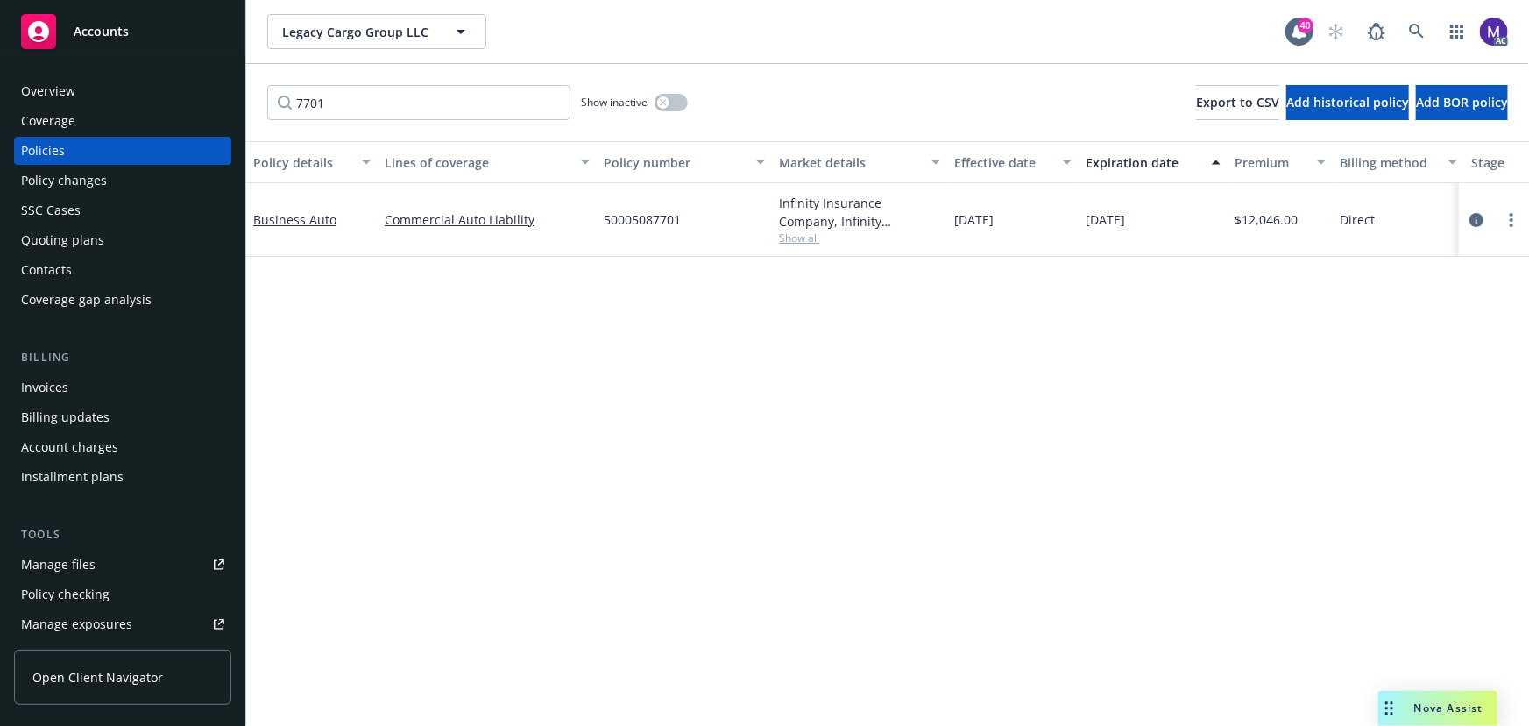
drag, startPoint x: 1146, startPoint y: 228, endPoint x: 932, endPoint y: 237, distance: 214.9
click at [897, 230] on div "Business Auto Commercial Auto Liability 50005087701 Infinity Insurance Company,…" at bounding box center [1091, 220] width 1691 height 74
click at [974, 241] on div "[DATE]" at bounding box center [1012, 220] width 131 height 74
click at [1475, 216] on icon "circleInformation" at bounding box center [1477, 220] width 14 height 14
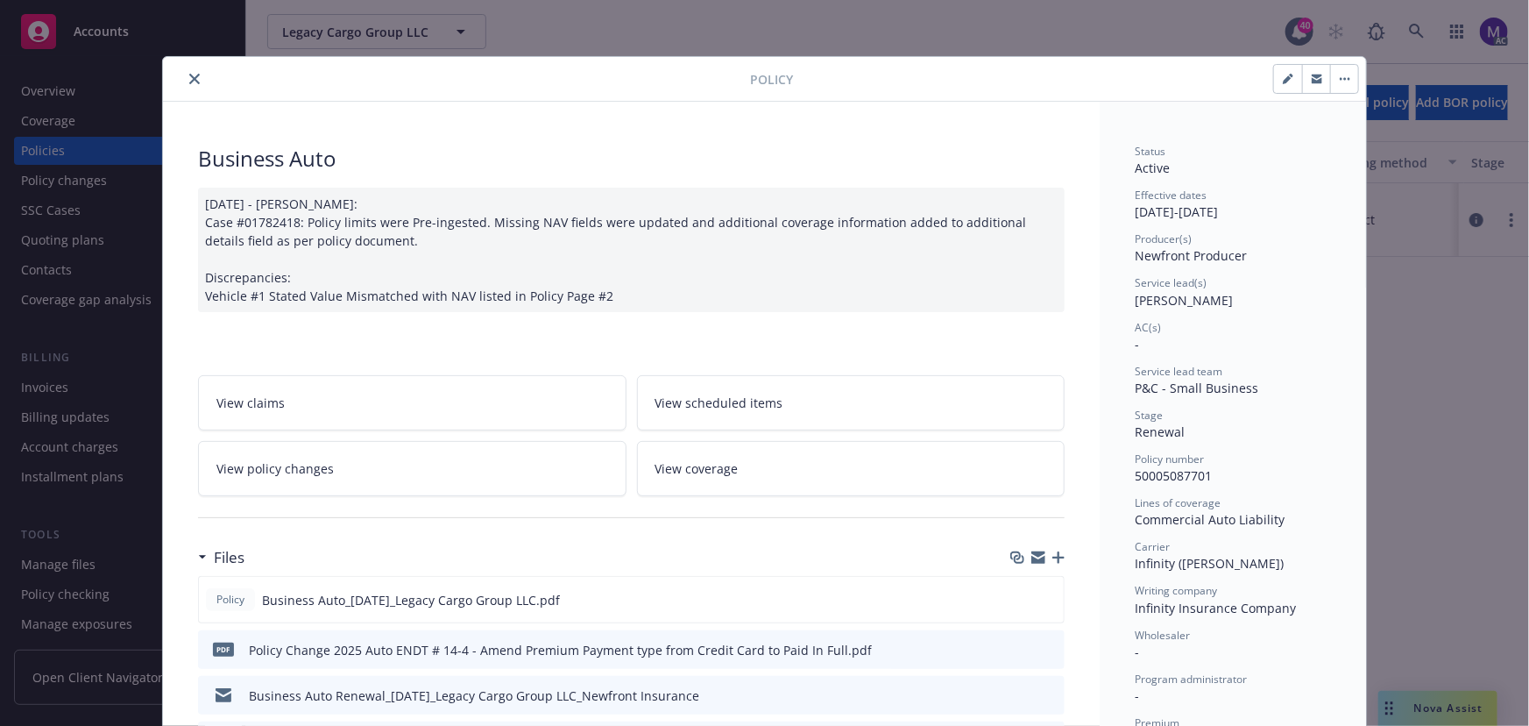
click at [366, 457] on link "View policy changes" at bounding box center [412, 468] width 429 height 55
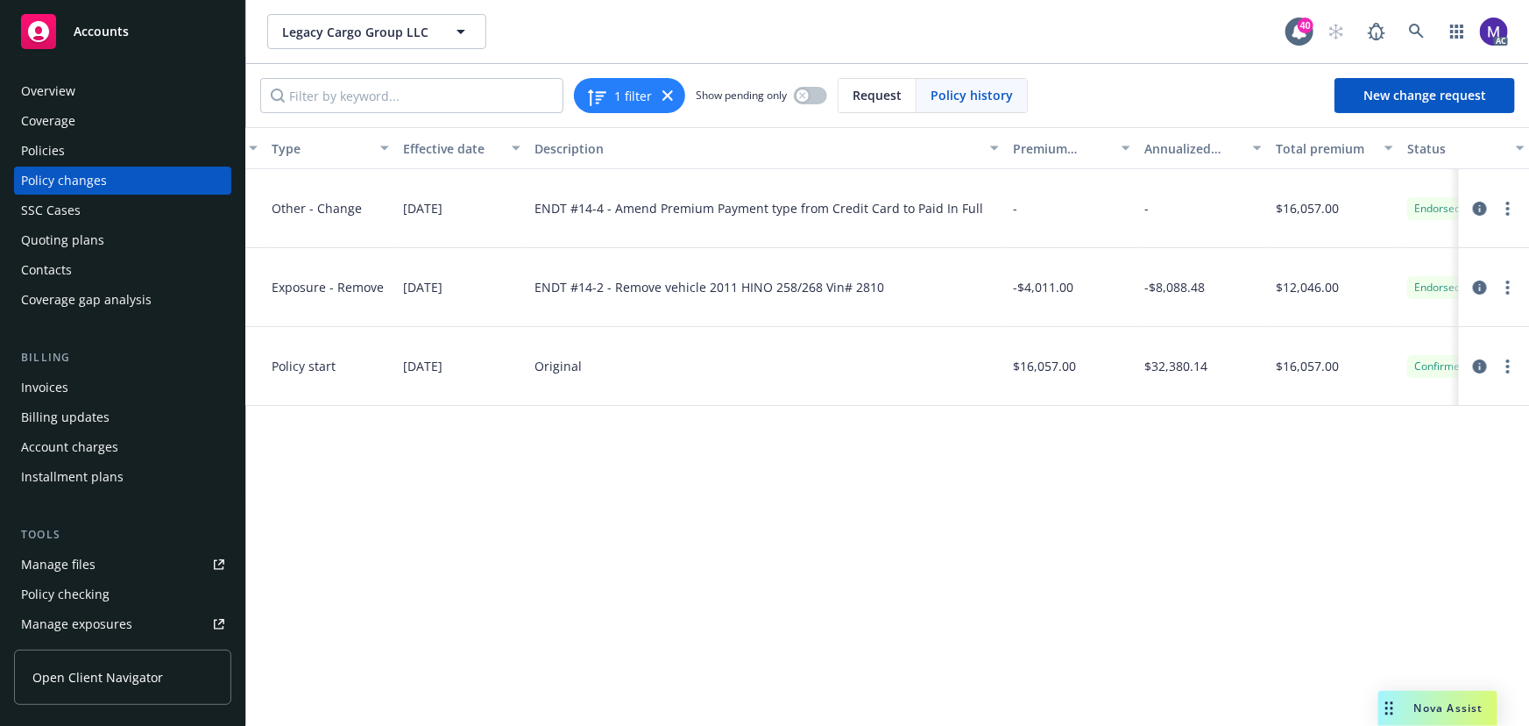
scroll to position [0, 474]
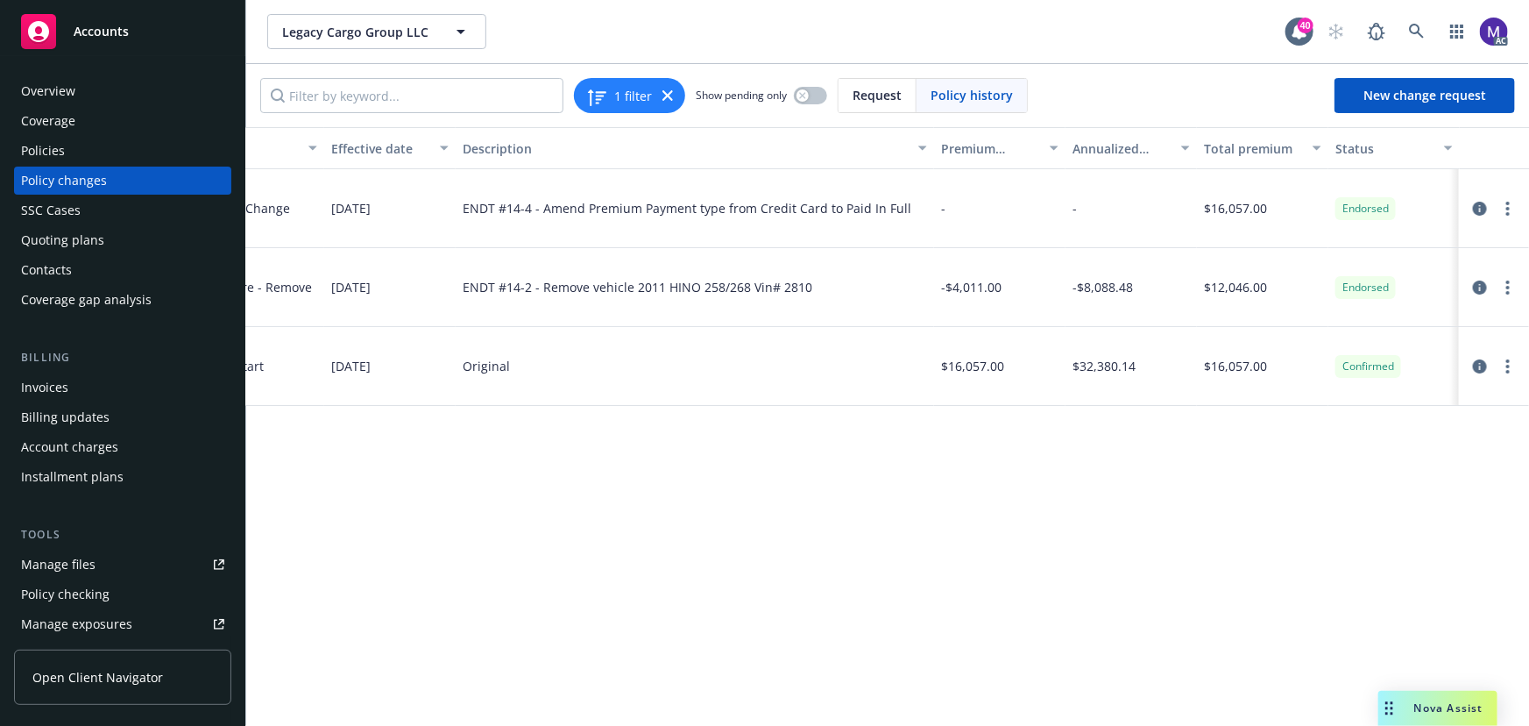
click at [88, 183] on div "Policy changes" at bounding box center [64, 181] width 86 height 28
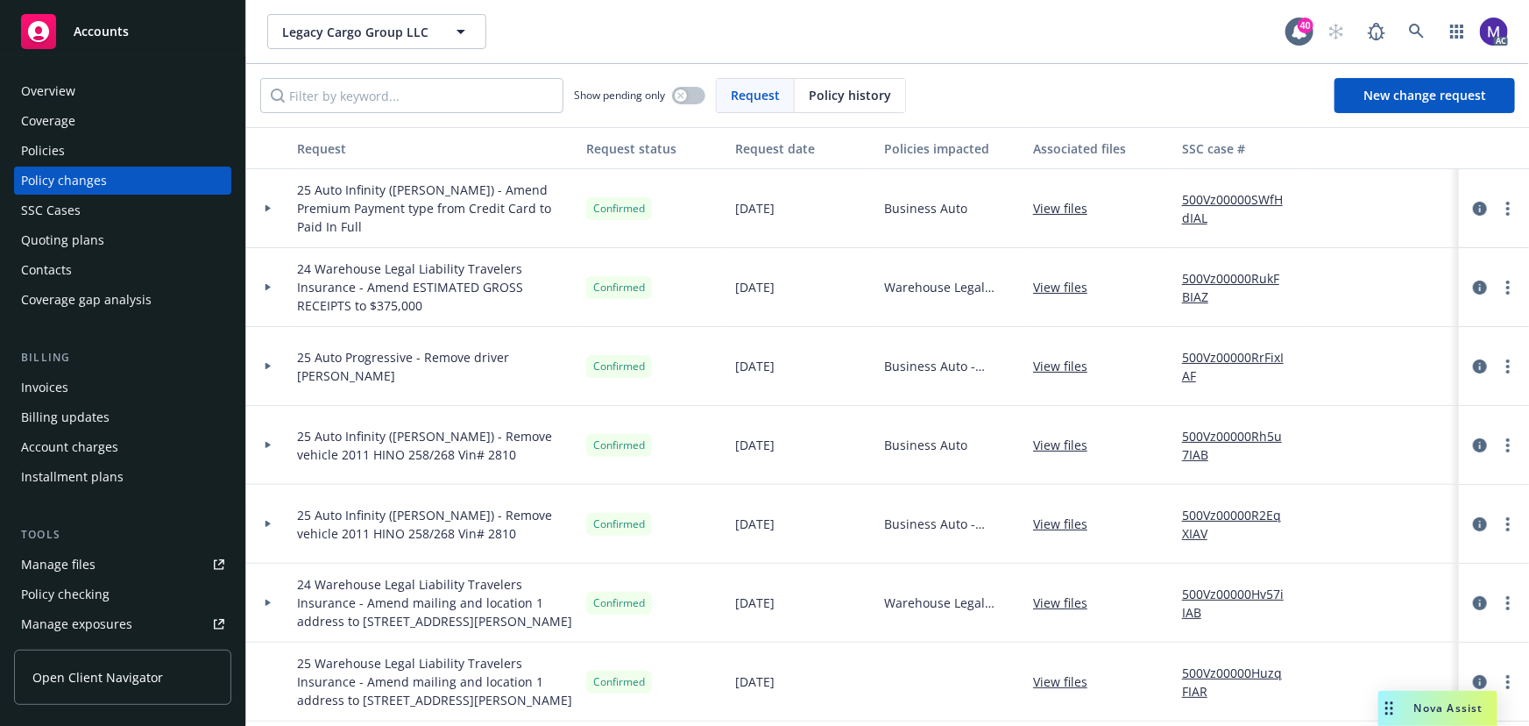
click at [267, 209] on icon at bounding box center [268, 208] width 7 height 6
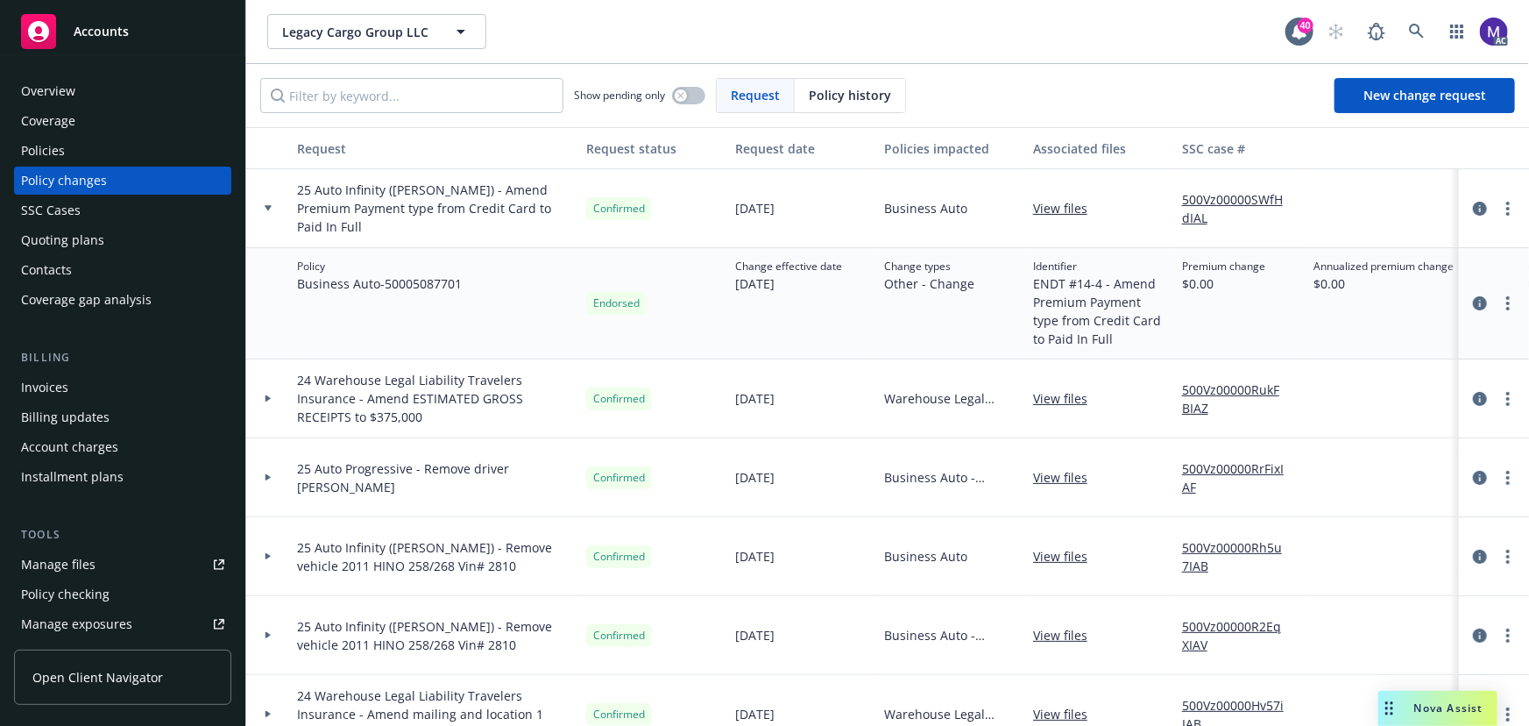
click at [1206, 198] on link "500Vz00000SWfHdIAL" at bounding box center [1240, 208] width 117 height 37
click at [452, 96] on input "Filter by keyword..." at bounding box center [411, 95] width 303 height 35
drag, startPoint x: 135, startPoint y: 158, endPoint x: 178, endPoint y: 148, distance: 44.0
click at [135, 158] on div "Policies" at bounding box center [122, 151] width 203 height 28
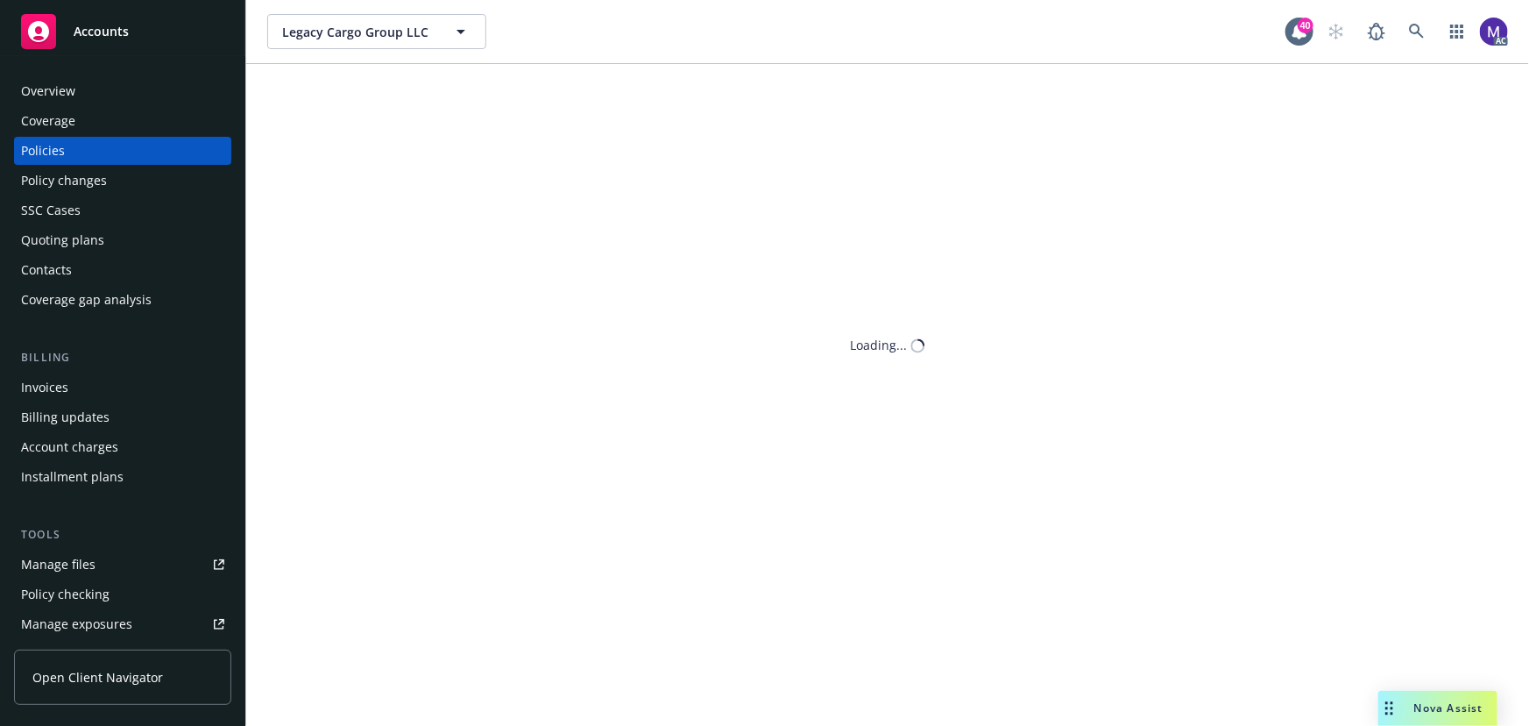
click at [330, 103] on div "Legacy Cargo Group LLC Legacy Cargo Group LLC 40 AC Loading..." at bounding box center [887, 363] width 1283 height 726
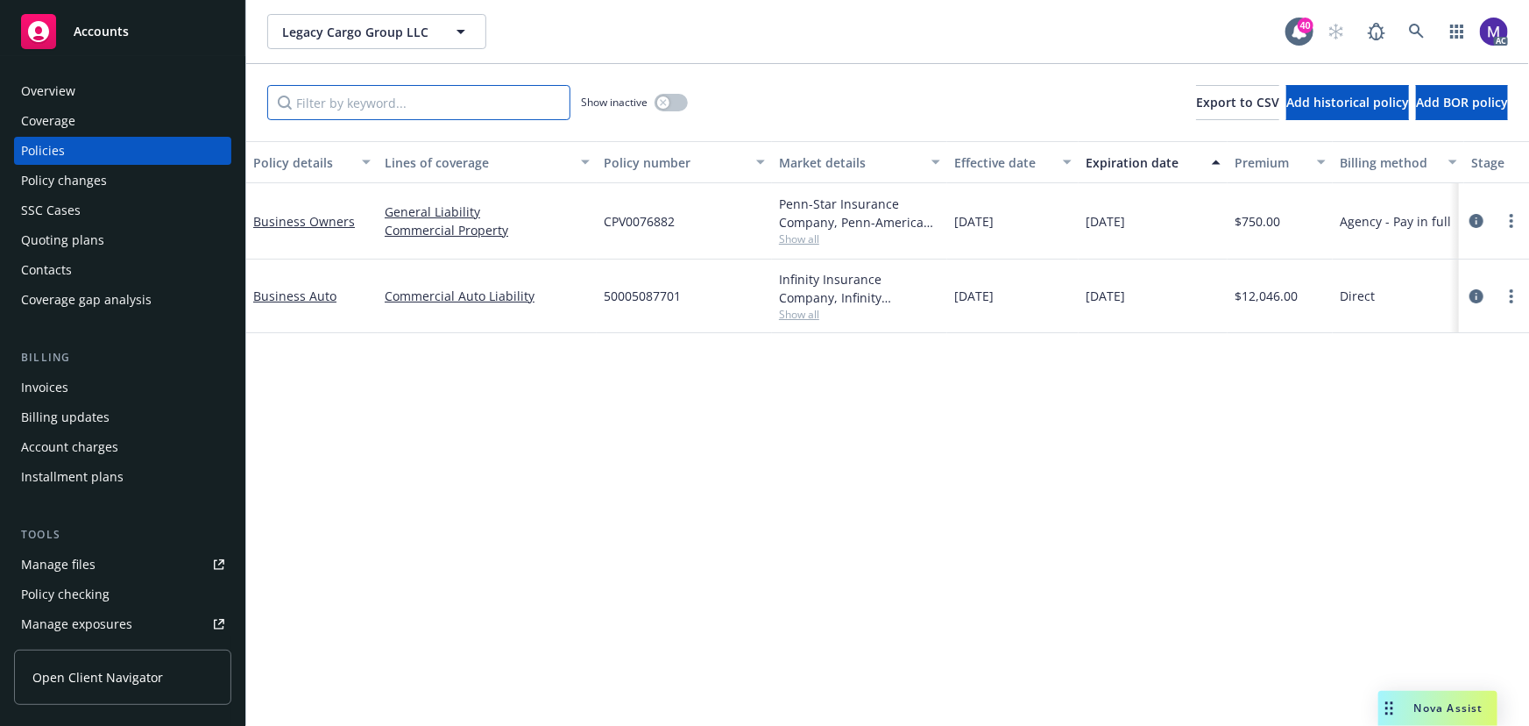
click at [402, 109] on input "Filter by keyword..." at bounding box center [418, 102] width 303 height 35
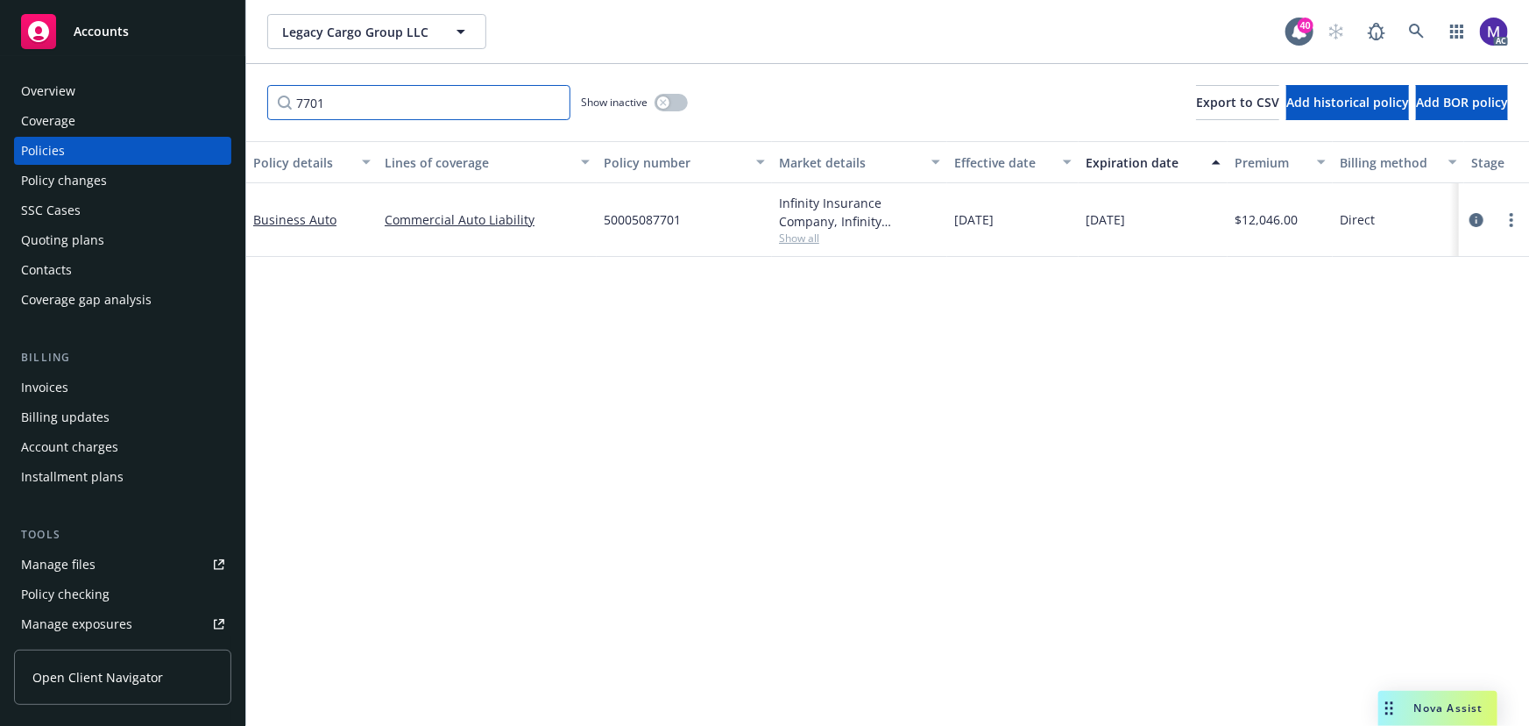
type input "7701"
click at [1472, 218] on icon "circleInformation" at bounding box center [1477, 220] width 14 height 14
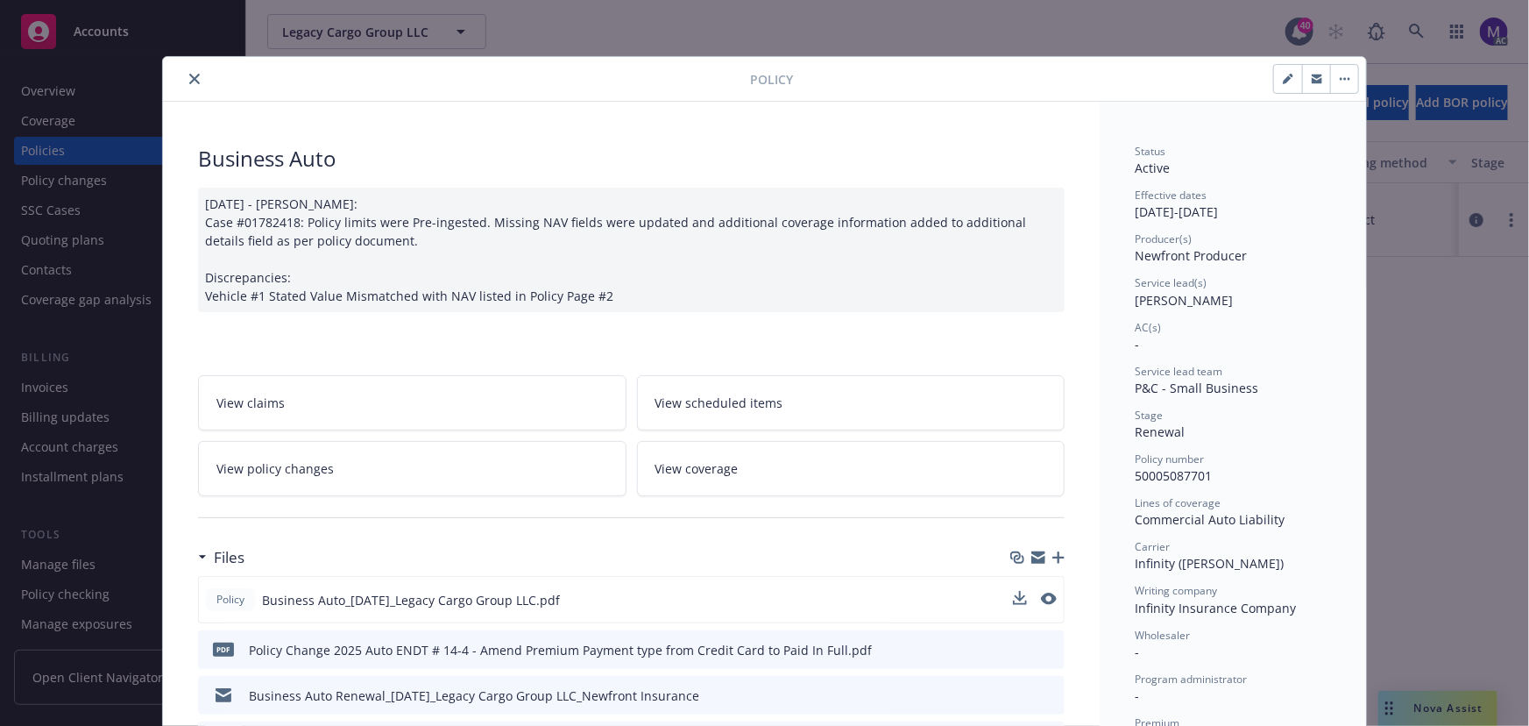
click at [1052, 599] on div "Policy Business Auto_[DATE]_Legacy Cargo Group LLC.pdf" at bounding box center [631, 599] width 867 height 47
click at [1039, 592] on icon "preview file" at bounding box center [1047, 598] width 16 height 12
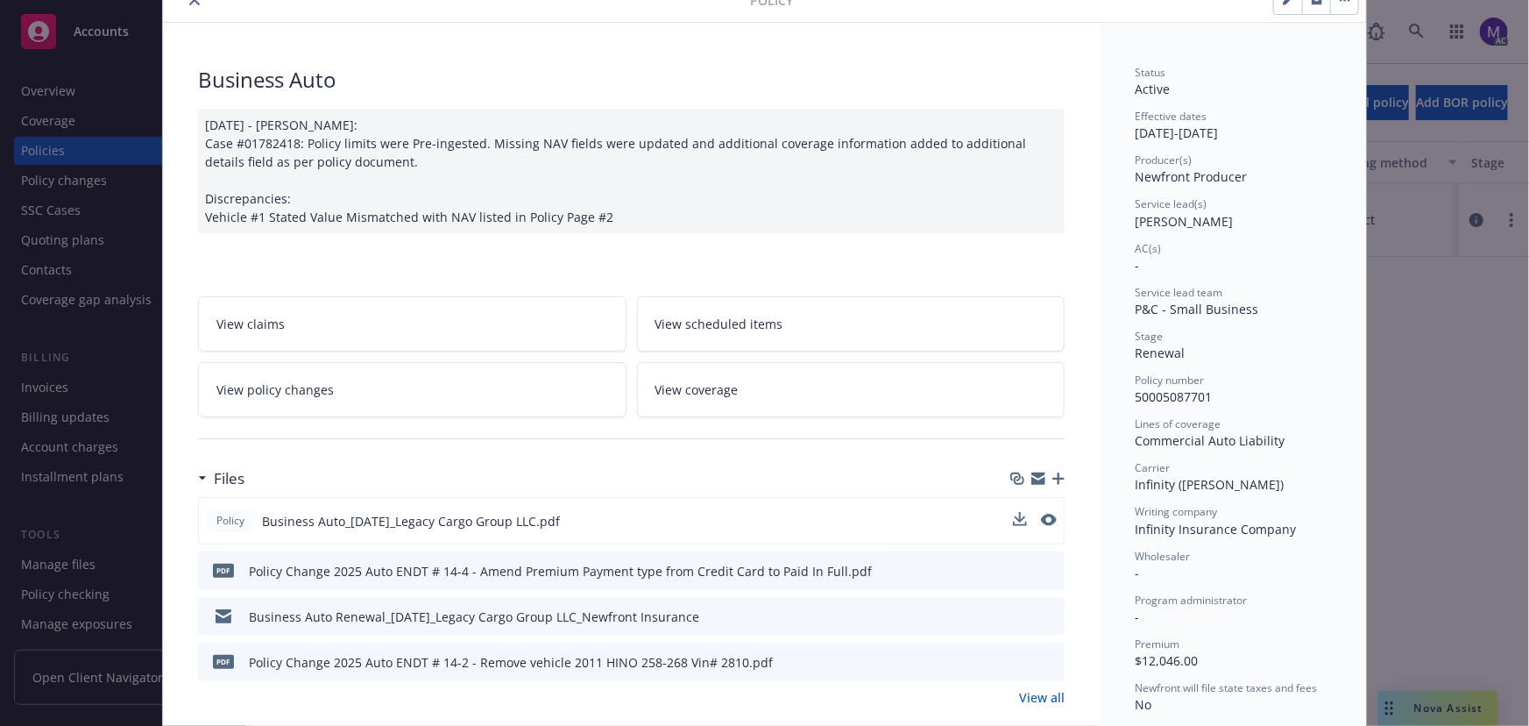
click at [1047, 567] on icon "preview file" at bounding box center [1048, 569] width 16 height 12
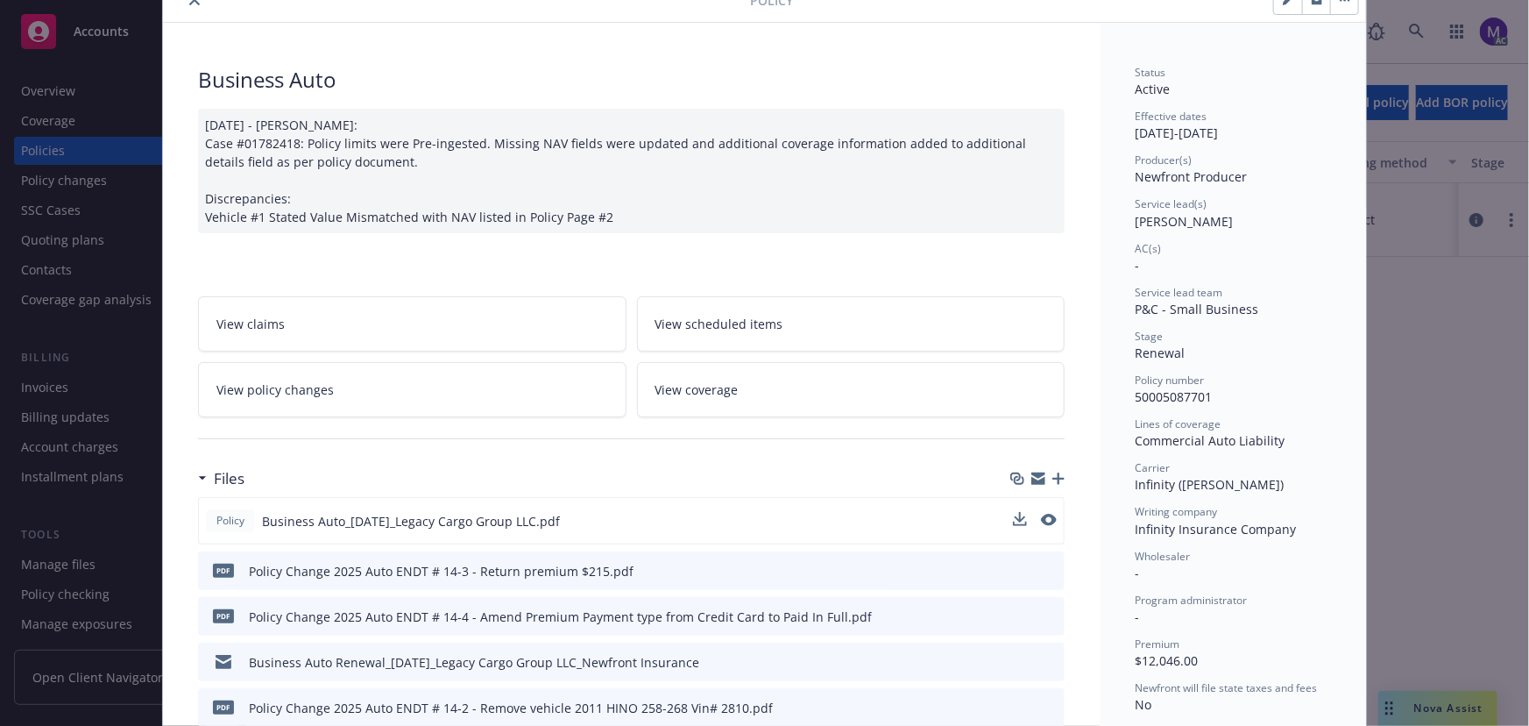
type input "$11,831.00"
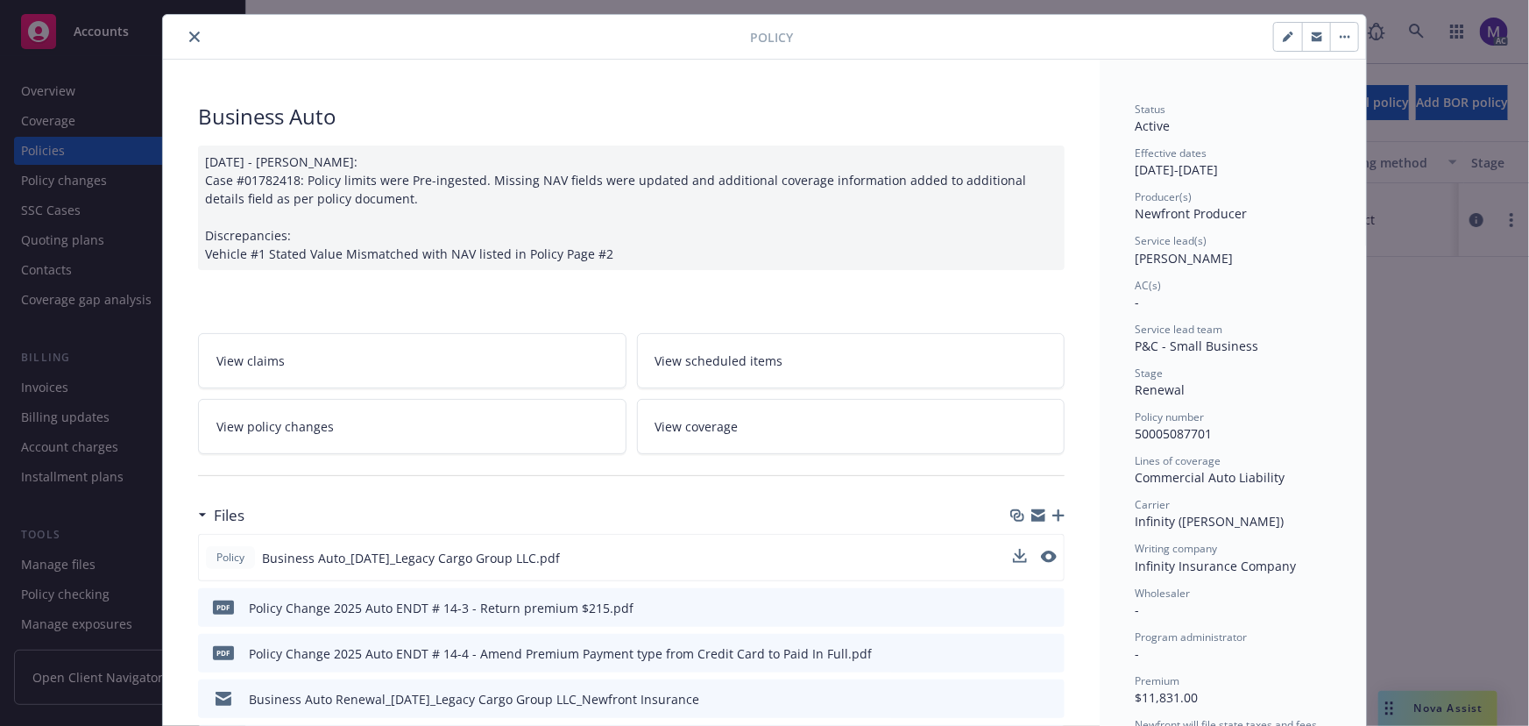
scroll to position [0, 0]
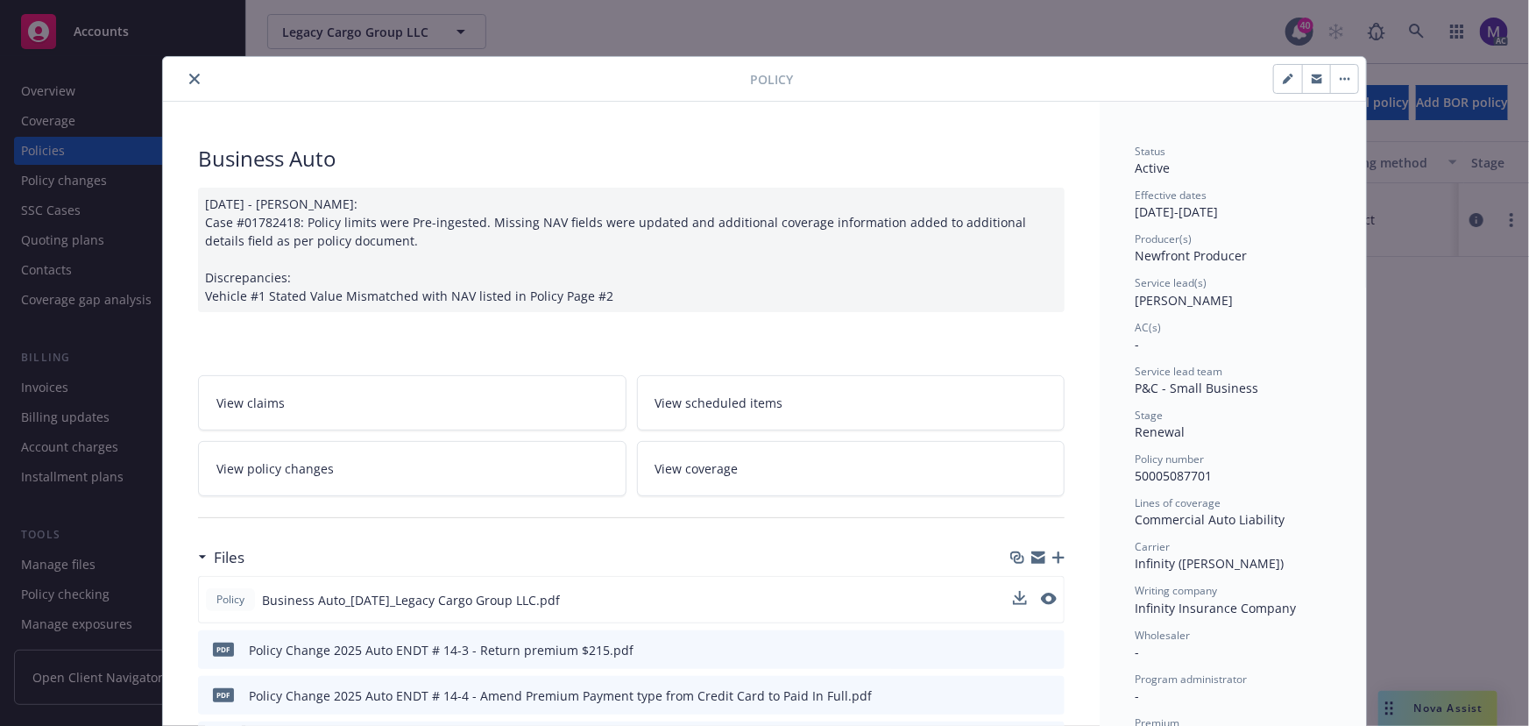
click at [189, 77] on icon "close" at bounding box center [194, 79] width 11 height 11
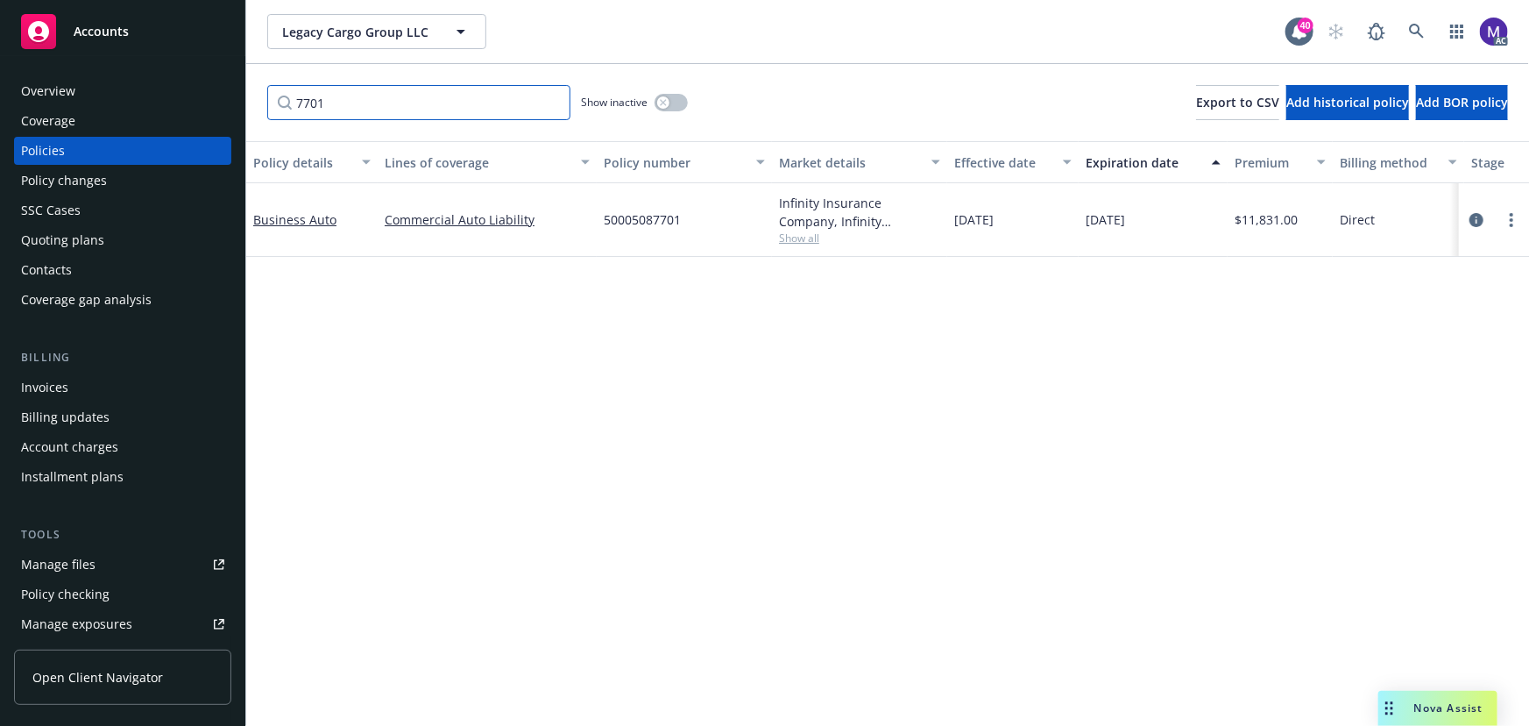
drag, startPoint x: 281, startPoint y: 97, endPoint x: 217, endPoint y: 90, distance: 64.4
click at [218, 90] on div "Accounts Overview Coverage Policies Policy changes SSC Cases Quoting plans Cont…" at bounding box center [764, 363] width 1529 height 726
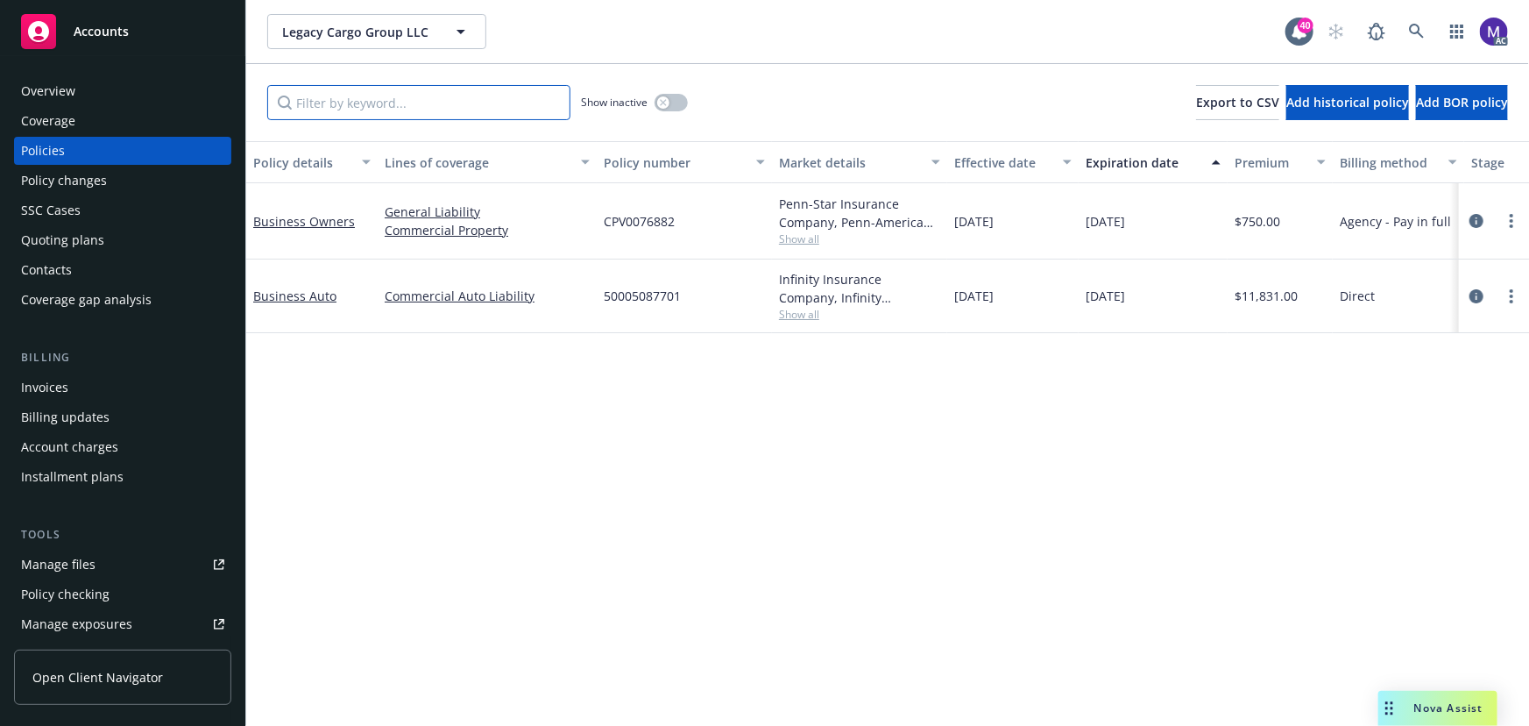
scroll to position [0, 407]
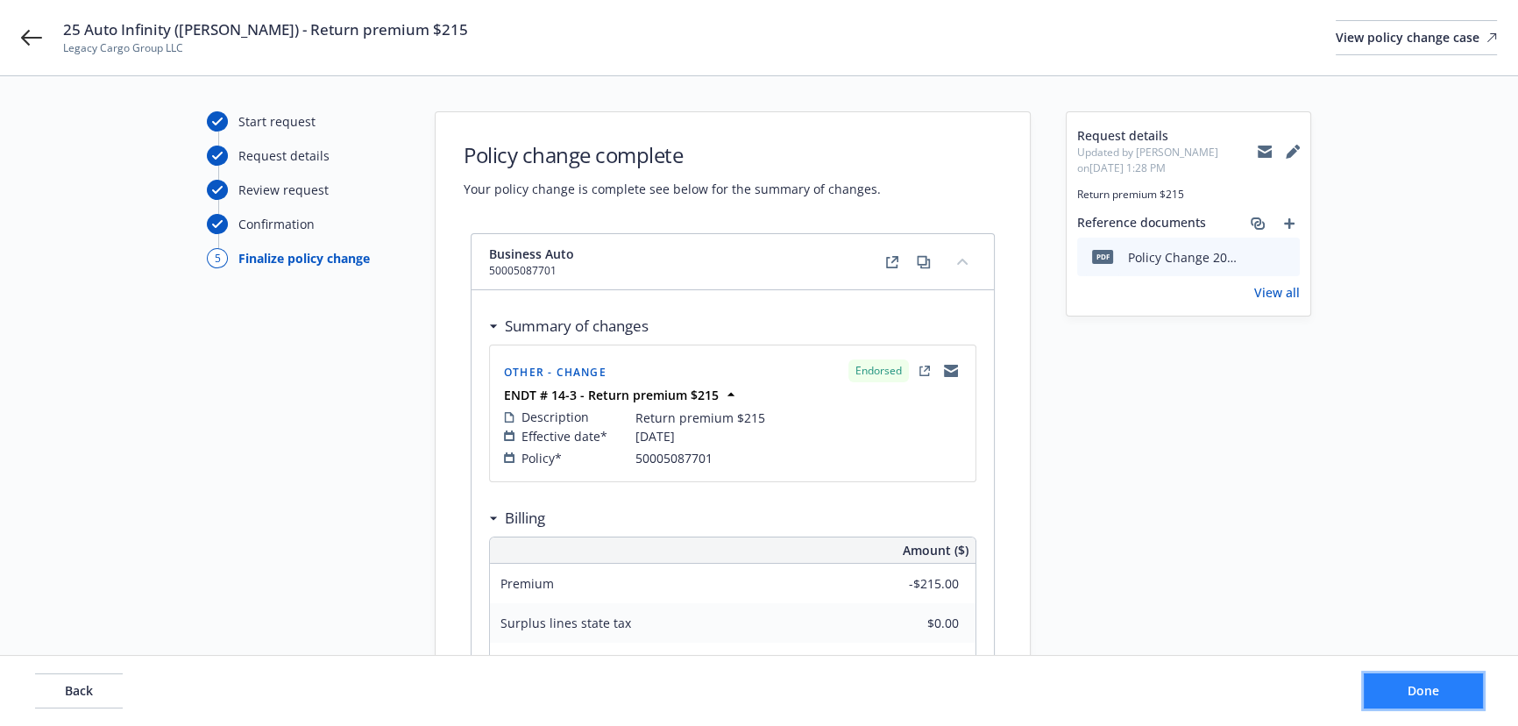
click at [1446, 698] on button "Done" at bounding box center [1423, 690] width 119 height 35
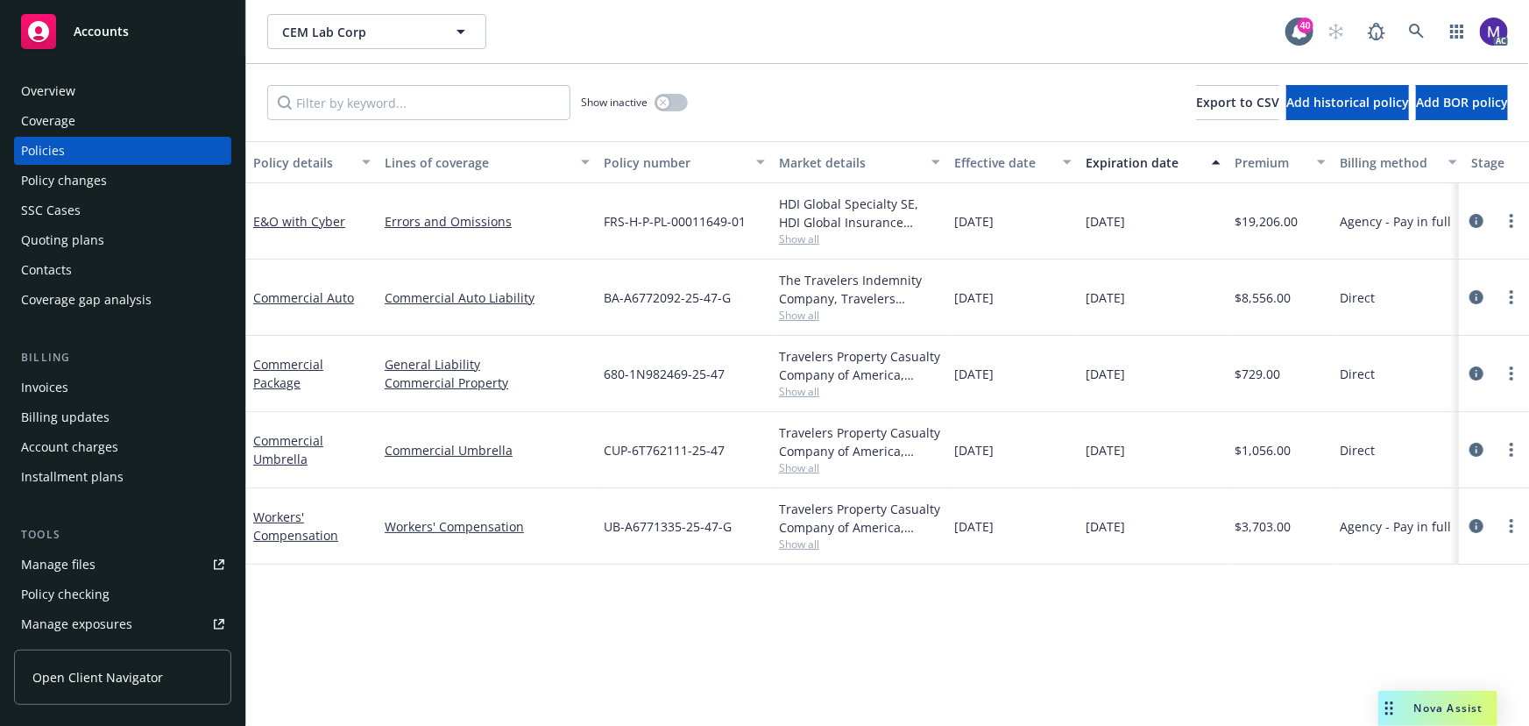
click at [123, 180] on div "Policy changes" at bounding box center [122, 181] width 203 height 28
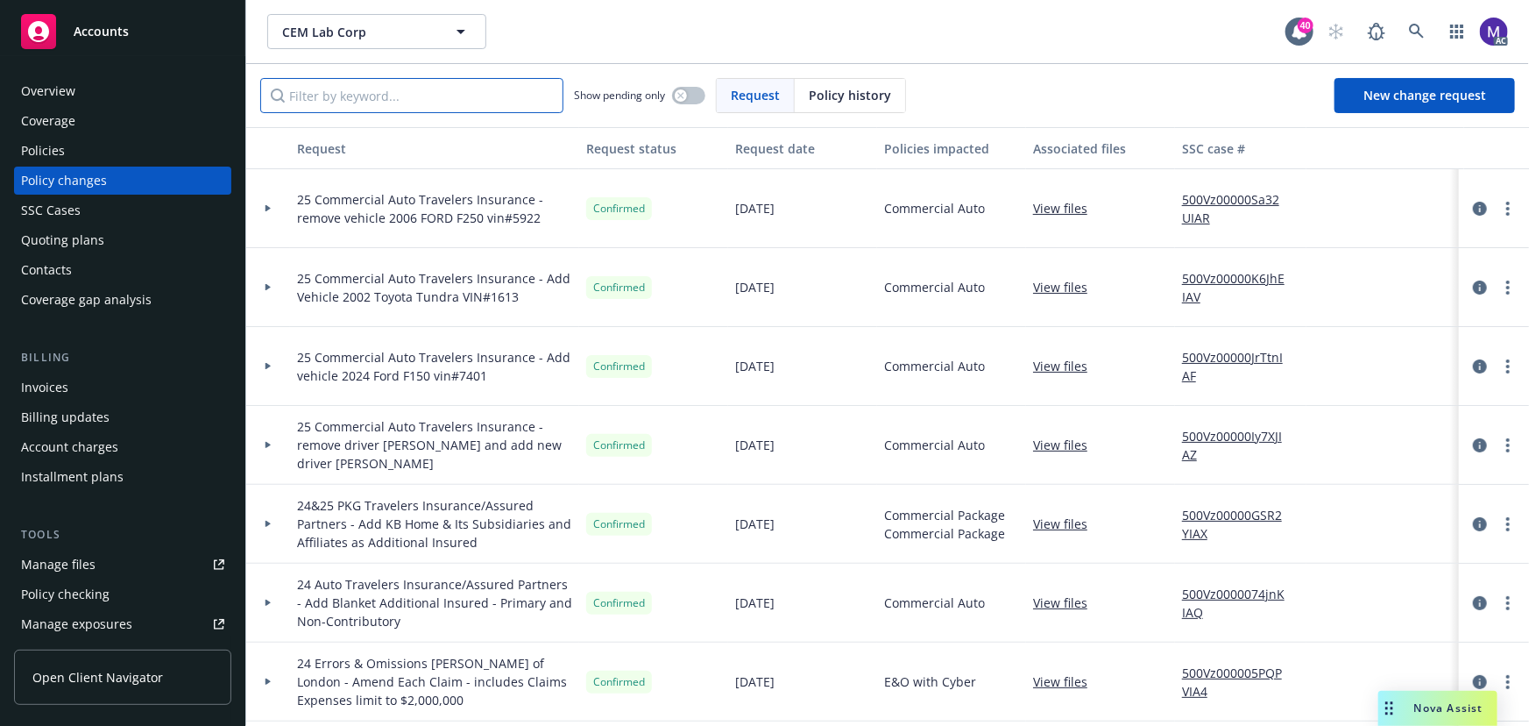
click at [333, 103] on input "Filter by keyword..." at bounding box center [411, 95] width 303 height 35
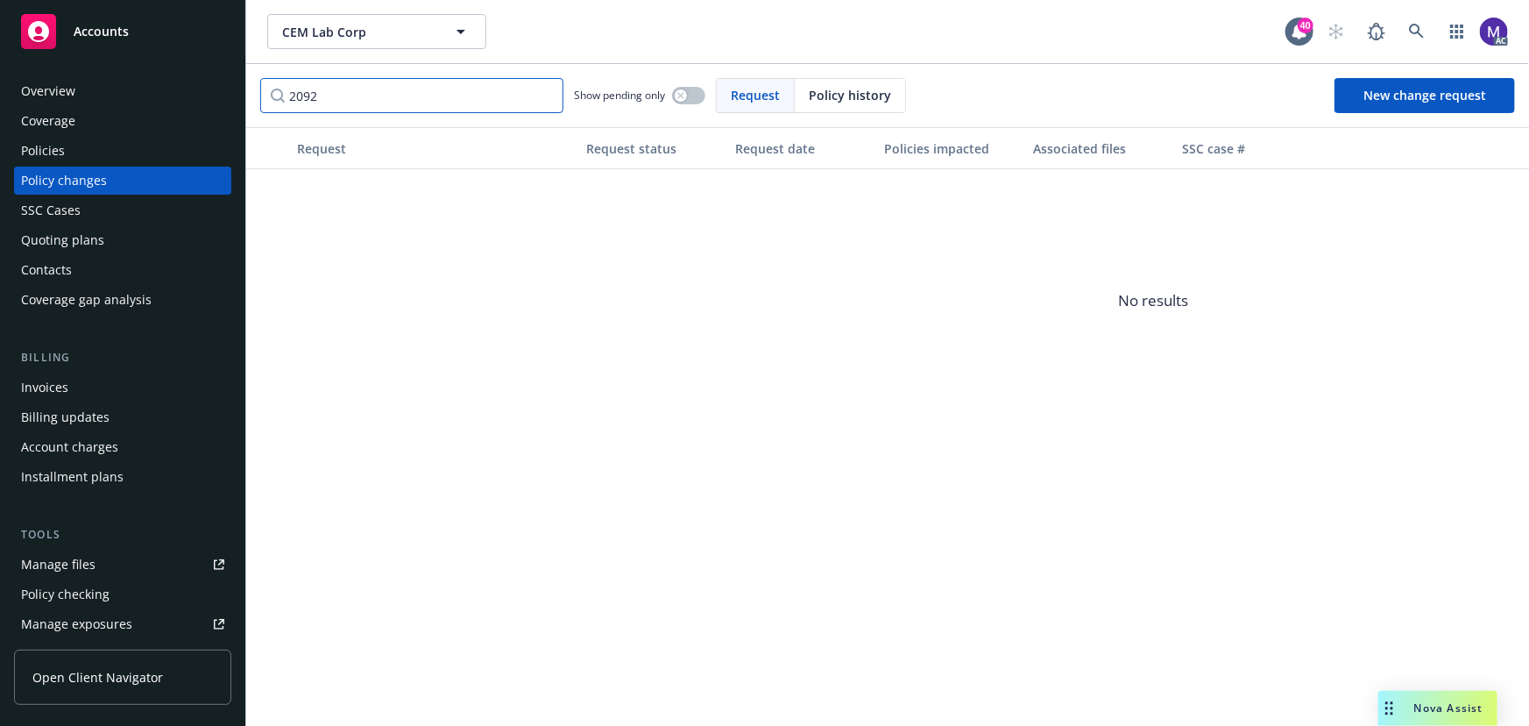
type input "2092"
click at [131, 152] on div "Policies" at bounding box center [122, 151] width 203 height 28
click at [329, 88] on input "2092" at bounding box center [411, 95] width 303 height 35
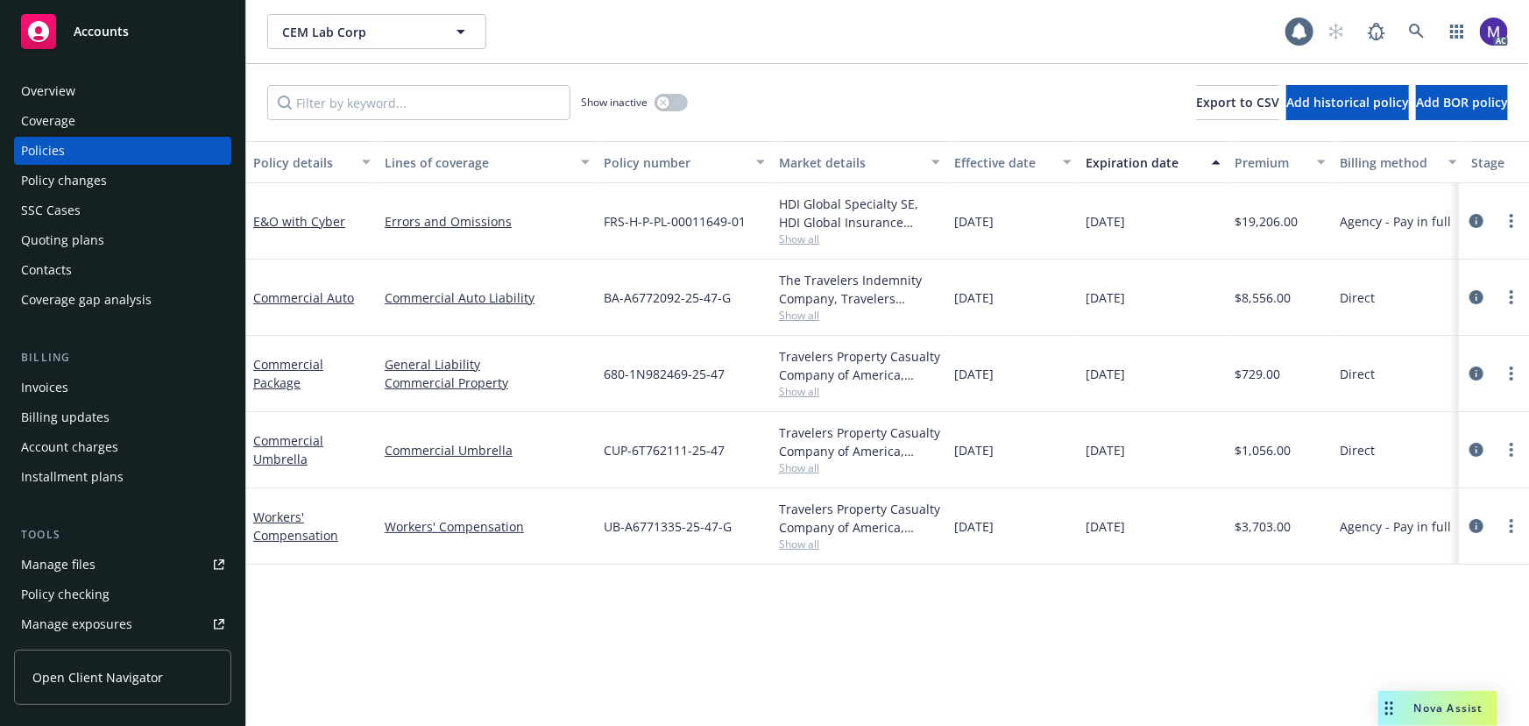
click at [329, 100] on input "Filter by keyword..." at bounding box center [418, 102] width 303 height 35
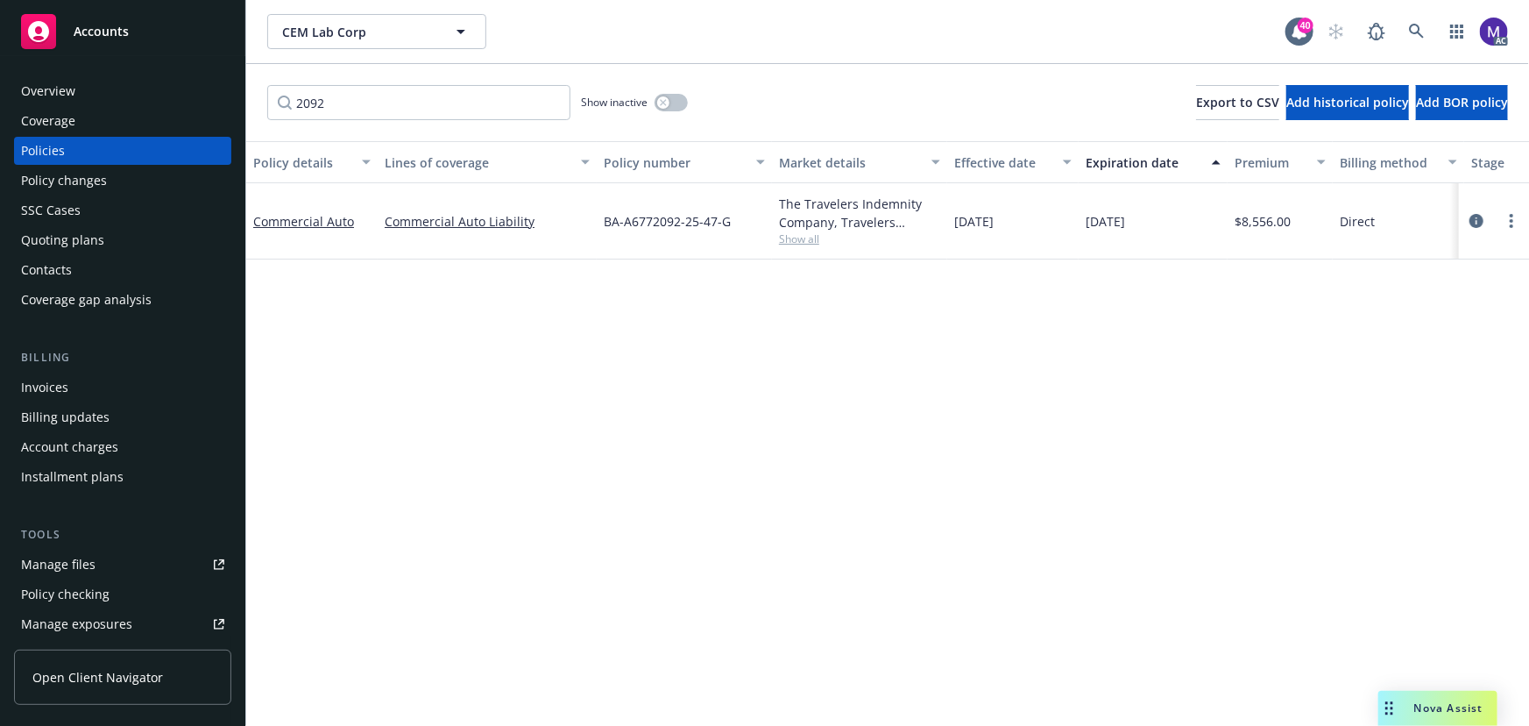
type input "2092"
click at [811, 246] on div "The Travelers Indemnity Company, Travelers Insurance, Assured Partners Show all" at bounding box center [859, 221] width 175 height 76
click at [811, 244] on span "Show all" at bounding box center [859, 238] width 161 height 15
click at [1469, 218] on link "circleInformation" at bounding box center [1476, 220] width 21 height 21
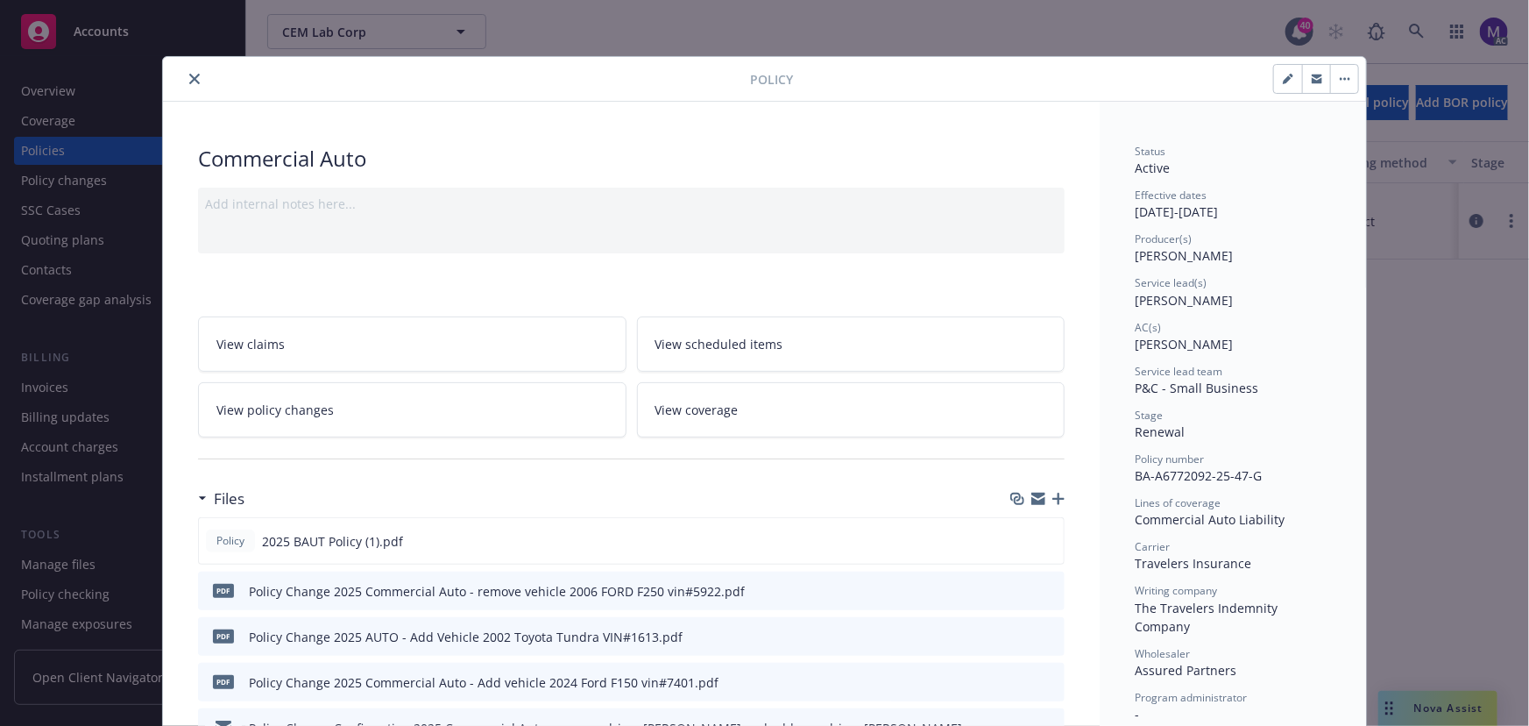
click at [385, 384] on link "View policy changes" at bounding box center [412, 409] width 429 height 55
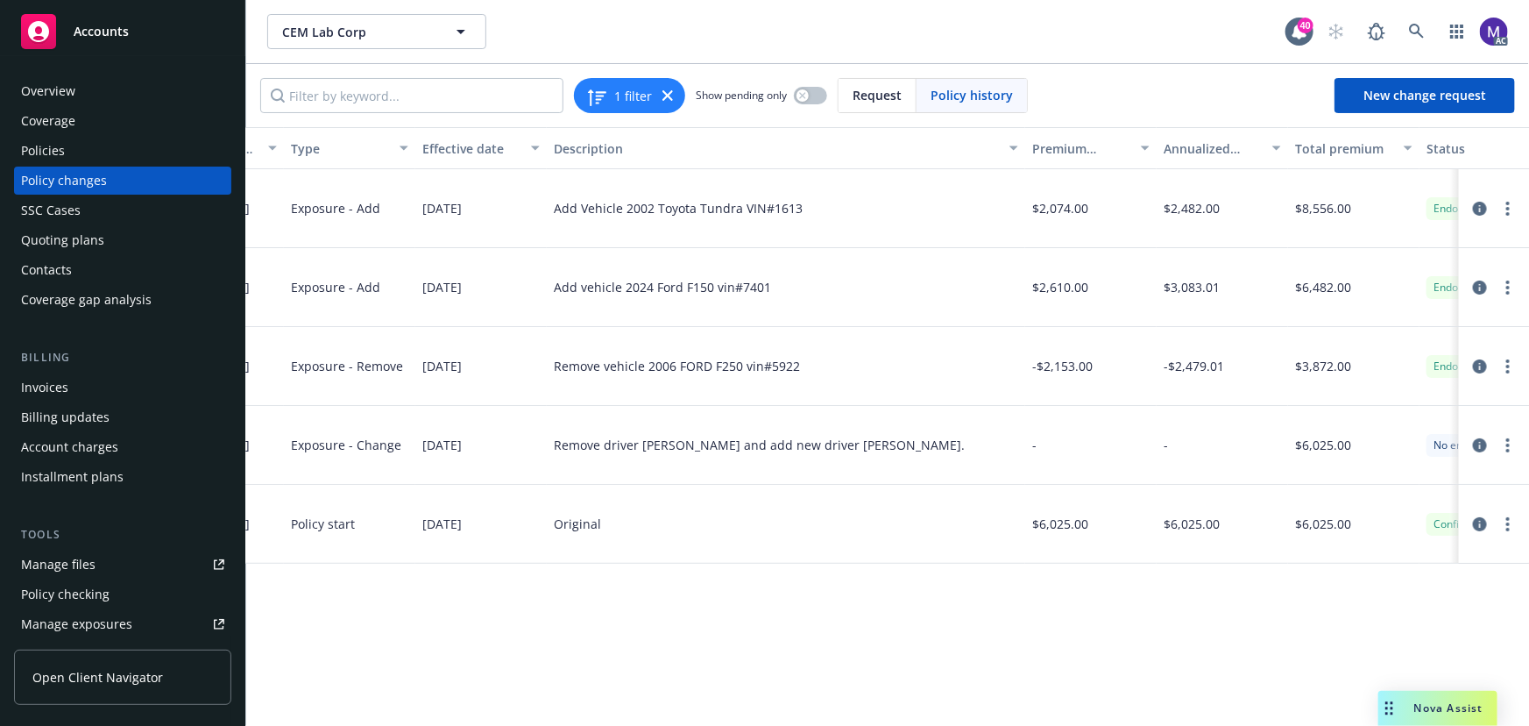
scroll to position [0, 474]
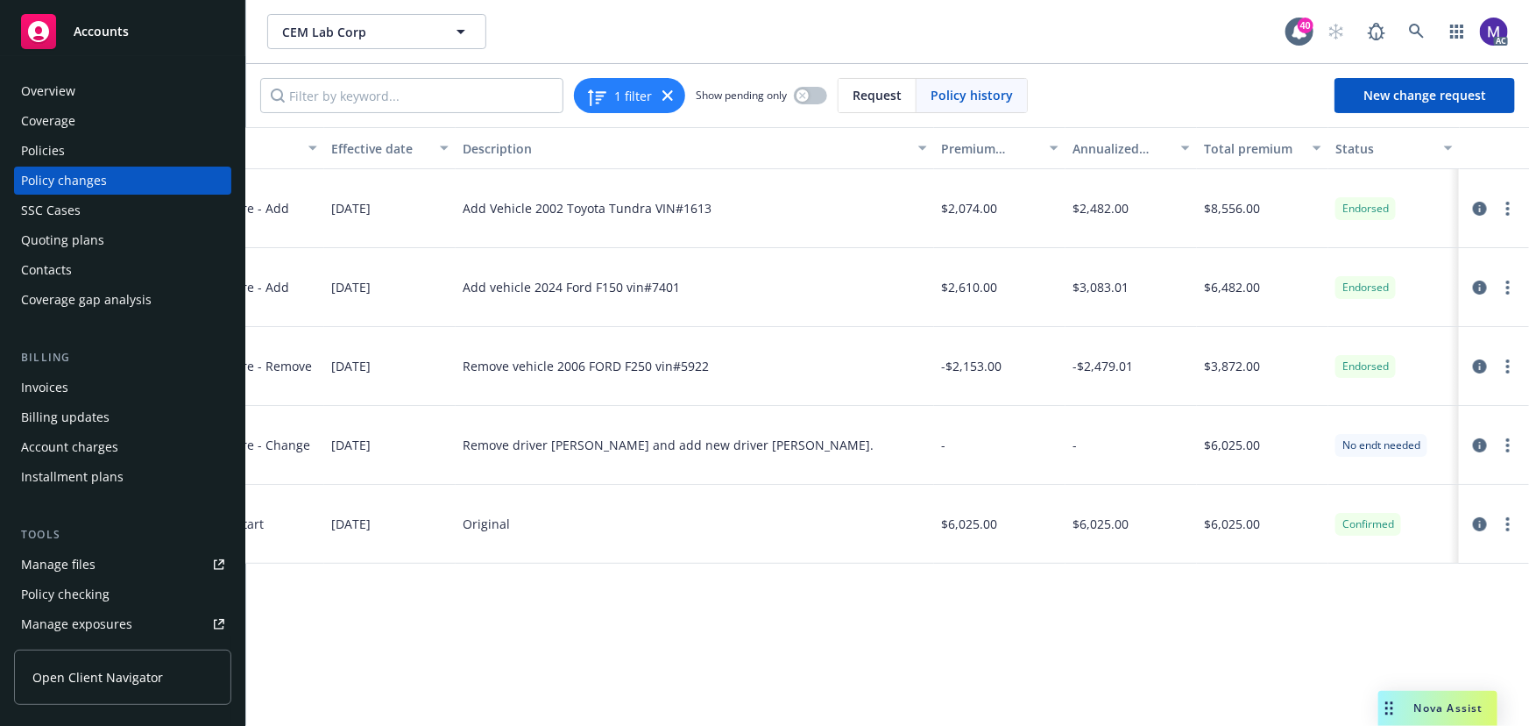
click at [83, 188] on div "Policy changes" at bounding box center [64, 181] width 86 height 28
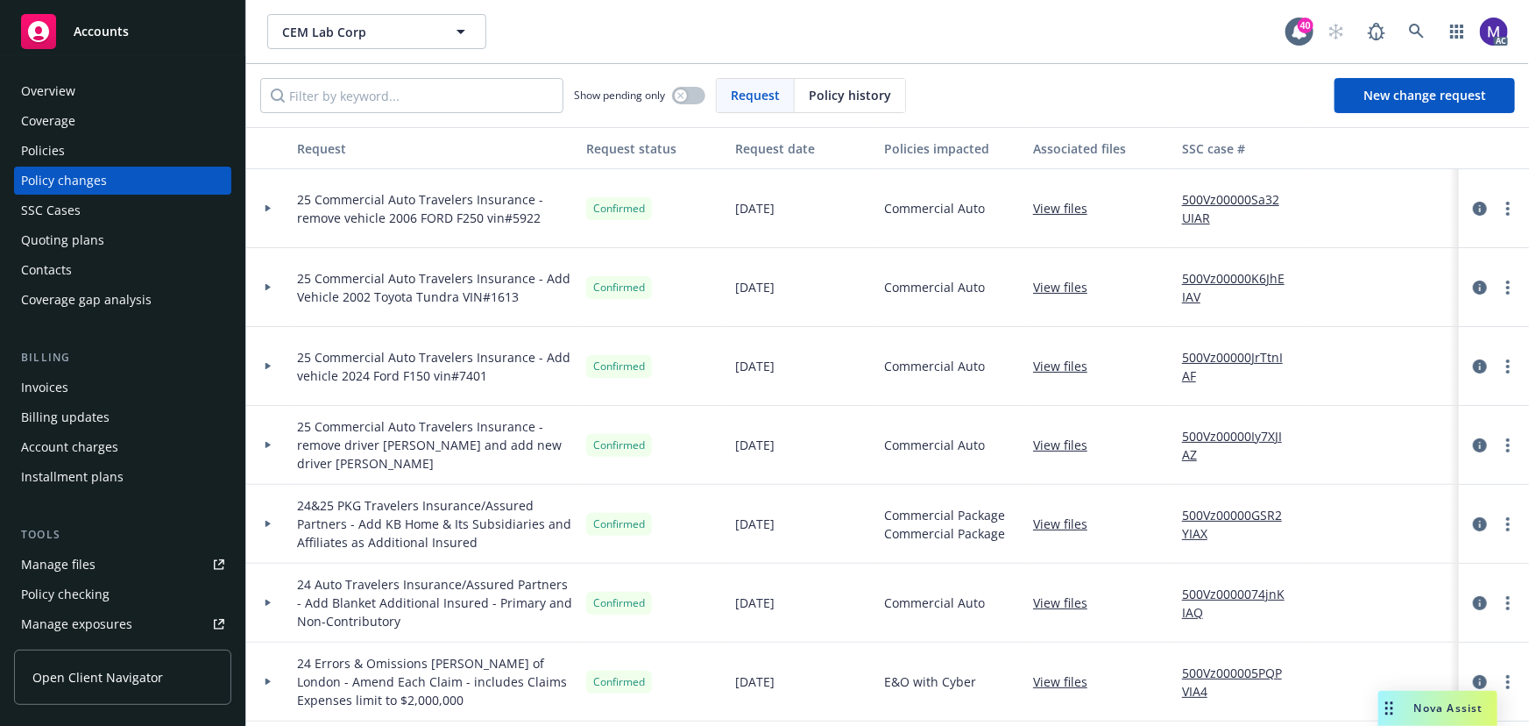
click at [283, 218] on div at bounding box center [268, 208] width 44 height 79
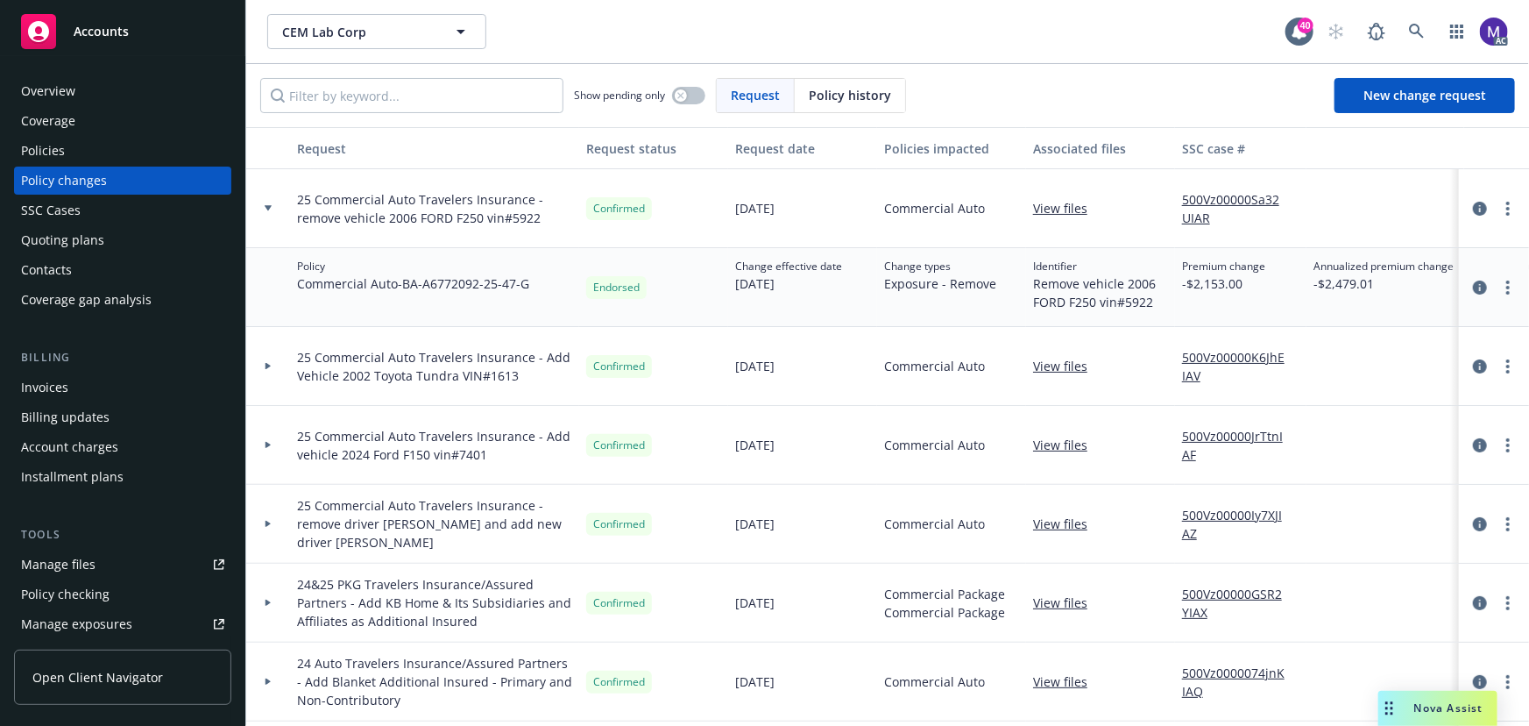
click at [52, 146] on div "Policies" at bounding box center [43, 151] width 44 height 28
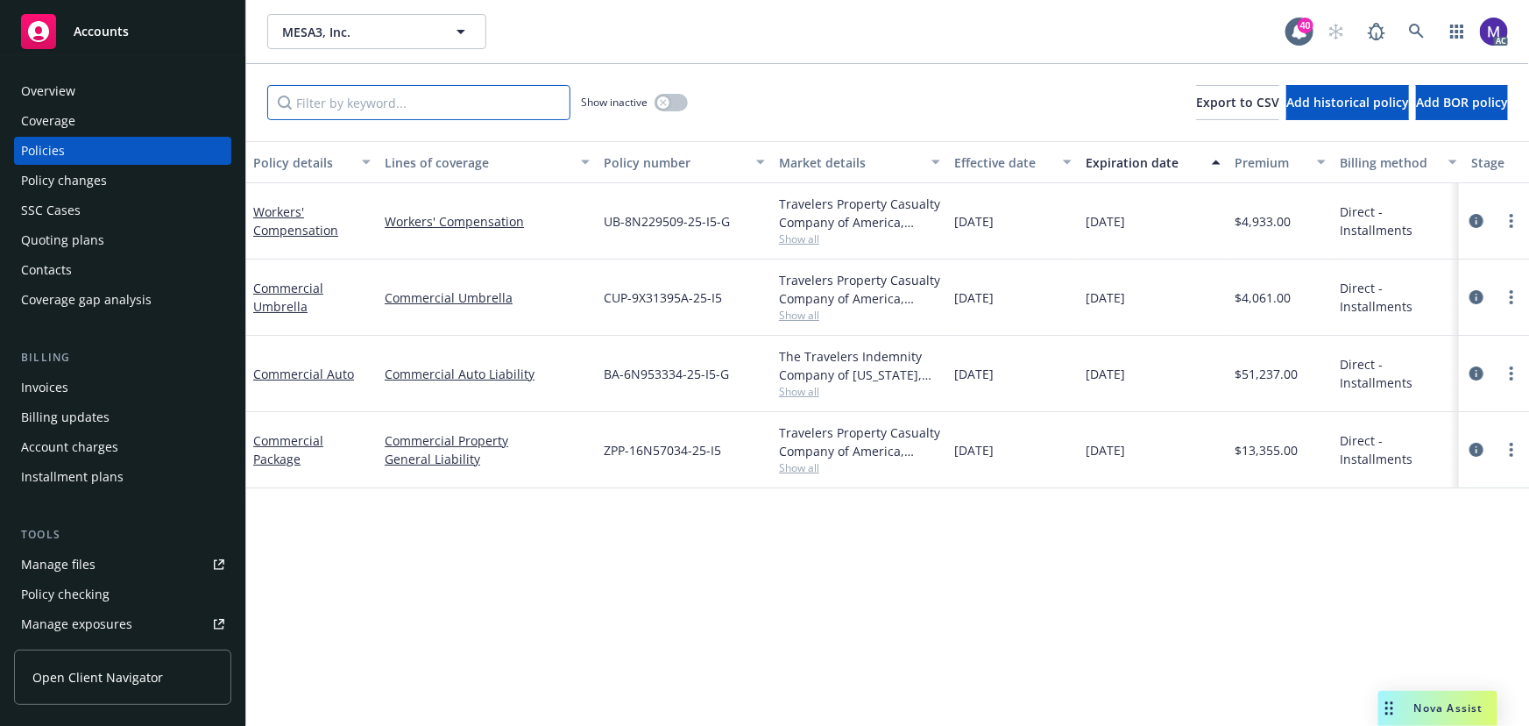
click at [376, 104] on input "Filter by keyword..." at bounding box center [418, 102] width 303 height 35
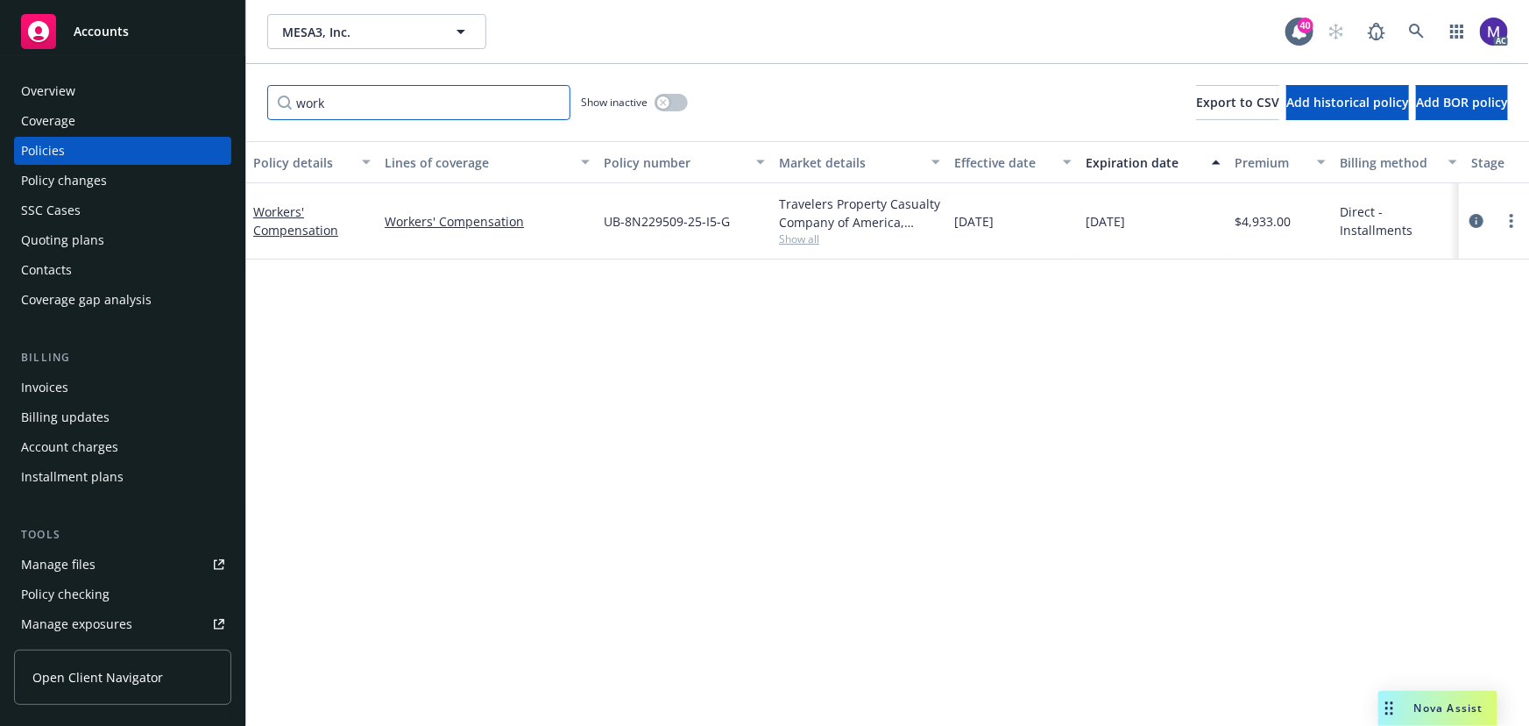
type input "work"
click at [667, 110] on button "button" at bounding box center [671, 103] width 33 height 18
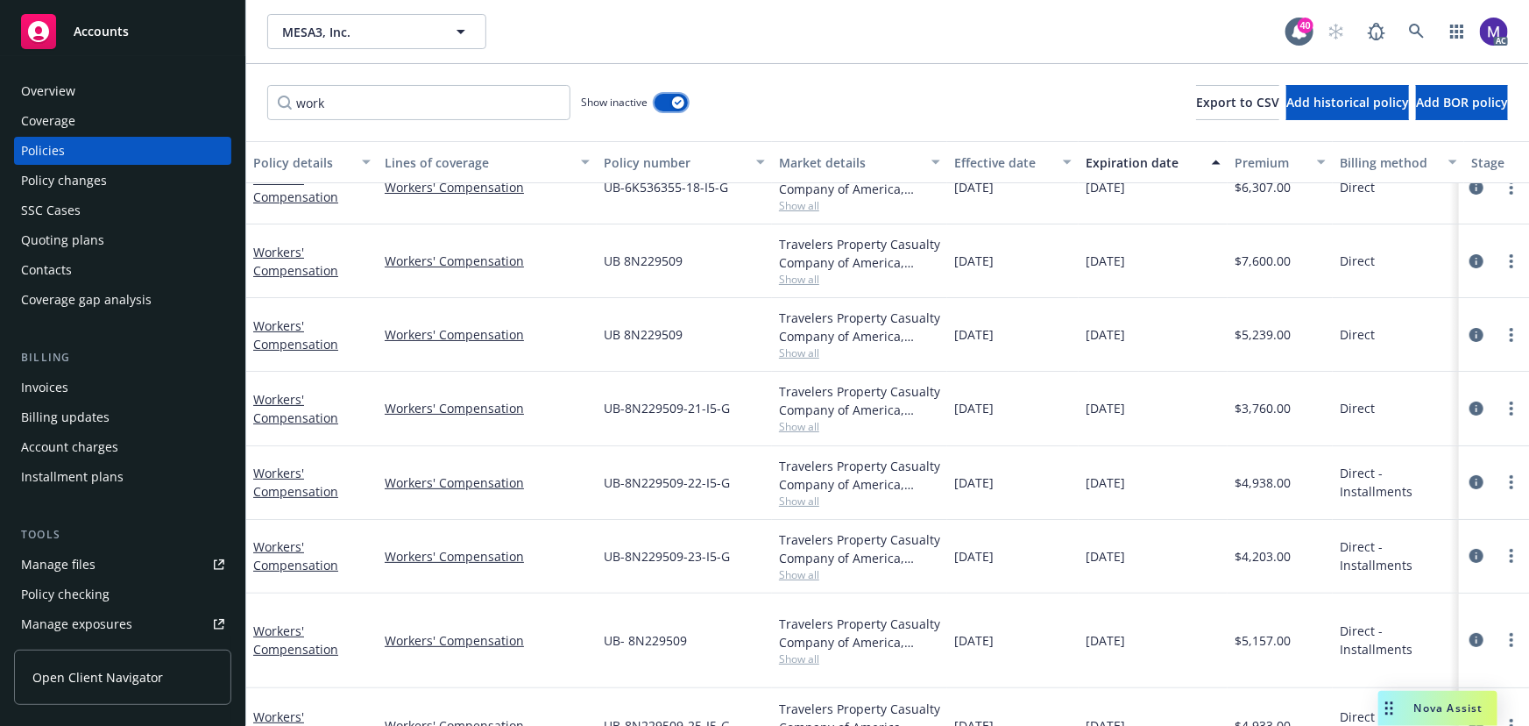
scroll to position [81, 0]
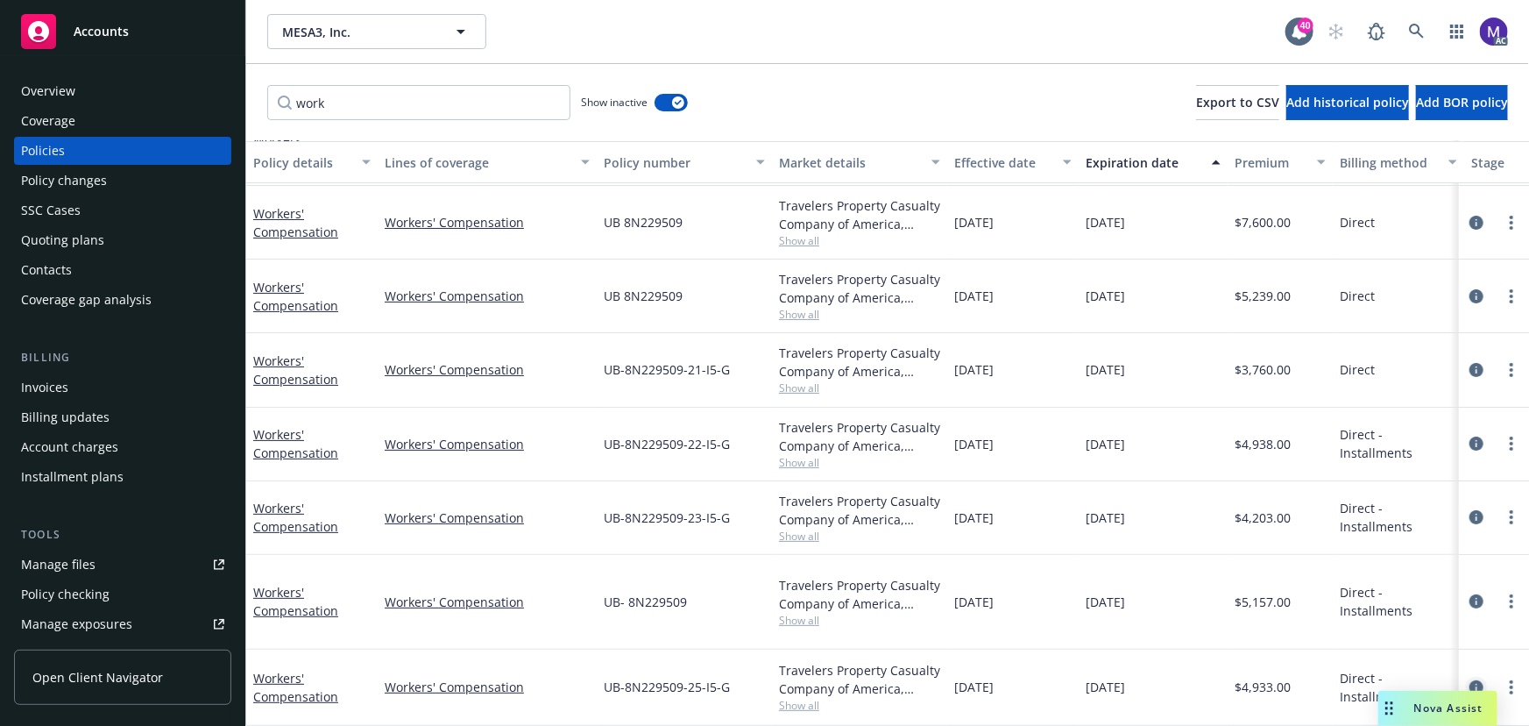
click at [1470, 680] on icon "circleInformation" at bounding box center [1477, 687] width 14 height 14
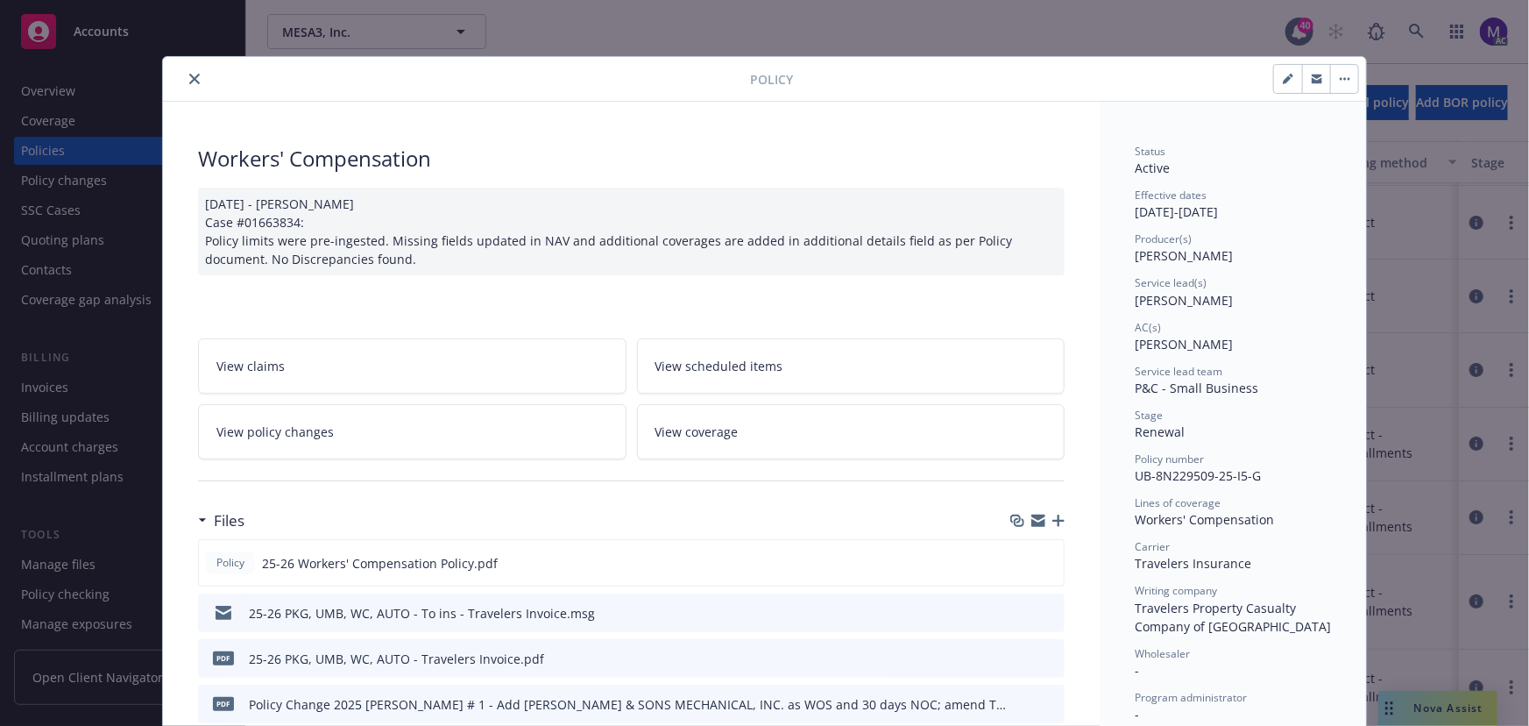
click at [191, 74] on icon "close" at bounding box center [194, 79] width 11 height 11
click at [1469, 600] on div "Policy Workers' Compensation 07/01/2025 - Sampath Vankayala Case #01663834: Pol…" at bounding box center [764, 363] width 1529 height 726
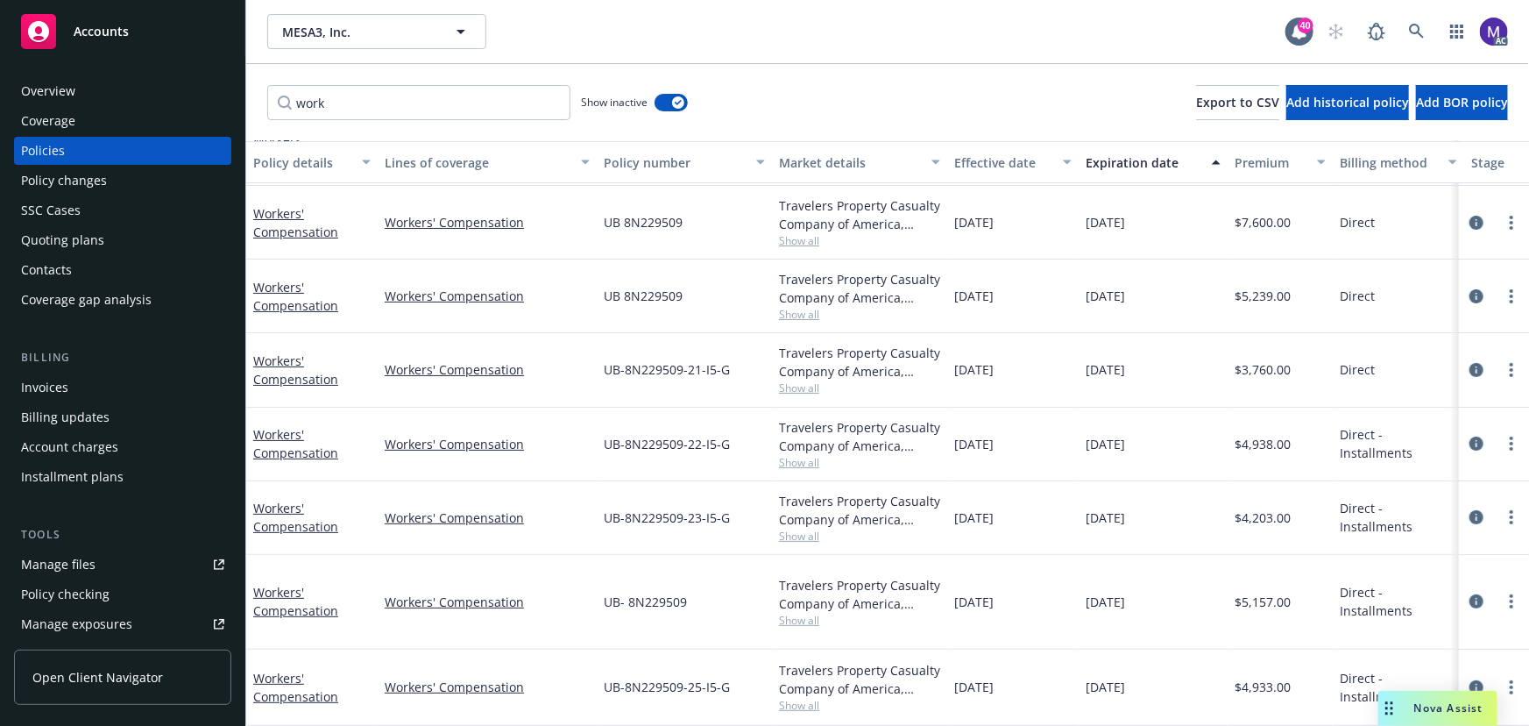
click at [1470, 594] on icon "circleInformation" at bounding box center [1477, 601] width 14 height 14
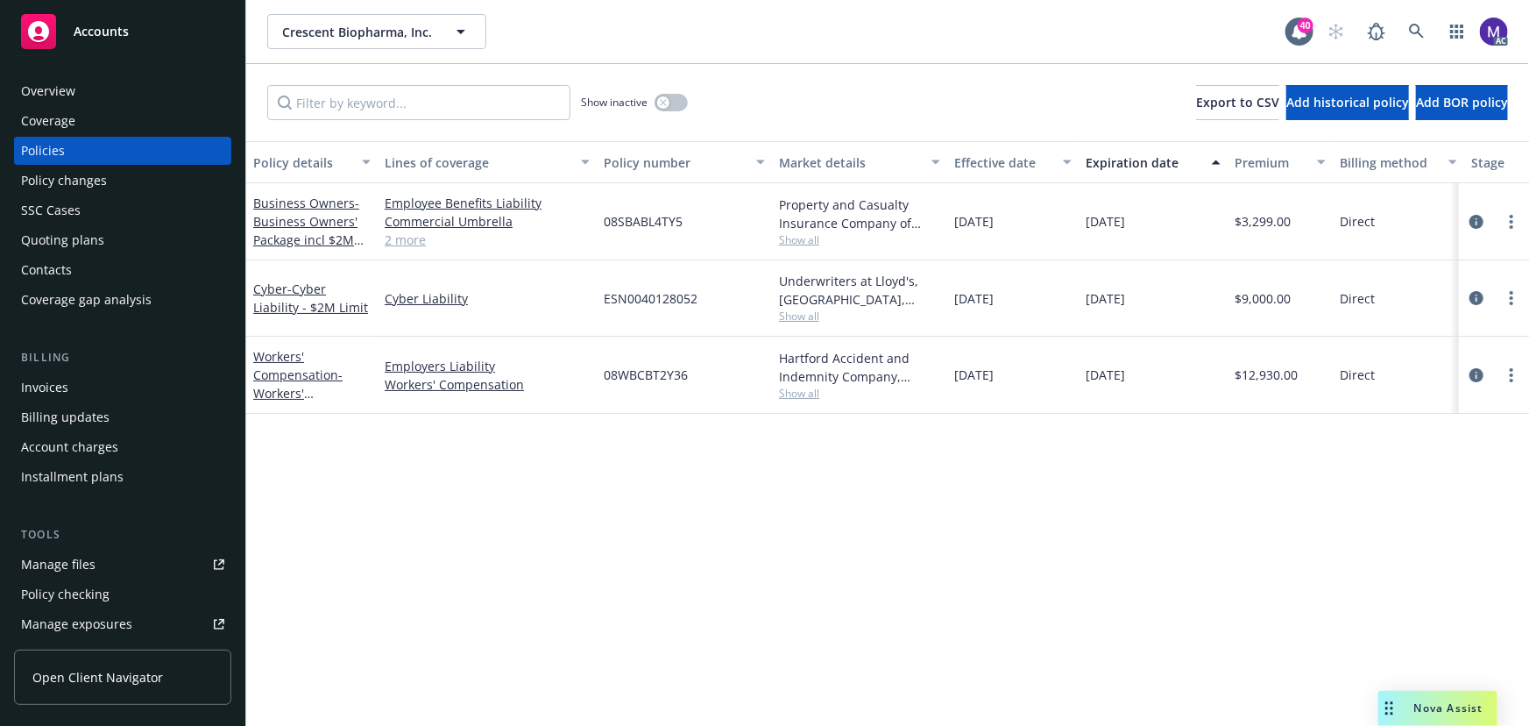
click at [409, 247] on link "2 more" at bounding box center [487, 239] width 205 height 18
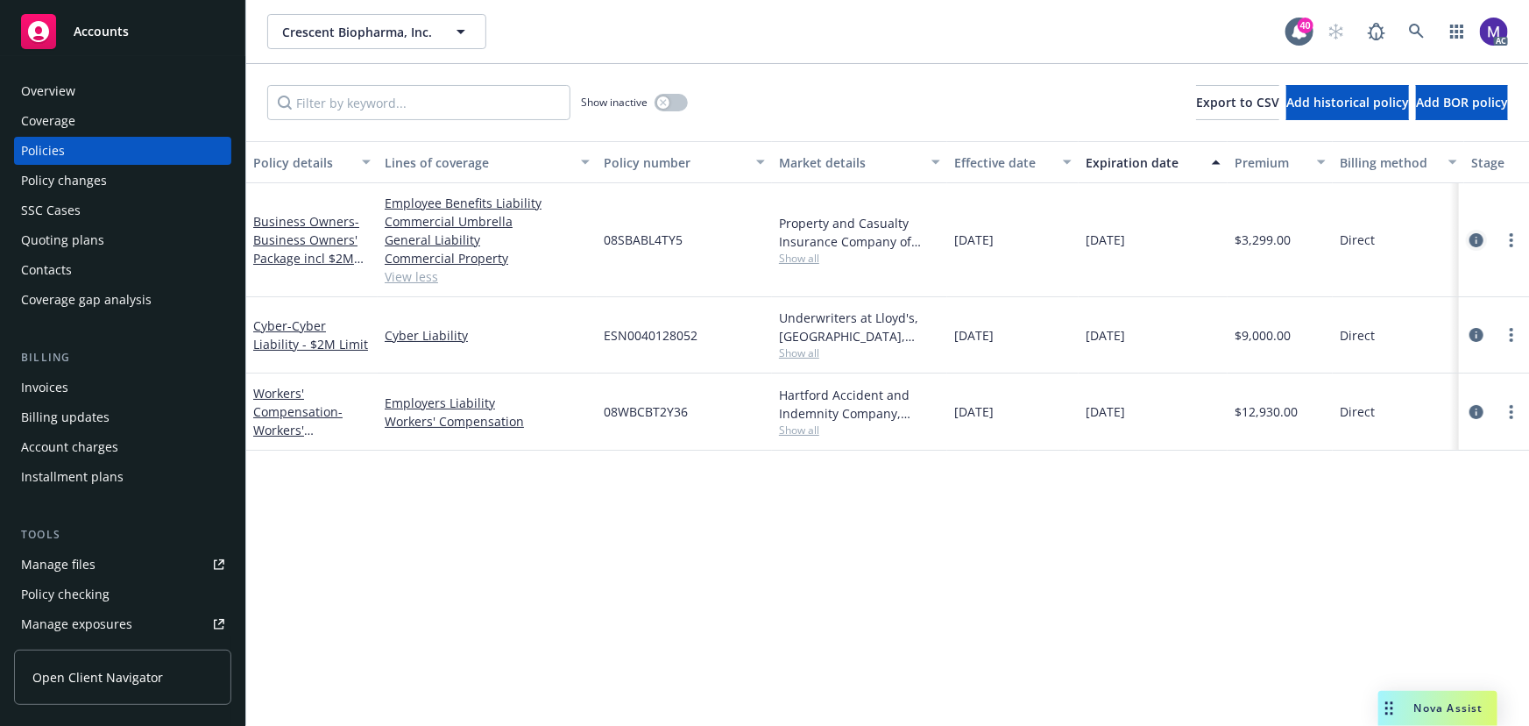
click at [1477, 234] on icon "circleInformation" at bounding box center [1477, 240] width 14 height 14
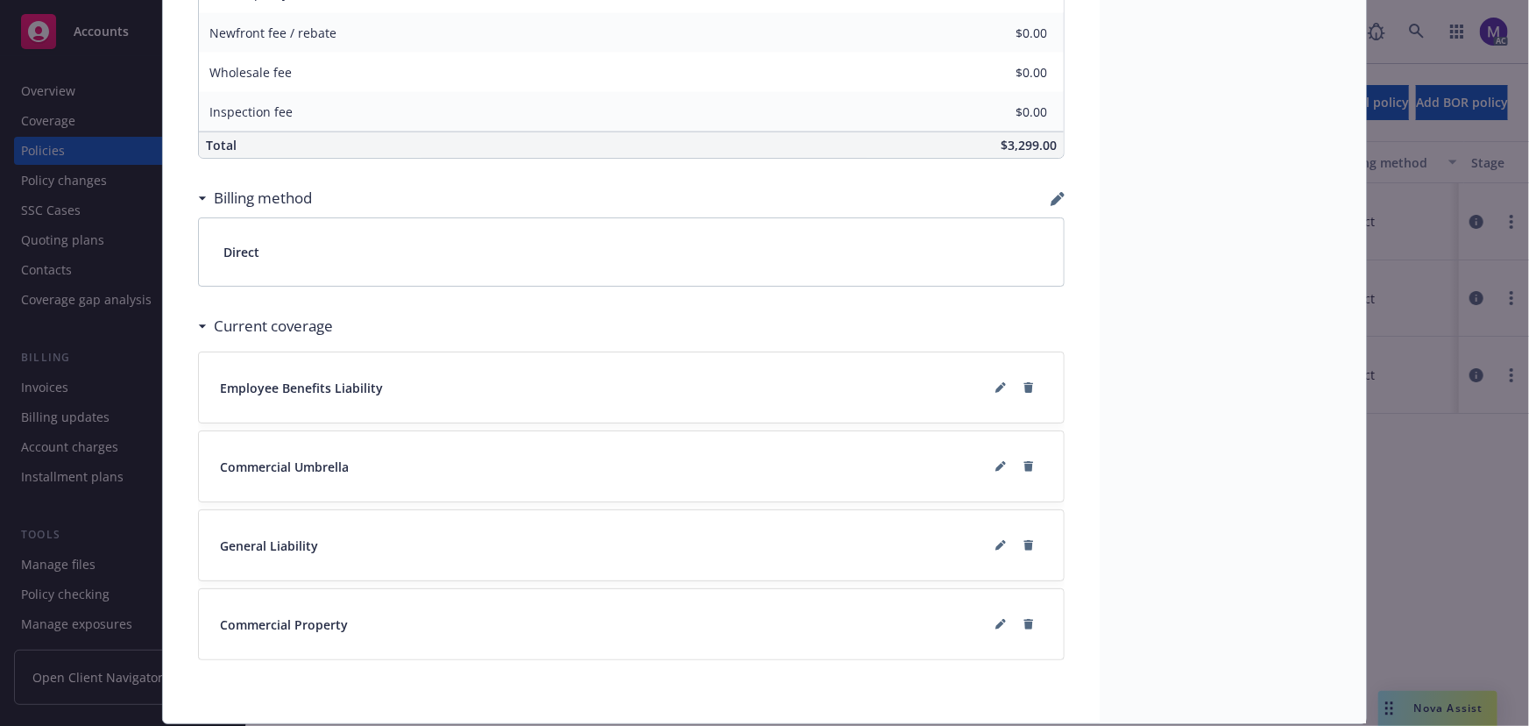
scroll to position [1194, 0]
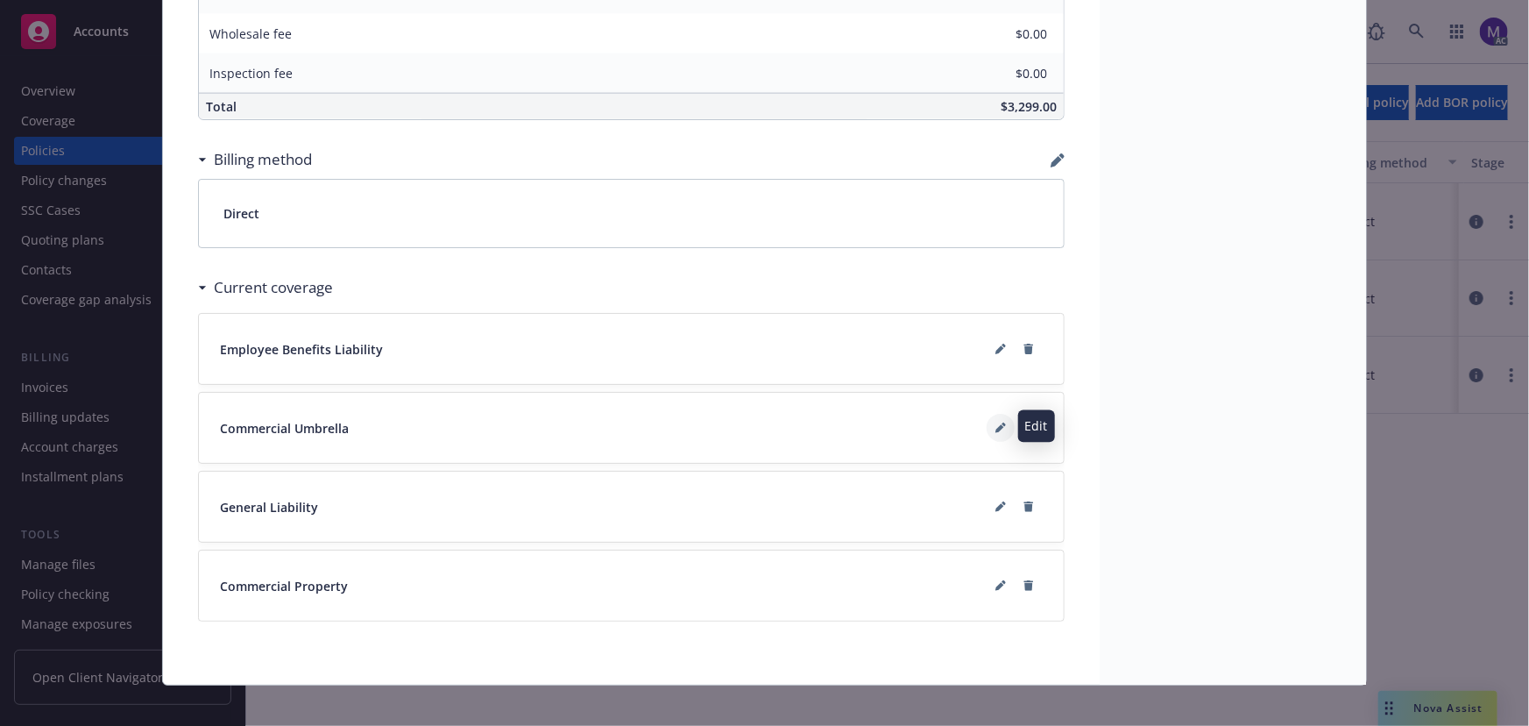
click at [999, 425] on icon at bounding box center [1000, 427] width 11 height 11
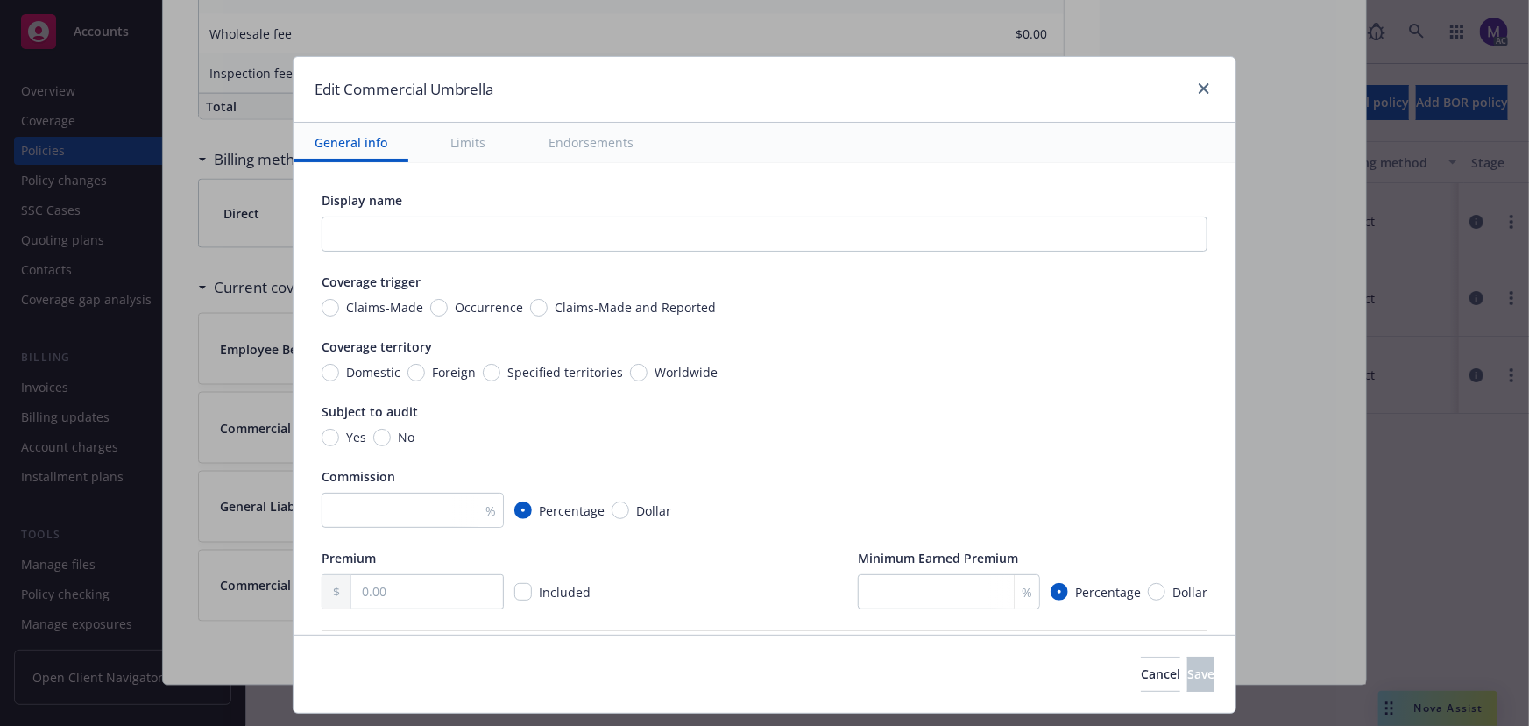
click at [561, 146] on button "Endorsements" at bounding box center [591, 142] width 127 height 39
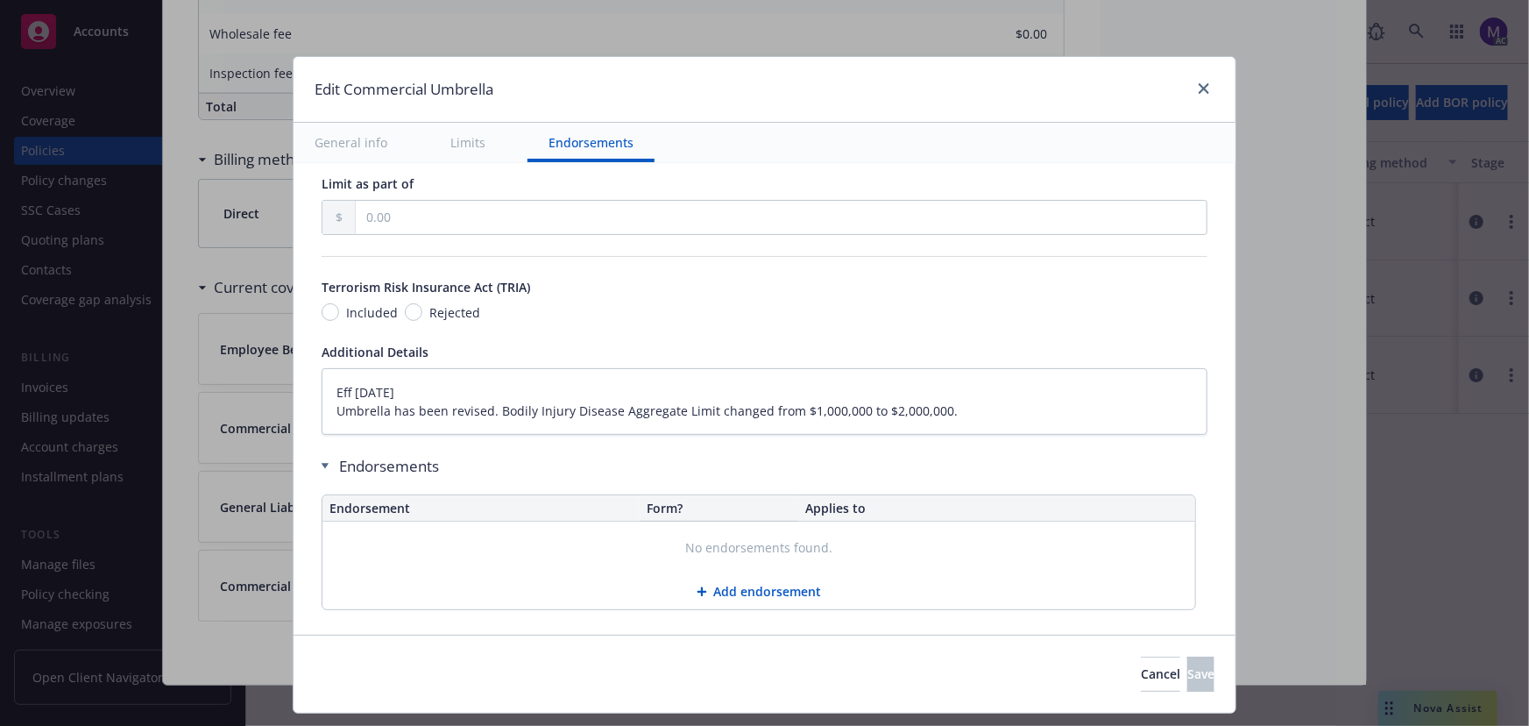
click at [364, 144] on button "General info" at bounding box center [351, 142] width 115 height 39
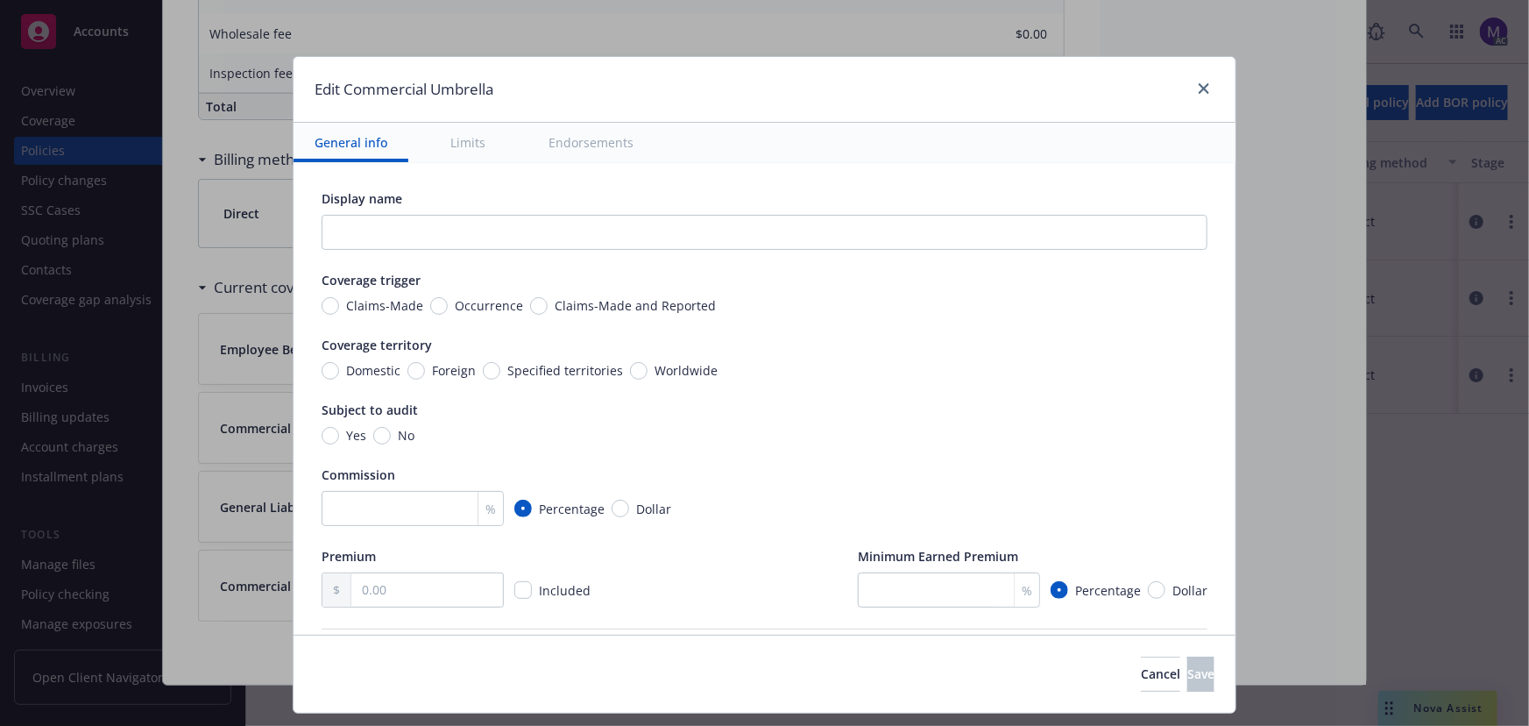
scroll to position [480, 0]
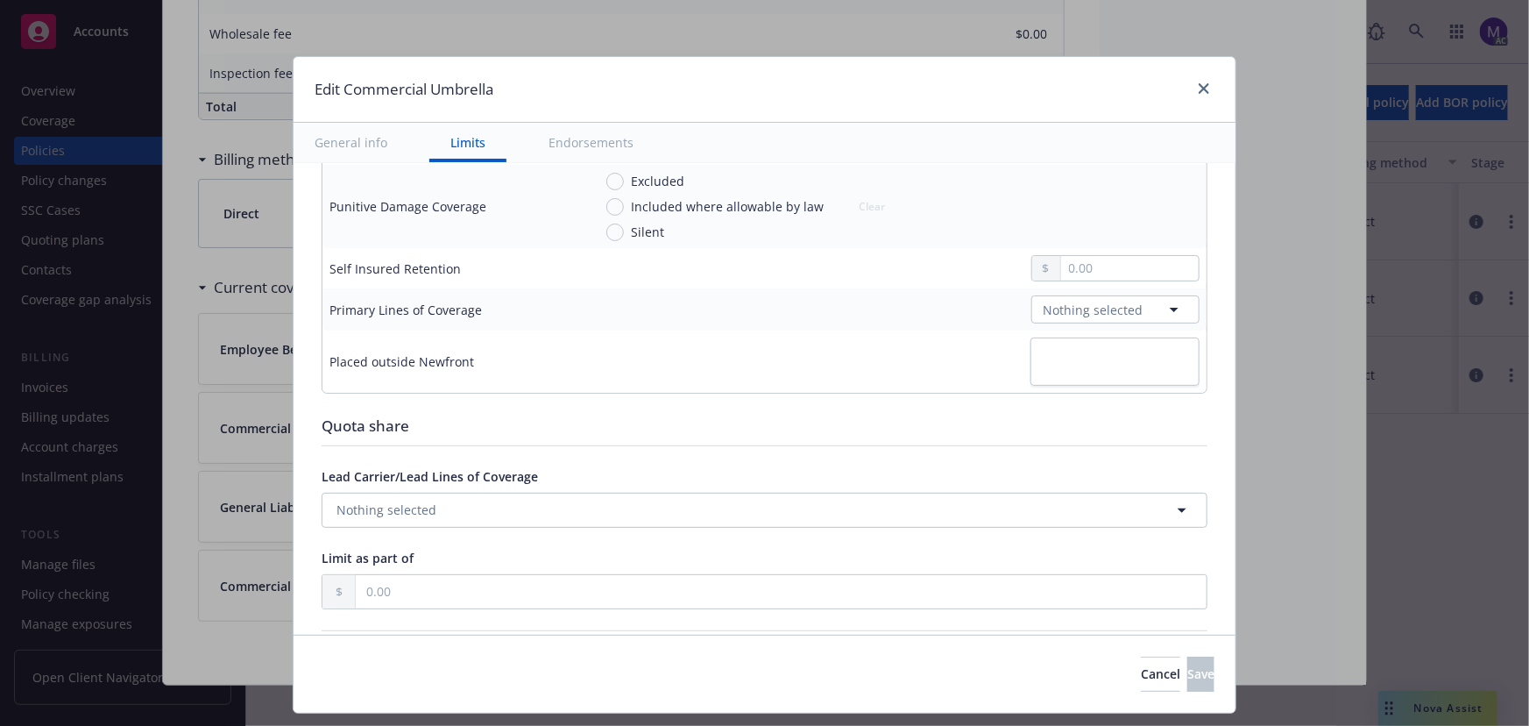
type textarea "x"
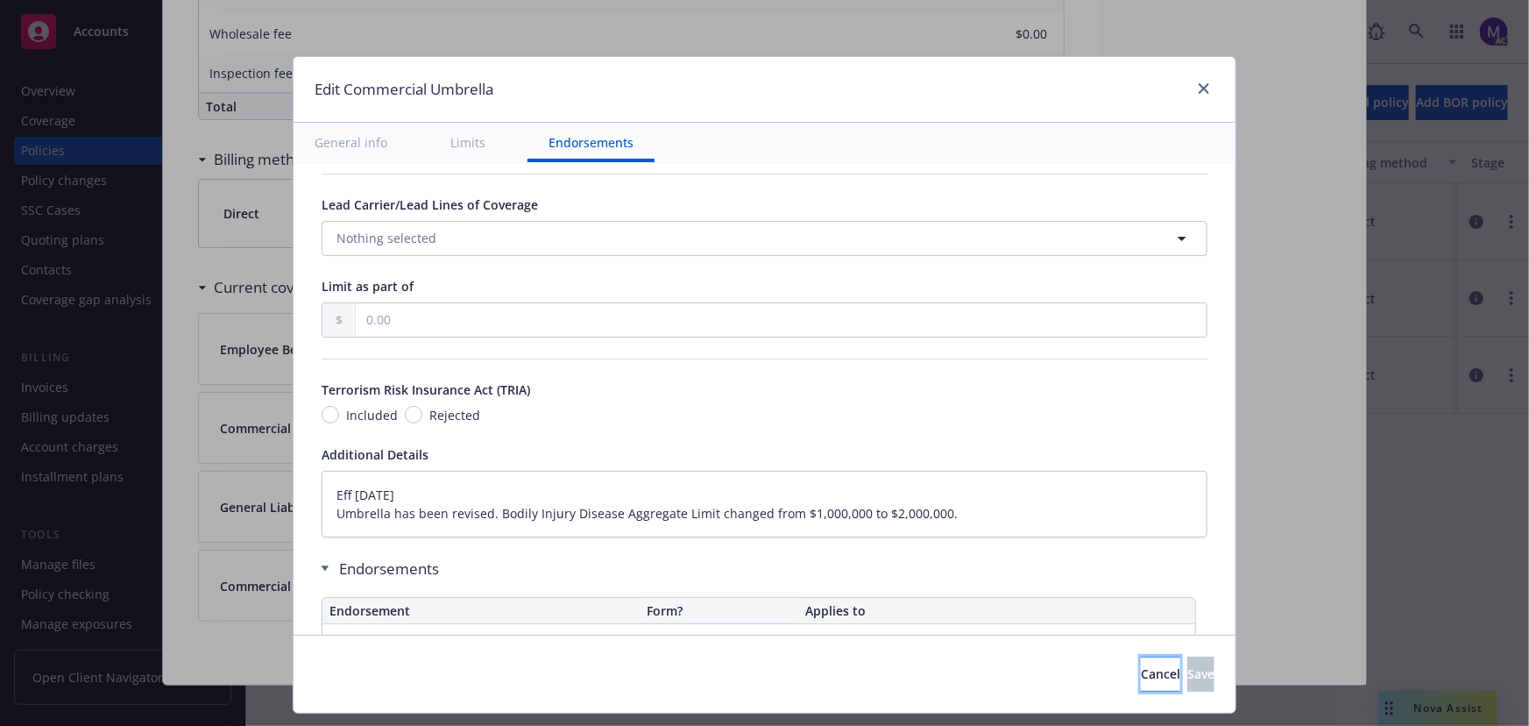
click at [1141, 684] on button "Cancel" at bounding box center [1160, 673] width 39 height 35
